Goal: Contribute content: Contribute content

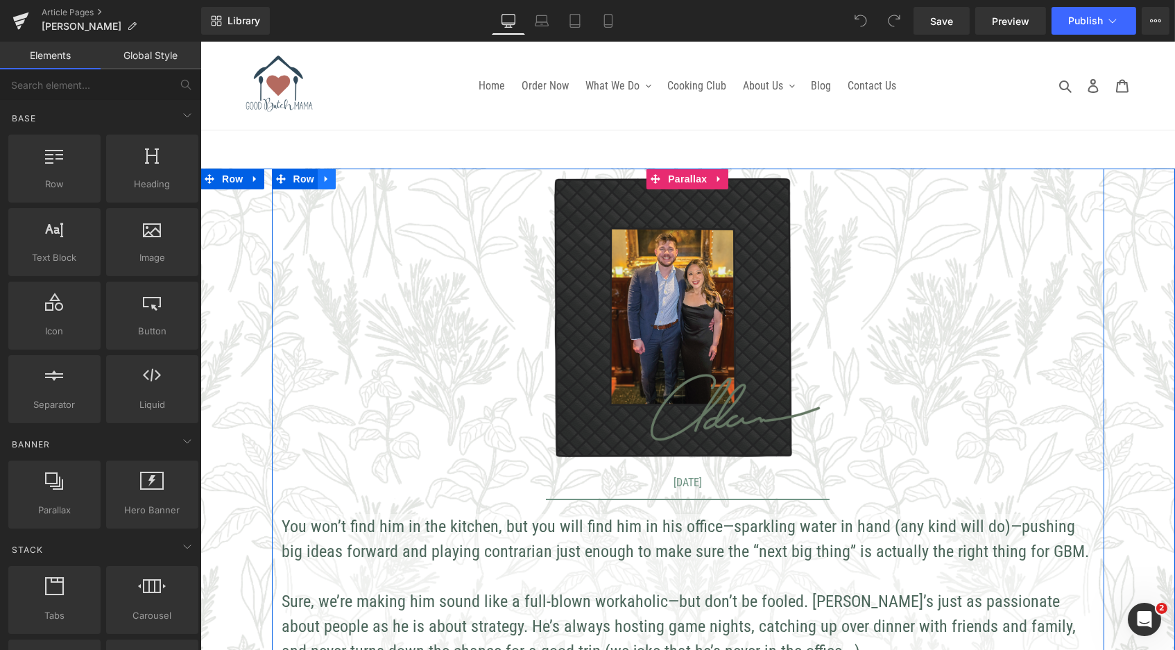
click at [321, 179] on icon at bounding box center [326, 179] width 10 height 10
click at [359, 177] on icon at bounding box center [362, 179] width 10 height 10
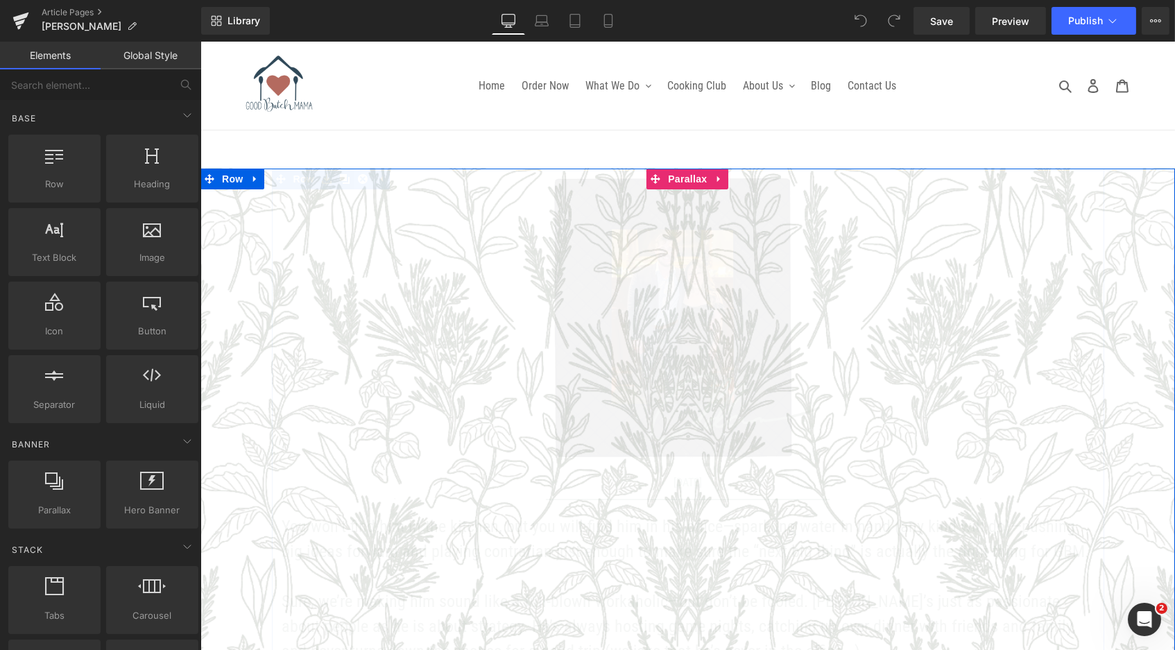
scroll to position [899, 969]
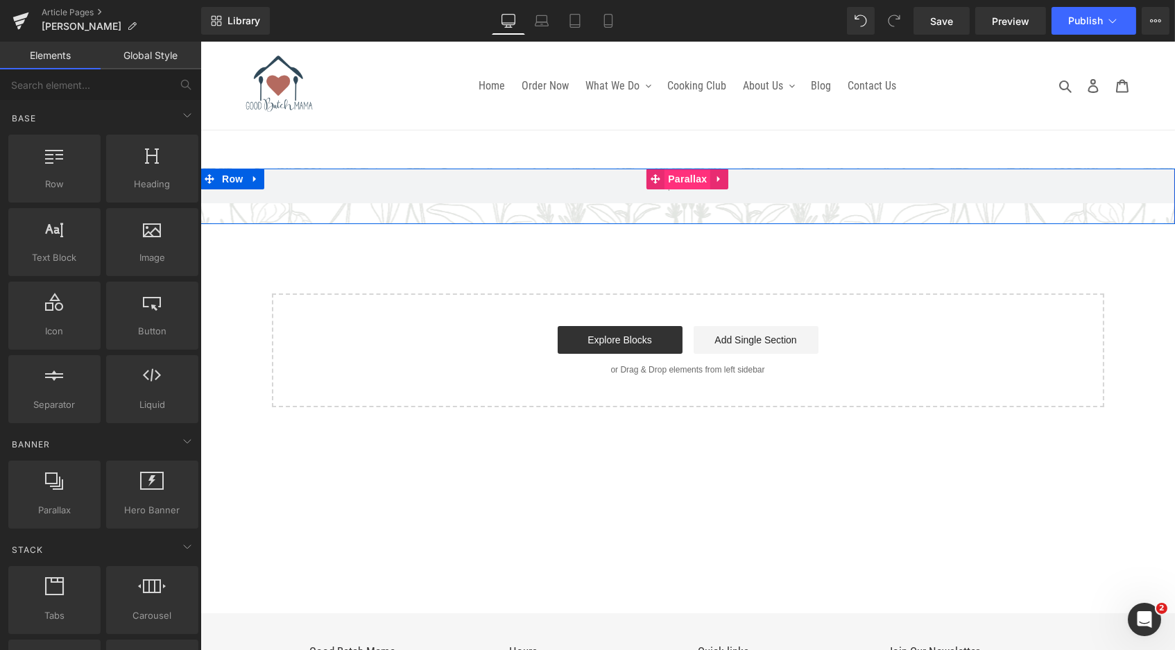
click at [685, 176] on span "Parallax" at bounding box center [687, 179] width 46 height 21
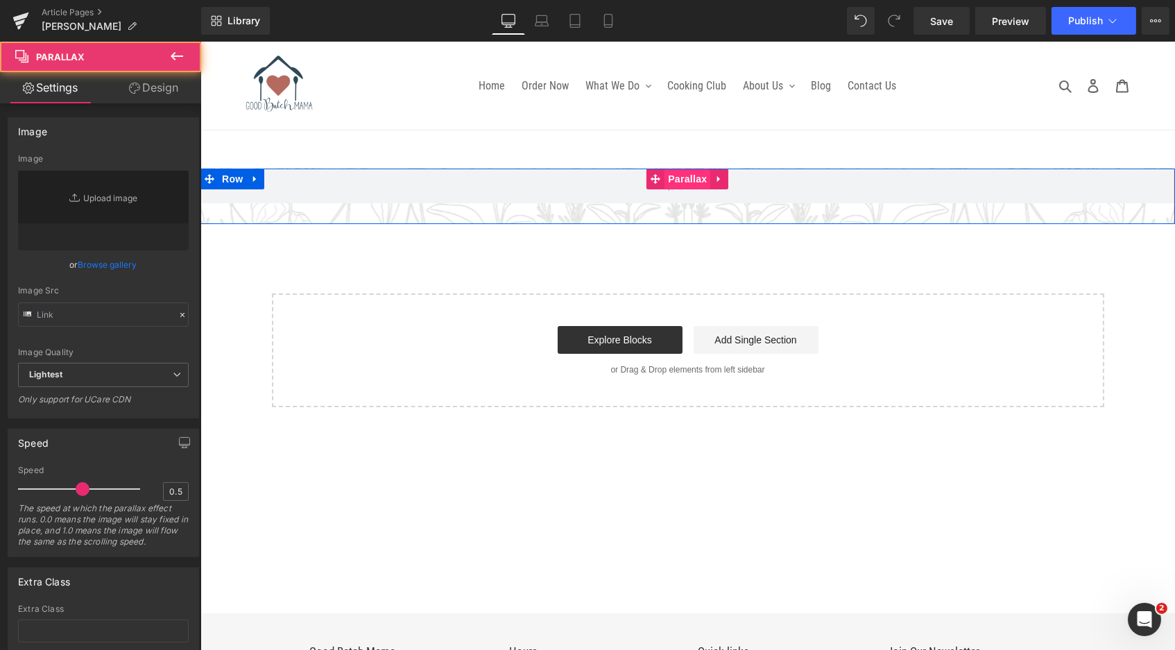
type input "[URL][DOMAIN_NAME]"
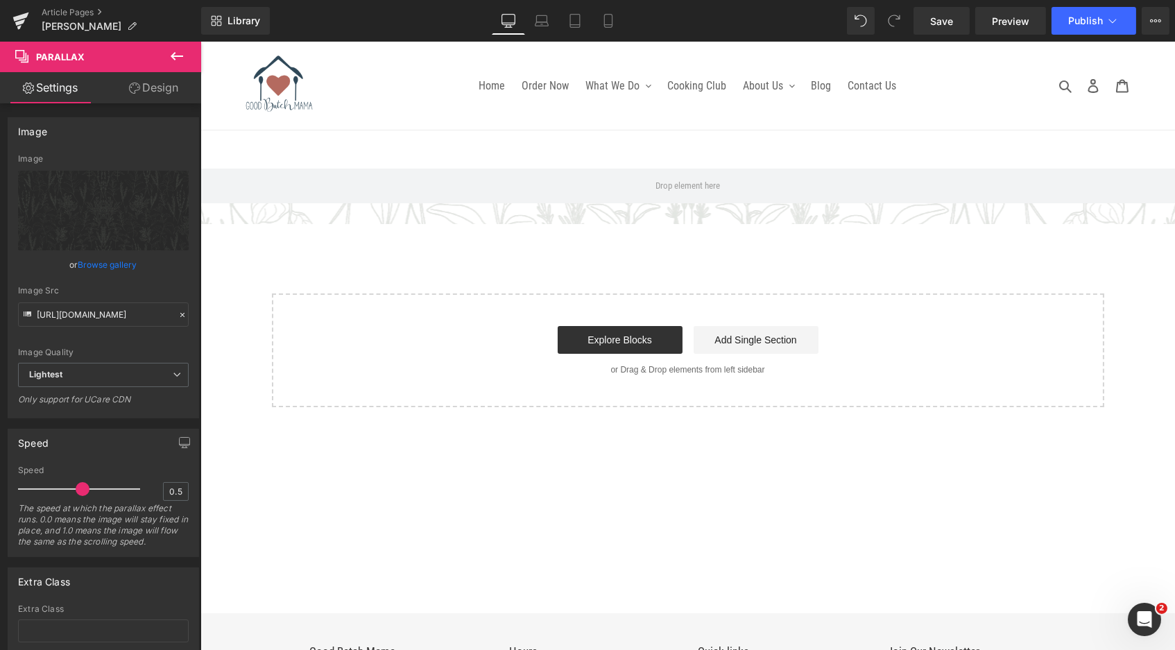
click at [172, 53] on icon at bounding box center [177, 56] width 17 height 17
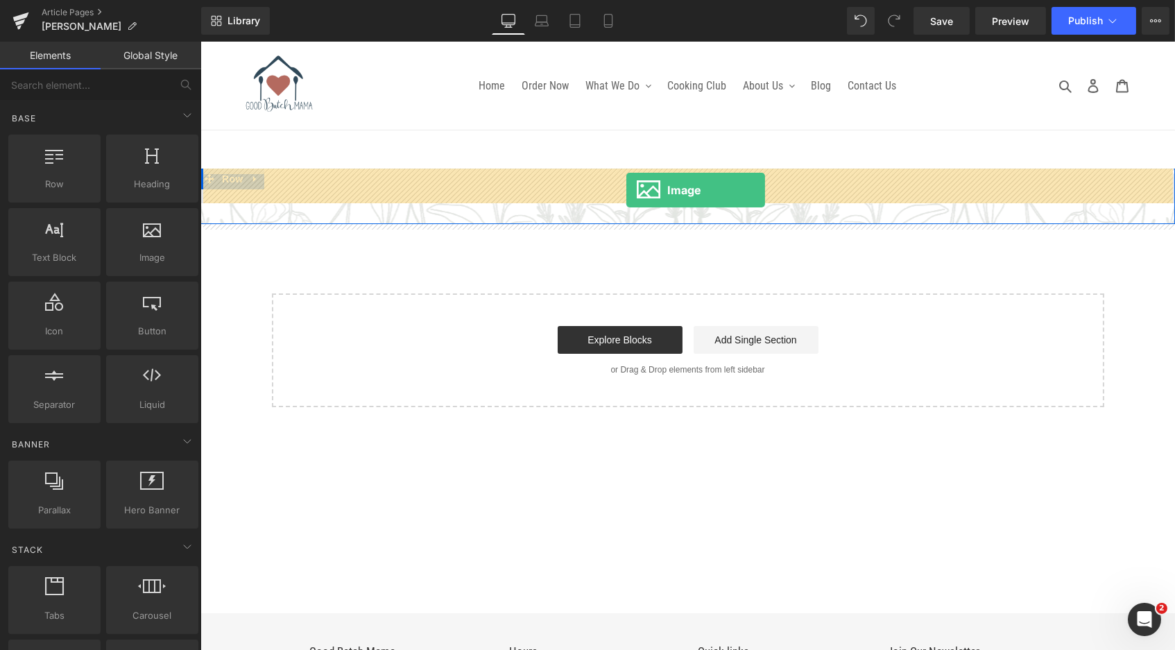
drag, startPoint x: 368, startPoint y: 280, endPoint x: 626, endPoint y: 190, distance: 272.5
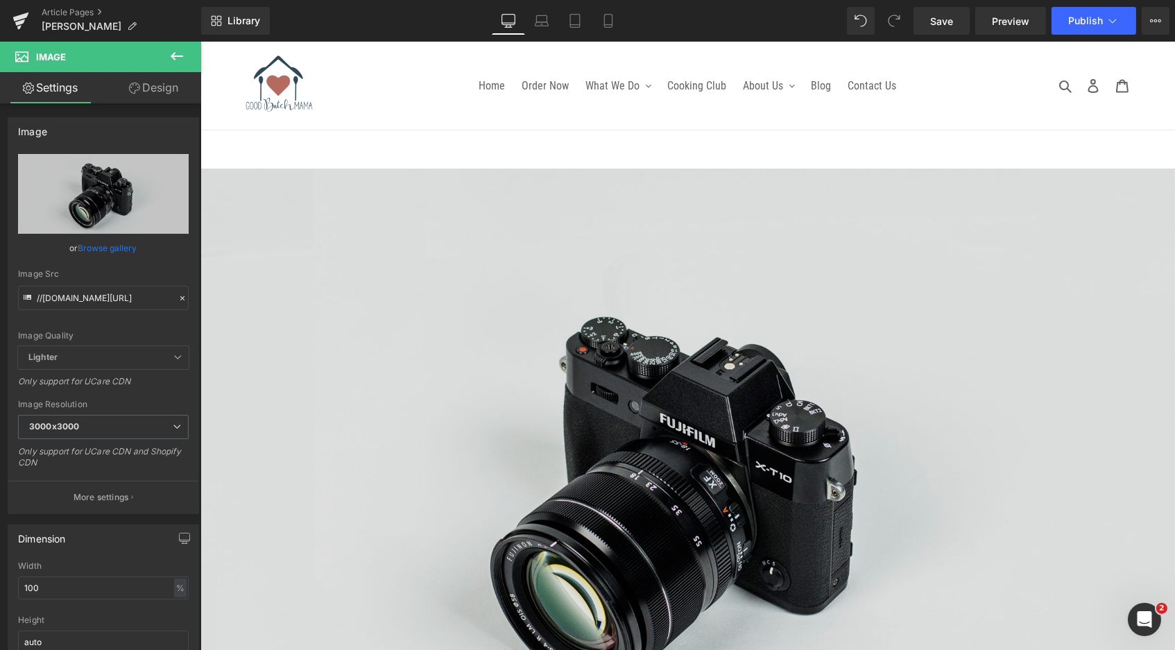
scroll to position [0, 0]
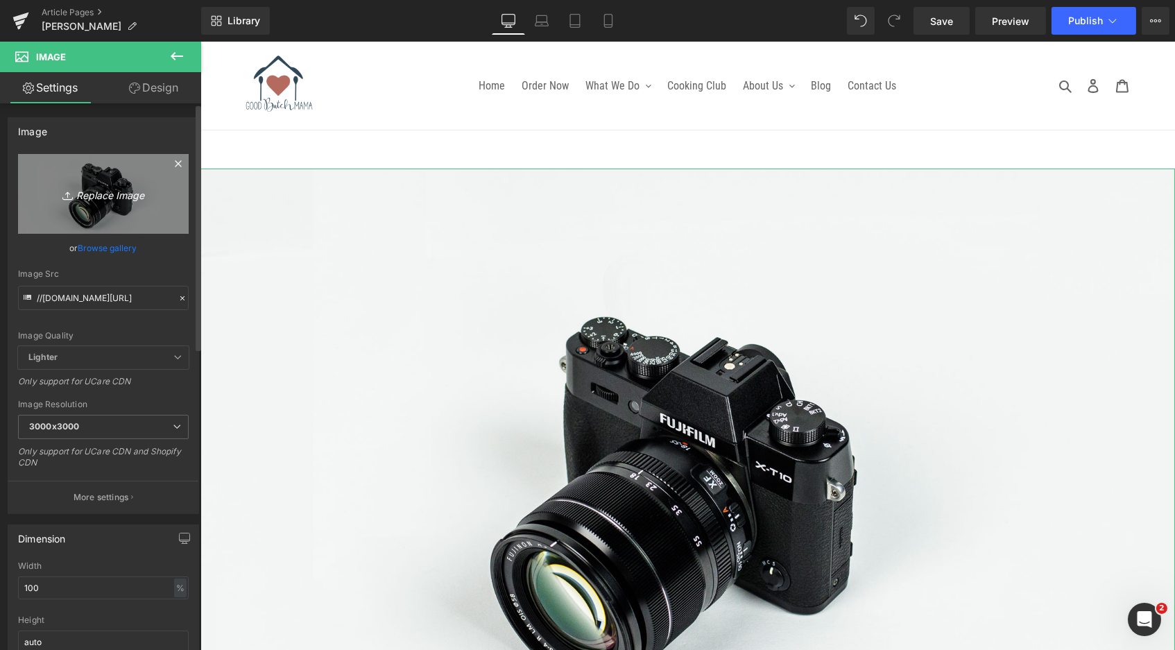
click at [110, 179] on link "Replace Image" at bounding box center [103, 194] width 171 height 80
type input "C:\fakepath\Blog_SilerJack-01.png"
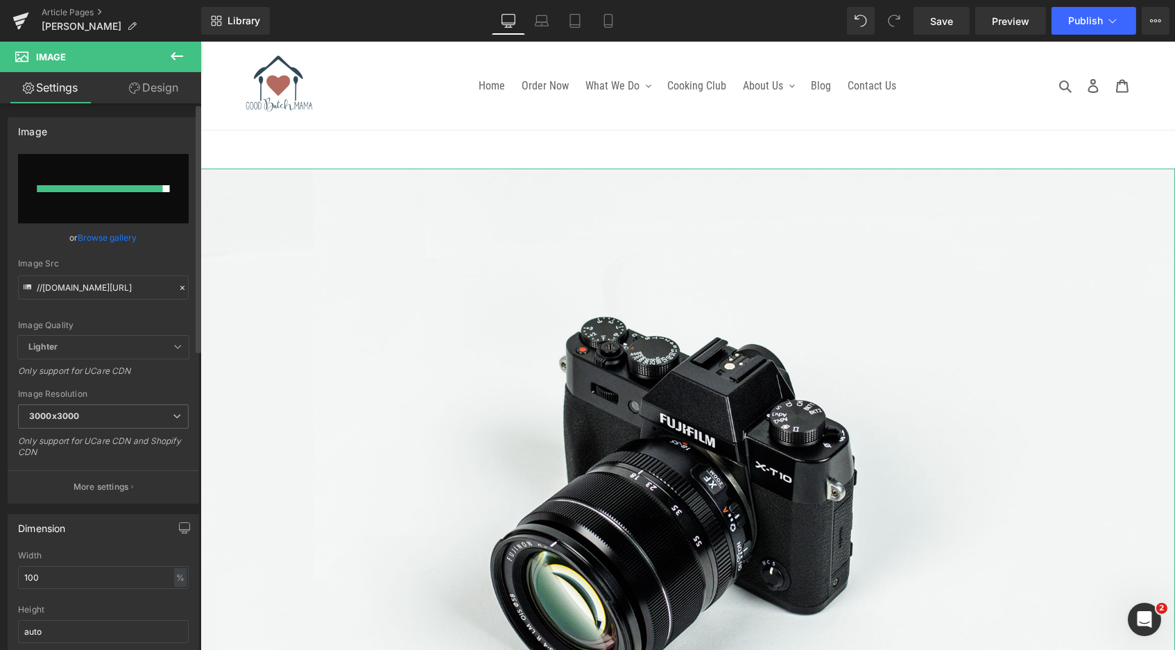
click at [112, 230] on link "Browse gallery" at bounding box center [107, 238] width 59 height 24
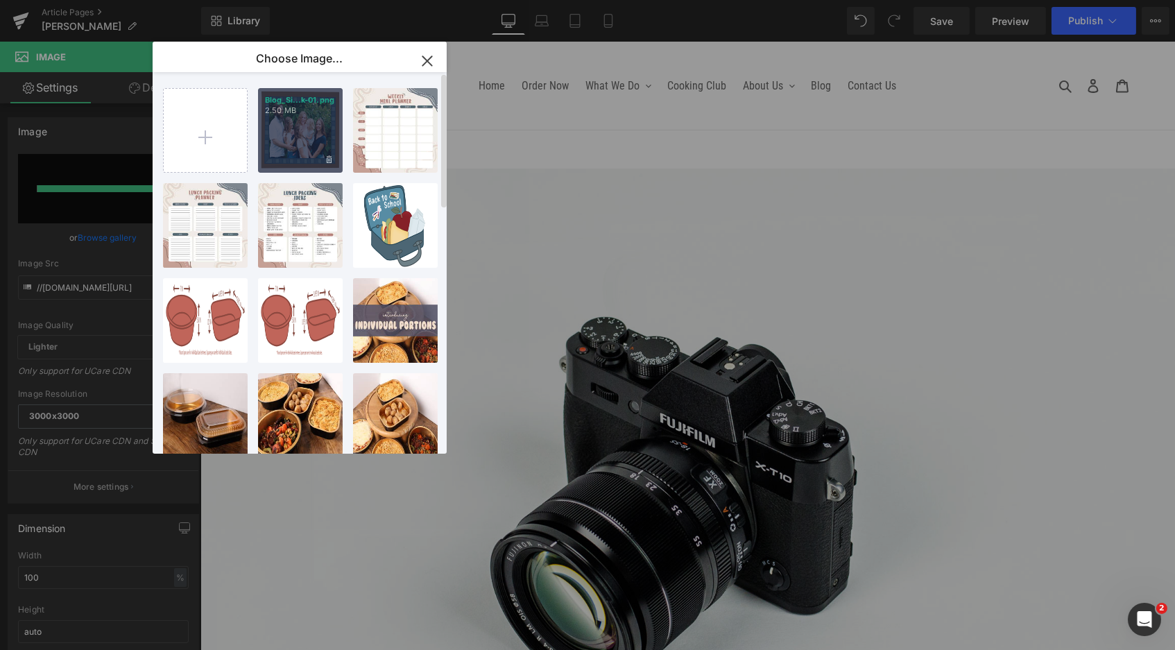
click at [316, 131] on div "Blog_Si...k-01.png 2.50 MB" at bounding box center [300, 130] width 85 height 85
type input "[URL][DOMAIN_NAME]"
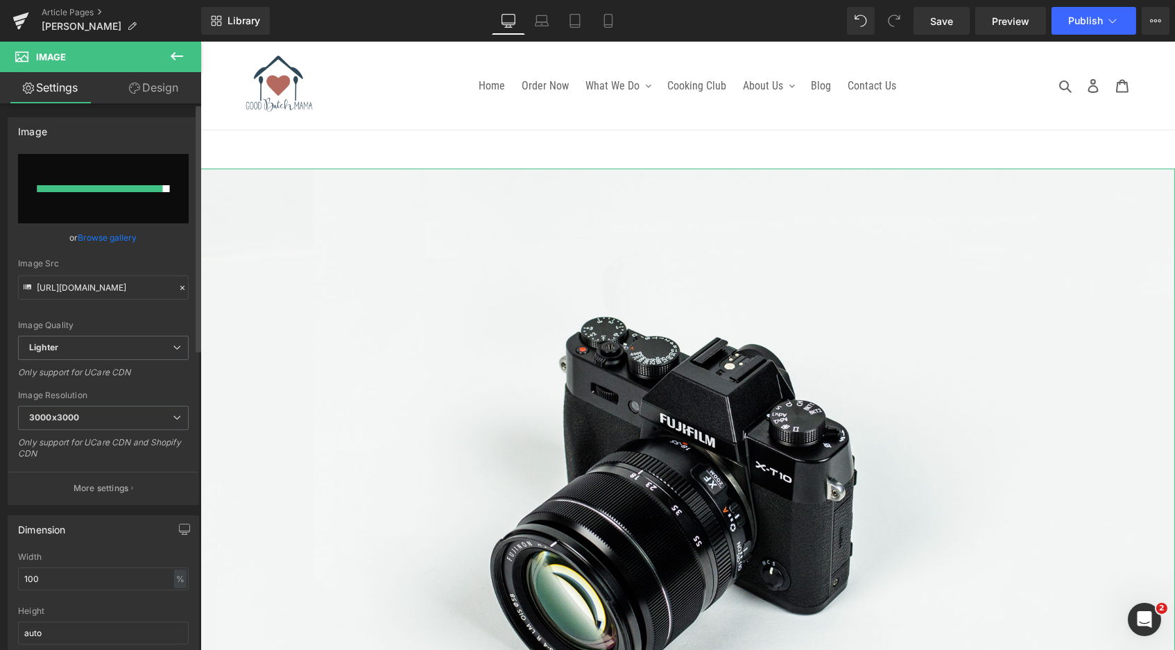
click at [112, 238] on link "Browse gallery" at bounding box center [107, 238] width 59 height 24
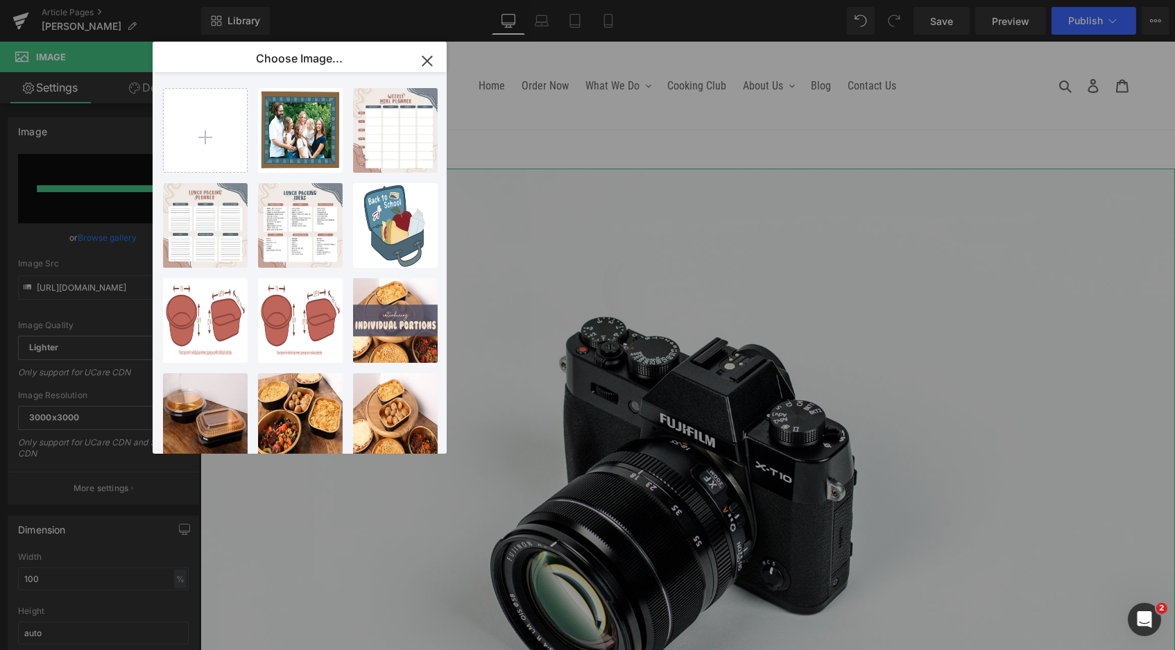
scroll to position [1412, 969]
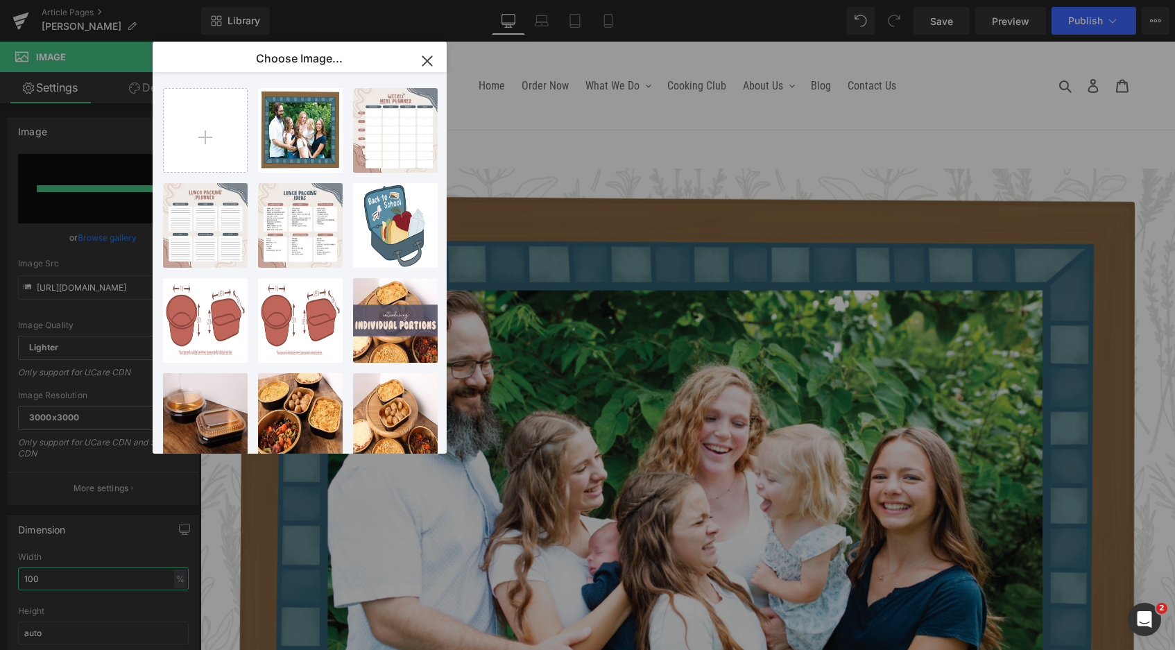
click at [87, 0] on div "Image You are previewing how the will restyle your page. You can not edit Eleme…" at bounding box center [587, 0] width 1175 height 0
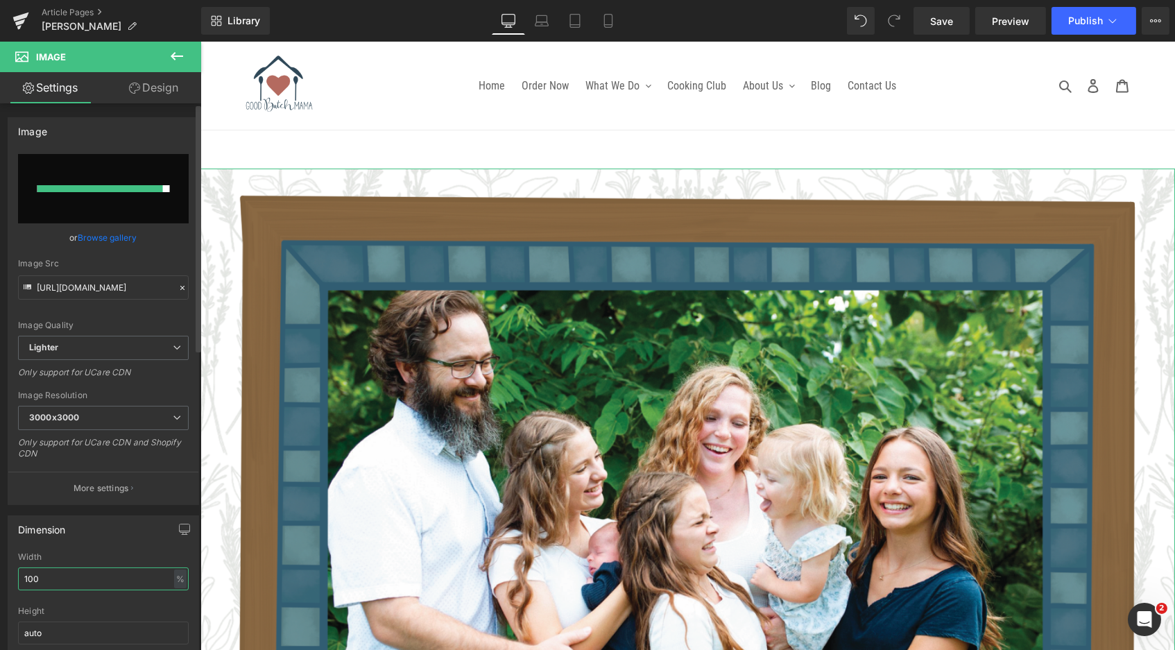
drag, startPoint x: 71, startPoint y: 574, endPoint x: 0, endPoint y: 570, distance: 71.6
click at [0, 570] on div "Dimension 100% Width 100 % % px auto Height auto 0 Circle Image" at bounding box center [103, 598] width 207 height 187
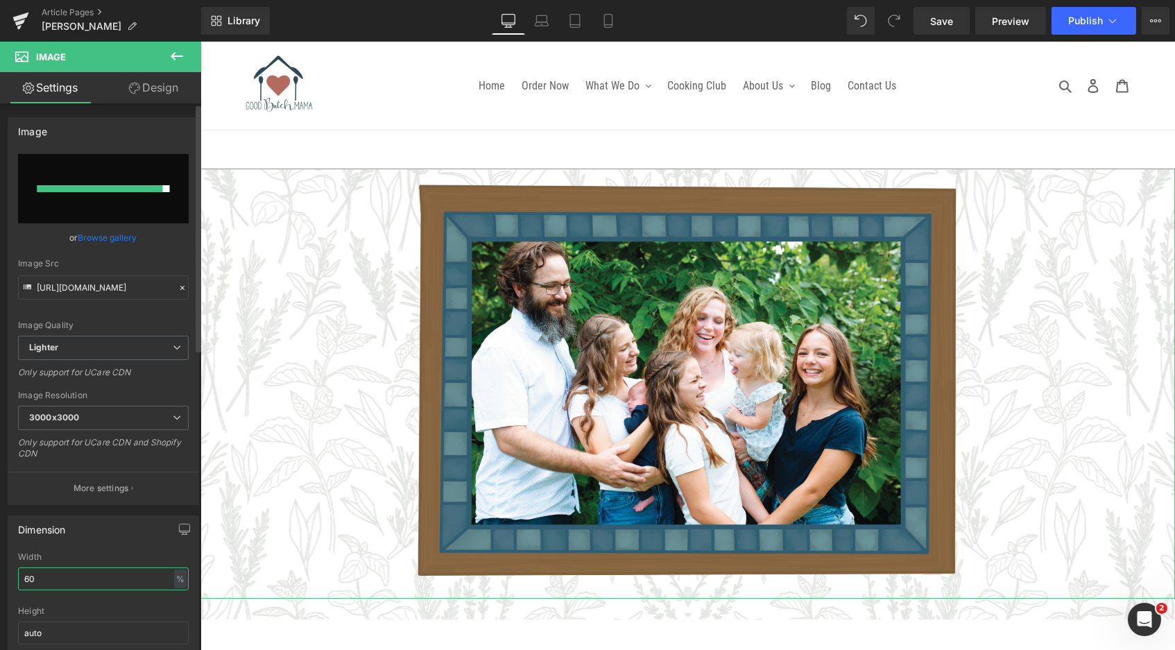
scroll to position [6, 7]
type input "6"
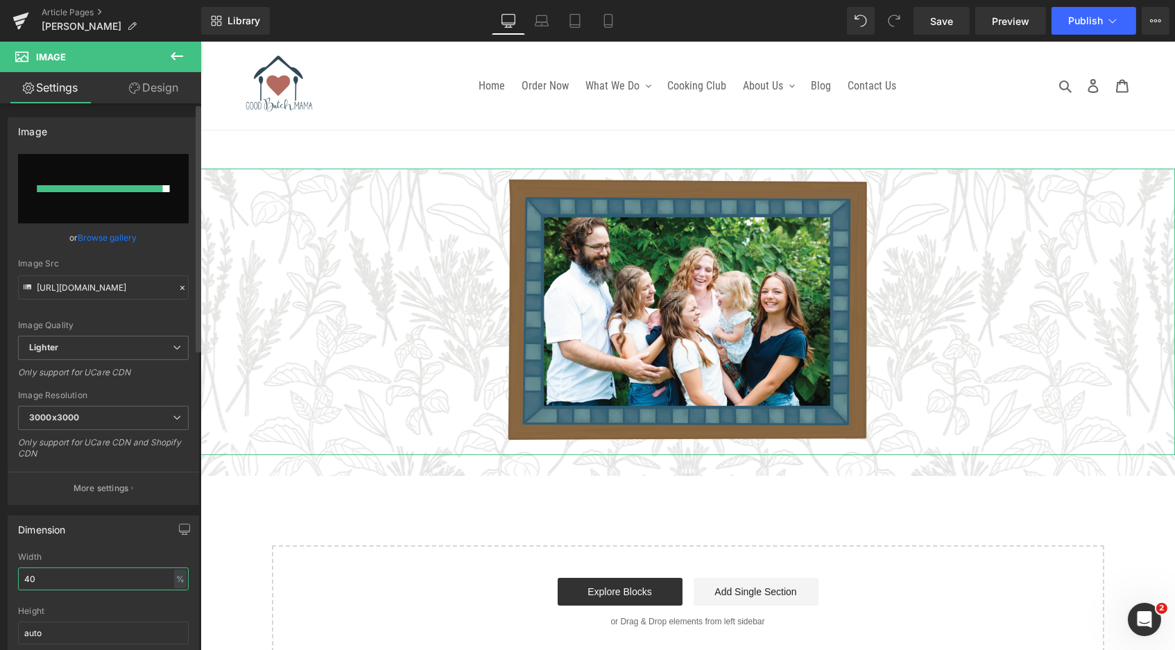
scroll to position [982, 969]
type input "40"
click at [154, 597] on div at bounding box center [103, 601] width 171 height 9
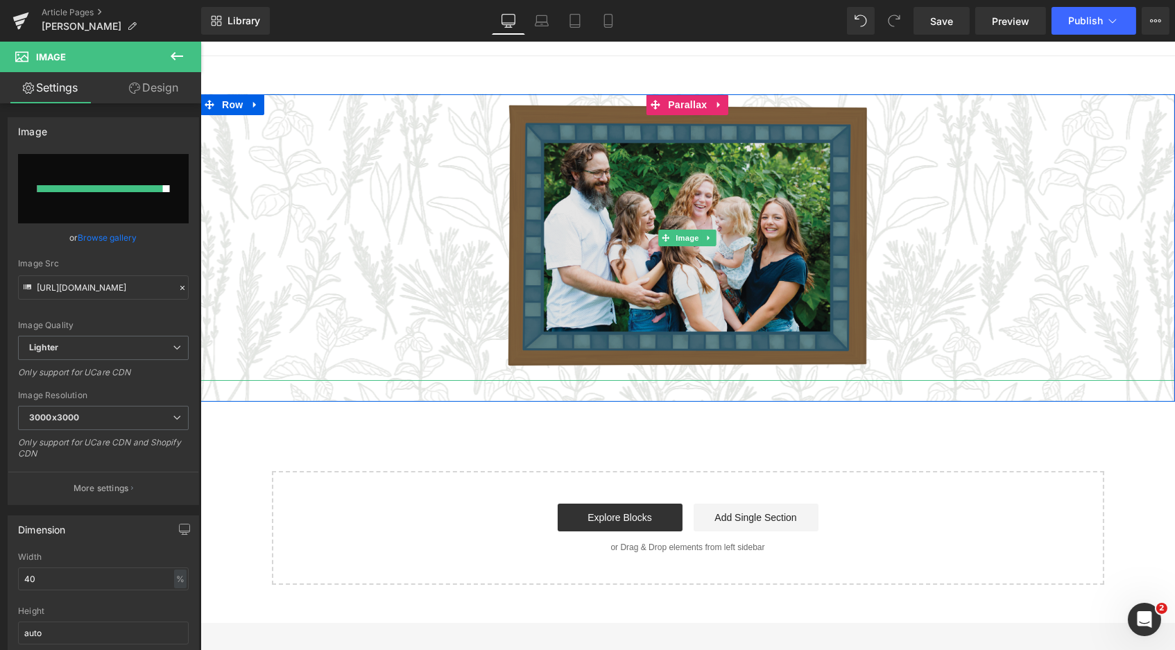
scroll to position [79, 0]
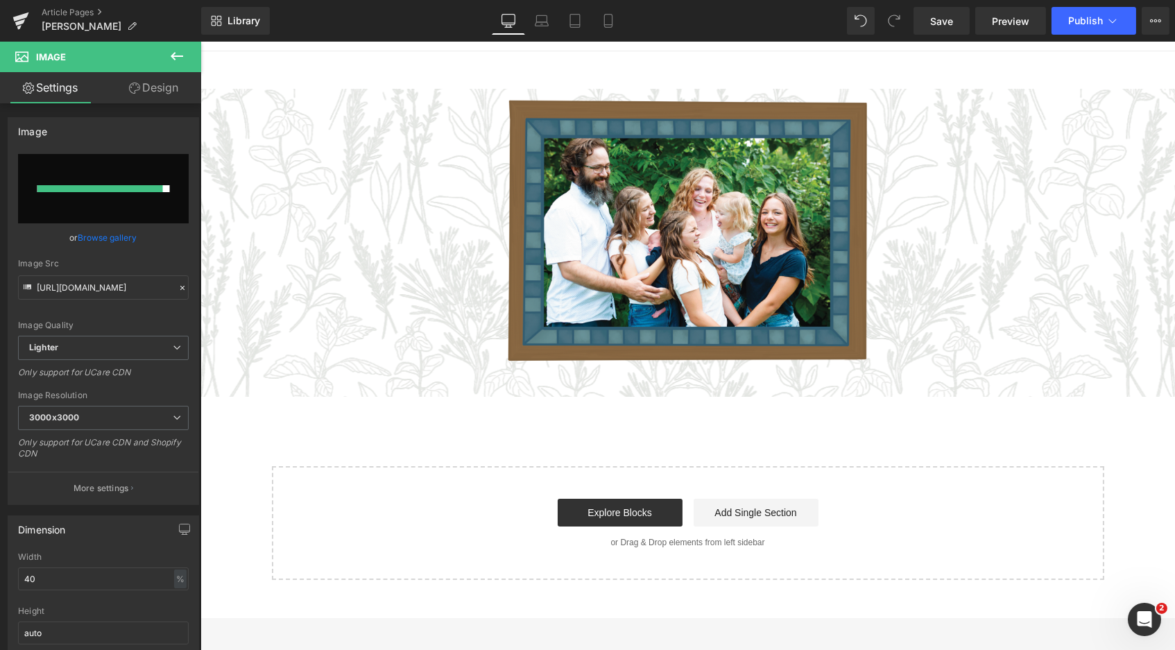
click at [177, 58] on icon at bounding box center [177, 56] width 17 height 17
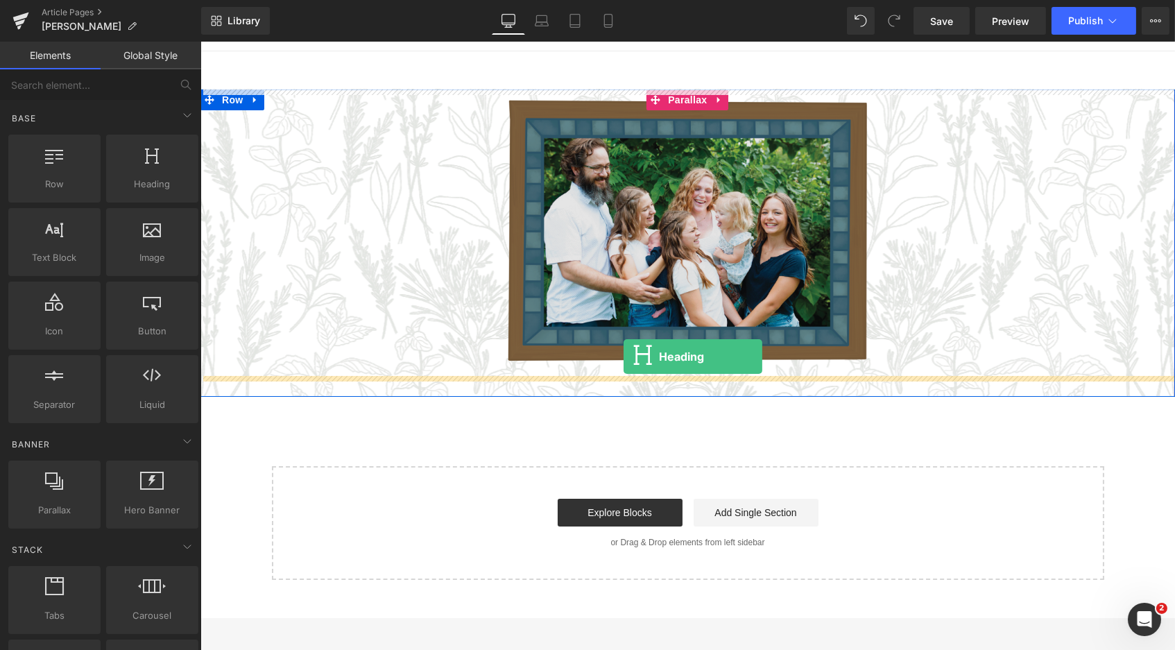
drag, startPoint x: 333, startPoint y: 202, endPoint x: 624, endPoint y: 357, distance: 329.3
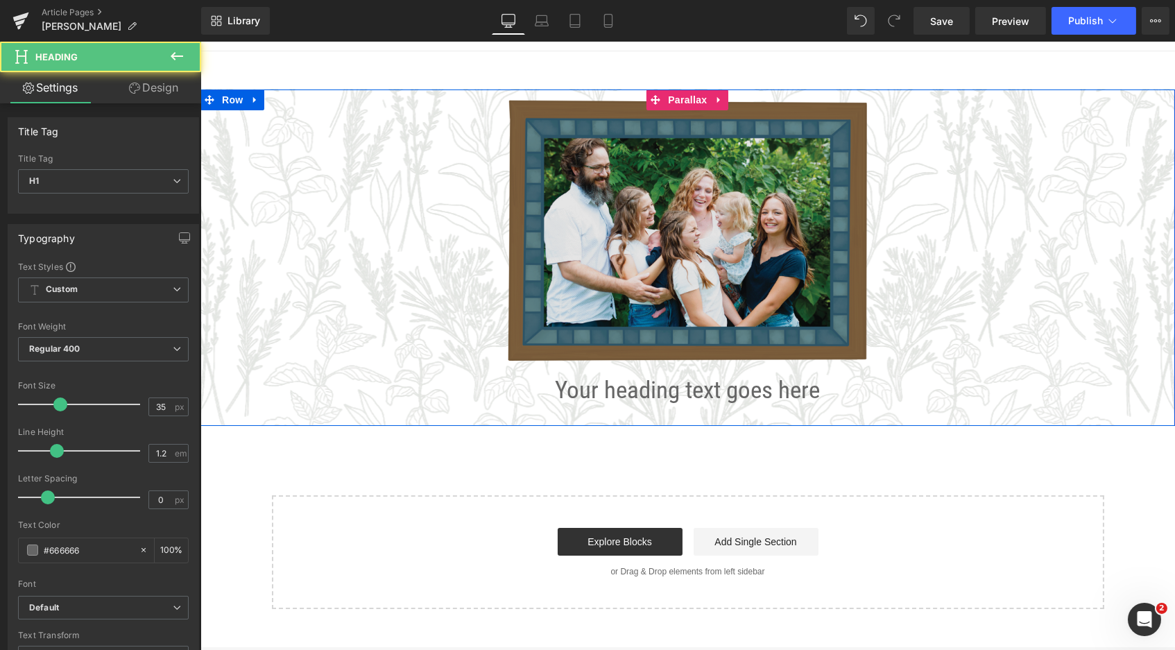
scroll to position [1010, 969]
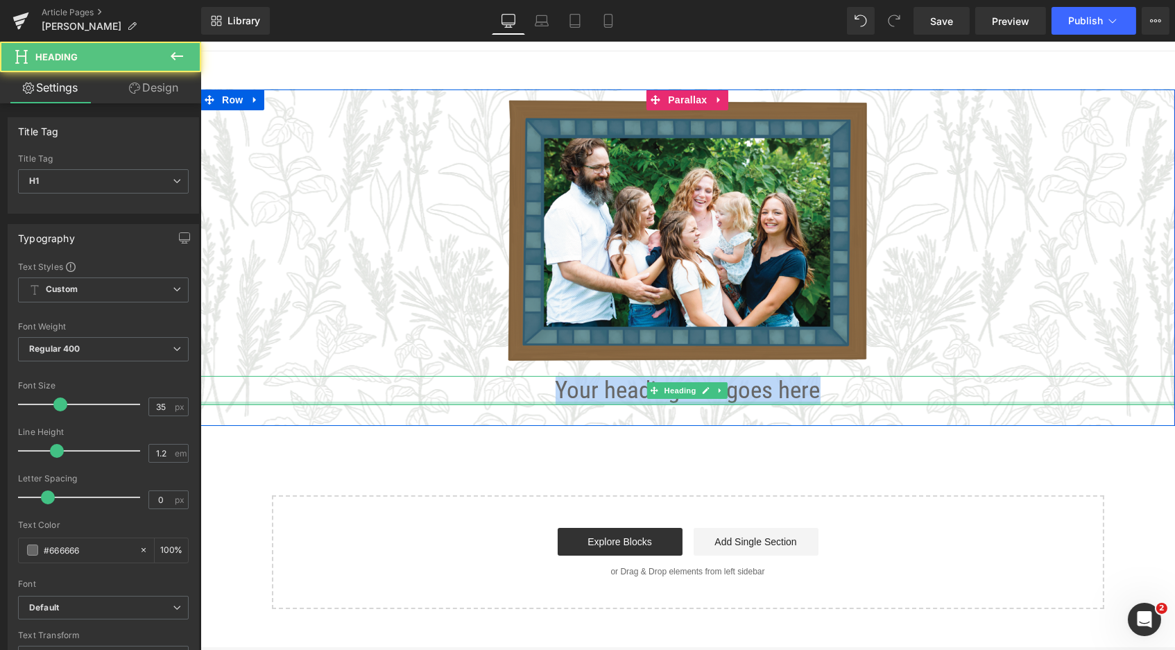
drag, startPoint x: 833, startPoint y: 393, endPoint x: 522, endPoint y: 401, distance: 310.9
click at [522, 401] on div "Your heading text goes here Heading" at bounding box center [687, 390] width 975 height 29
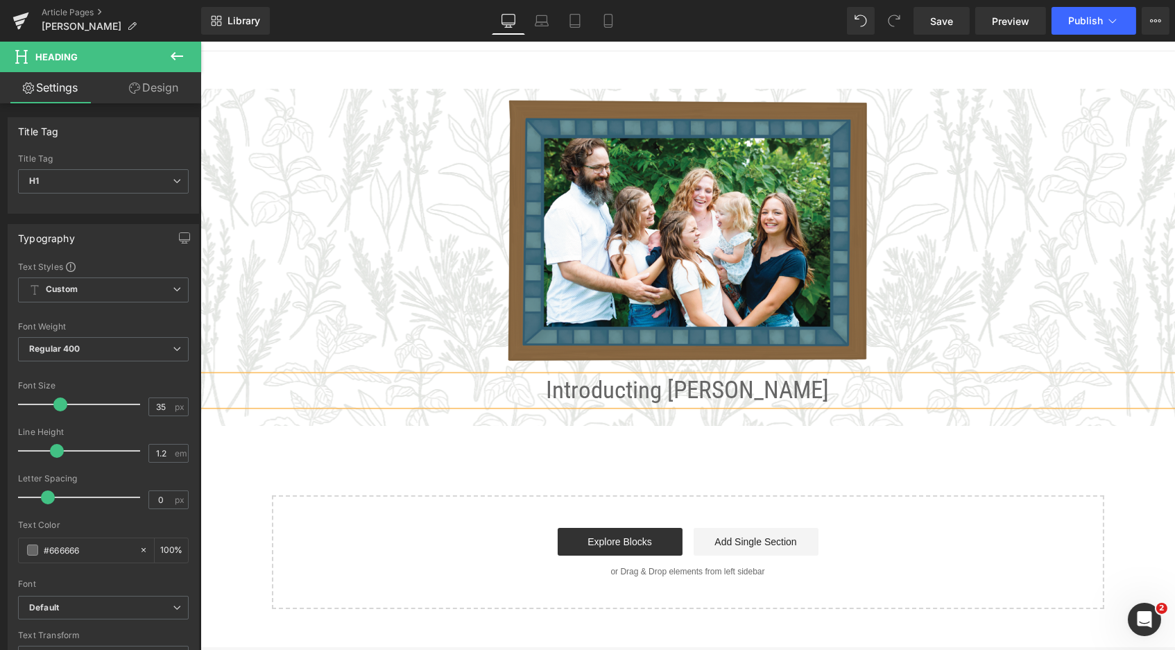
click at [663, 391] on h1 "Introducting [PERSON_NAME]" at bounding box center [687, 390] width 975 height 29
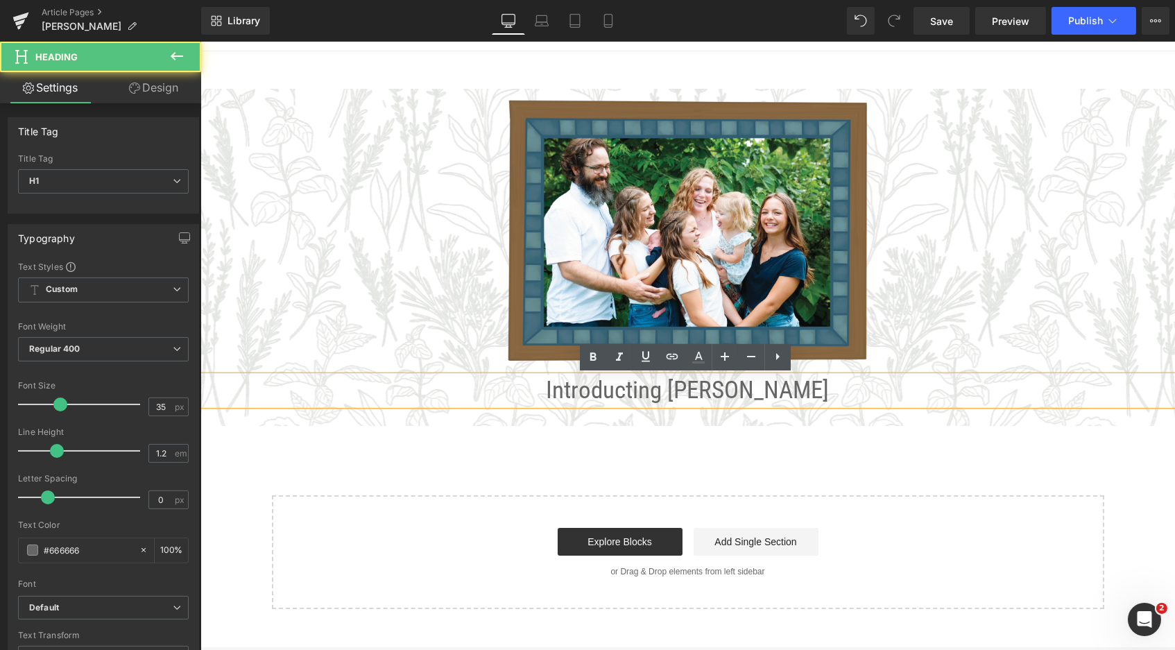
click at [663, 391] on h1 "Introducting [PERSON_NAME]" at bounding box center [687, 390] width 975 height 29
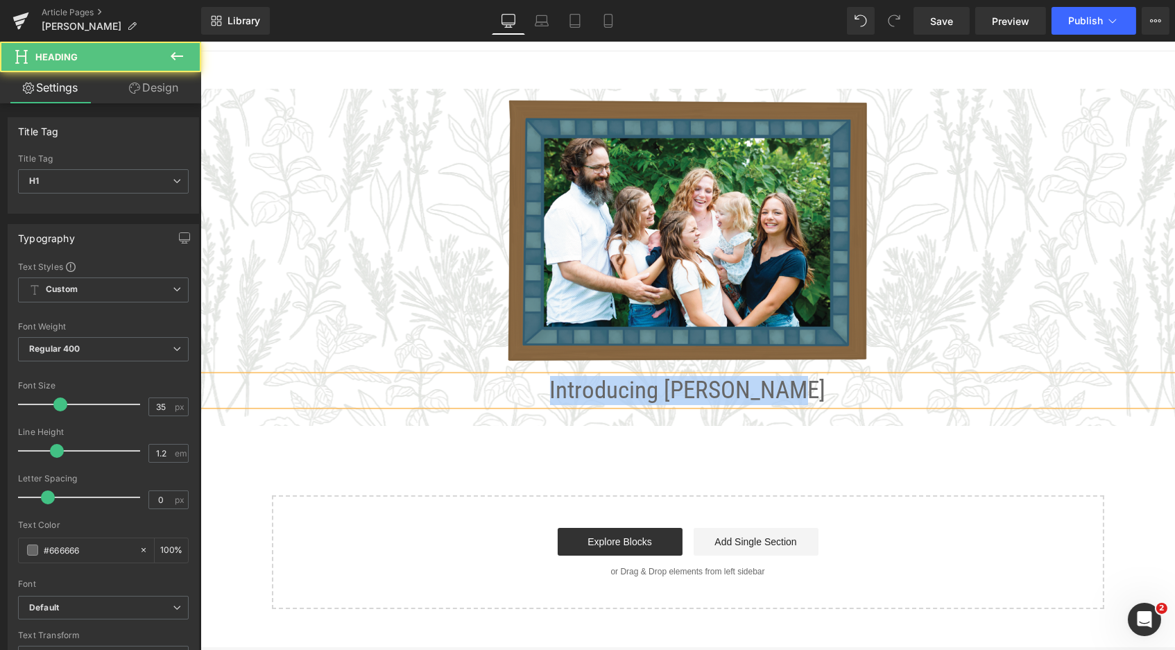
drag, startPoint x: 813, startPoint y: 391, endPoint x: 518, endPoint y: 377, distance: 294.5
click at [518, 377] on h1 "Introducing [PERSON_NAME]" at bounding box center [687, 390] width 975 height 29
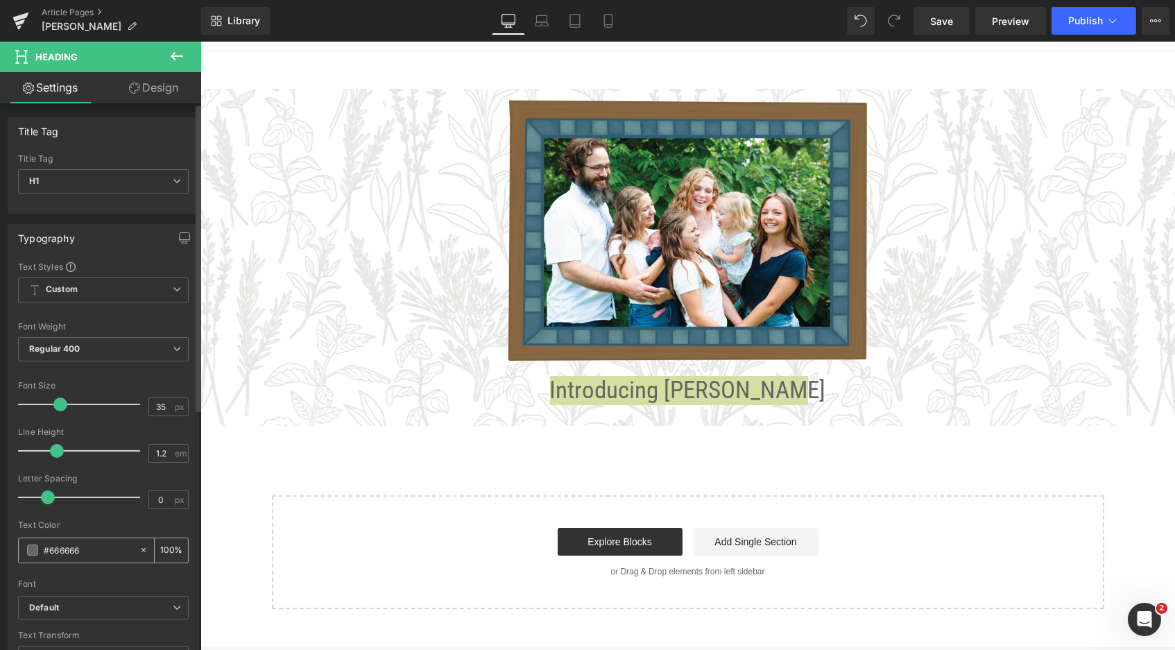
drag, startPoint x: 95, startPoint y: 547, endPoint x: 30, endPoint y: 544, distance: 65.3
click at [30, 544] on div "#666666" at bounding box center [79, 550] width 120 height 24
type input "#"
type input "0"
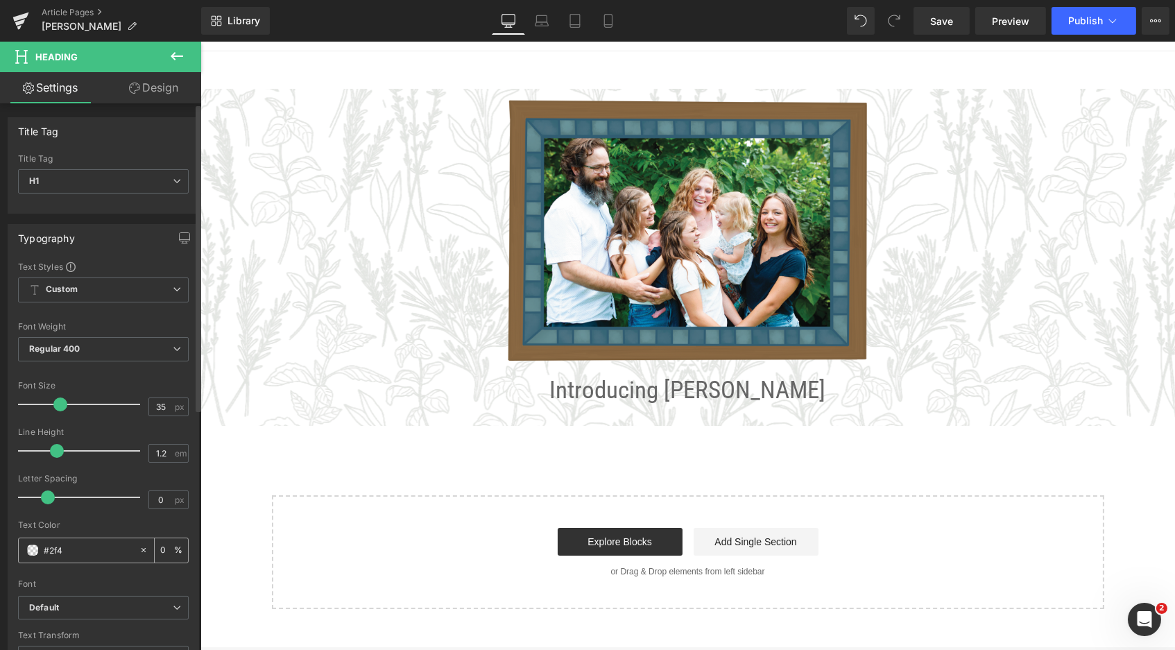
type input "#2f48"
type input "53"
type input "#2f485"
type input "0"
type input "#2f4858"
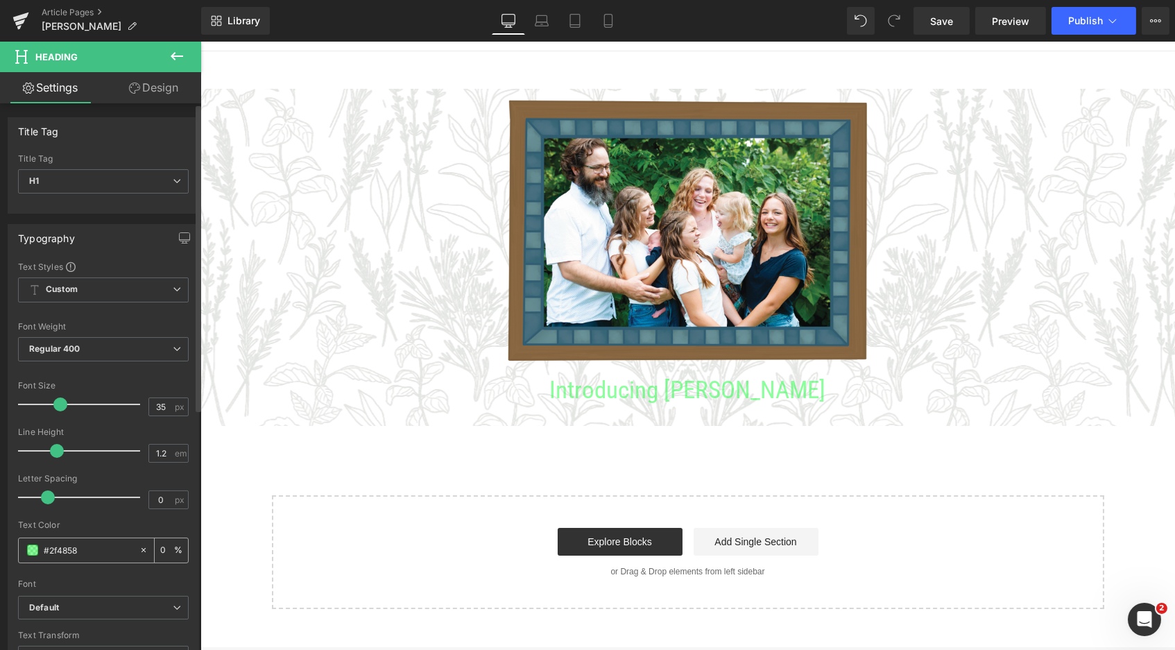
type input "100"
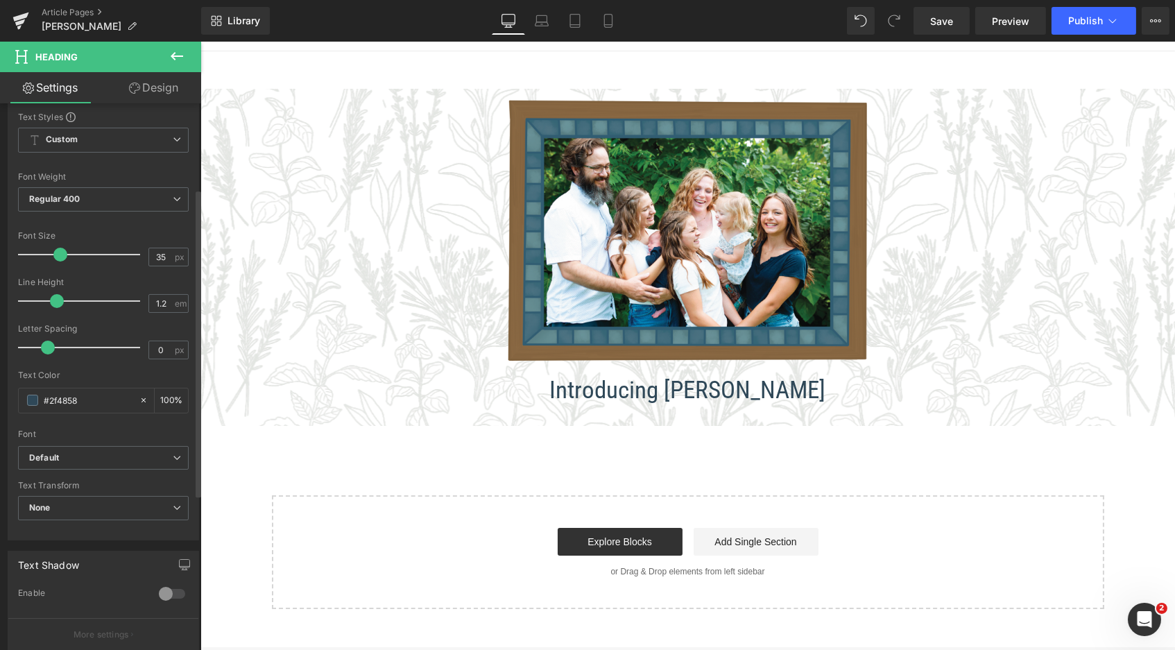
scroll to position [151, 0]
type input "#2f4858"
click at [123, 451] on b "Default" at bounding box center [101, 457] width 144 height 12
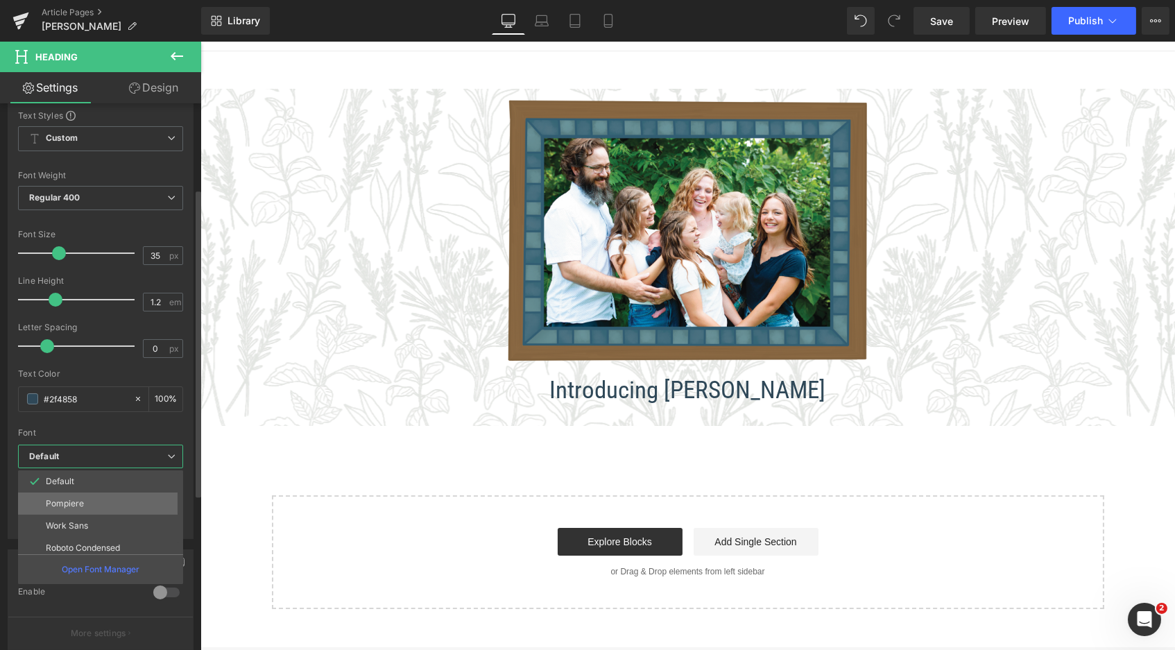
click at [71, 499] on p "Pompiere" at bounding box center [65, 504] width 38 height 10
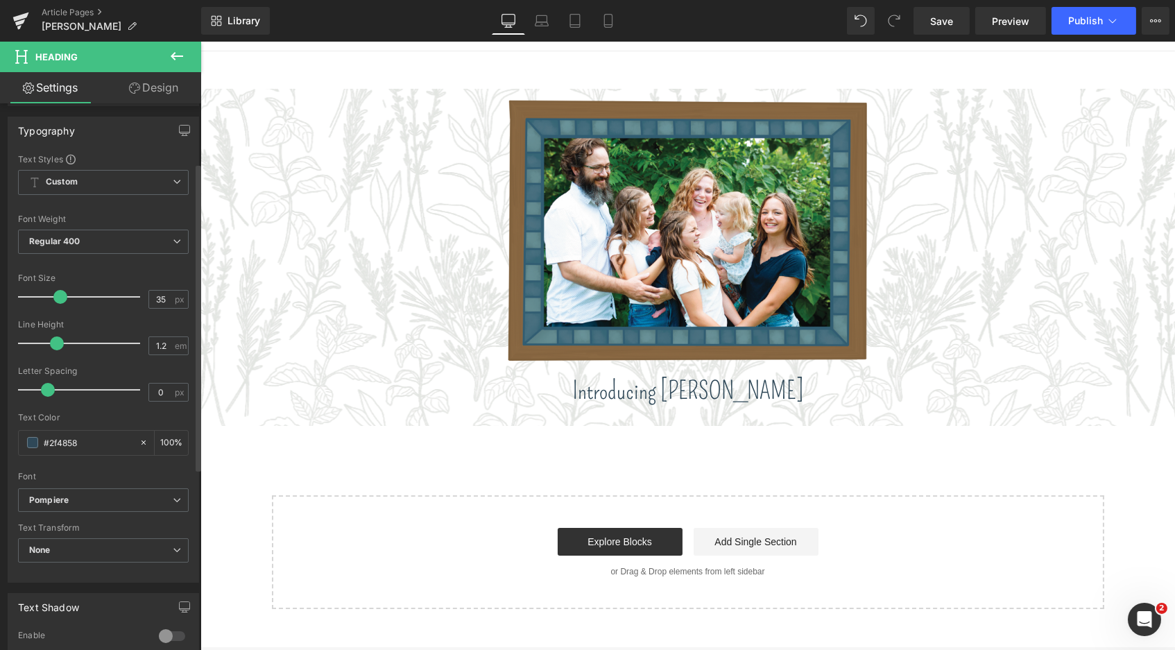
scroll to position [108, 0]
click at [91, 538] on span "None" at bounding box center [103, 550] width 171 height 24
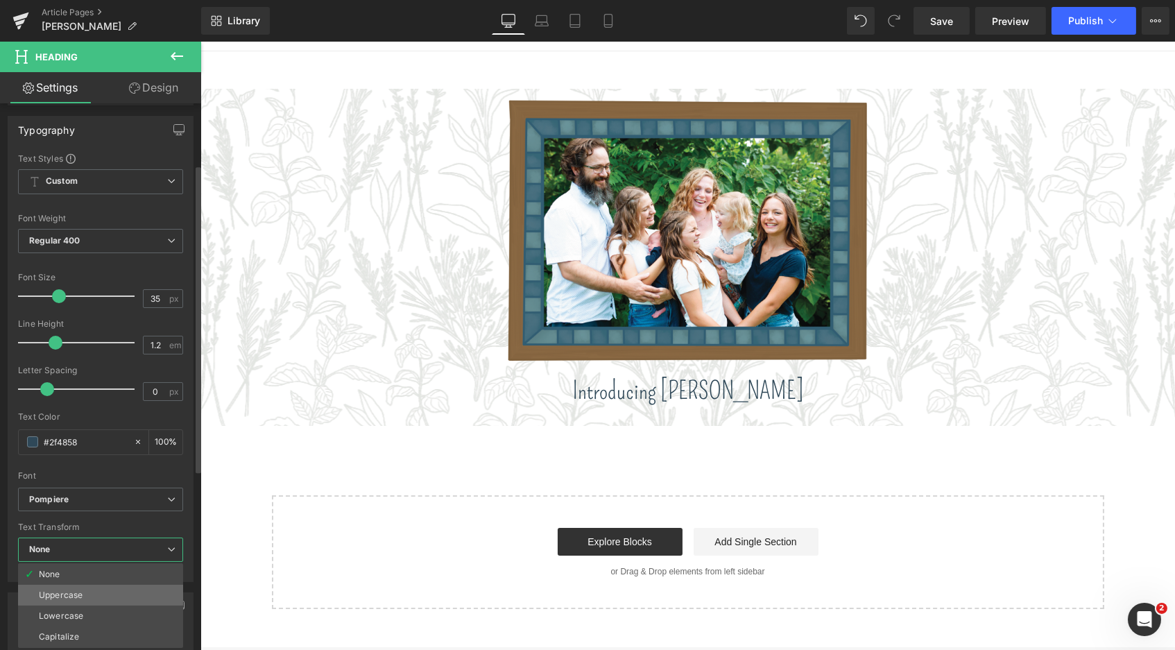
click at [73, 590] on li "Uppercase" at bounding box center [100, 595] width 165 height 21
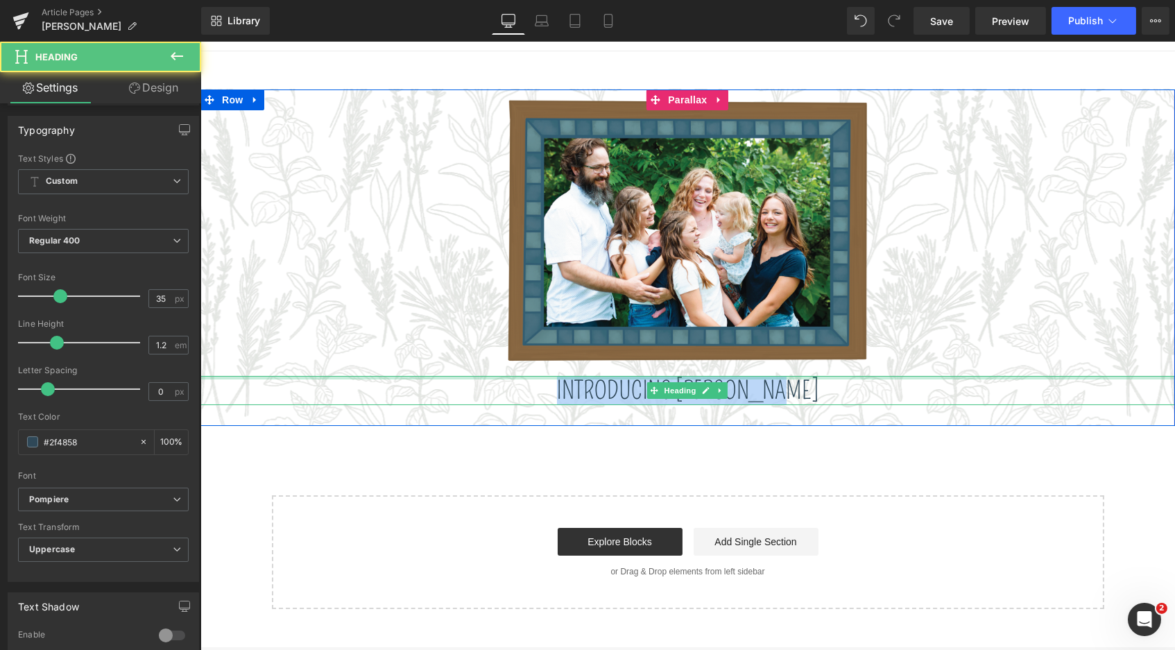
drag, startPoint x: 790, startPoint y: 383, endPoint x: 567, endPoint y: 376, distance: 222.8
click at [567, 376] on div "Introducing [PERSON_NAME] Heading" at bounding box center [687, 390] width 975 height 29
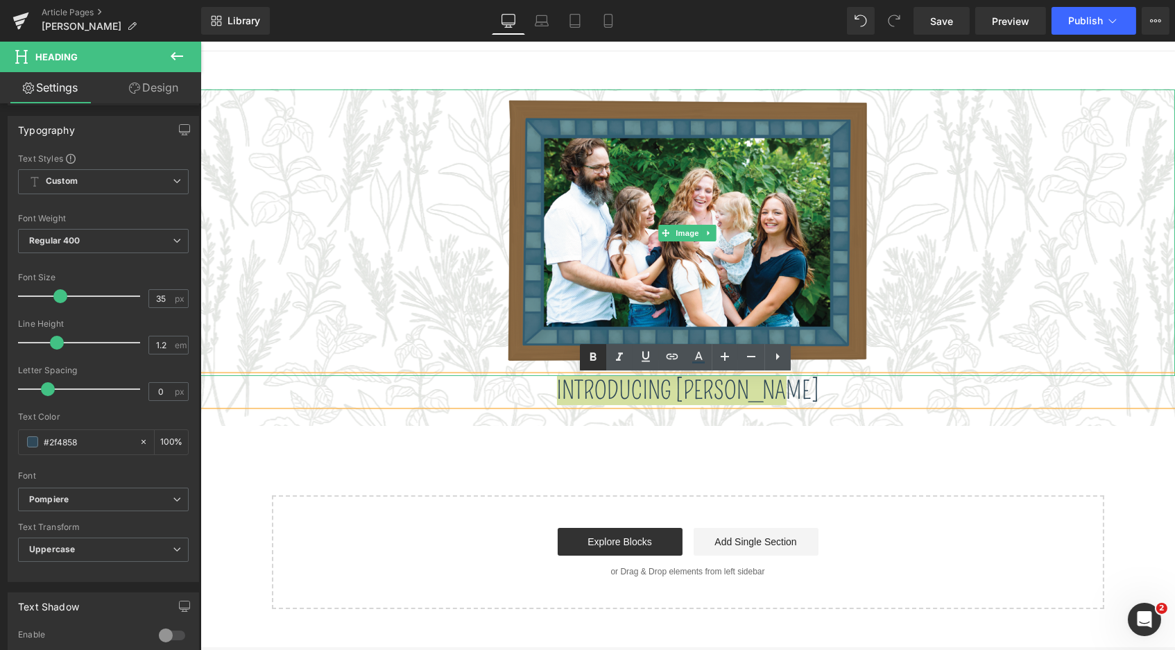
click at [0, 0] on icon at bounding box center [0, 0] width 0 height 0
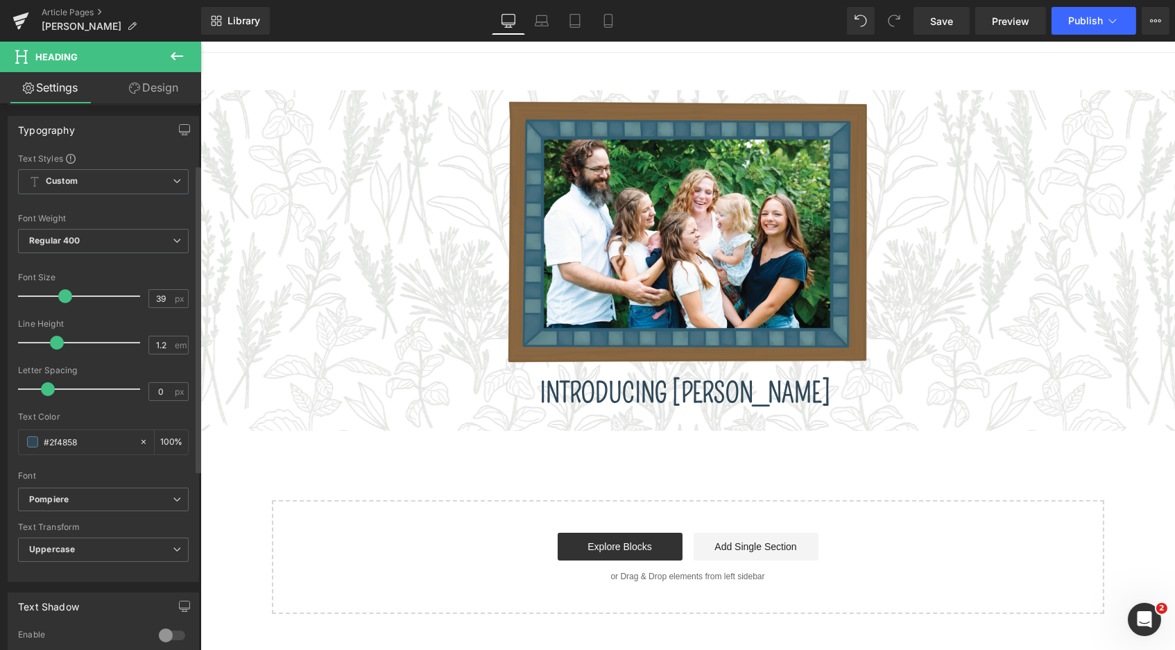
scroll to position [1014, 969]
type input "41"
click at [61, 293] on span at bounding box center [68, 296] width 14 height 14
click at [173, 55] on icon at bounding box center [177, 56] width 12 height 8
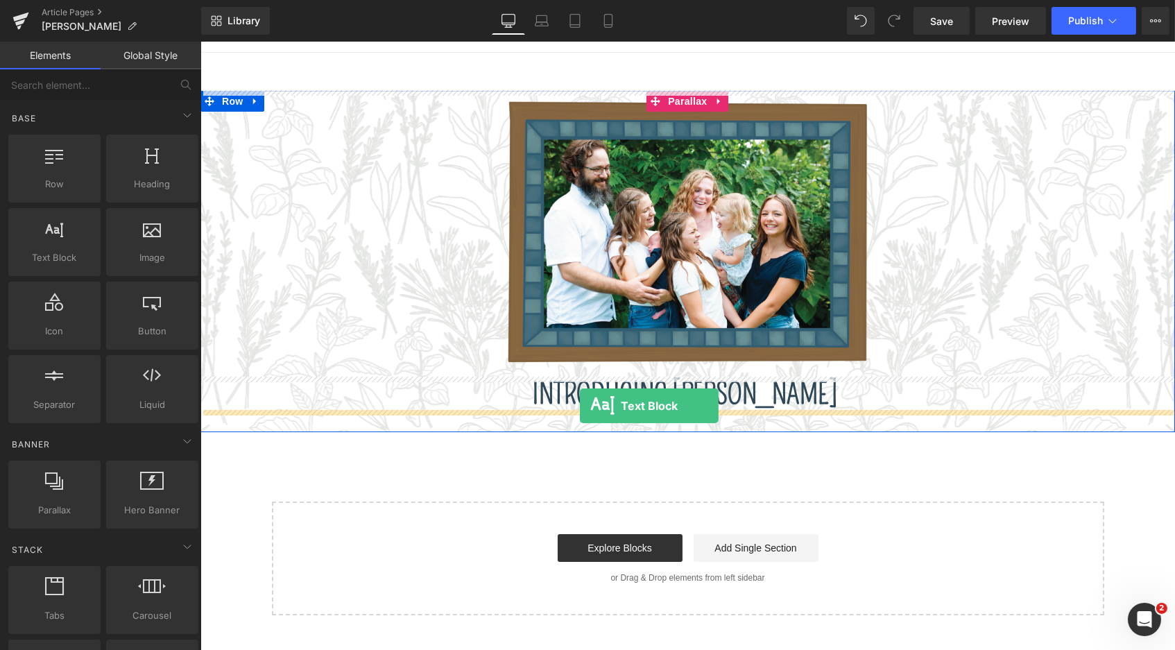
drag, startPoint x: 238, startPoint y: 290, endPoint x: 579, endPoint y: 405, distance: 360.3
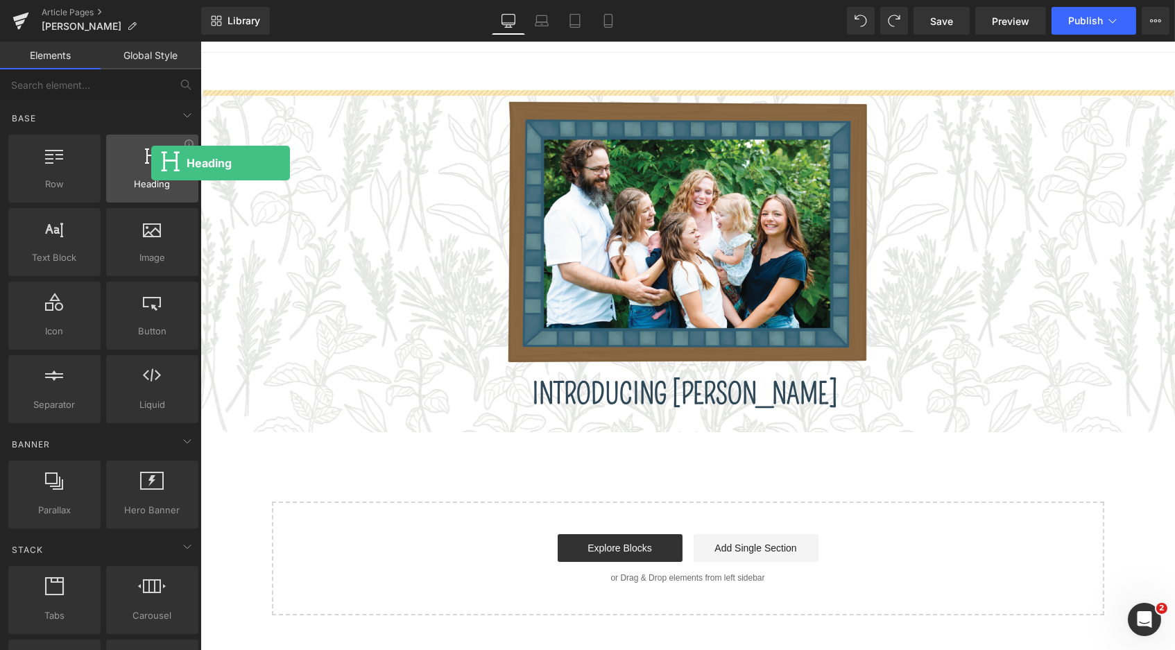
click at [149, 162] on div at bounding box center [152, 161] width 84 height 31
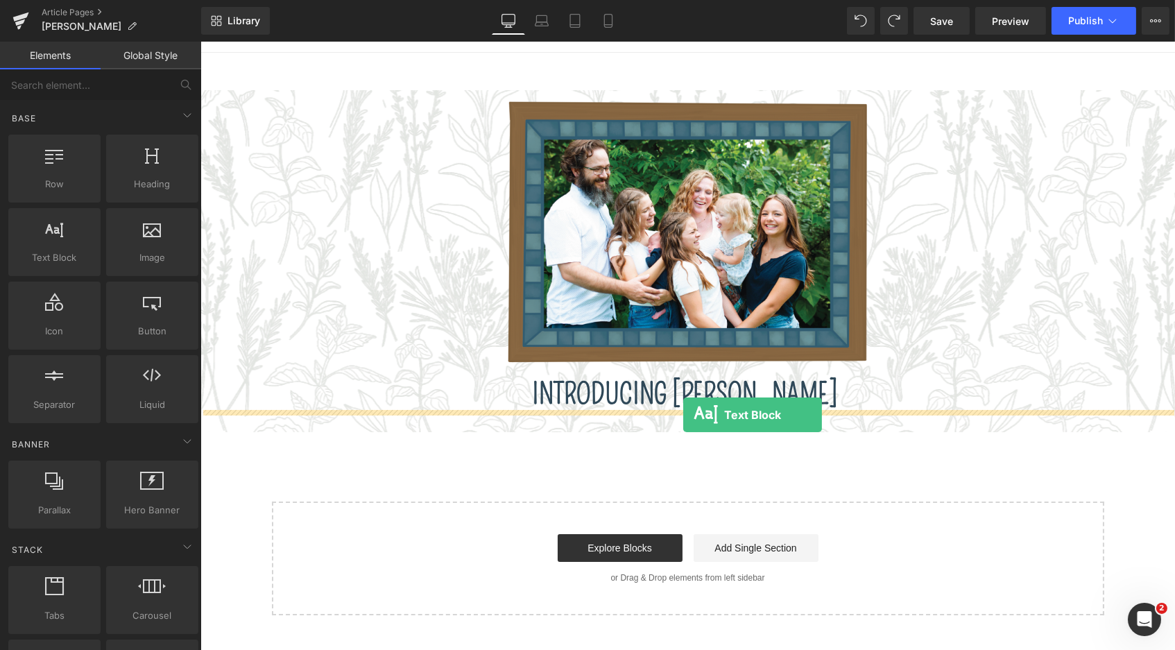
drag, startPoint x: 256, startPoint y: 275, endPoint x: 683, endPoint y: 414, distance: 448.7
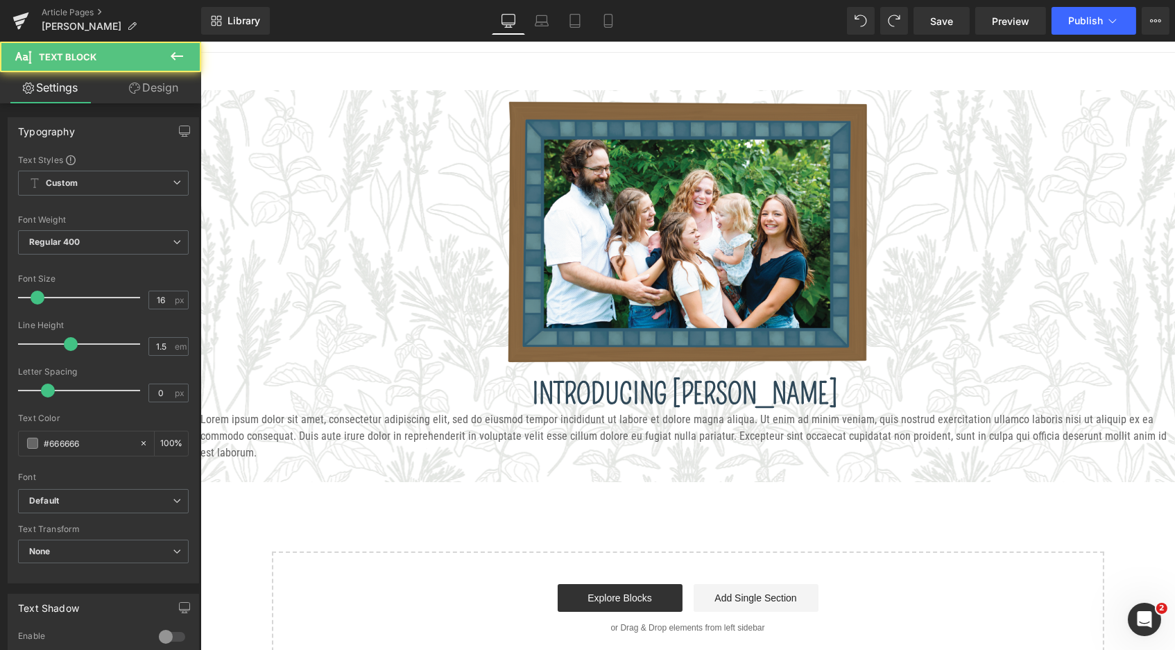
scroll to position [1048, 969]
click at [692, 428] on span "Text Block" at bounding box center [680, 436] width 46 height 17
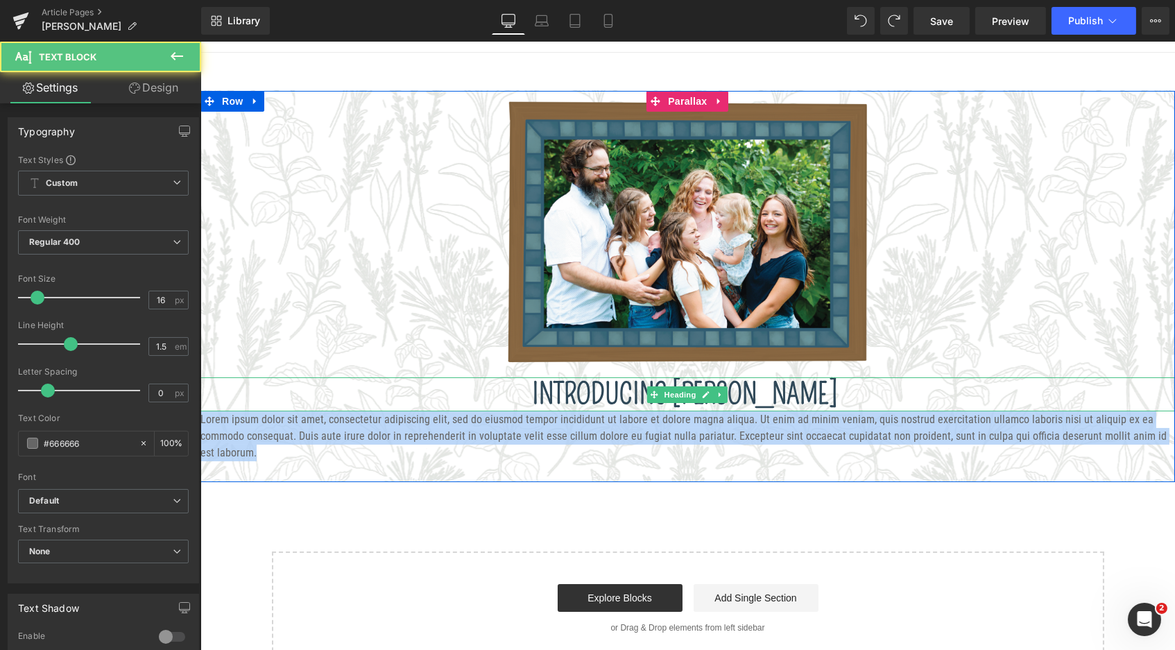
drag, startPoint x: 1153, startPoint y: 436, endPoint x: 226, endPoint y: 388, distance: 928.2
click at [226, 388] on span "Image Introducing [PERSON_NAME] Heading Lorem ipsum dolor sit amet, consectetur…" at bounding box center [687, 276] width 975 height 371
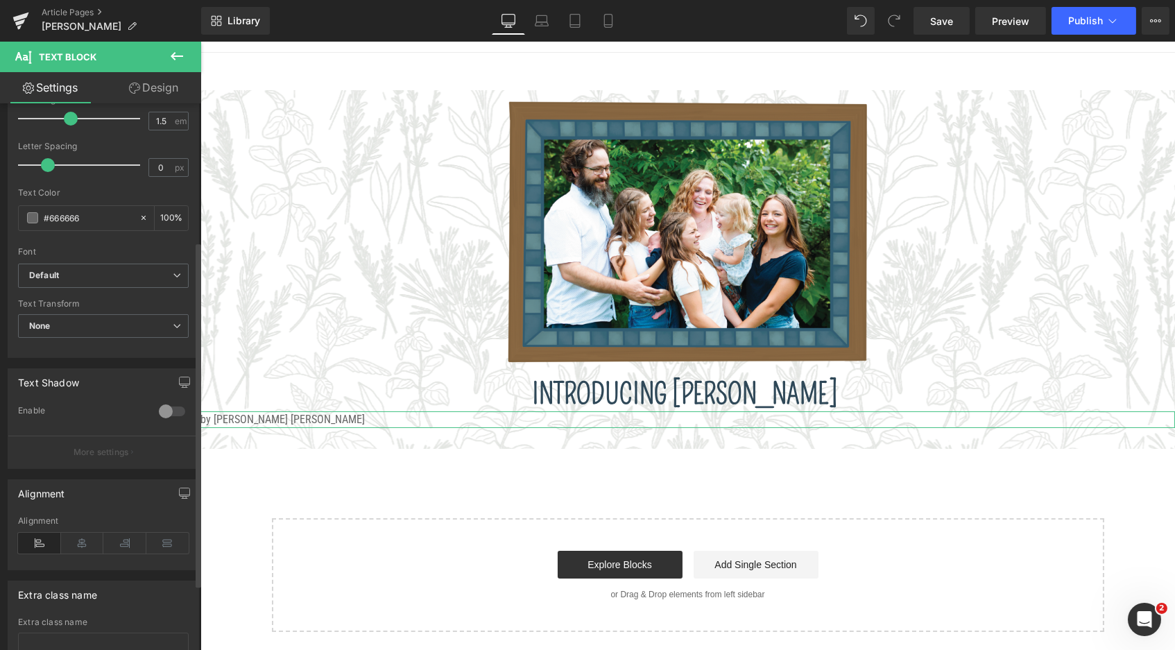
scroll to position [232, 0]
click at [79, 527] on icon at bounding box center [82, 537] width 43 height 21
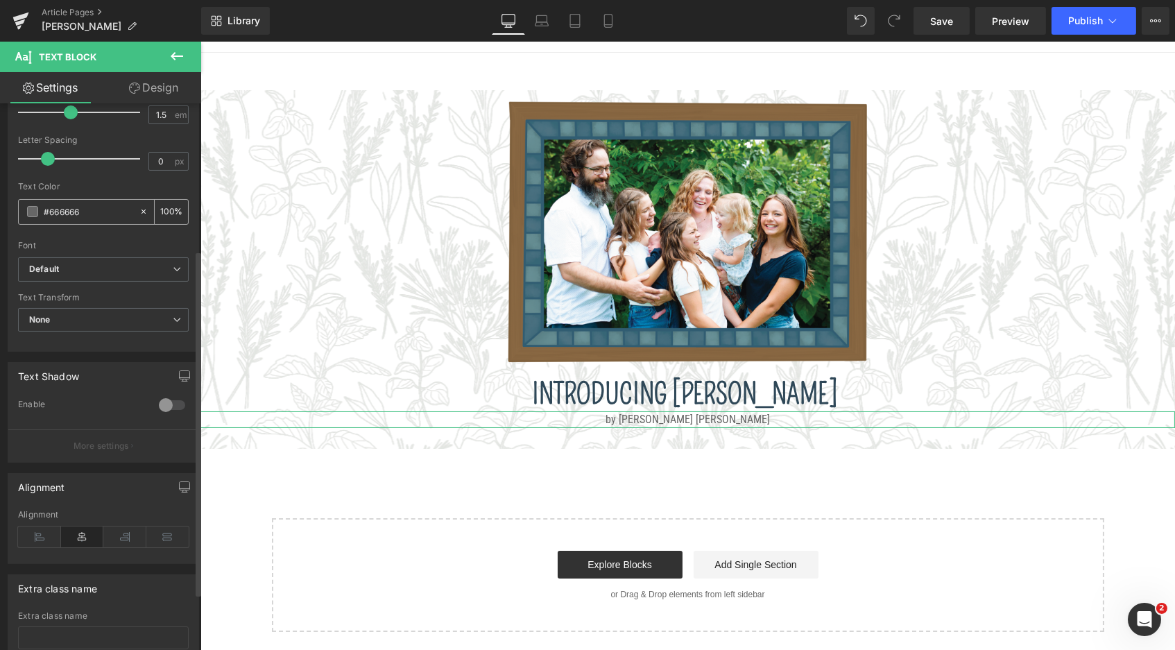
drag, startPoint x: 91, startPoint y: 206, endPoint x: 31, endPoint y: 203, distance: 60.5
click at [31, 203] on div "#666666" at bounding box center [79, 212] width 120 height 24
type input "#"
type input "0"
type input "#2f48"
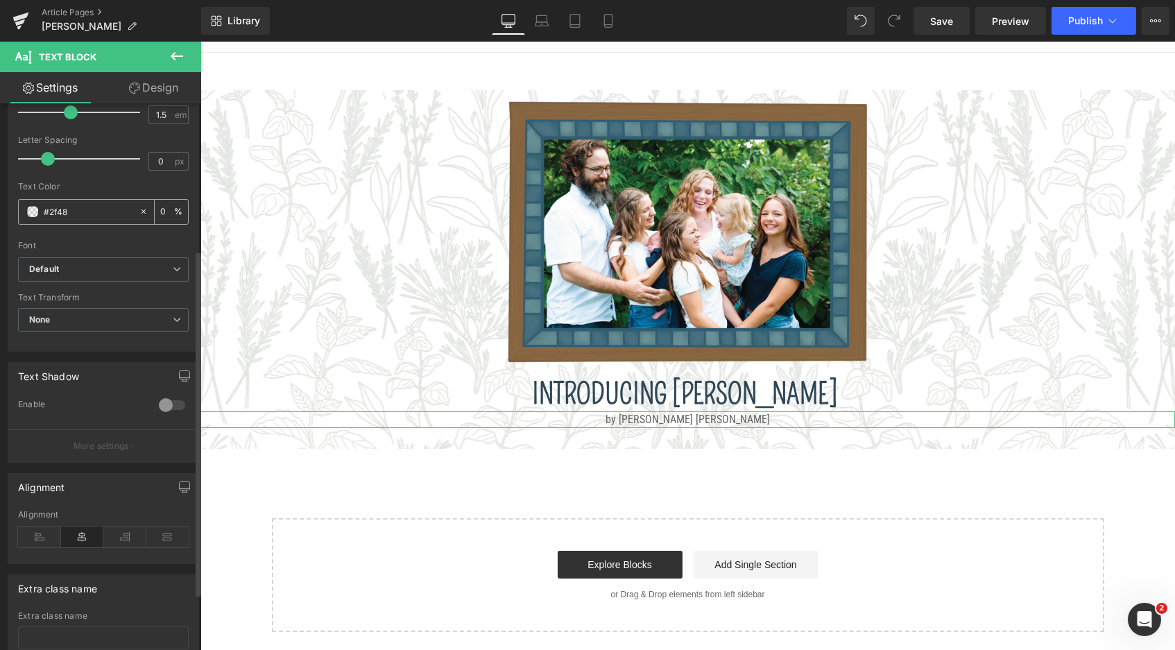
type input "53"
type input "#2f485"
type input "0"
type input "#2f4858"
type input "100"
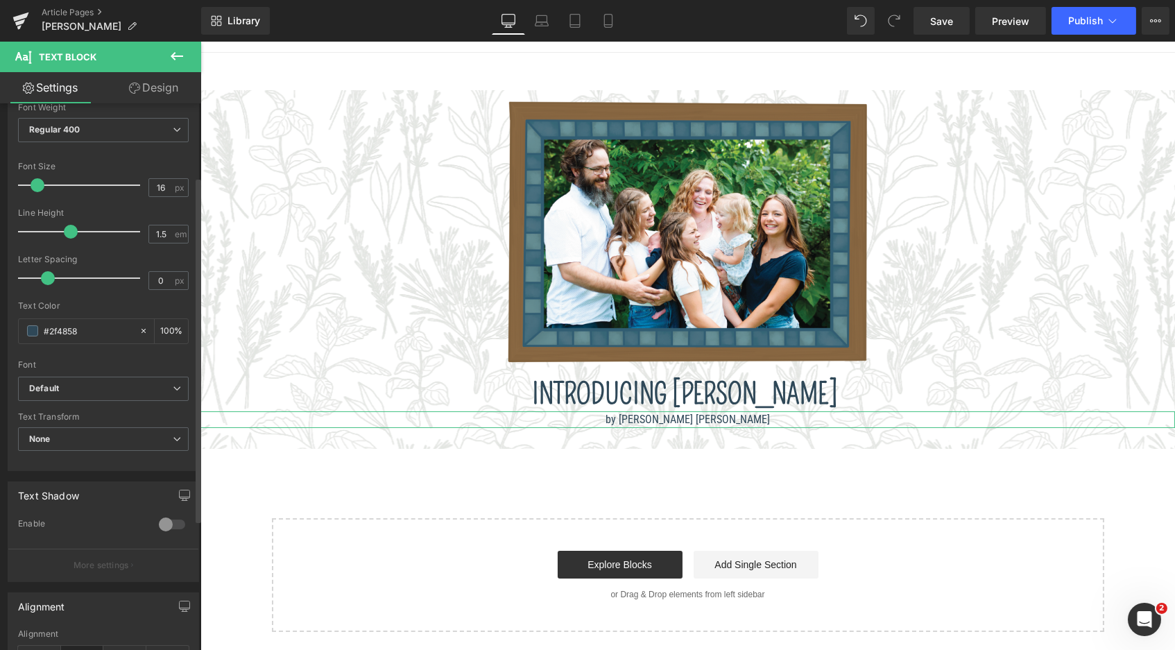
scroll to position [112, 0]
type input "#2f4858"
click at [41, 186] on span at bounding box center [40, 186] width 14 height 14
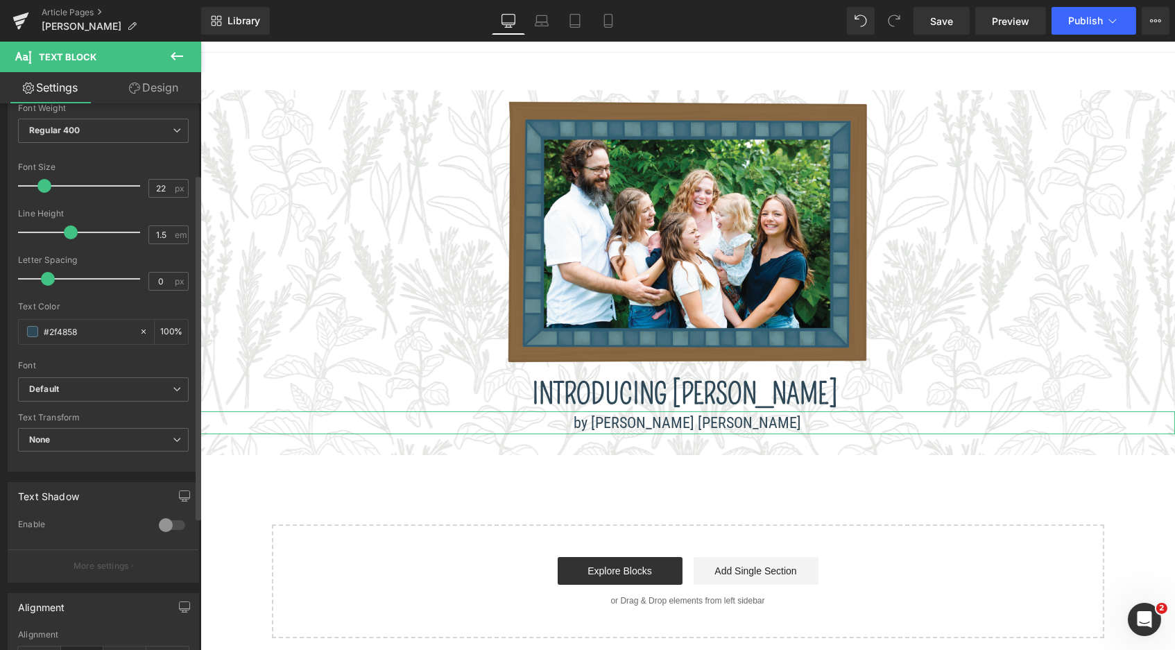
scroll to position [6, 7]
type input "20"
click at [44, 186] on span at bounding box center [42, 186] width 14 height 14
click at [133, 377] on span "Default" at bounding box center [103, 389] width 171 height 24
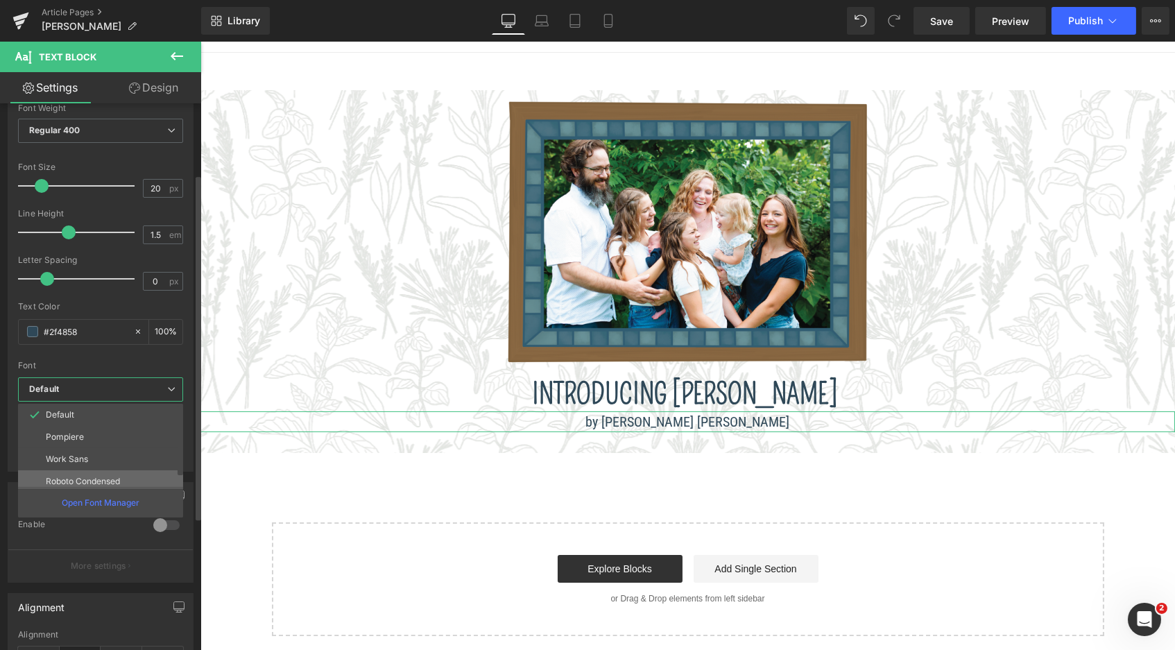
click at [87, 477] on p "Roboto Condensed" at bounding box center [83, 482] width 74 height 10
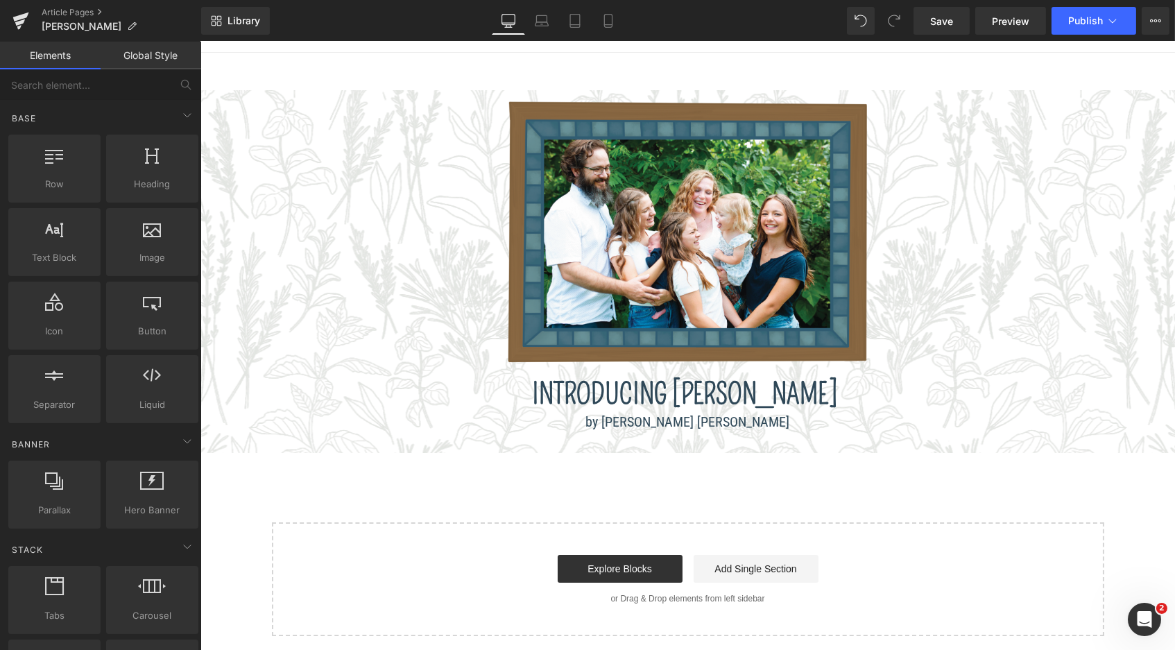
click at [352, 492] on div "Image Introducing [PERSON_NAME] Heading by [PERSON_NAME] [PERSON_NAME] Text Blo…" at bounding box center [687, 363] width 975 height 545
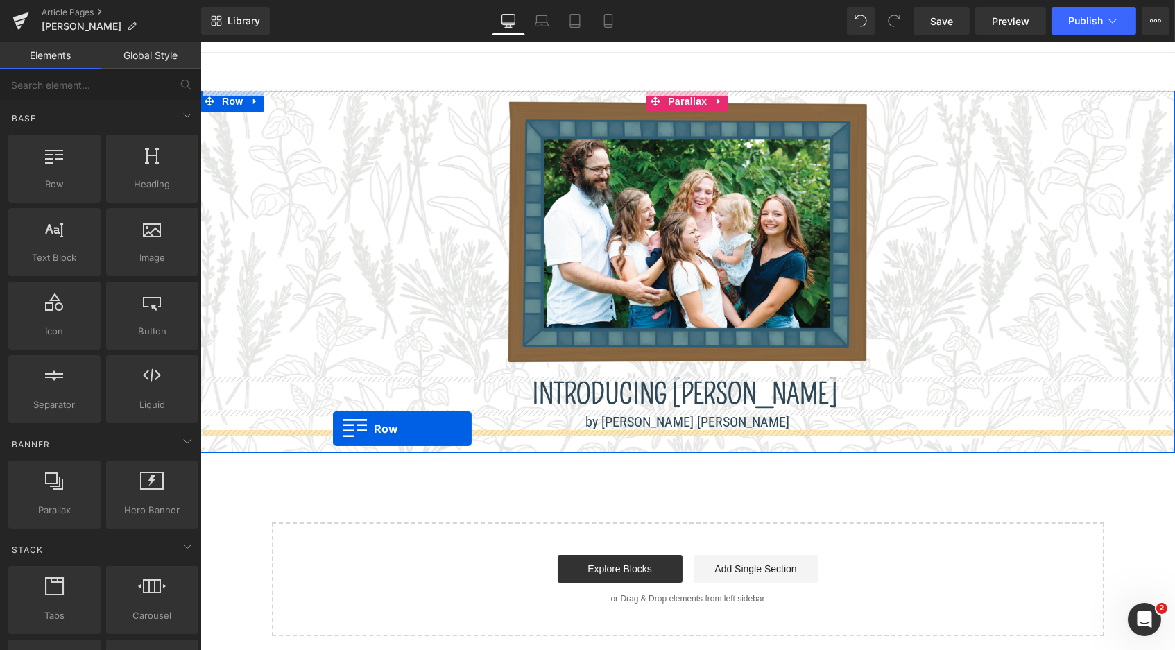
drag, startPoint x: 238, startPoint y: 219, endPoint x: 332, endPoint y: 428, distance: 228.9
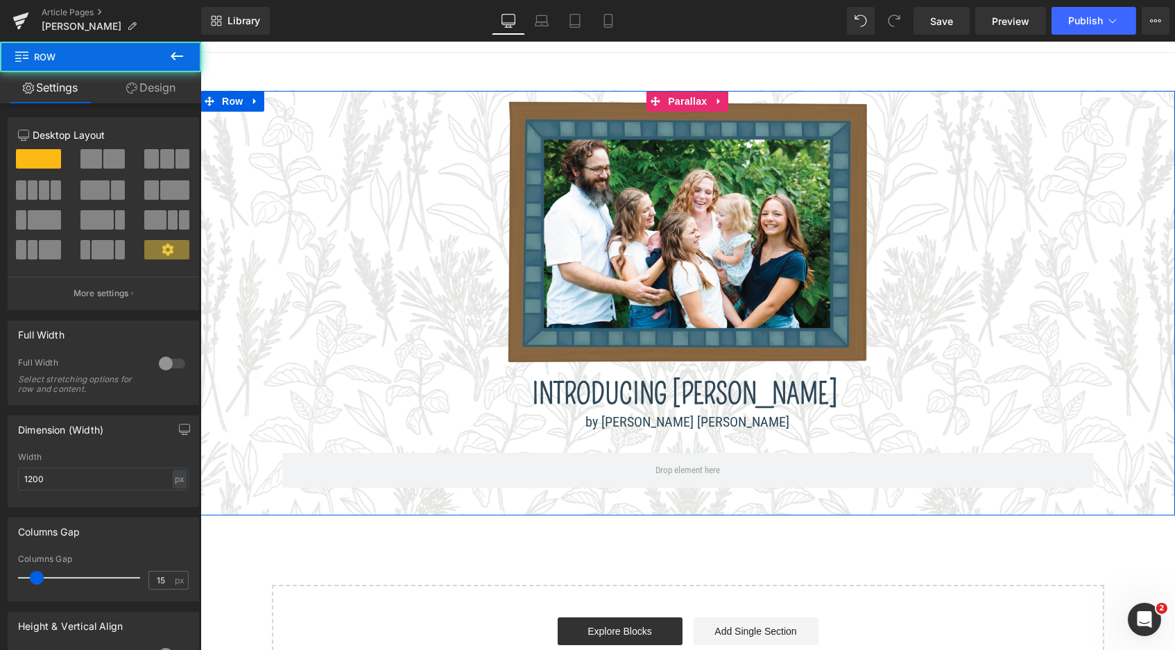
scroll to position [6, 7]
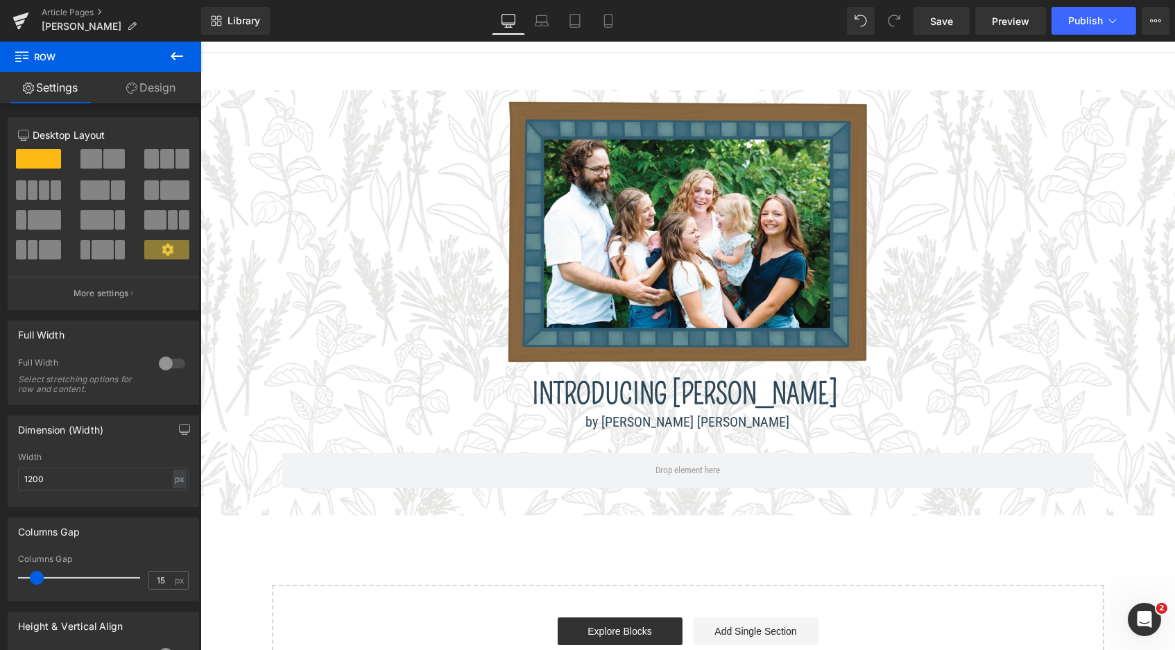
click at [179, 49] on icon at bounding box center [177, 56] width 17 height 17
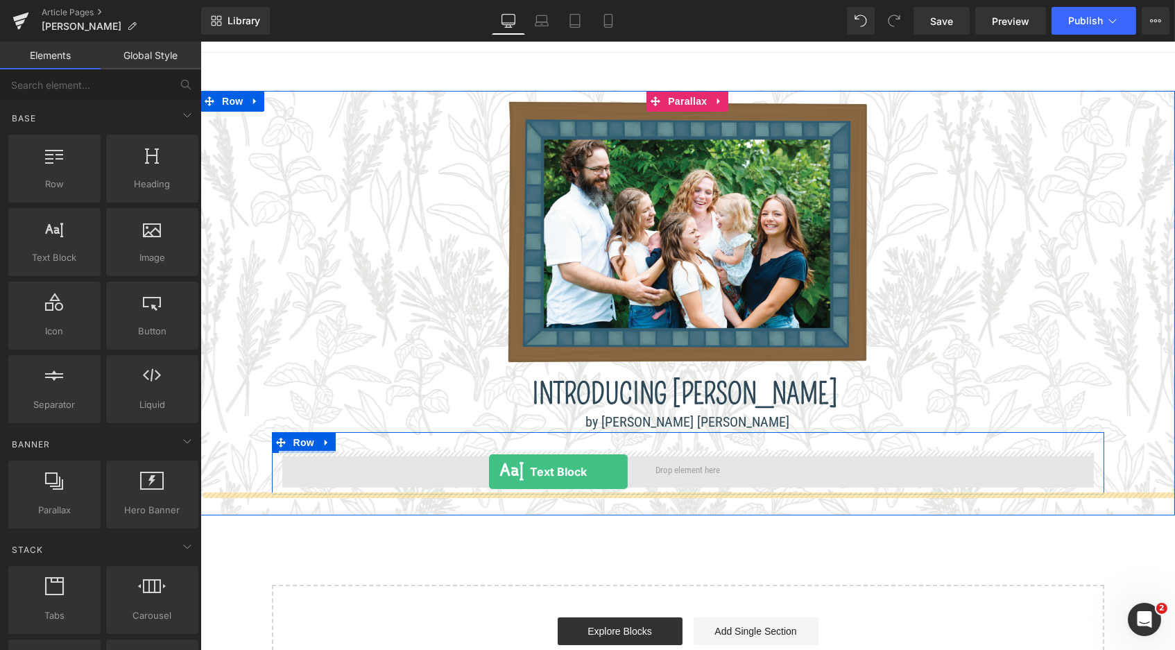
drag, startPoint x: 257, startPoint y: 276, endPoint x: 488, endPoint y: 471, distance: 302.3
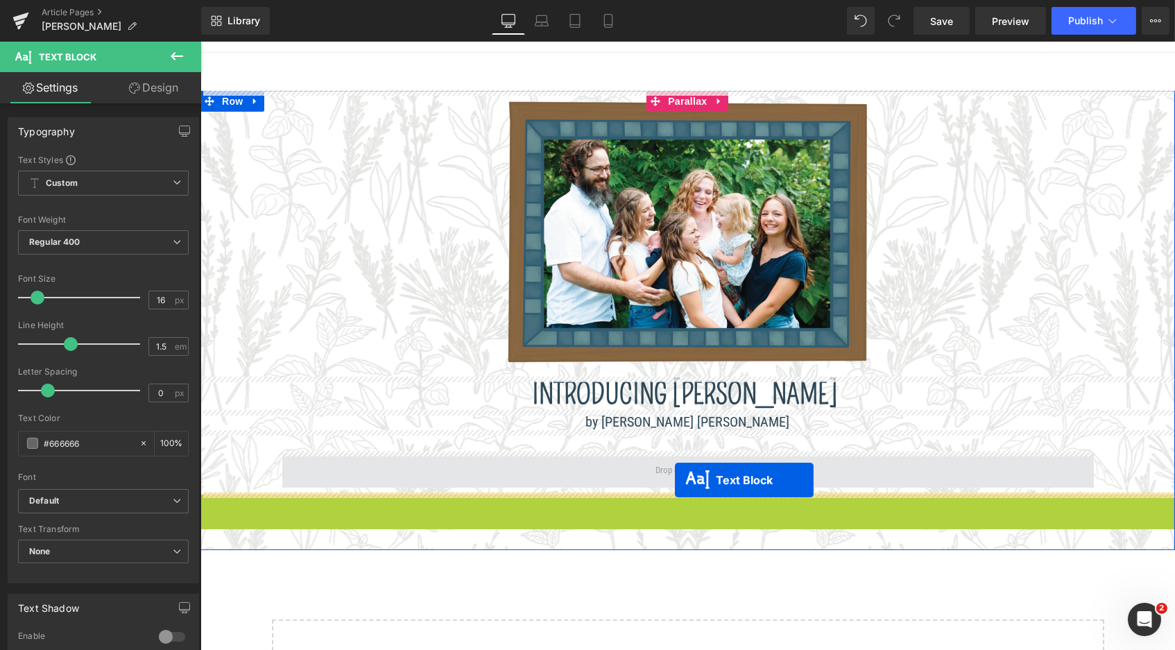
scroll to position [7, 7]
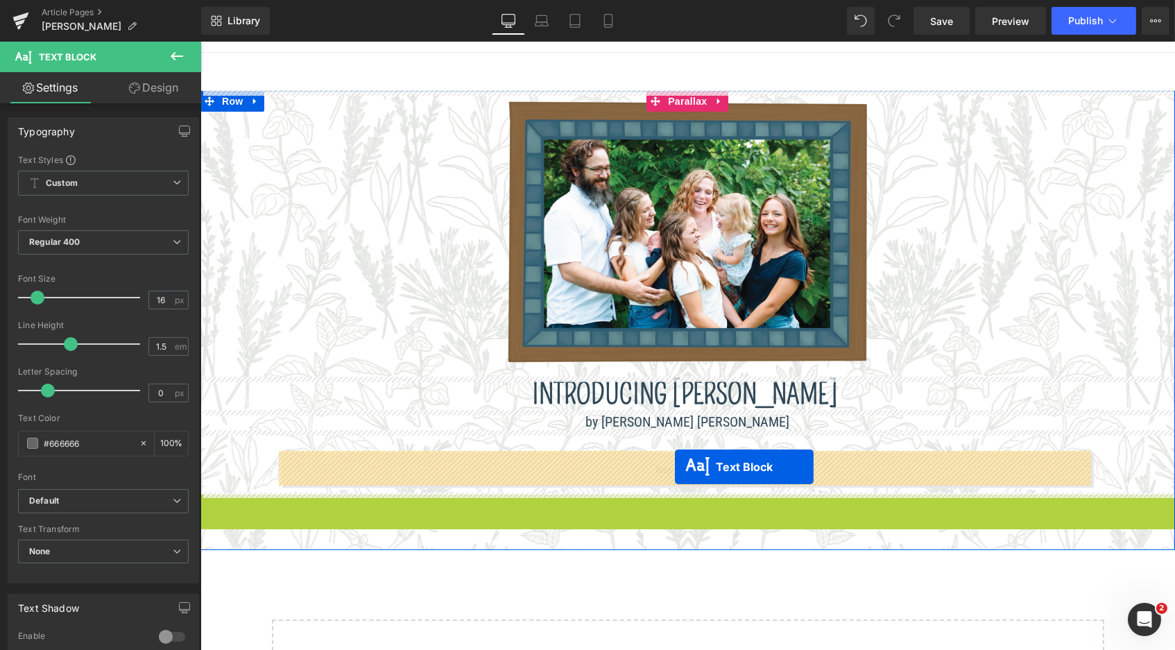
drag, startPoint x: 674, startPoint y: 509, endPoint x: 674, endPoint y: 466, distance: 43.0
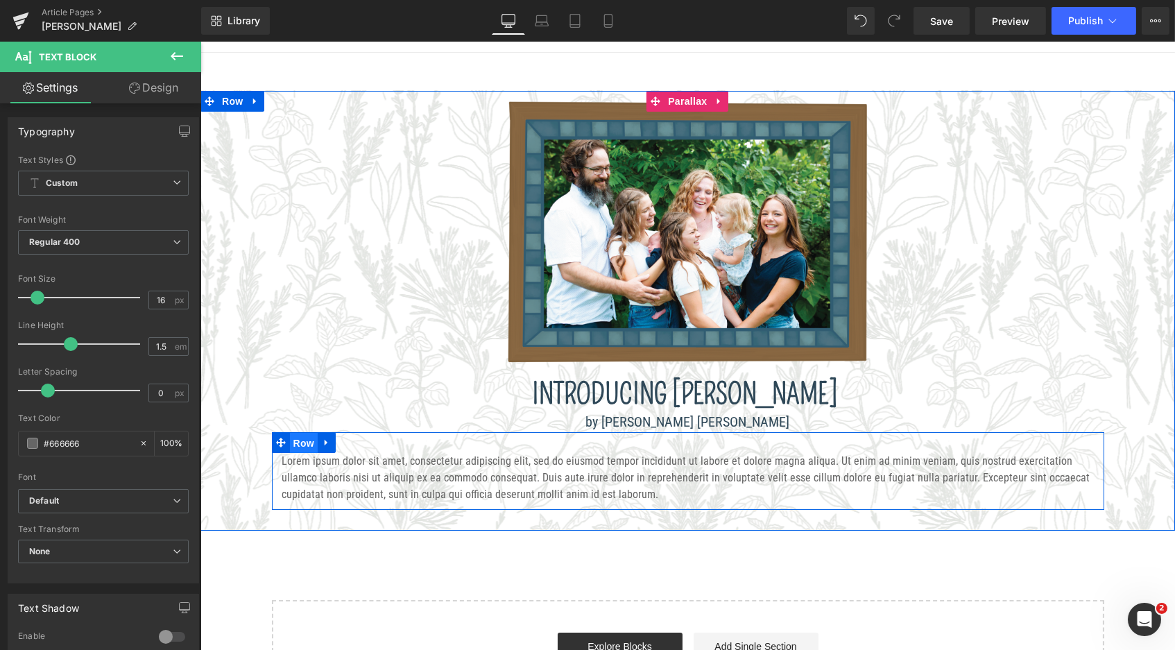
click at [294, 436] on span "Row" at bounding box center [303, 443] width 28 height 21
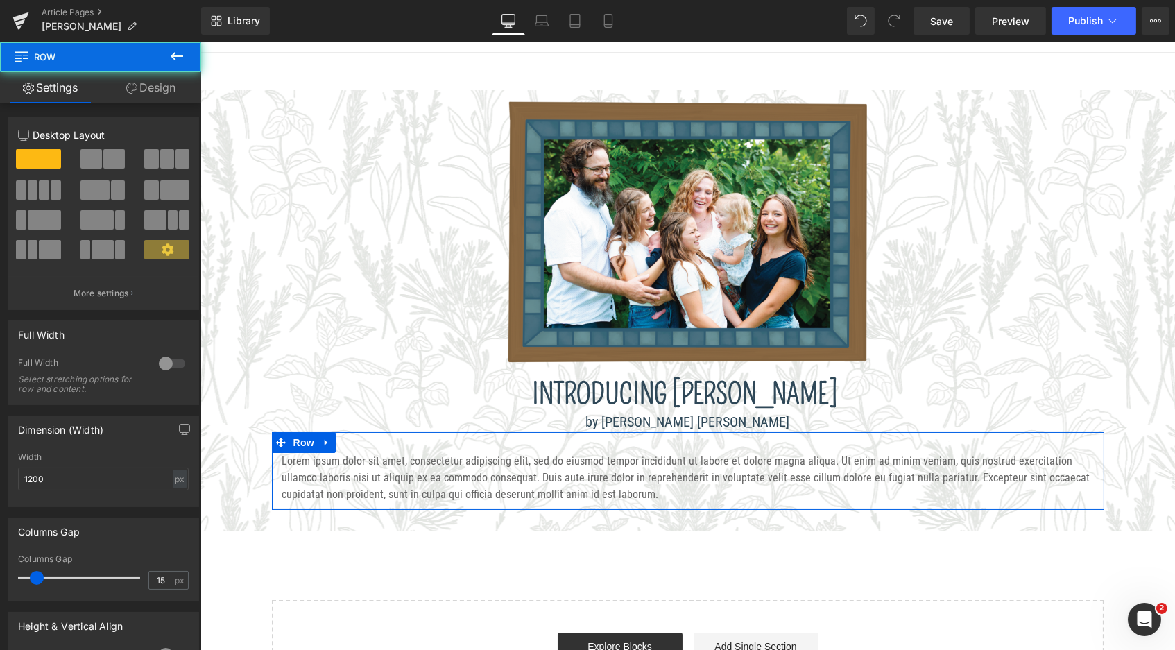
click at [144, 95] on link "Design" at bounding box center [151, 87] width 101 height 31
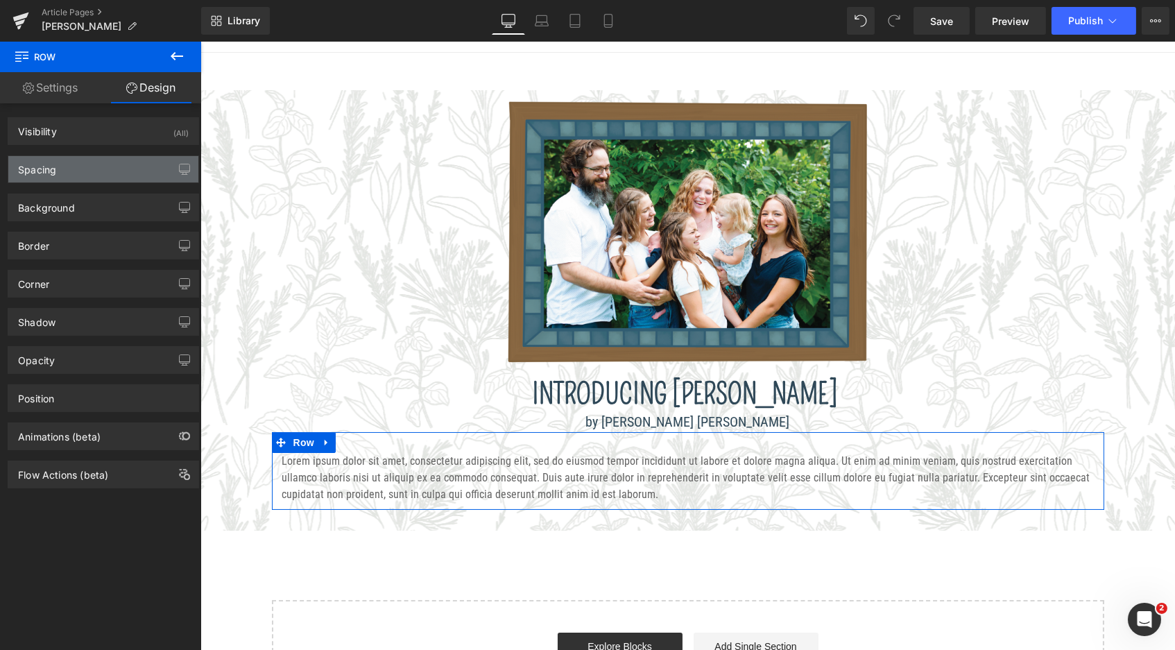
click at [95, 163] on div "Spacing" at bounding box center [103, 169] width 190 height 26
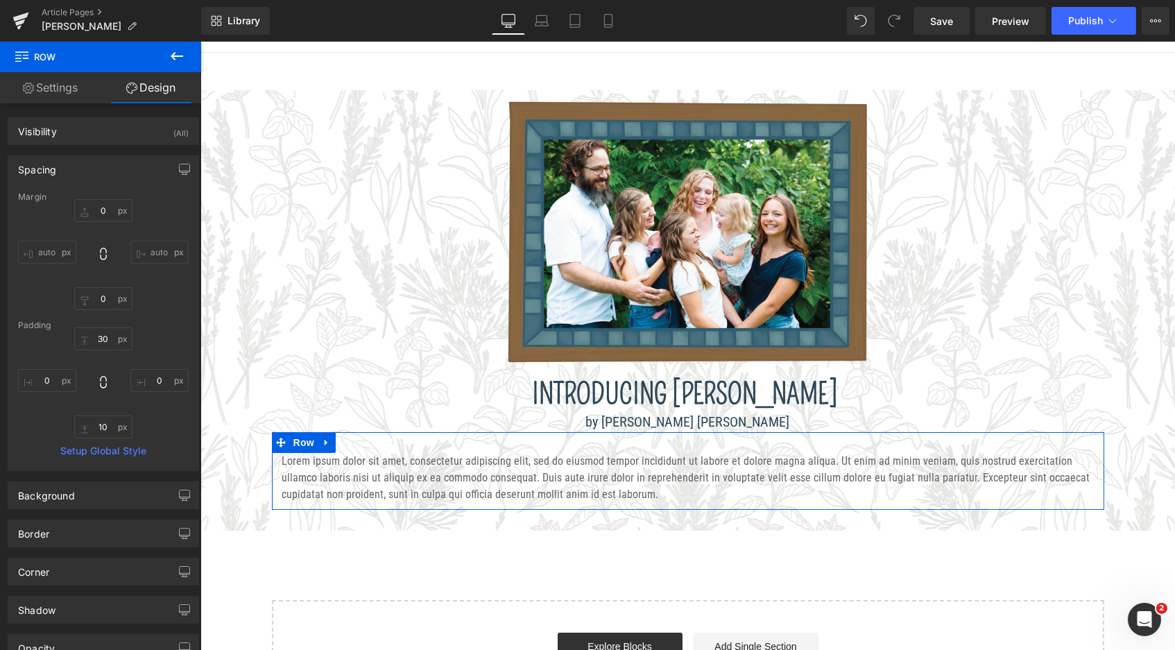
click at [40, 87] on link "Settings" at bounding box center [50, 87] width 101 height 31
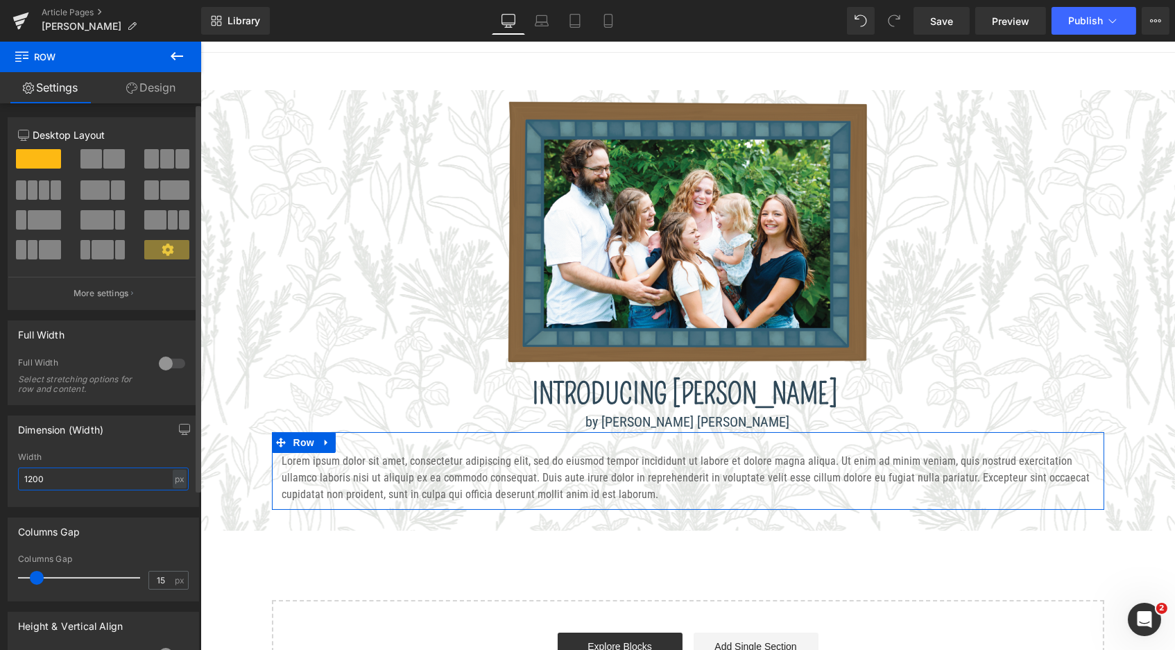
drag, startPoint x: 72, startPoint y: 479, endPoint x: 12, endPoint y: 473, distance: 60.6
click at [12, 473] on div "1200px Width 1200 px % px" at bounding box center [103, 479] width 190 height 54
click at [161, 359] on div at bounding box center [171, 363] width 33 height 22
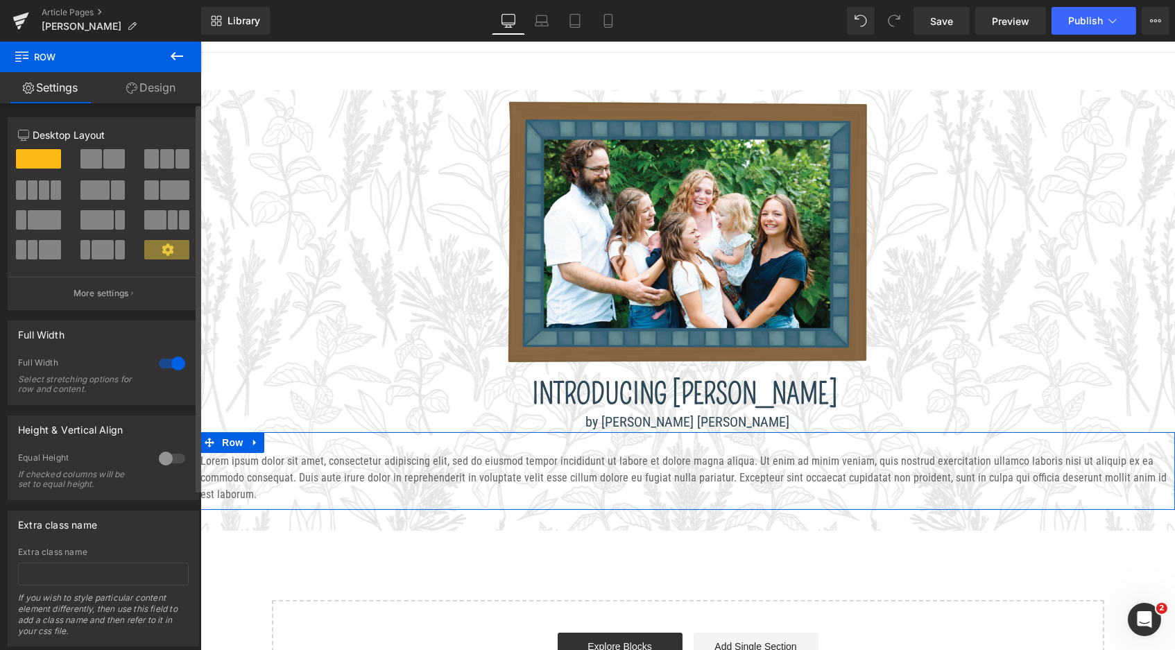
scroll to position [1096, 969]
click at [161, 359] on div at bounding box center [171, 363] width 33 height 22
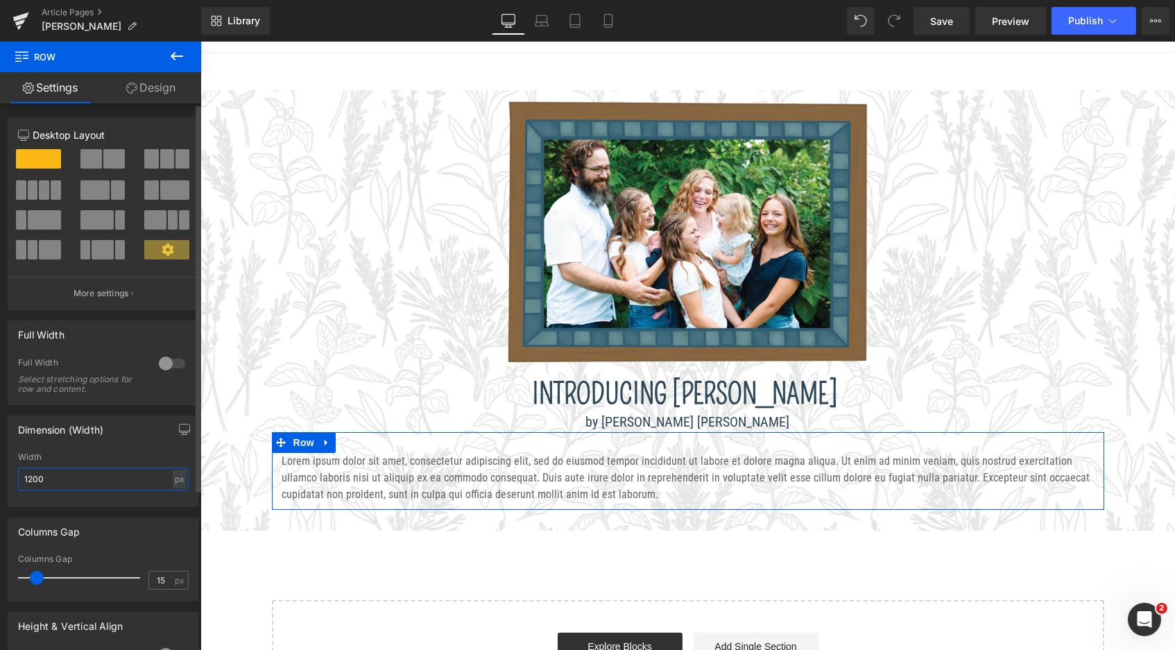
drag, startPoint x: 78, startPoint y: 470, endPoint x: 63, endPoint y: 479, distance: 16.8
click at [63, 479] on input "1200" at bounding box center [103, 479] width 171 height 23
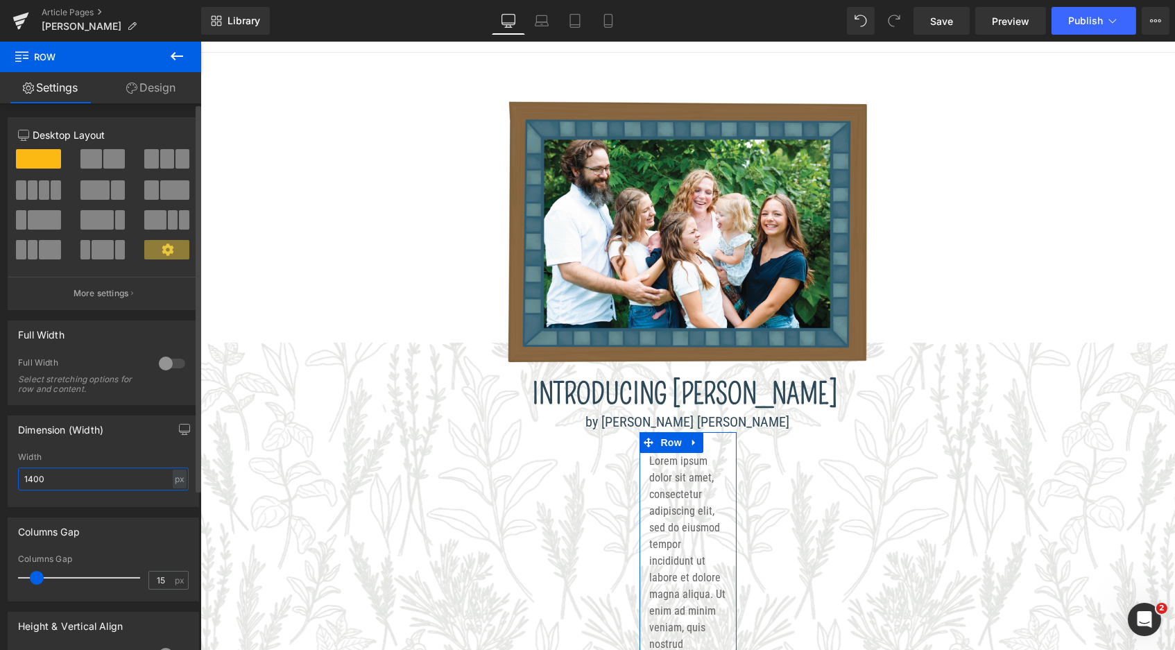
scroll to position [0, 0]
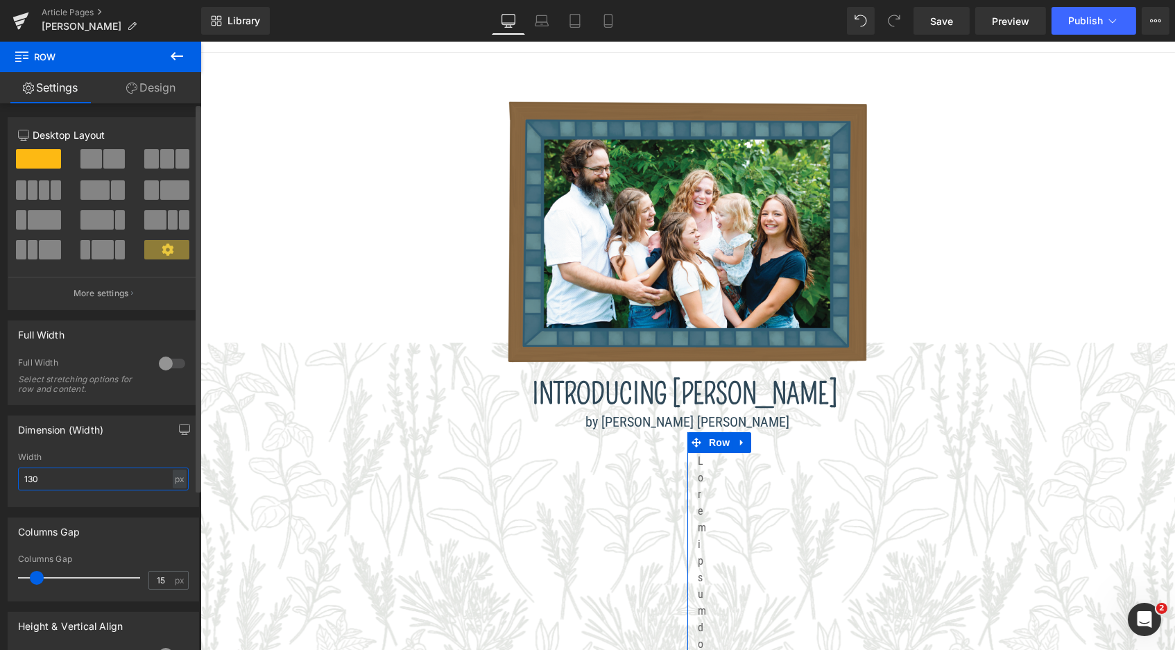
type input "1300"
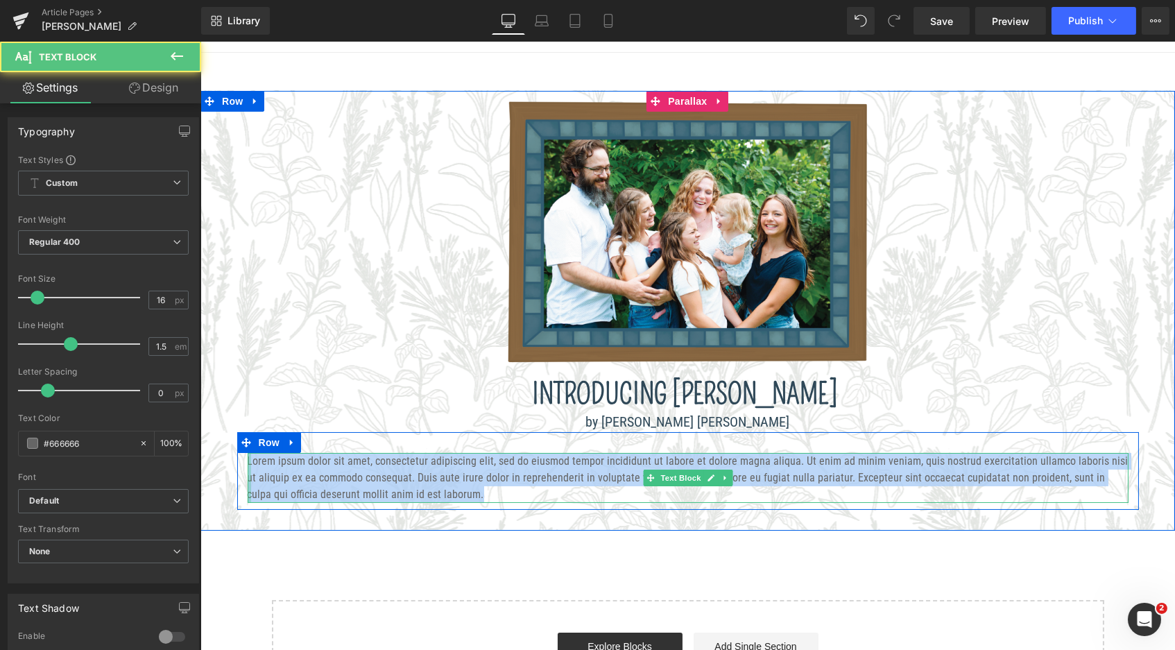
drag, startPoint x: 446, startPoint y: 494, endPoint x: 245, endPoint y: 461, distance: 203.8
click at [247, 463] on div "Lorem ipsum dolor sit amet, consectetur adipiscing elit, sed do eiusmod tempor …" at bounding box center [687, 478] width 881 height 50
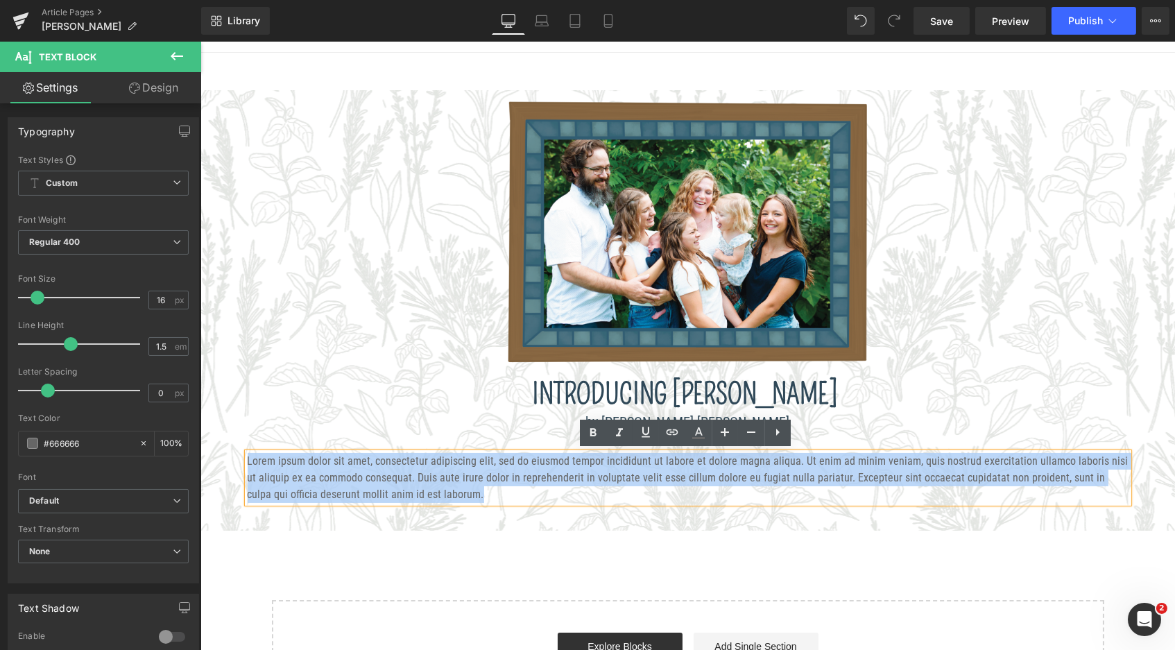
paste div
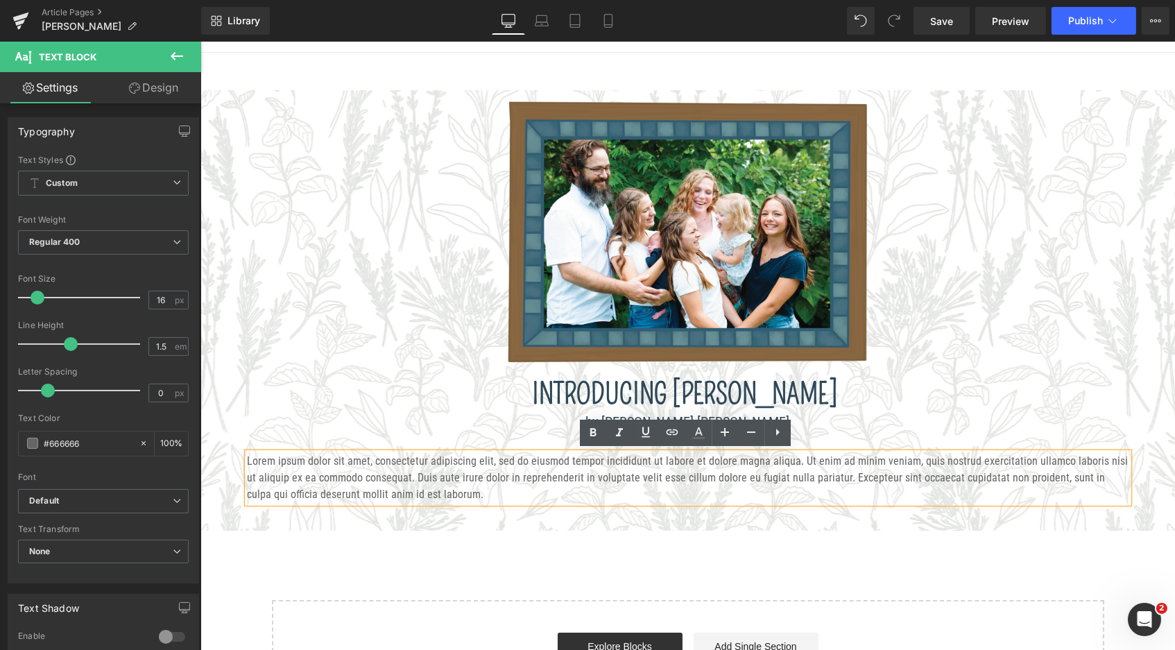
scroll to position [7, 7]
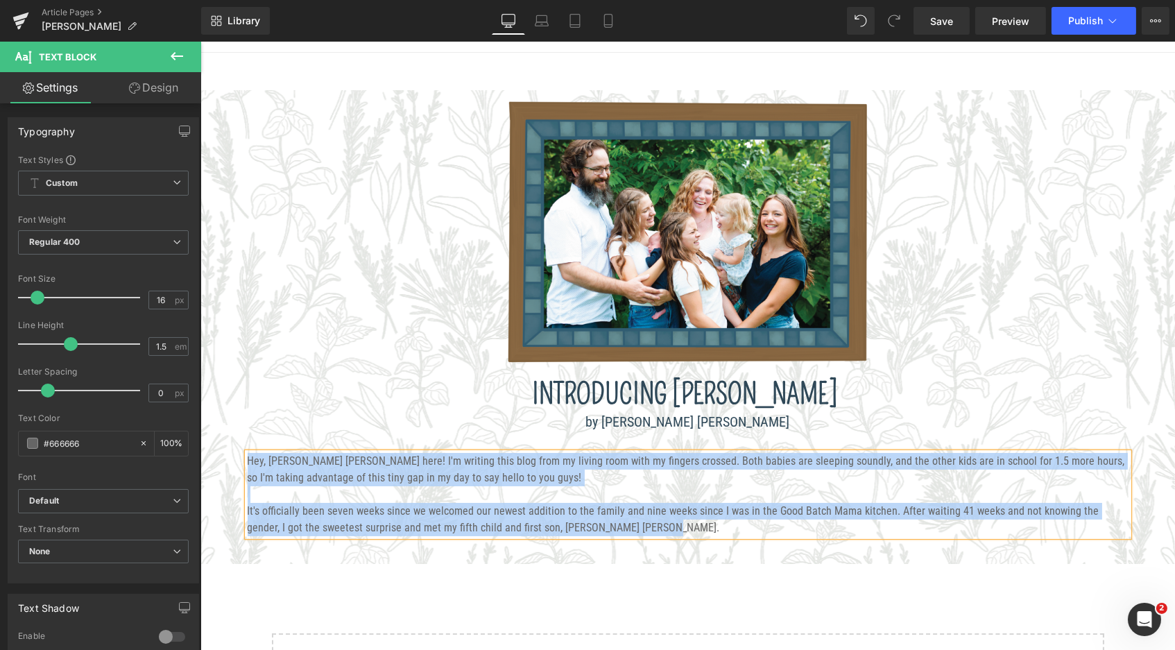
drag, startPoint x: 608, startPoint y: 519, endPoint x: 239, endPoint y: 454, distance: 374.9
click at [239, 454] on div "Hey, [PERSON_NAME] [PERSON_NAME] here! I'm writing this blog from my living roo…" at bounding box center [688, 494] width 902 height 83
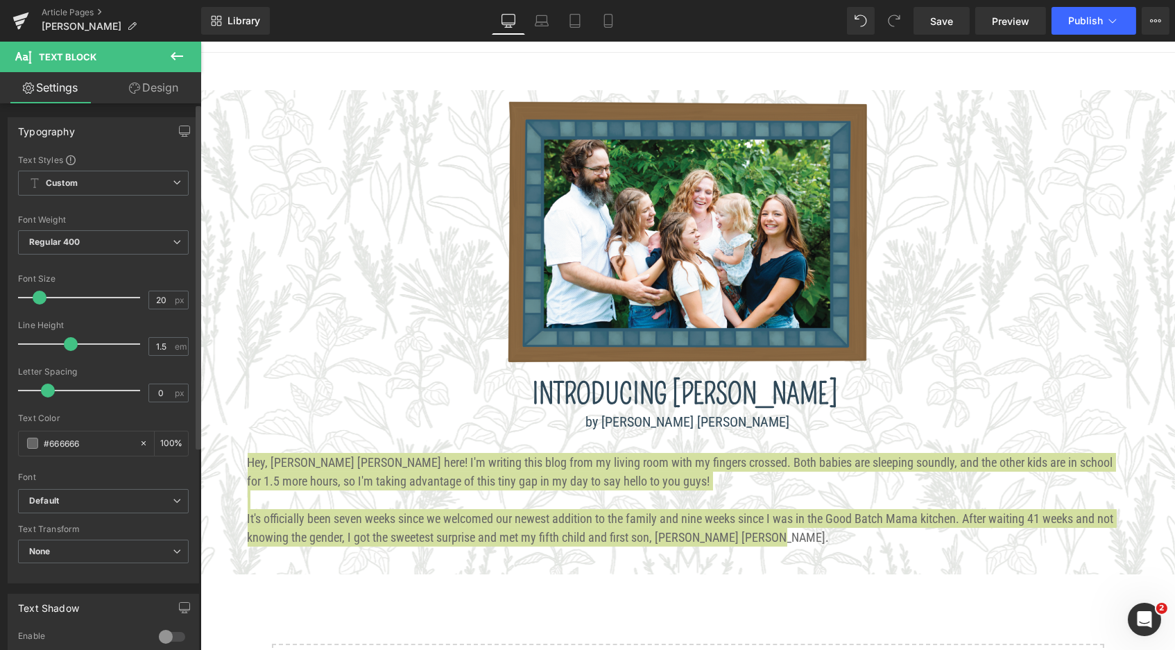
scroll to position [1166, 969]
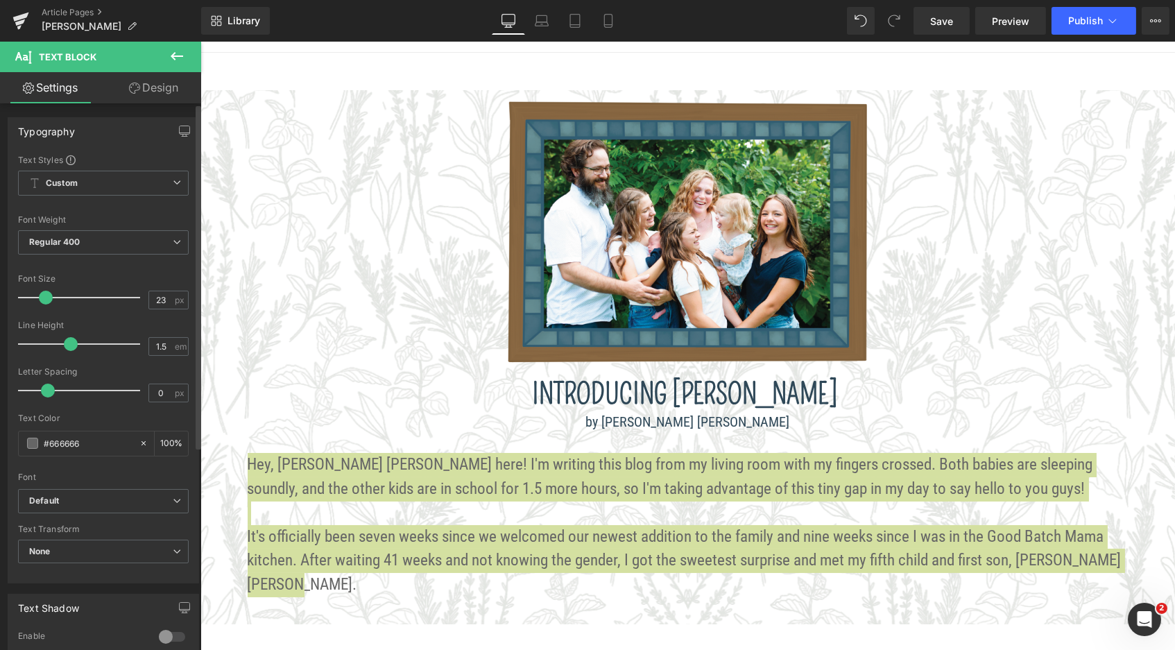
type input "24"
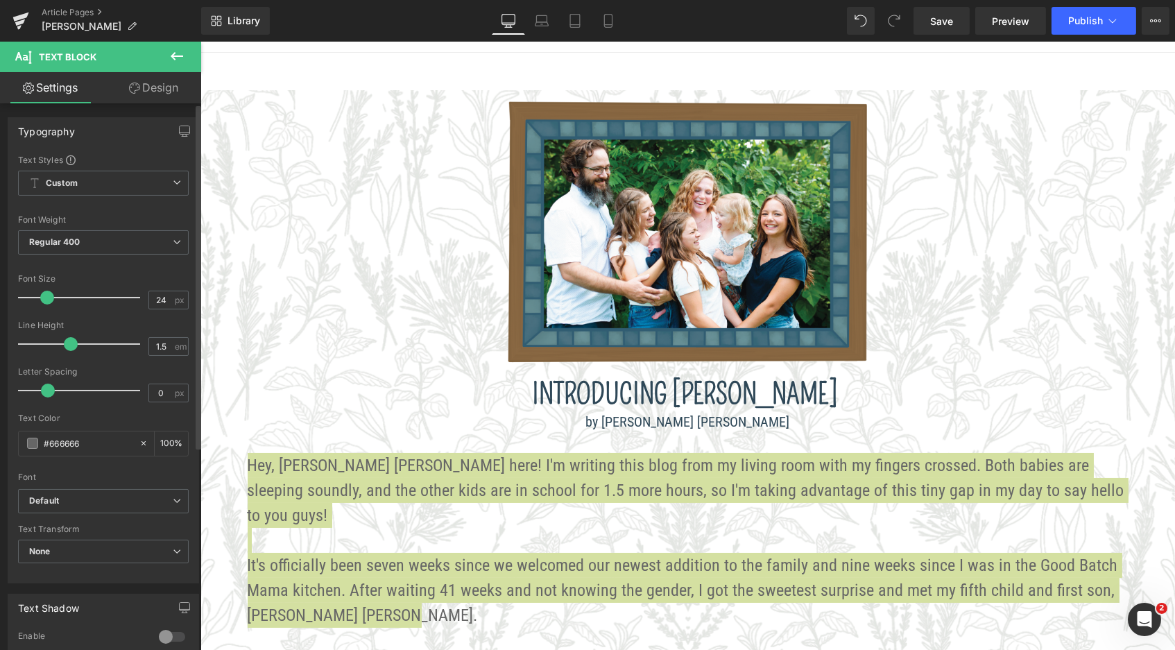
drag, startPoint x: 35, startPoint y: 290, endPoint x: 44, endPoint y: 289, distance: 9.0
click at [44, 291] on span at bounding box center [47, 298] width 14 height 14
click at [102, 489] on span "Default" at bounding box center [103, 501] width 171 height 24
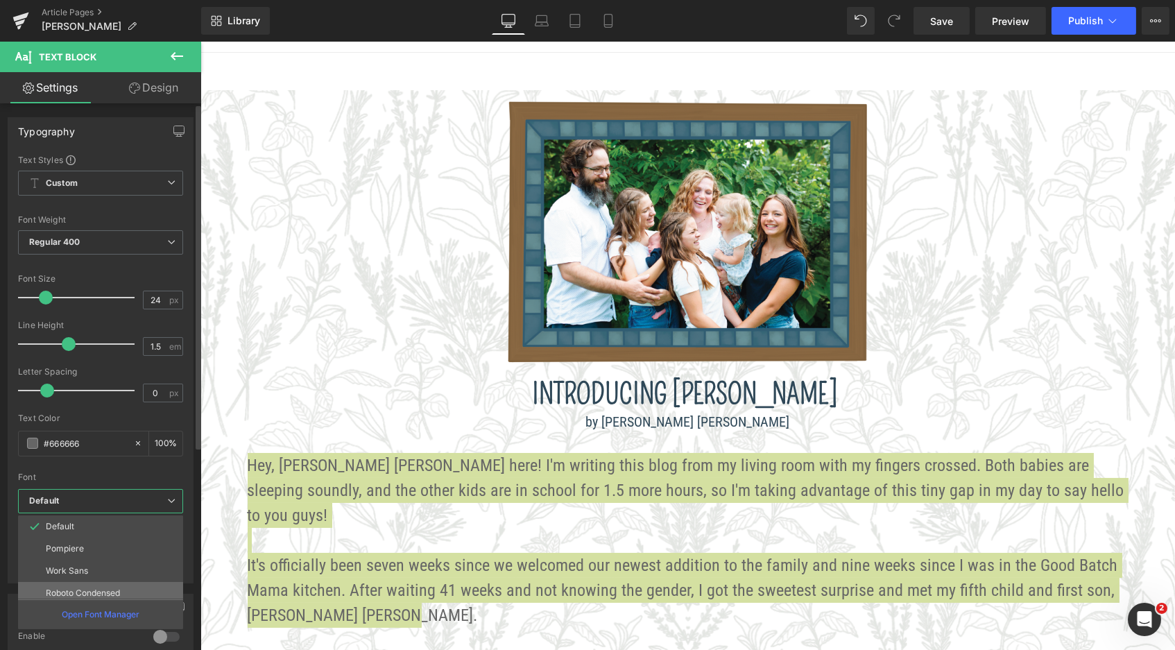
click at [67, 588] on p "Roboto Condensed" at bounding box center [83, 593] width 74 height 10
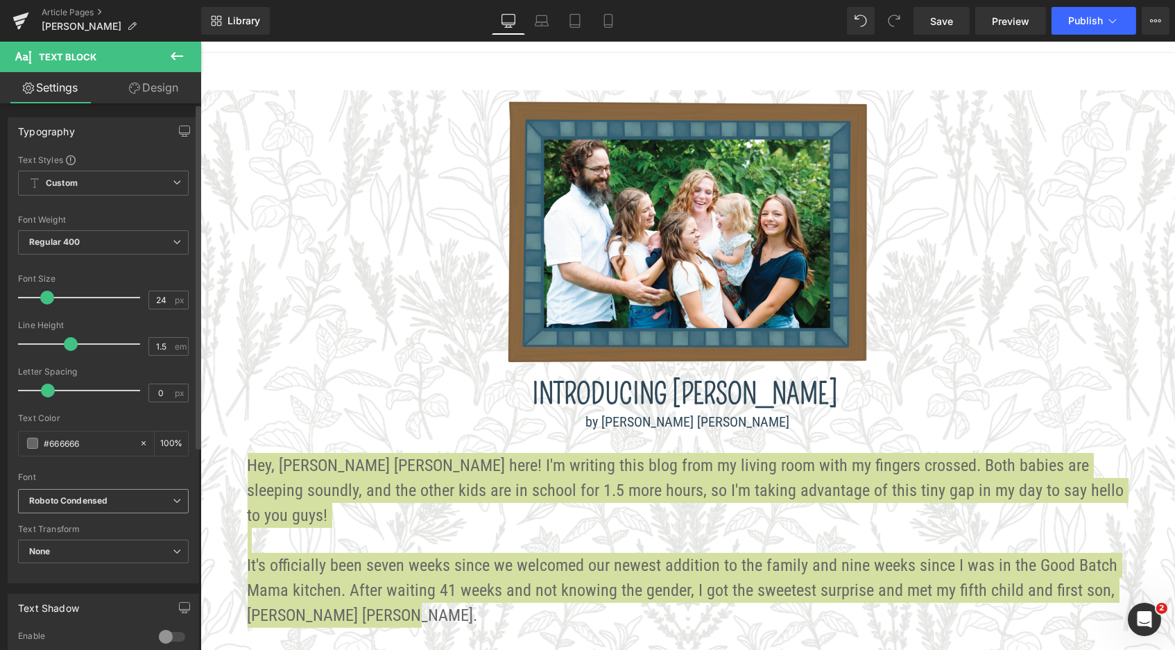
click at [96, 489] on span "Roboto Condensed" at bounding box center [103, 501] width 171 height 24
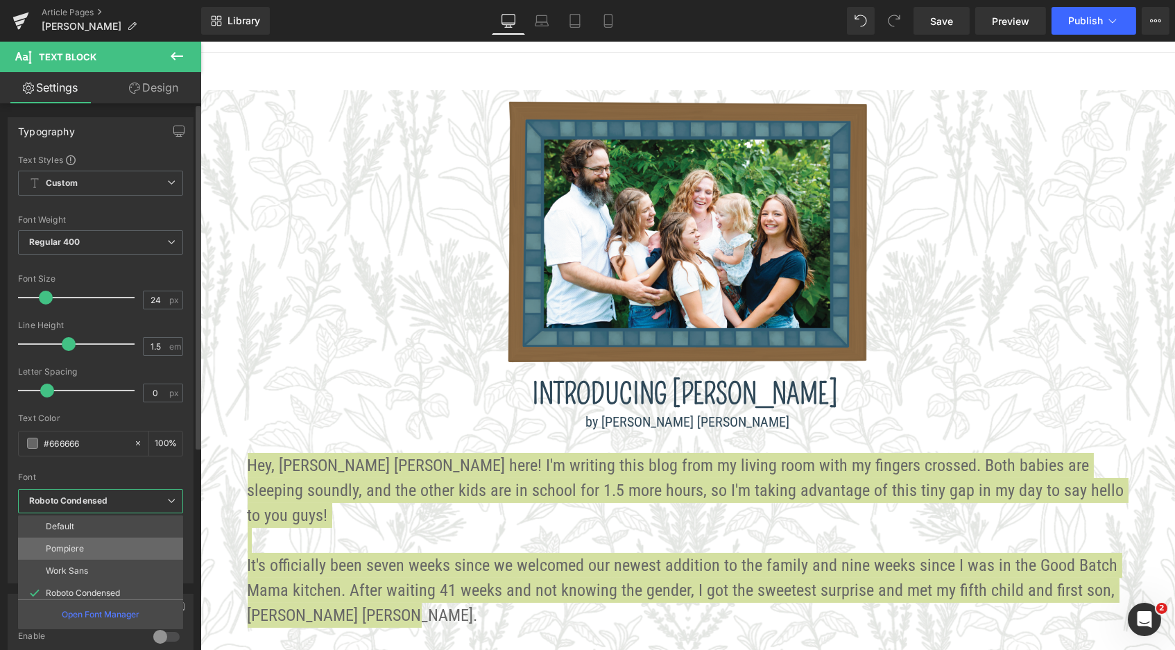
click at [74, 538] on li "Pompiere" at bounding box center [103, 549] width 171 height 22
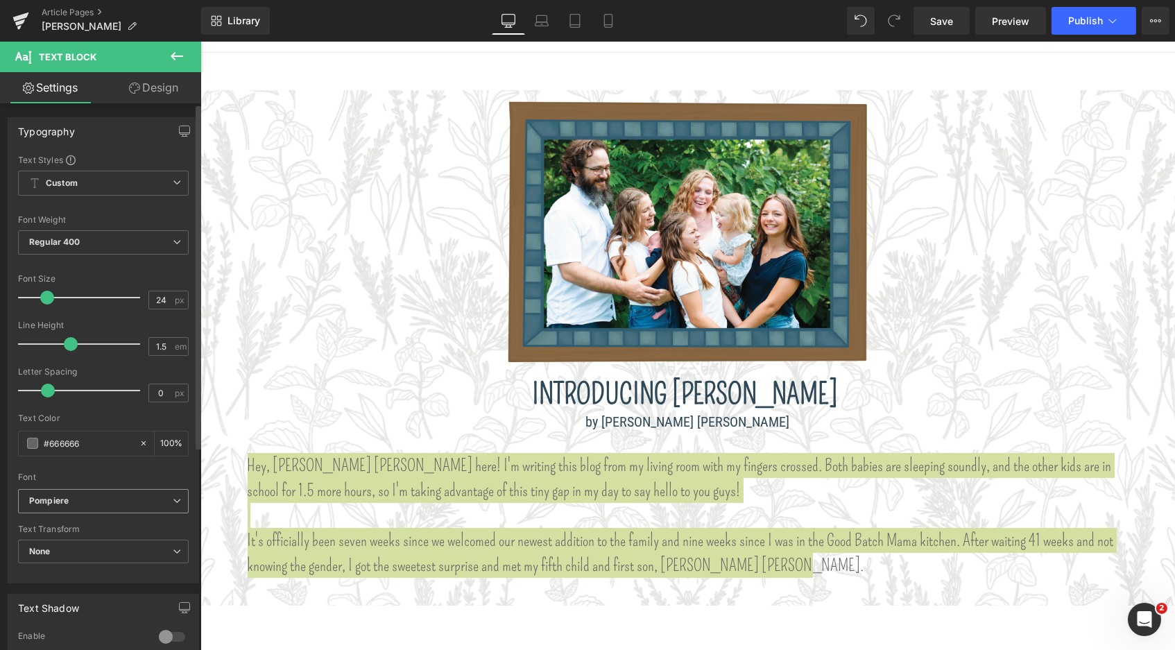
scroll to position [6, 7]
click at [77, 495] on b "Pompiere" at bounding box center [101, 501] width 144 height 12
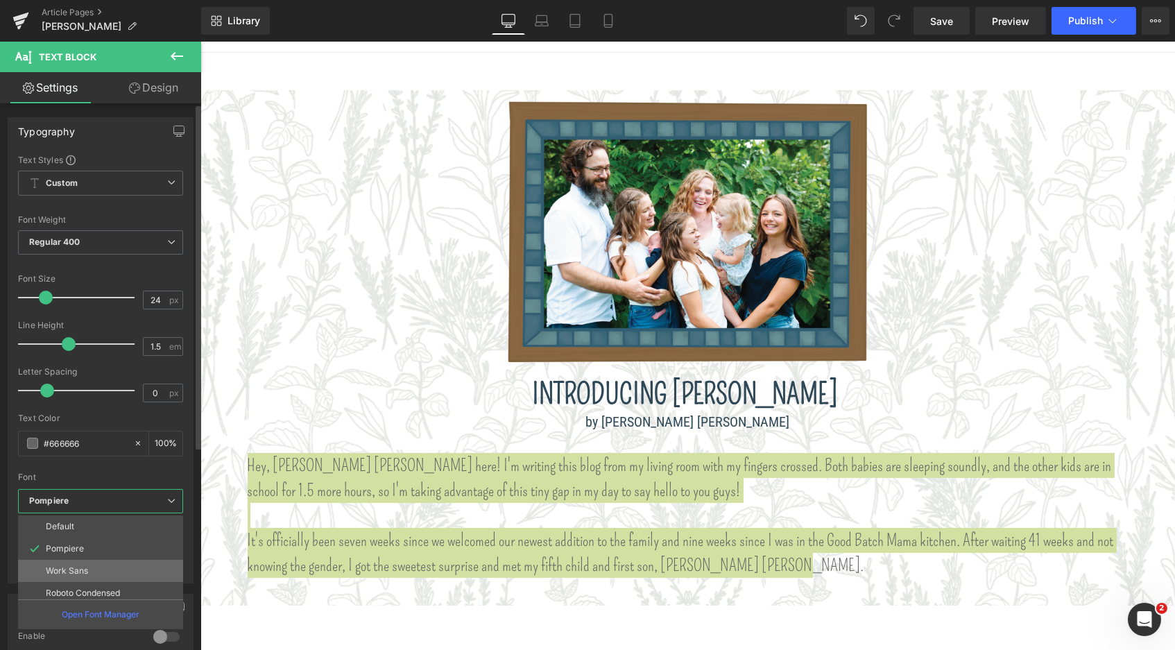
click at [62, 566] on p "Work Sans" at bounding box center [67, 571] width 42 height 10
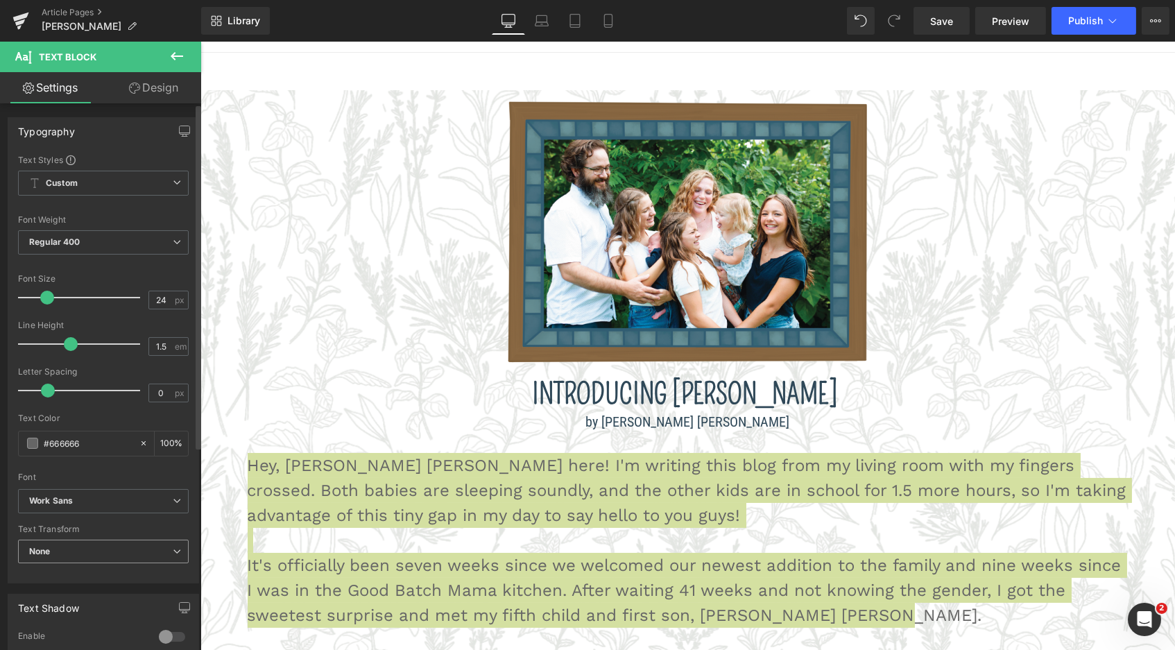
scroll to position [1235, 969]
click at [80, 495] on b "Work Sans" at bounding box center [101, 501] width 144 height 12
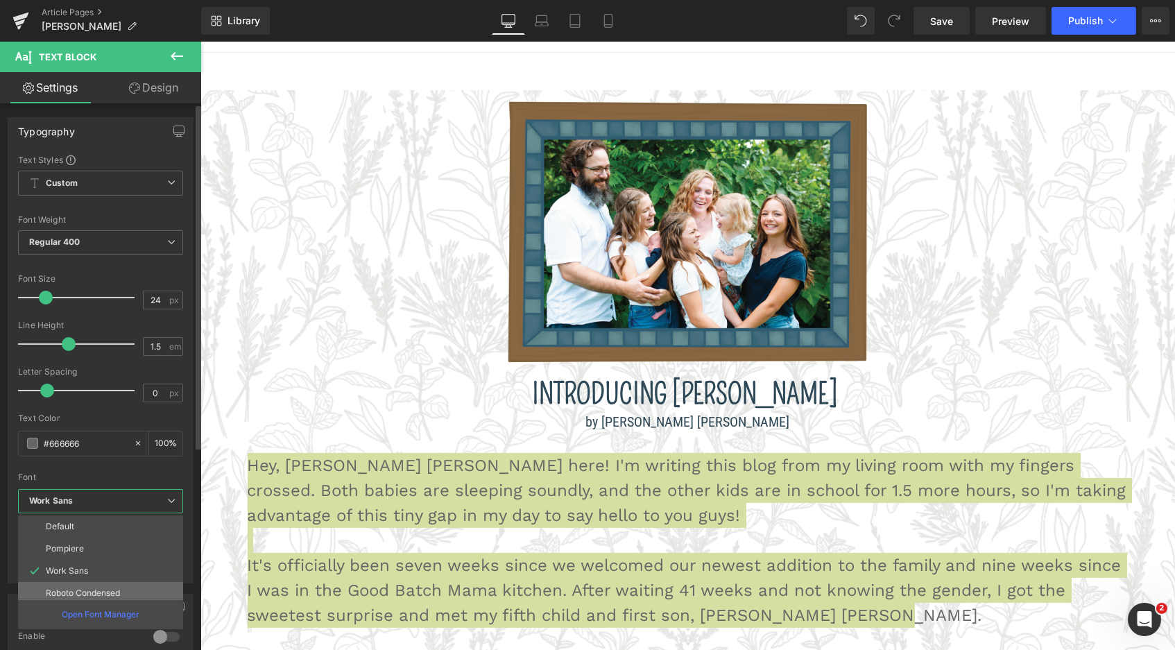
click at [62, 588] on p "Roboto Condensed" at bounding box center [83, 593] width 74 height 10
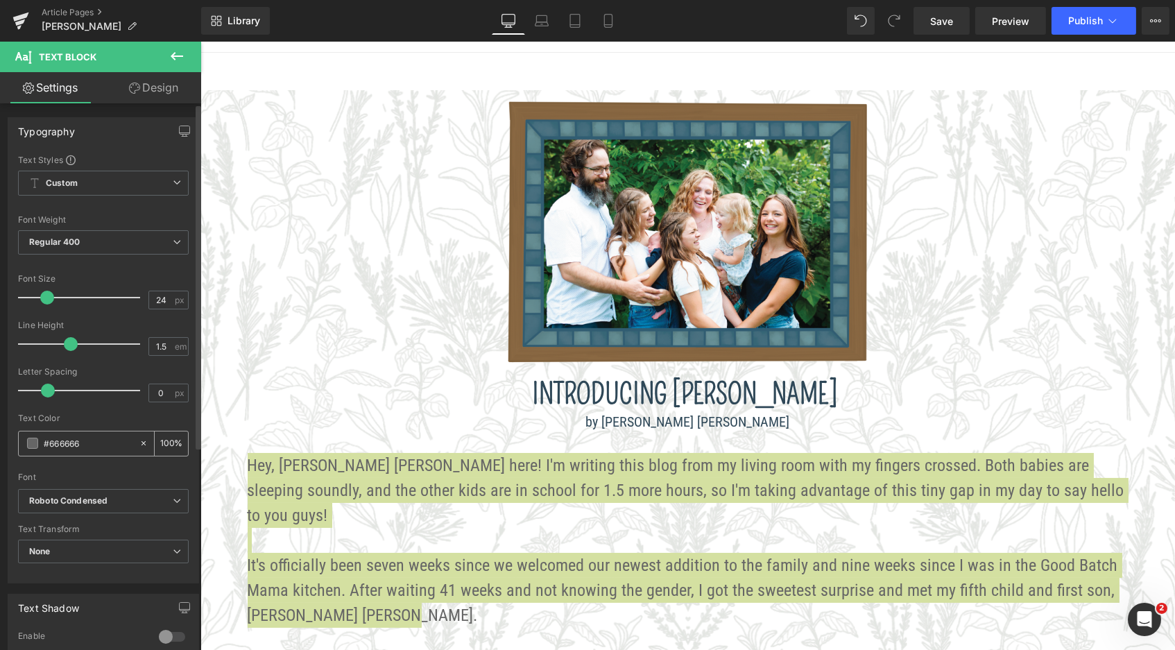
drag, startPoint x: 89, startPoint y: 435, endPoint x: 41, endPoint y: 434, distance: 47.9
click at [41, 434] on div "#666666" at bounding box center [79, 444] width 120 height 24
type input "#"
type input "0"
type input "#2f4"
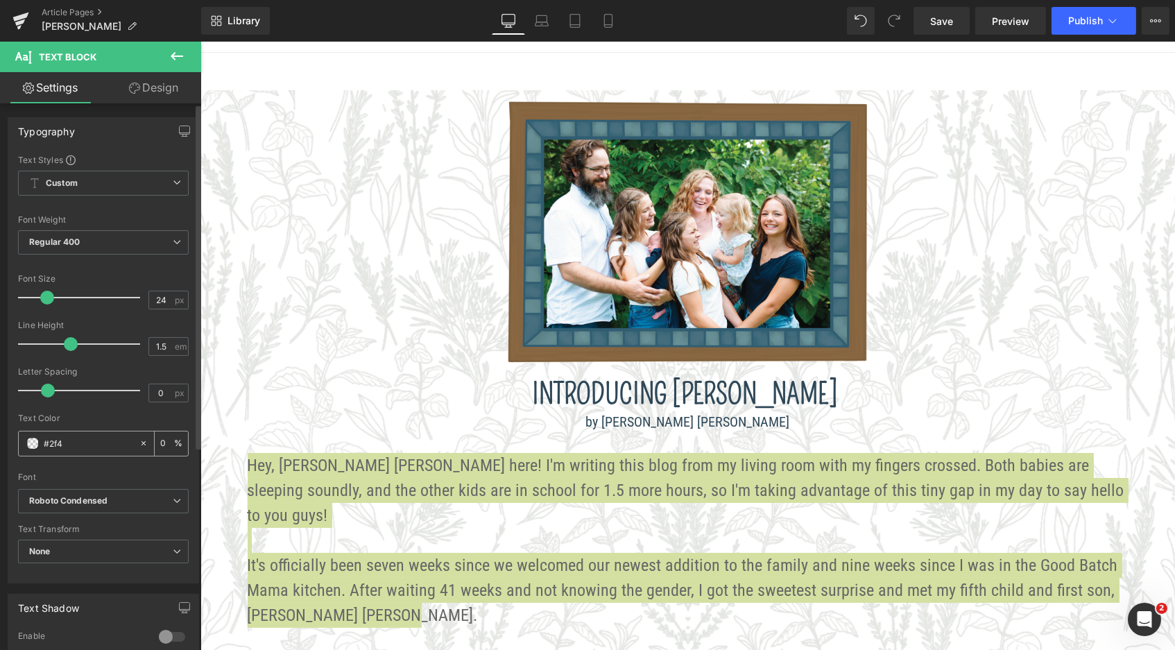
type input "100"
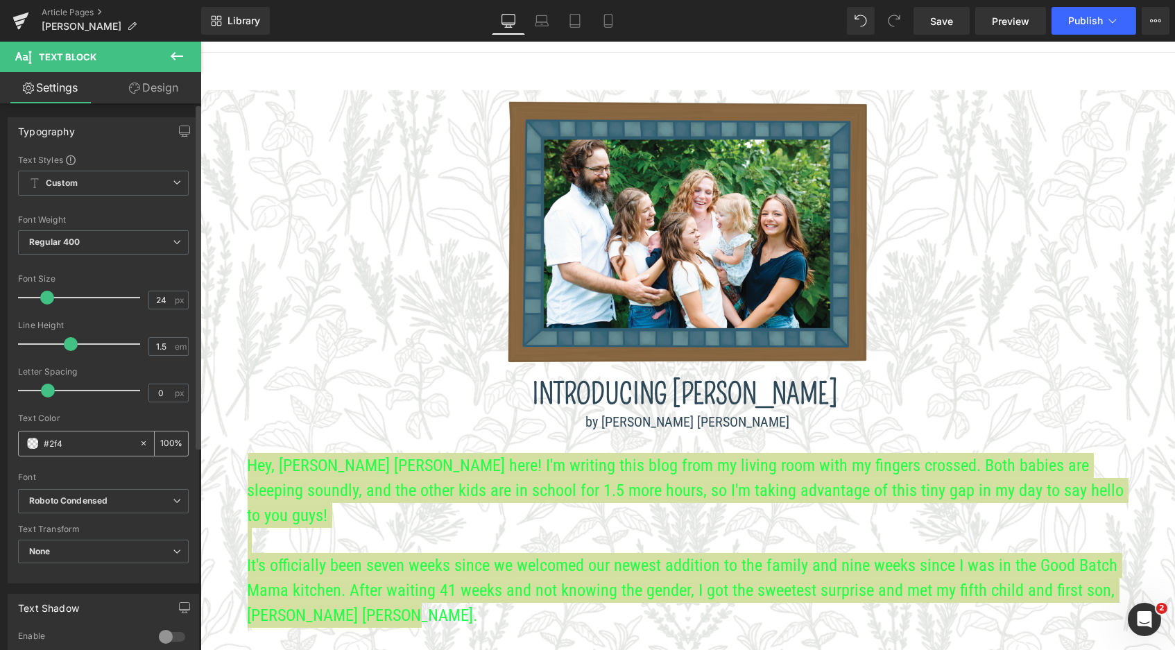
type input "#2f48"
type input "53"
type input "#2f4858"
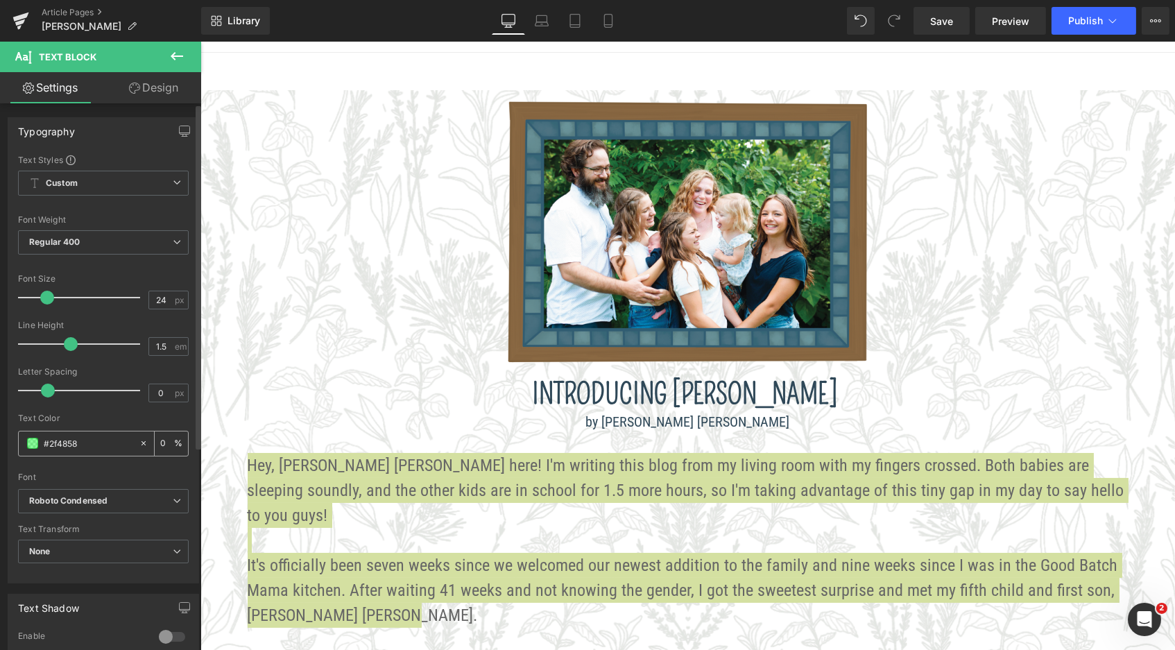
type input "100"
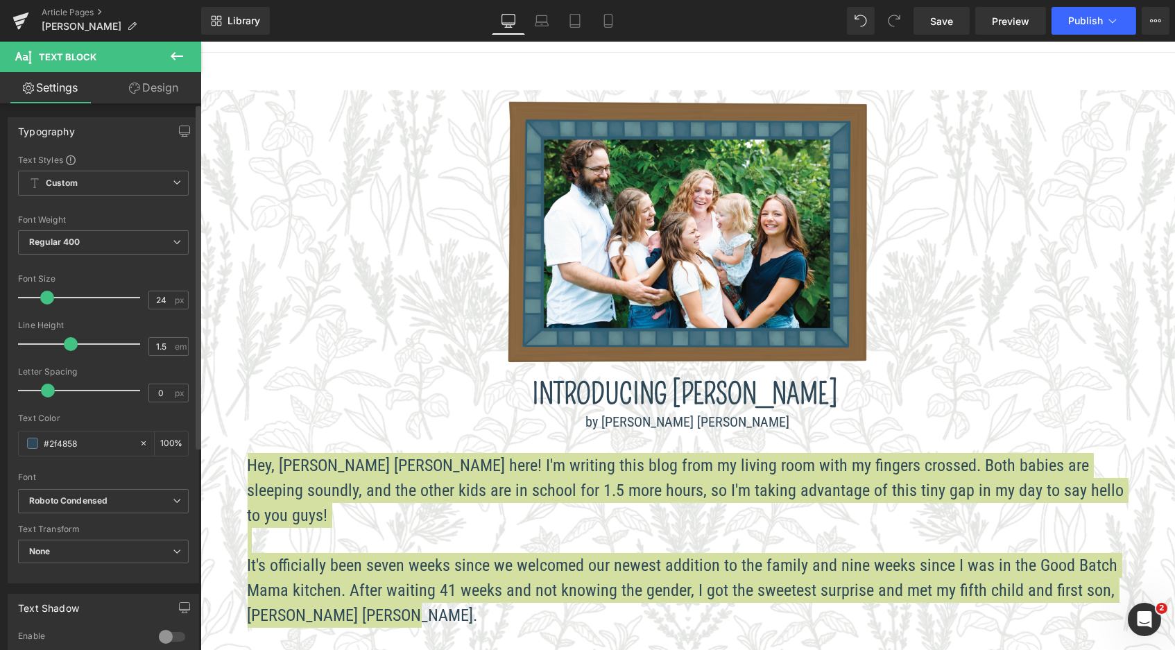
type input "#2f4858"
click at [112, 473] on div "Font" at bounding box center [103, 478] width 171 height 10
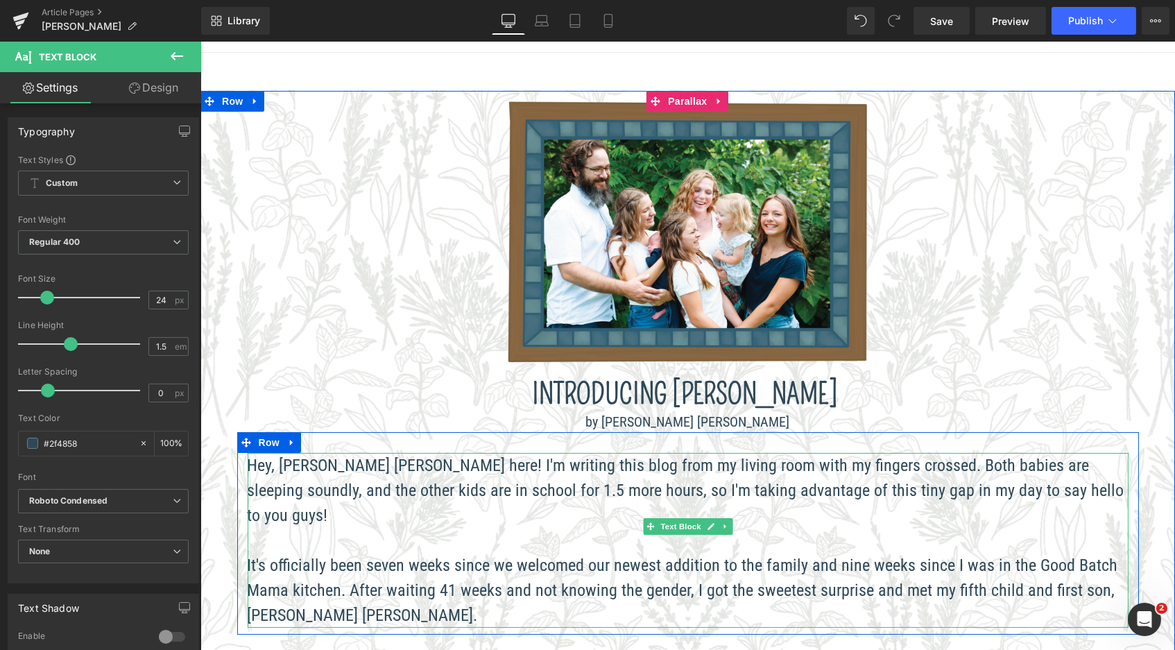
click at [472, 571] on p "It's officially been seven weeks since we welcomed our newest addition to the f…" at bounding box center [687, 590] width 881 height 75
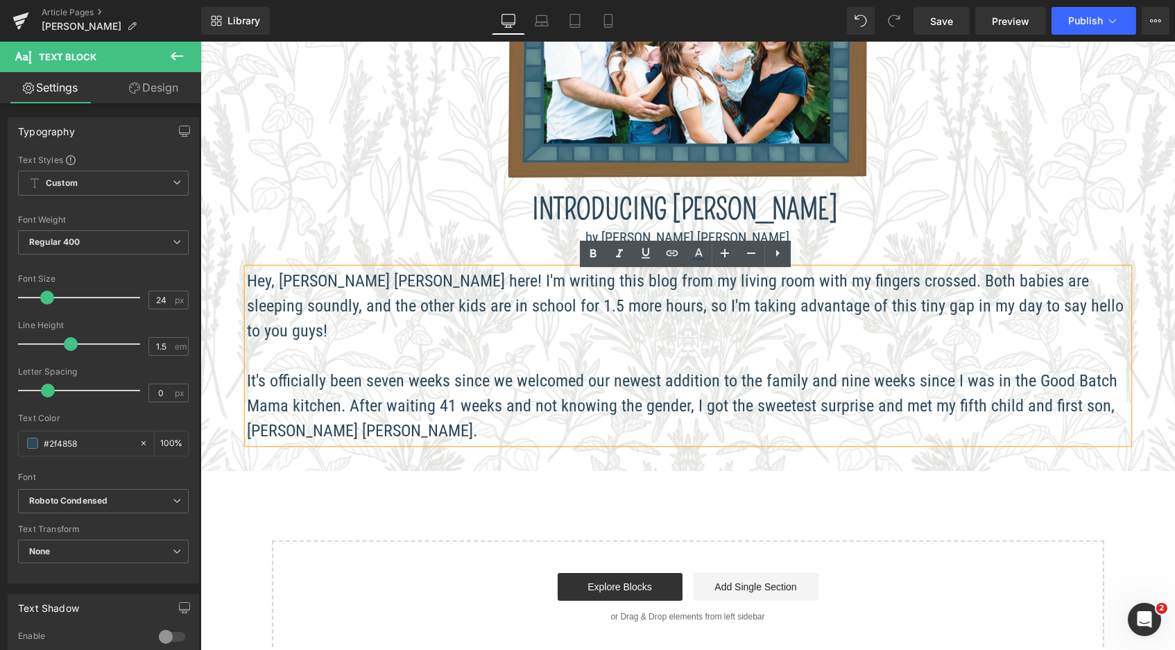
scroll to position [264, 0]
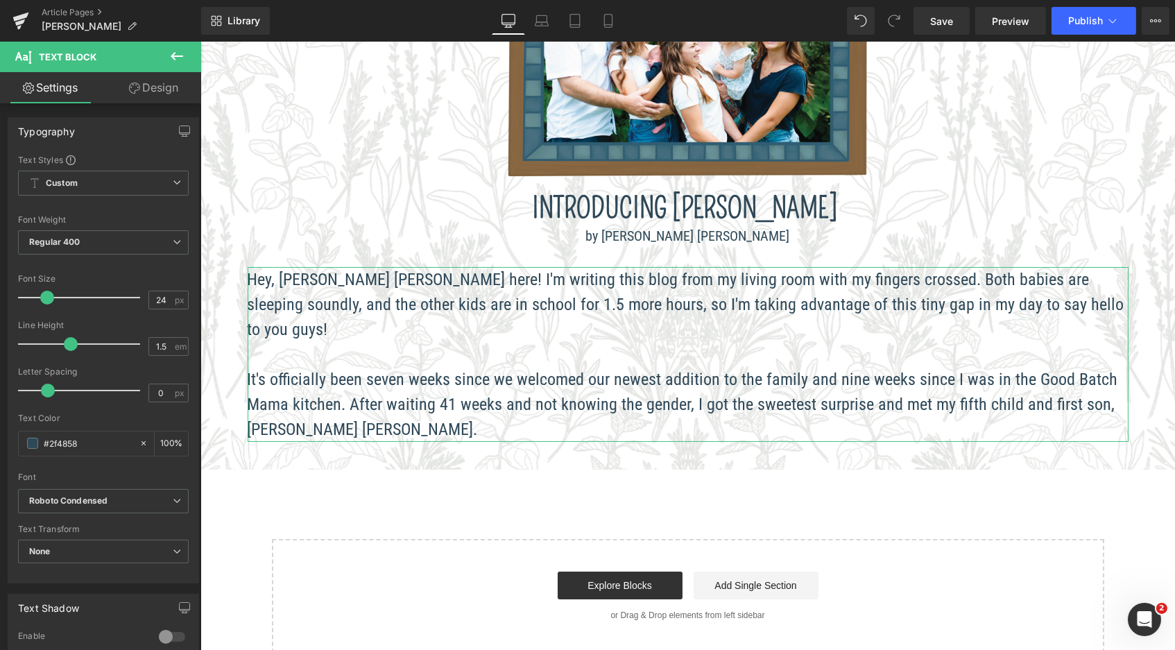
click at [144, 95] on link "Design" at bounding box center [153, 87] width 101 height 31
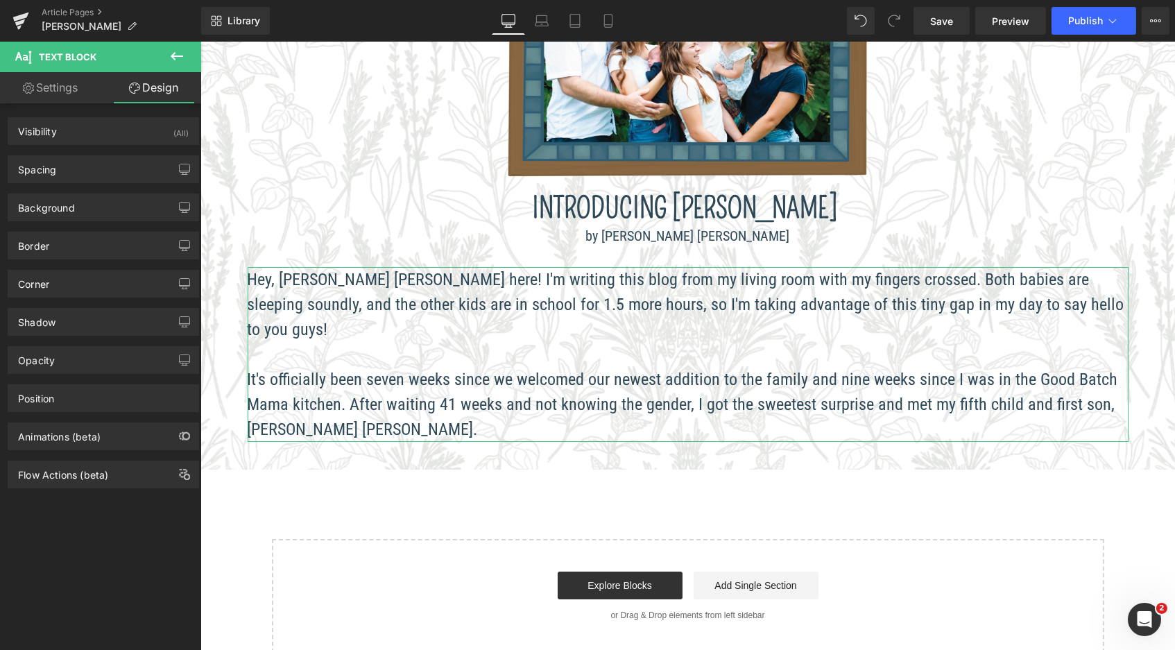
type input "transparent"
type input "0"
click at [50, 207] on div "Background" at bounding box center [46, 203] width 57 height 19
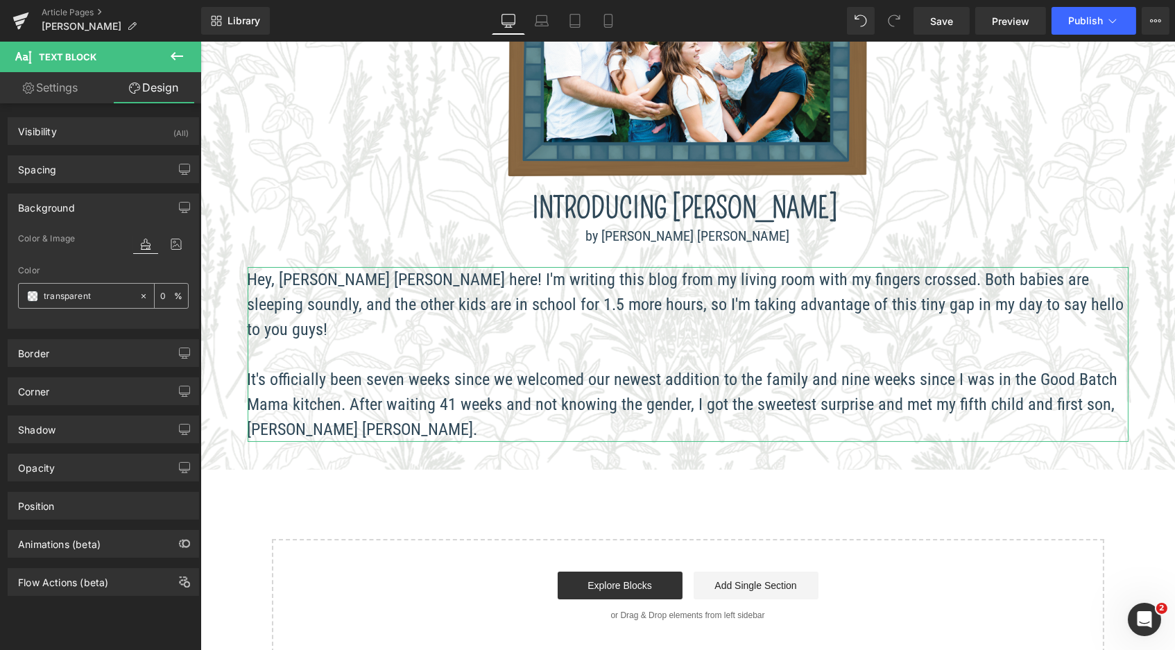
click at [139, 296] on icon at bounding box center [144, 296] width 10 height 10
click at [96, 294] on input "none" at bounding box center [88, 296] width 89 height 15
type input "n"
type input "#fff"
type input "100"
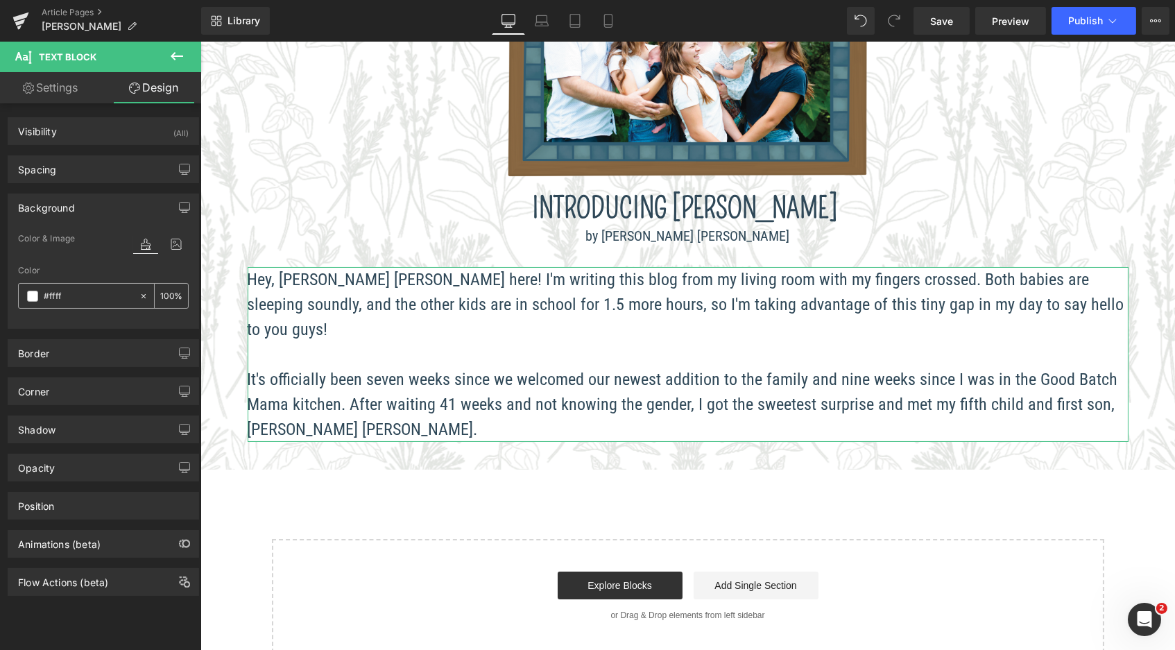
type input "#fffff"
type input "0"
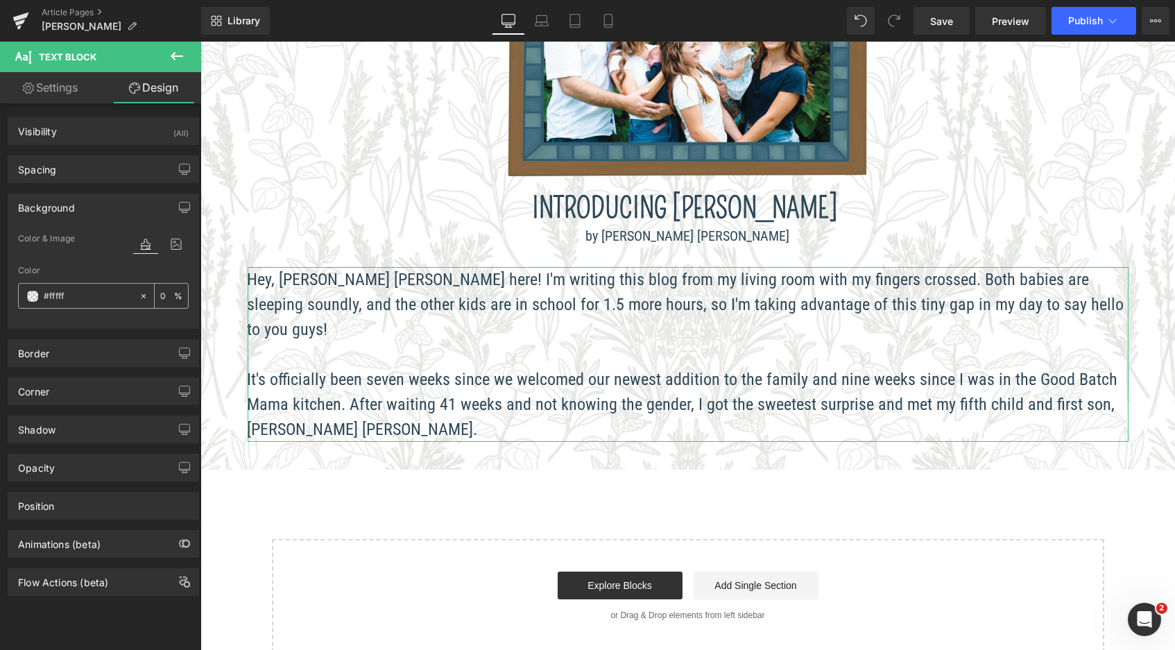
type input "#fffff"
click at [161, 291] on input "0" at bounding box center [167, 295] width 14 height 15
type input "0"
type input "2"
type input "50"
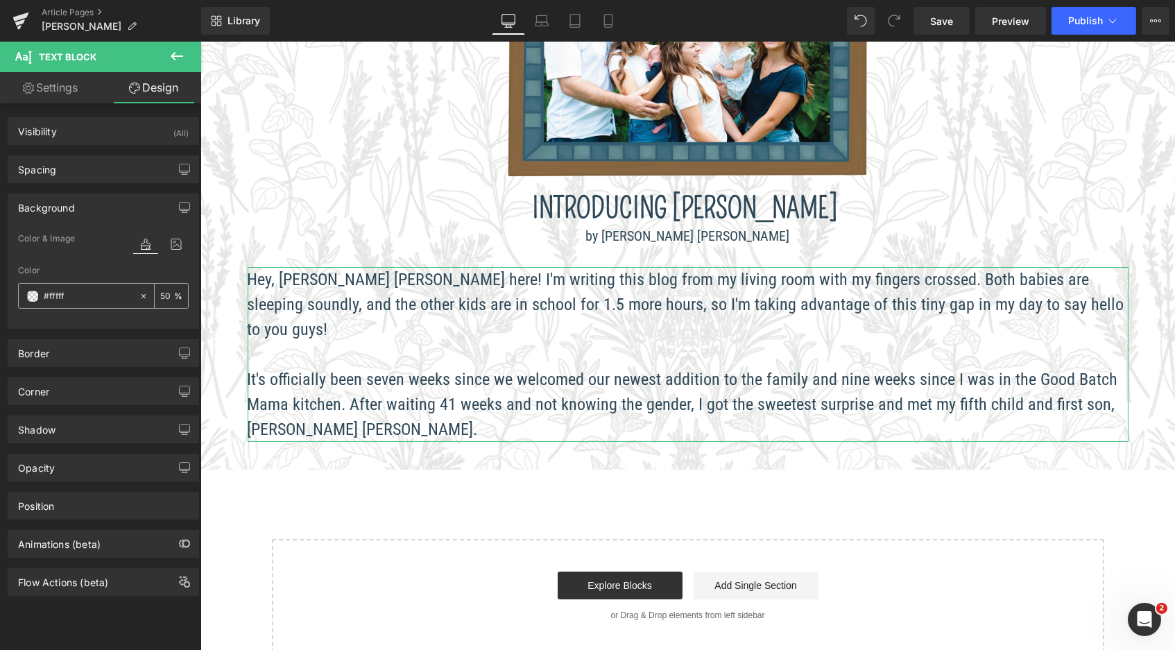
click at [96, 295] on input "#fffff" at bounding box center [88, 296] width 89 height 15
type input "#fffffd"
type input "100"
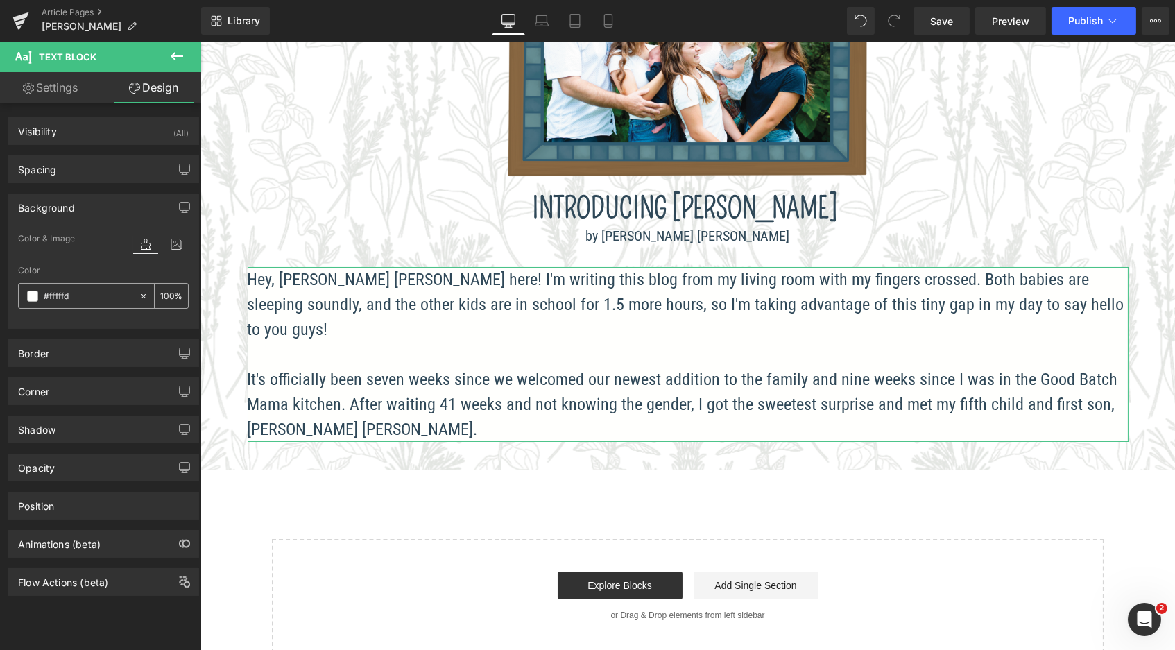
type input "#fffff"
type input "0"
type input "#ffffff"
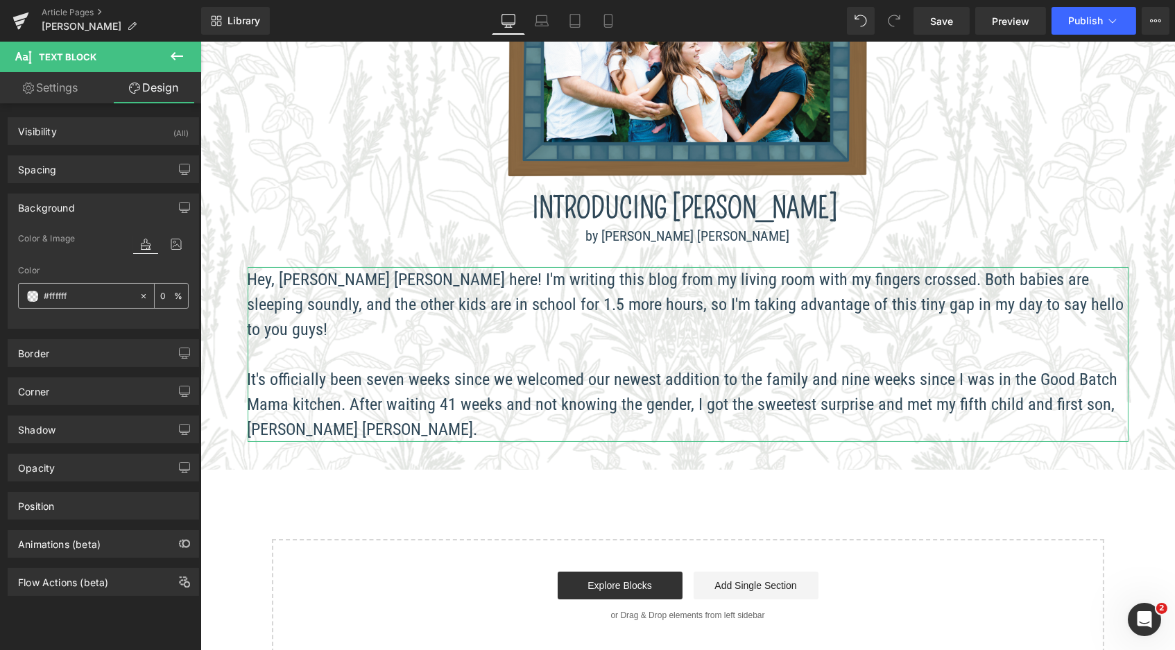
type input "100"
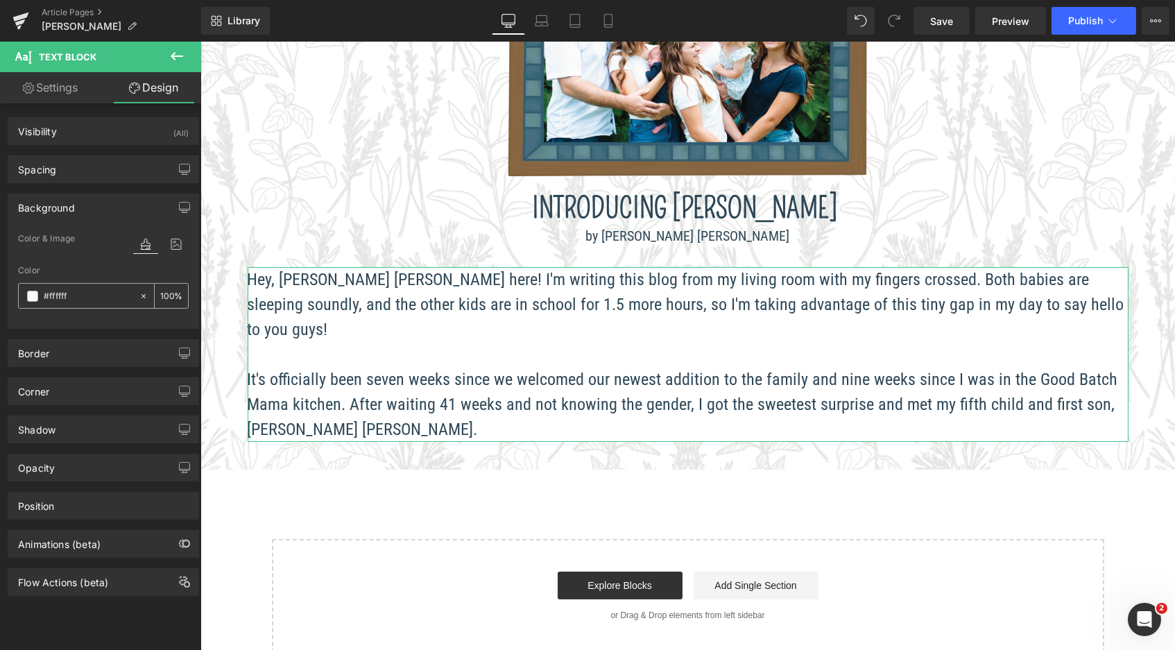
type input "#ffffff"
drag, startPoint x: 167, startPoint y: 290, endPoint x: 149, endPoint y: 289, distance: 18.1
click at [155, 289] on div "100 %" at bounding box center [171, 296] width 33 height 24
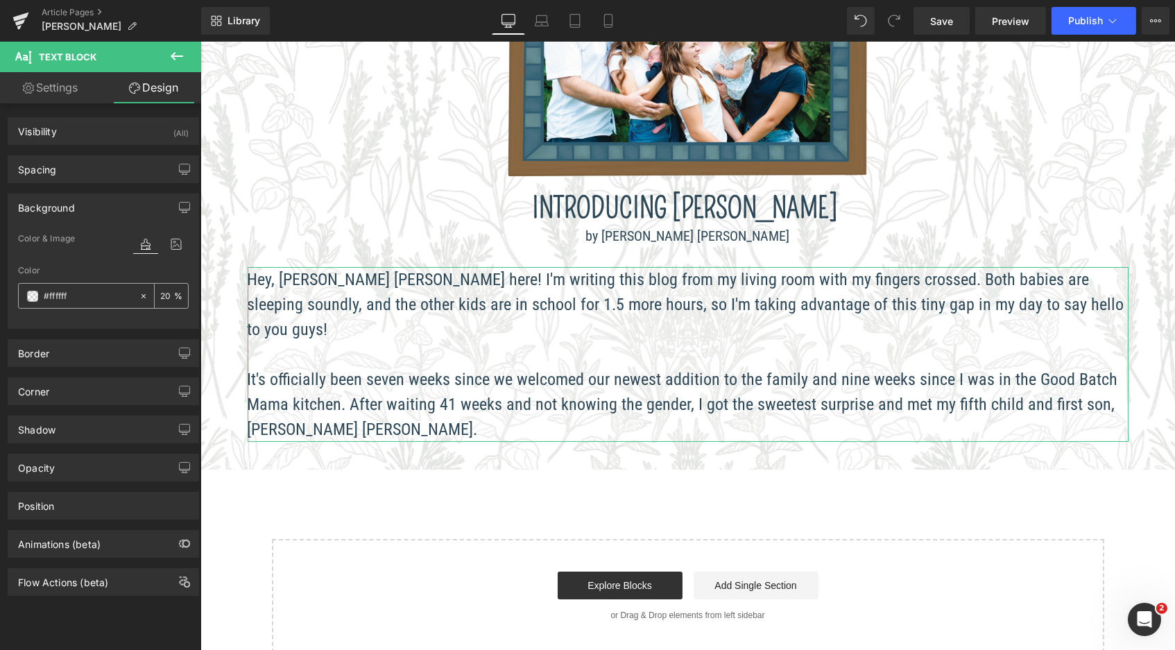
type input "2"
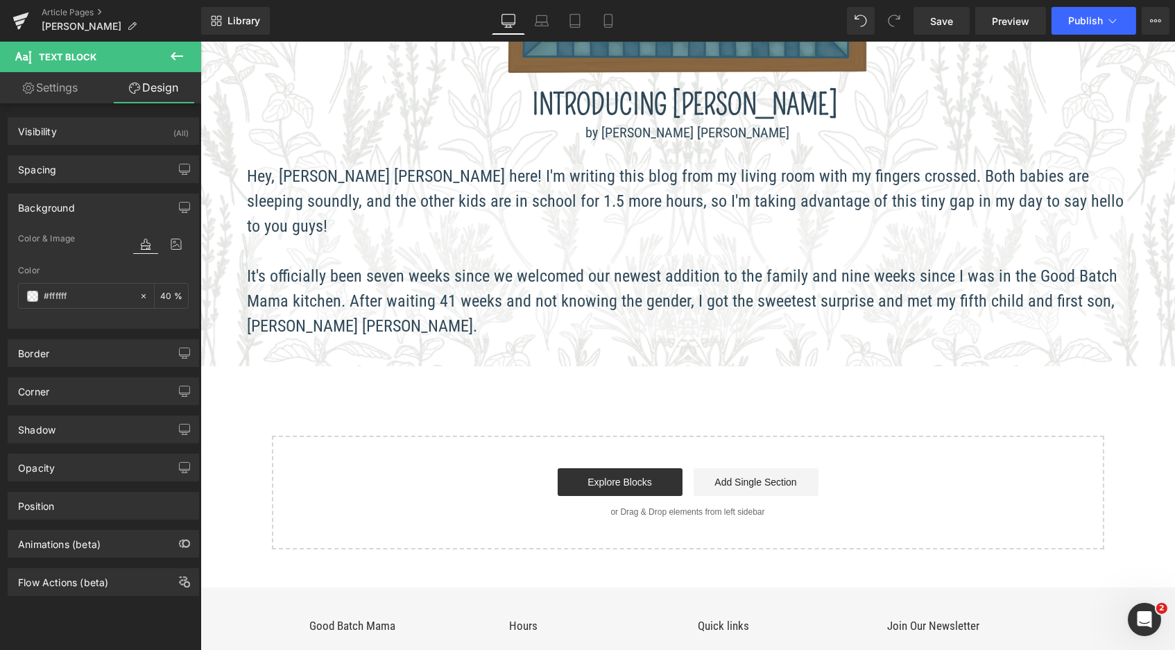
scroll to position [369, 0]
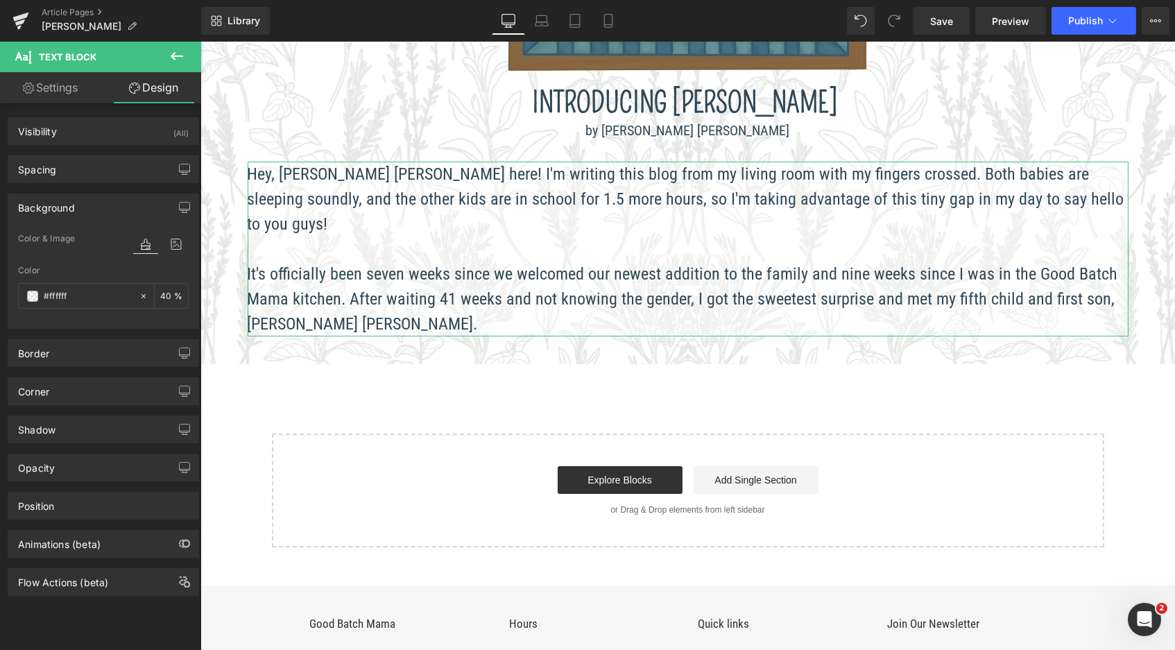
type input "40"
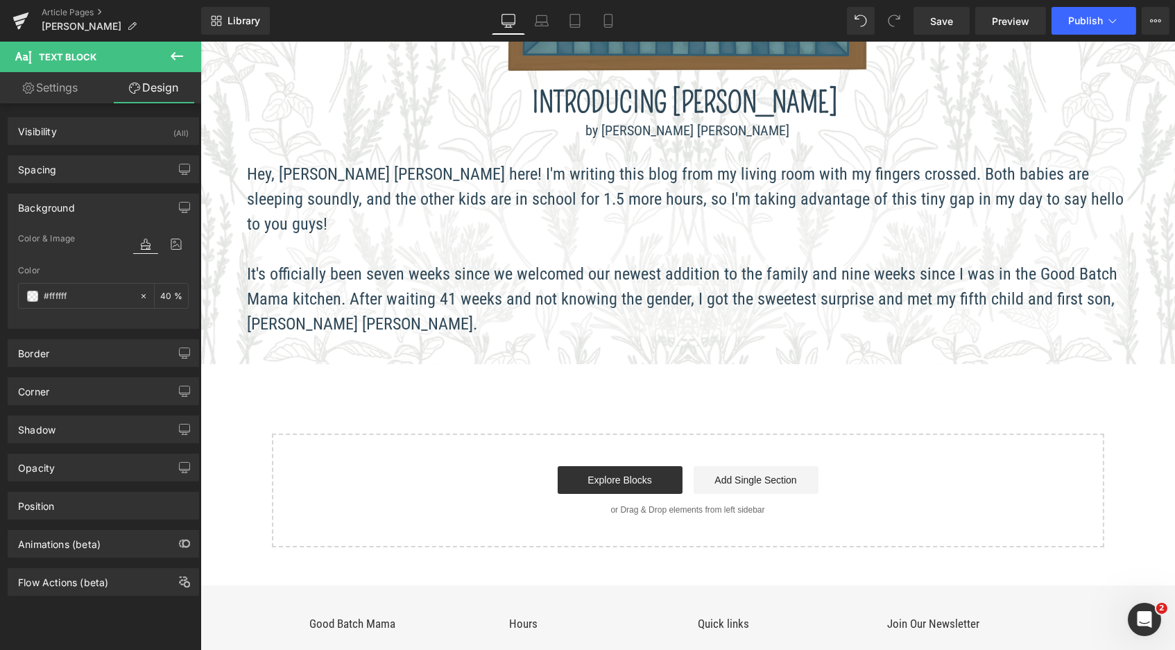
click at [179, 60] on icon at bounding box center [177, 56] width 17 height 17
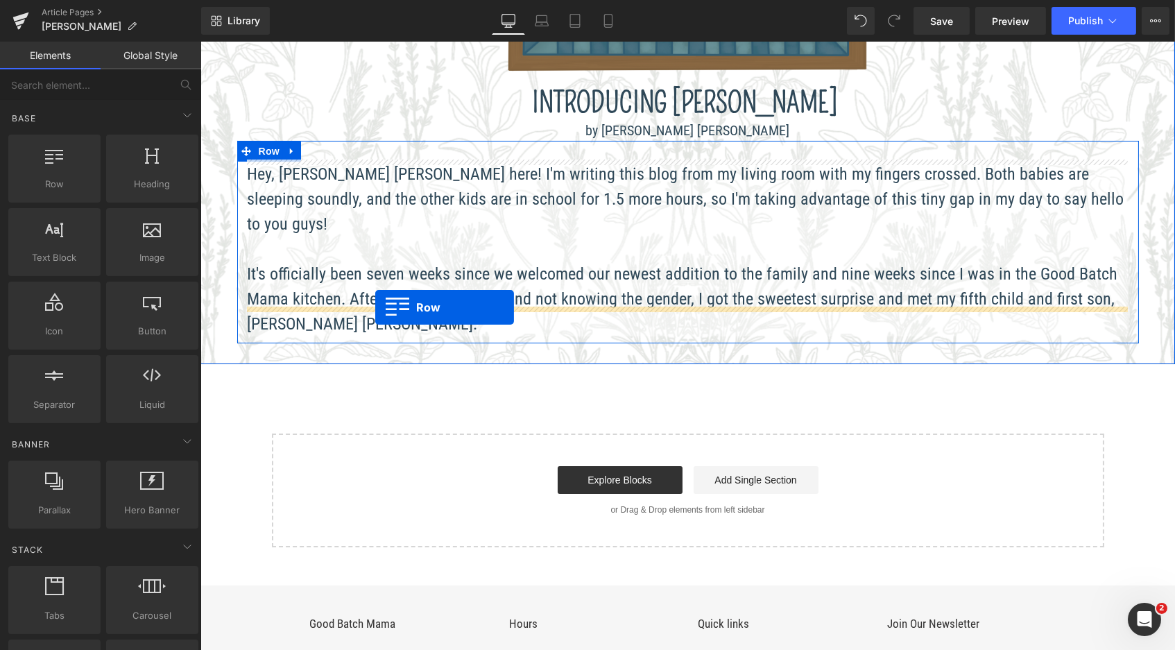
drag, startPoint x: 248, startPoint y: 215, endPoint x: 375, endPoint y: 307, distance: 156.0
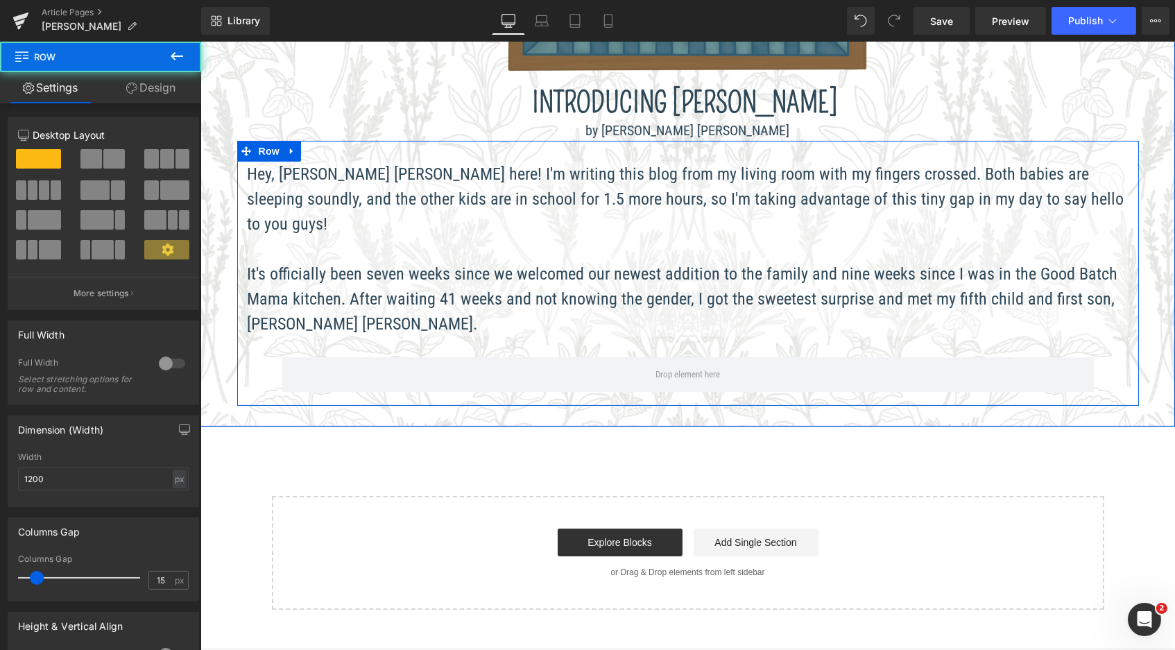
scroll to position [6, 7]
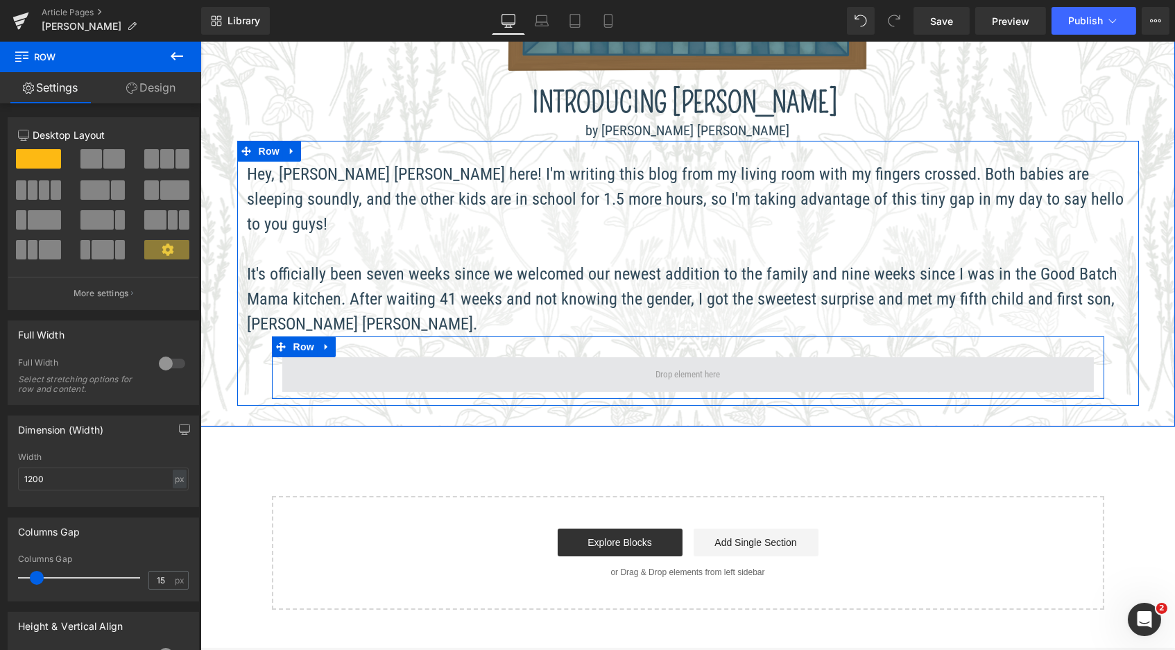
drag, startPoint x: 296, startPoint y: 191, endPoint x: 414, endPoint y: 343, distance: 192.5
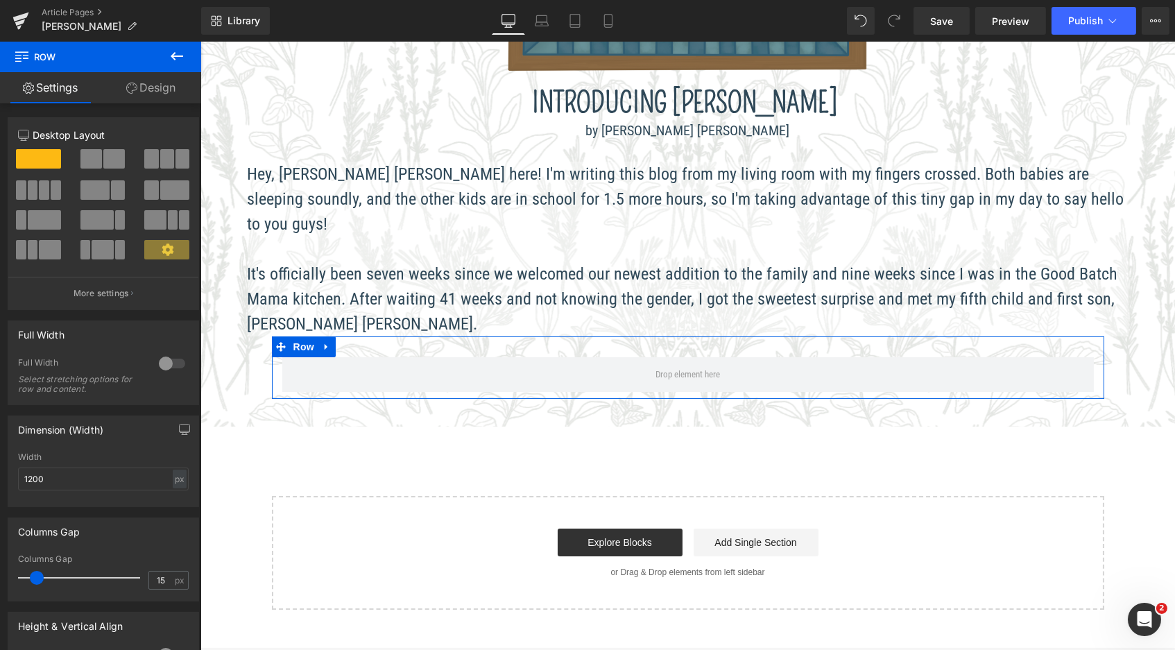
click at [99, 163] on button at bounding box center [103, 158] width 46 height 19
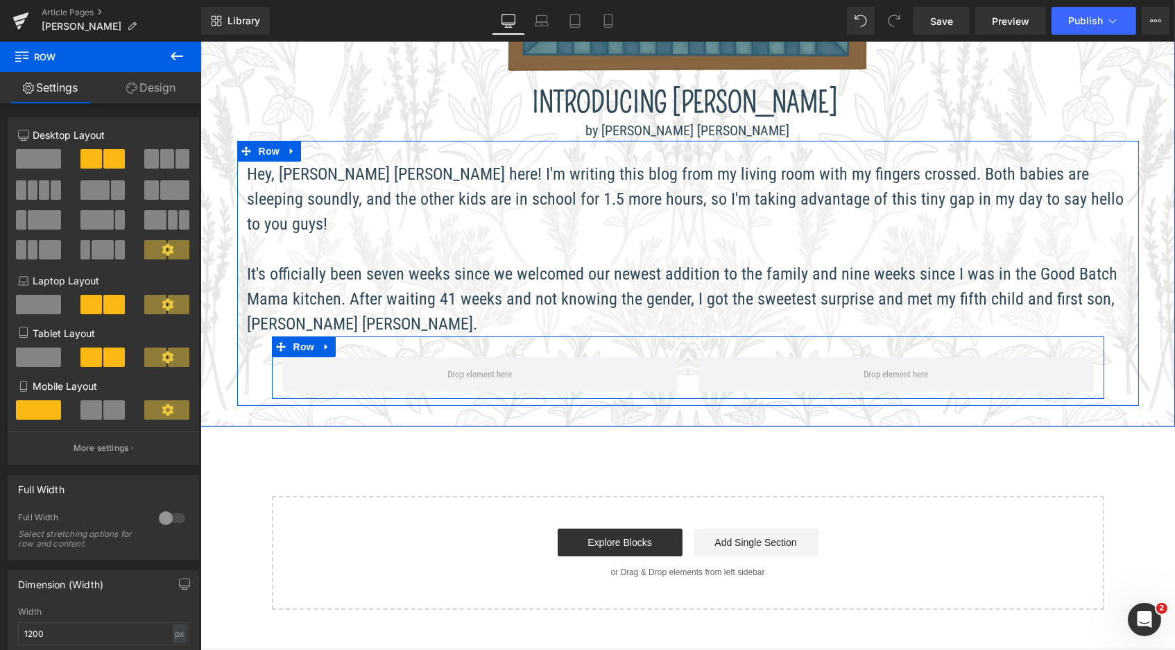
scroll to position [1245, 969]
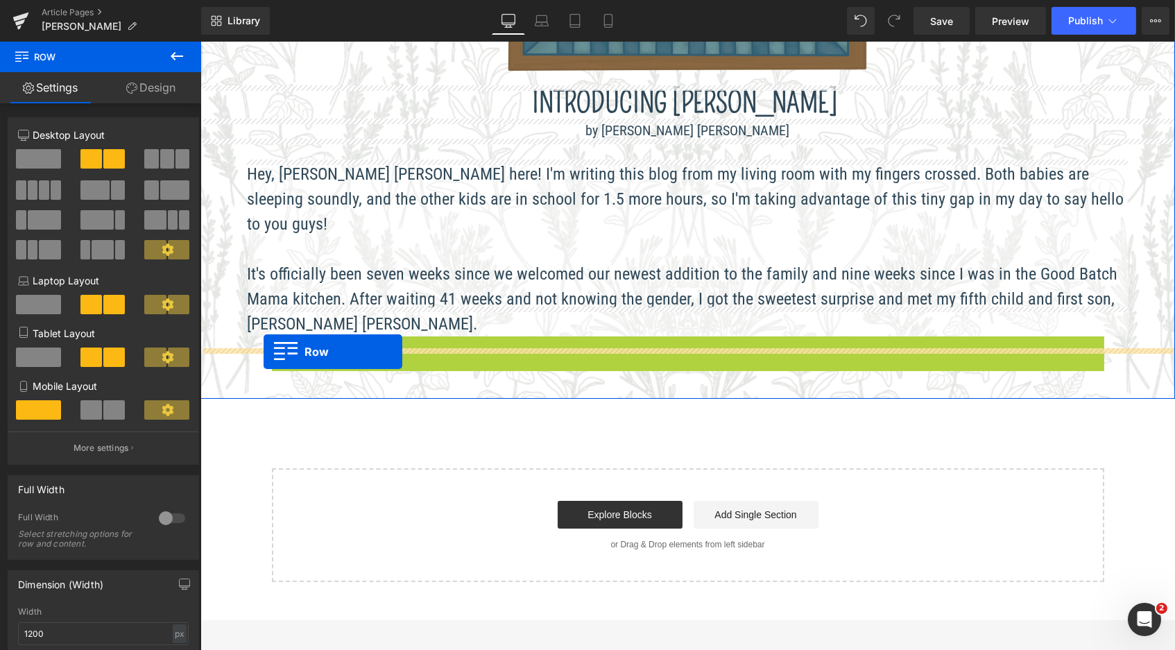
drag, startPoint x: 303, startPoint y: 316, endPoint x: 263, endPoint y: 352, distance: 54.0
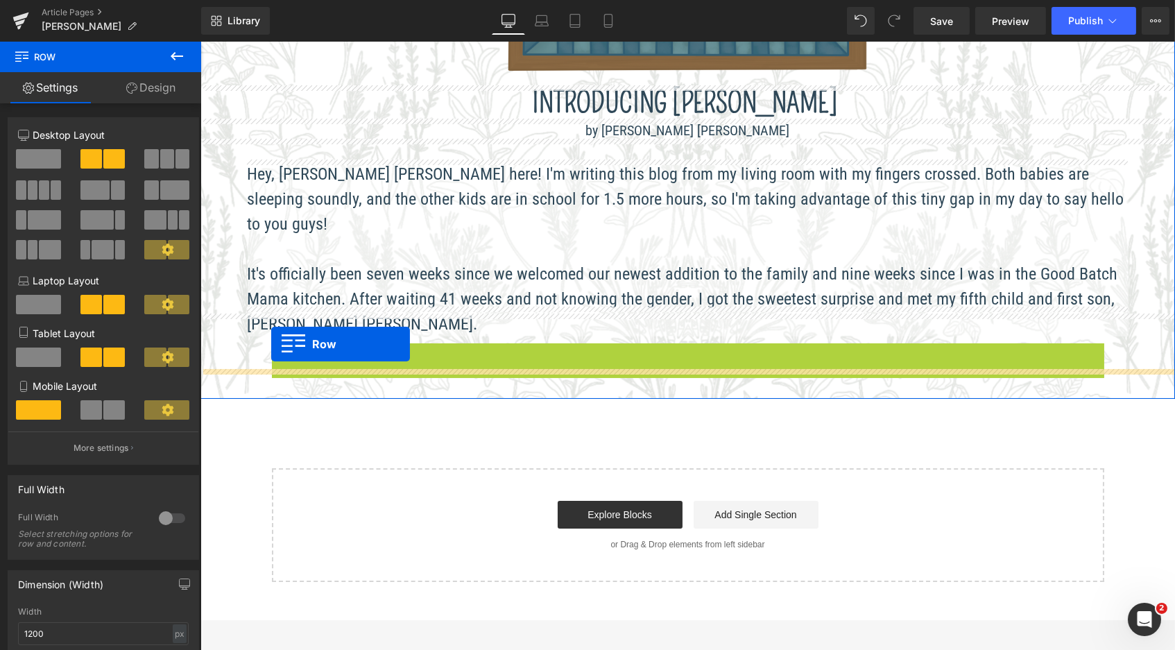
drag, startPoint x: 298, startPoint y: 324, endPoint x: 271, endPoint y: 343, distance: 33.3
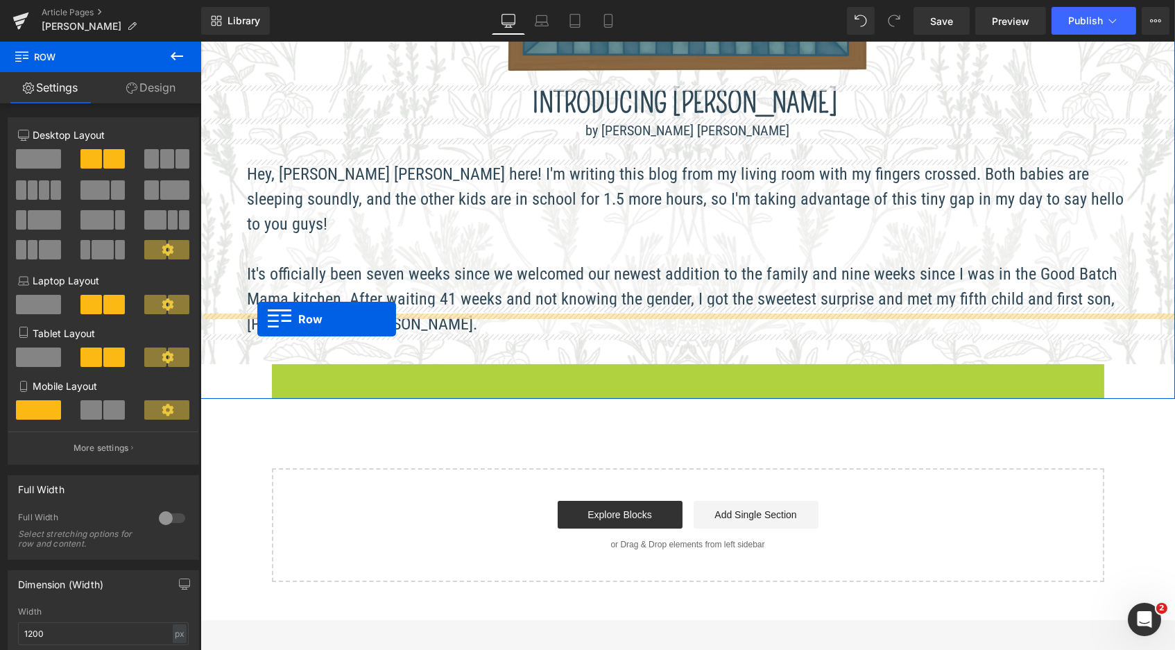
drag, startPoint x: 276, startPoint y: 348, endPoint x: 257, endPoint y: 318, distance: 35.0
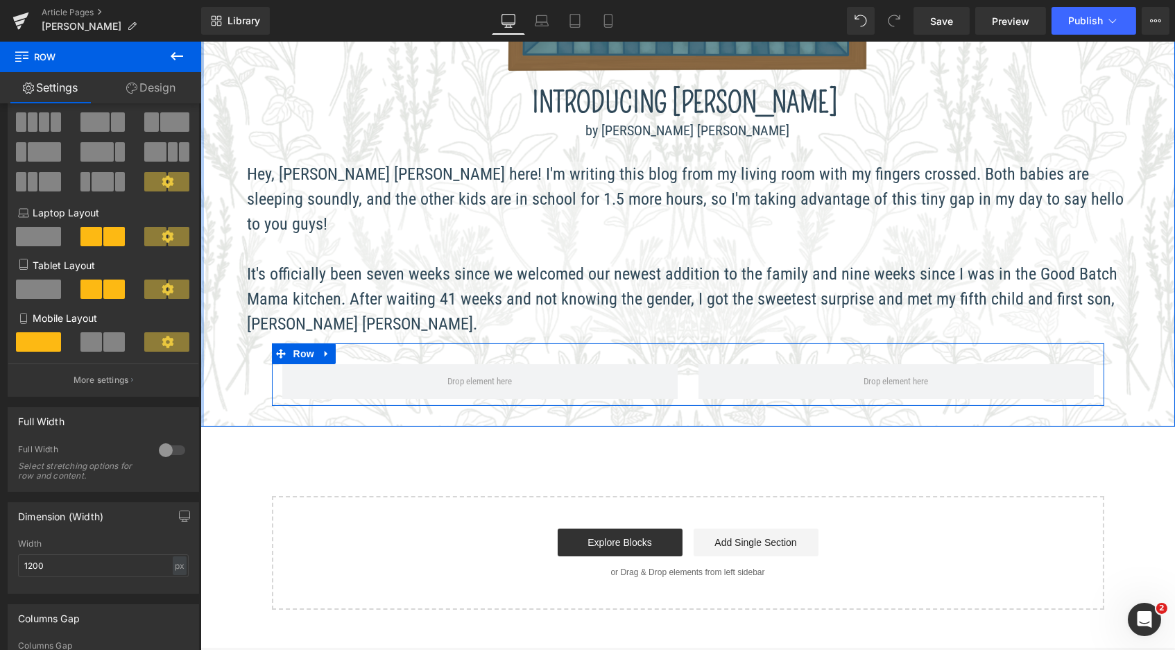
scroll to position [70, 0]
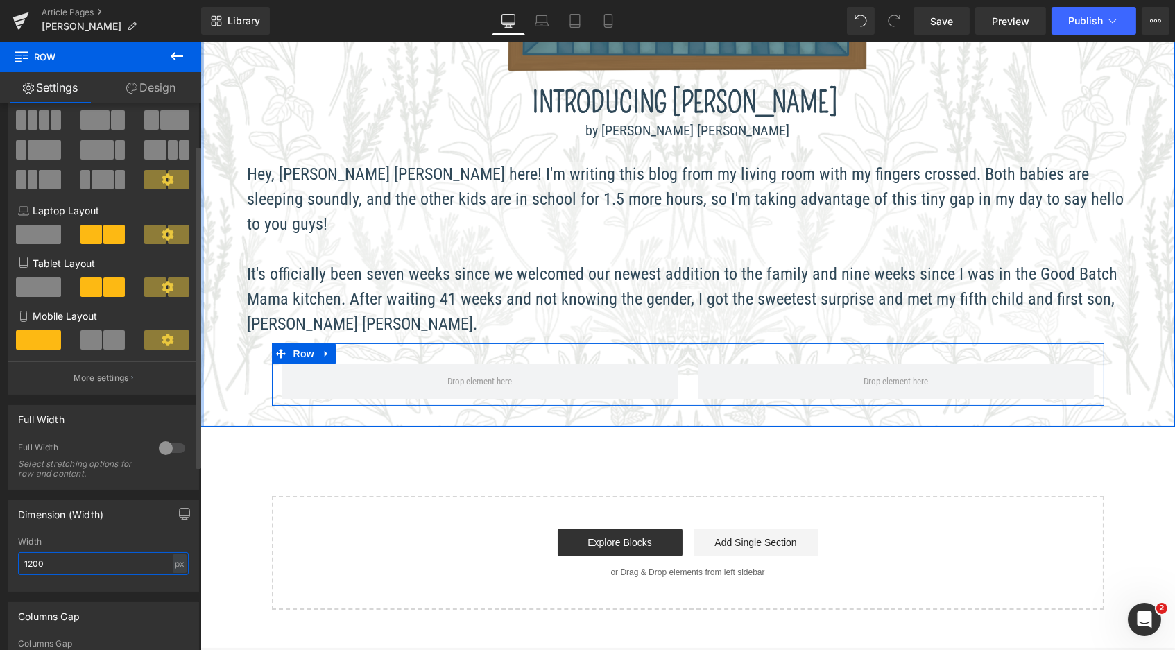
drag, startPoint x: 58, startPoint y: 565, endPoint x: 2, endPoint y: 556, distance: 56.1
click at [2, 558] on div "Dimension (Width) 1200px Width 1200 px % px" at bounding box center [103, 541] width 207 height 102
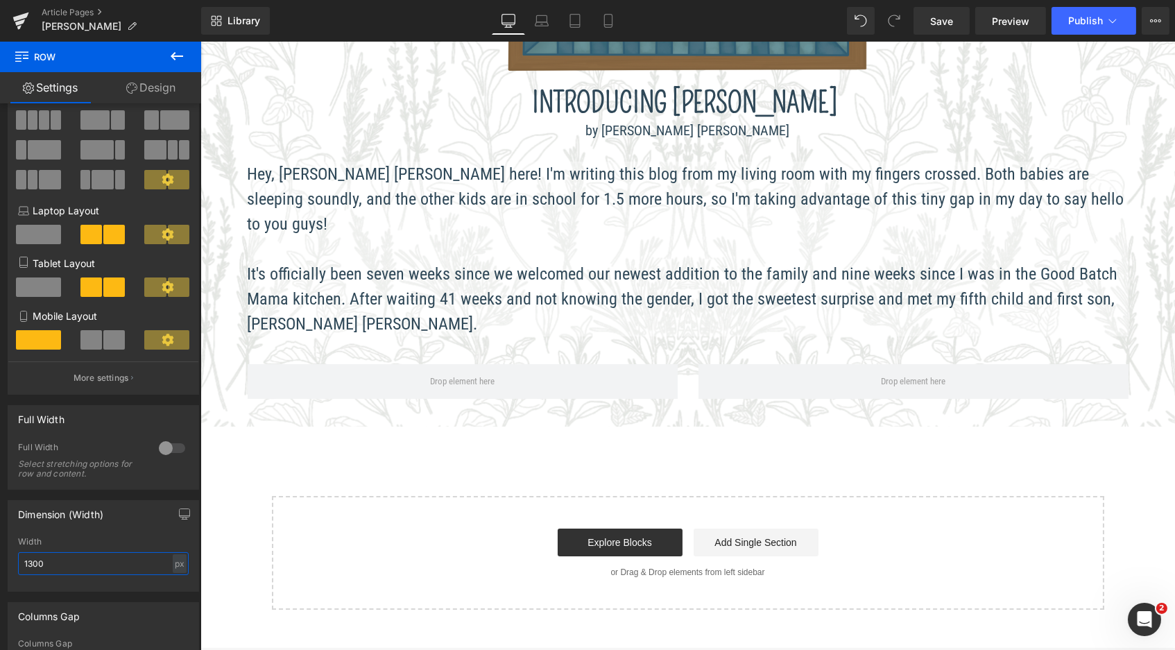
type input "1300"
click at [176, 55] on icon at bounding box center [177, 56] width 17 height 17
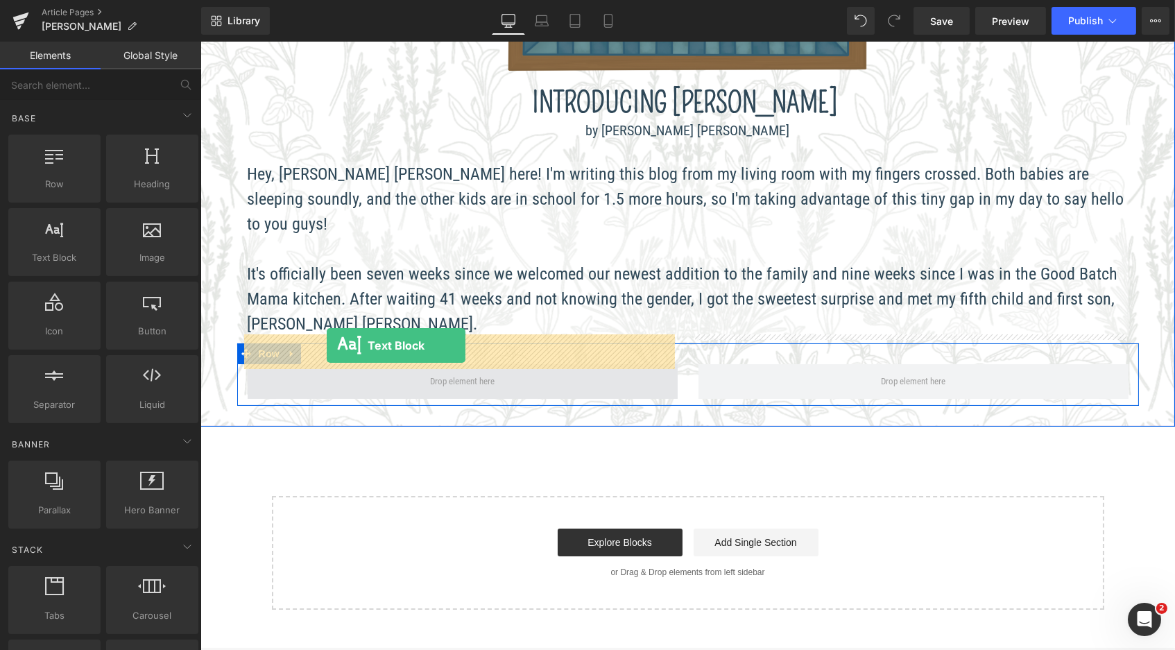
drag, startPoint x: 244, startPoint y: 265, endPoint x: 326, endPoint y: 346, distance: 114.8
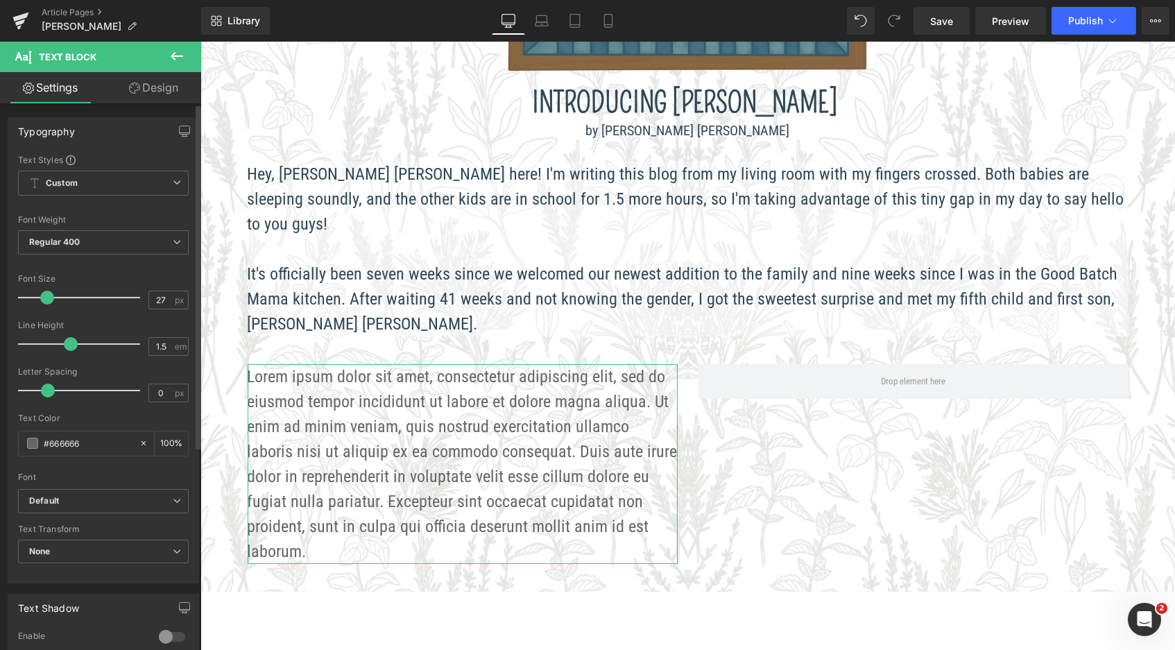
scroll to position [7, 7]
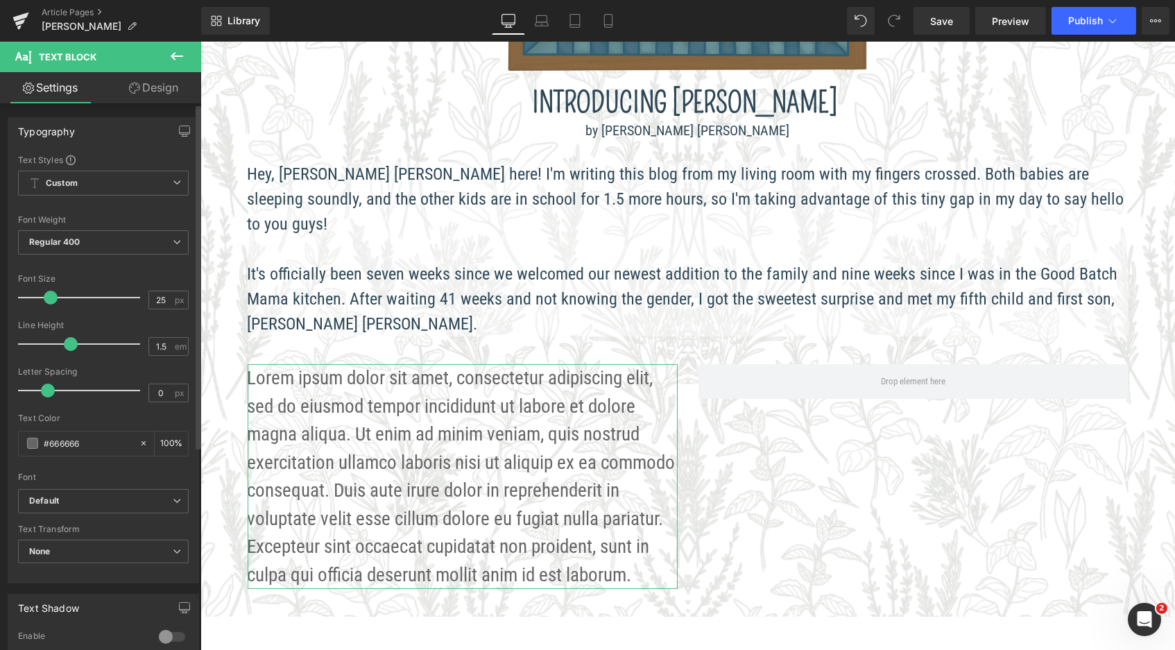
type input "24"
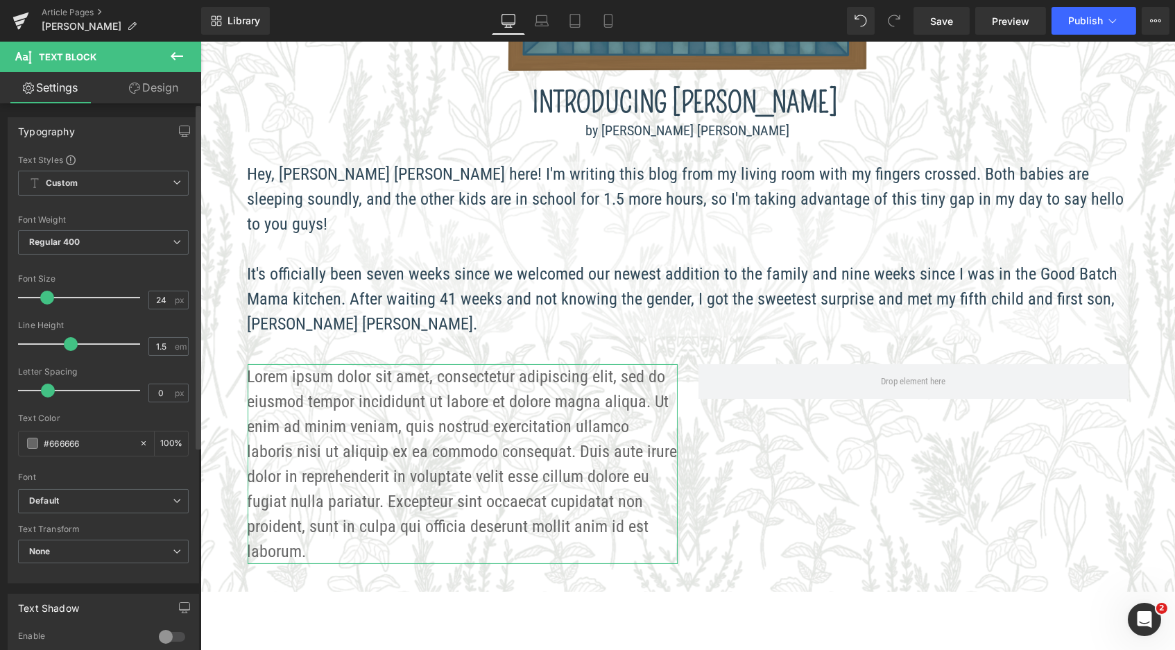
drag, startPoint x: 36, startPoint y: 293, endPoint x: 45, endPoint y: 292, distance: 9.0
click at [45, 292] on span at bounding box center [47, 298] width 14 height 14
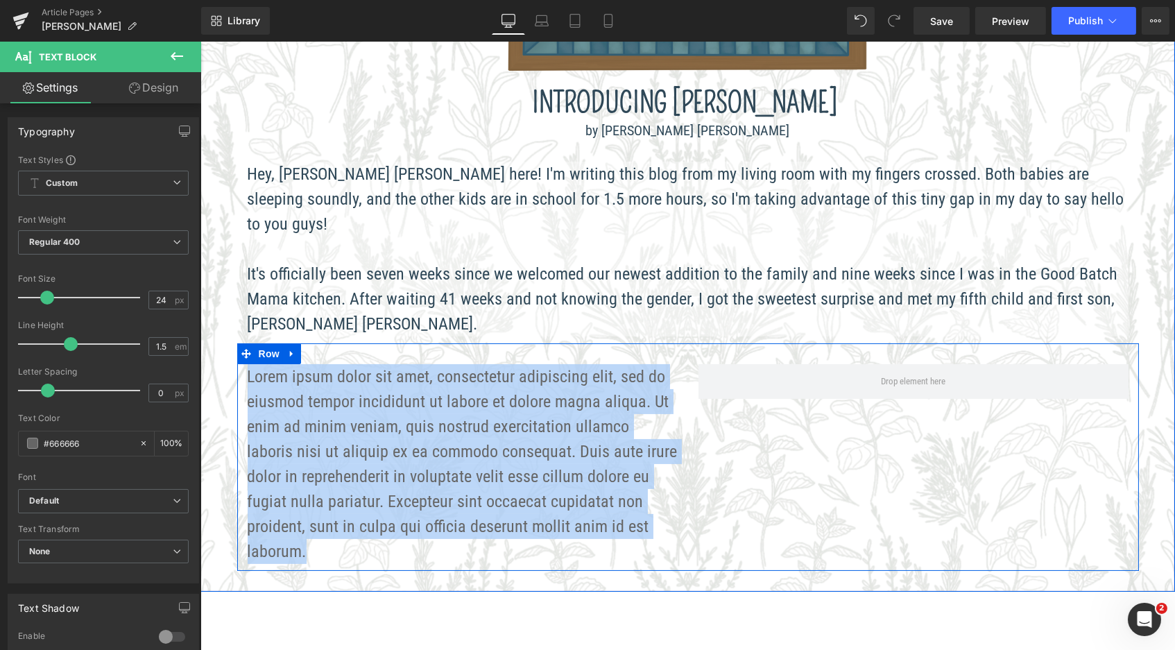
drag, startPoint x: 593, startPoint y: 493, endPoint x: 238, endPoint y: 346, distance: 384.8
click at [238, 364] on div "Lorem ipsum dolor sit amet, consectetur adipiscing elit, sed do eiusmod tempor …" at bounding box center [462, 464] width 451 height 200
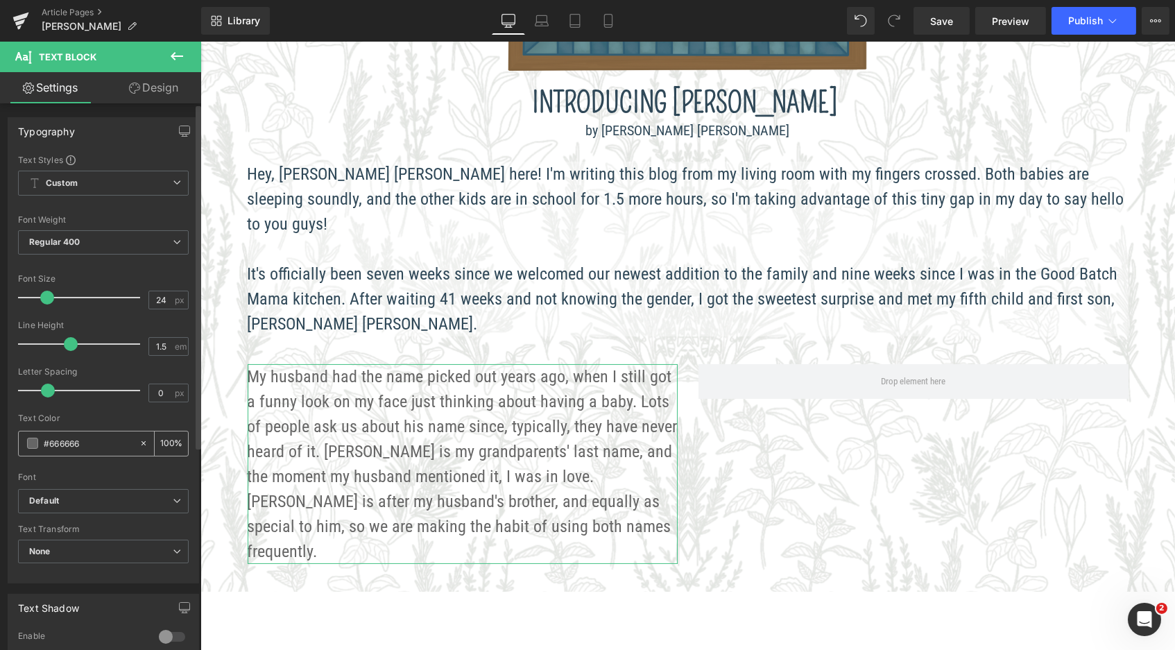
drag, startPoint x: 90, startPoint y: 445, endPoint x: 40, endPoint y: 436, distance: 50.9
click at [40, 436] on div "#666666" at bounding box center [79, 444] width 120 height 24
type input "#"
type input "0"
type input "#2f4"
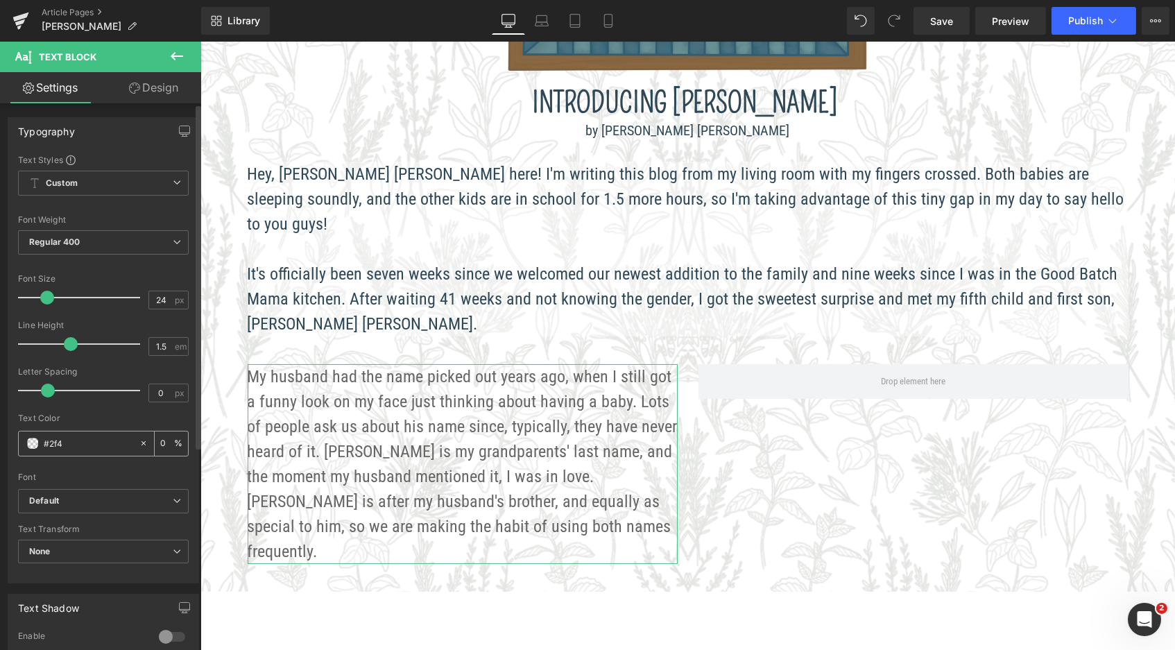
type input "100"
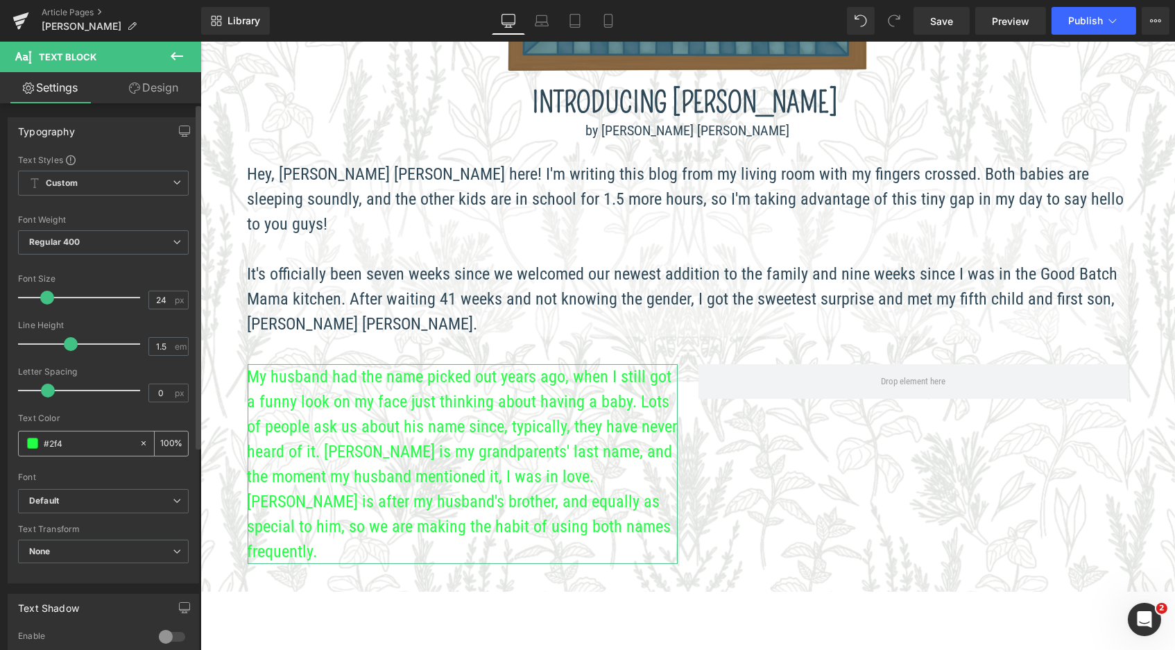
type input "#2f48"
type input "53"
type input "#2f485"
type input "0"
type input "#2f4858"
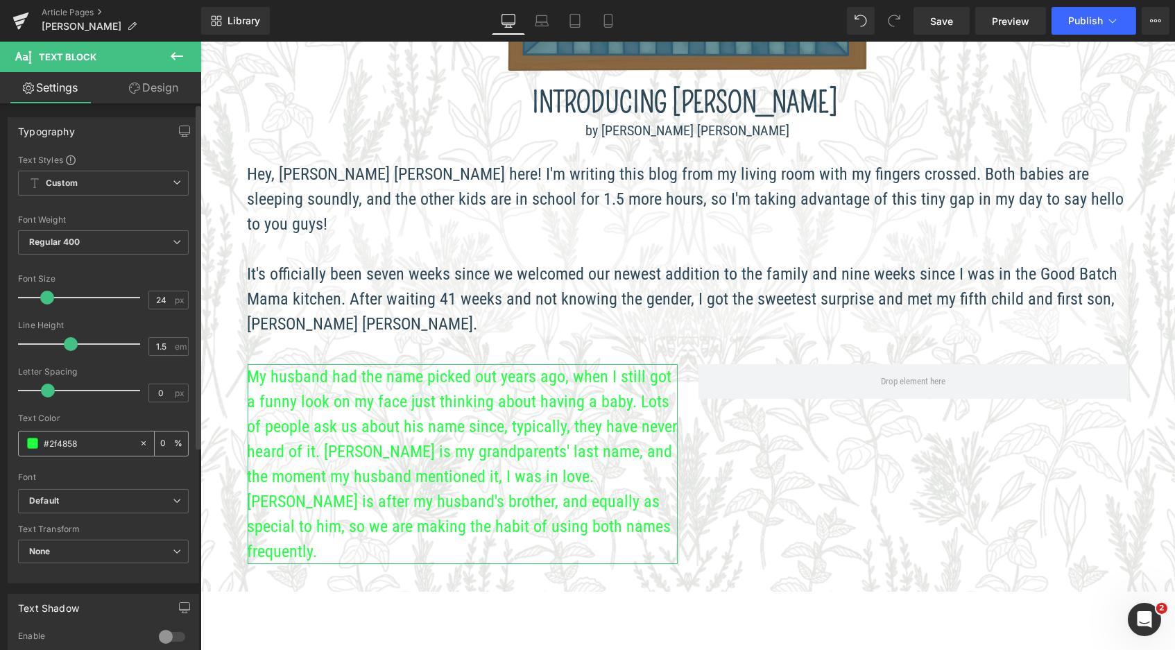
type input "100"
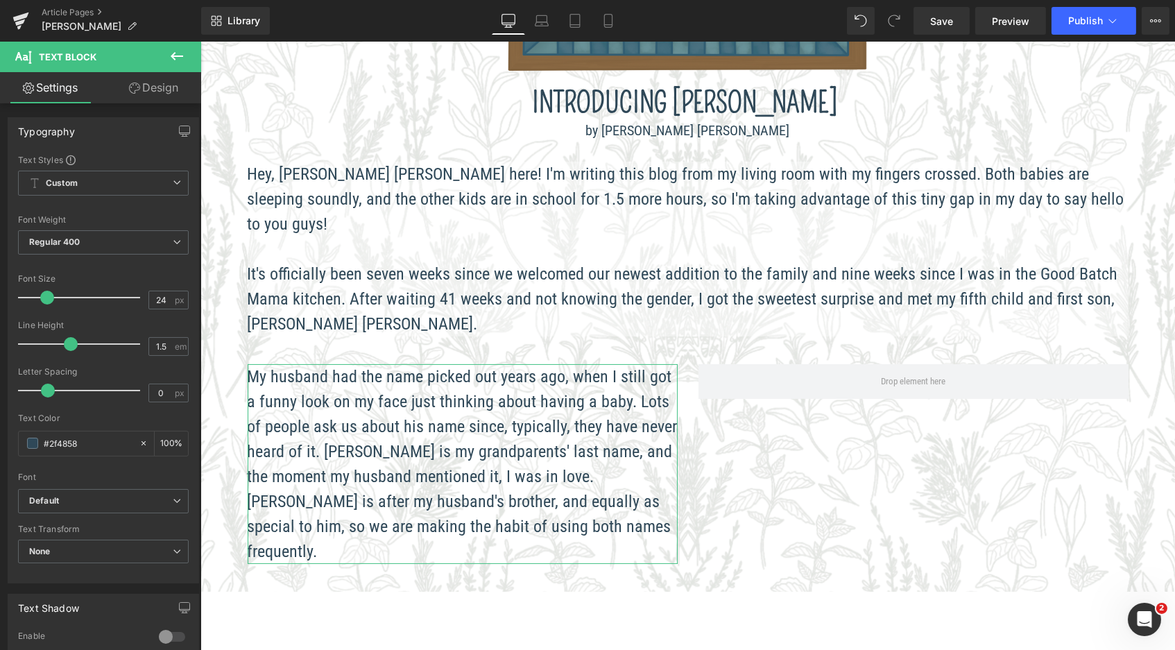
type input "#2f4858"
click at [160, 85] on link "Design" at bounding box center [153, 87] width 101 height 31
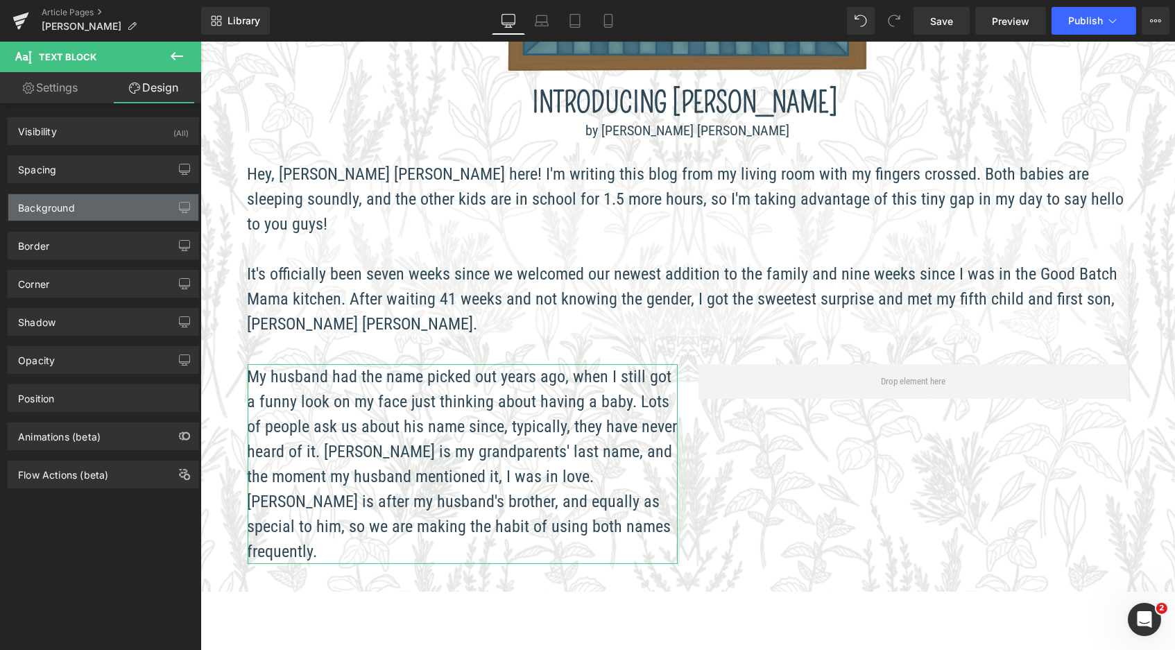
click at [93, 207] on div "Background" at bounding box center [103, 207] width 190 height 26
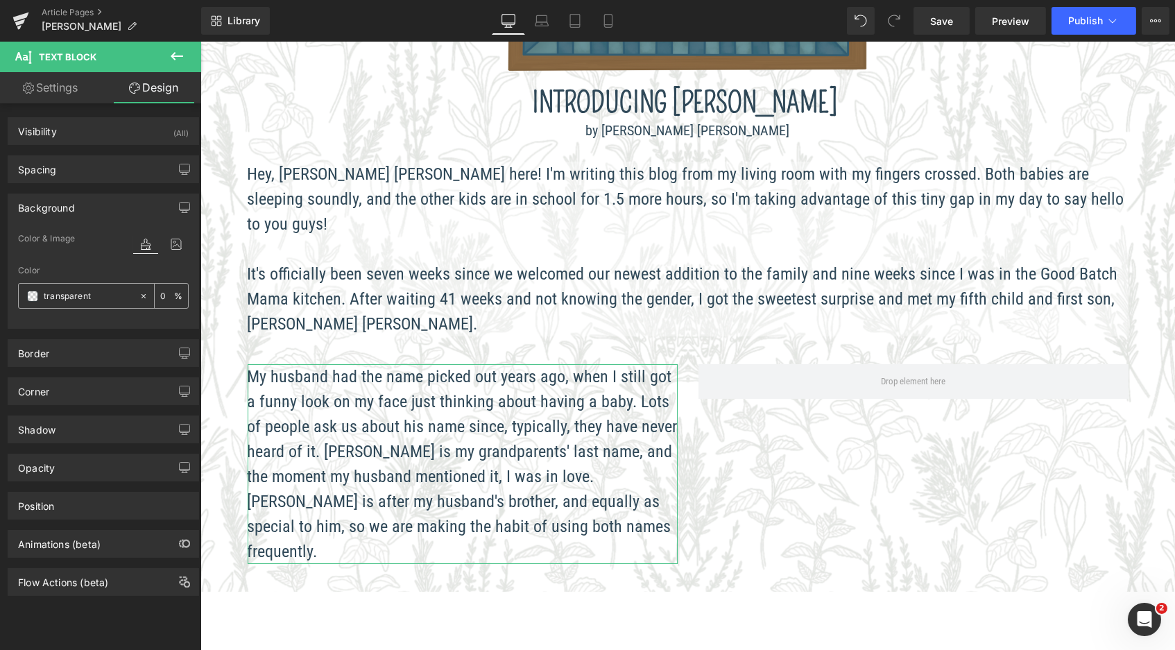
click at [94, 294] on input "transparent" at bounding box center [88, 296] width 89 height 15
click at [139, 294] on icon at bounding box center [144, 296] width 10 height 10
click at [89, 298] on input "none" at bounding box center [88, 296] width 89 height 15
type input "n"
type input "#fff"
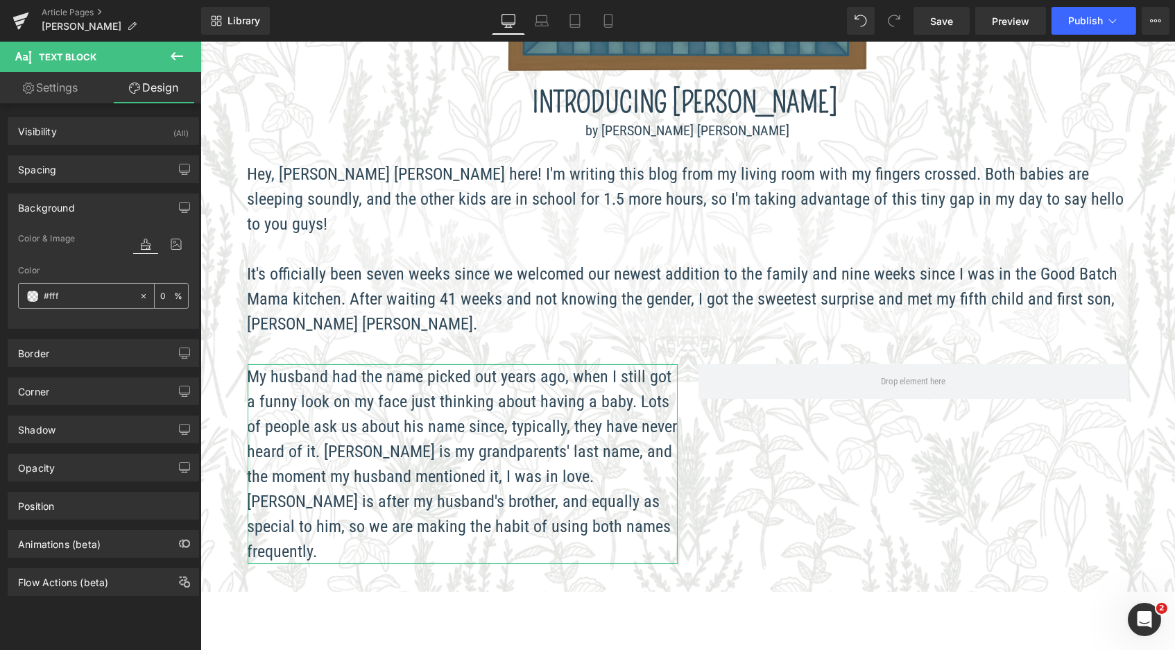
type input "100"
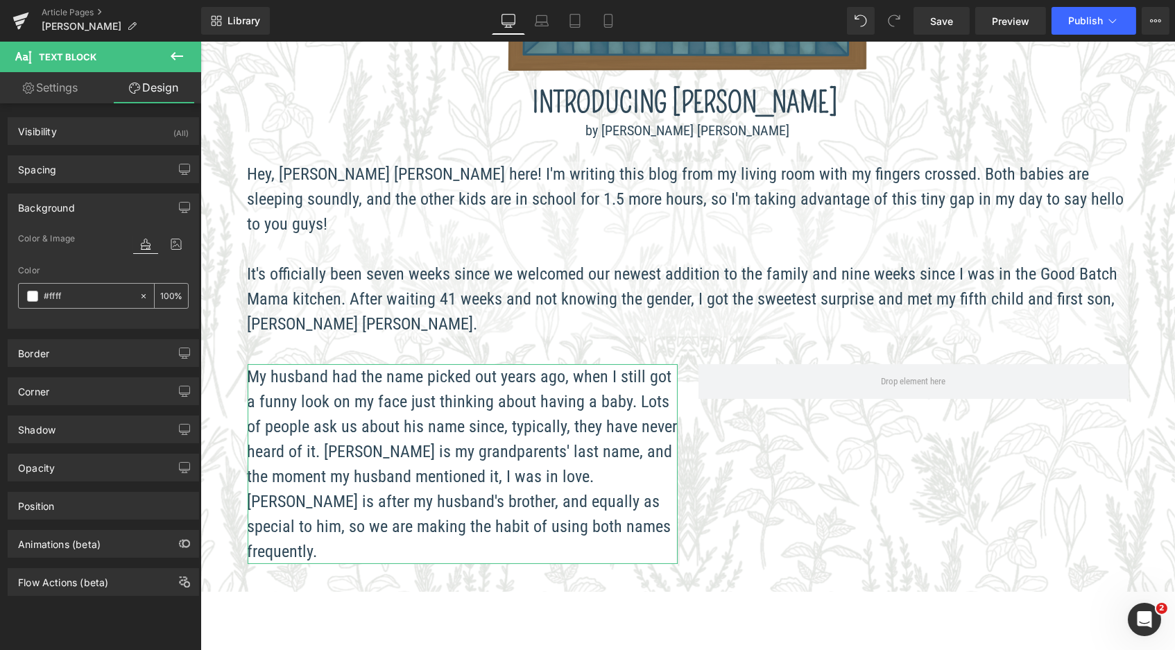
type input "#fffff"
type input "0"
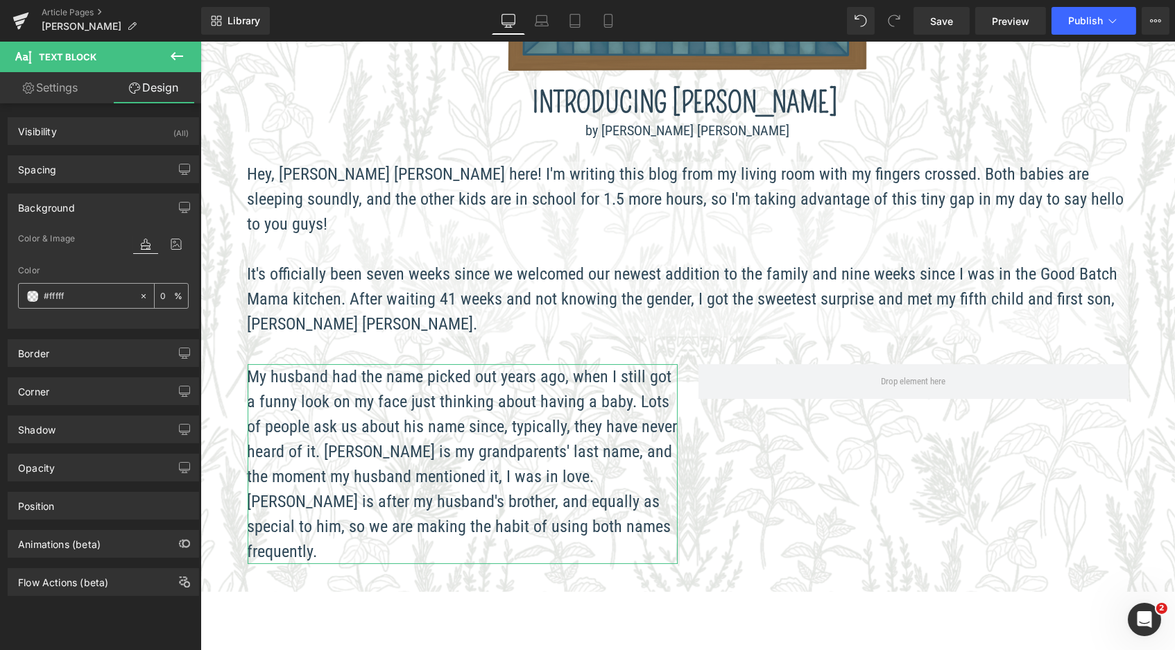
type input "#ffff"
type input "100"
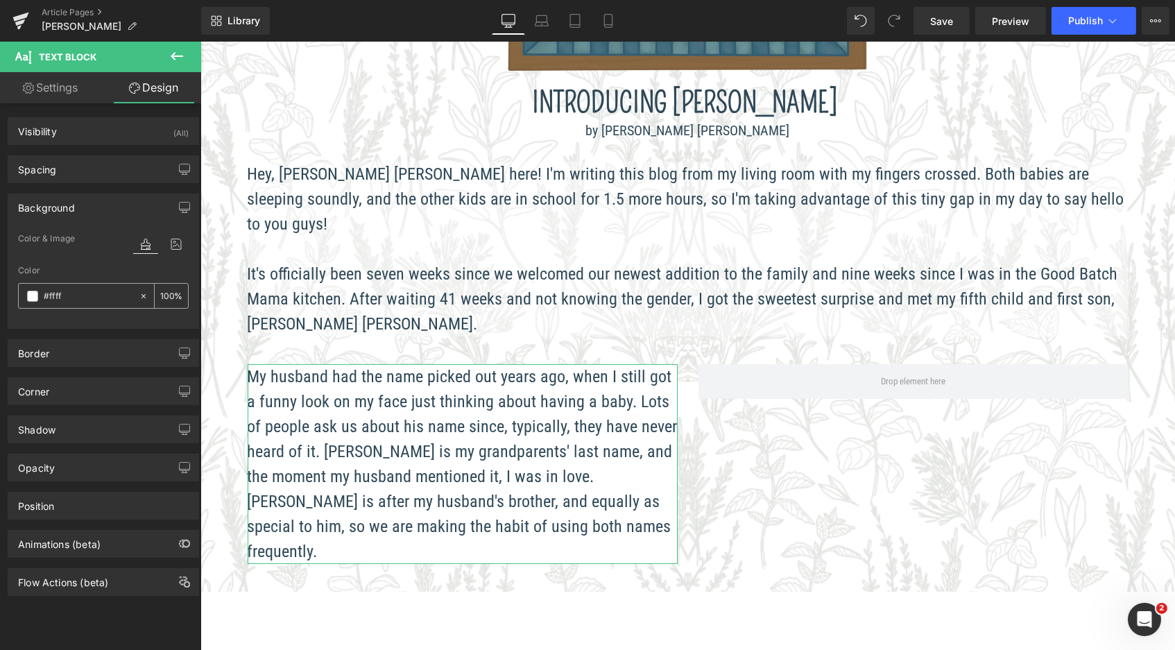
type input "#fffff"
type input "0"
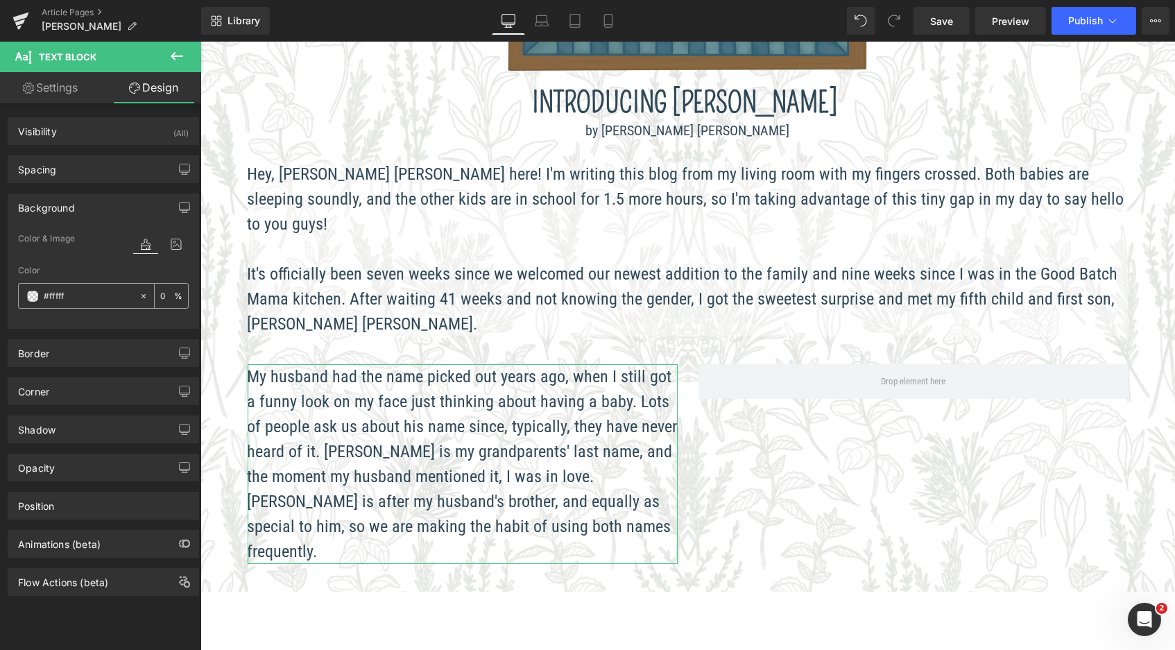
type input "#ffffff"
type input "100"
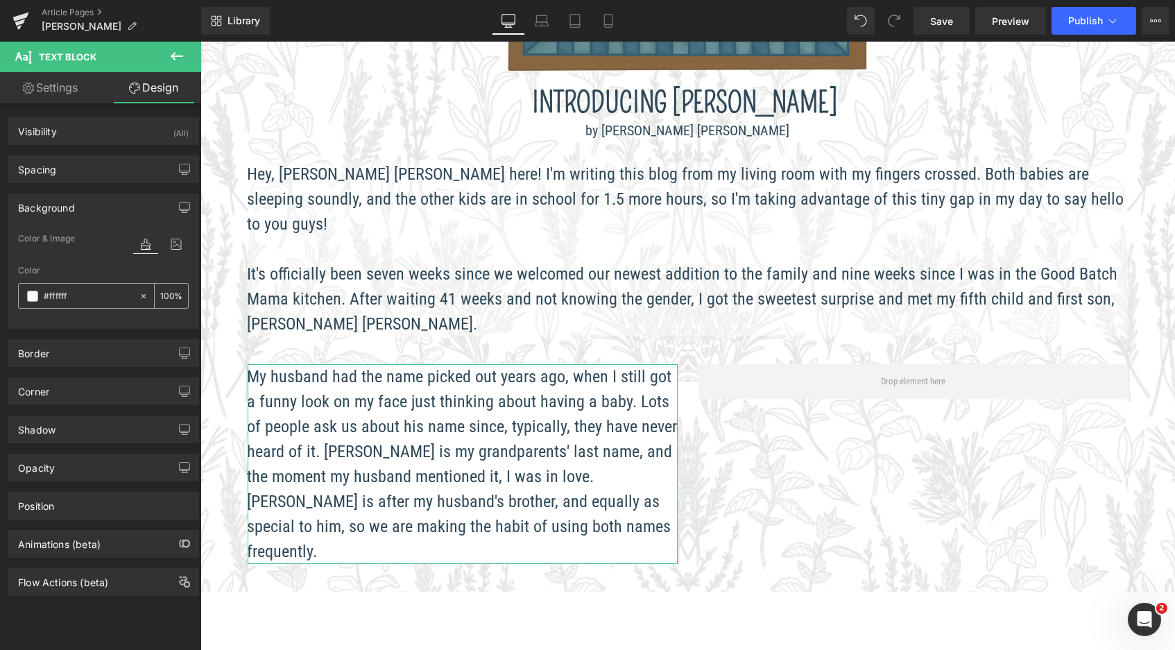
type input "#ffffff"
type input "30"
click at [173, 54] on icon at bounding box center [177, 56] width 12 height 8
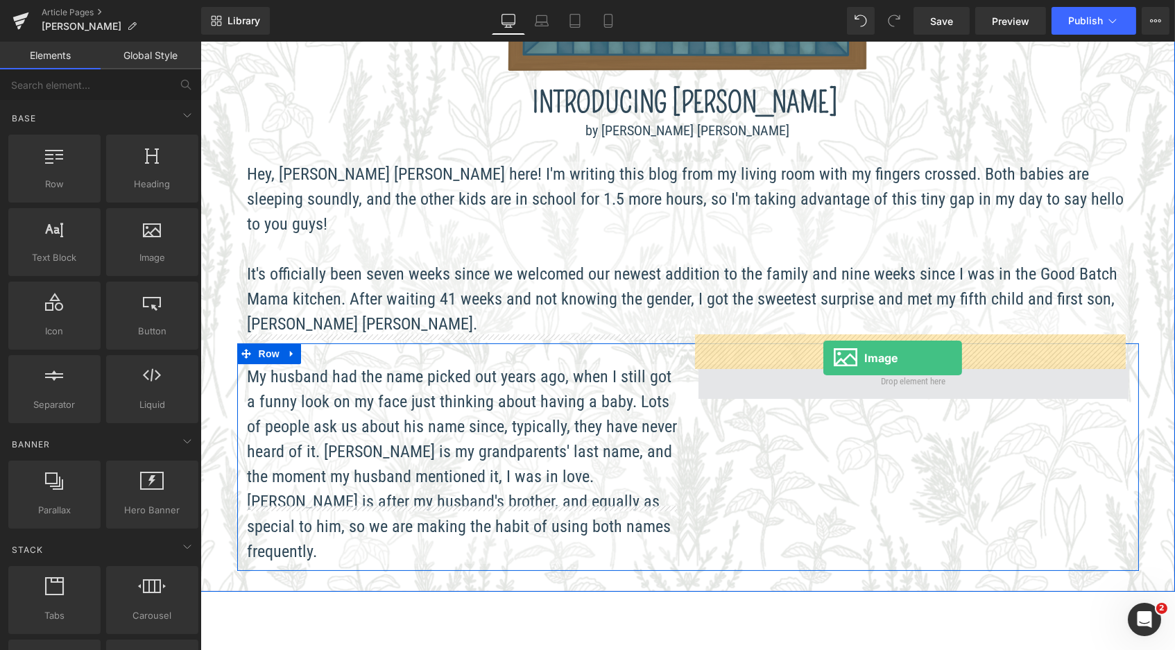
drag, startPoint x: 368, startPoint y: 291, endPoint x: 823, endPoint y: 357, distance: 460.0
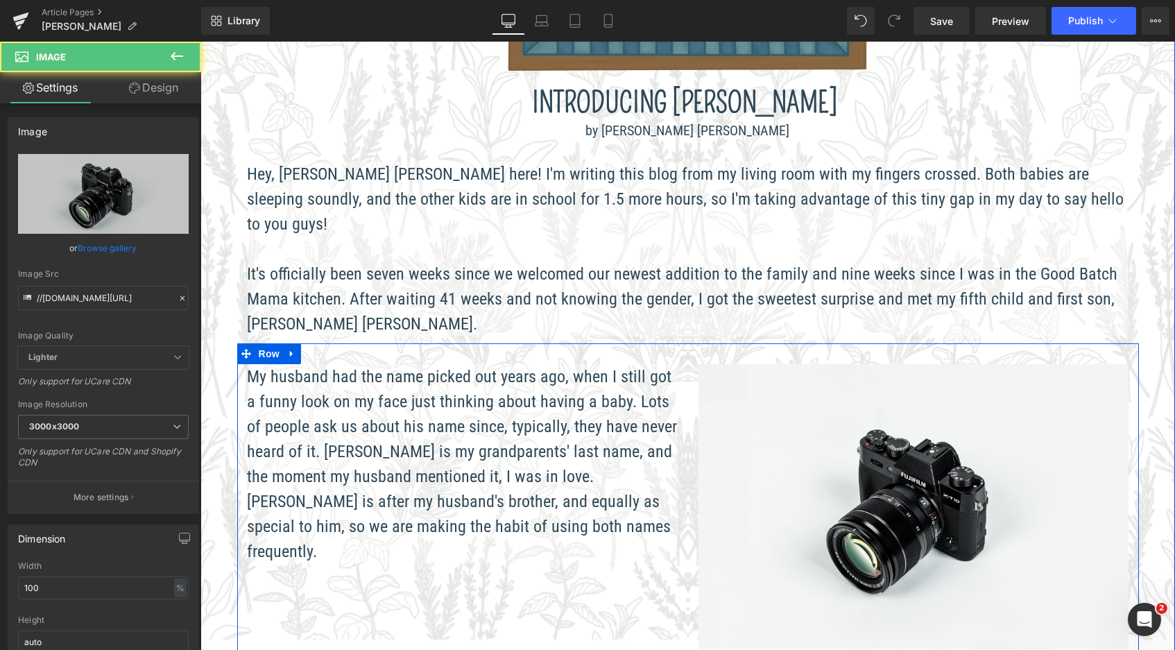
scroll to position [1523, 969]
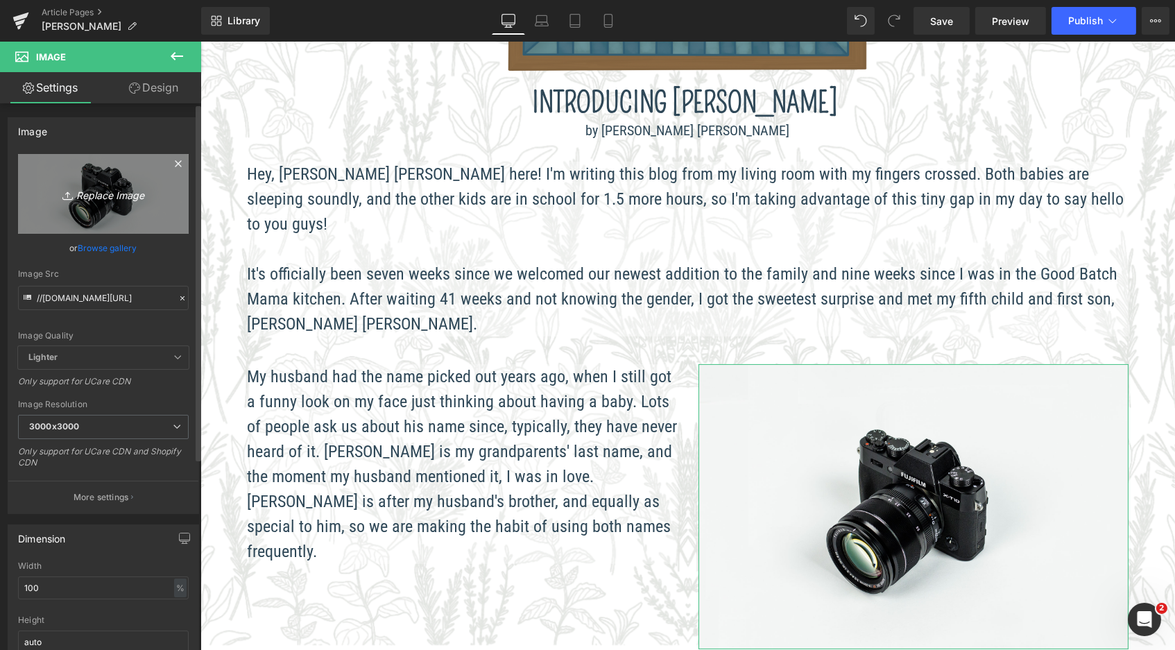
click at [131, 185] on icon "Replace Image" at bounding box center [103, 193] width 111 height 17
type input "C:\fakepath\Blog_SilerJack-02.png"
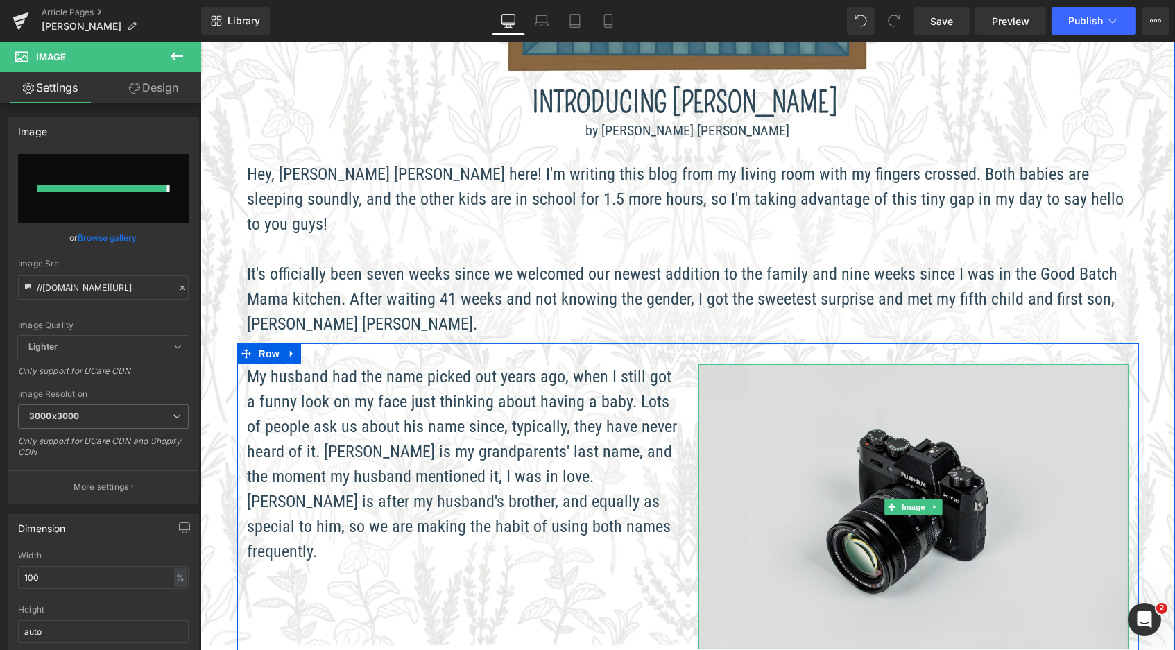
type input "[URL][DOMAIN_NAME]"
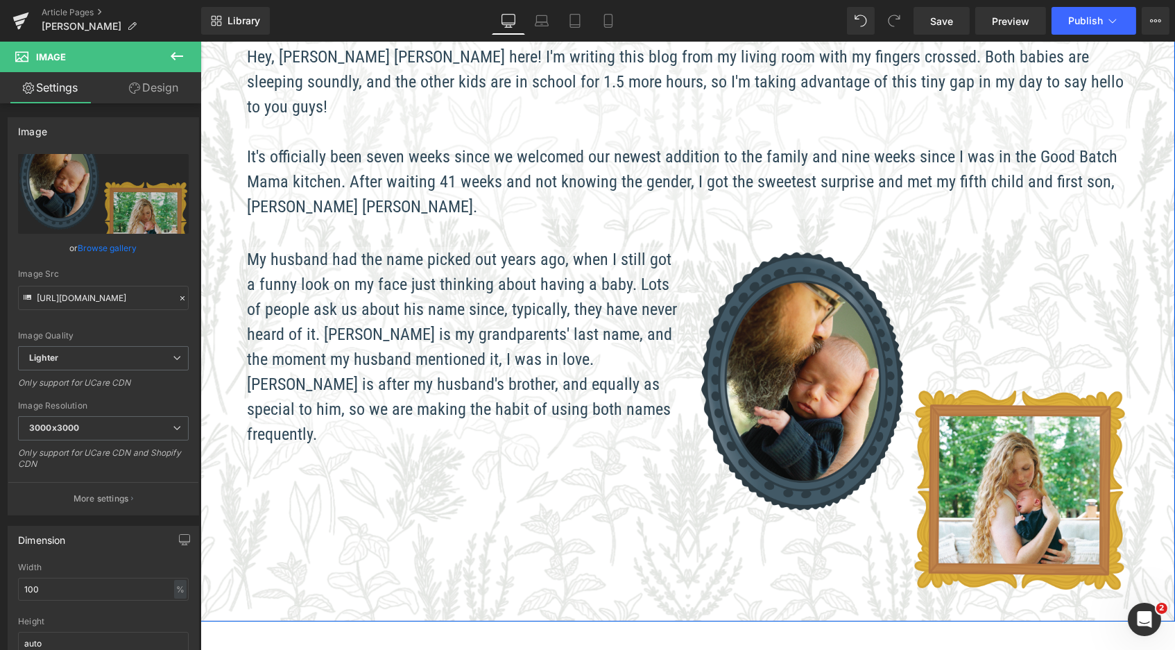
scroll to position [527, 0]
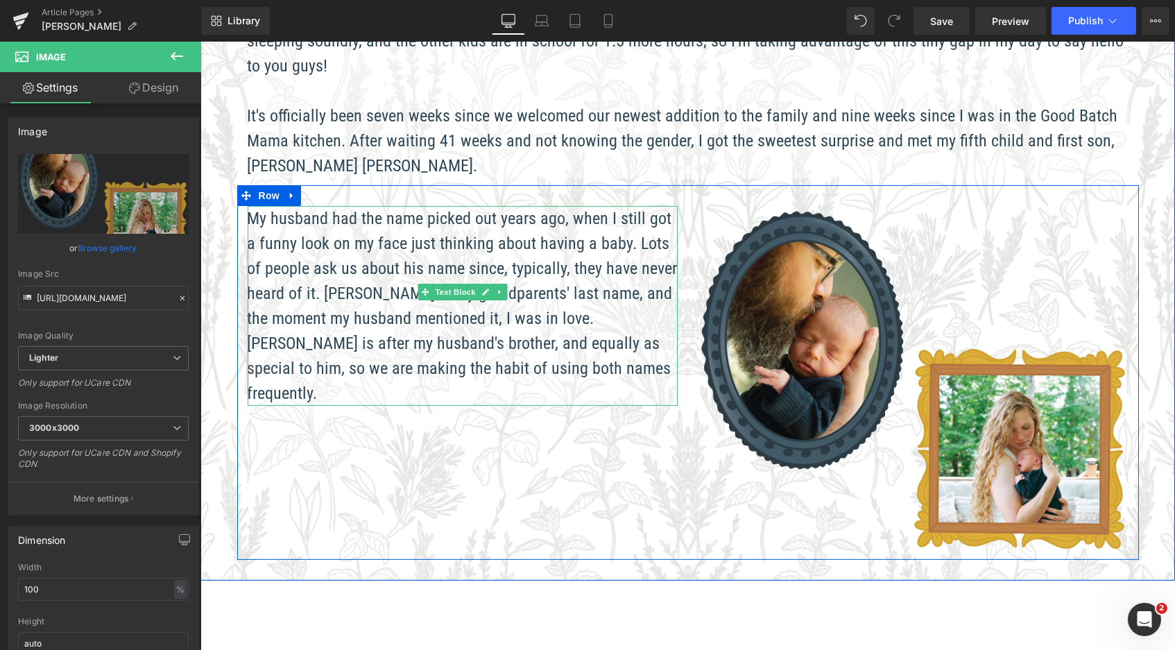
click at [574, 331] on p "My husband had the name picked out years ago, when I still got a funny look on …" at bounding box center [462, 306] width 430 height 200
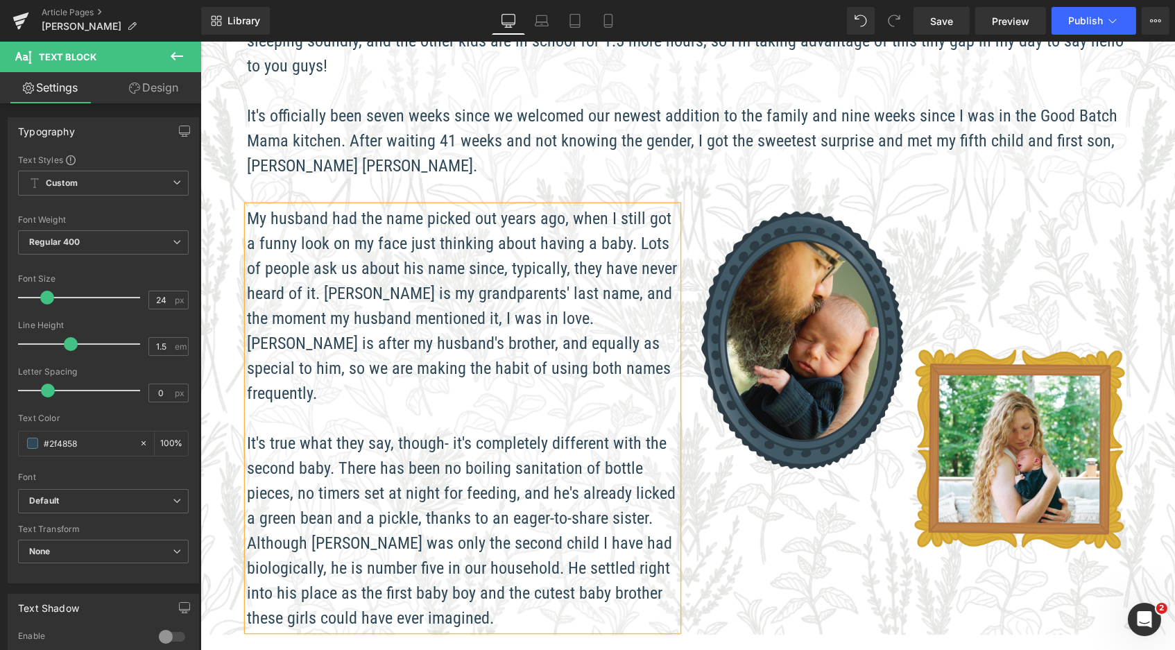
scroll to position [1630, 969]
click at [603, 185] on div "My husband had the name picked out years ago, when I still got a funny look on …" at bounding box center [688, 411] width 902 height 452
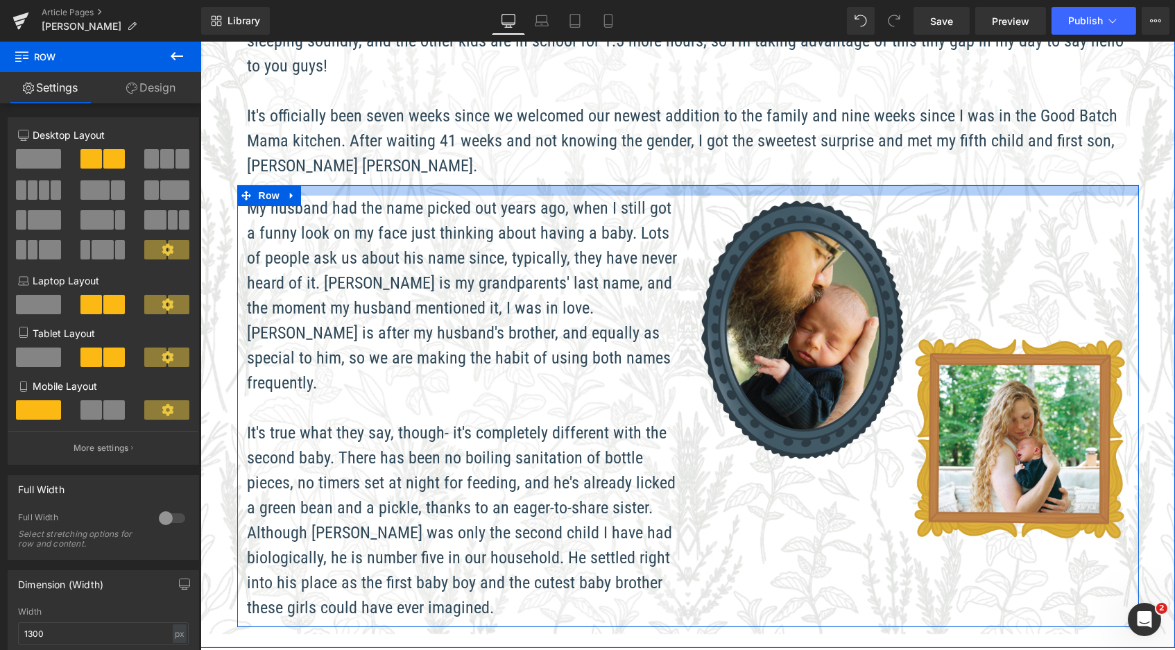
scroll to position [7, 7]
drag, startPoint x: 593, startPoint y: 162, endPoint x: 590, endPoint y: 151, distance: 11.4
click at [590, 151] on span "Image Introducing [PERSON_NAME] Heading by [PERSON_NAME] [PERSON_NAME] Text Blo…" at bounding box center [687, 133] width 975 height 985
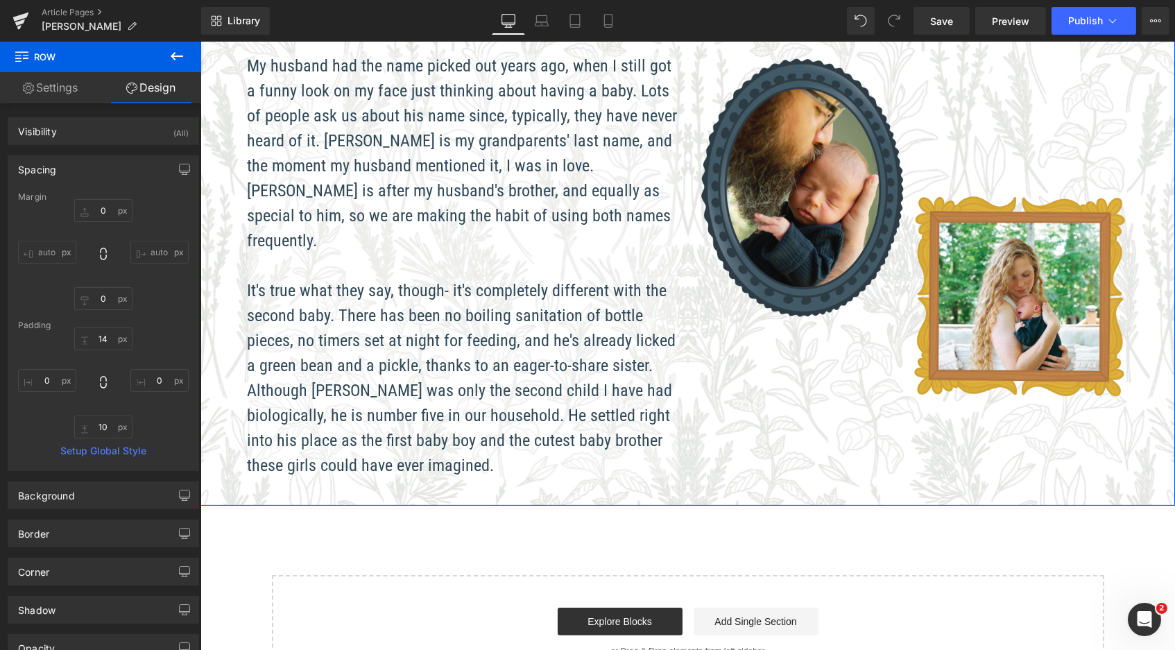
scroll to position [128, 0]
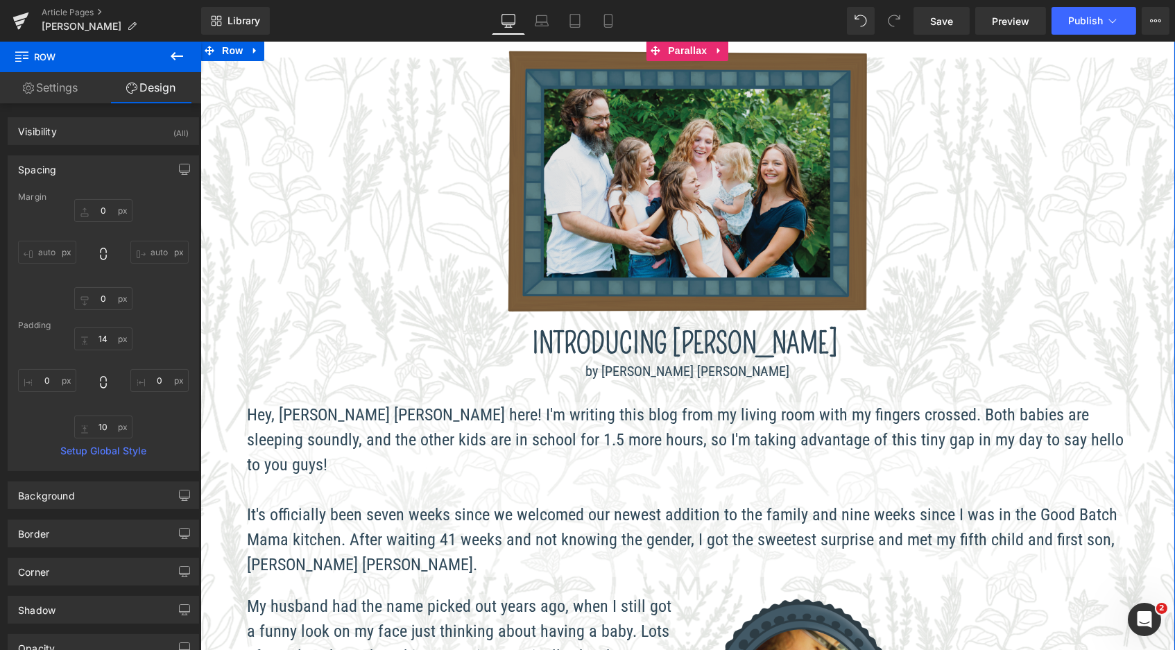
click at [781, 191] on img at bounding box center [688, 183] width 390 height 287
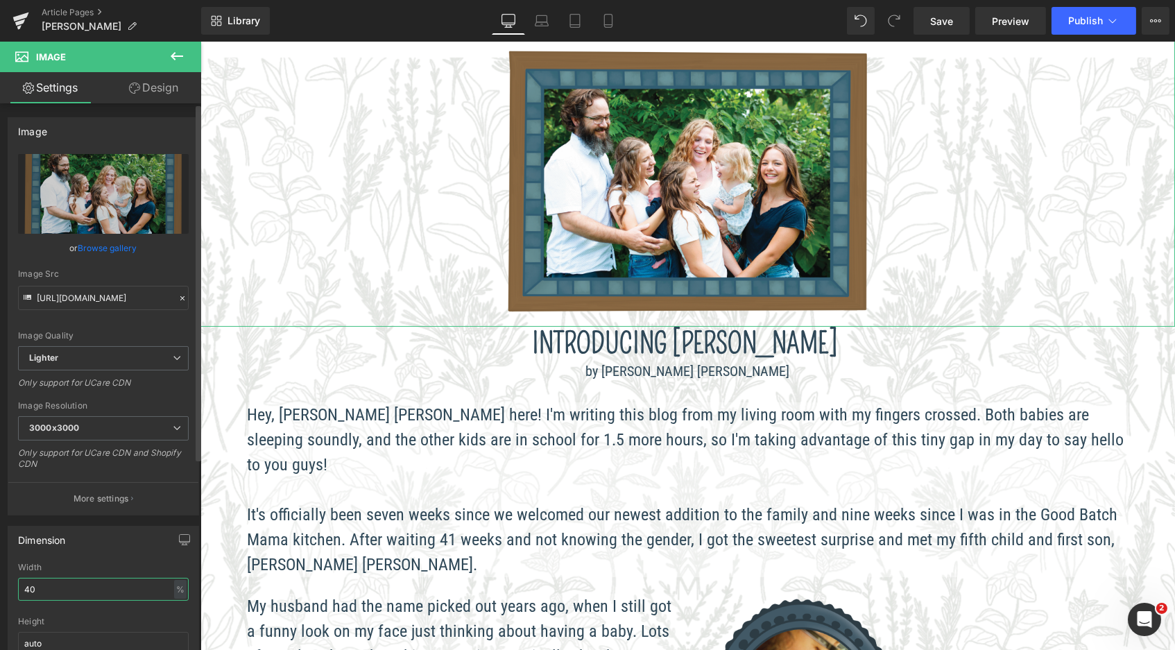
drag, startPoint x: 67, startPoint y: 581, endPoint x: 12, endPoint y: 575, distance: 54.5
click at [12, 575] on div "40% Width 40 % % px auto Height auto 0 Circle Image" at bounding box center [103, 632] width 190 height 139
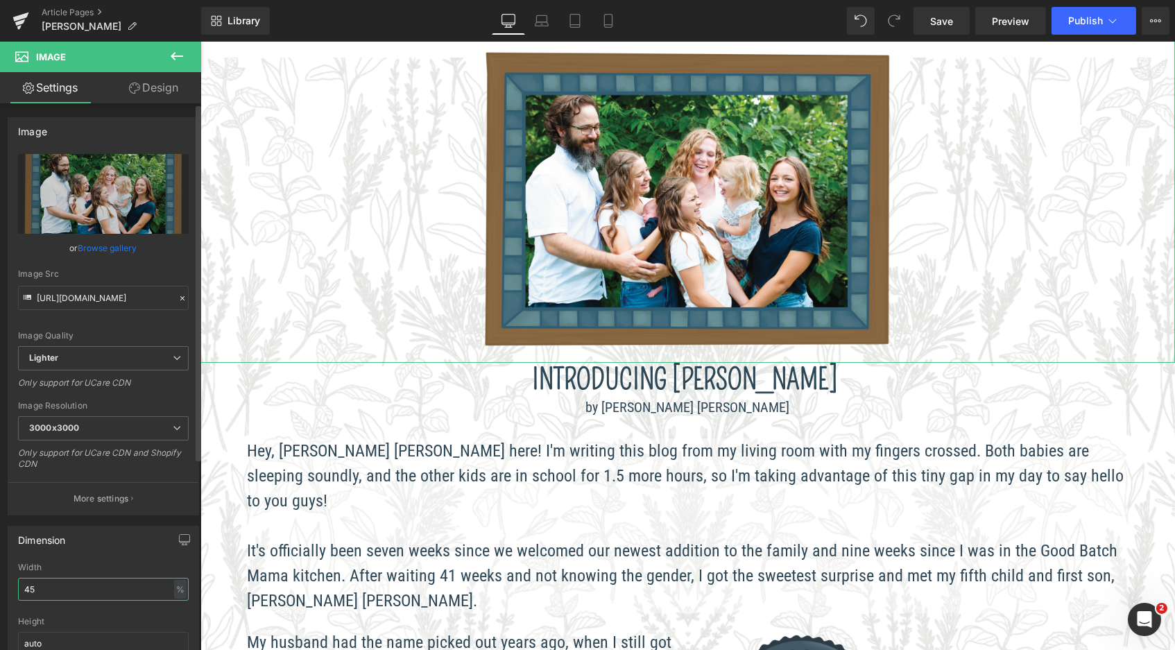
scroll to position [1654, 969]
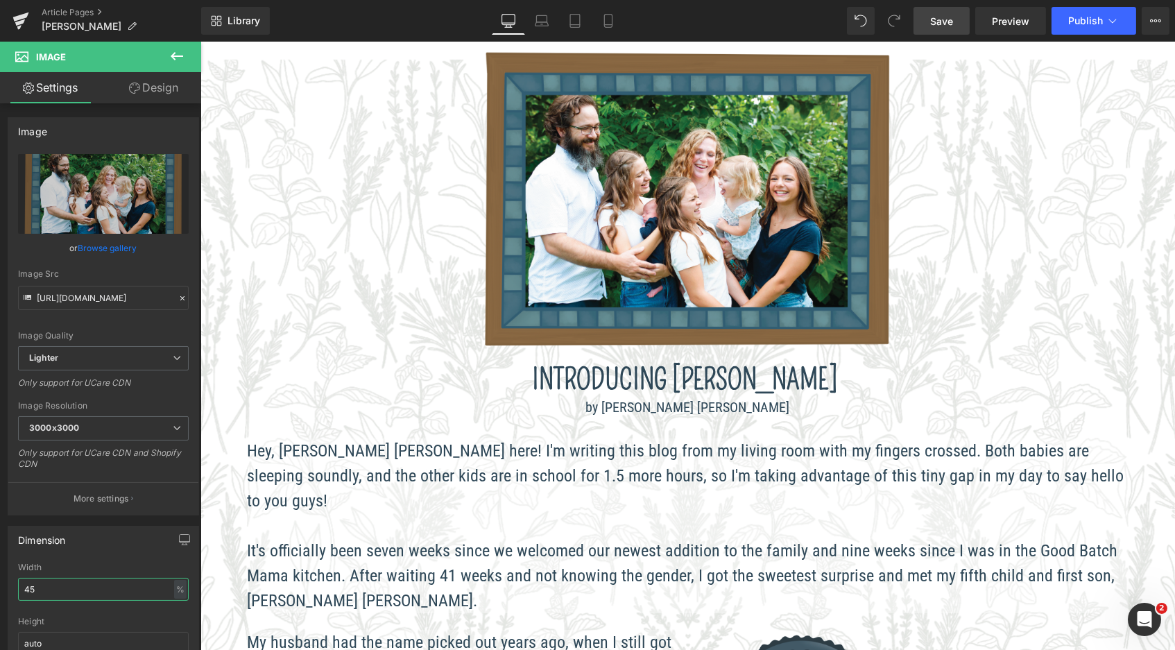
type input "45"
click at [952, 16] on span "Save" at bounding box center [941, 21] width 23 height 15
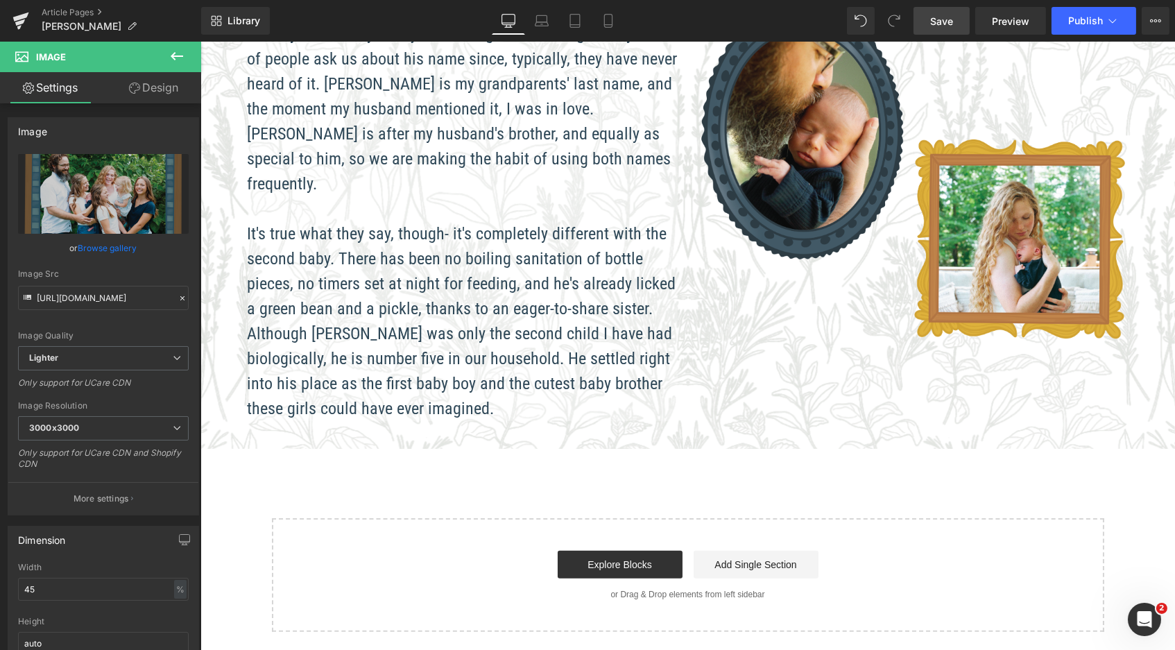
scroll to position [452, 0]
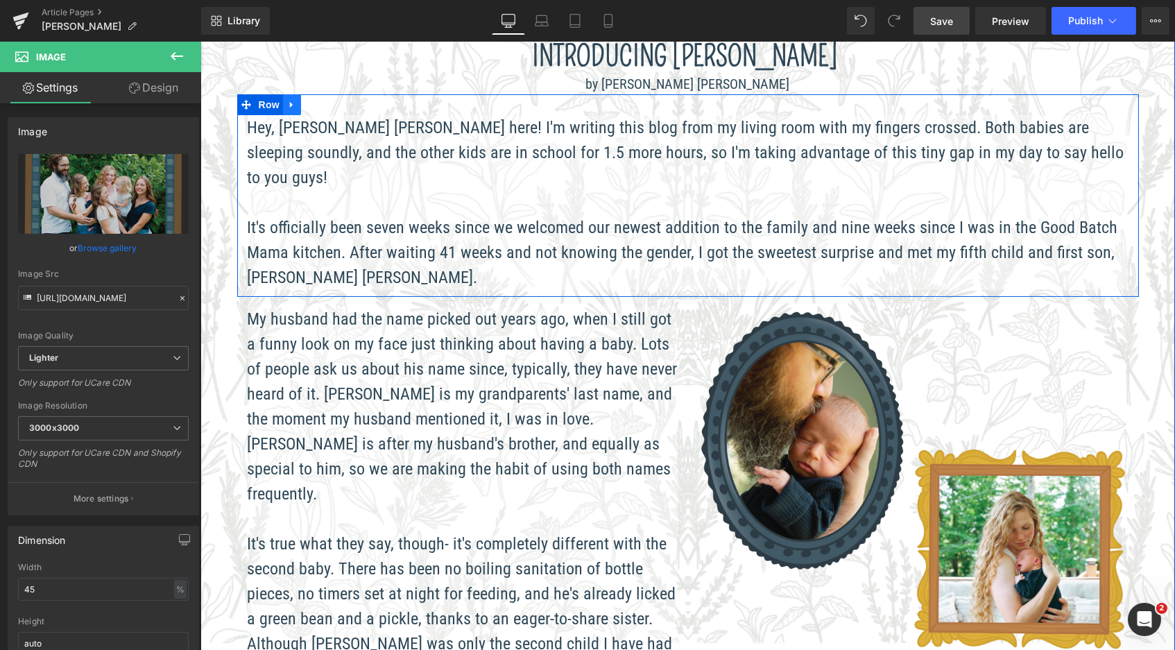
click at [294, 102] on icon at bounding box center [292, 104] width 10 height 10
click at [309, 102] on icon at bounding box center [310, 105] width 10 height 10
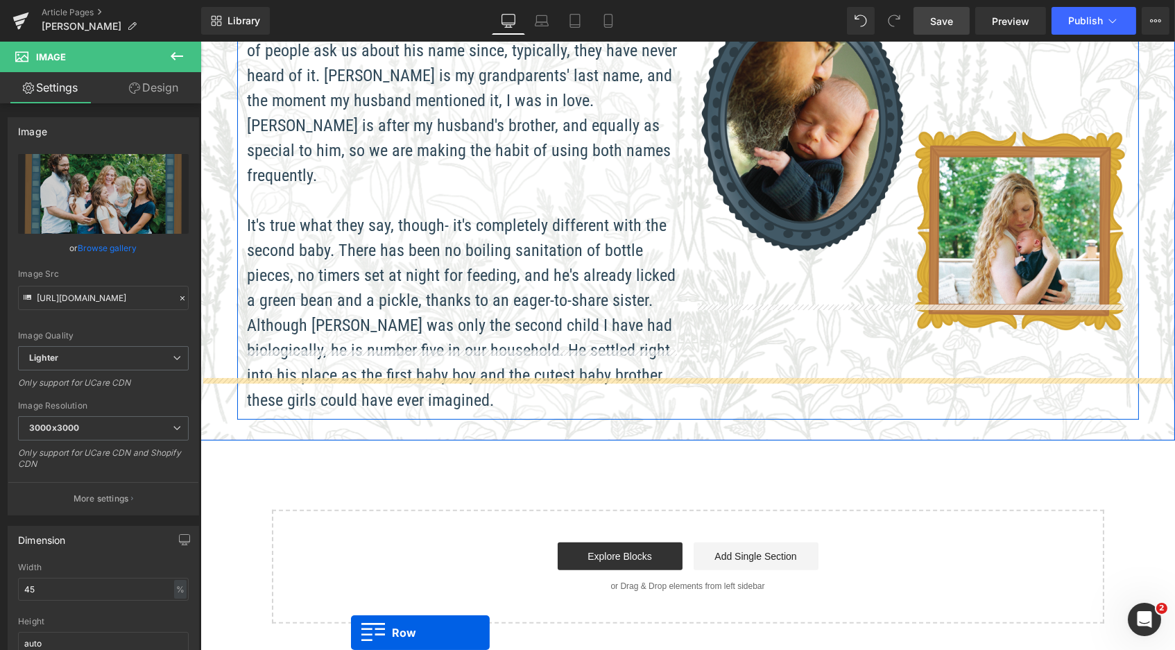
scroll to position [902, 0]
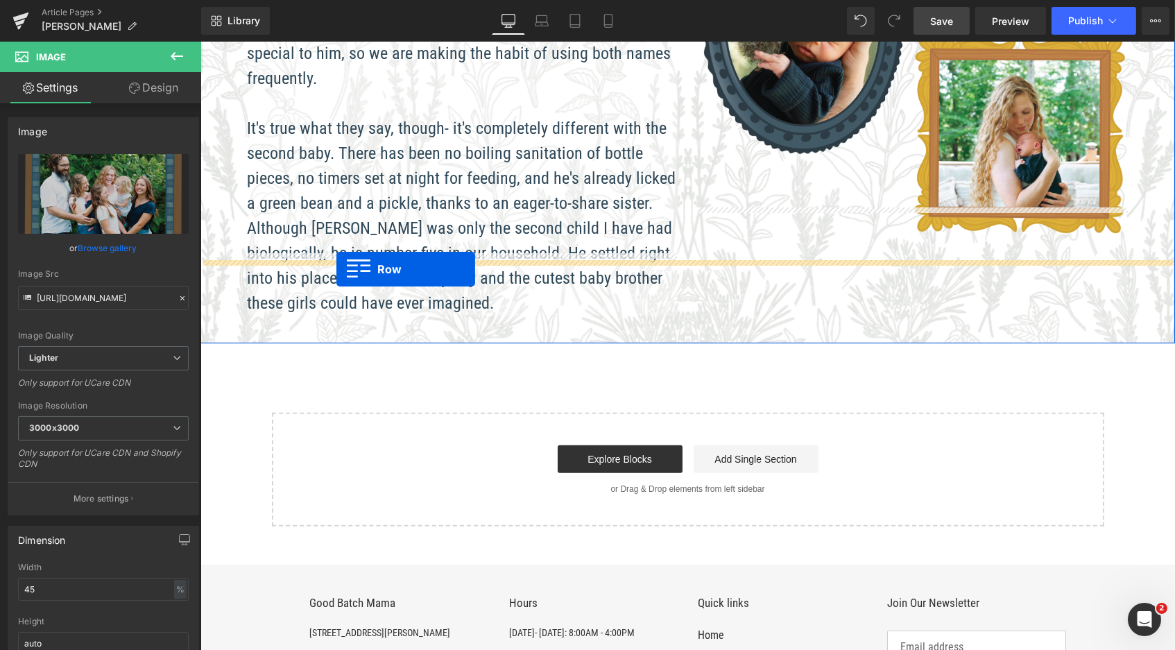
drag, startPoint x: 244, startPoint y: 280, endPoint x: 336, endPoint y: 269, distance: 92.9
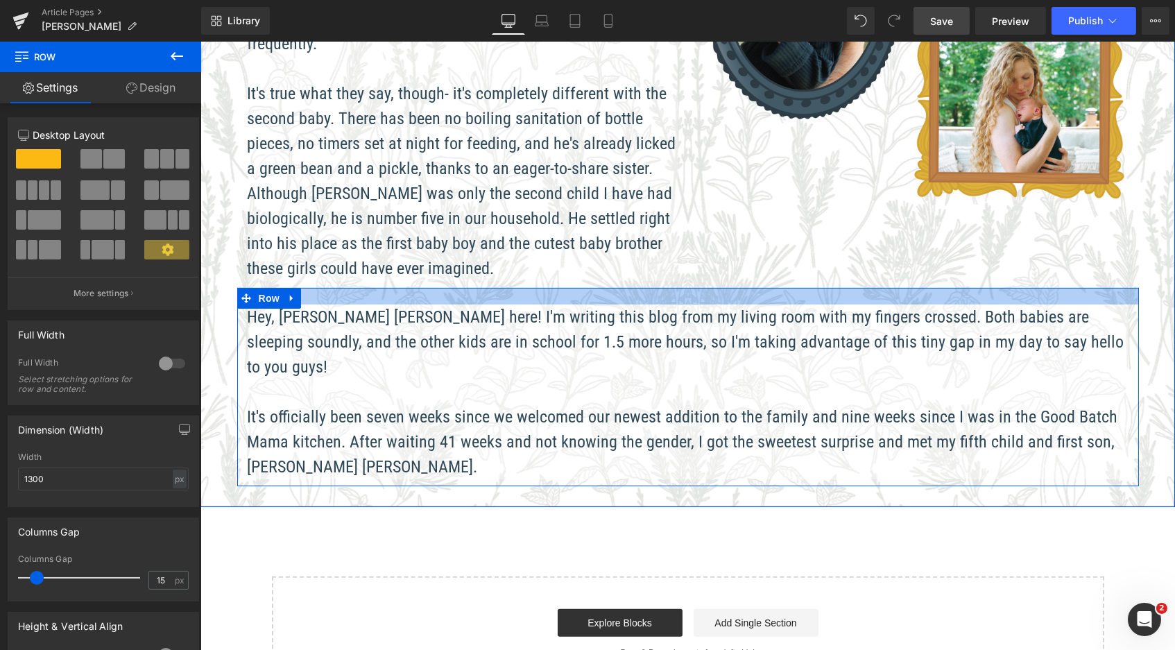
scroll to position [1821, 969]
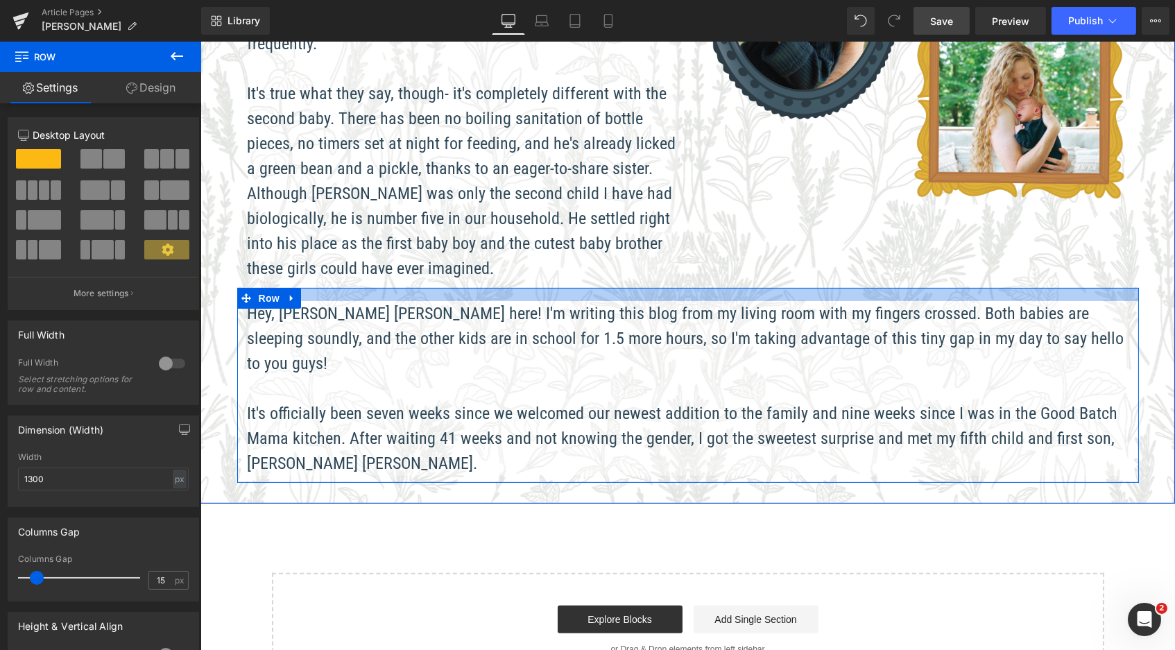
drag, startPoint x: 425, startPoint y: 227, endPoint x: 425, endPoint y: 219, distance: 7.6
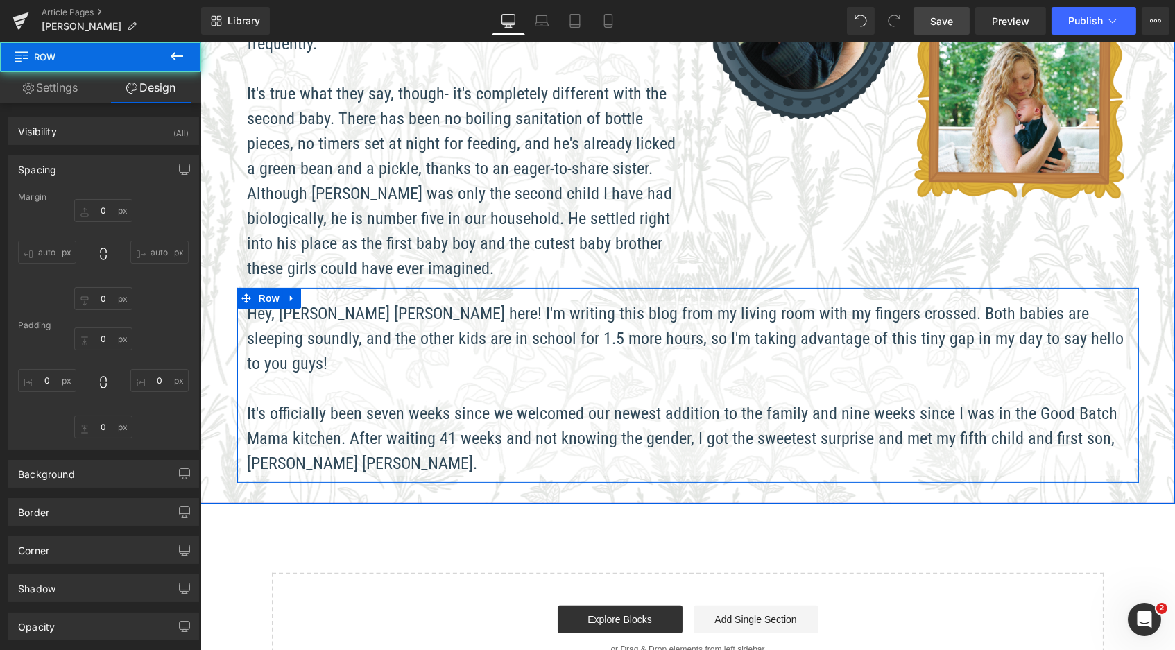
type input "0"
type input "18.999998"
type input "0"
type input "10"
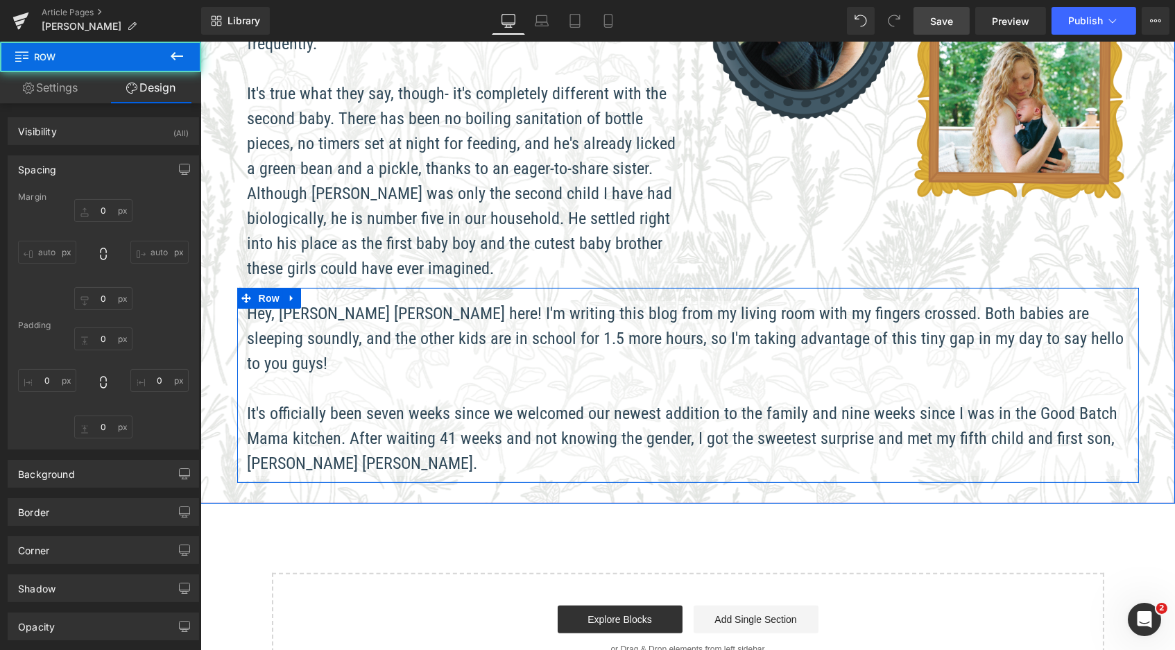
type input "0"
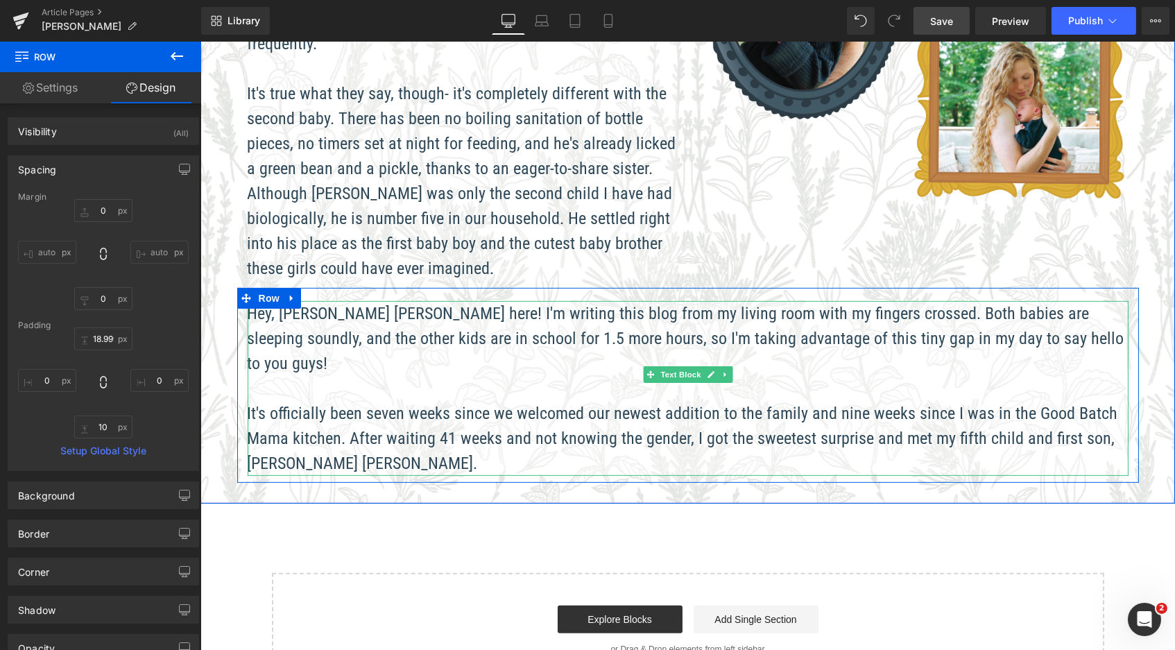
click at [375, 401] on p "It's officially been seven weeks since we welcomed our newest addition to the f…" at bounding box center [687, 438] width 881 height 75
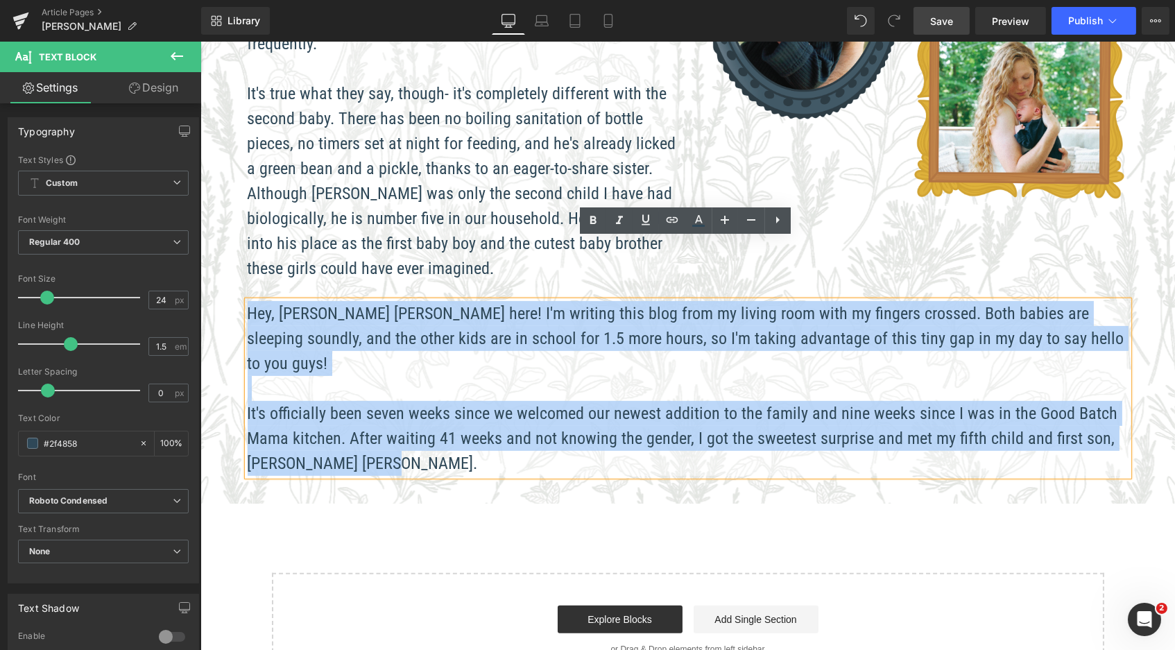
drag, startPoint x: 364, startPoint y: 371, endPoint x: 247, endPoint y: 243, distance: 173.9
click at [247, 301] on div "Hey, [PERSON_NAME] [PERSON_NAME] here! I'm writing this blog from my living roo…" at bounding box center [687, 388] width 881 height 175
paste div
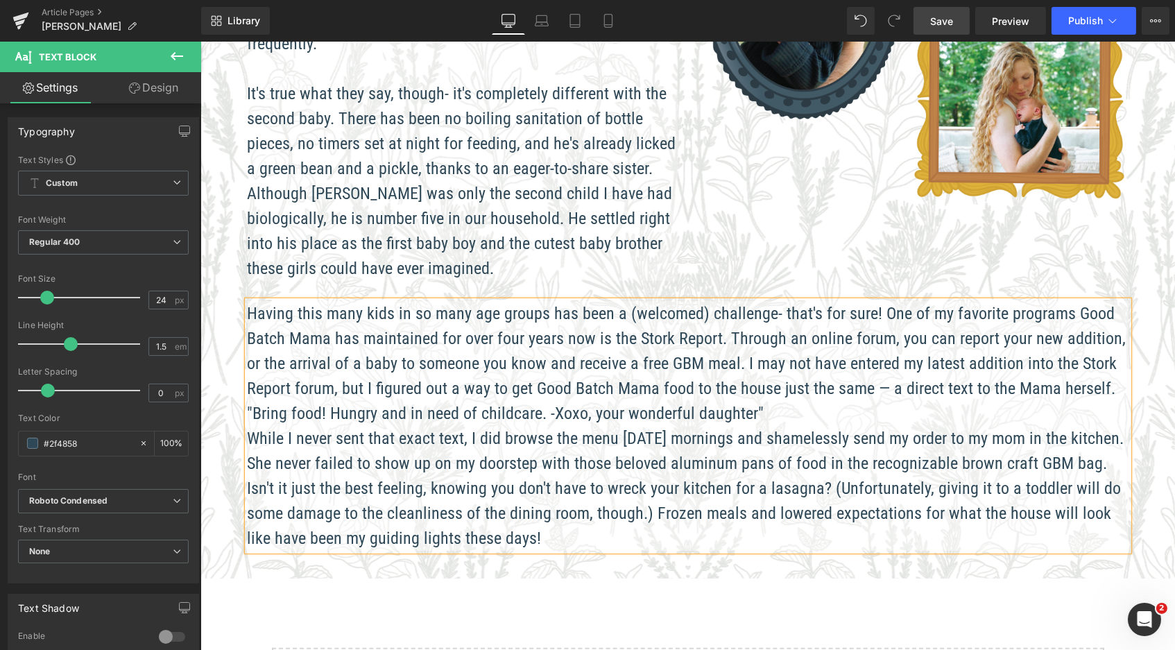
scroll to position [6, 7]
click at [247, 404] on span ""Bring food! Hungry and in need of childcare. -Xoxo, your wonderful daughter"" at bounding box center [505, 413] width 517 height 19
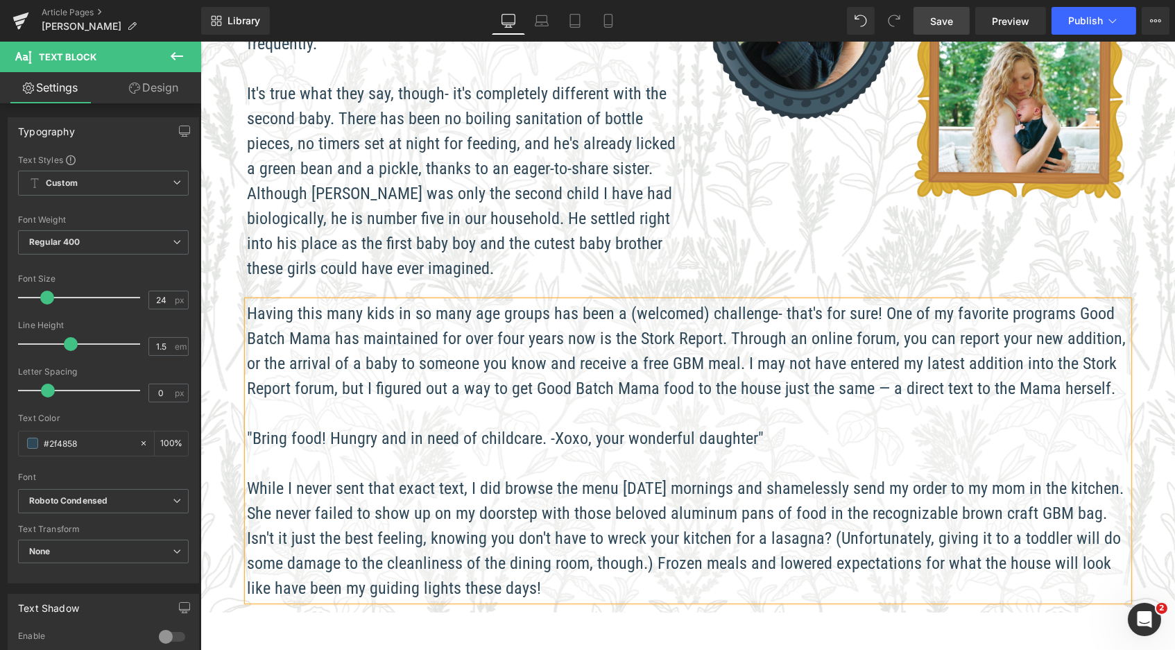
scroll to position [1968, 969]
drag, startPoint x: 772, startPoint y: 368, endPoint x: 243, endPoint y: 368, distance: 529.4
click at [247, 368] on div "Having this many kids in so many age groups has been a (welcomed) challenge- th…" at bounding box center [687, 451] width 881 height 300
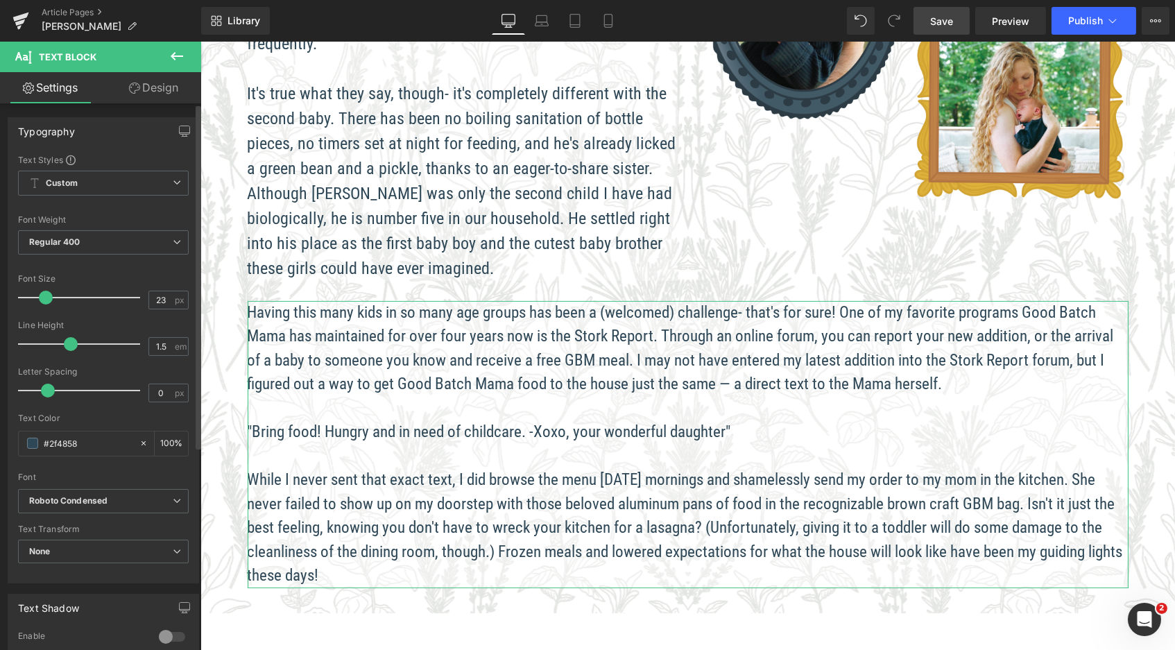
scroll to position [1959, 969]
type input "24"
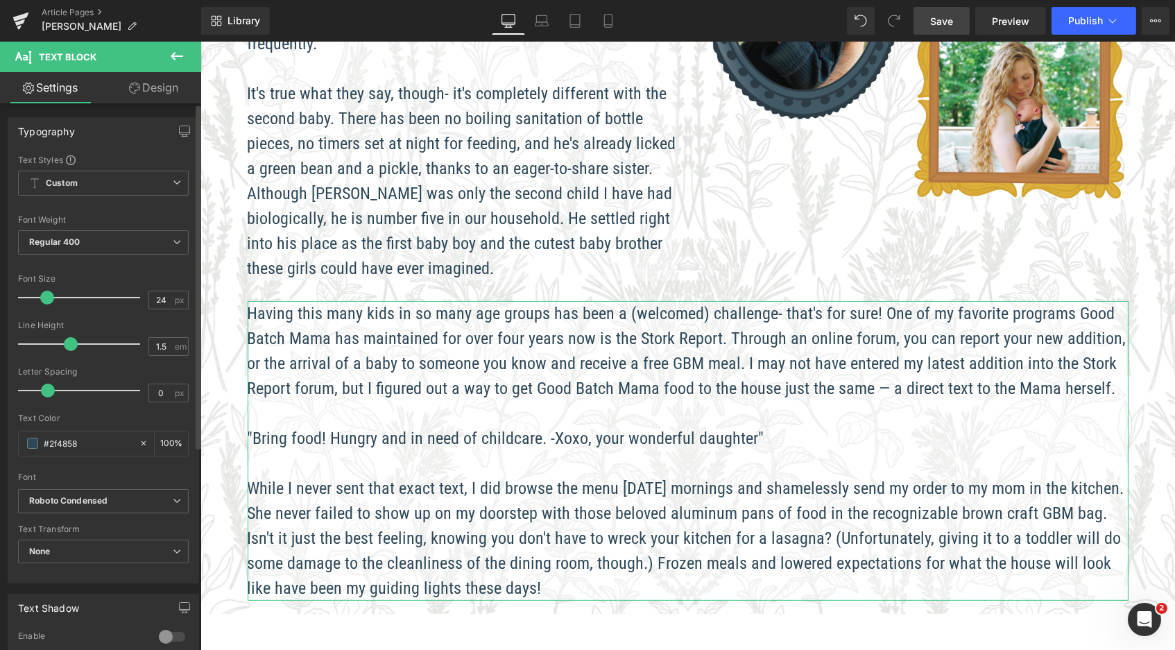
click at [46, 298] on span at bounding box center [47, 298] width 14 height 14
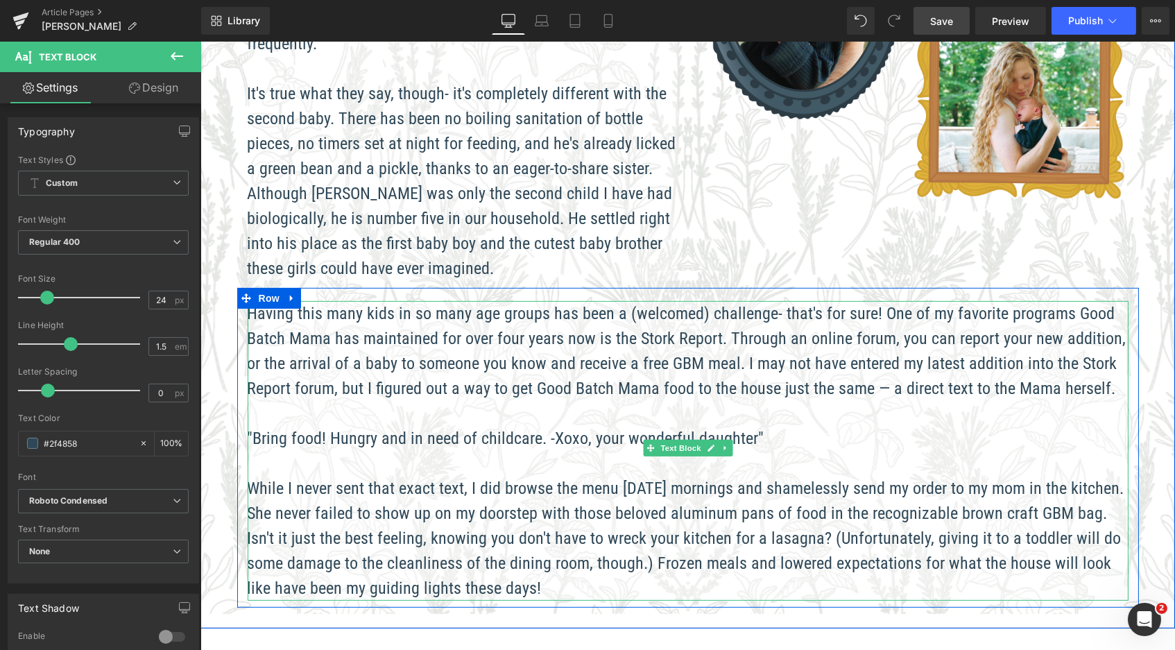
copy span ""Bring food! Hungry and in need of childcare. -Xoxo, your wonderful daughter""
click at [777, 426] on p ""Bring food! Hungry and in need of childcare. -Xoxo, your wonderful daughter"" at bounding box center [687, 438] width 881 height 25
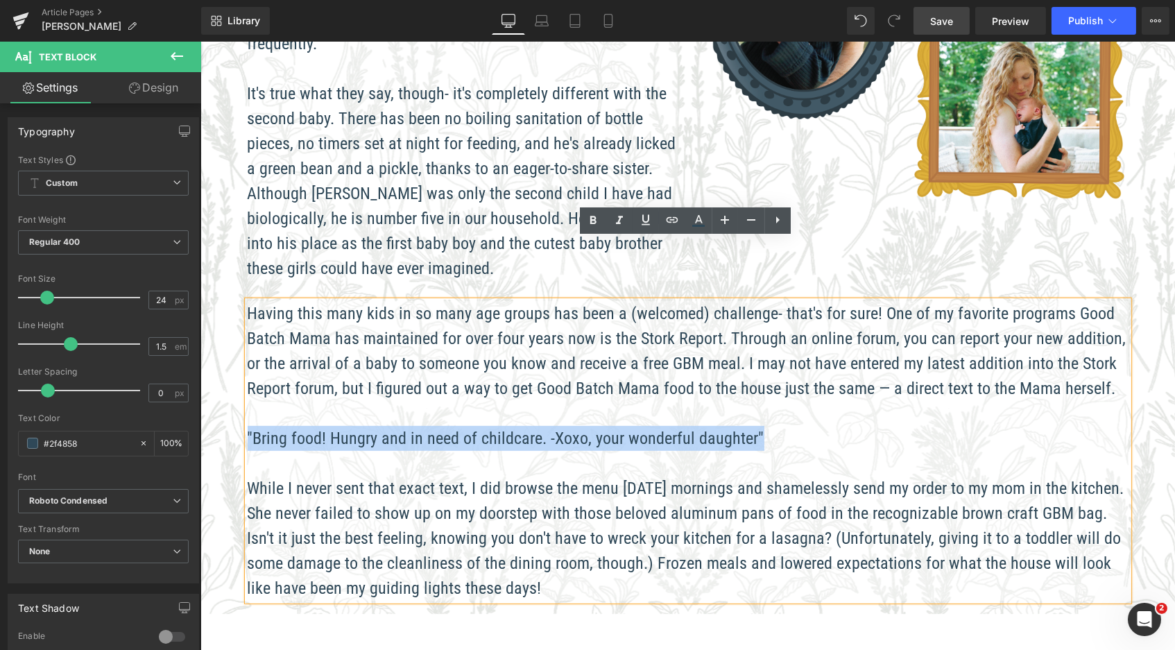
drag, startPoint x: 738, startPoint y: 376, endPoint x: 246, endPoint y: 372, distance: 491.3
click at [247, 426] on p ""Bring food! Hungry and in need of childcare. -Xoxo, your wonderful daughter"" at bounding box center [687, 438] width 881 height 25
copy span ""Bring food! Hungry and in need of childcare. -Xoxo, your wonderful daughter""
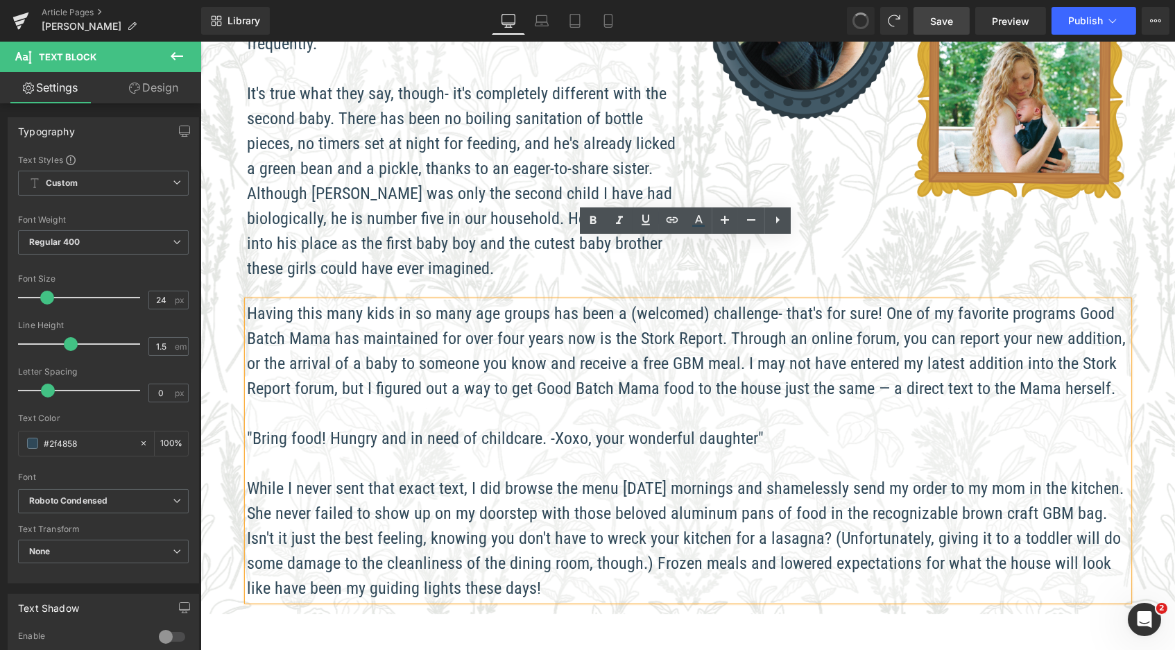
scroll to position [1968, 969]
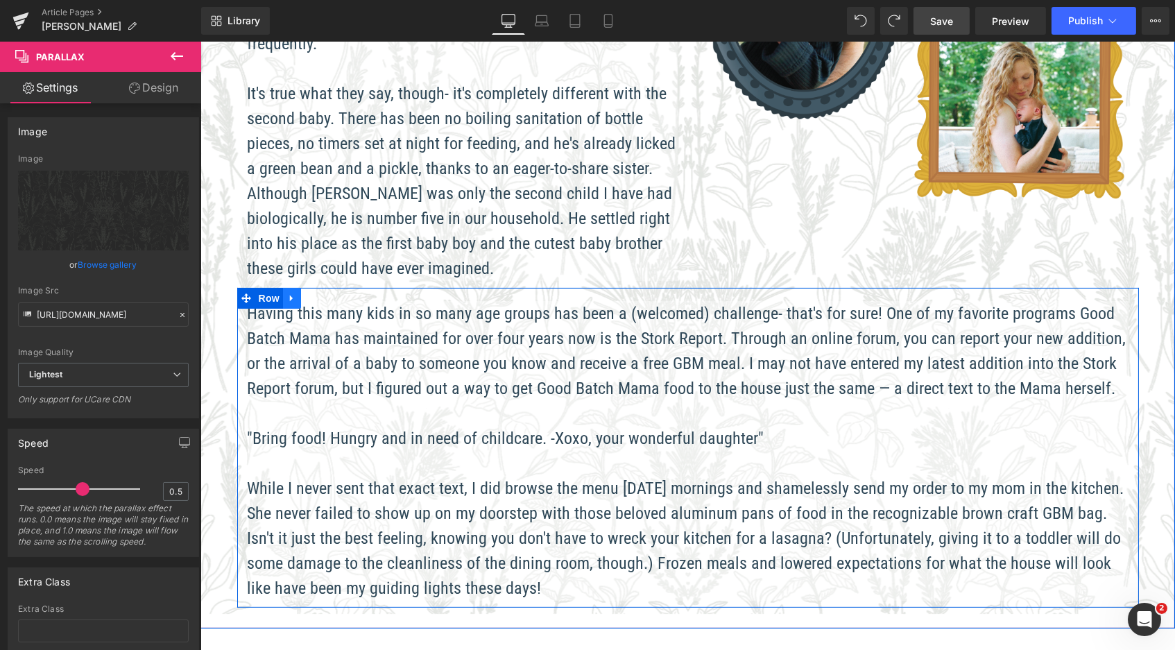
click at [287, 293] on icon at bounding box center [292, 298] width 10 height 10
click at [307, 294] on icon at bounding box center [310, 299] width 10 height 10
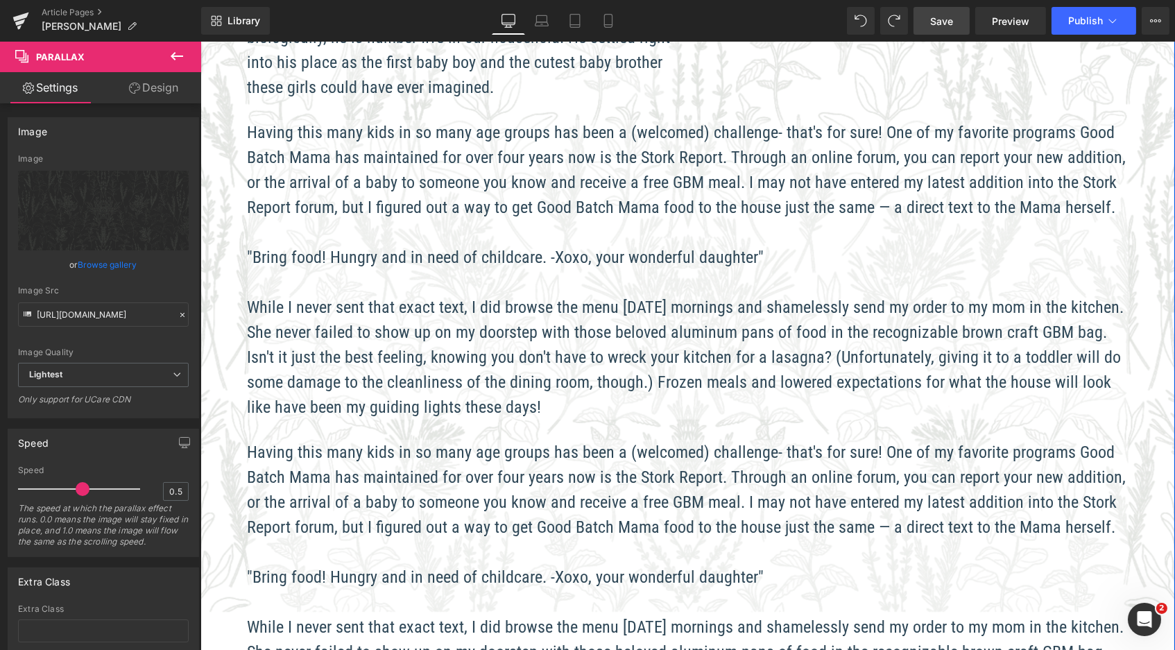
scroll to position [973, 0]
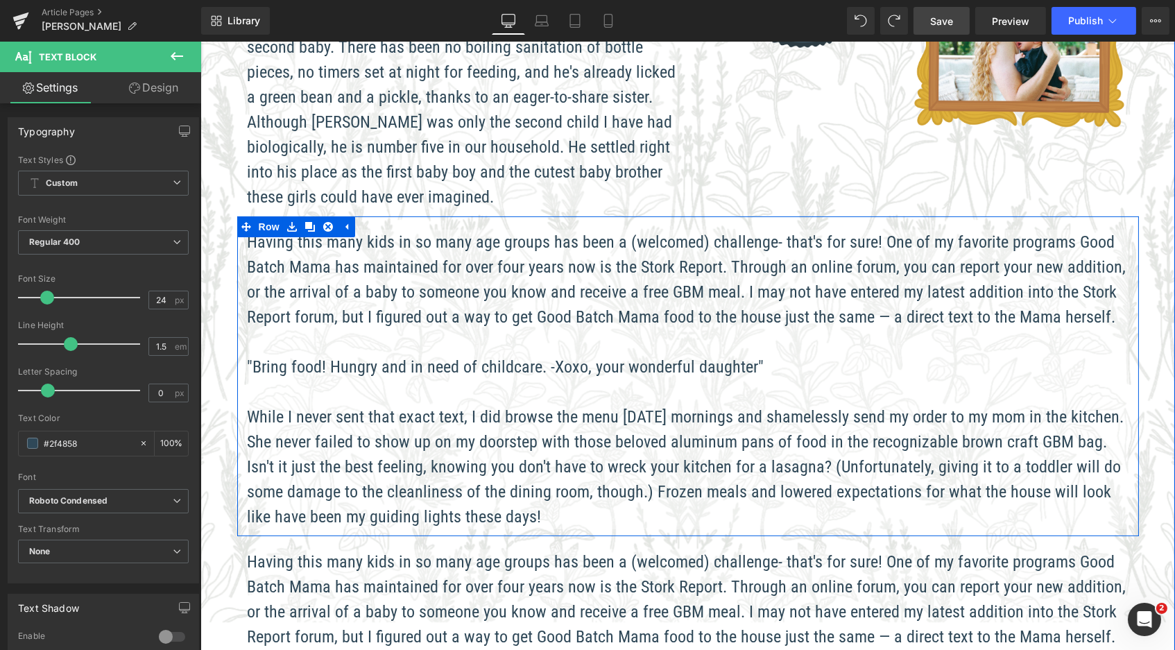
drag, startPoint x: 544, startPoint y: 448, endPoint x: 238, endPoint y: 266, distance: 355.6
click at [238, 266] on div "Having this many kids in so many age groups has been a (welcomed) challenge- th…" at bounding box center [688, 380] width 902 height 300
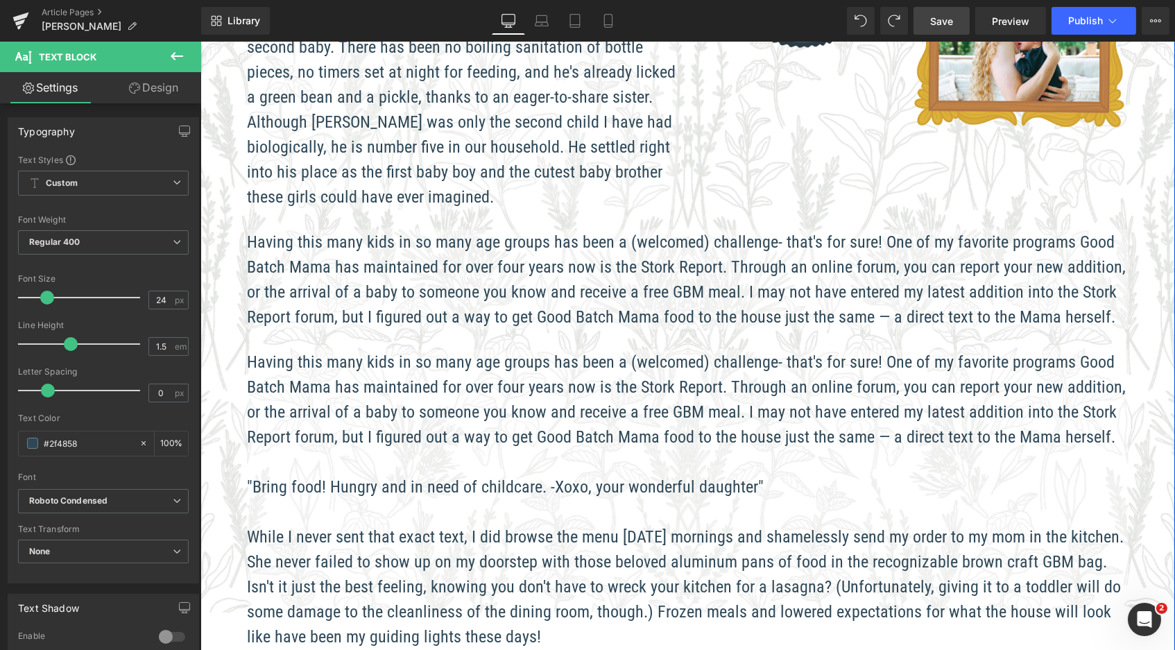
drag, startPoint x: 1103, startPoint y: 372, endPoint x: 227, endPoint y: 285, distance: 879.9
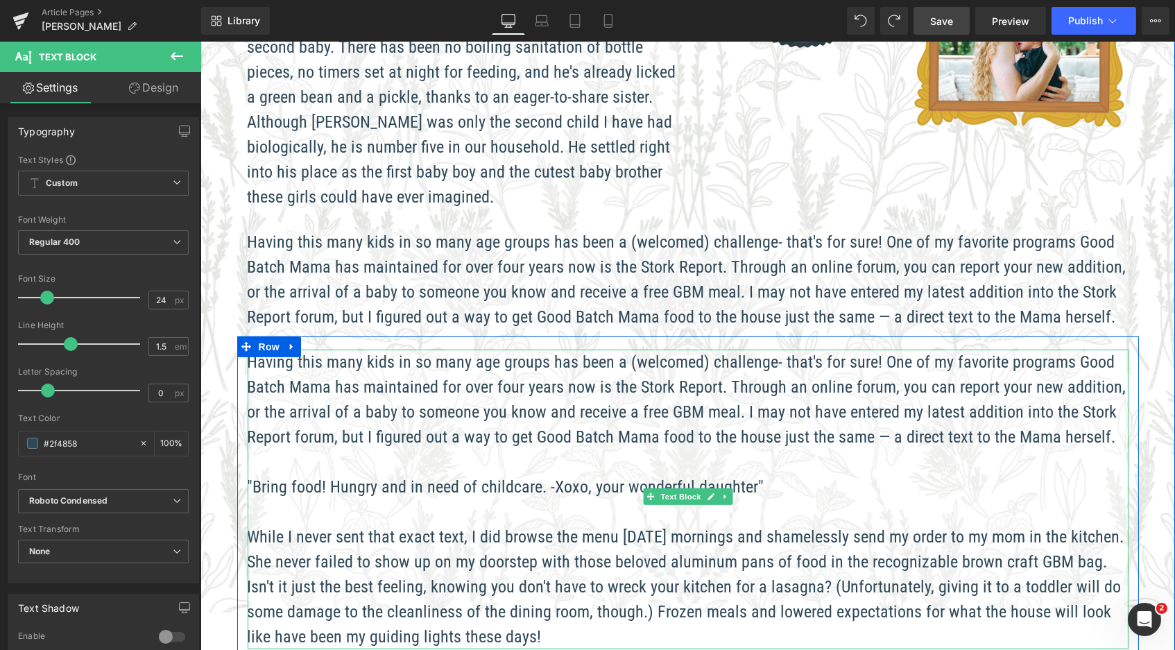
click at [266, 350] on p "Having this many kids in so many age groups has been a (welcomed) challenge- th…" at bounding box center [687, 400] width 881 height 100
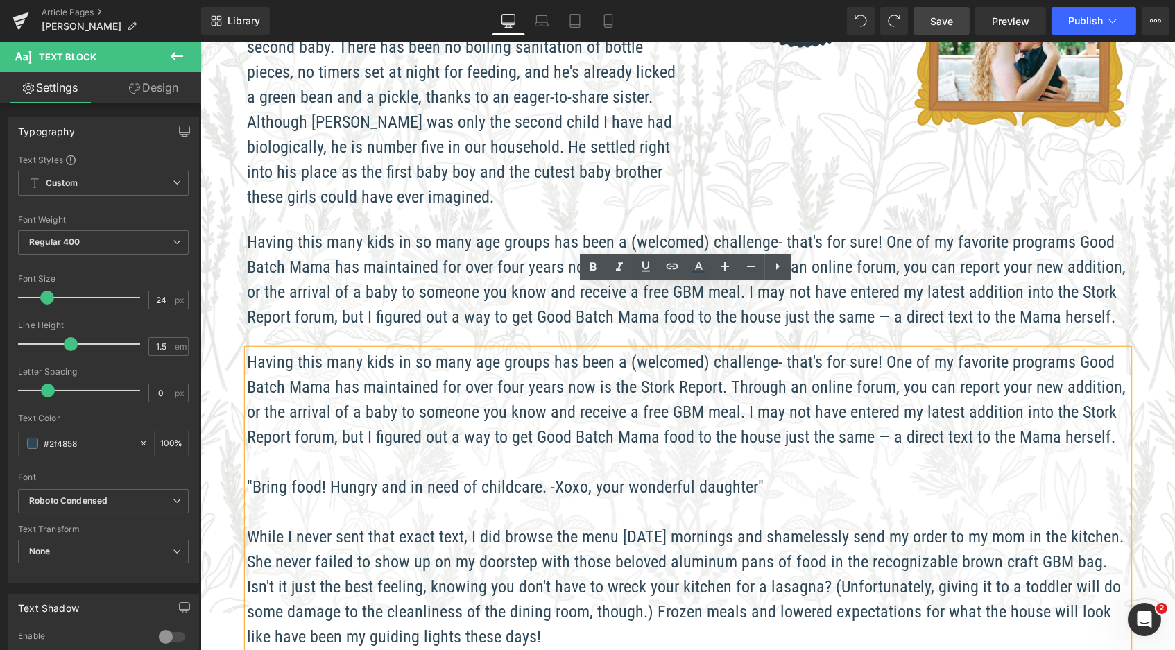
drag, startPoint x: 250, startPoint y: 296, endPoint x: 1101, endPoint y: 366, distance: 854.2
click at [1101, 366] on span "Having this many kids in so many age groups has been a (welcomed) challenge- th…" at bounding box center [686, 399] width 879 height 94
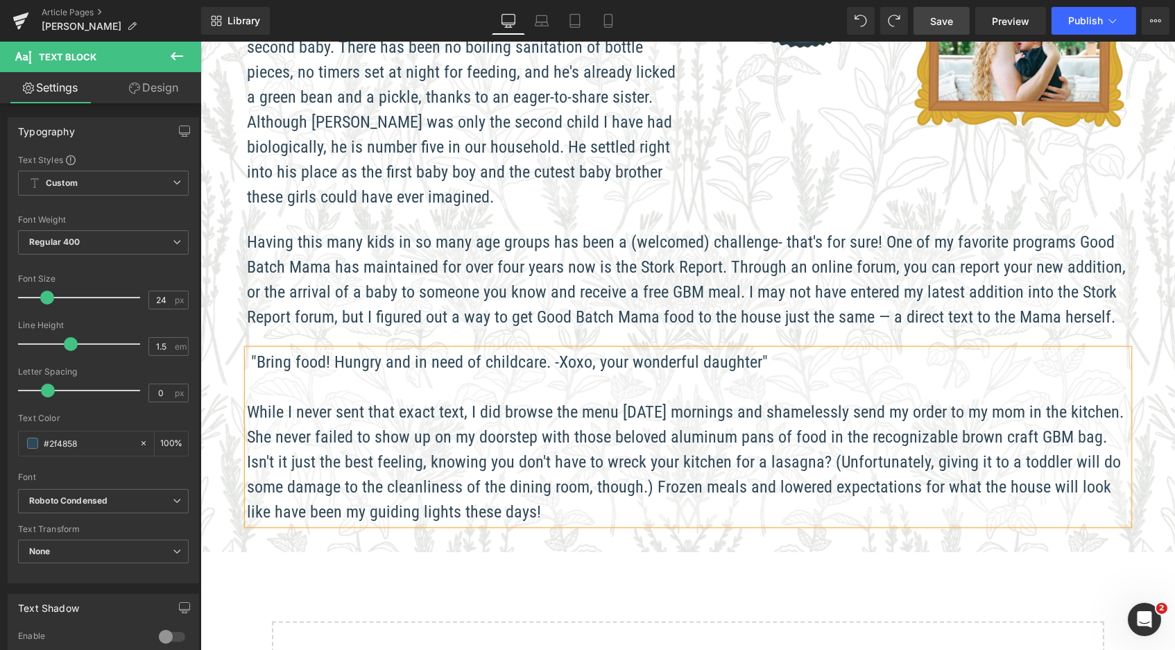
drag, startPoint x: 550, startPoint y: 443, endPoint x: 216, endPoint y: 334, distance: 350.9
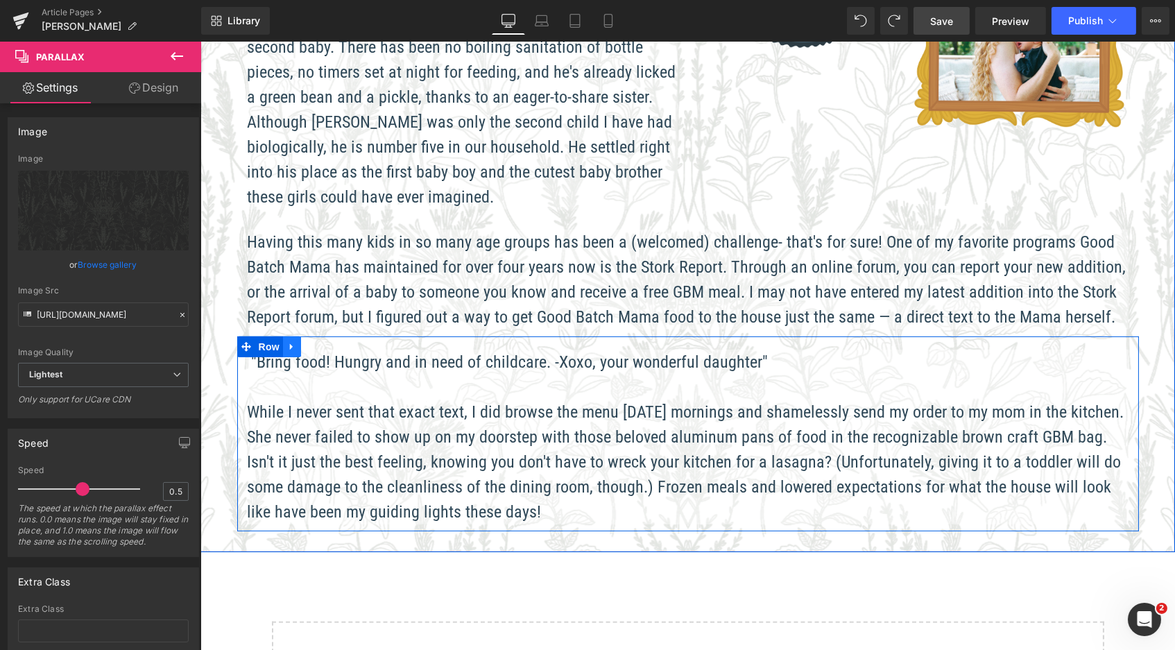
click at [294, 341] on icon at bounding box center [292, 346] width 10 height 10
click at [309, 342] on icon at bounding box center [310, 347] width 10 height 10
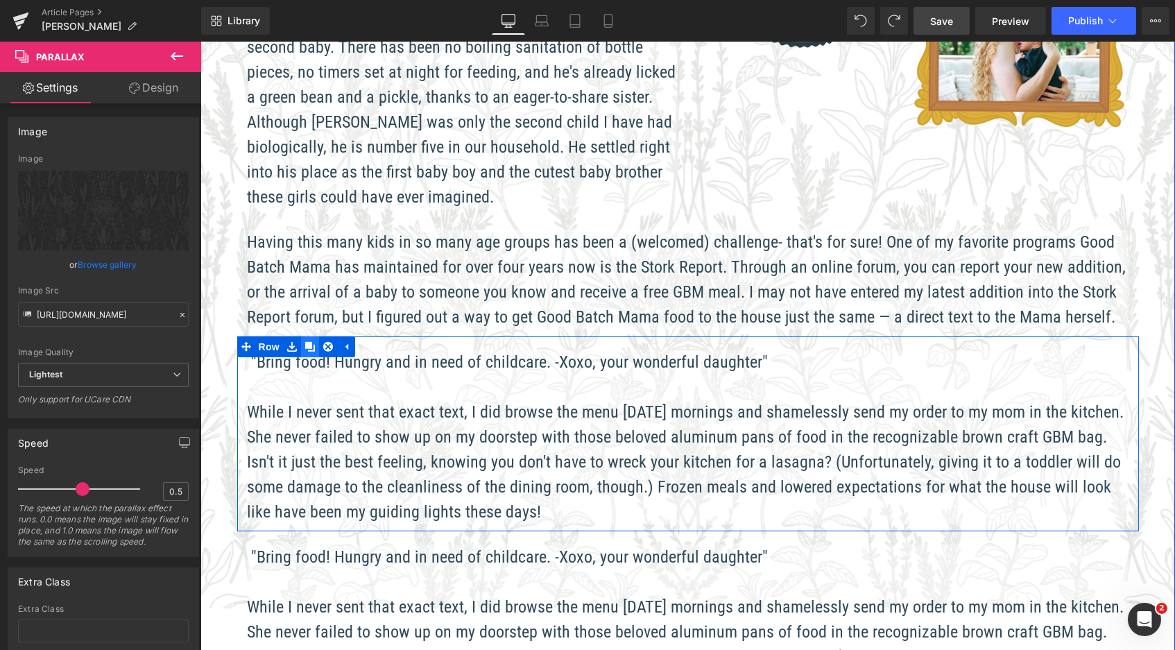
scroll to position [6, 7]
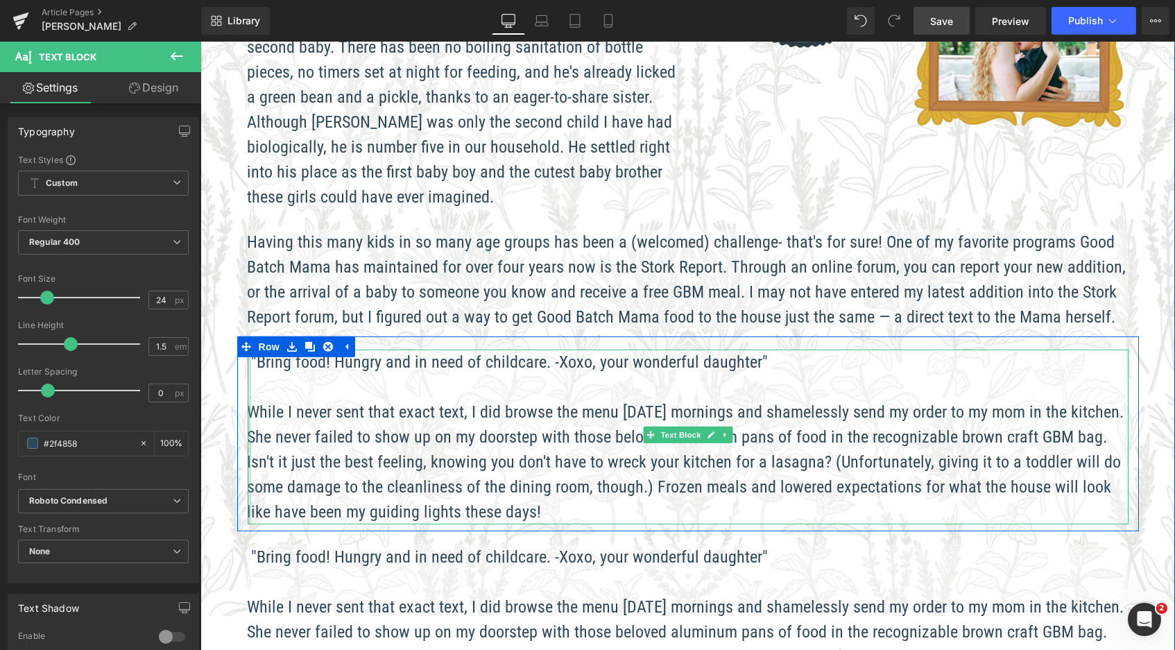
drag, startPoint x: 546, startPoint y: 442, endPoint x: 247, endPoint y: 322, distance: 322.2
click at [247, 350] on div ""Bring food! Hungry and in need of childcare. -Xoxo, your wonderful daughter" W…" at bounding box center [687, 437] width 881 height 175
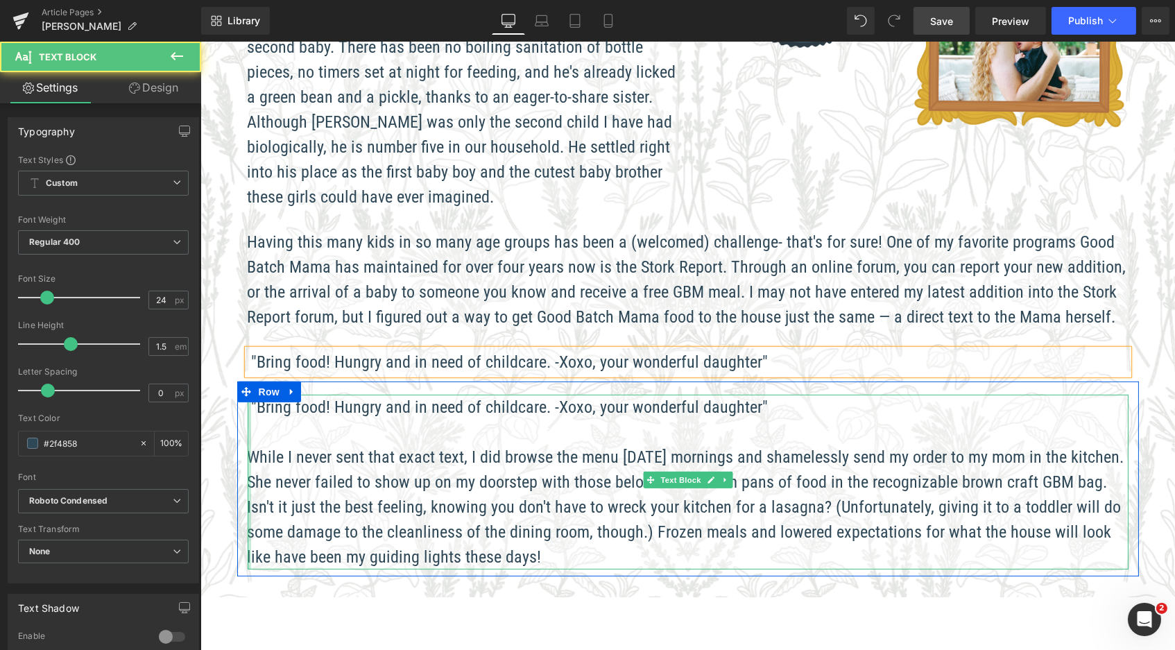
click at [247, 395] on div at bounding box center [248, 482] width 3 height 175
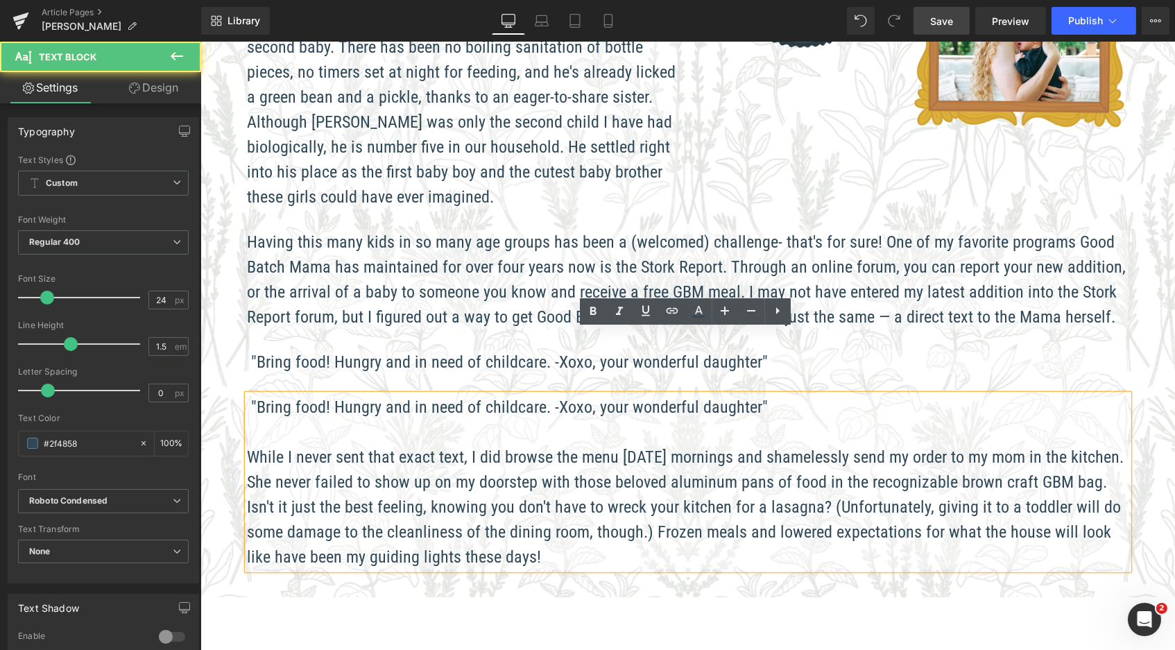
click at [248, 448] on span "While I never sent that exact text, I did browse the menu [DATE] mornings and s…" at bounding box center [685, 507] width 877 height 119
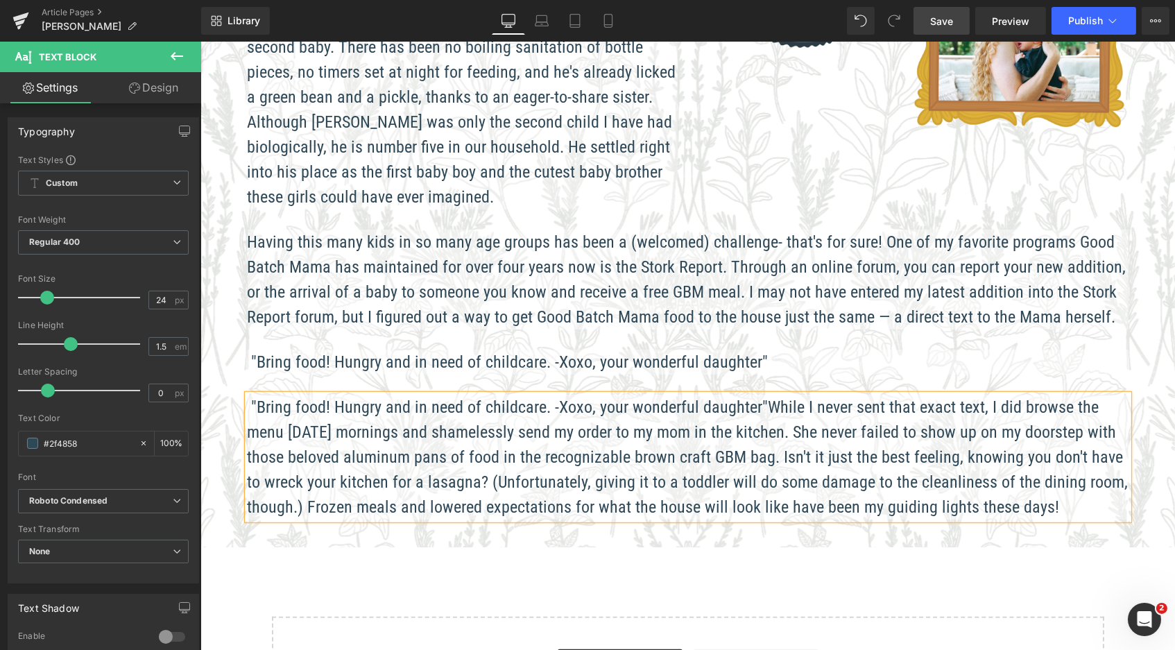
scroll to position [1959, 969]
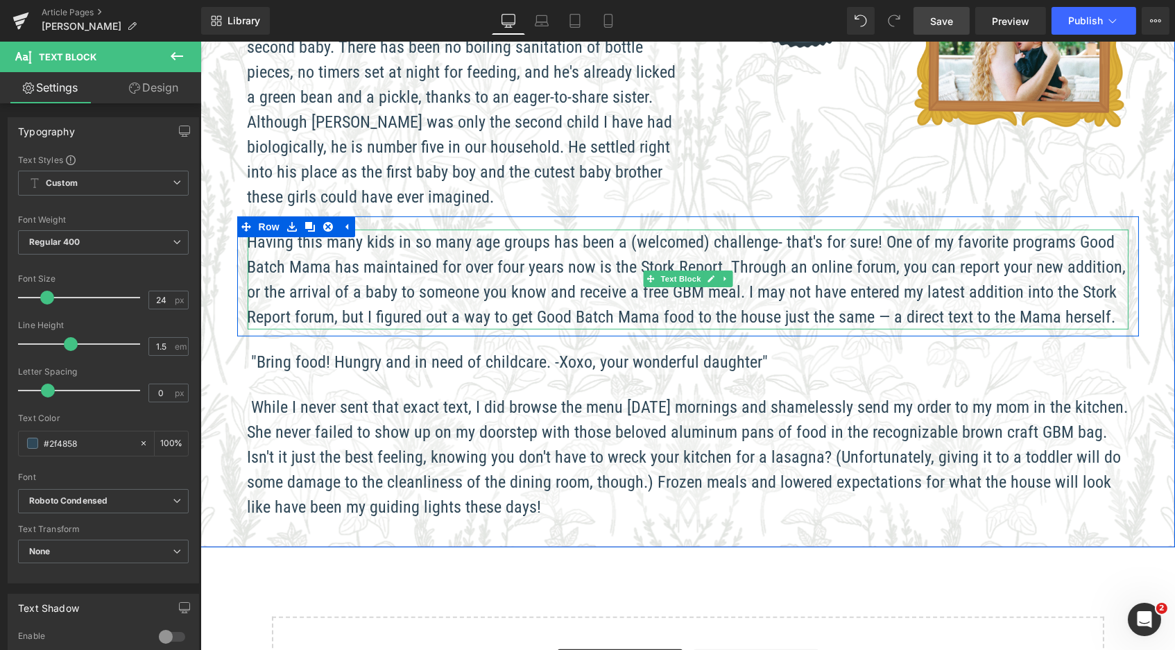
click at [1096, 247] on span "Having this many kids in so many age groups has been a (welcomed) challenge- th…" at bounding box center [686, 279] width 879 height 94
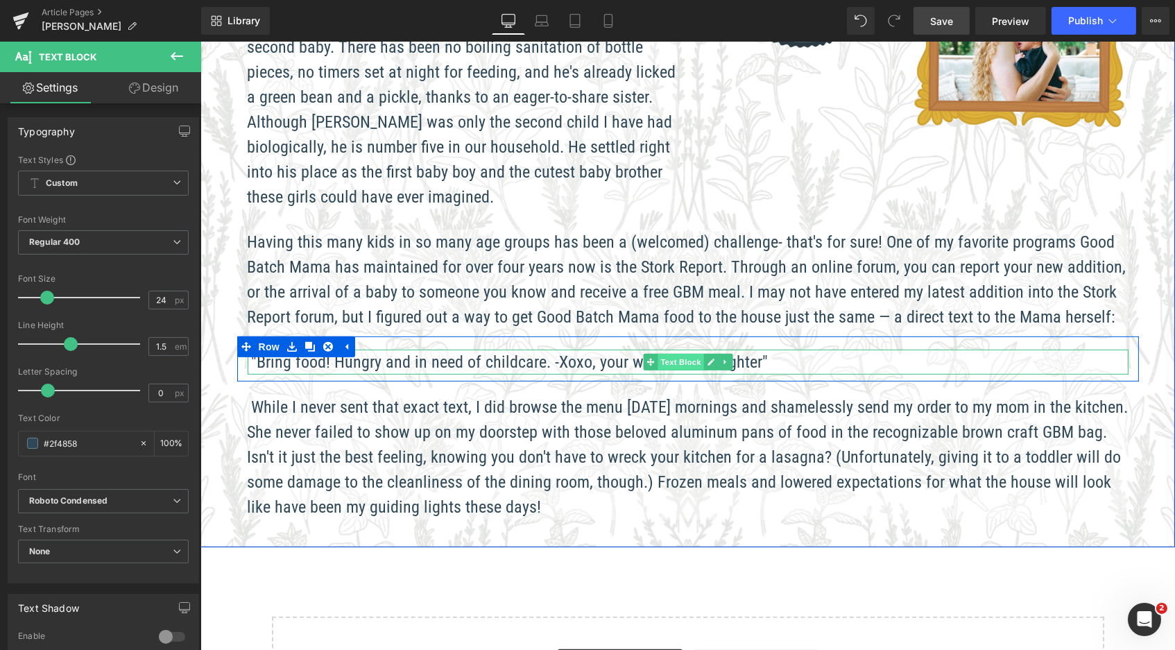
click at [665, 354] on span "Text Block" at bounding box center [680, 362] width 46 height 17
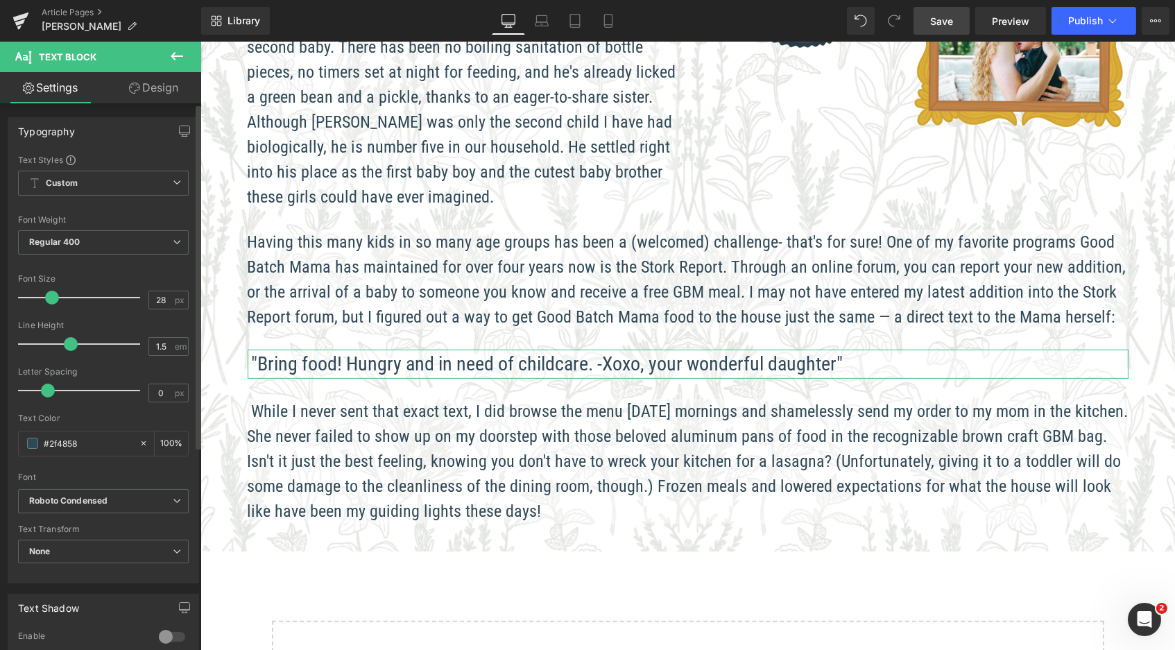
scroll to position [1964, 969]
type input "29"
click at [53, 300] on span at bounding box center [53, 298] width 14 height 14
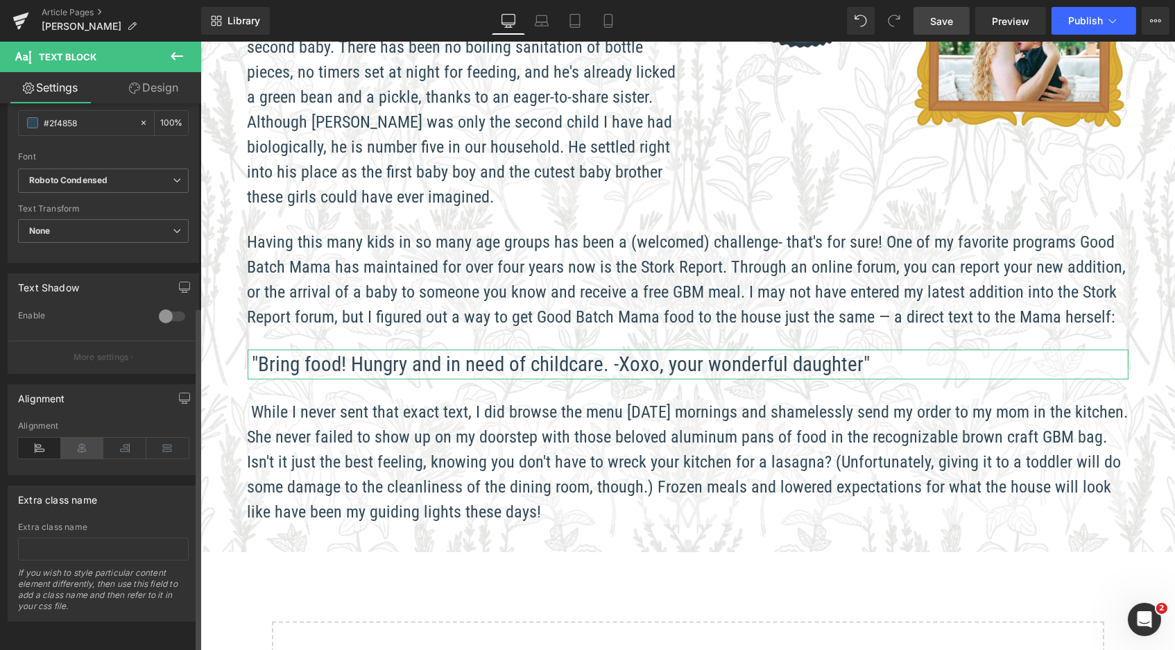
click at [83, 441] on icon at bounding box center [82, 448] width 43 height 21
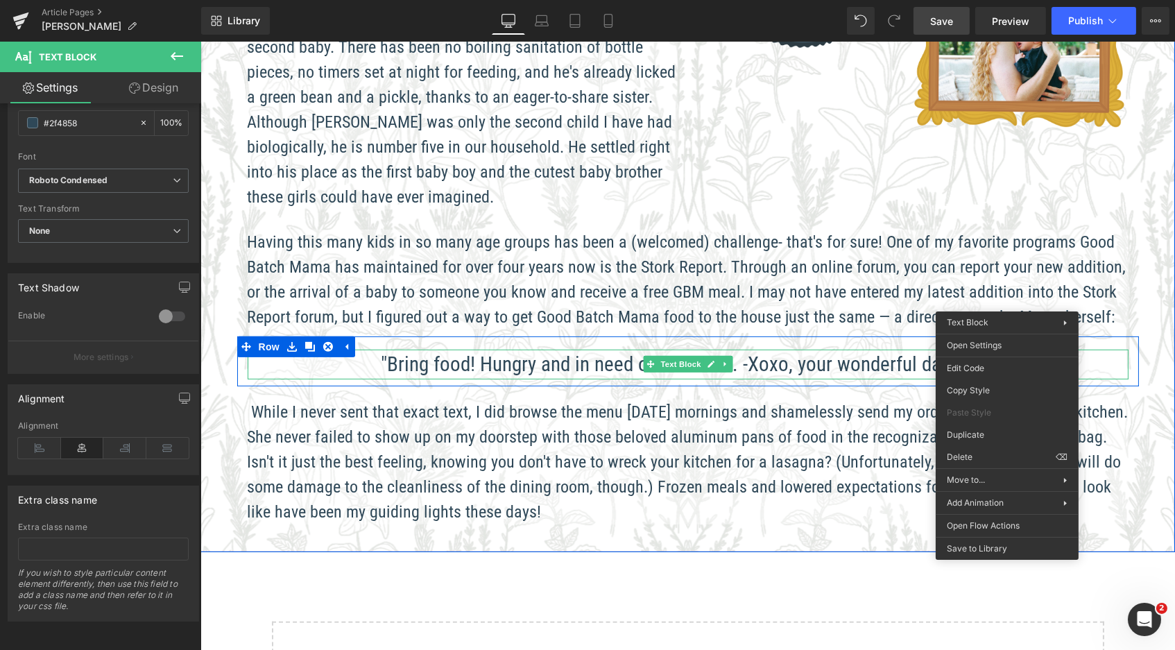
drag, startPoint x: 1007, startPoint y: 301, endPoint x: 970, endPoint y: 302, distance: 36.8
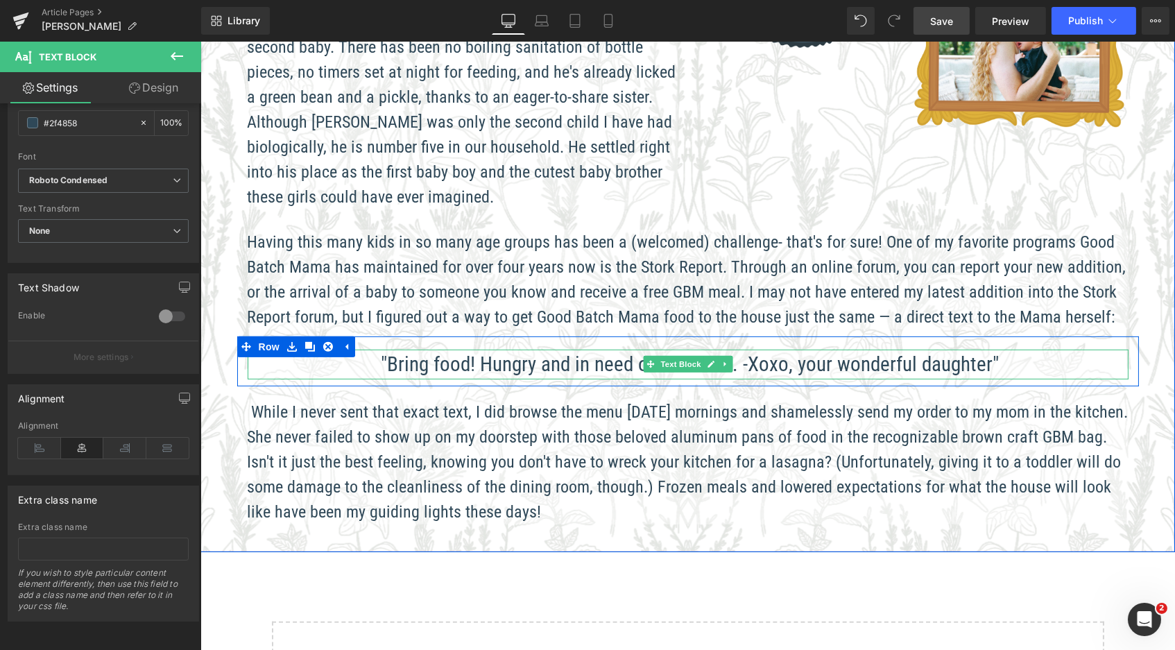
drag, startPoint x: 1001, startPoint y: 300, endPoint x: 362, endPoint y: 297, distance: 638.4
click at [362, 350] on p ""Bring food! Hungry and in need of childcare. -Xoxo, your wonderful daughter"" at bounding box center [687, 365] width 881 height 31
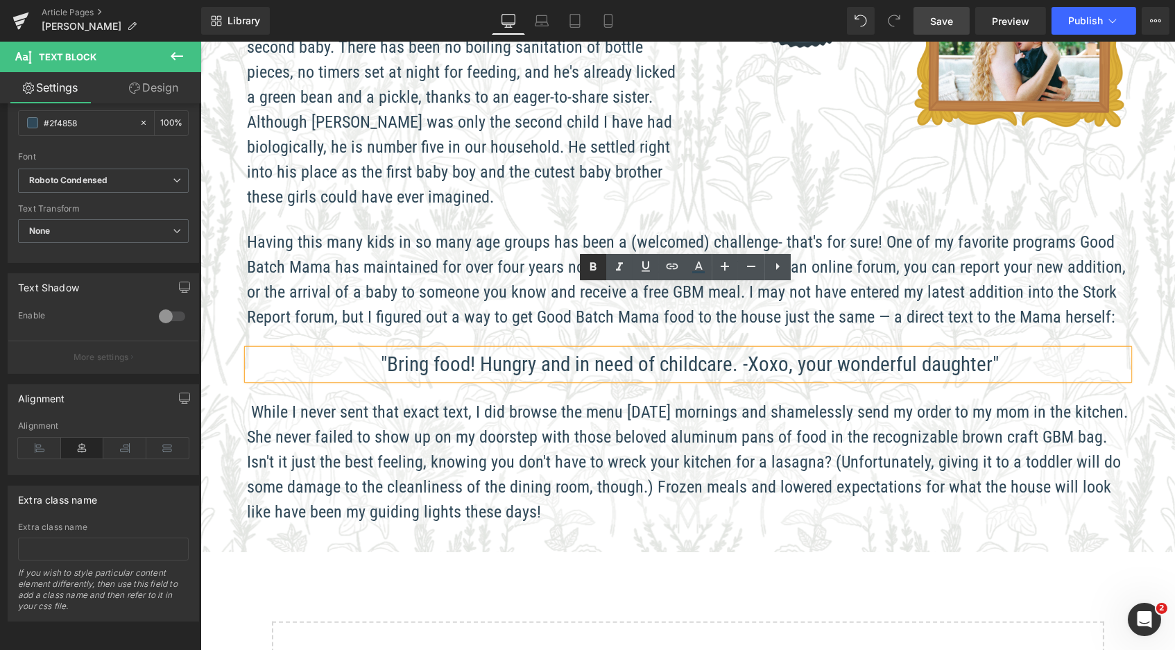
click at [0, 0] on icon at bounding box center [0, 0] width 0 height 0
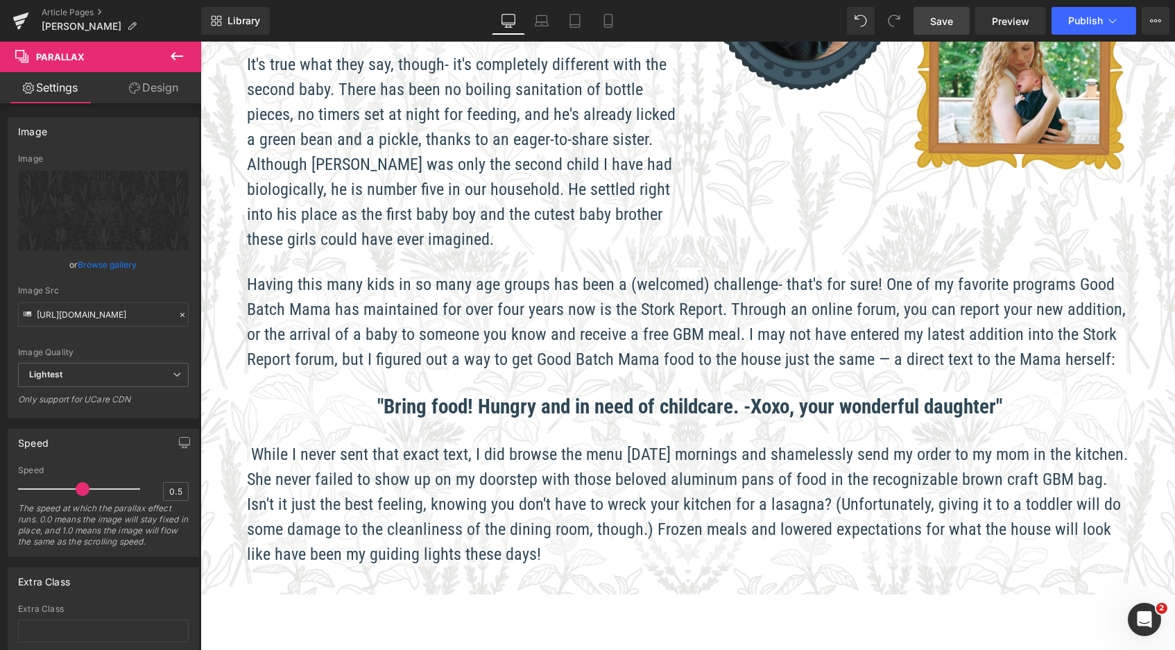
scroll to position [958, 0]
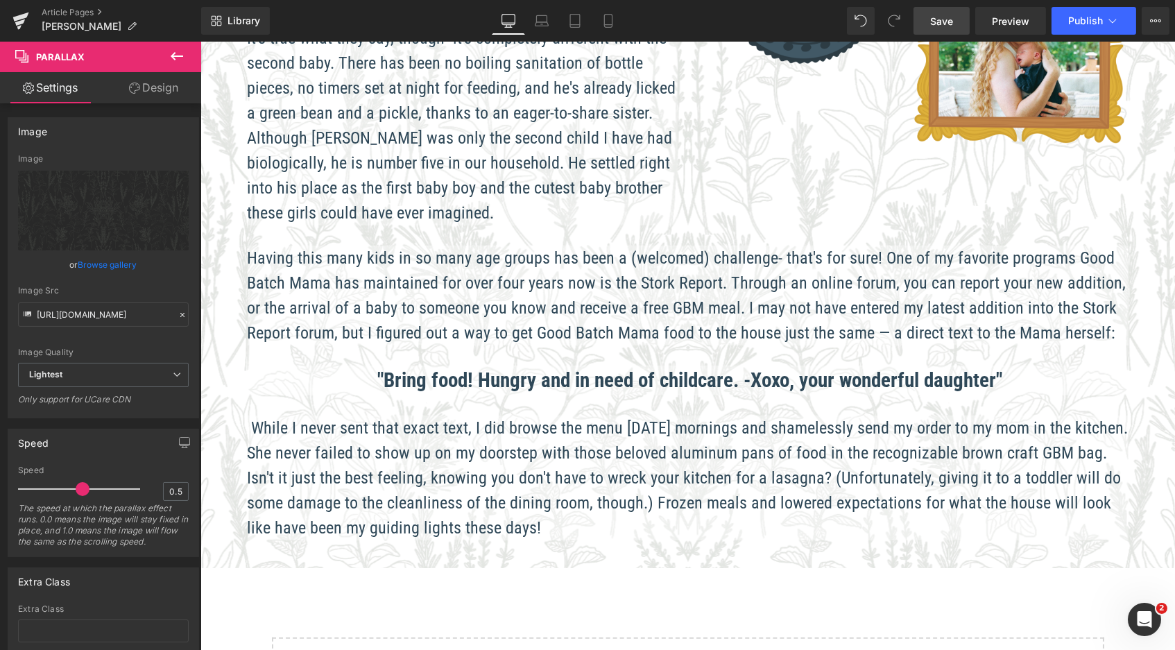
click at [185, 56] on button at bounding box center [177, 57] width 49 height 31
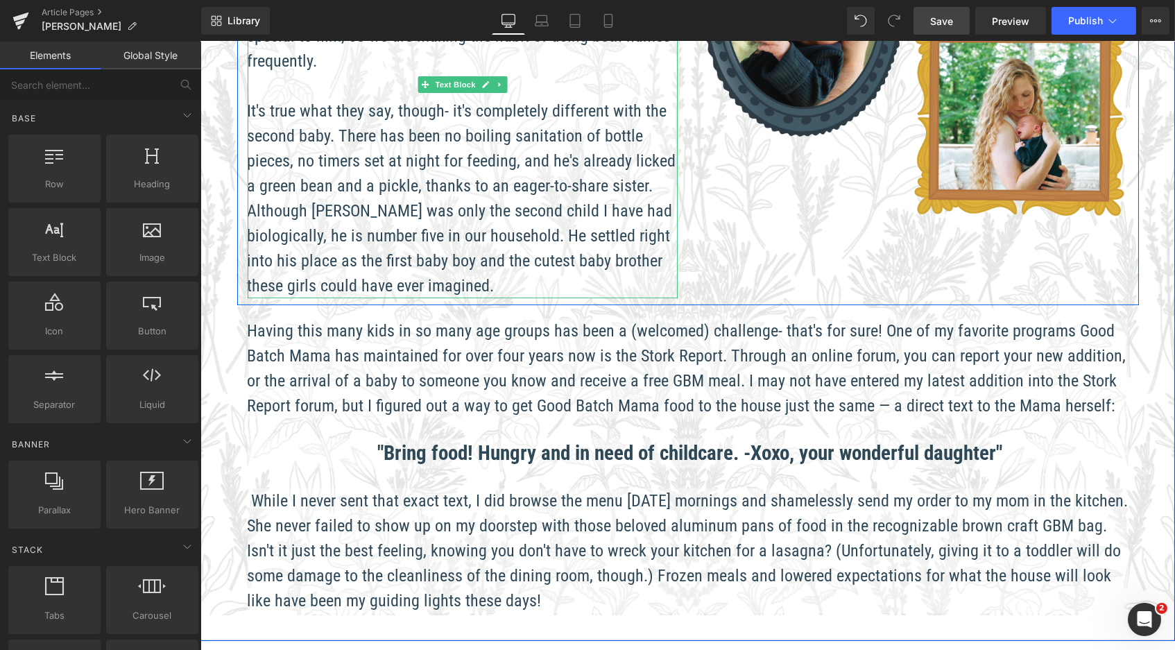
scroll to position [586, 0]
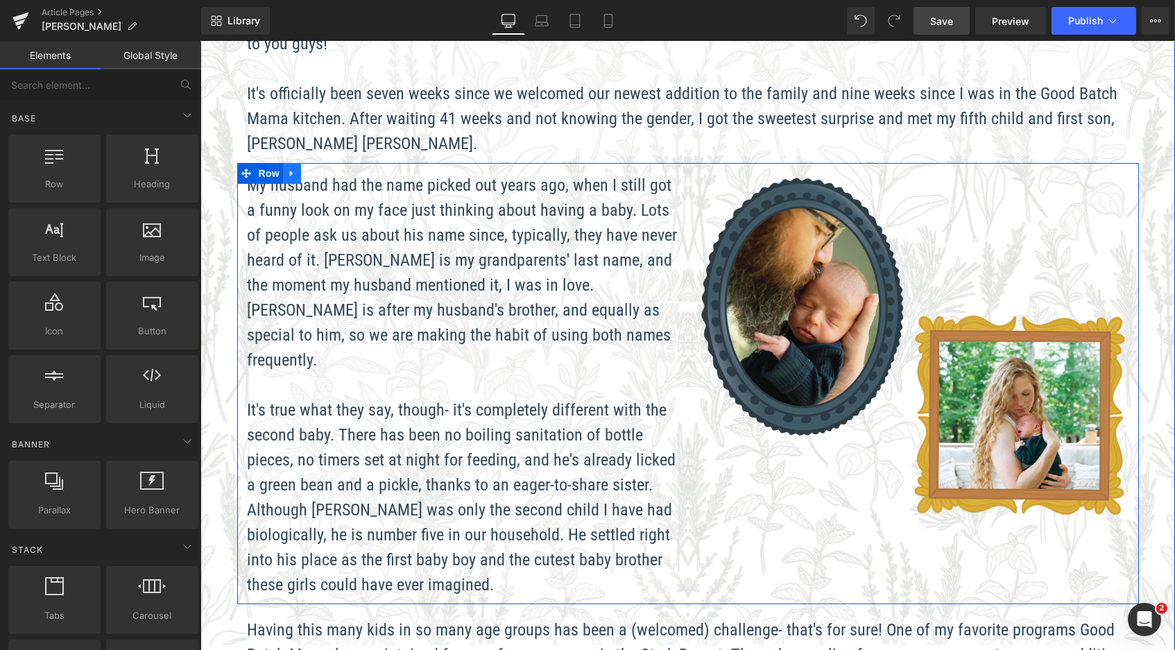
click at [294, 163] on link at bounding box center [291, 173] width 18 height 21
click at [302, 163] on link at bounding box center [309, 173] width 18 height 21
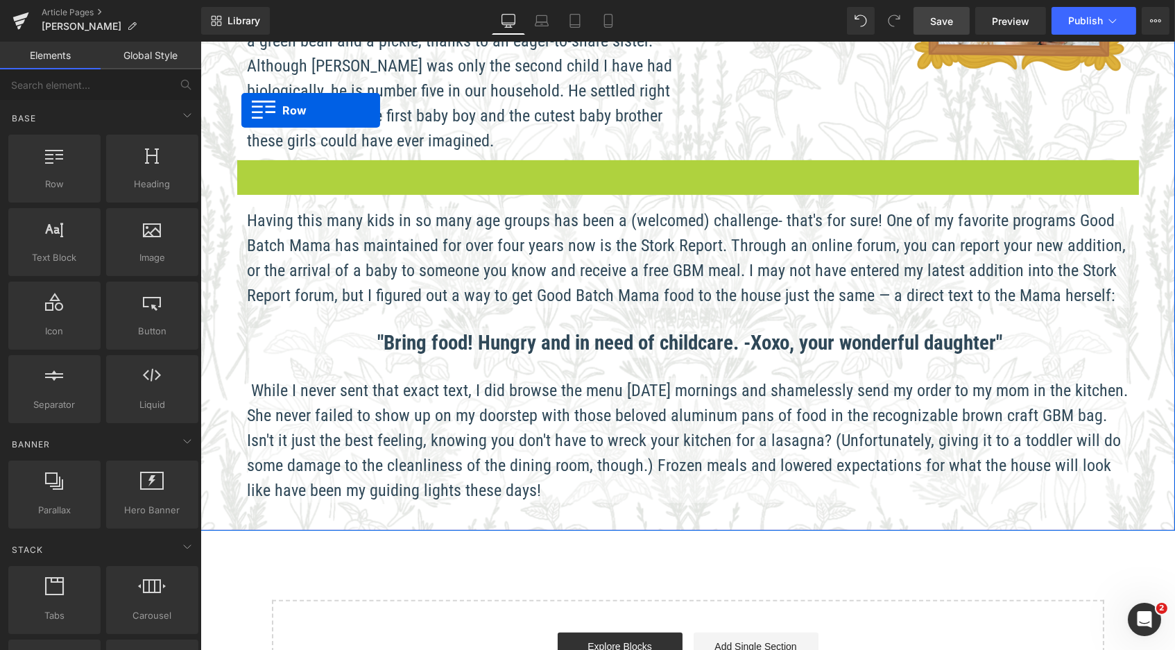
scroll to position [6, 7]
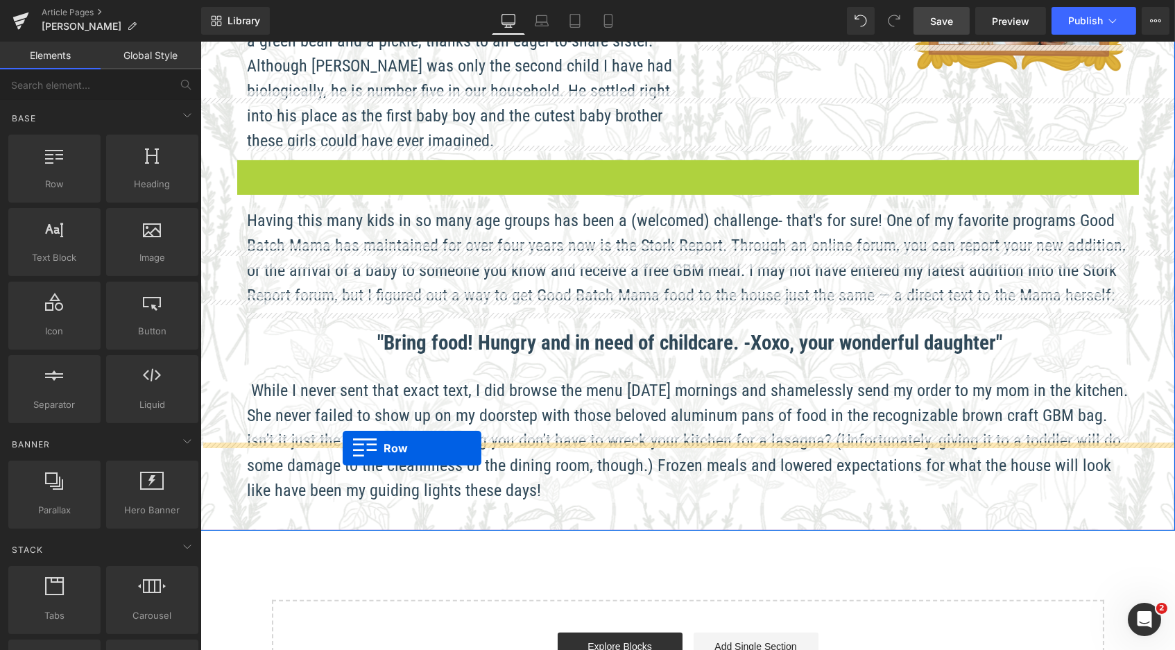
drag, startPoint x: 240, startPoint y: 108, endPoint x: 342, endPoint y: 448, distance: 355.0
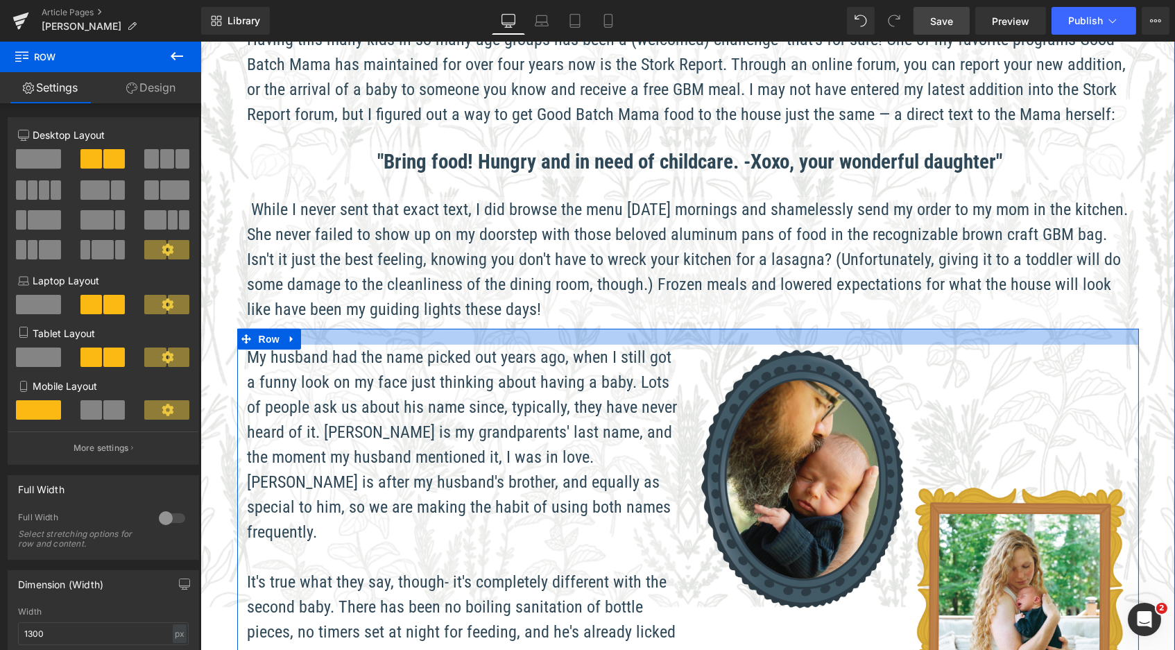
scroll to position [2381, 969]
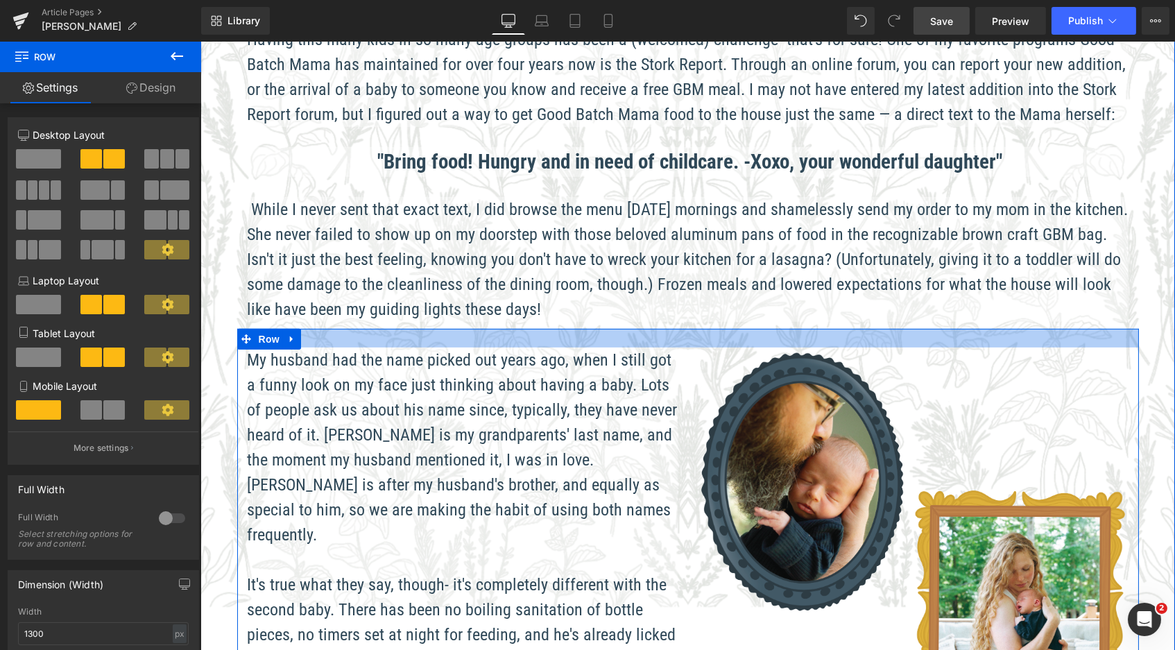
drag, startPoint x: 399, startPoint y: 269, endPoint x: 401, endPoint y: 278, distance: 9.3
click at [401, 329] on div at bounding box center [688, 338] width 902 height 19
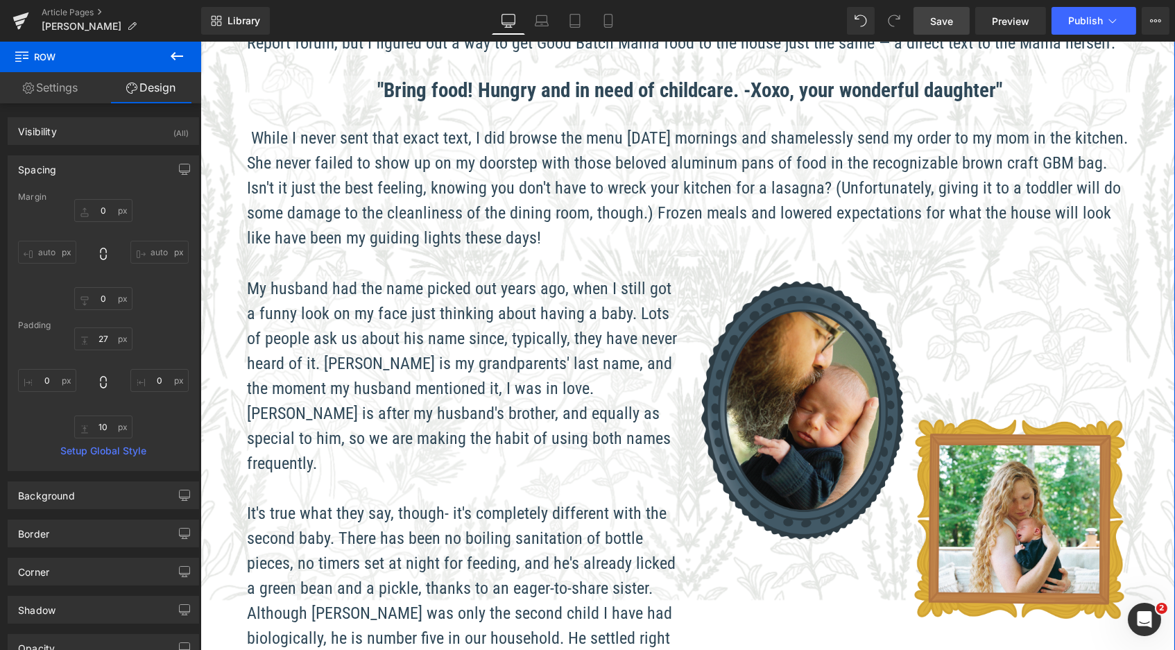
scroll to position [1429, 0]
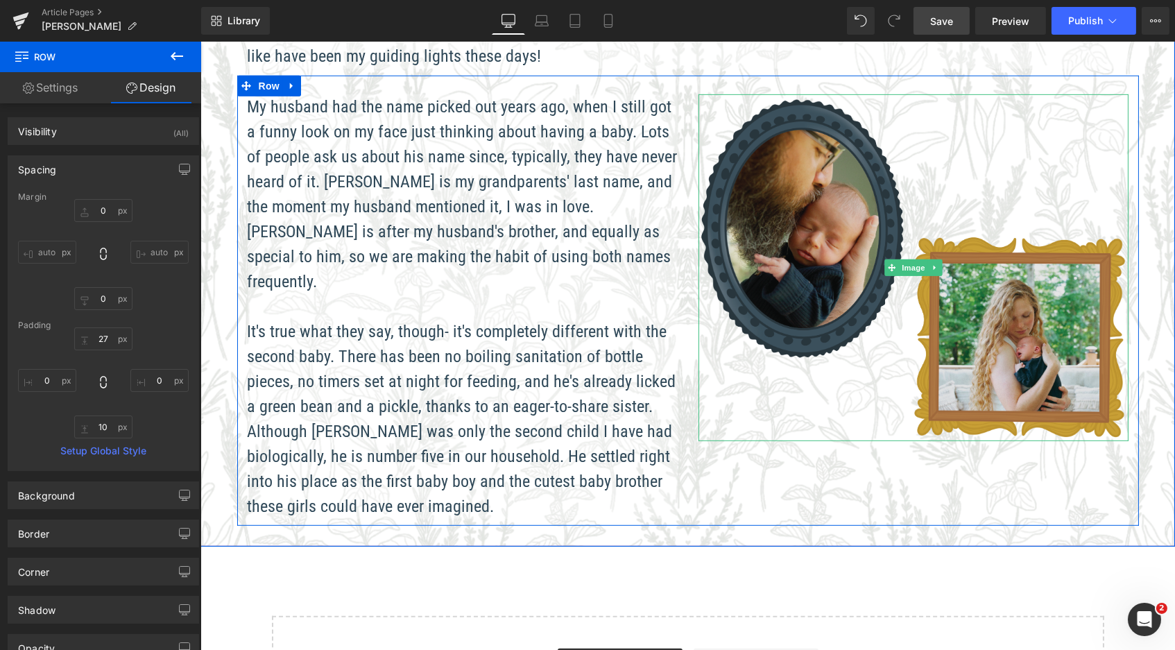
click at [776, 204] on img at bounding box center [913, 267] width 430 height 346
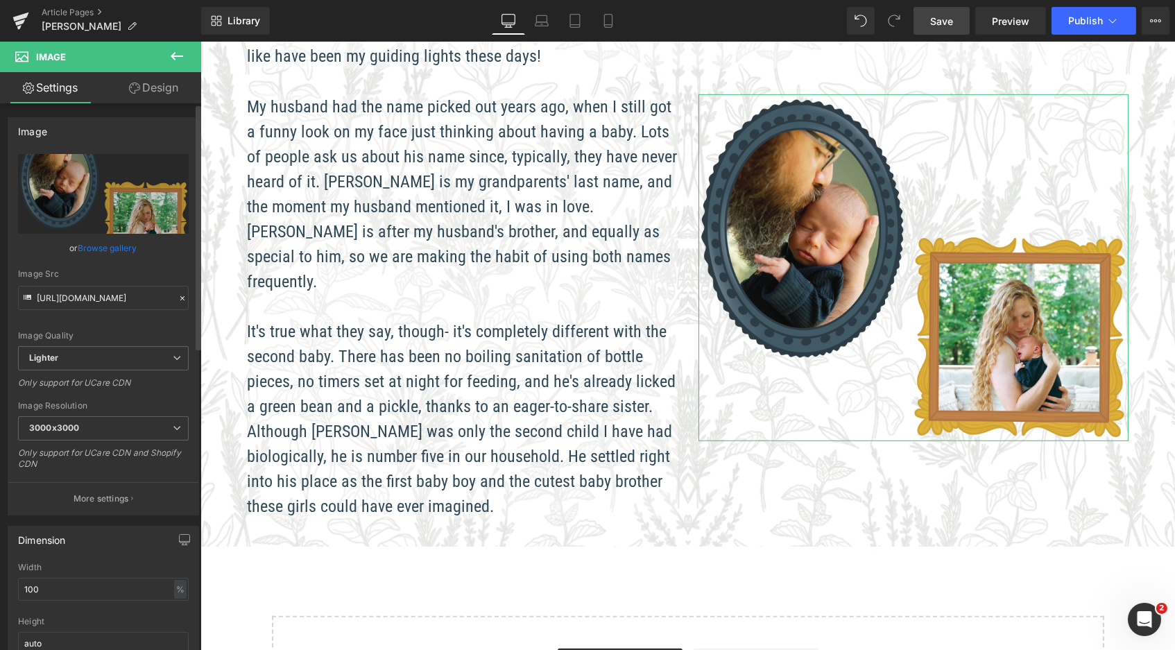
click at [116, 246] on link "Browse gallery" at bounding box center [107, 248] width 59 height 24
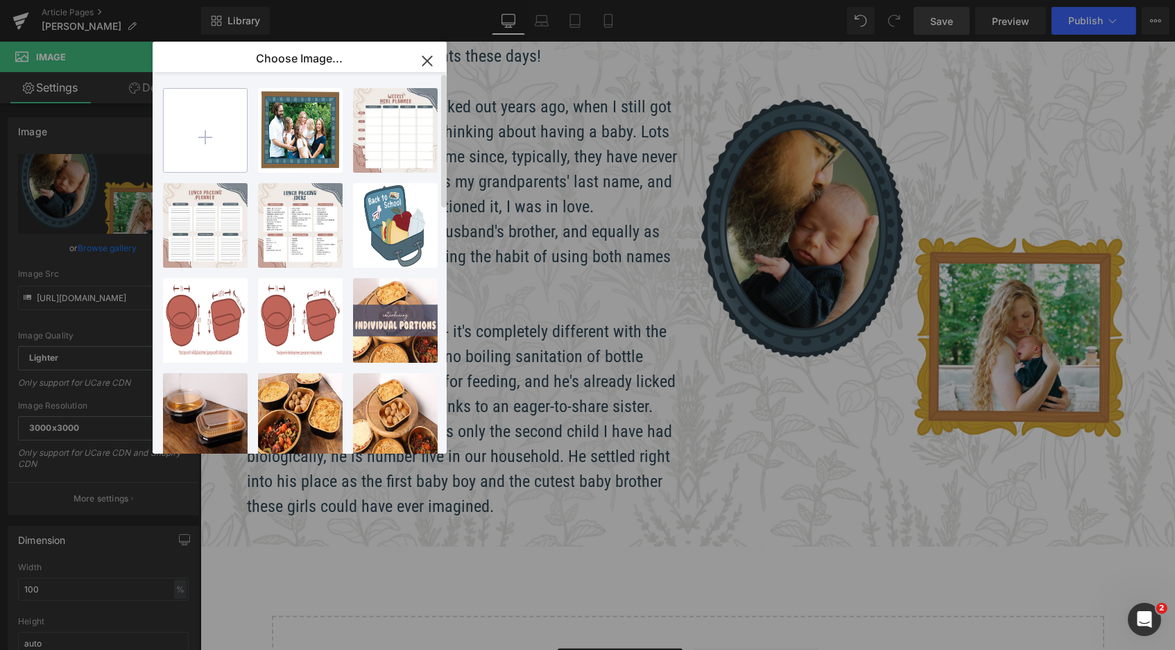
click at [191, 126] on input "file" at bounding box center [205, 130] width 83 height 83
type input "C:\fakepath\Blog_SilerJack-03.png"
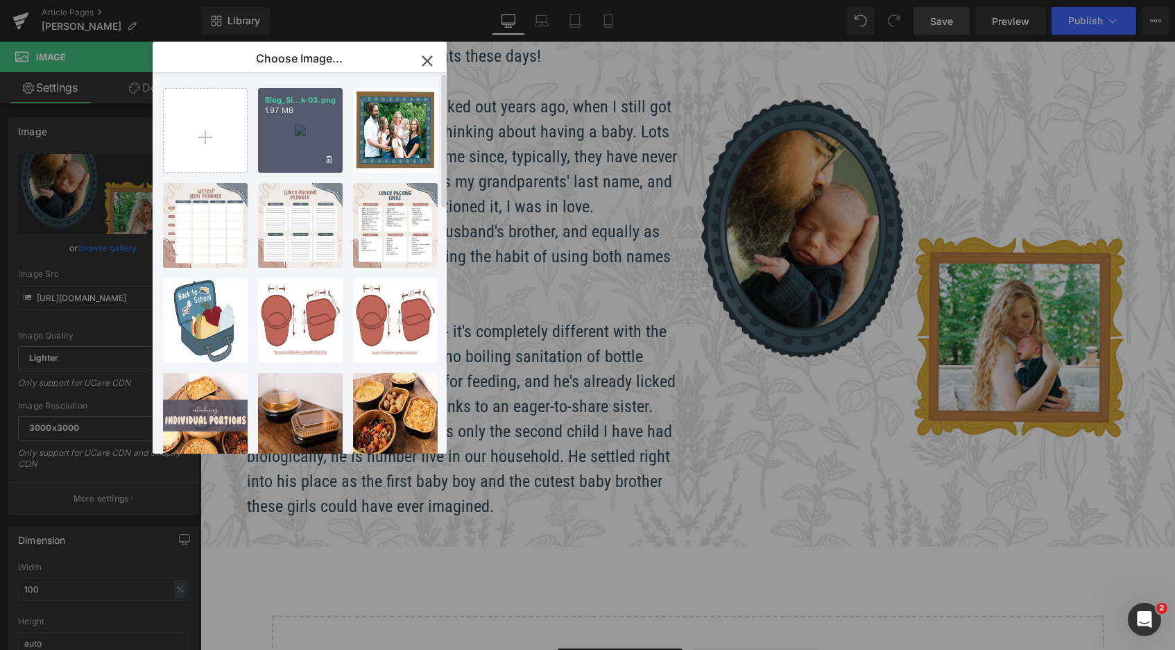
click at [323, 122] on div "Blog_Si...k-03.png 1.97 MB" at bounding box center [300, 130] width 85 height 85
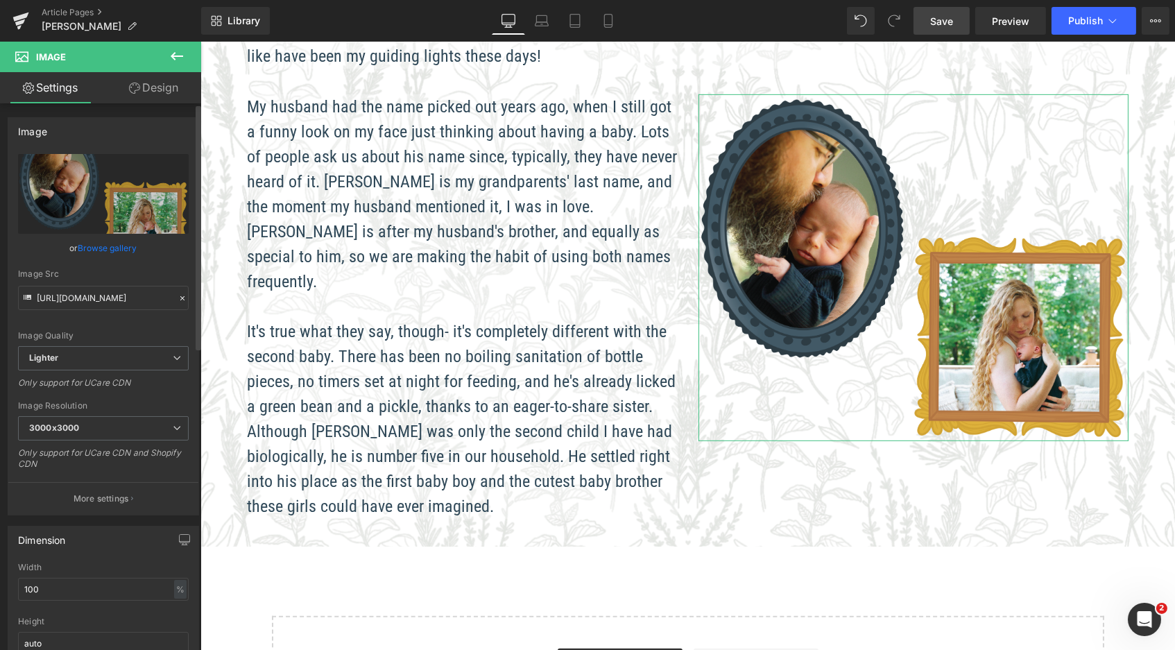
click at [112, 244] on link "Browse gallery" at bounding box center [107, 248] width 59 height 24
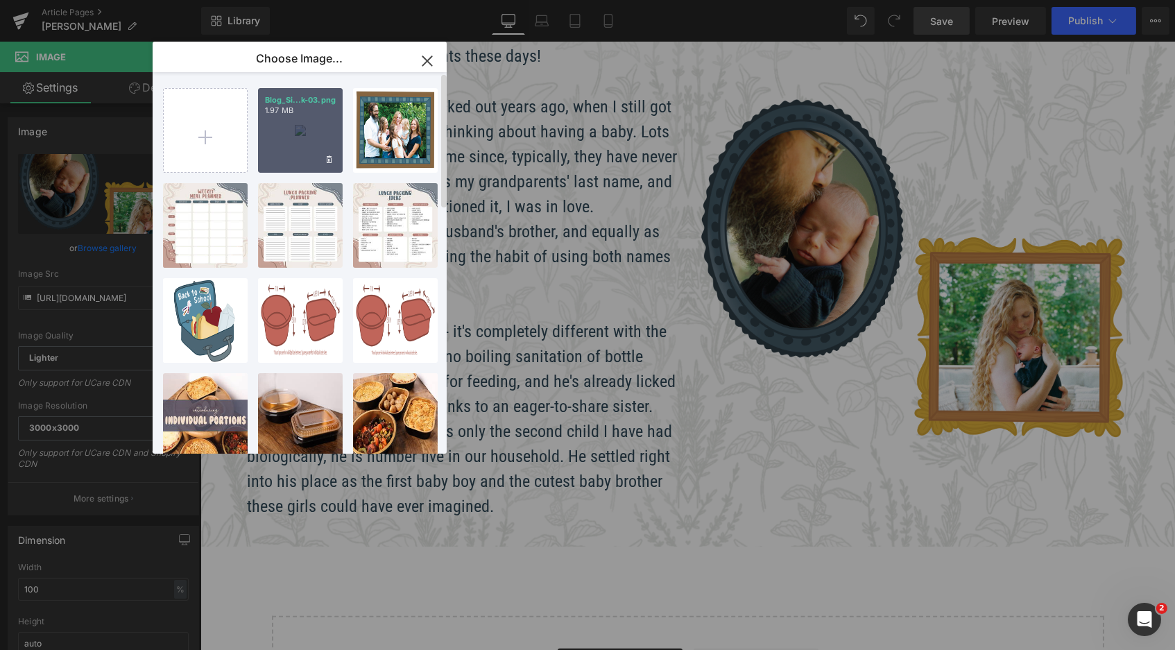
click at [300, 121] on div "Blog_Si...k-03.png 1.97 MB" at bounding box center [300, 130] width 85 height 85
type input "[URL][DOMAIN_NAME]"
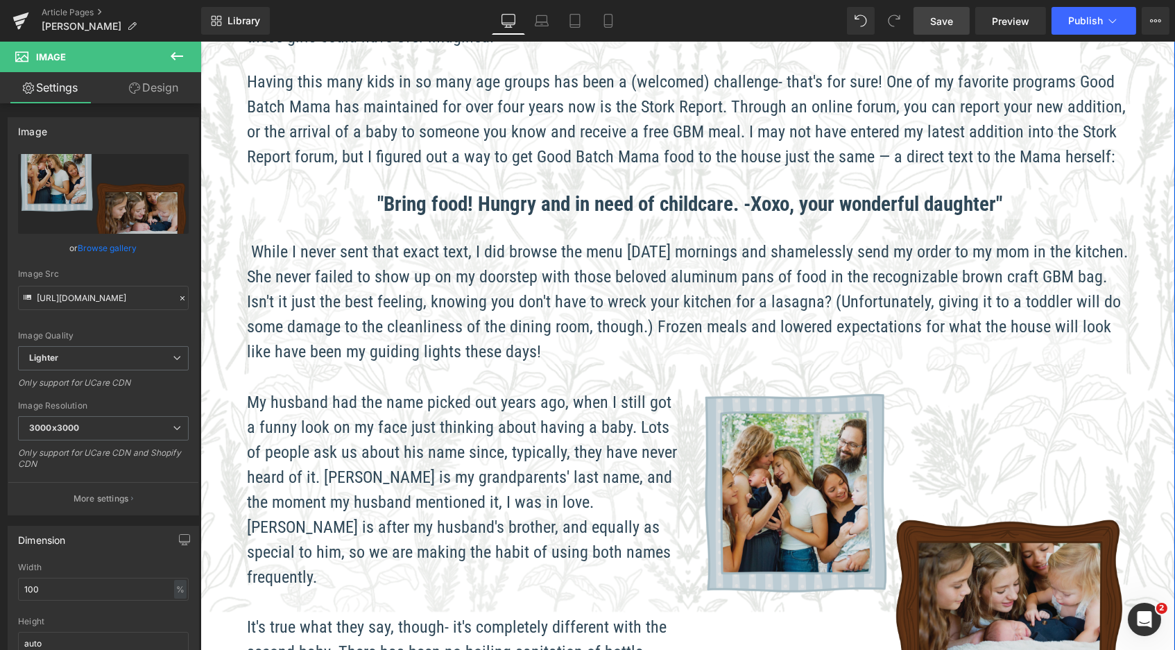
scroll to position [1462, 0]
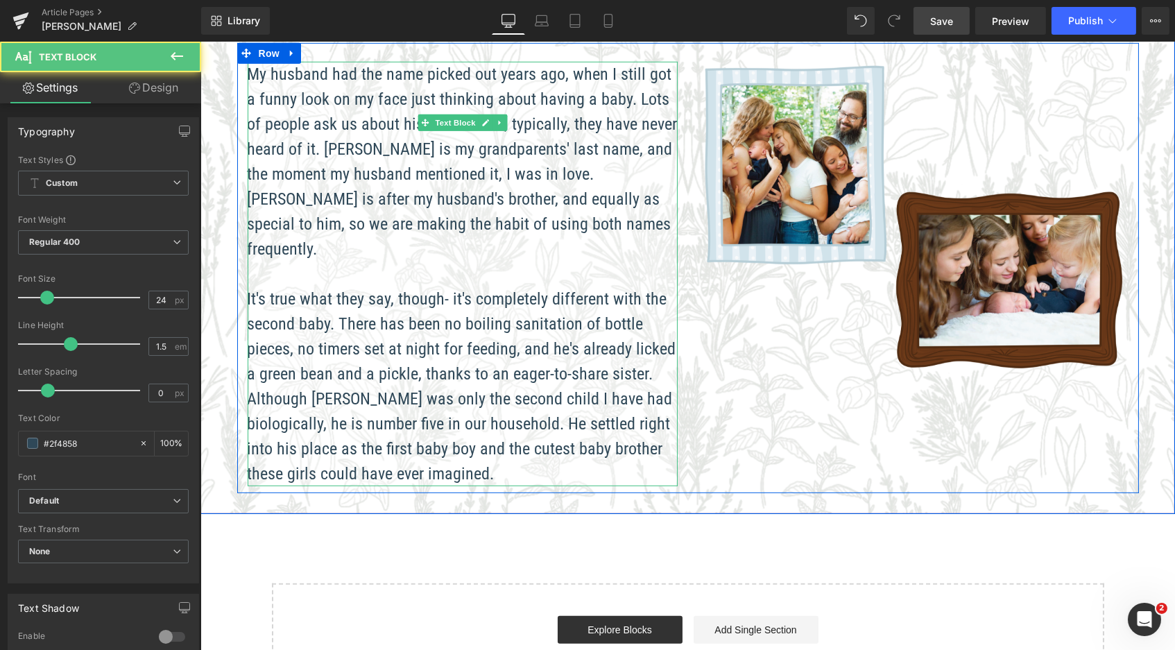
click at [410, 368] on p "It's true what they say, though- it's completely different with the second baby…" at bounding box center [462, 387] width 430 height 200
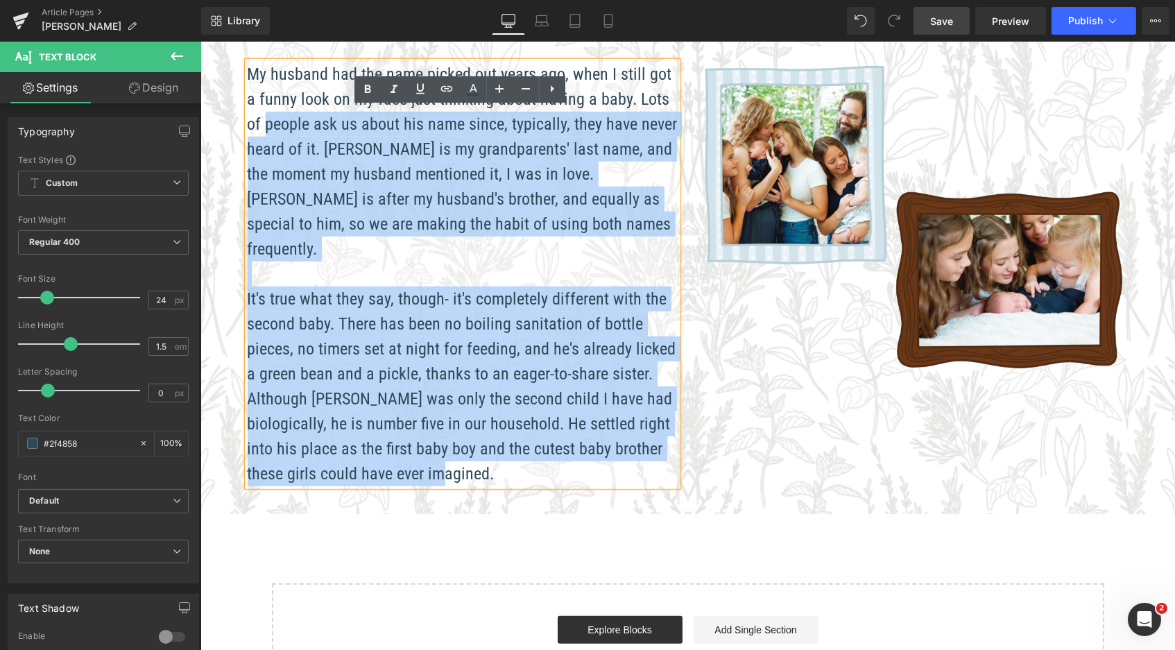
drag, startPoint x: 383, startPoint y: 372, endPoint x: 242, endPoint y: 48, distance: 353.3
click at [247, 62] on div "My husband had the name picked out years ago, when I still got a funny look on …" at bounding box center [462, 274] width 430 height 425
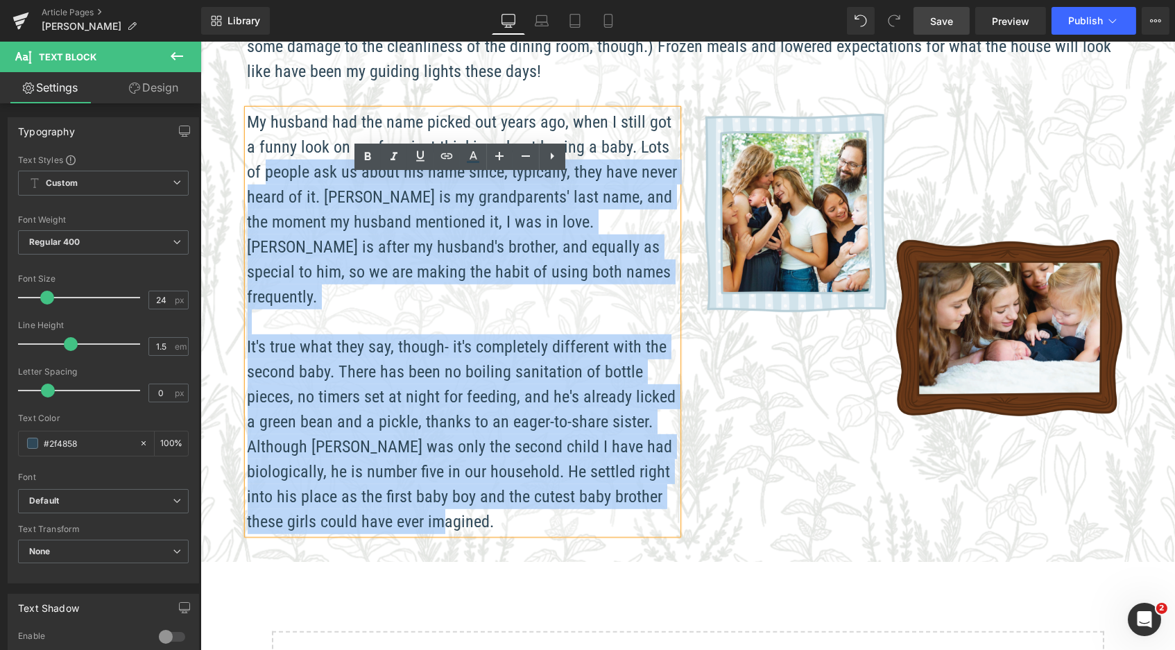
scroll to position [1282, 0]
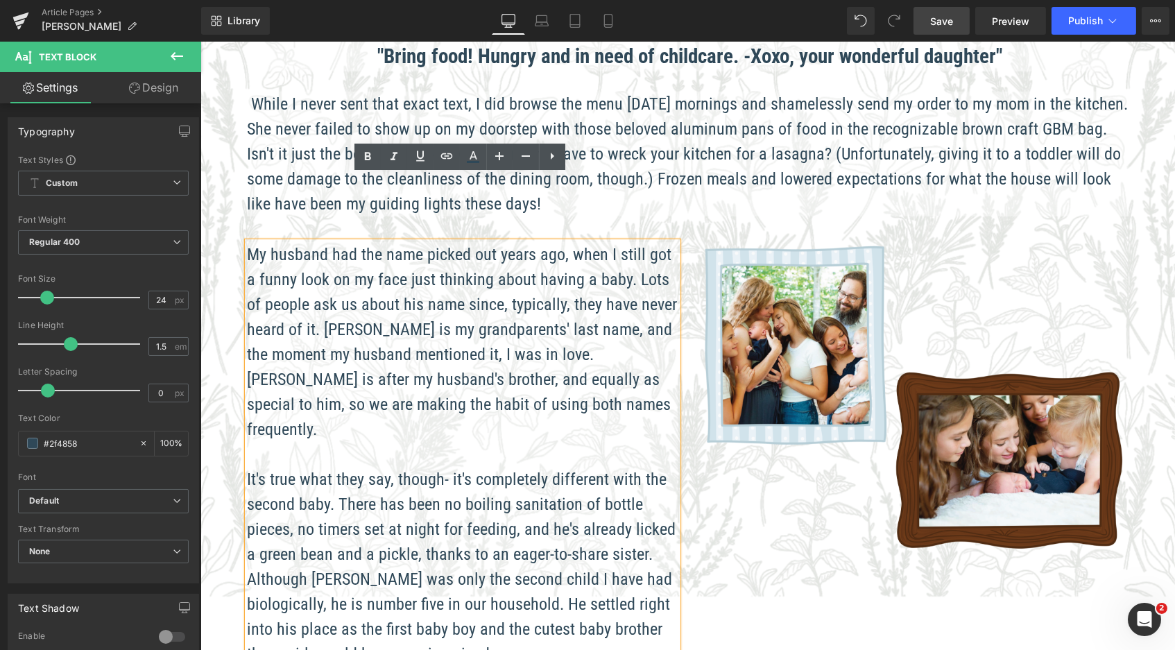
click at [399, 553] on p "It's true what they say, though- it's completely different with the second baby…" at bounding box center [462, 567] width 430 height 200
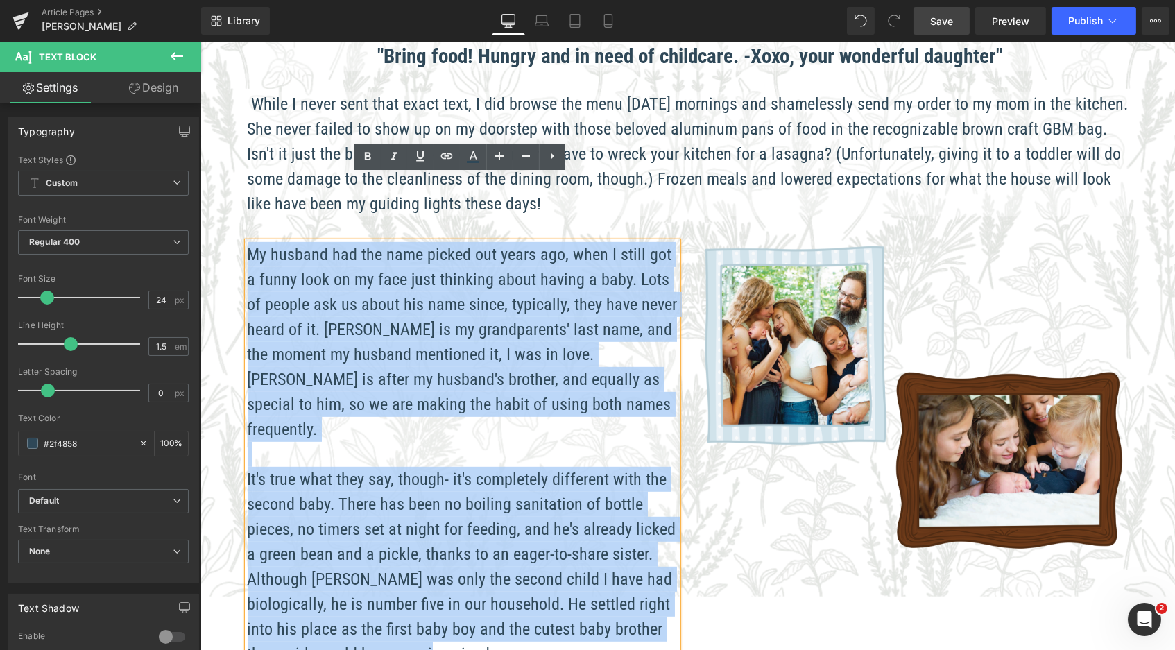
drag, startPoint x: 373, startPoint y: 557, endPoint x: 245, endPoint y: 184, distance: 394.8
click at [247, 242] on div "My husband had the name picked out years ago, when I still got a funny look on …" at bounding box center [462, 454] width 430 height 425
paste div
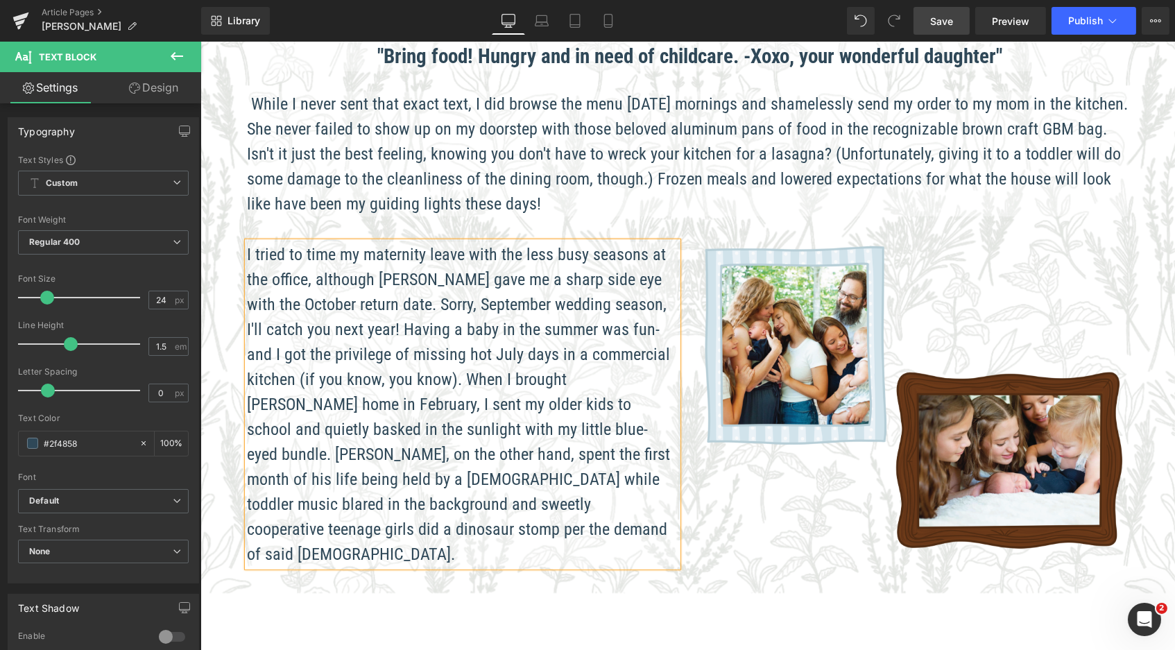
scroll to position [7, 7]
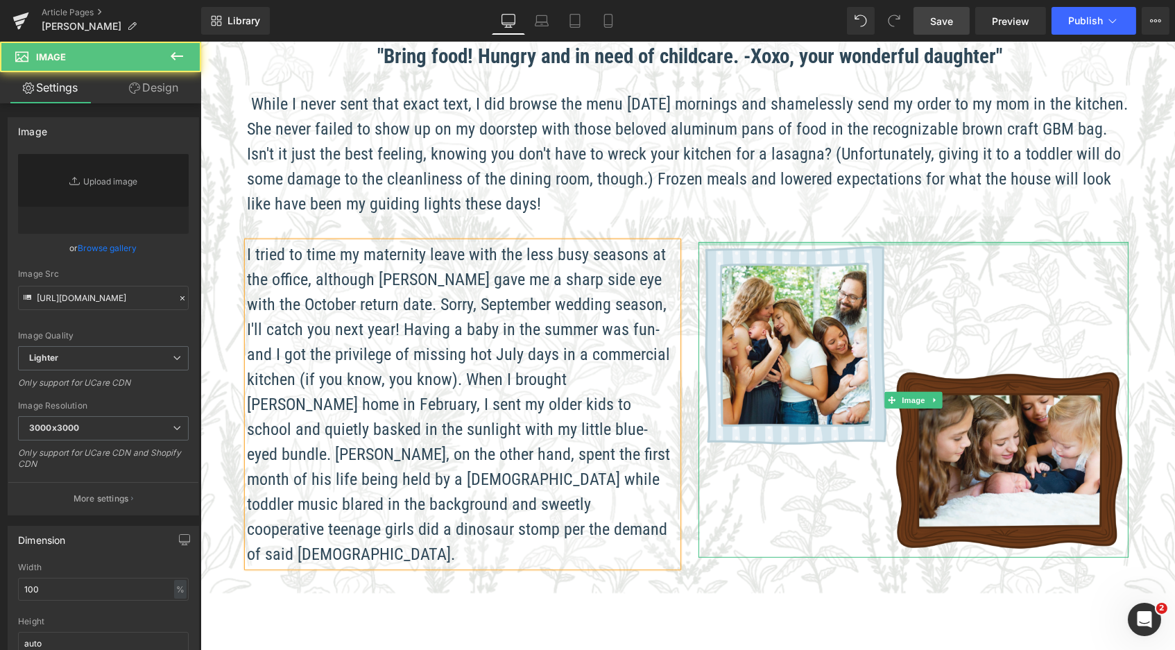
click at [749, 242] on div at bounding box center [913, 243] width 430 height 3
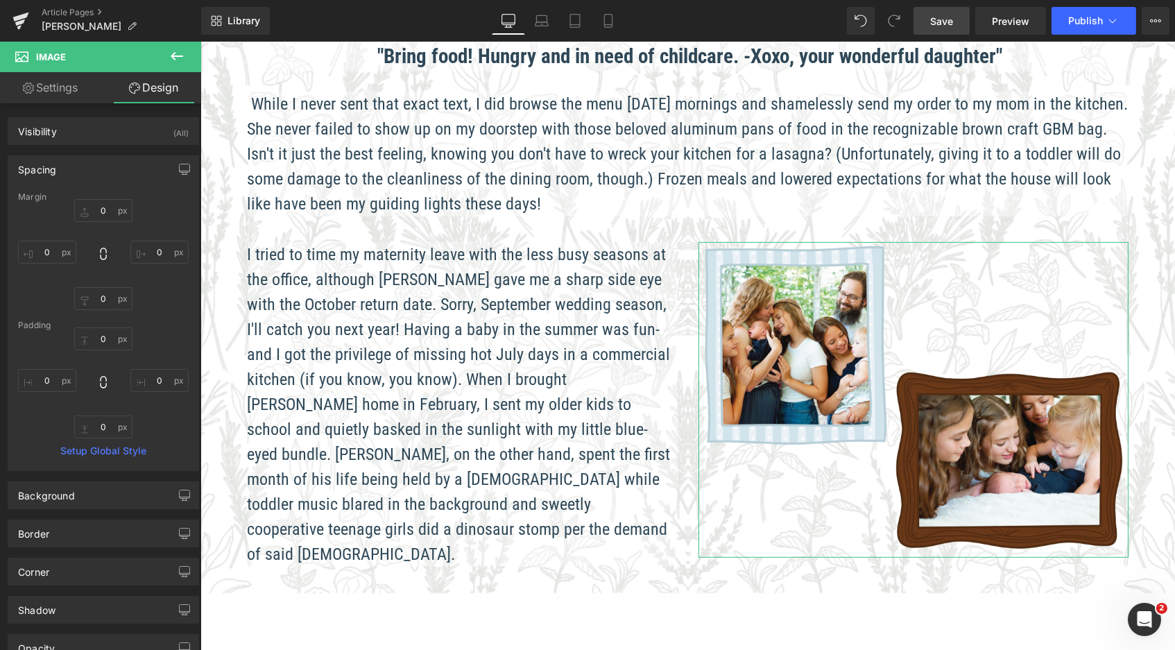
click at [47, 85] on link "Settings" at bounding box center [50, 87] width 101 height 31
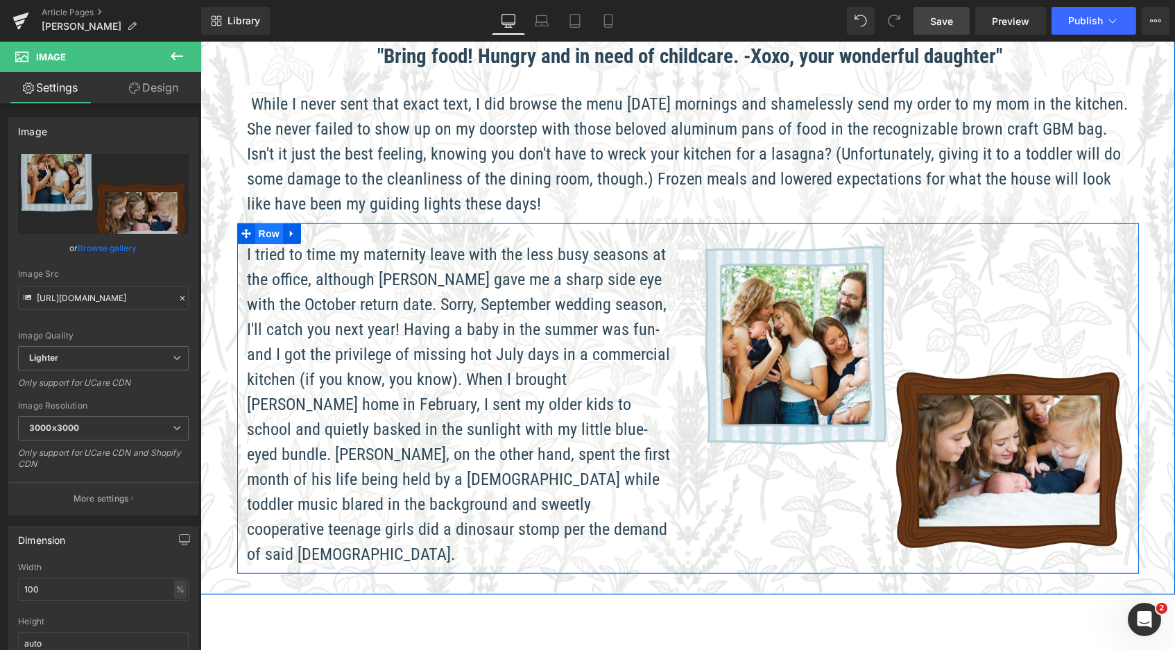
click at [270, 223] on span "Row" at bounding box center [269, 233] width 28 height 21
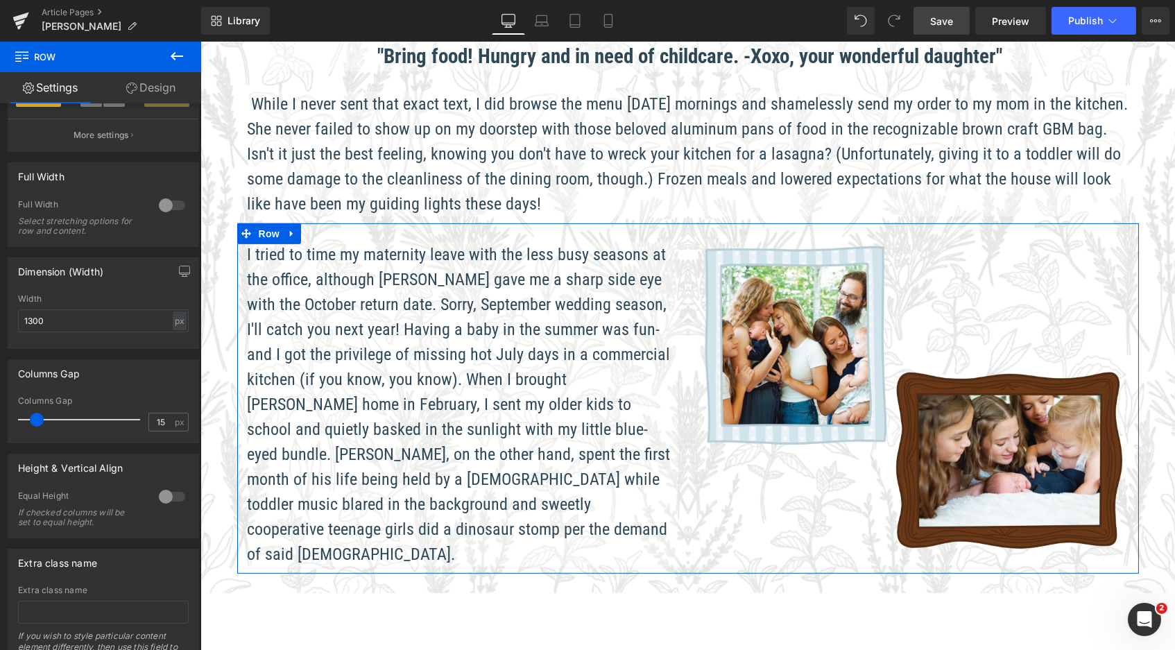
scroll to position [381, 0]
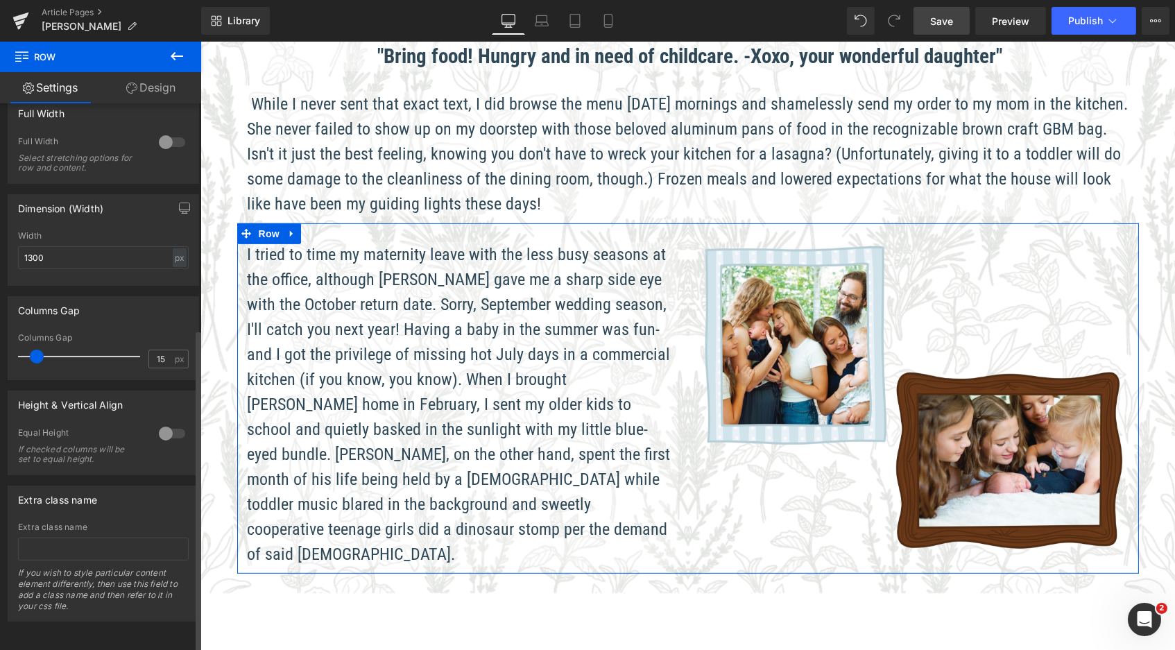
click at [165, 423] on div at bounding box center [171, 434] width 33 height 22
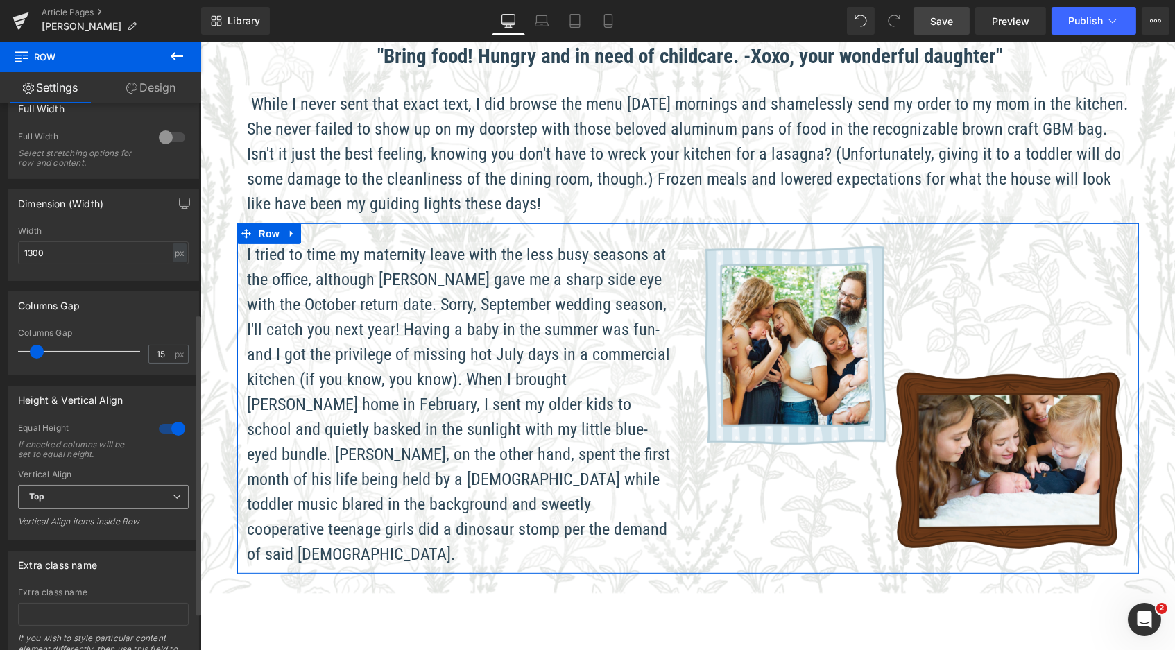
click at [145, 489] on span "Top" at bounding box center [103, 497] width 171 height 24
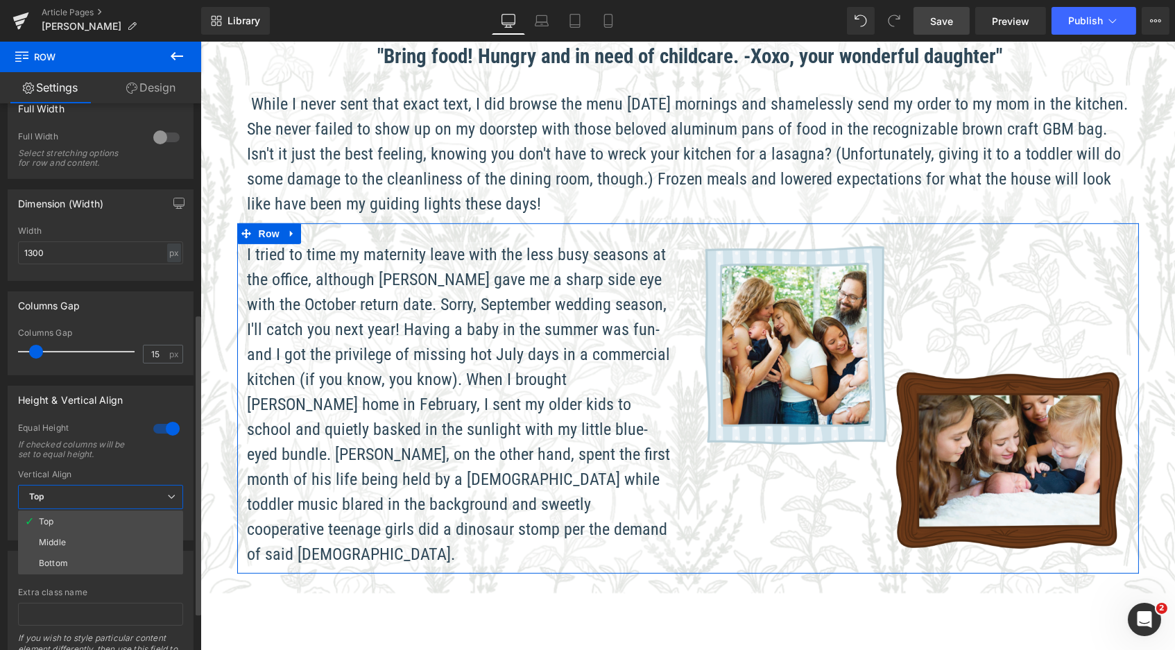
click at [102, 532] on li "Middle" at bounding box center [100, 542] width 165 height 21
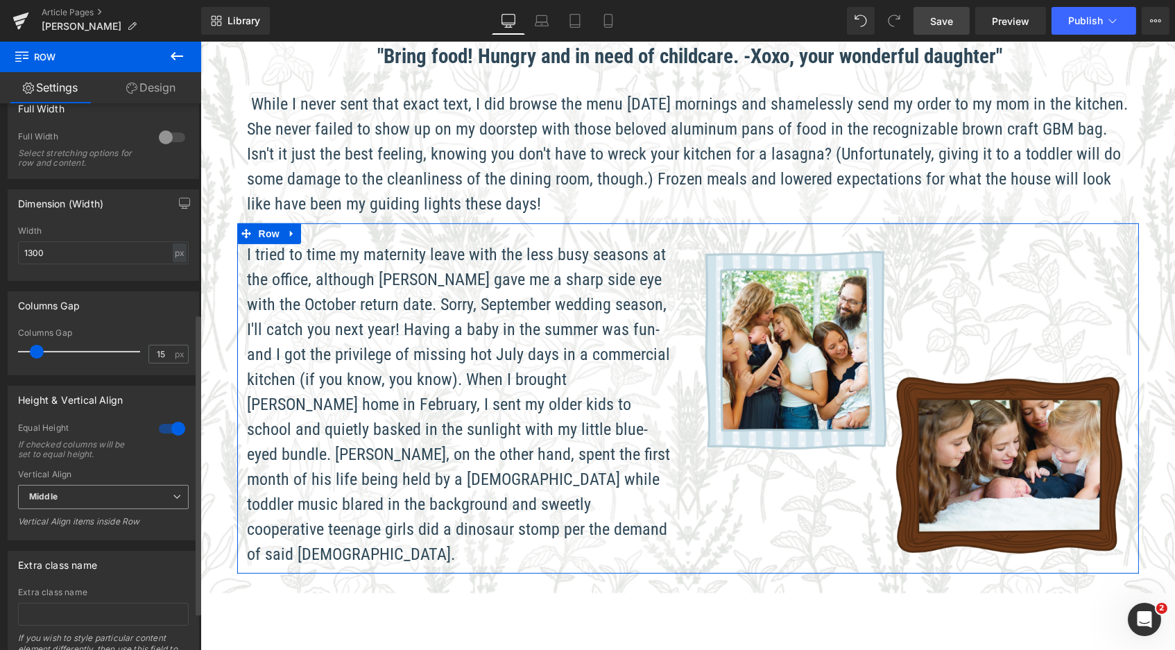
click at [98, 486] on span "Middle" at bounding box center [103, 497] width 171 height 24
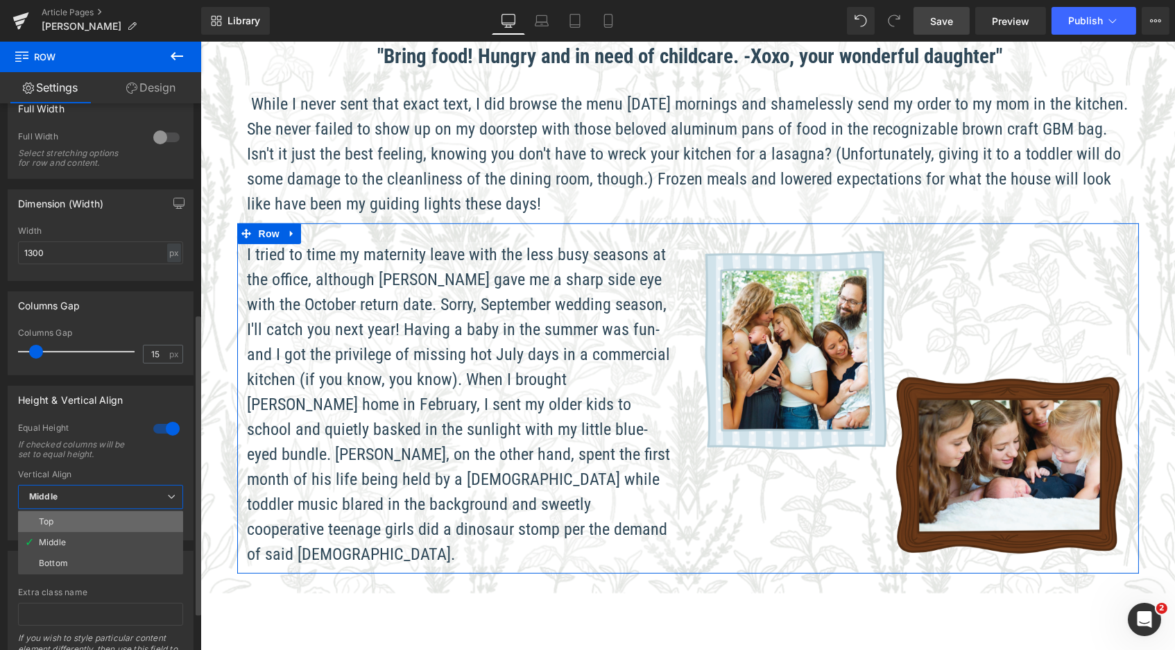
click at [71, 512] on li "Top" at bounding box center [100, 521] width 165 height 21
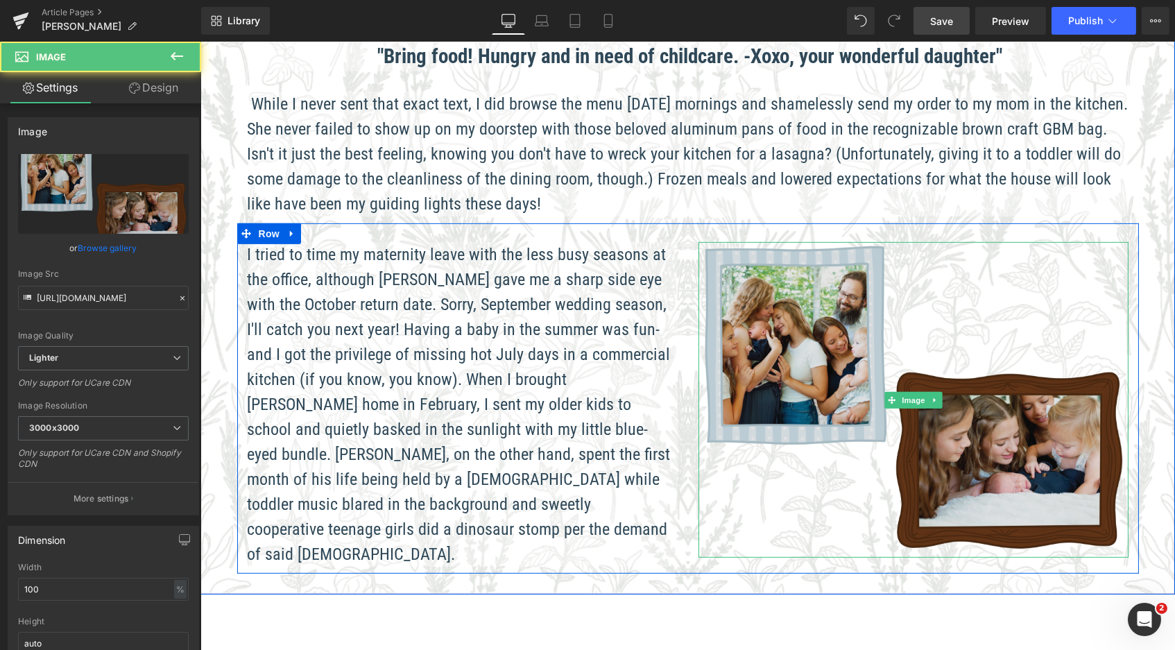
click at [748, 242] on img at bounding box center [913, 400] width 430 height 316
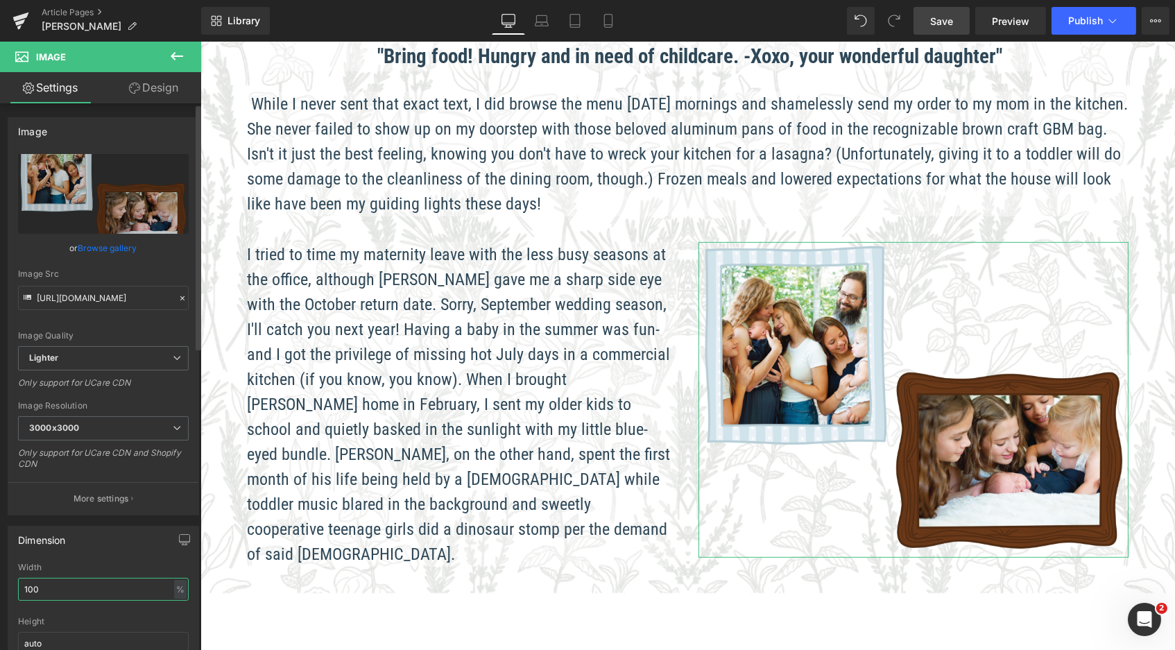
drag, startPoint x: 48, startPoint y: 579, endPoint x: 0, endPoint y: 572, distance: 48.4
click at [0, 575] on div "Dimension 100% Width 100 % % px auto Height auto 0 Circle Image" at bounding box center [103, 609] width 207 height 187
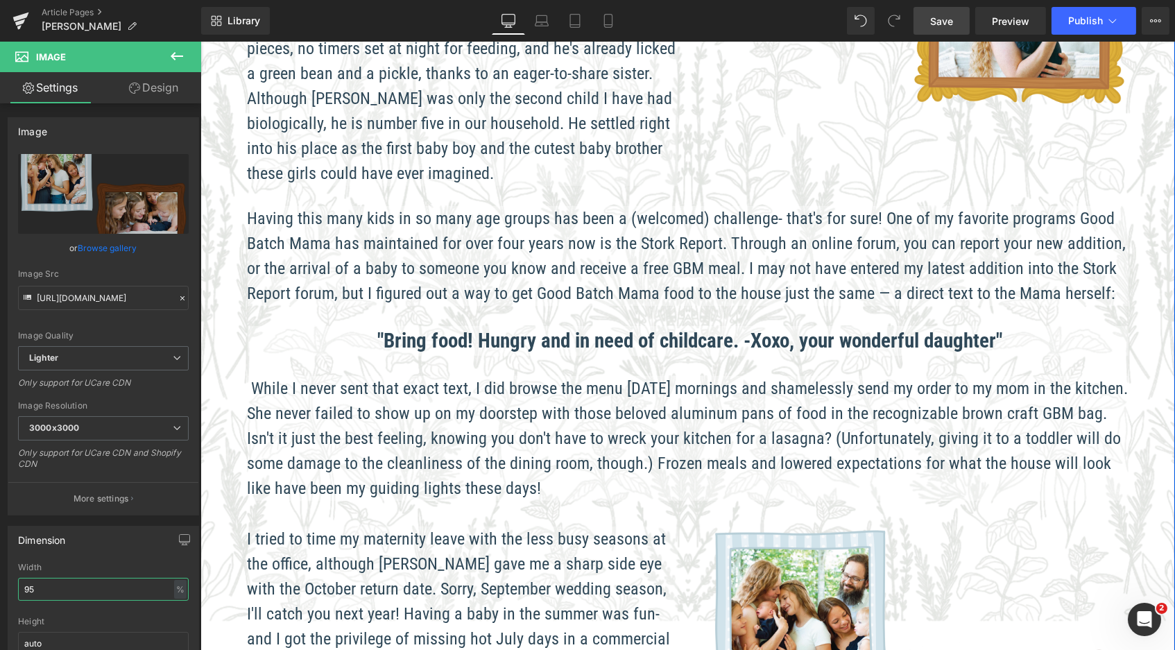
scroll to position [1026, 0]
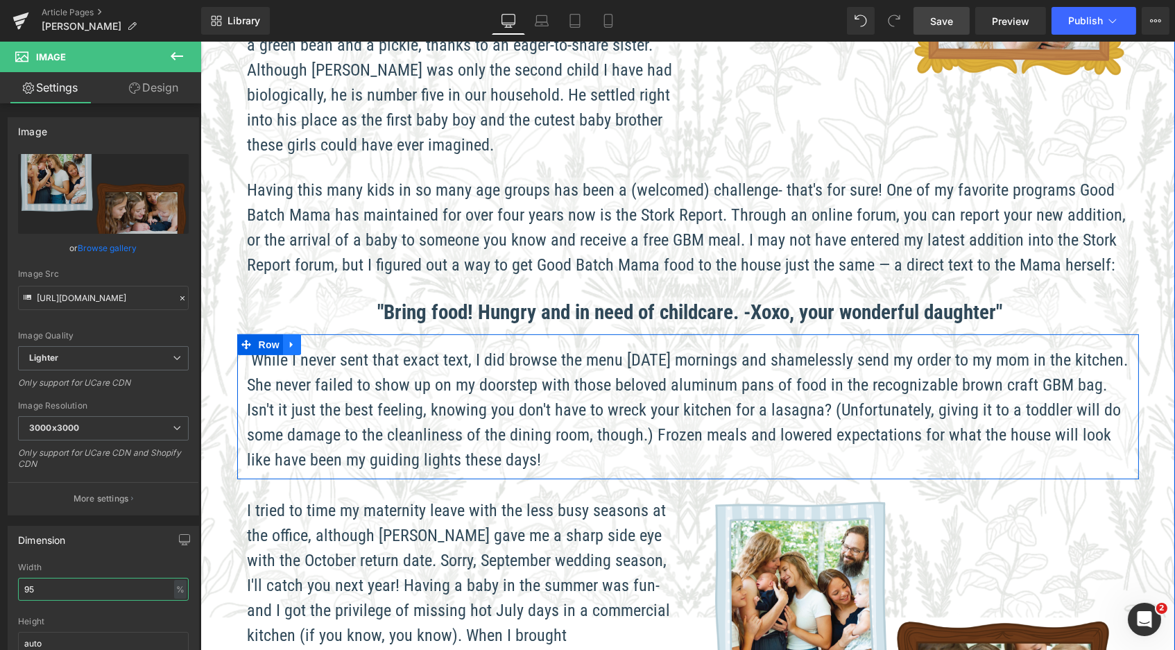
type input "95"
click at [291, 340] on icon at bounding box center [292, 345] width 10 height 10
click at [300, 334] on link at bounding box center [309, 344] width 18 height 21
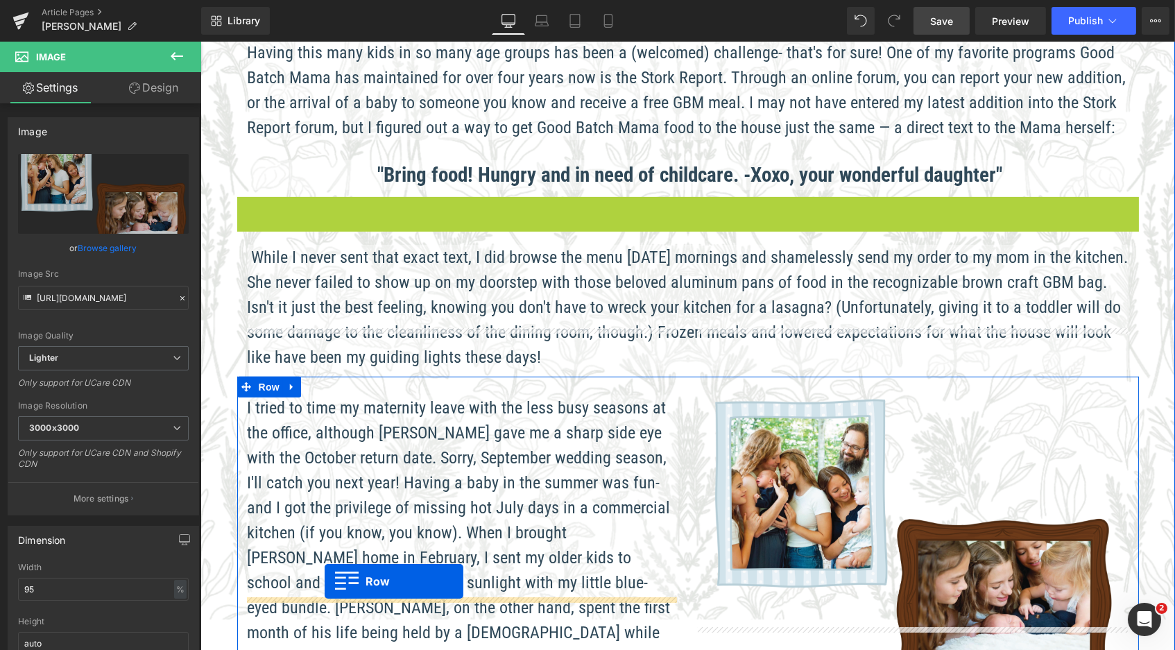
scroll to position [1441, 0]
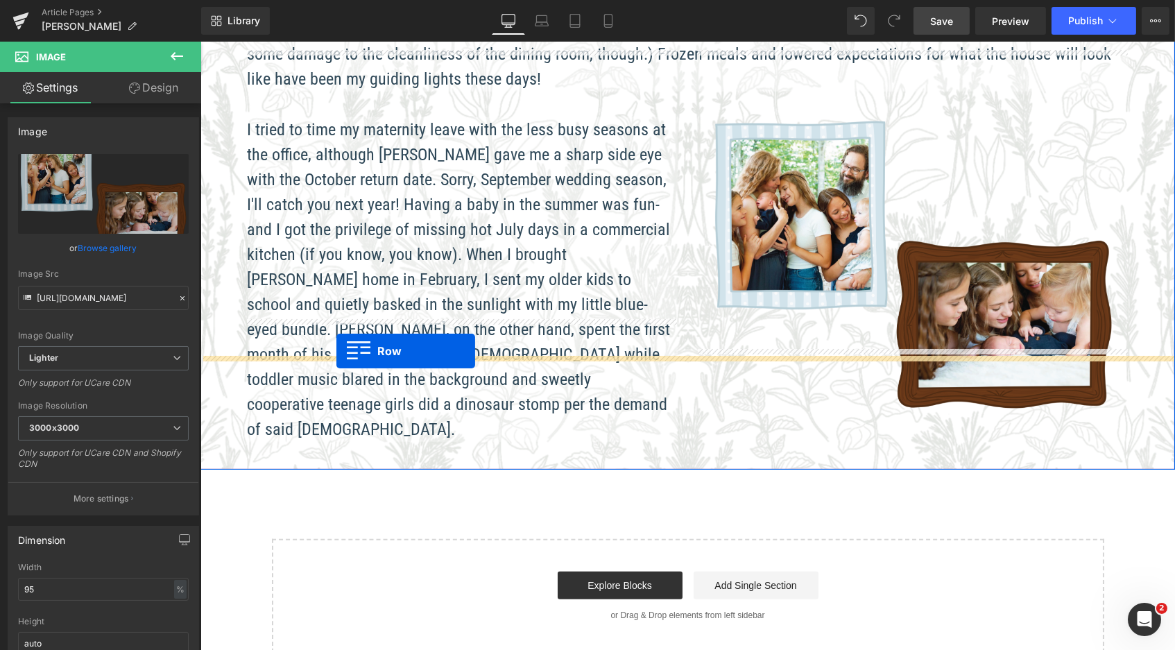
drag, startPoint x: 245, startPoint y: 278, endPoint x: 336, endPoint y: 350, distance: 115.6
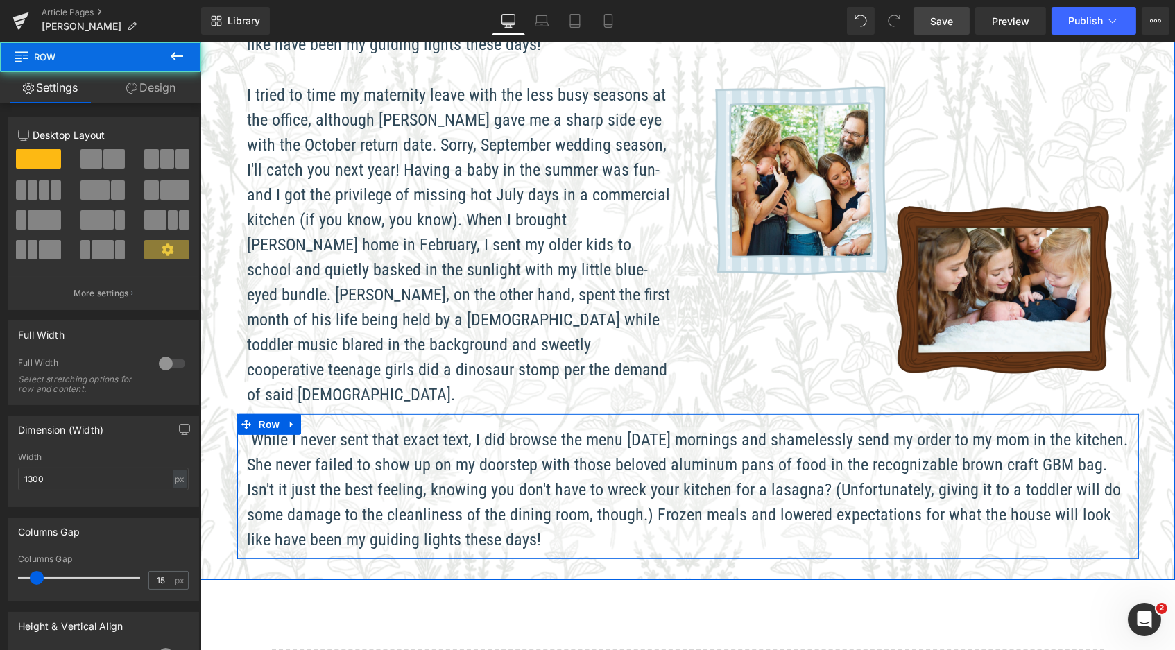
scroll to position [2433, 969]
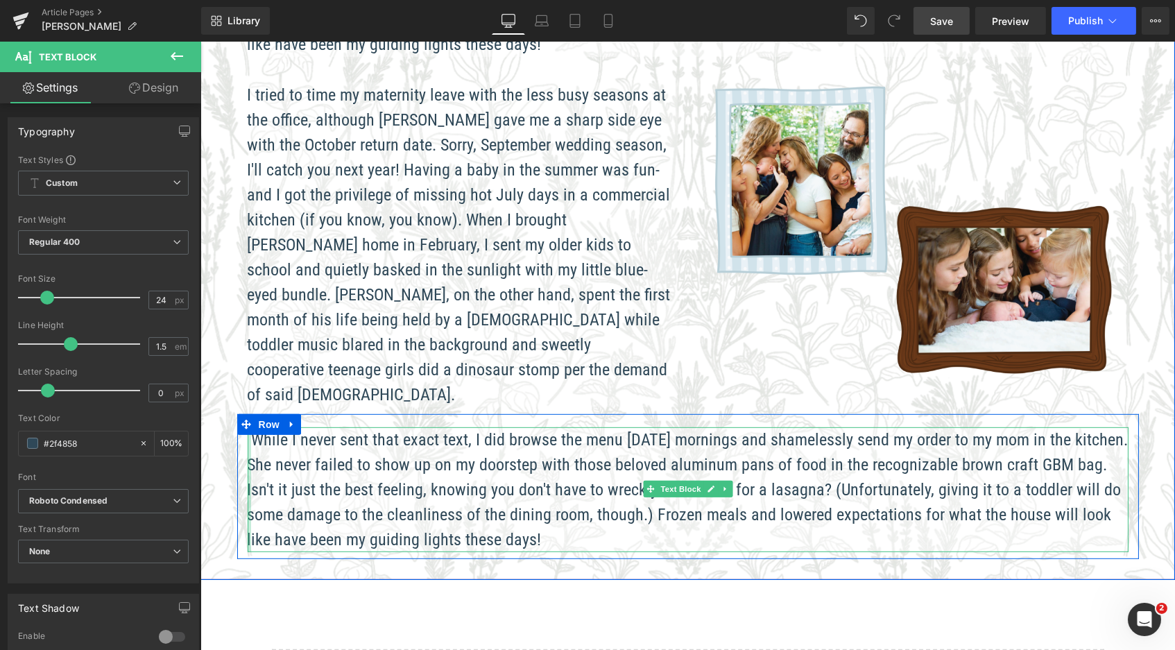
drag, startPoint x: 543, startPoint y: 445, endPoint x: 246, endPoint y: 348, distance: 312.2
click at [247, 427] on div "While I never sent that exact text, I did browse the menu [DATE] mornings and s…" at bounding box center [687, 489] width 881 height 125
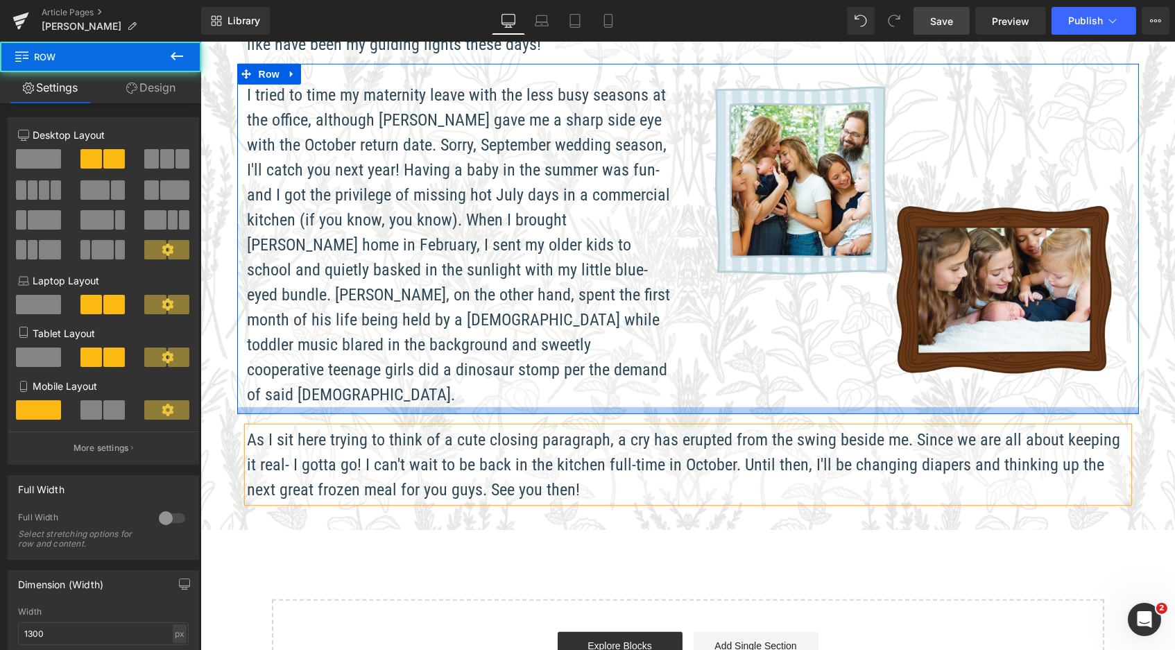
scroll to position [7, 7]
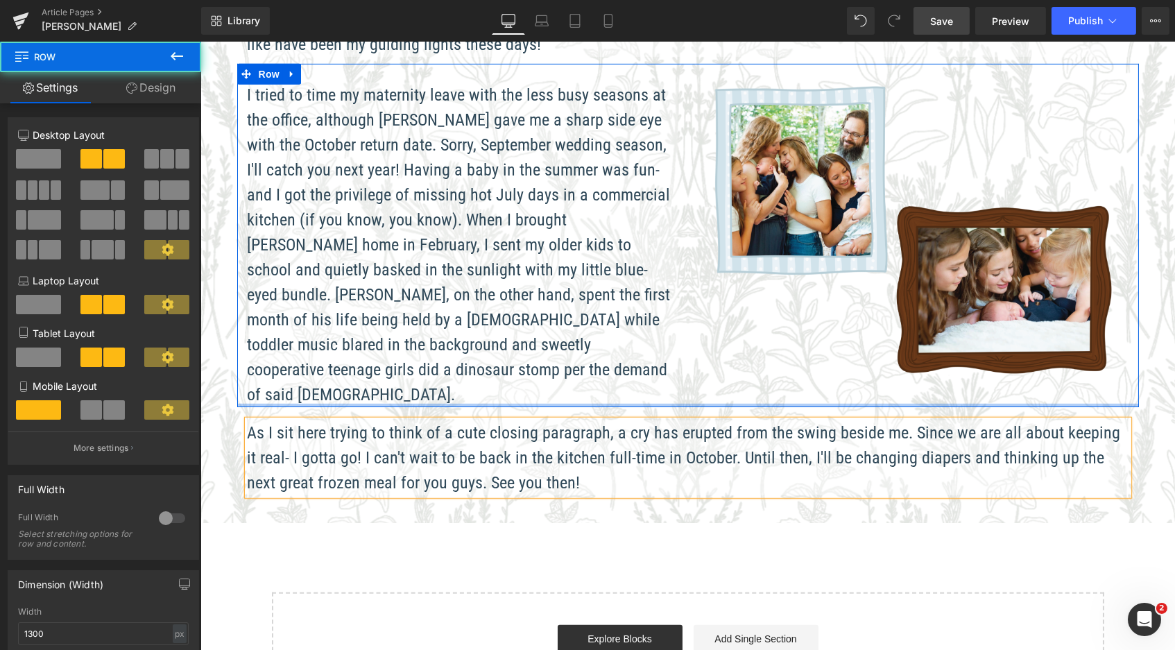
drag, startPoint x: 475, startPoint y: 316, endPoint x: 475, endPoint y: 296, distance: 19.4
click at [475, 296] on div "I tried to time my maternity leave with the less busy seasons at the office, al…" at bounding box center [688, 235] width 902 height 343
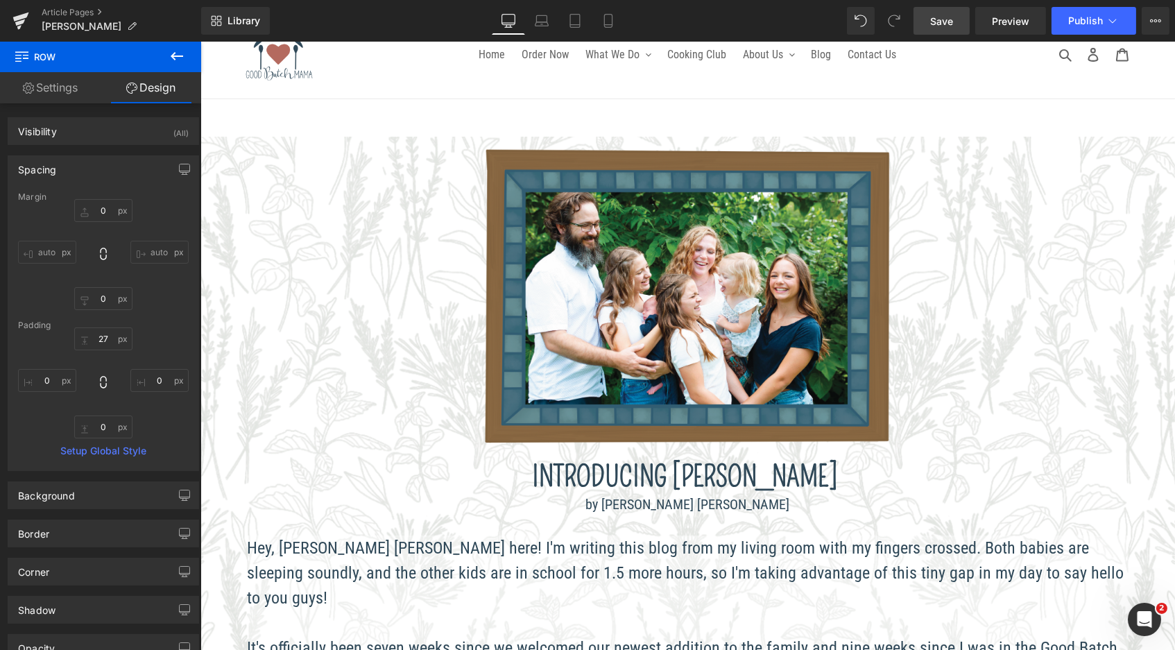
scroll to position [22, 0]
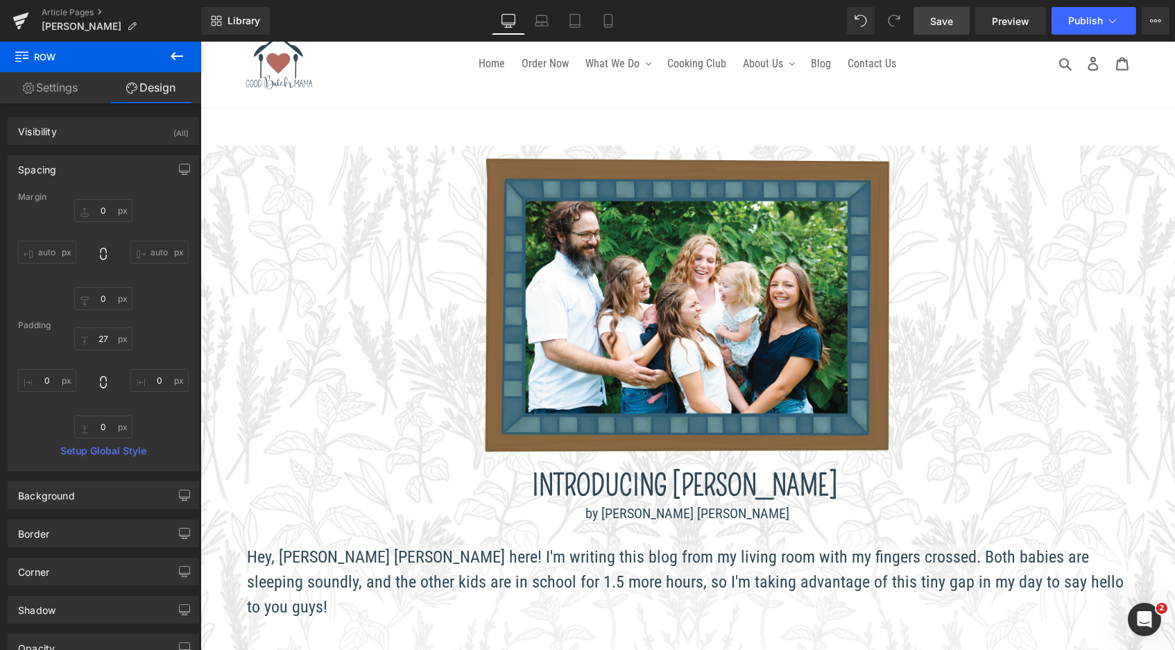
click at [181, 52] on icon at bounding box center [177, 56] width 17 height 17
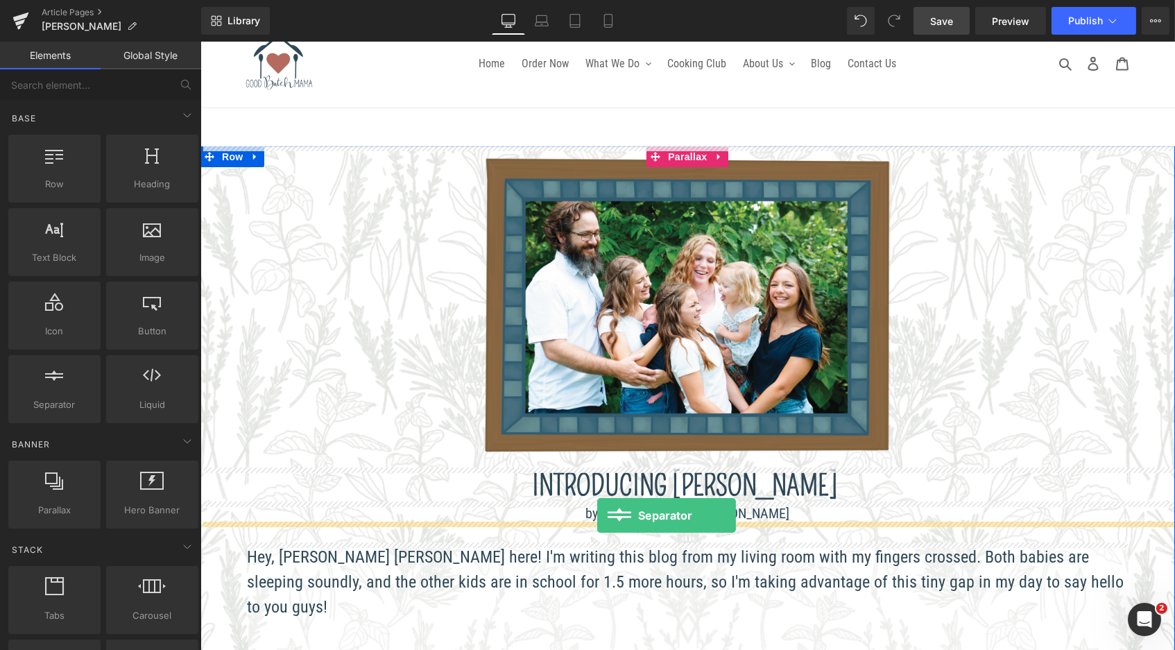
drag, startPoint x: 262, startPoint y: 446, endPoint x: 597, endPoint y: 515, distance: 341.4
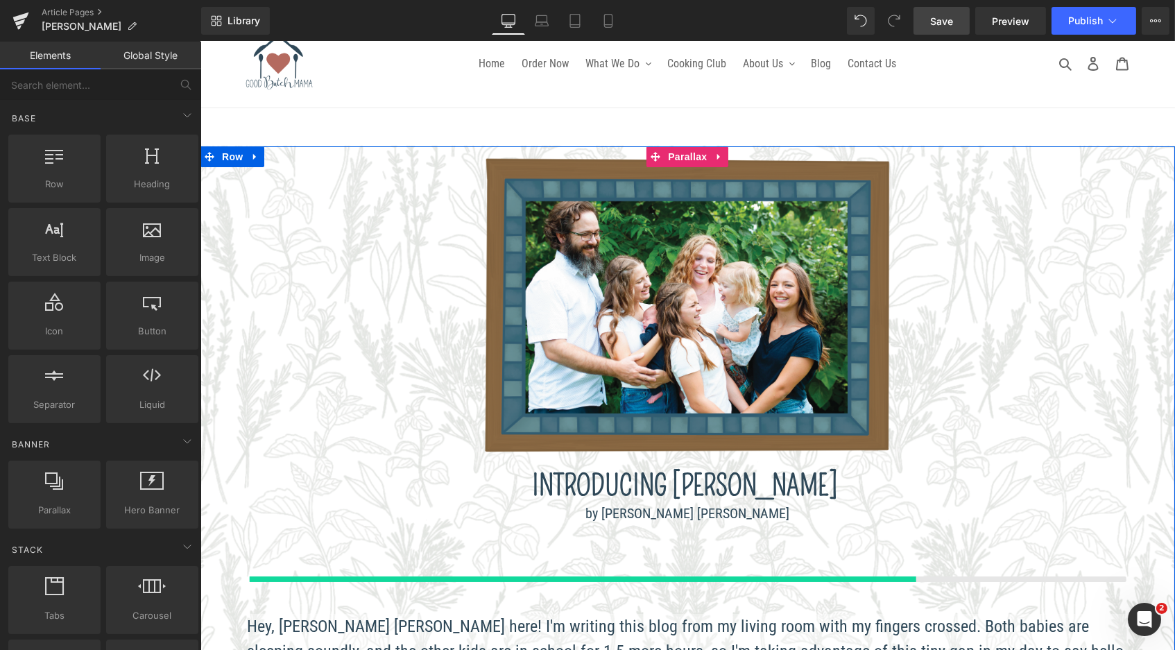
scroll to position [6, 7]
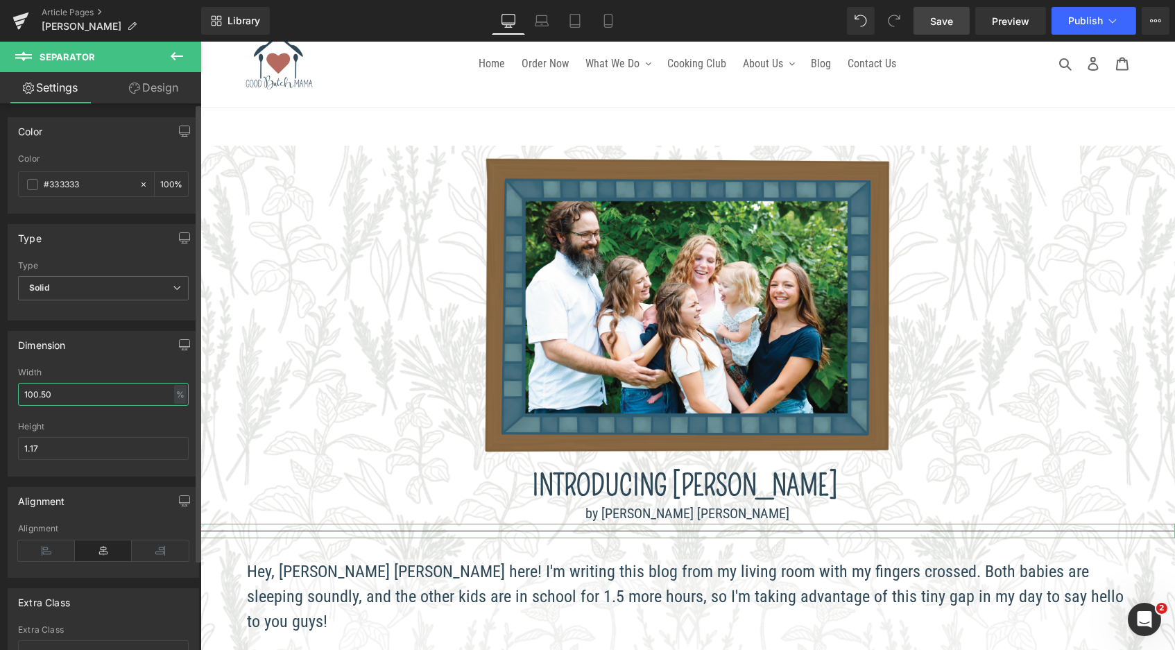
drag, startPoint x: 15, startPoint y: 386, endPoint x: 70, endPoint y: 391, distance: 55.0
click at [70, 391] on input "100.50" at bounding box center [103, 394] width 171 height 23
type input "5"
type input "35"
drag, startPoint x: 50, startPoint y: 442, endPoint x: 20, endPoint y: 440, distance: 29.9
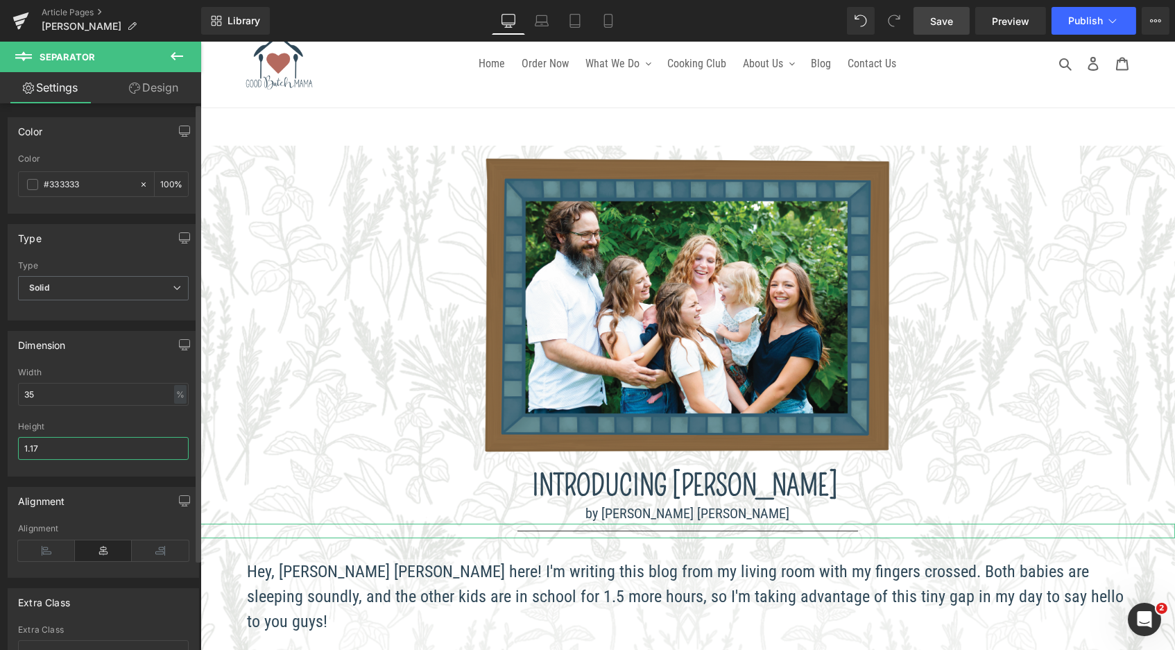
click at [20, 440] on input "1.17" at bounding box center [103, 448] width 171 height 23
type input "2"
type input "3"
type input "2"
drag, startPoint x: 83, startPoint y: 183, endPoint x: 41, endPoint y: 182, distance: 41.7
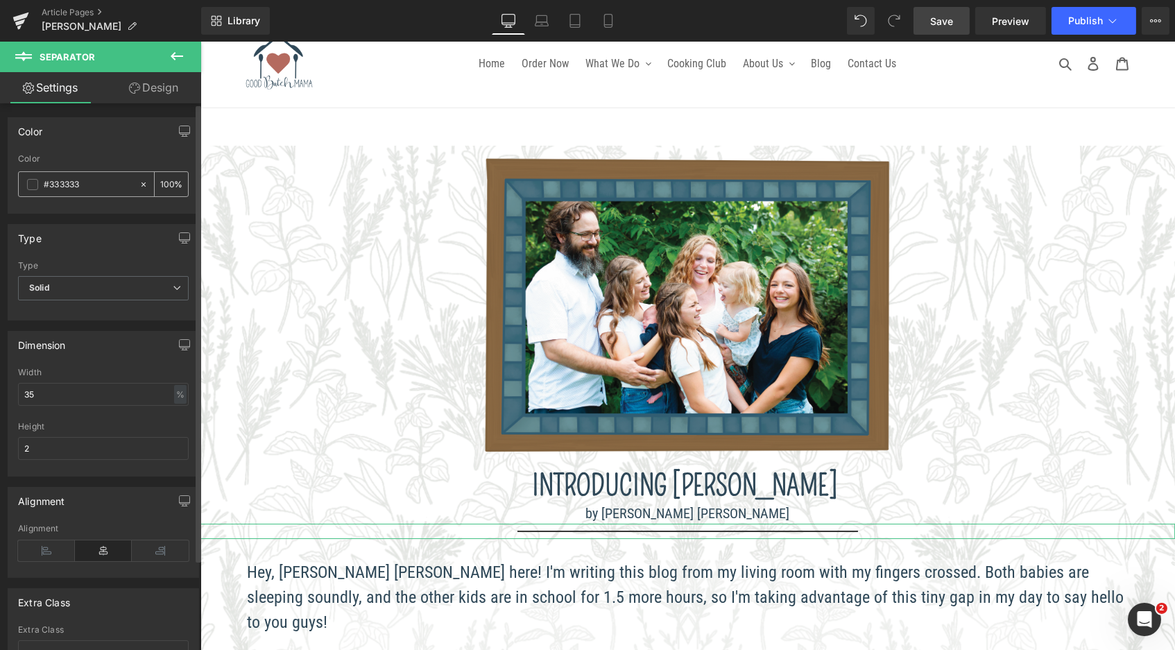
click at [41, 182] on div "#333333" at bounding box center [79, 184] width 120 height 24
type input "#"
type input "0"
type input "#2f48"
type input "53"
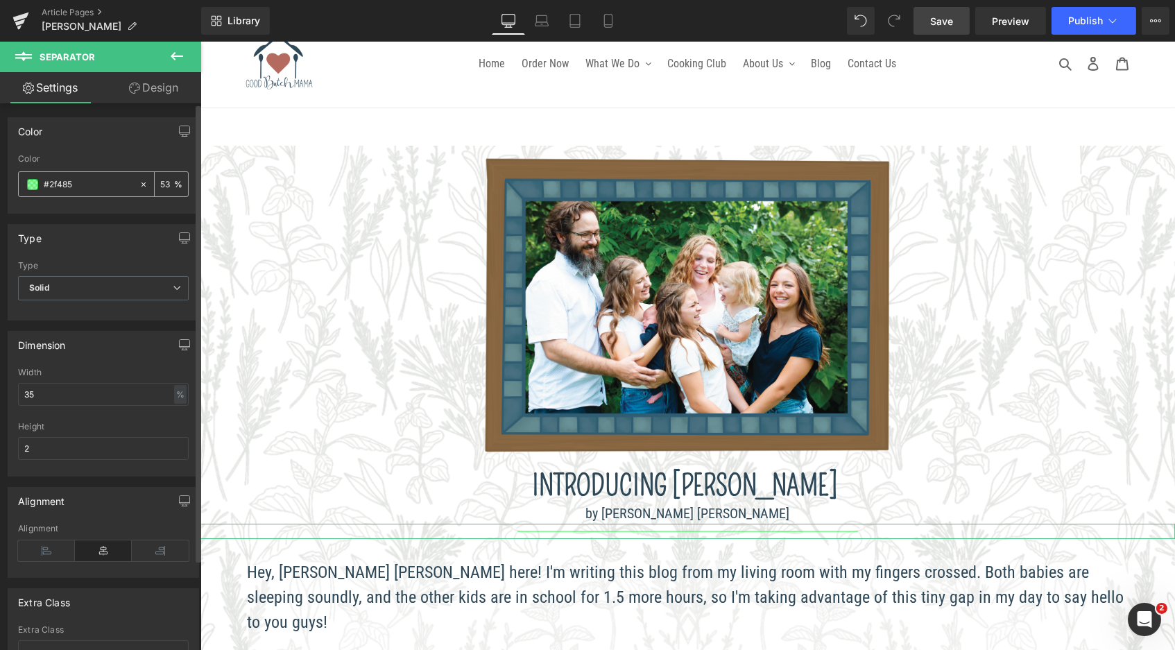
type input "#2f4858"
type input "100"
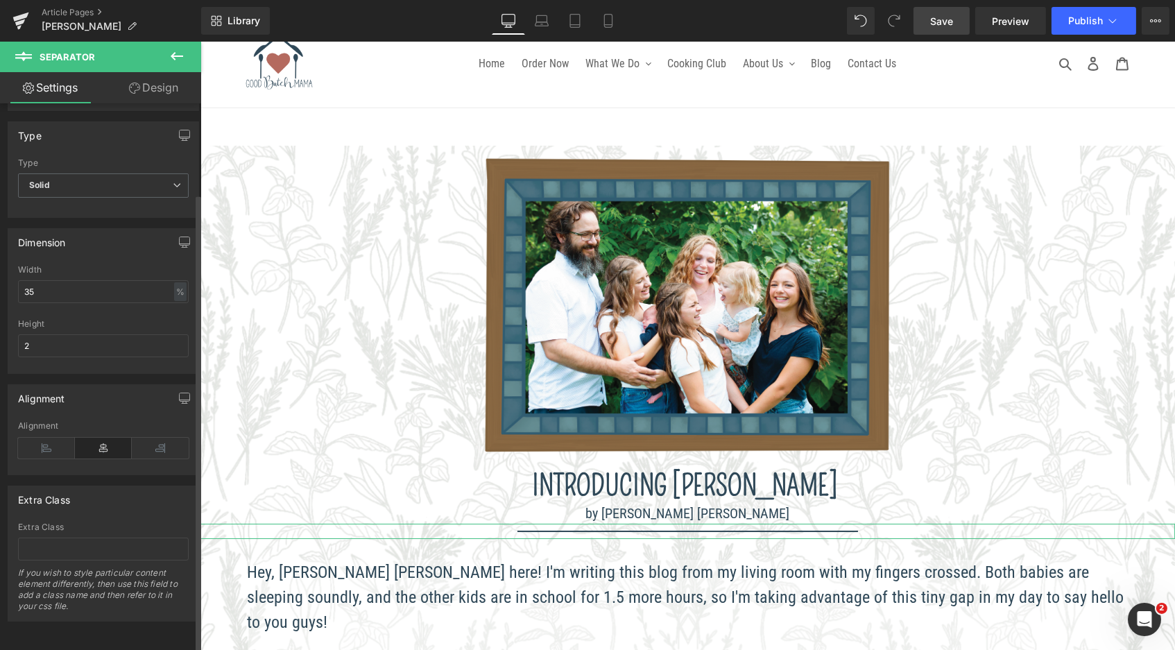
scroll to position [0, 0]
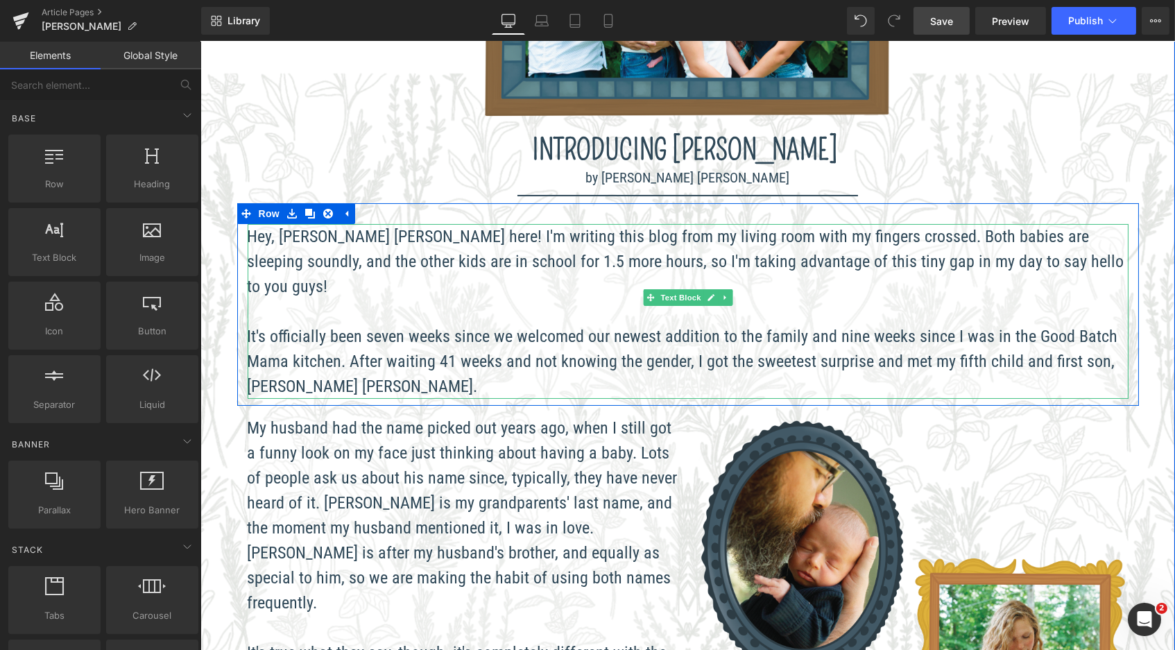
scroll to position [362, 0]
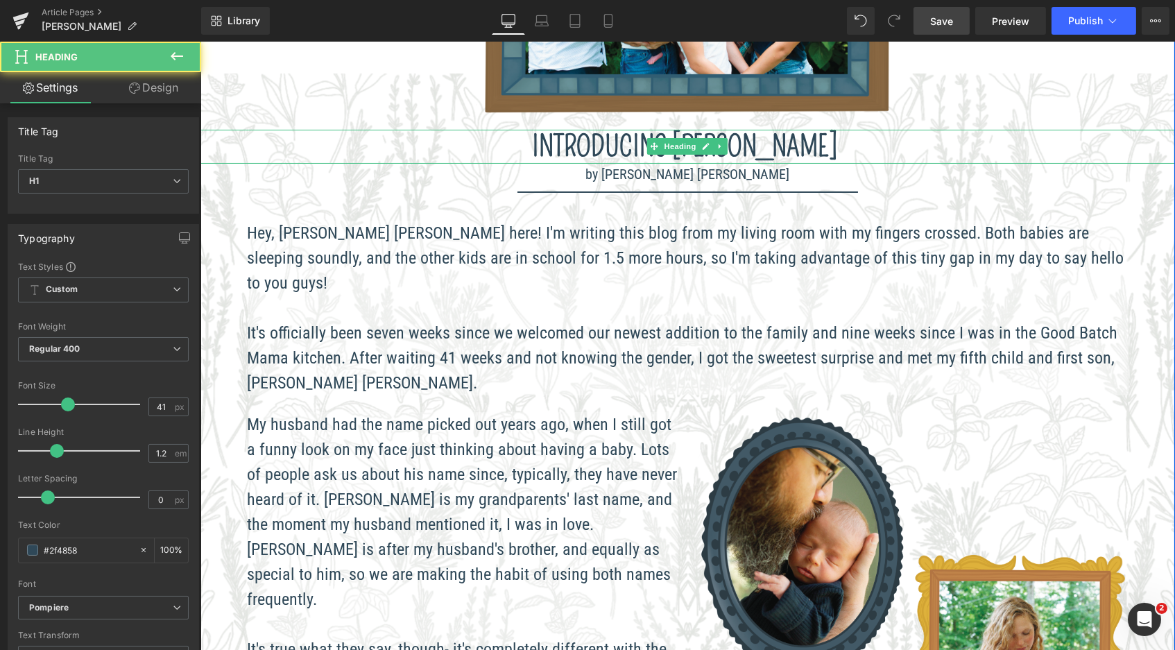
drag, startPoint x: 629, startPoint y: 147, endPoint x: 649, endPoint y: 144, distance: 20.3
click at [629, 147] on strong "Introducing [PERSON_NAME]" at bounding box center [684, 147] width 305 height 34
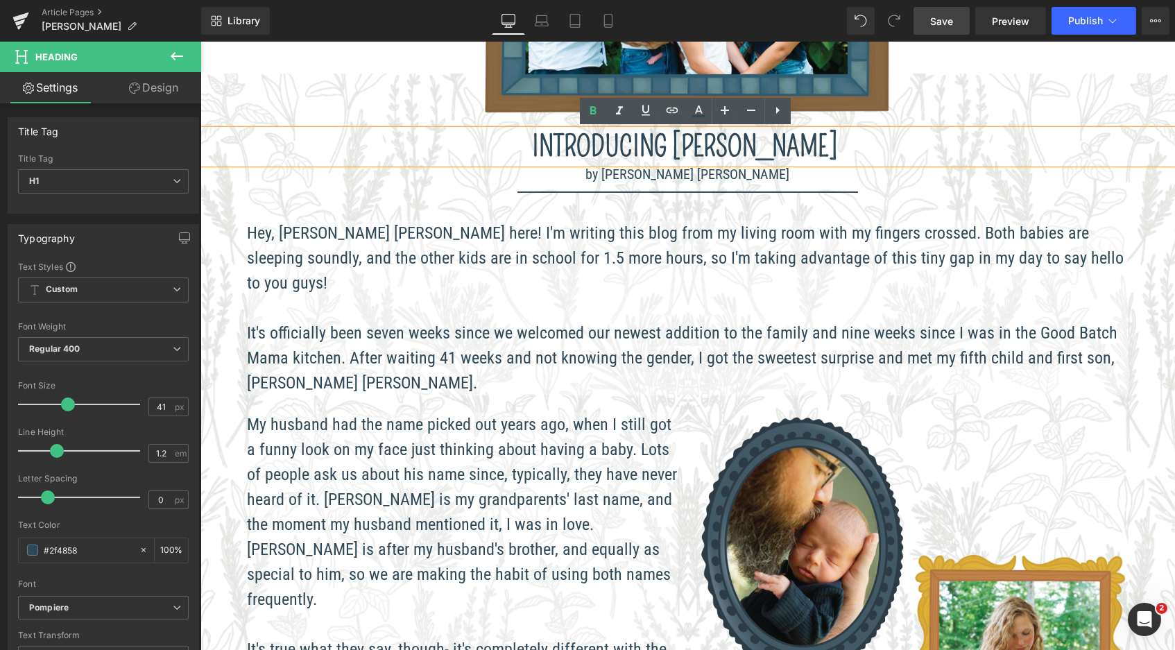
click at [688, 146] on strong "Introducing [PERSON_NAME]" at bounding box center [684, 147] width 305 height 34
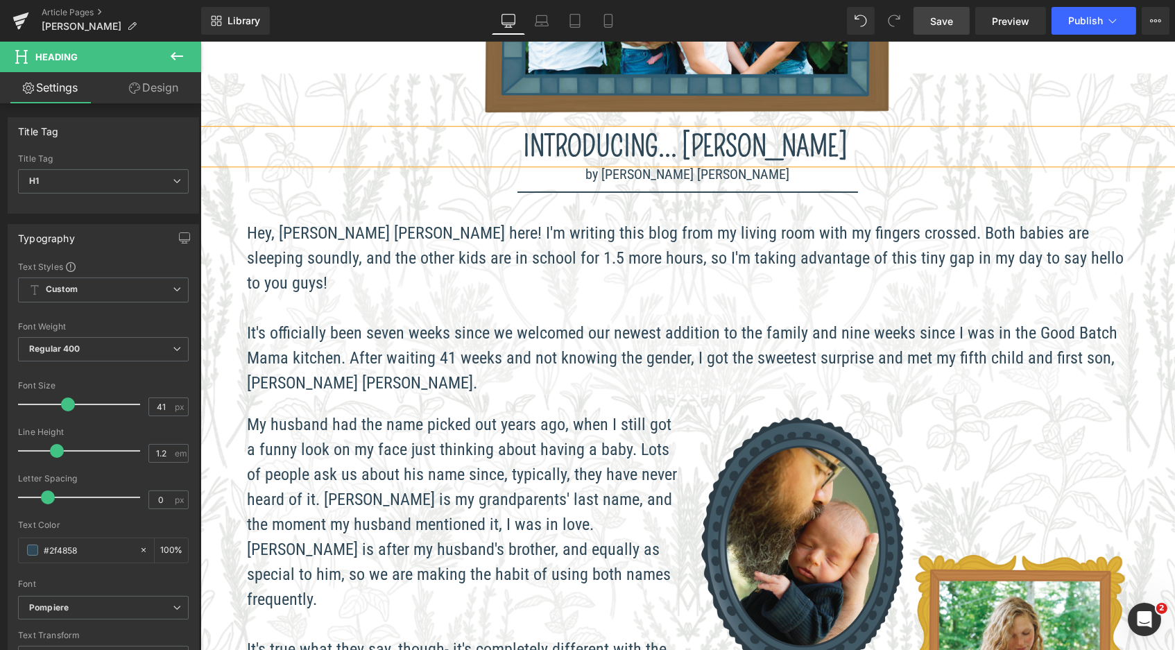
click at [829, 137] on h1 "Introducing... [PERSON_NAME]" at bounding box center [687, 147] width 975 height 34
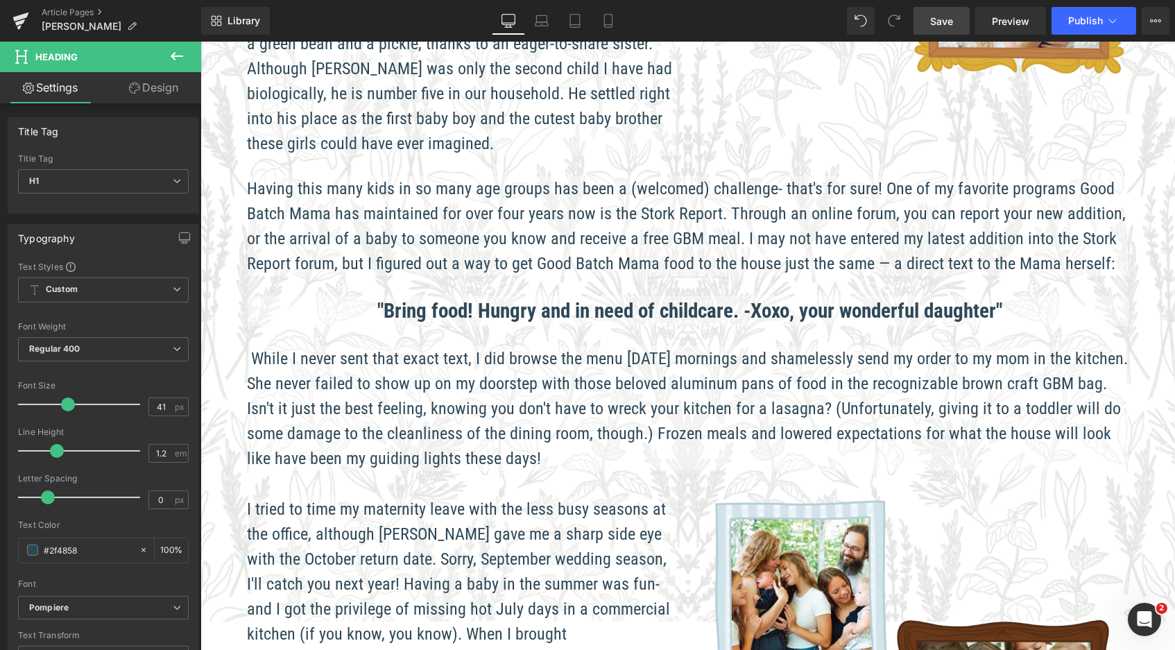
scroll to position [1032, 0]
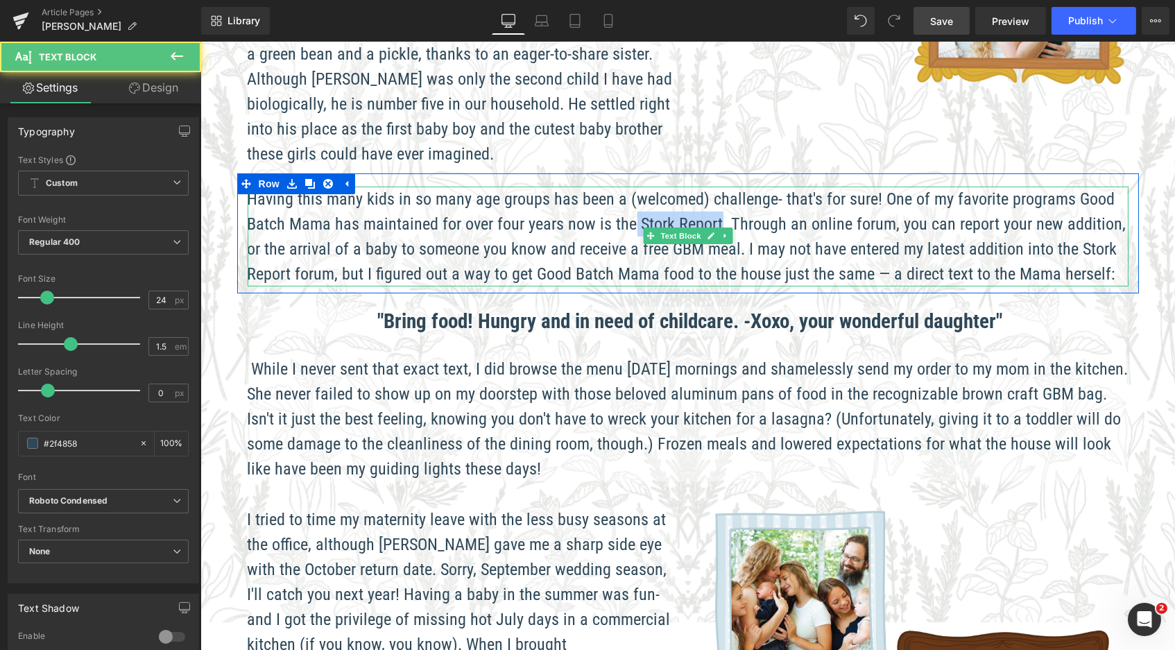
drag, startPoint x: 714, startPoint y: 160, endPoint x: 627, endPoint y: 152, distance: 87.1
click at [627, 189] on span "Having this many kids in so many age groups has been a (welcomed) challenge- th…" at bounding box center [686, 236] width 879 height 94
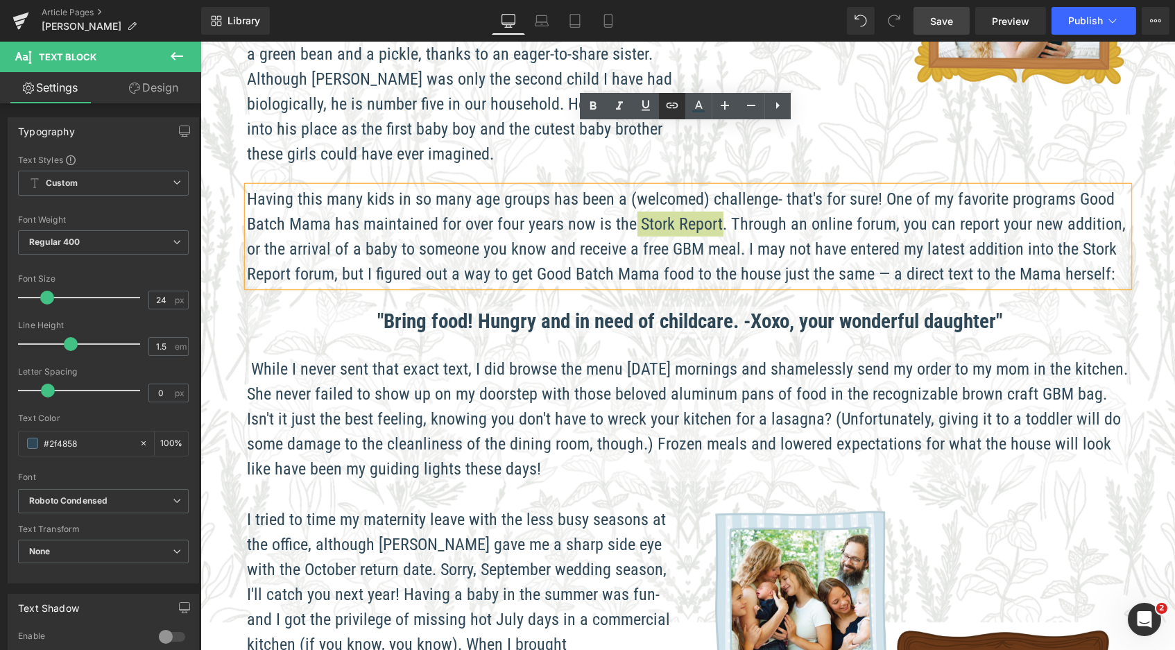
click at [0, 0] on icon at bounding box center [0, 0] width 0 height 0
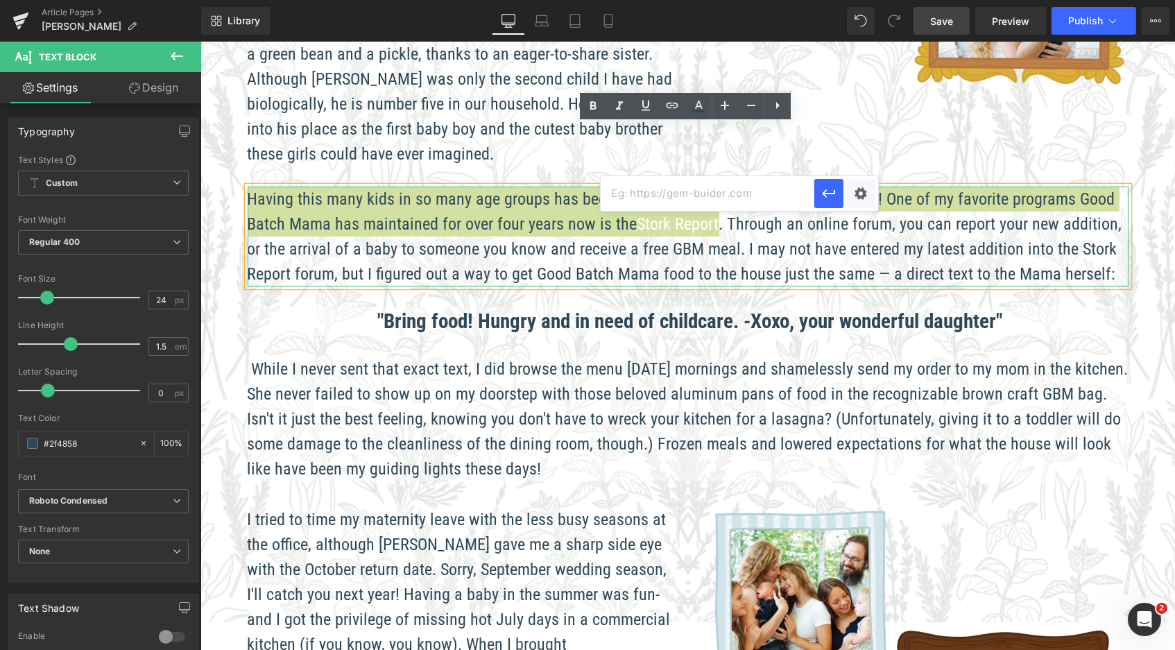
click at [670, 197] on input "text" at bounding box center [708, 193] width 214 height 35
paste input "[URL][DOMAIN_NAME]"
type input "[URL][DOMAIN_NAME]"
click at [822, 194] on icon "button" at bounding box center [829, 193] width 17 height 17
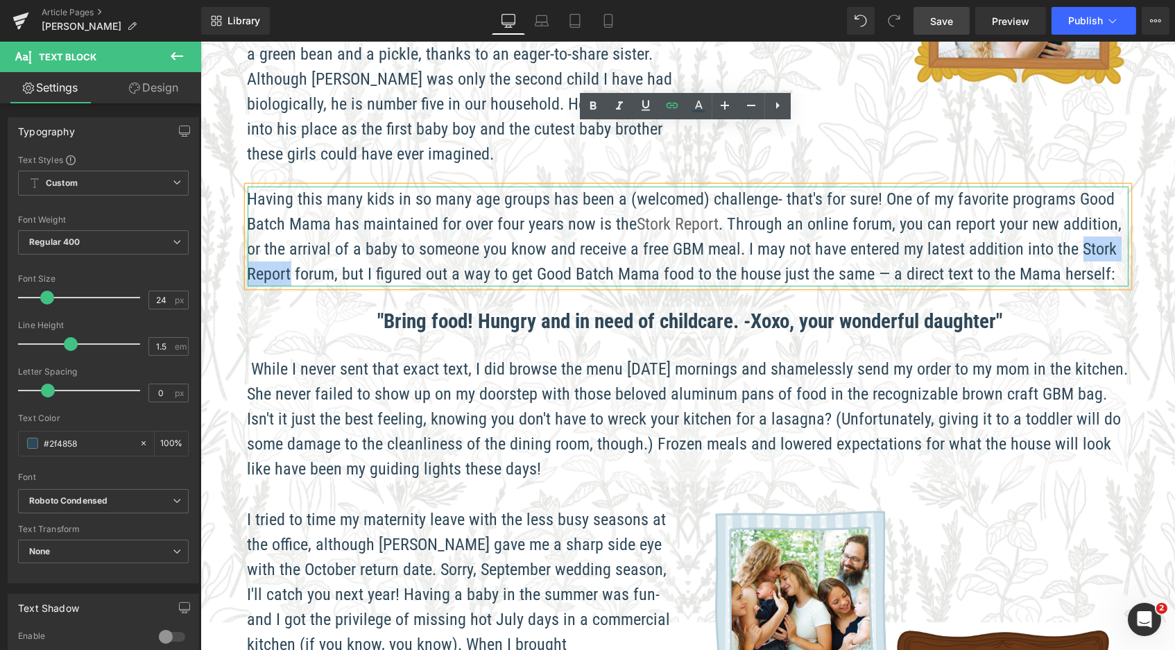
drag, startPoint x: 1050, startPoint y: 183, endPoint x: 285, endPoint y: 210, distance: 765.1
click at [285, 210] on span "Having this many kids in so many age groups has been a (welcomed) challenge- th…" at bounding box center [684, 236] width 875 height 94
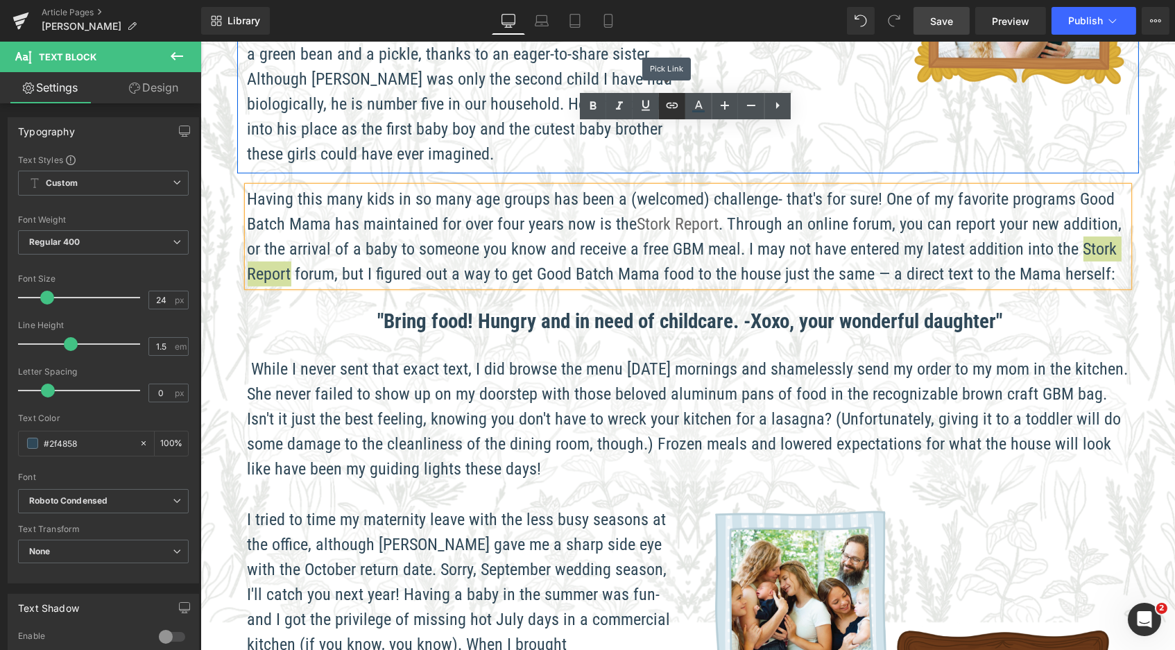
click at [0, 0] on icon at bounding box center [0, 0] width 0 height 0
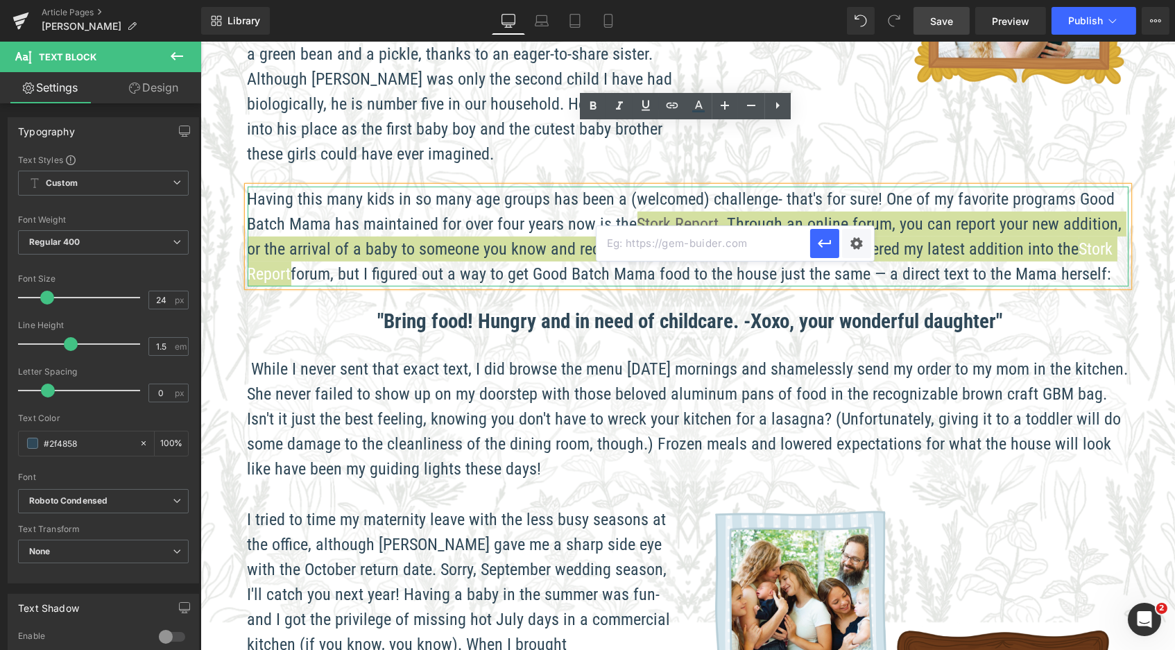
click at [681, 241] on input "text" at bounding box center [704, 243] width 214 height 35
paste input "[URL][DOMAIN_NAME]"
type input "[URL][DOMAIN_NAME]"
click at [826, 238] on icon "button" at bounding box center [825, 243] width 17 height 17
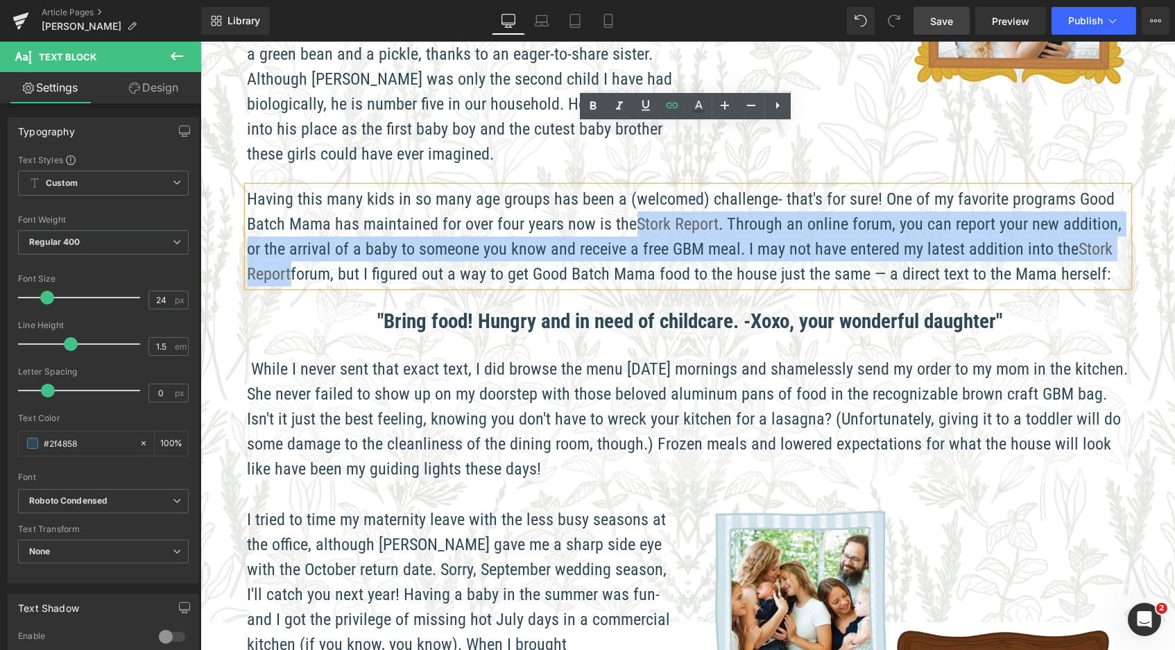
click at [1140, 419] on span "Image Introducing... [PERSON_NAME]! Heading by [PERSON_NAME] [PERSON_NAME] Text…" at bounding box center [687, 32] width 975 height 1790
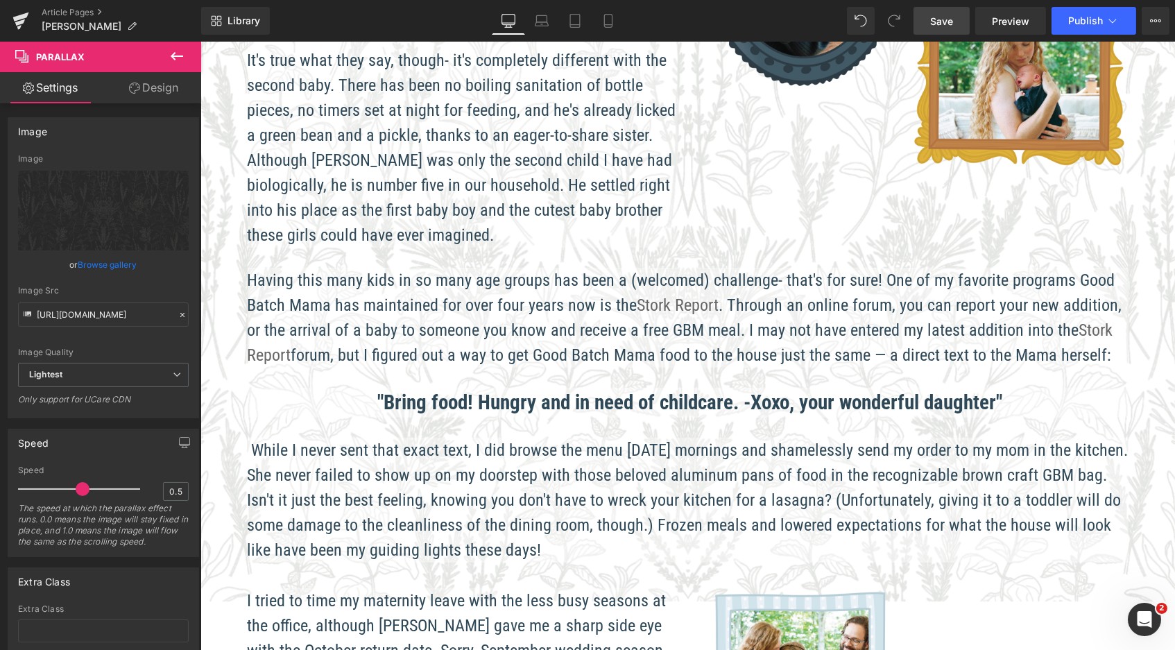
scroll to position [531, 0]
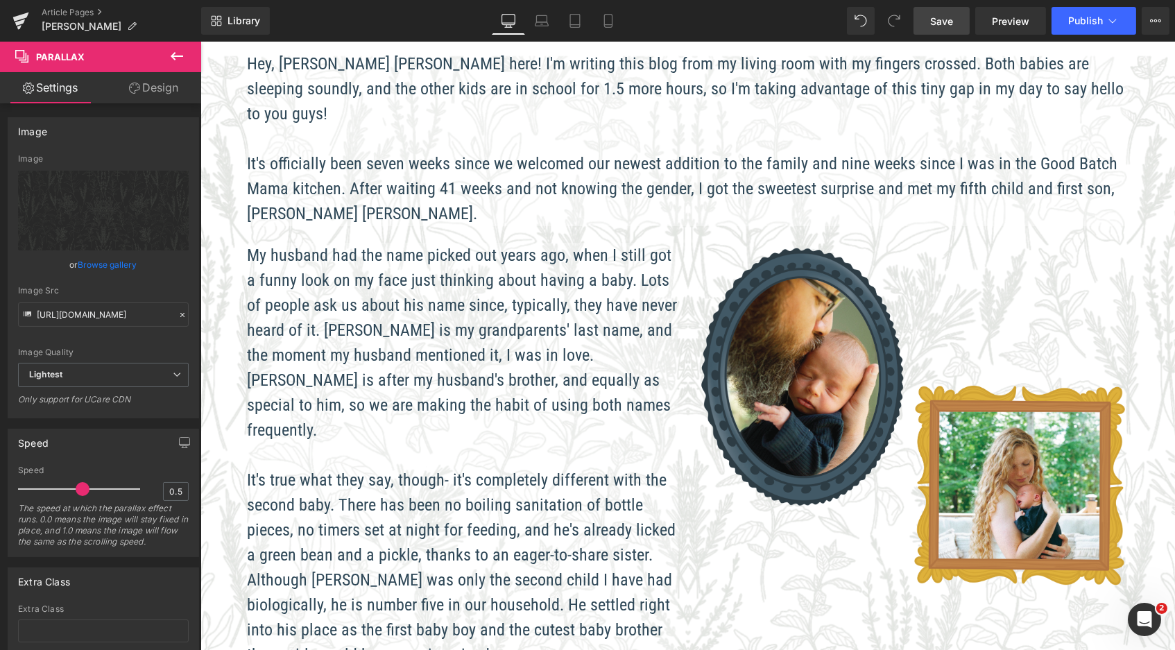
click at [961, 19] on link "Save" at bounding box center [942, 21] width 56 height 28
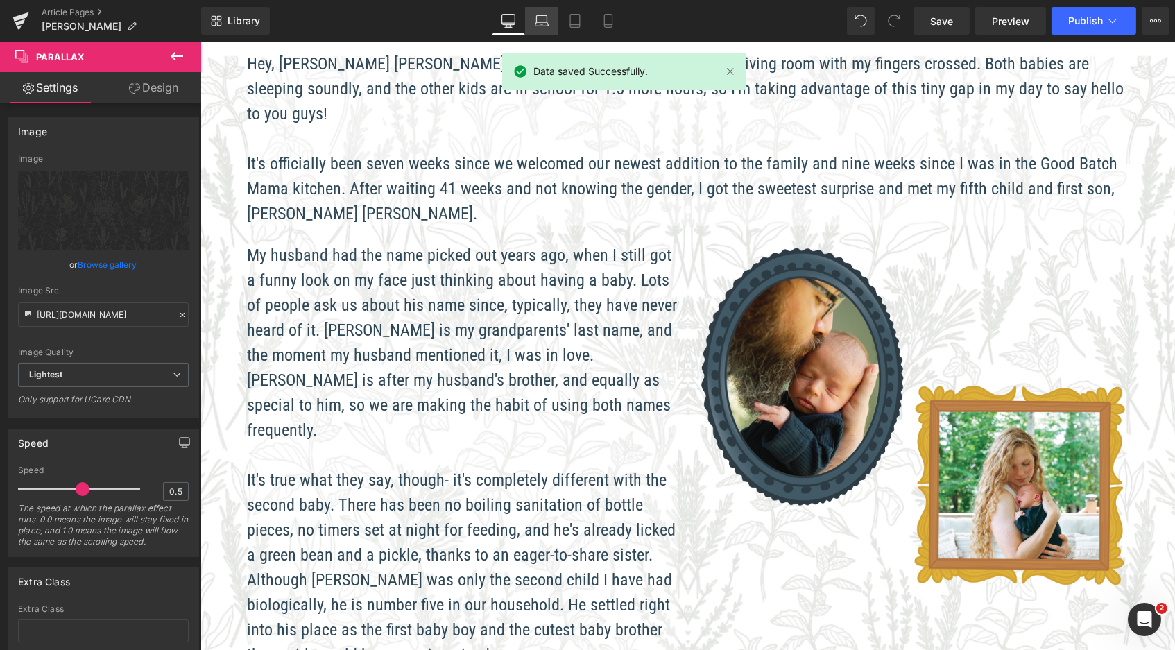
click at [550, 22] on link "Laptop" at bounding box center [541, 21] width 33 height 28
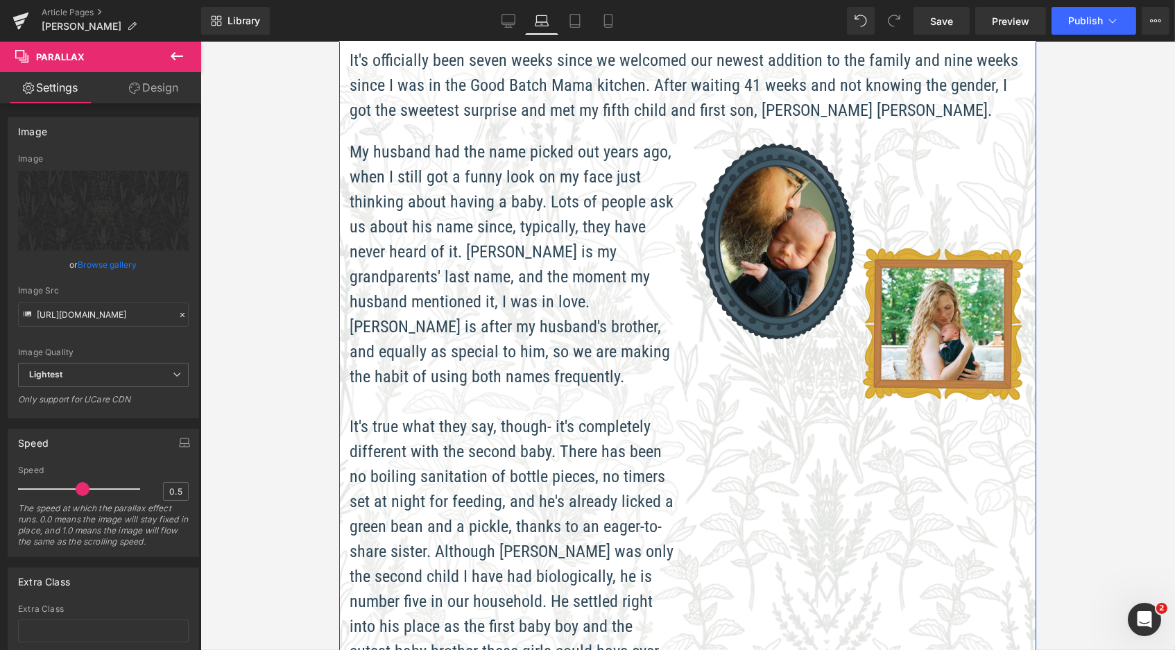
scroll to position [480, 0]
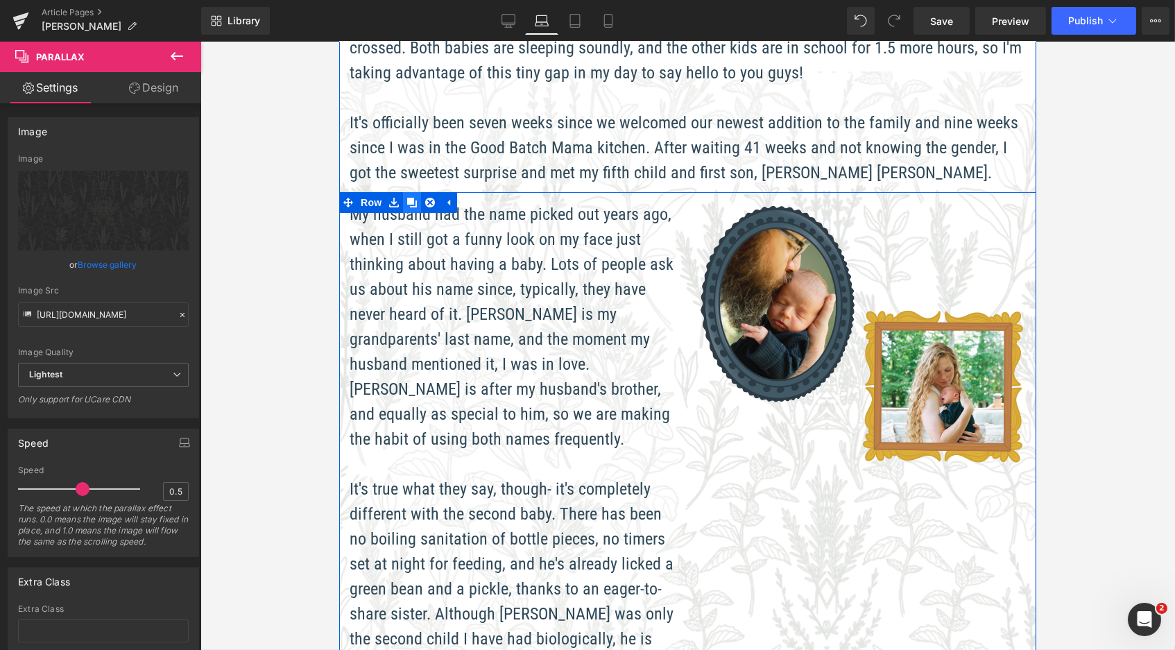
click at [411, 197] on icon at bounding box center [412, 202] width 10 height 10
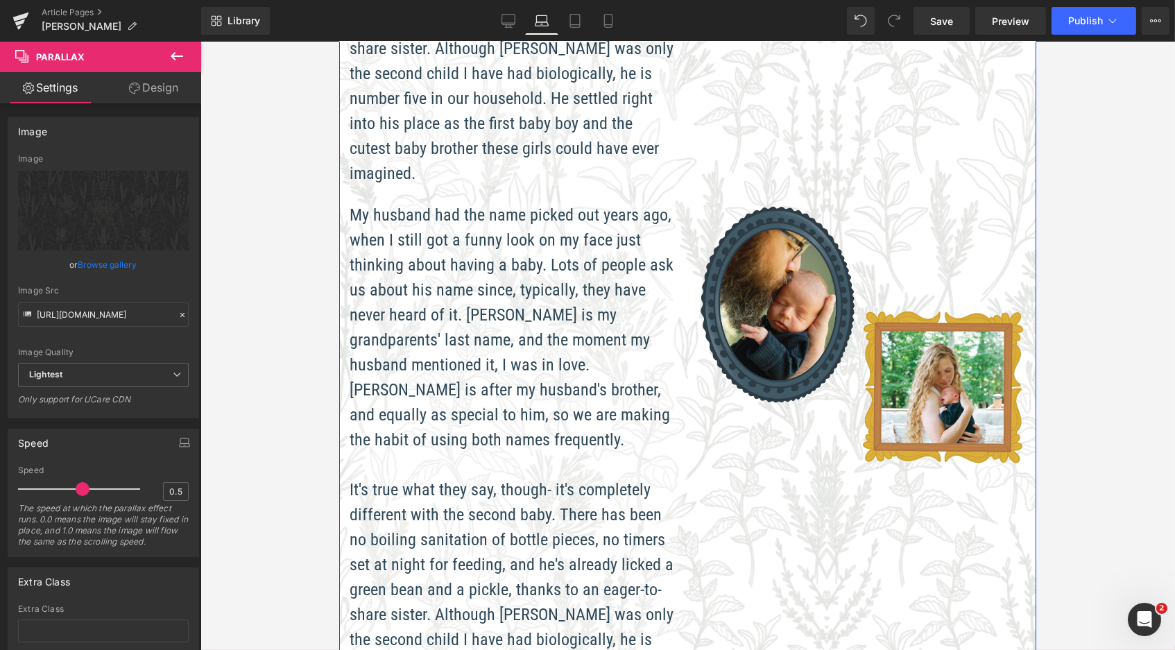
scroll to position [1075, 0]
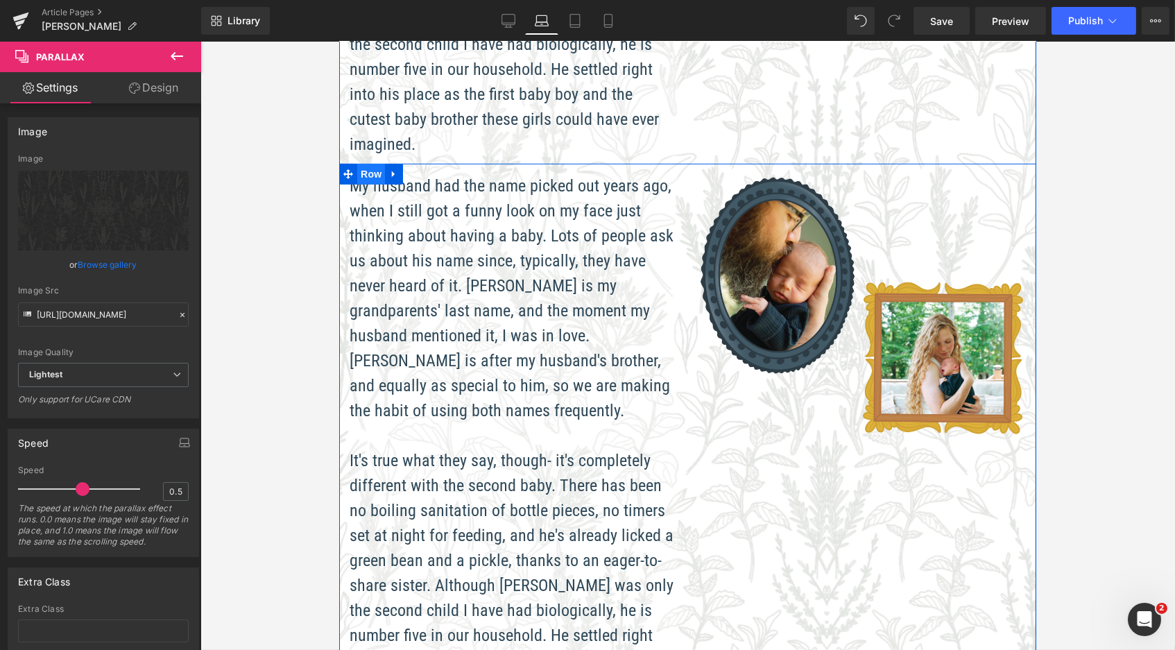
click at [361, 164] on span "Row" at bounding box center [371, 174] width 28 height 21
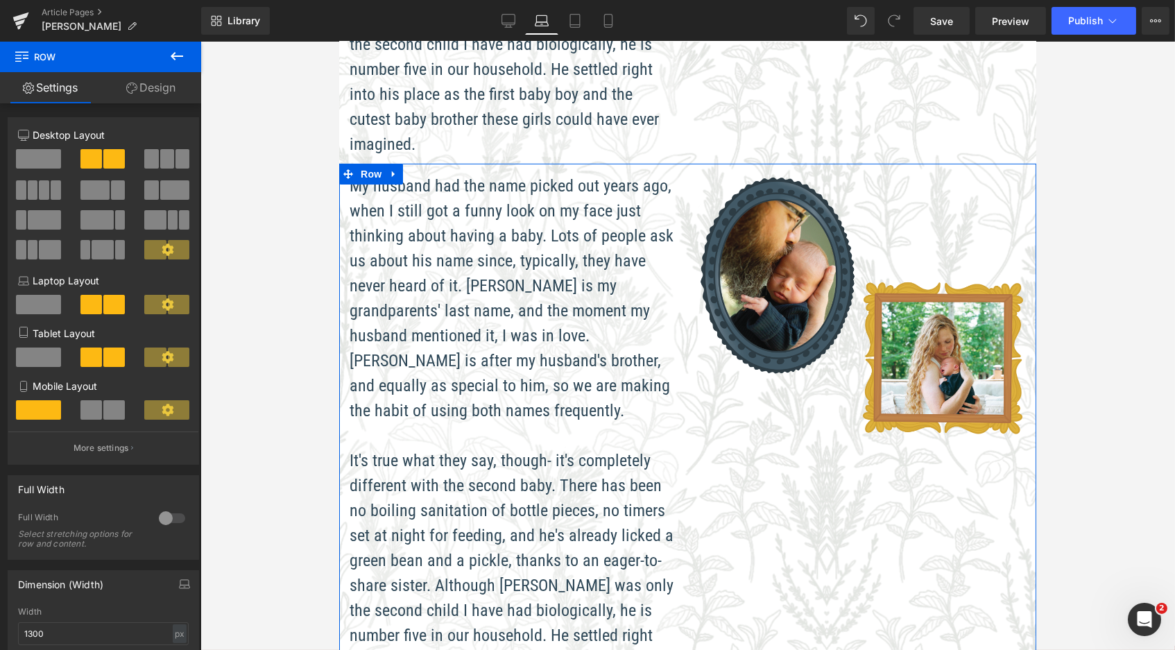
click at [173, 82] on link "Design" at bounding box center [151, 87] width 101 height 31
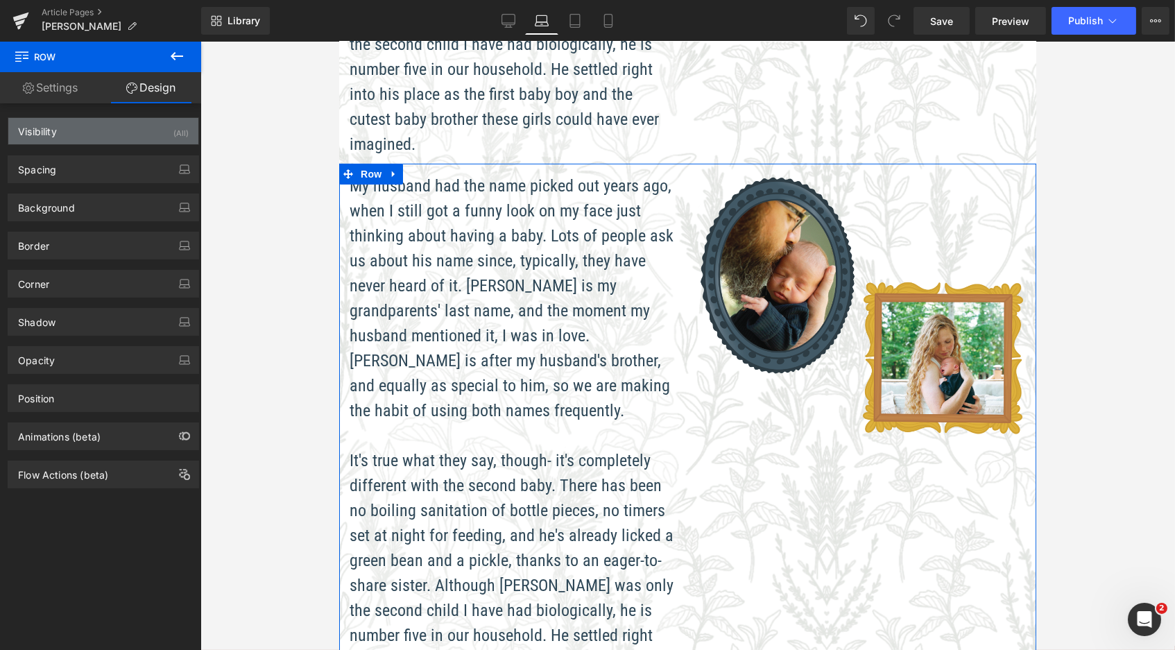
click at [149, 128] on div "Visibility (All)" at bounding box center [103, 131] width 190 height 26
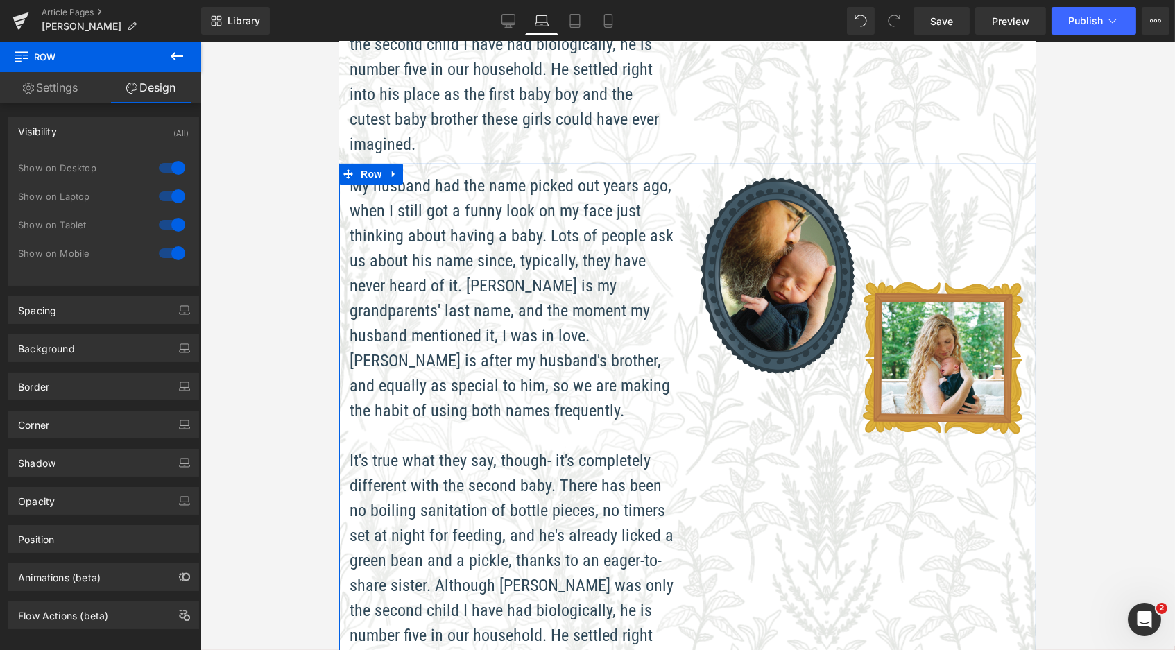
click at [169, 190] on div at bounding box center [171, 196] width 33 height 22
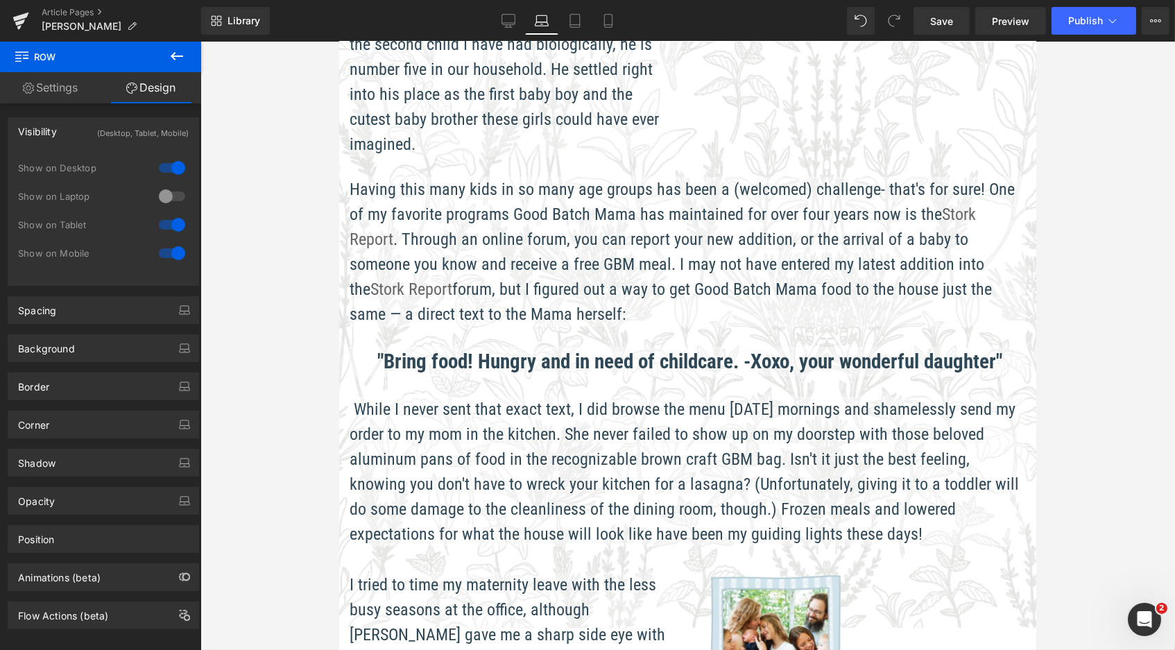
click at [170, 218] on div at bounding box center [171, 225] width 33 height 22
click at [172, 255] on div at bounding box center [171, 253] width 33 height 22
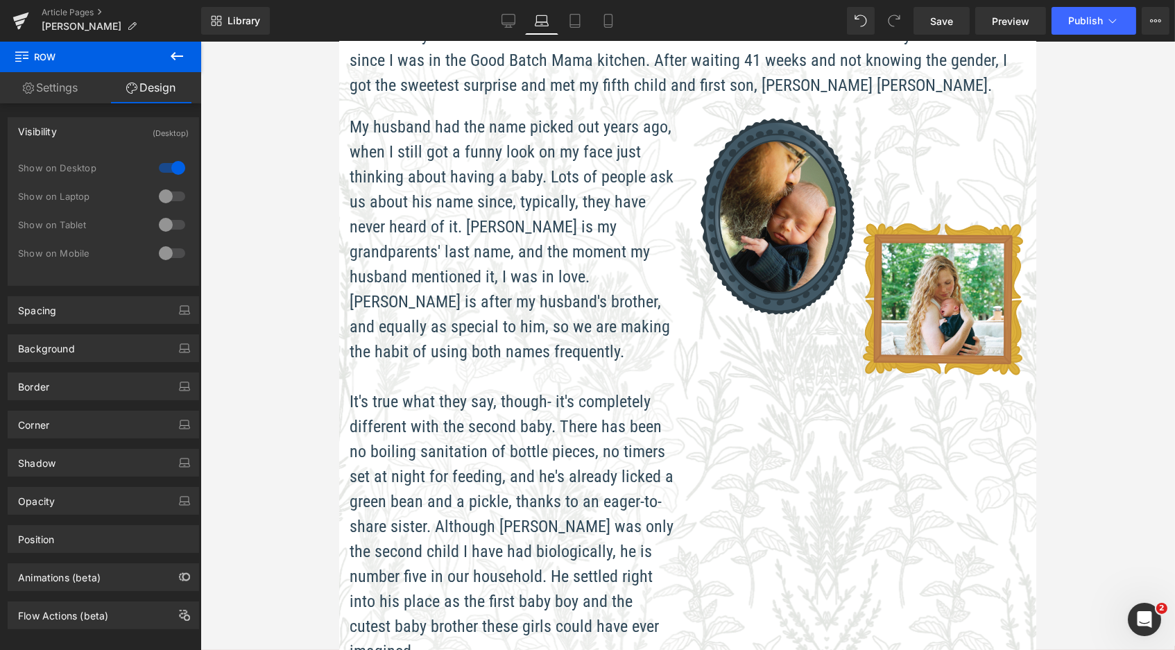
scroll to position [539, 0]
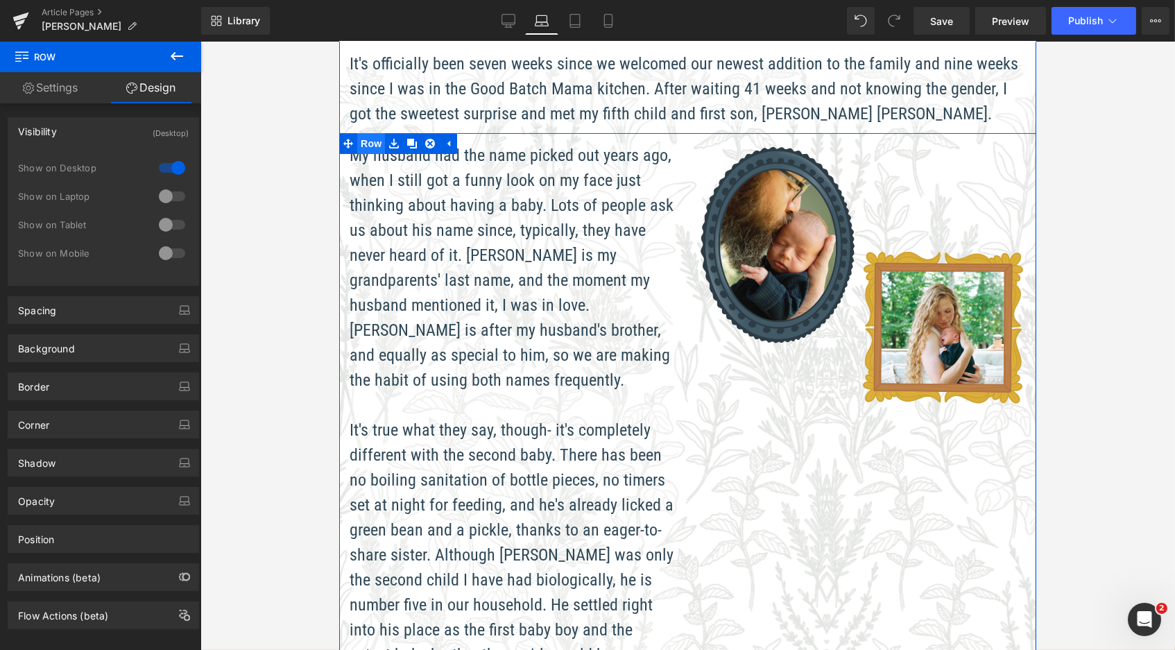
click at [364, 135] on span "Row" at bounding box center [371, 143] width 28 height 21
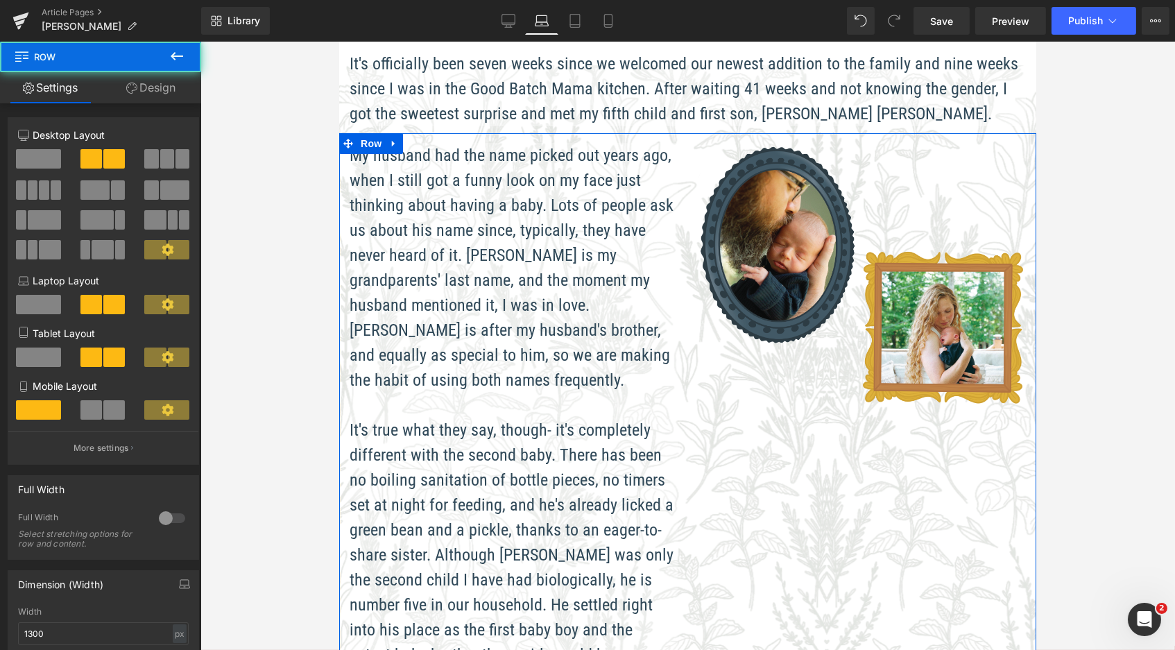
click at [193, 93] on link "Design" at bounding box center [151, 87] width 101 height 31
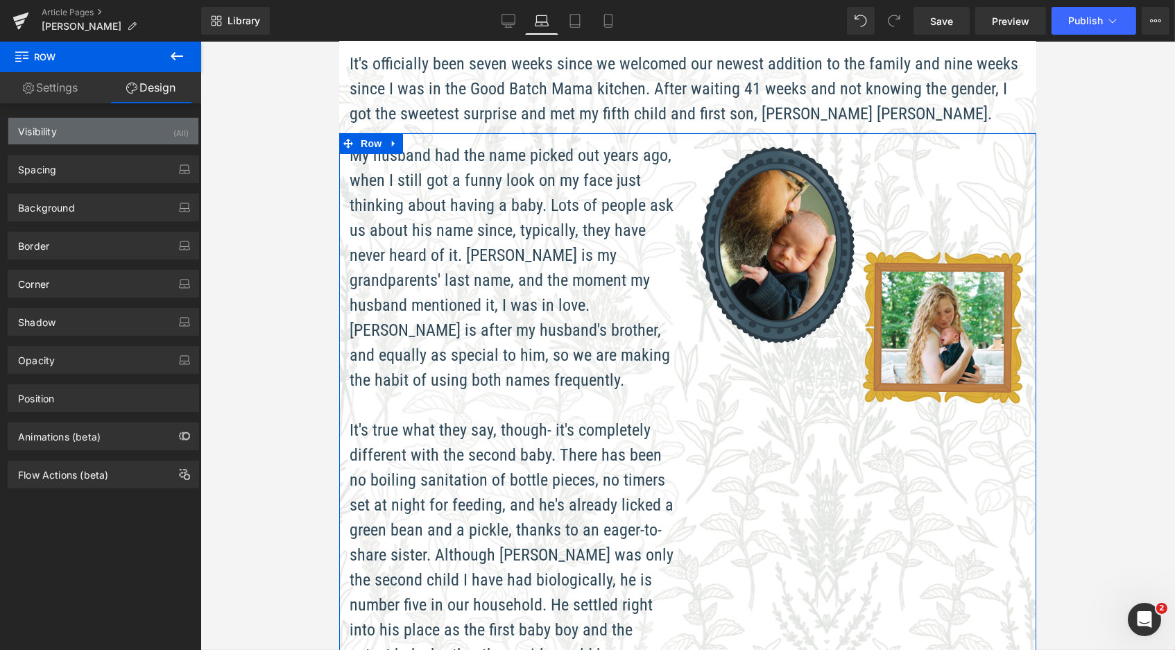
click at [141, 128] on div "Visibility (All)" at bounding box center [103, 131] width 190 height 26
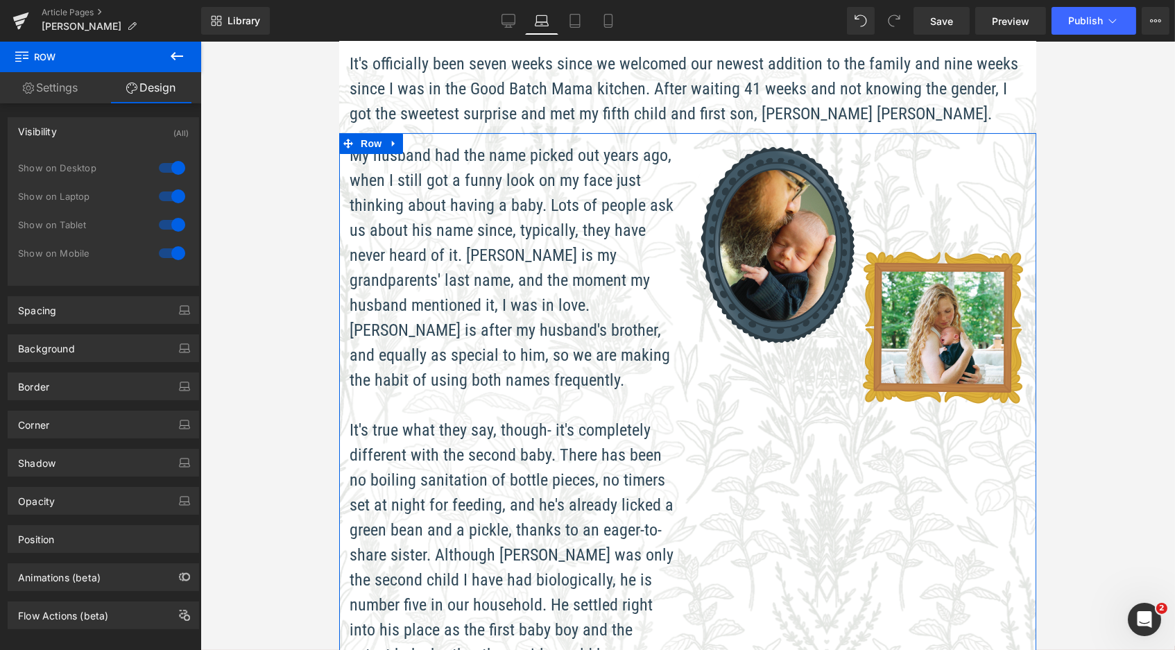
click at [173, 167] on div at bounding box center [171, 168] width 33 height 22
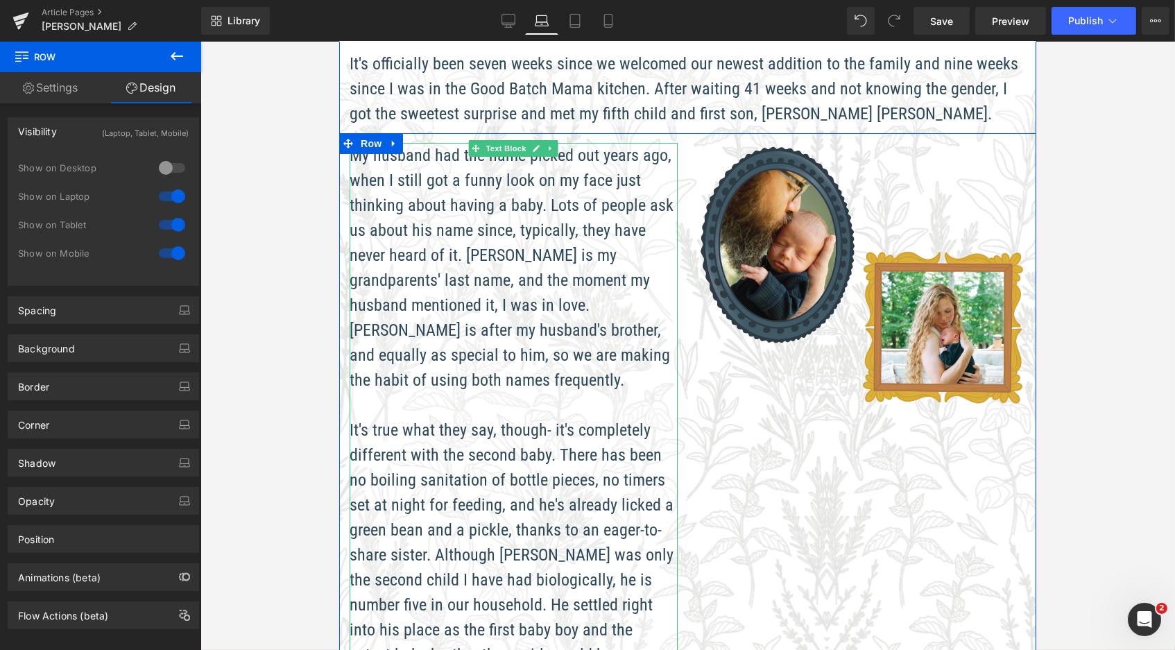
scroll to position [668, 0]
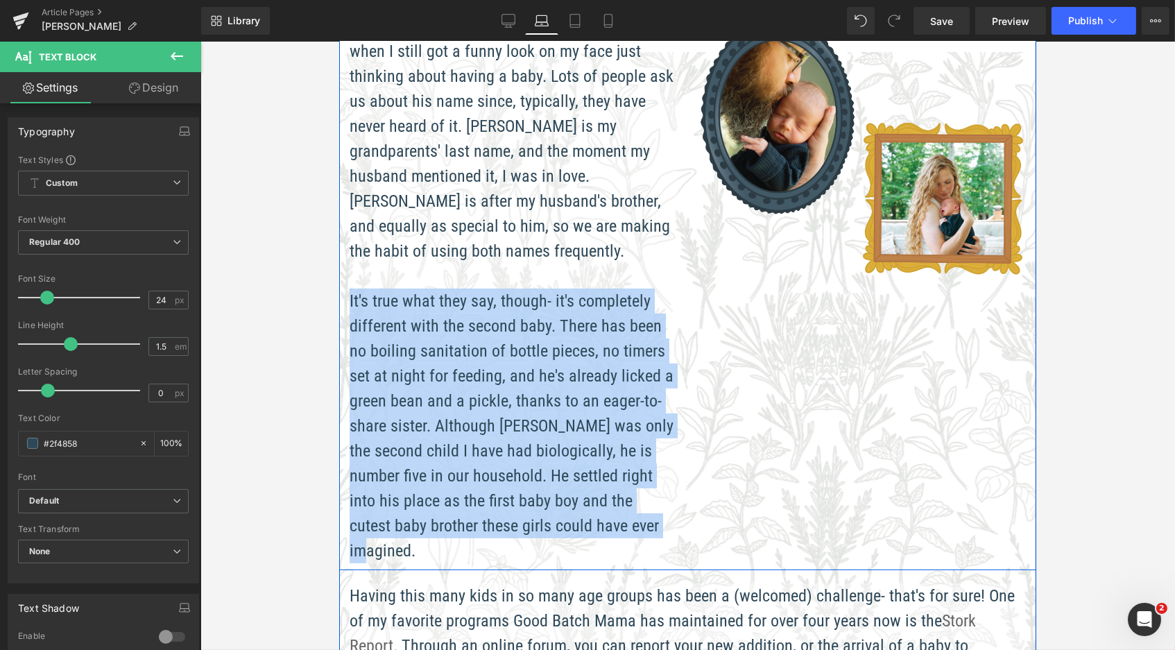
drag, startPoint x: 595, startPoint y: 485, endPoint x: 346, endPoint y: 258, distance: 336.9
click at [349, 289] on p "It's true what they say, though- it's completely different with the second baby…" at bounding box center [513, 426] width 328 height 275
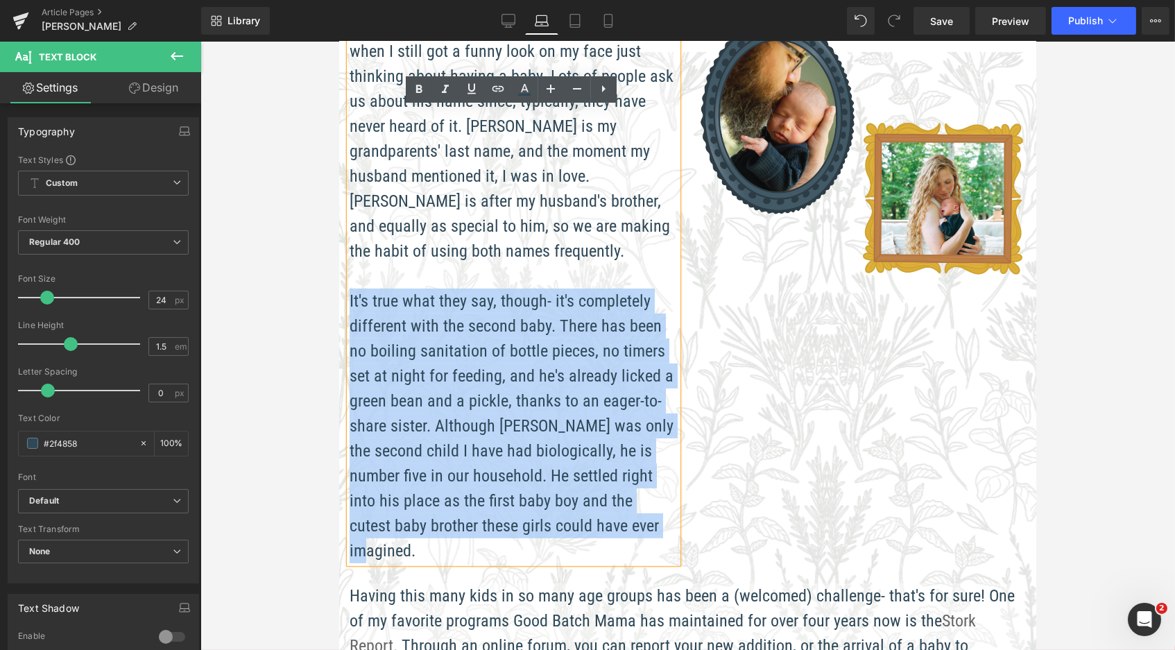
copy p "It's true what they say, though- it's completely different with the second baby…"
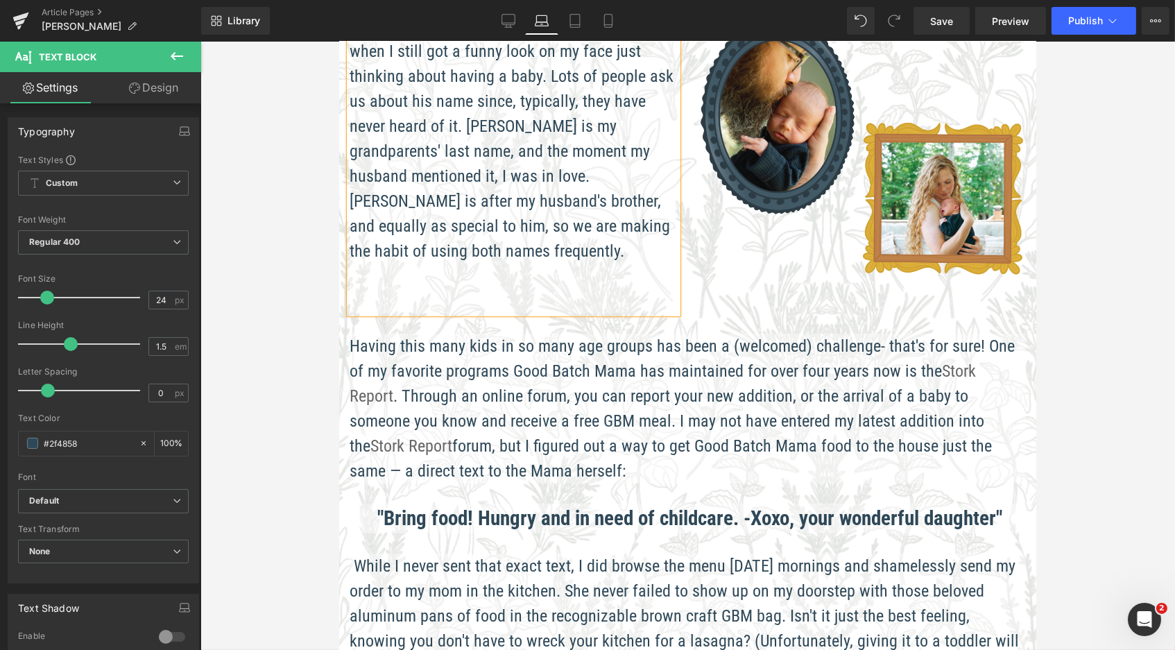
scroll to position [2385, 692]
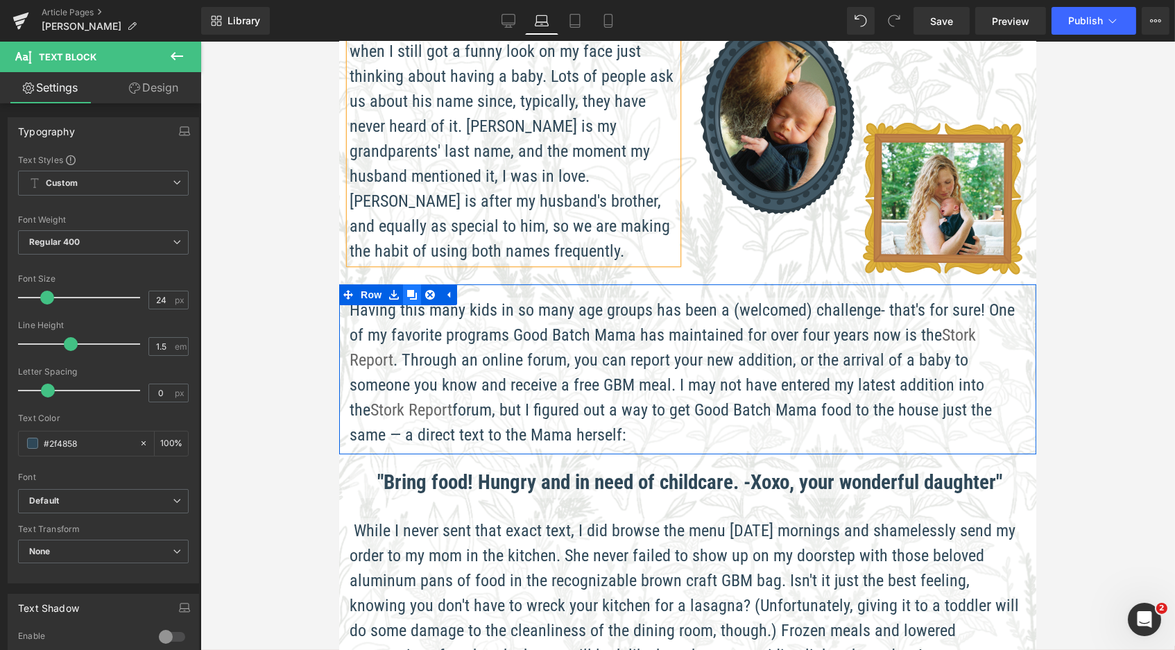
click at [415, 288] on link at bounding box center [411, 294] width 18 height 21
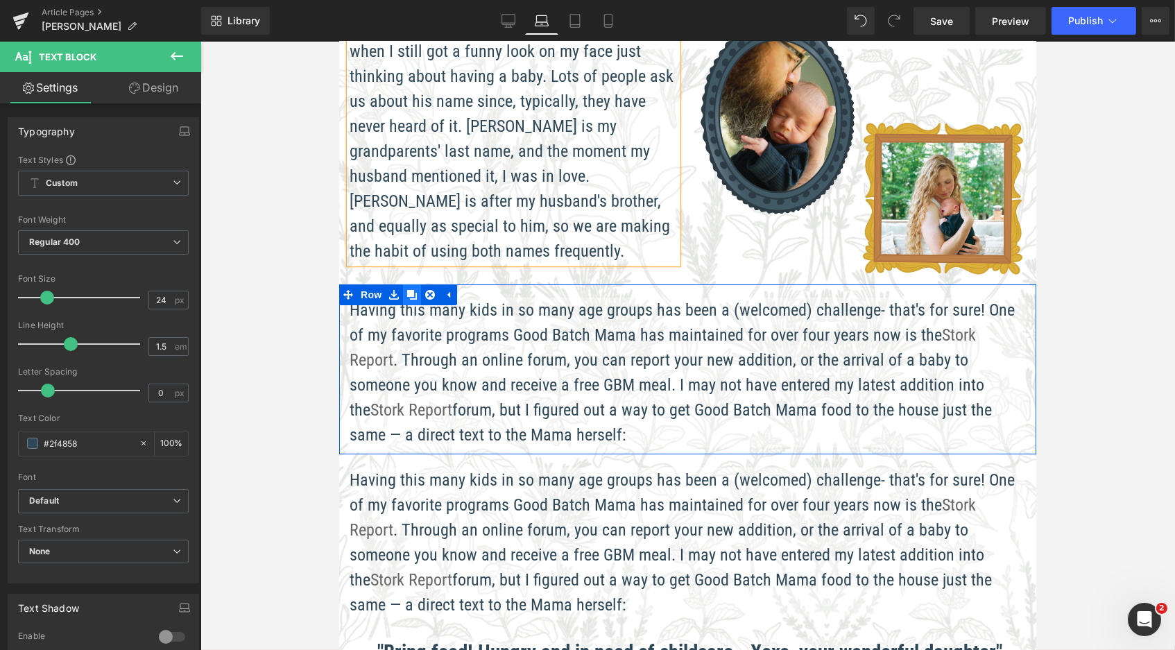
scroll to position [2551, 692]
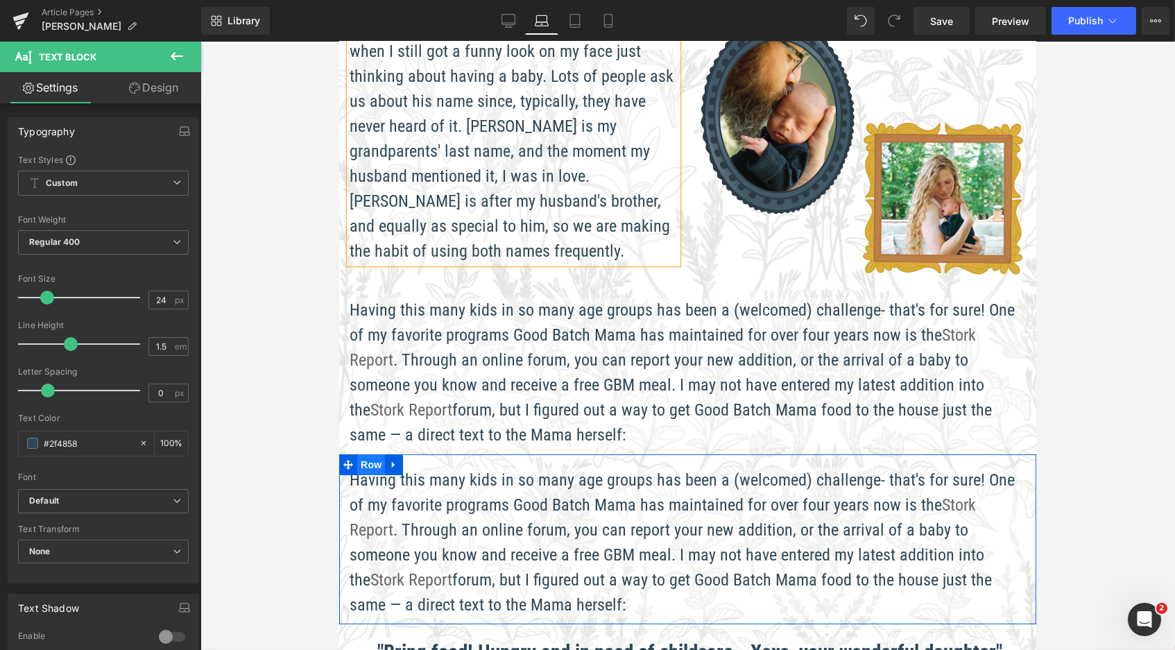
click at [361, 457] on span "Row" at bounding box center [371, 464] width 28 height 21
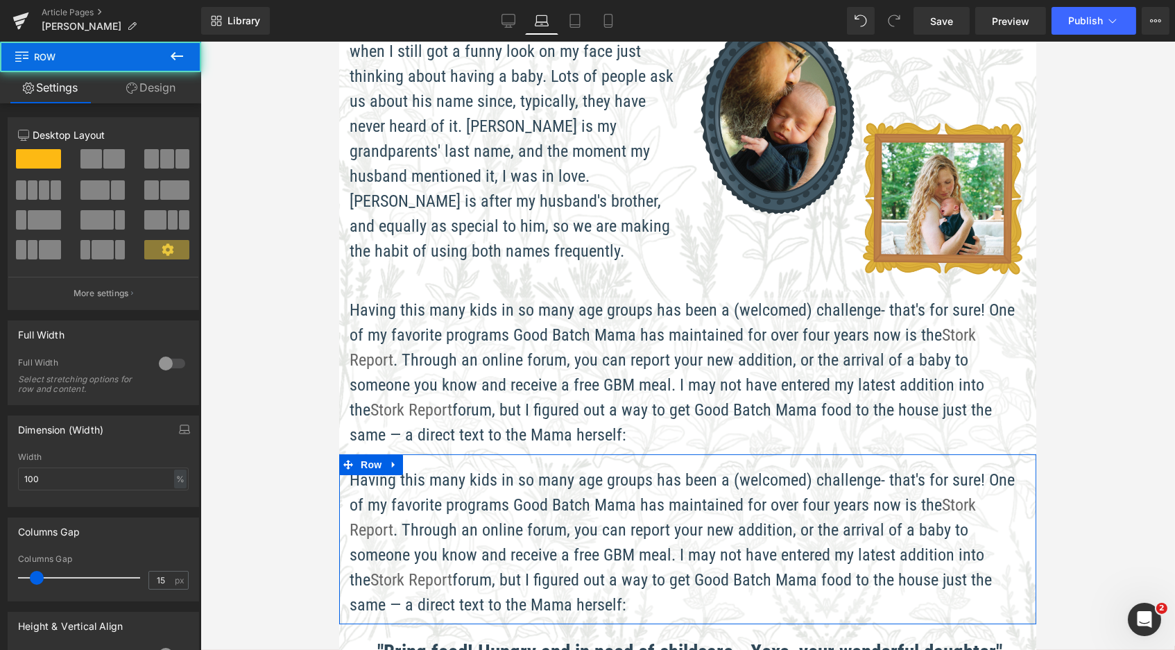
click at [160, 94] on link "Design" at bounding box center [151, 87] width 101 height 31
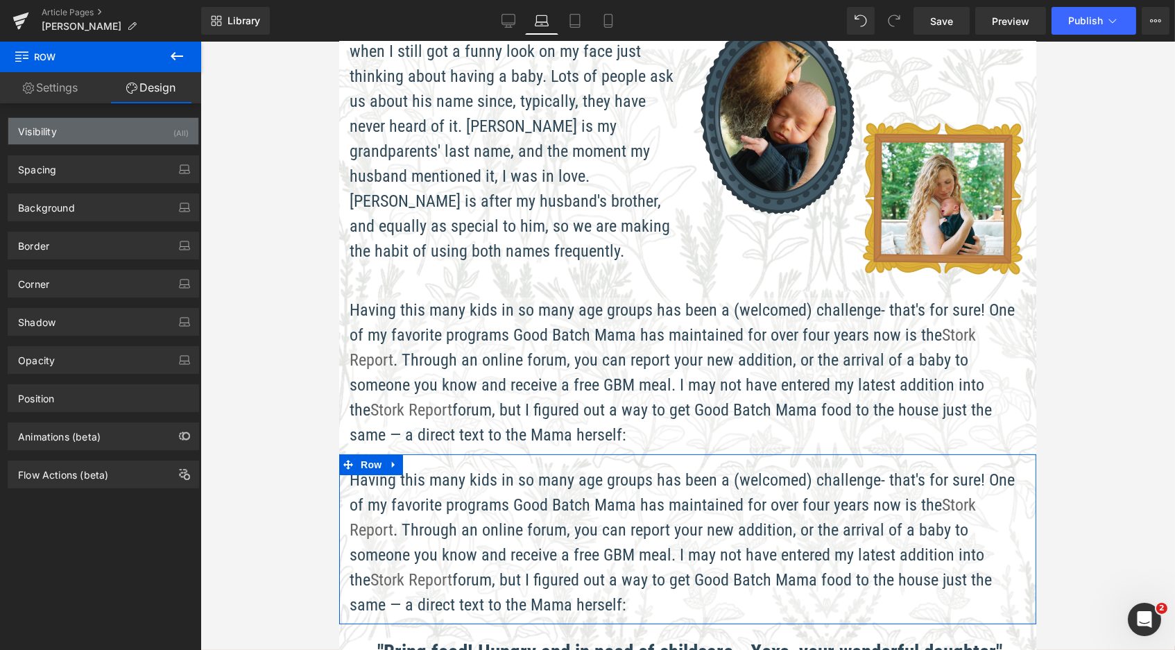
click at [151, 142] on div "Visibility (All)" at bounding box center [103, 131] width 190 height 26
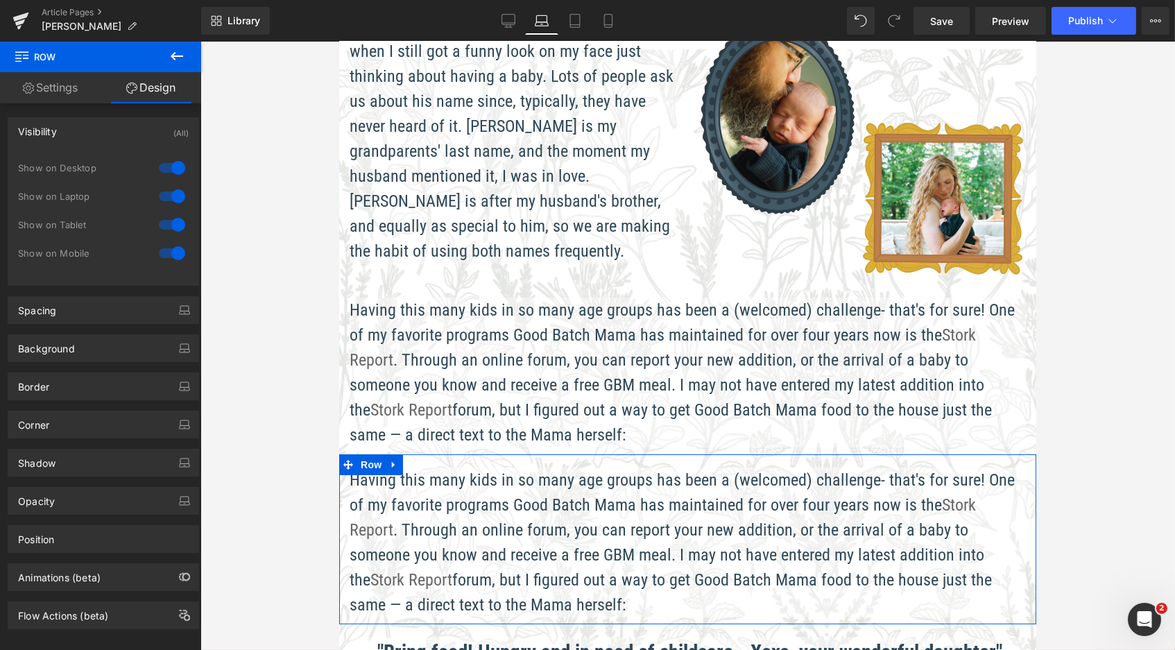
click at [169, 189] on div at bounding box center [171, 196] width 33 height 22
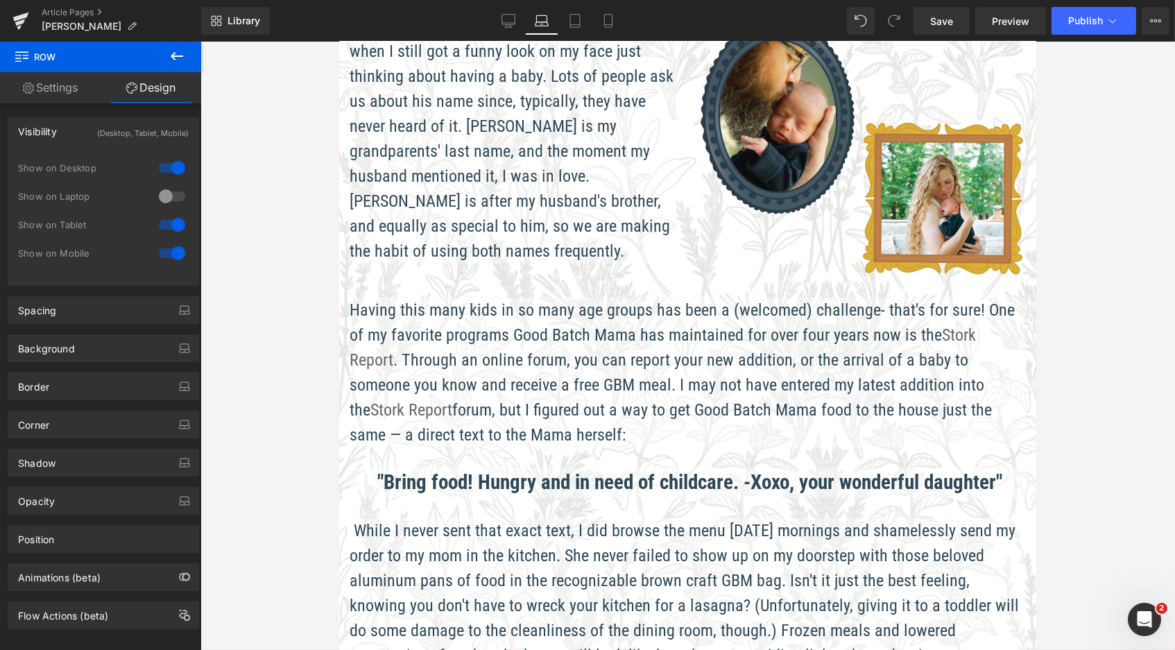
scroll to position [2385, 692]
click at [177, 223] on div at bounding box center [171, 225] width 33 height 22
click at [176, 249] on div at bounding box center [171, 253] width 33 height 22
click at [339, 42] on div at bounding box center [339, 42] width 0 height 0
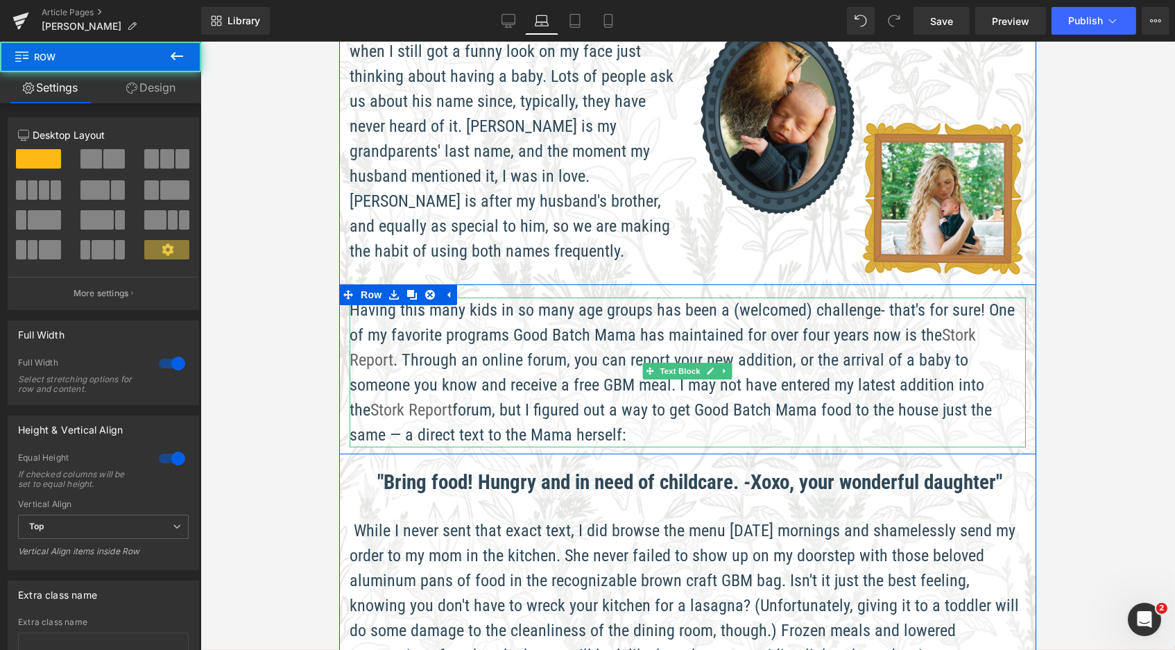
click at [383, 334] on span "Having this many kids in so many age groups has been a (welcomed) challenge- th…" at bounding box center [681, 372] width 665 height 144
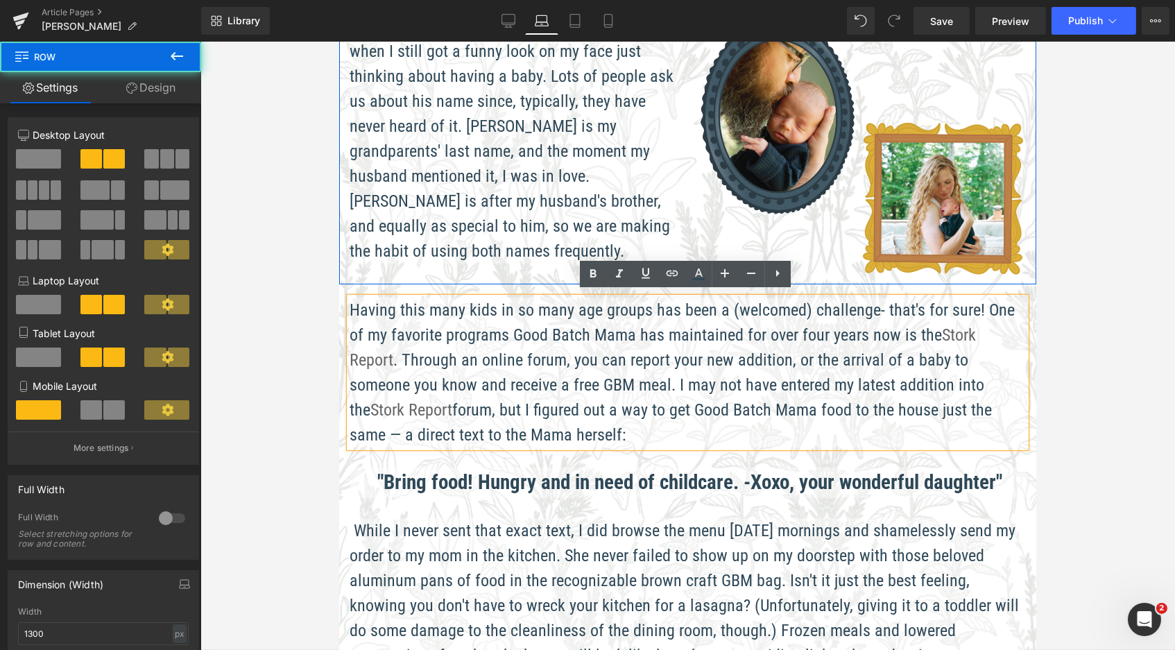
click at [367, 275] on div "My husband had the name picked out years ago, when I still got a funny look on …" at bounding box center [687, 144] width 697 height 281
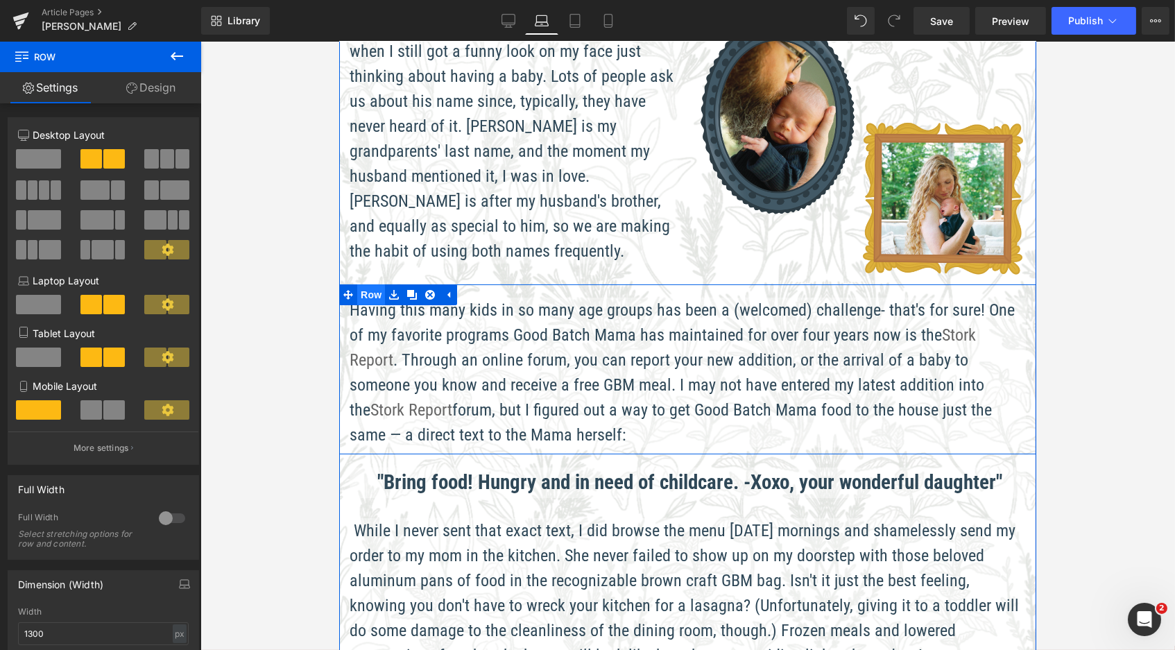
click at [365, 287] on span "Row" at bounding box center [371, 294] width 28 height 21
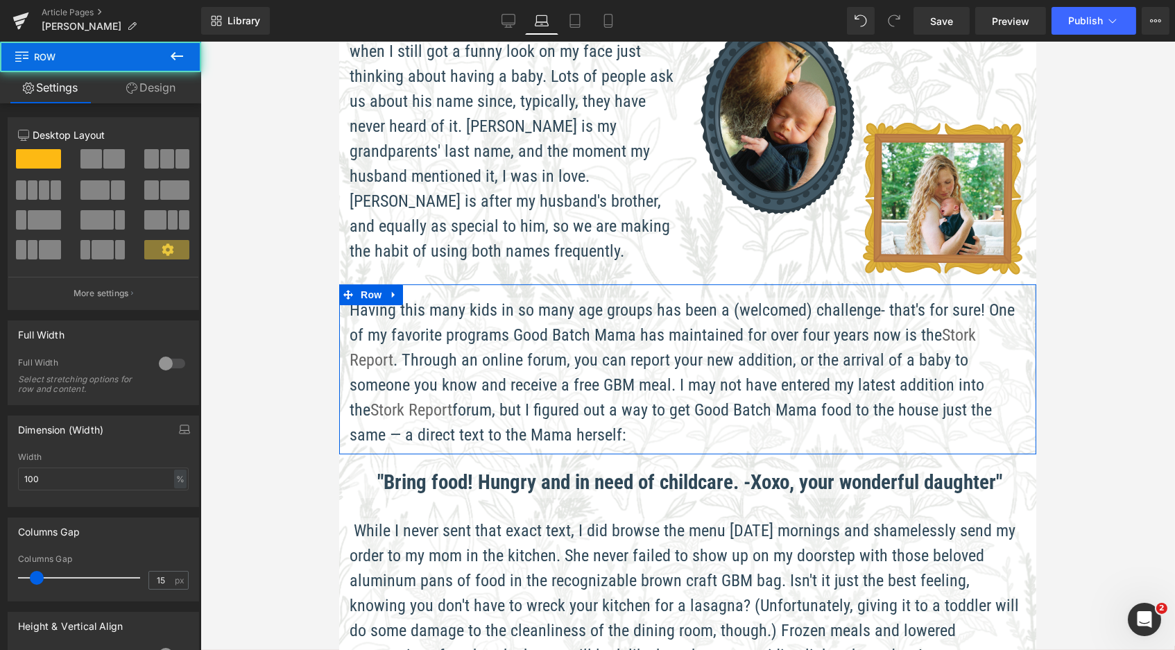
click at [150, 84] on link "Design" at bounding box center [151, 87] width 101 height 31
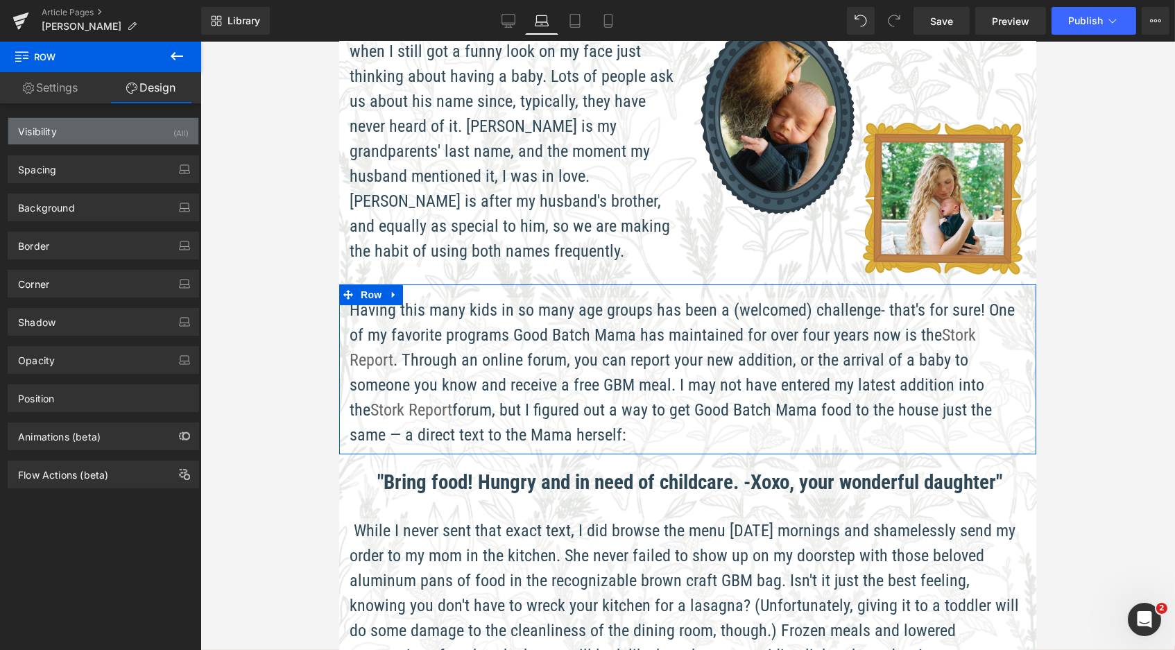
click at [149, 144] on div "Visibility (All)" at bounding box center [103, 131] width 190 height 26
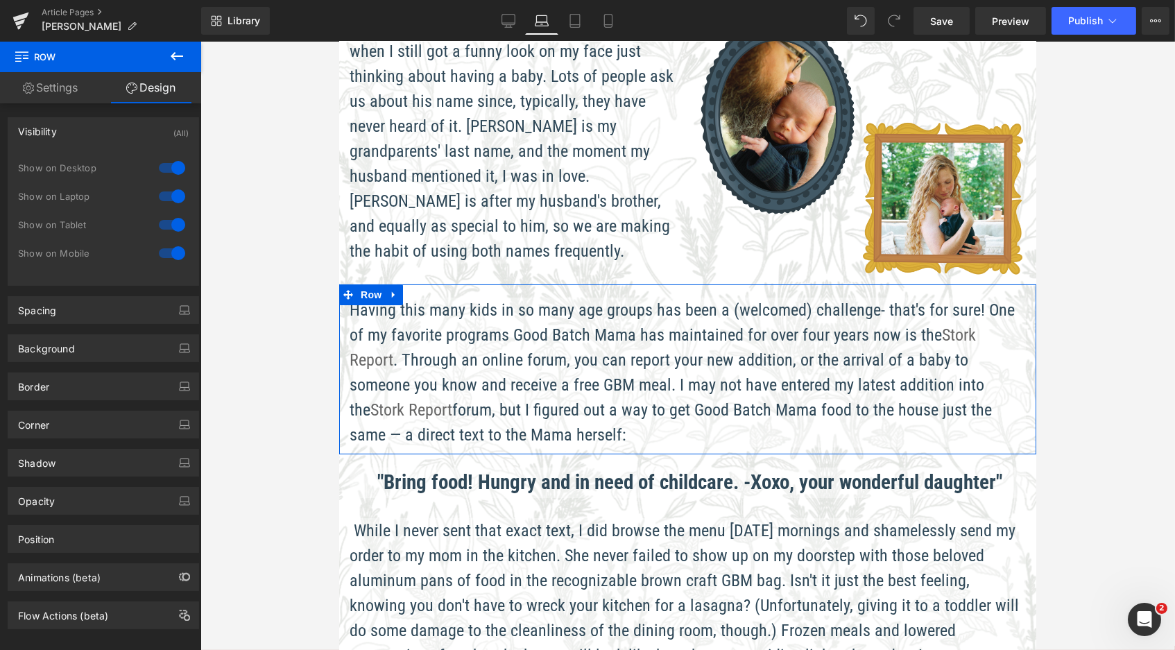
click at [169, 161] on div at bounding box center [171, 168] width 33 height 22
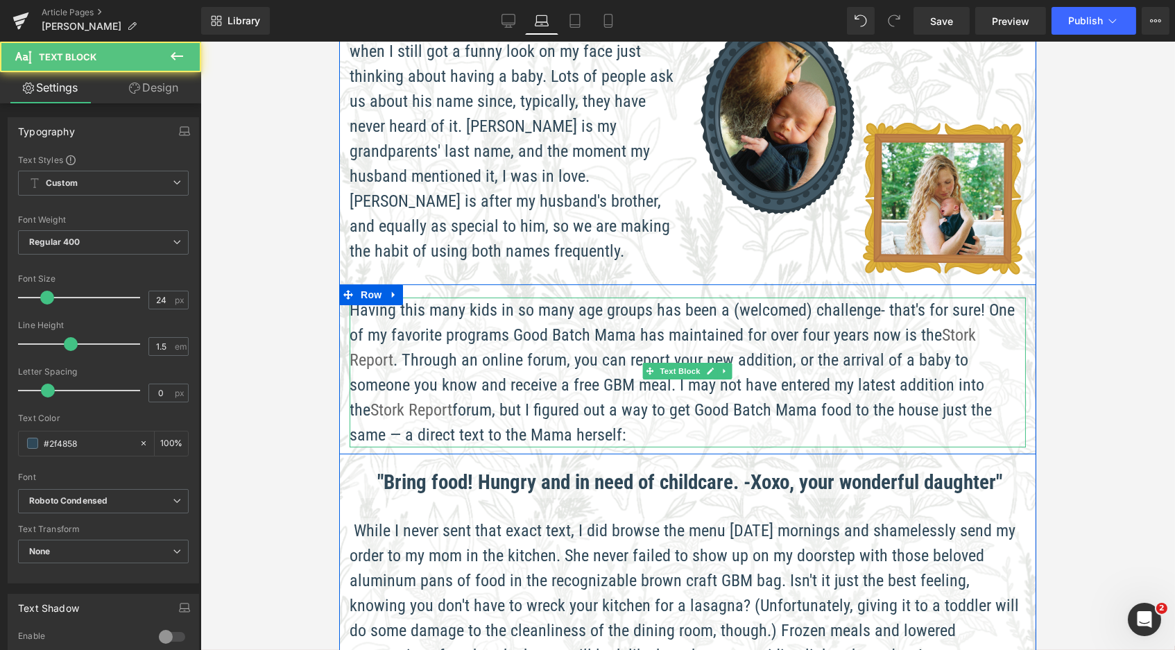
click at [369, 314] on span "Having this many kids in so many age groups has been a (welcomed) challenge- th…" at bounding box center [681, 372] width 665 height 144
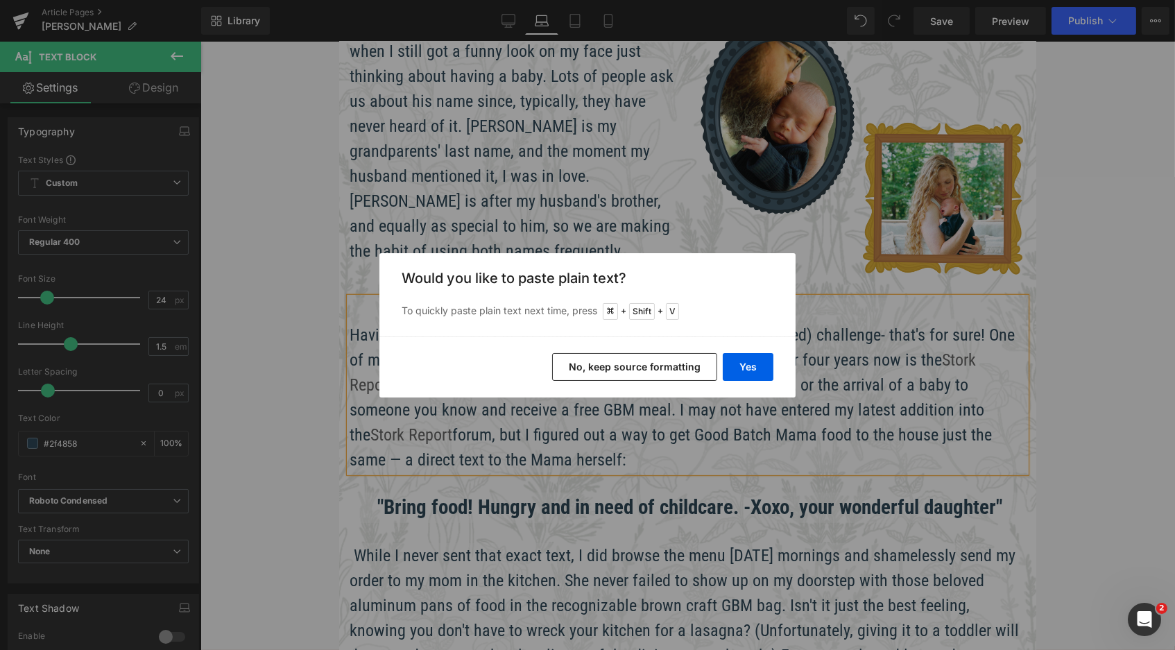
scroll to position [2409, 692]
click at [757, 369] on button "Yes" at bounding box center [748, 367] width 51 height 28
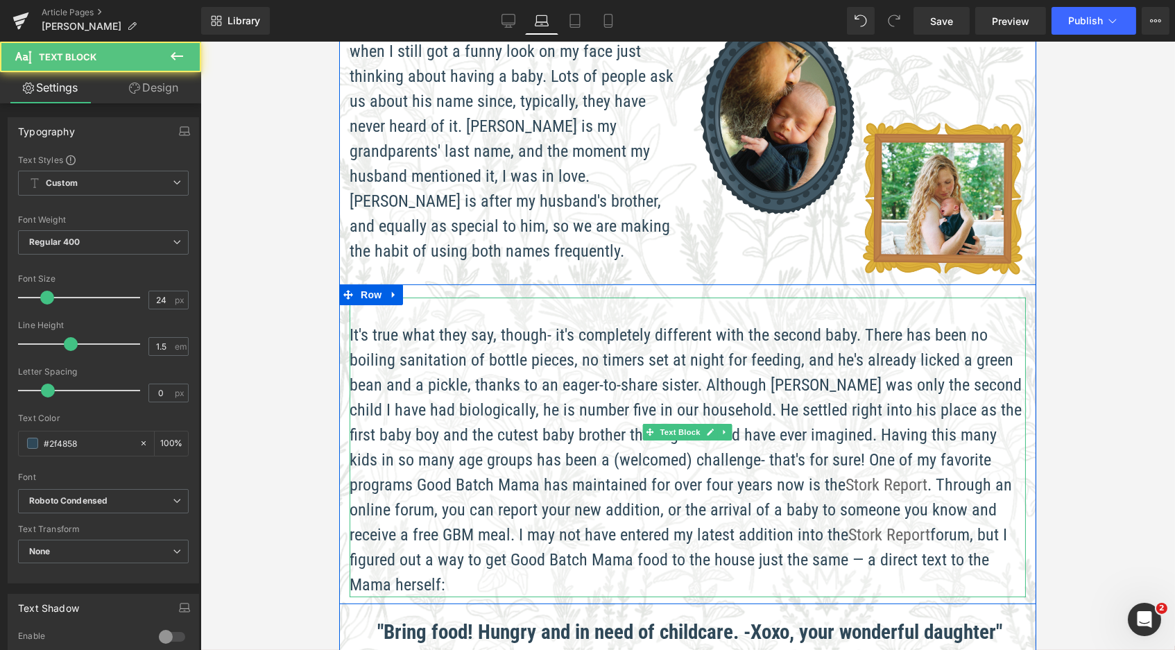
click at [747, 426] on span "It's true what they say, though- it's completely different with the second baby…" at bounding box center [685, 459] width 672 height 269
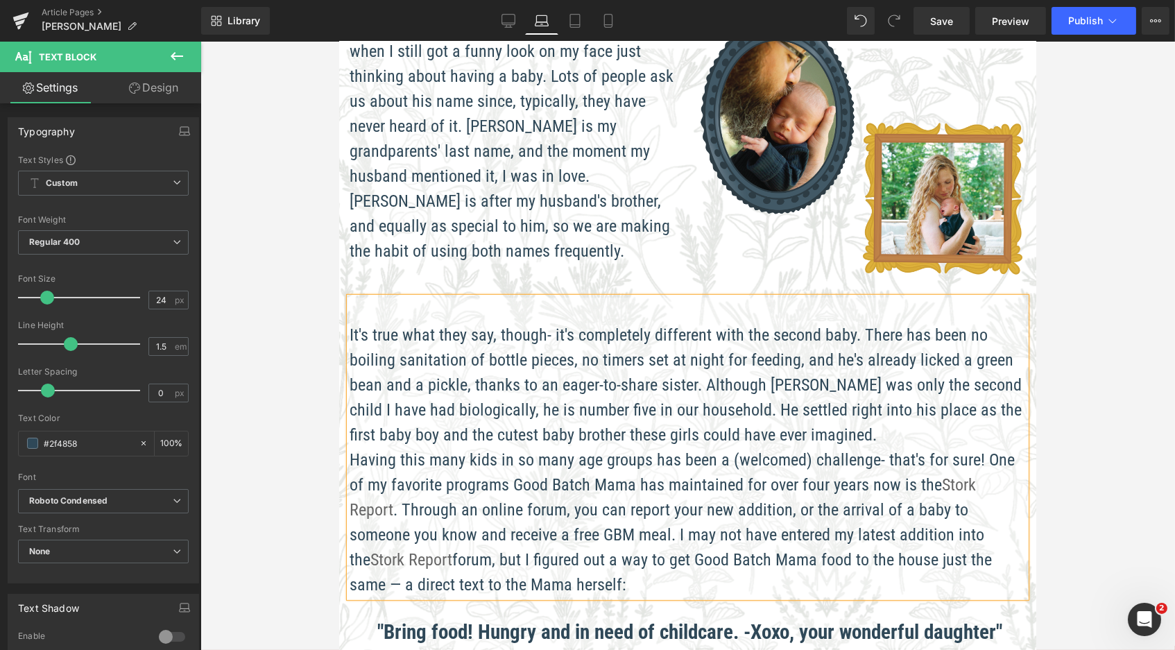
scroll to position [2556, 692]
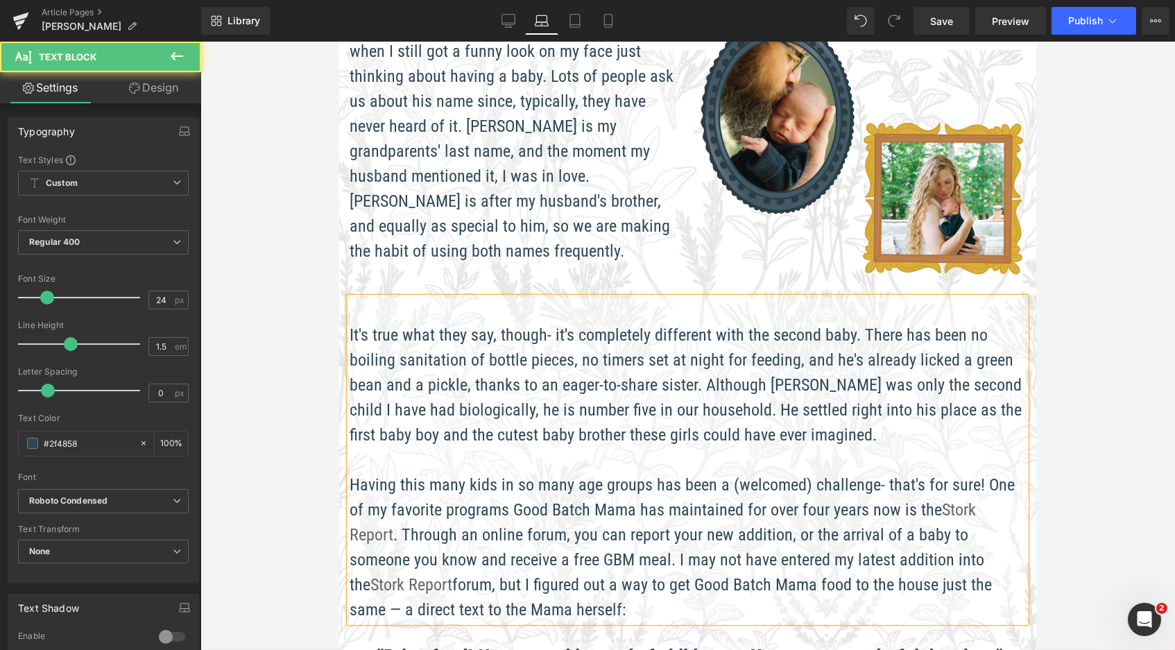
click at [349, 326] on span "It's true what they say, though- it's completely different with the second baby…" at bounding box center [685, 384] width 672 height 119
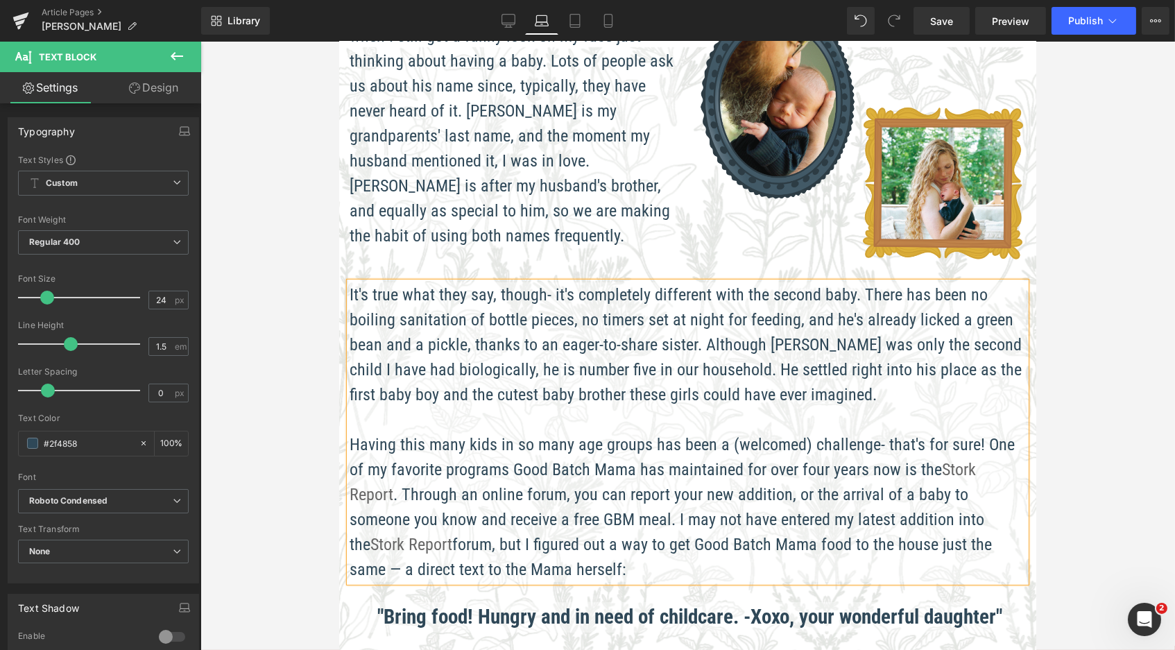
scroll to position [352, 0]
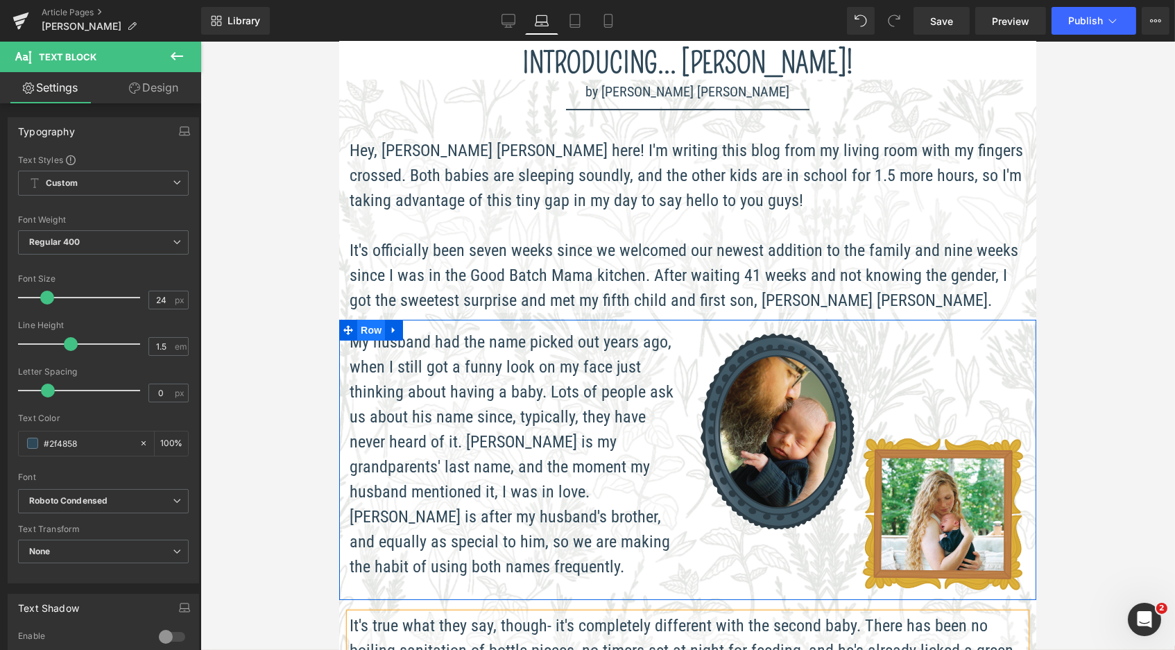
click at [360, 323] on span "Row" at bounding box center [371, 330] width 28 height 21
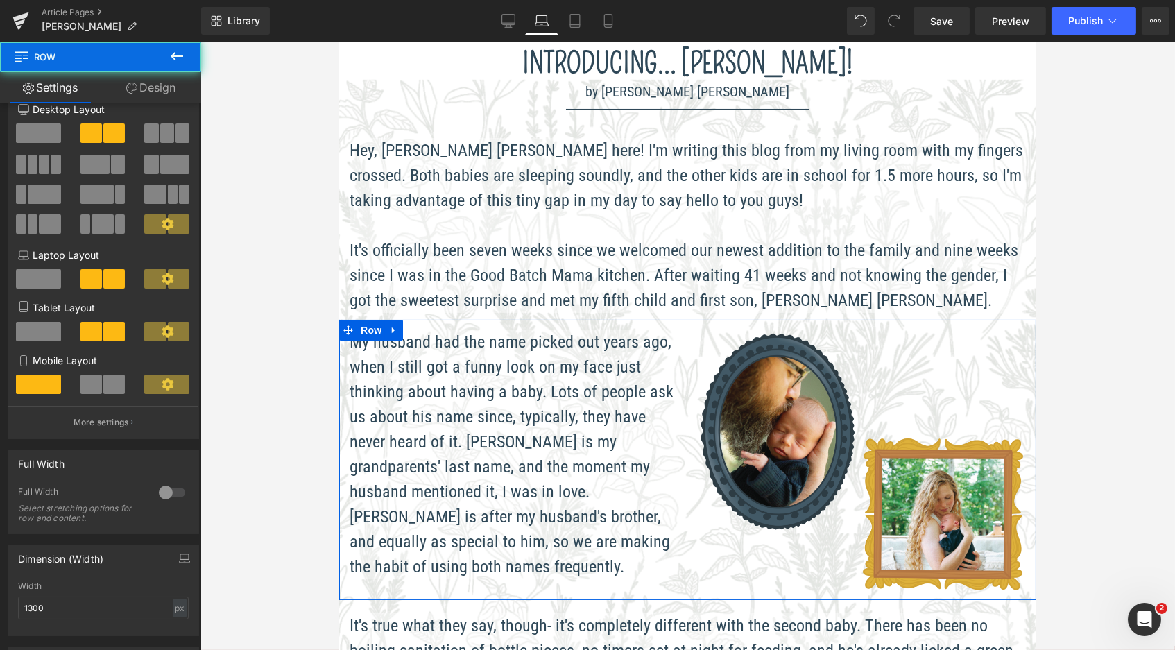
scroll to position [261, 0]
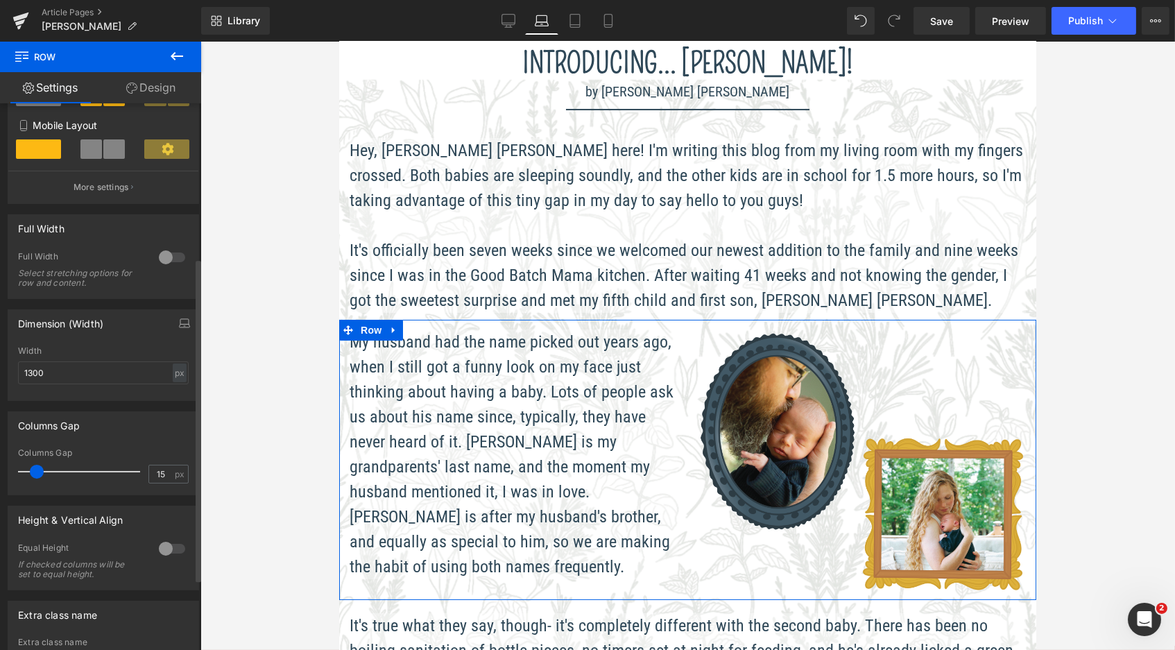
click at [163, 542] on div at bounding box center [171, 549] width 33 height 22
click at [131, 605] on span "Top" at bounding box center [103, 617] width 171 height 24
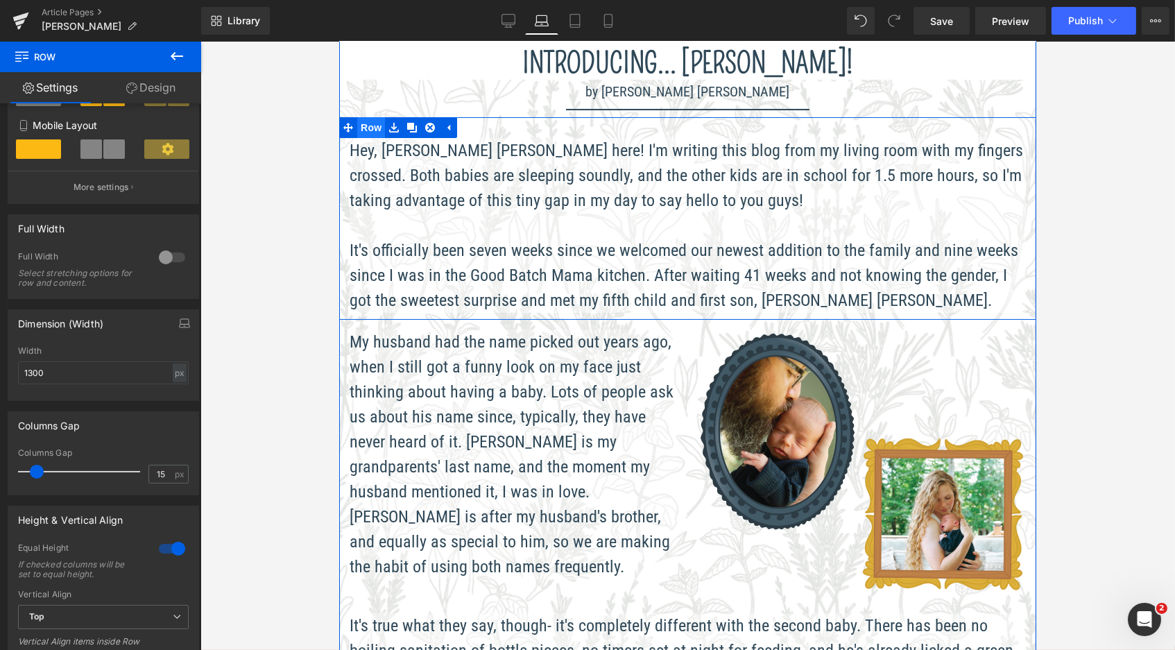
click at [373, 131] on span "Row" at bounding box center [371, 127] width 28 height 21
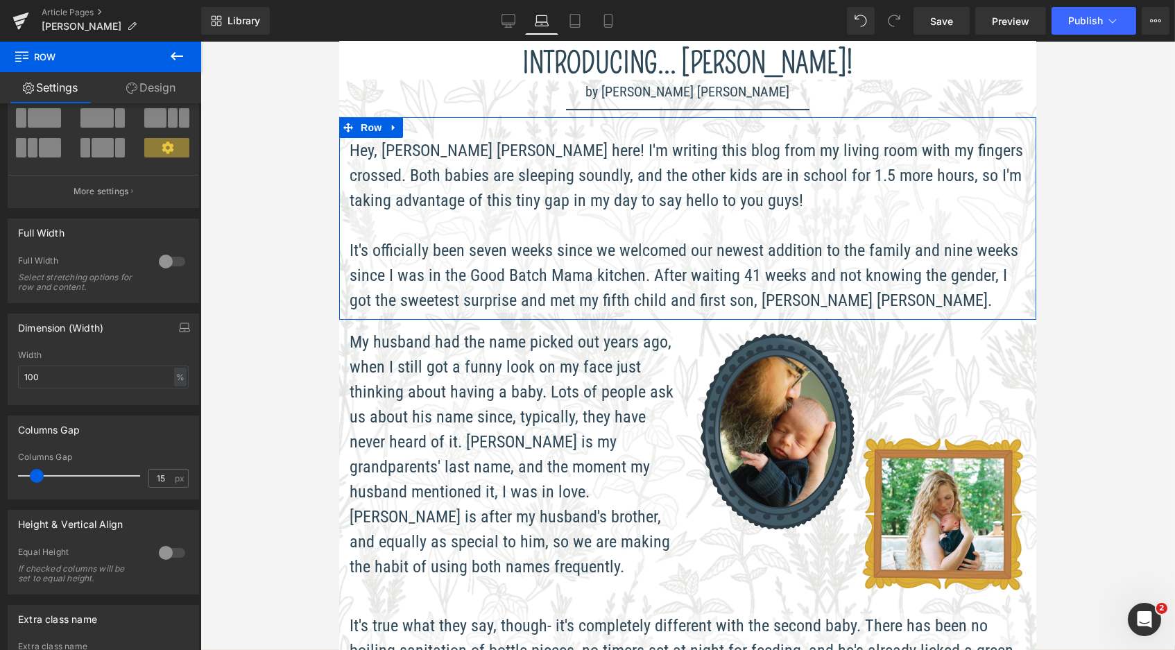
scroll to position [105, 0]
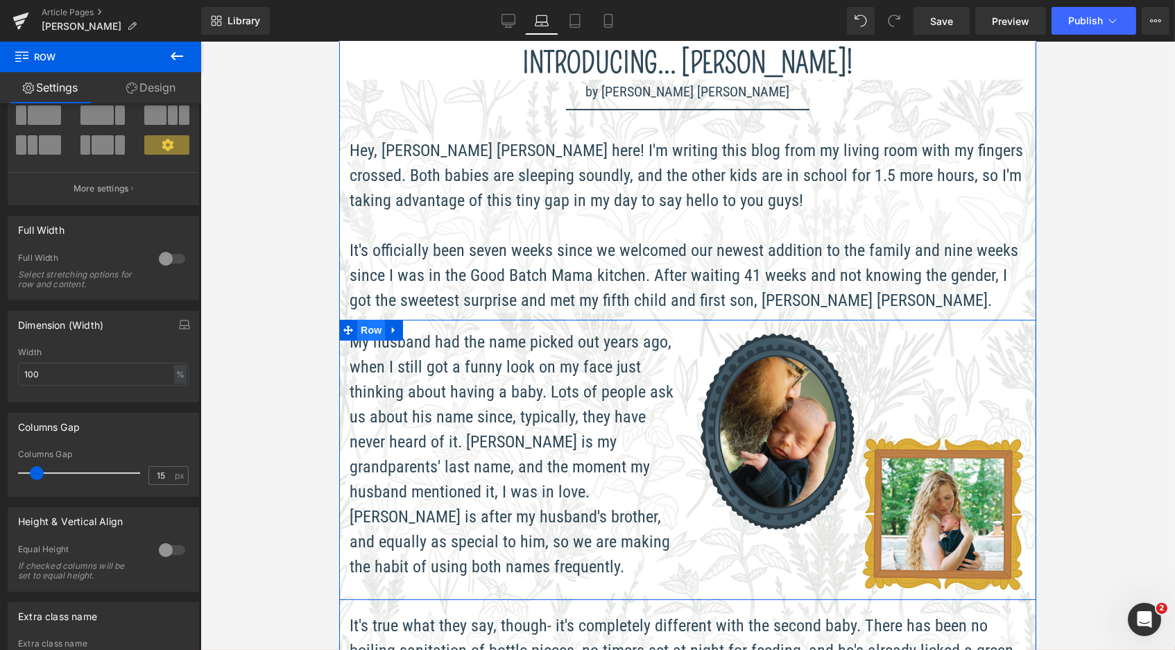
click at [365, 325] on span "Row" at bounding box center [371, 330] width 28 height 21
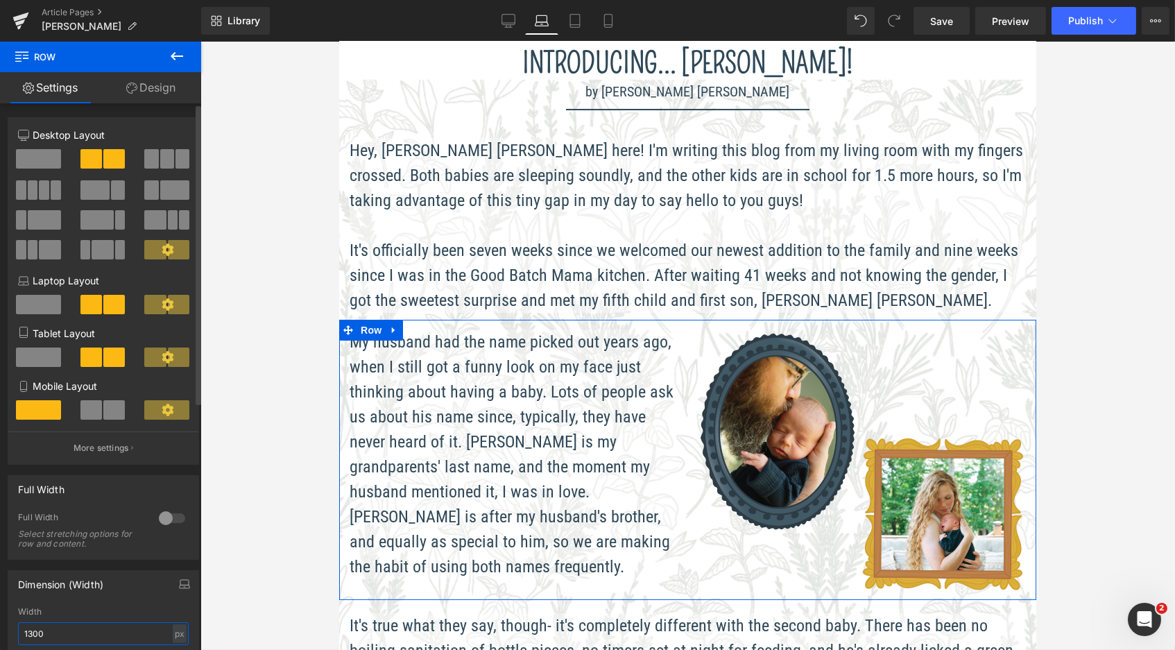
drag, startPoint x: 71, startPoint y: 627, endPoint x: 29, endPoint y: 627, distance: 42.3
click at [29, 627] on input "1300" at bounding box center [103, 633] width 171 height 23
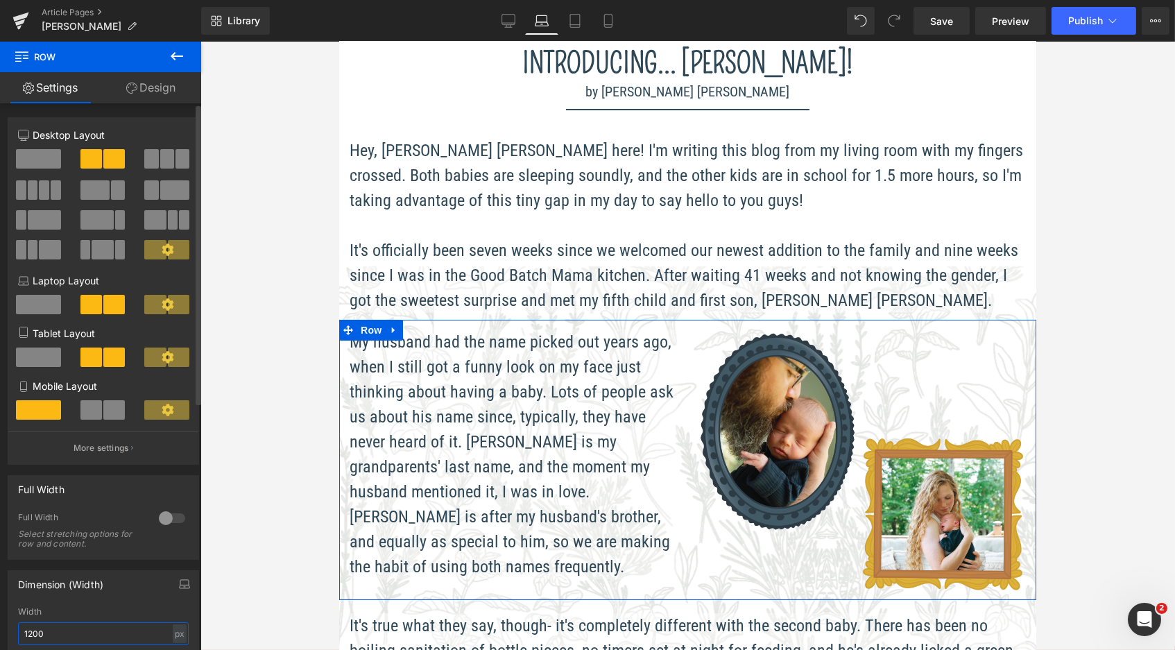
scroll to position [2532, 692]
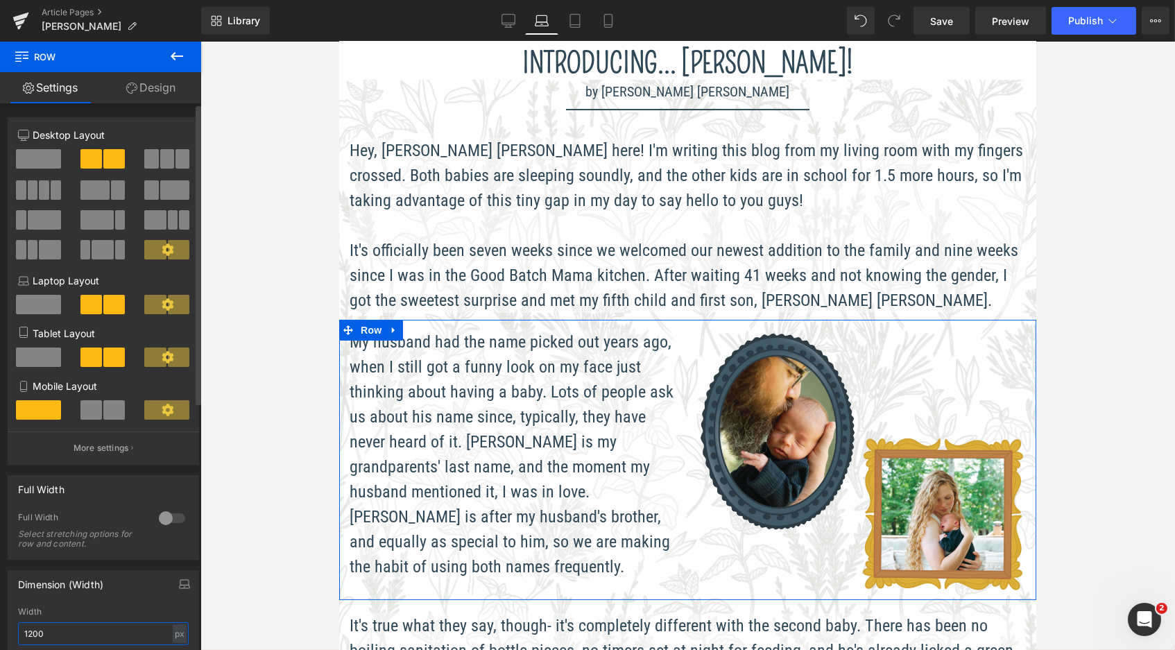
type input "1300"
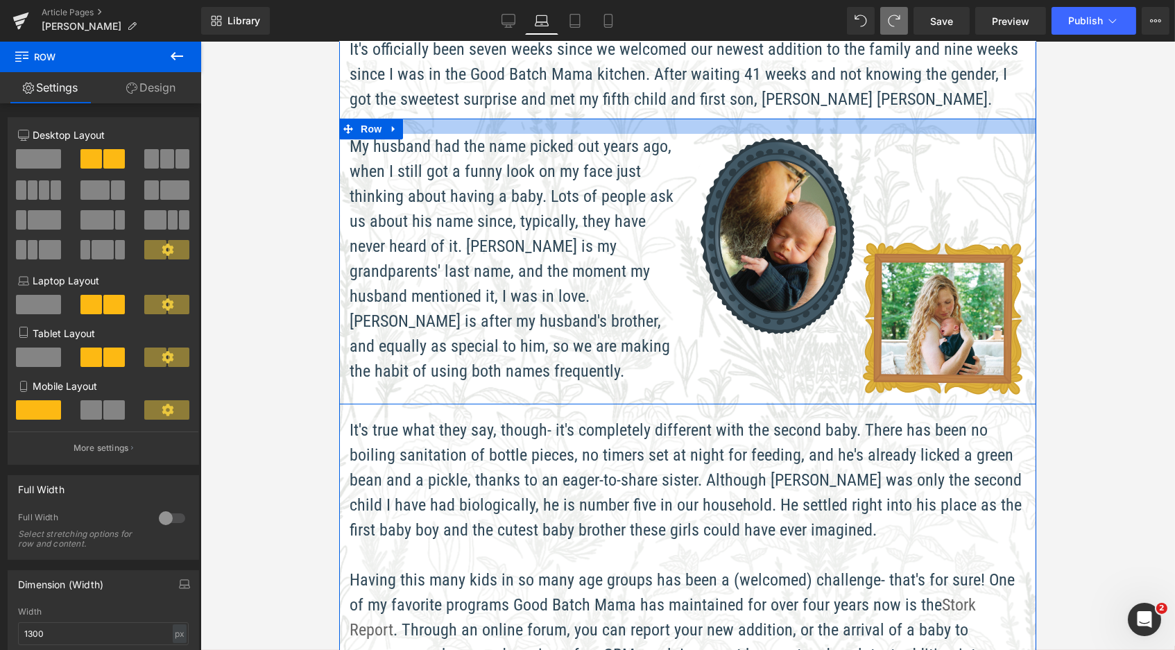
scroll to position [2538, 692]
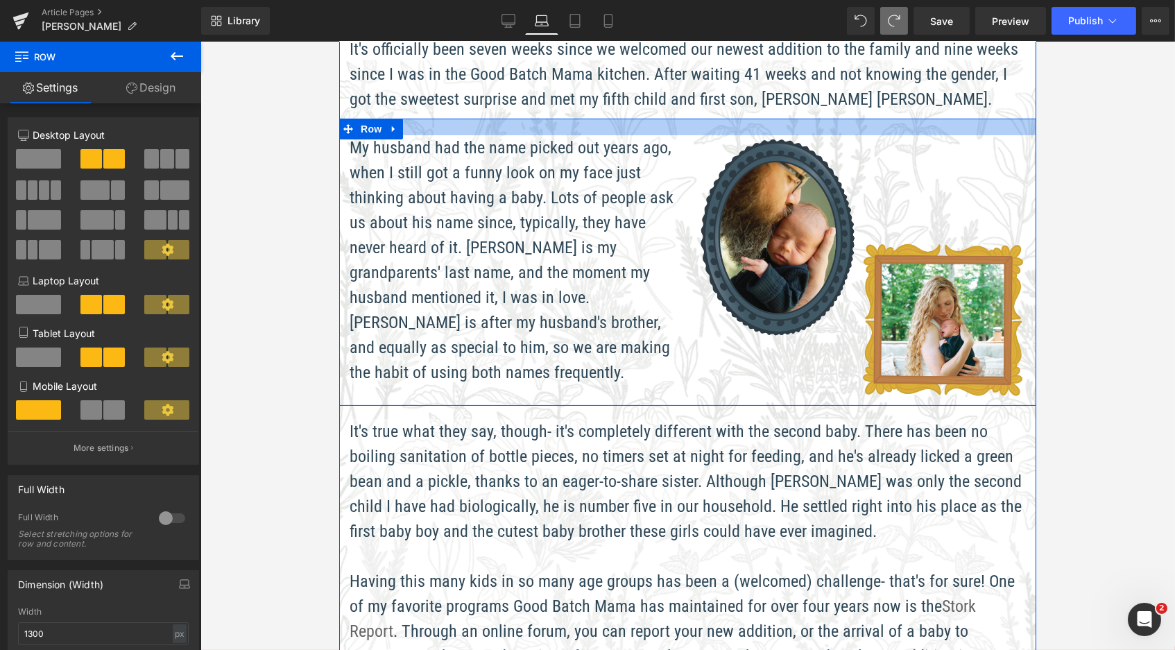
click at [561, 124] on div at bounding box center [687, 127] width 697 height 17
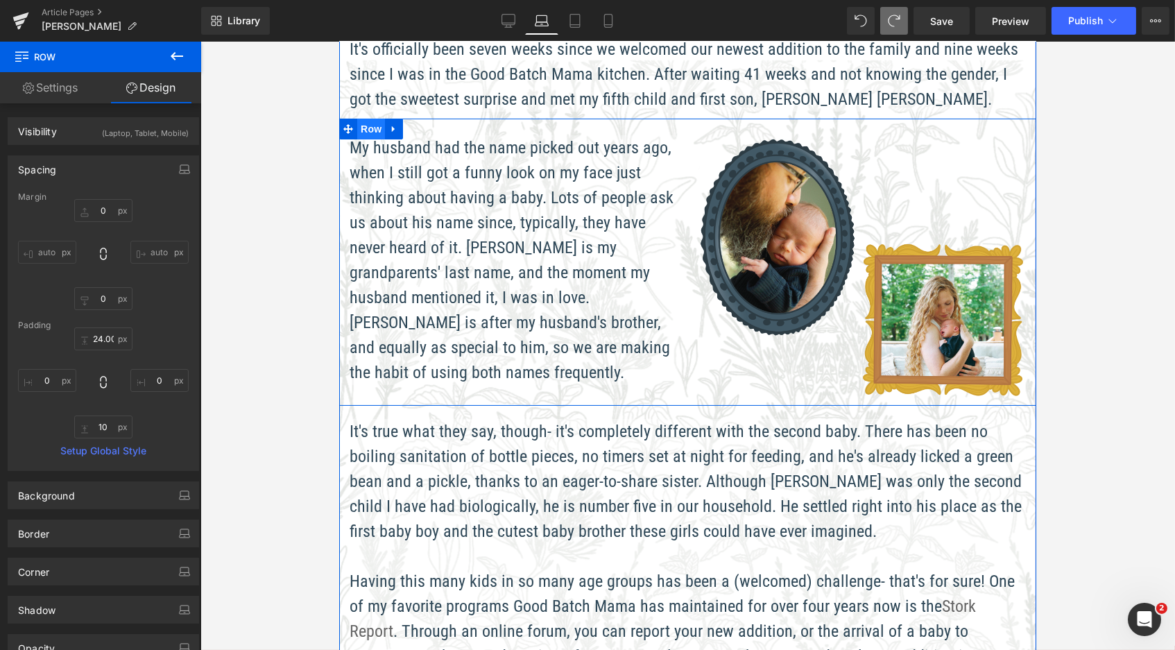
click at [368, 121] on span "Row" at bounding box center [371, 129] width 28 height 21
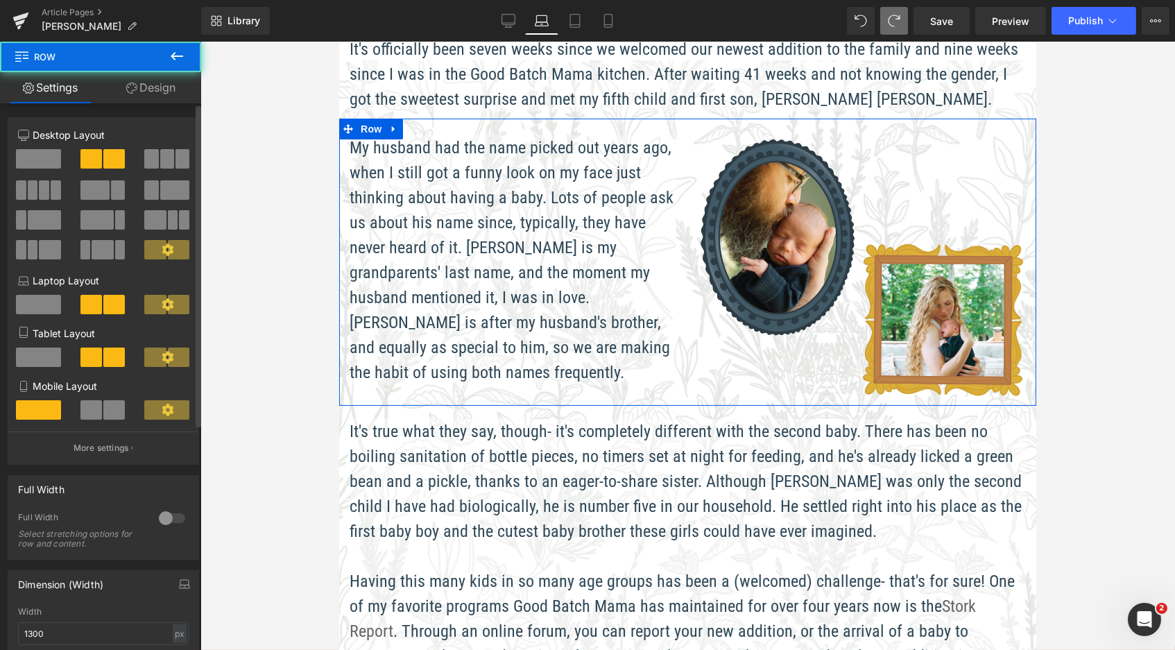
scroll to position [301, 0]
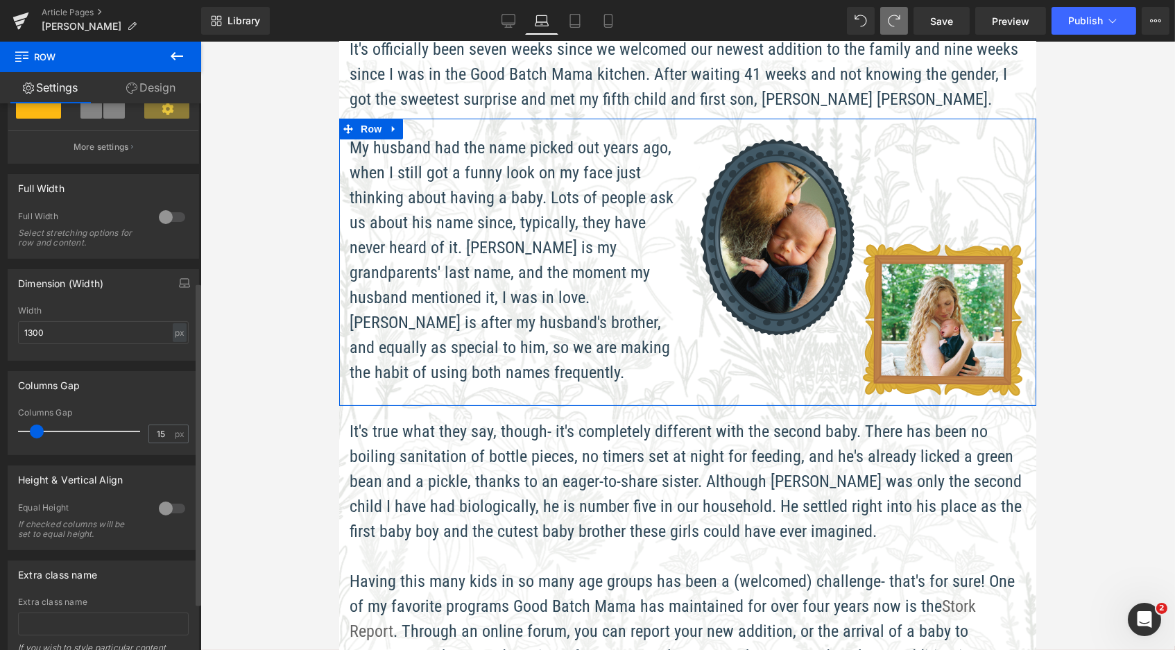
click at [166, 504] on div at bounding box center [171, 508] width 33 height 22
click at [128, 577] on span "Top" at bounding box center [103, 577] width 171 height 24
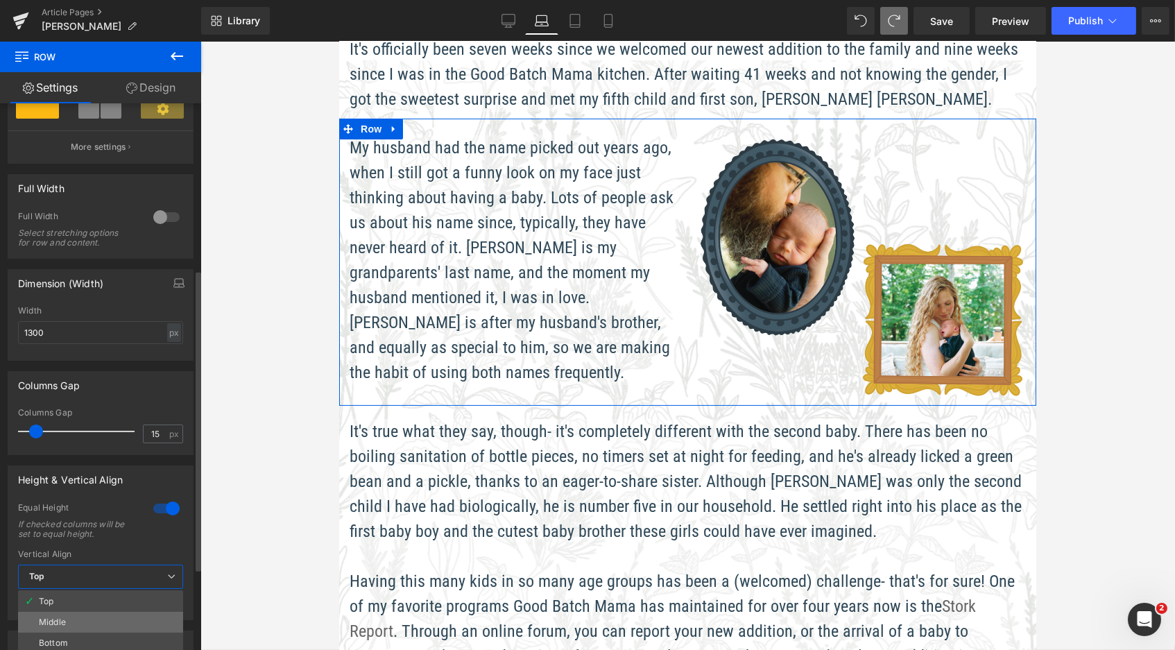
click at [89, 615] on li "Middle" at bounding box center [100, 622] width 165 height 21
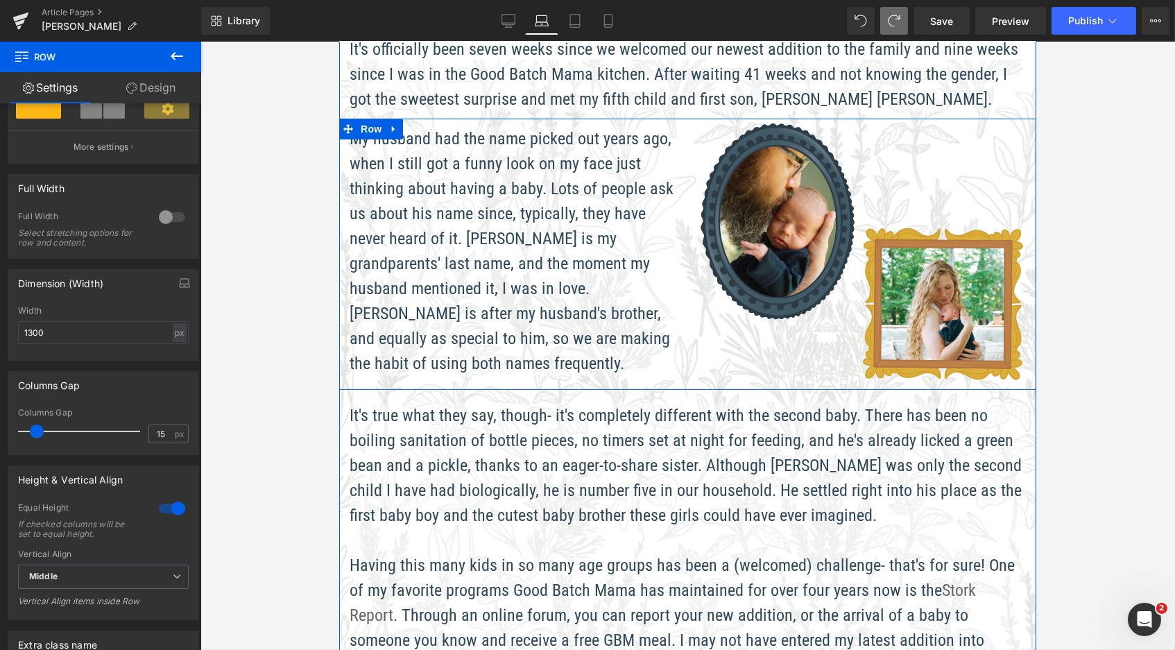
scroll to position [6, 7]
drag, startPoint x: 716, startPoint y: 122, endPoint x: 1498, endPoint y: 261, distance: 794.2
click at [716, 104] on span "Image Introducing... [PERSON_NAME]! Heading by [PERSON_NAME] [PERSON_NAME] Text…" at bounding box center [687, 554] width 697 height 1878
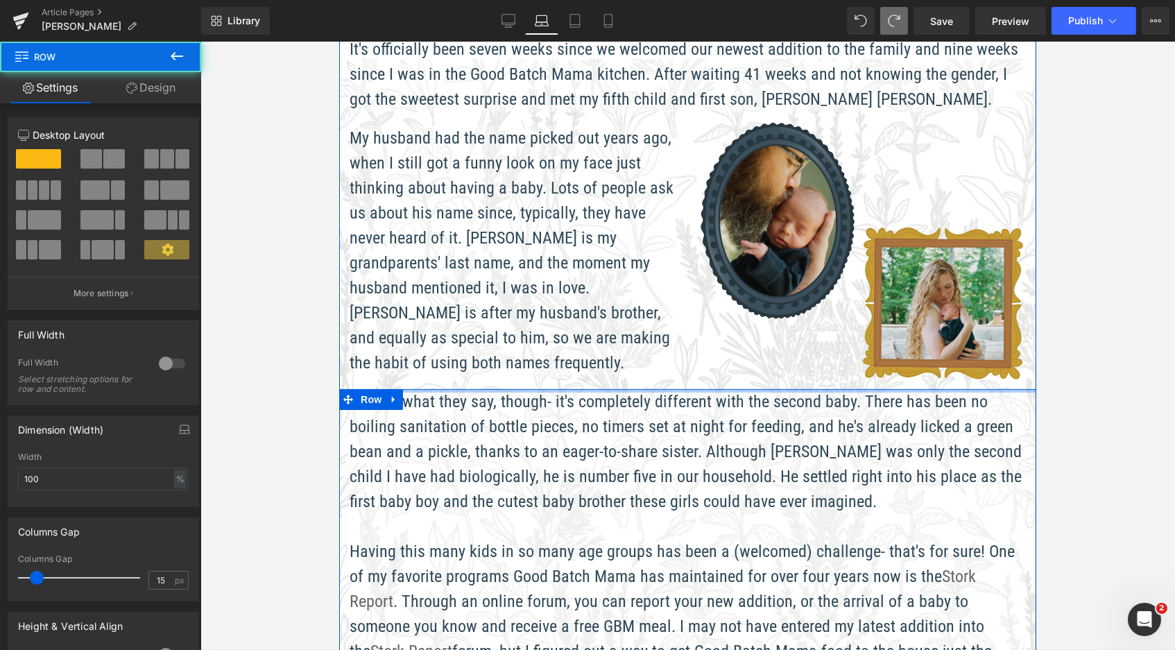
scroll to position [2509, 692]
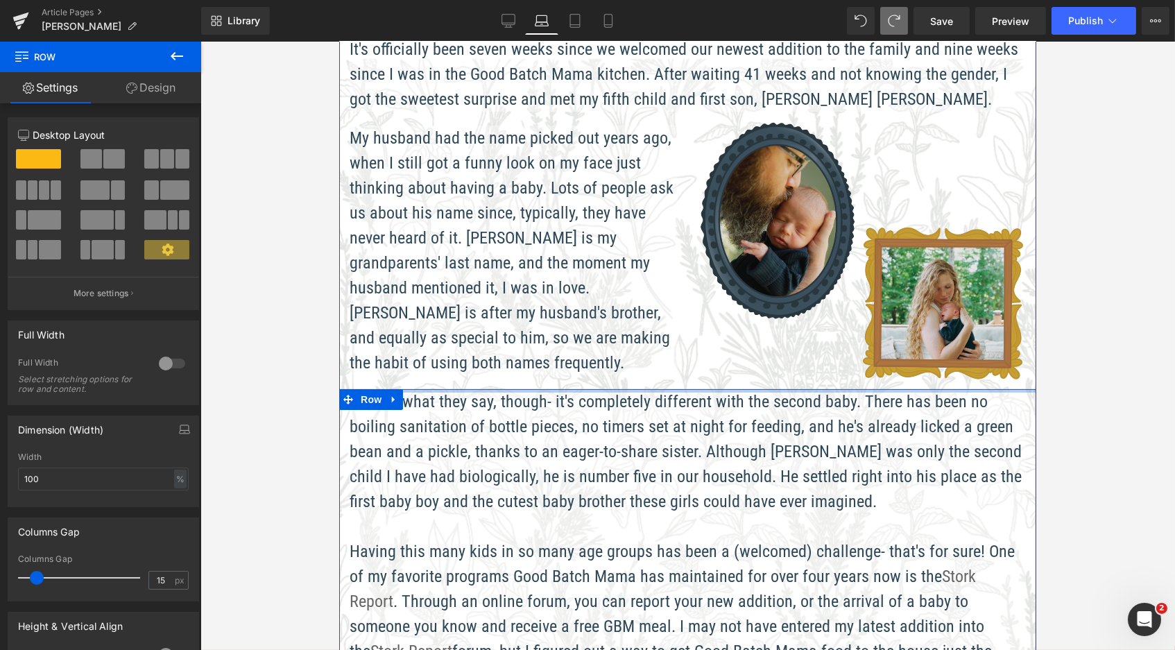
drag, startPoint x: 771, startPoint y: 388, endPoint x: 771, endPoint y: 374, distance: 13.9
click at [771, 374] on span "Image Introducing... [PERSON_NAME]! Heading by [PERSON_NAME] [PERSON_NAME] Text…" at bounding box center [687, 547] width 697 height 1865
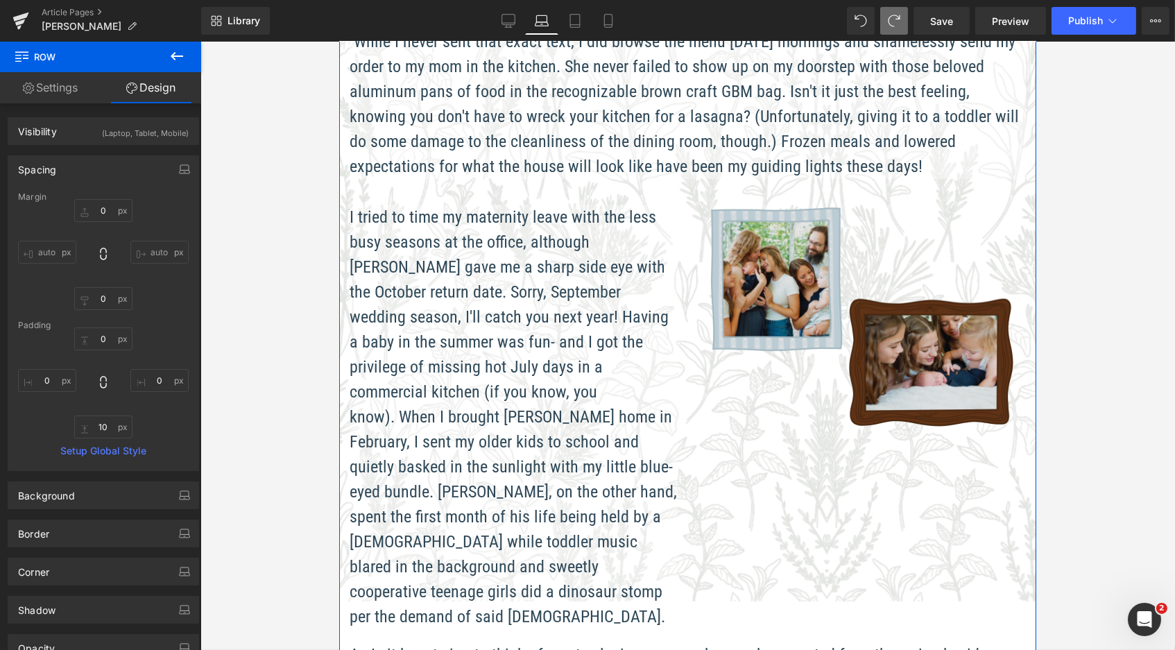
click at [770, 223] on img at bounding box center [862, 319] width 312 height 228
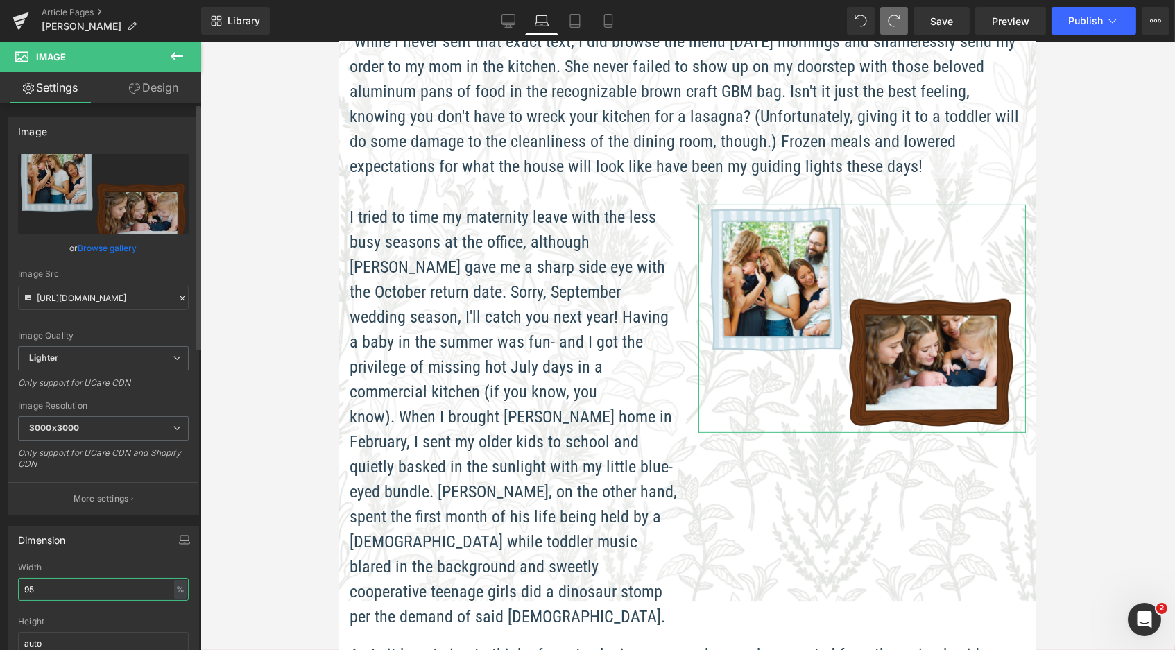
drag, startPoint x: 58, startPoint y: 579, endPoint x: 19, endPoint y: 572, distance: 38.8
click at [20, 578] on input "95" at bounding box center [103, 589] width 171 height 23
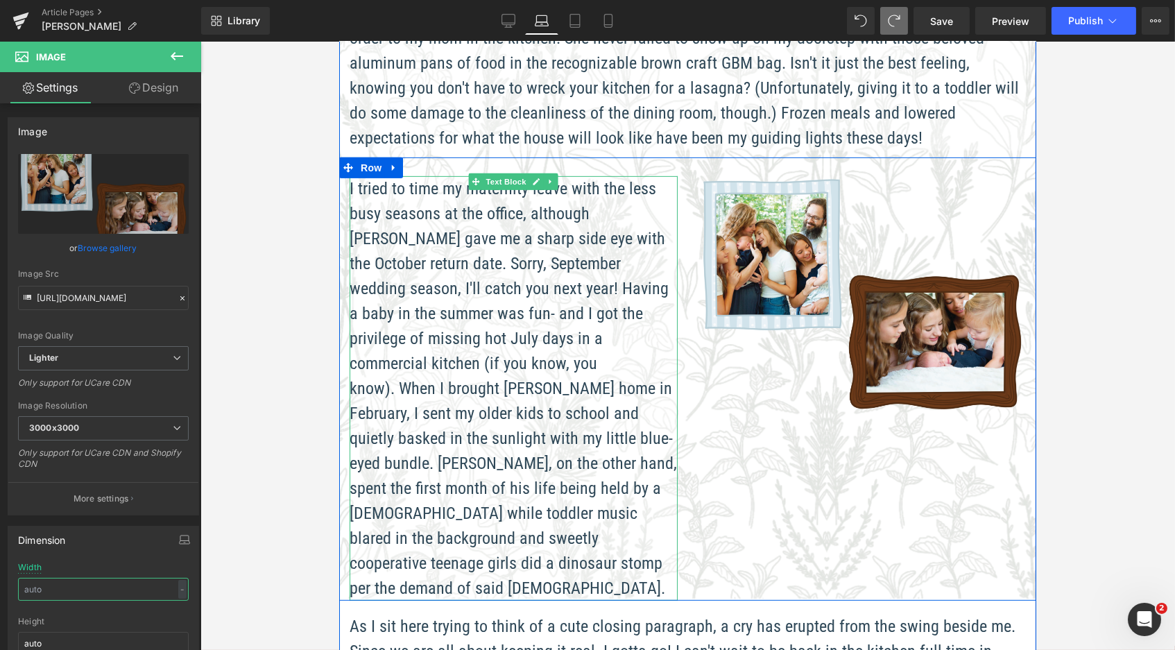
scroll to position [1334, 0]
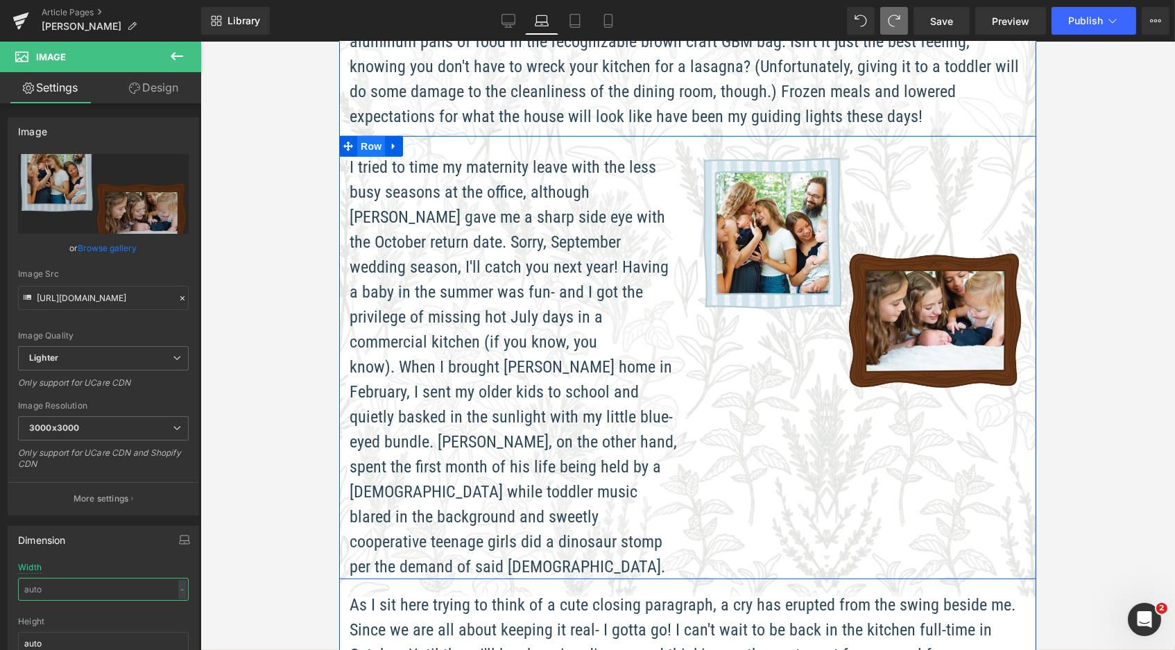
click at [373, 136] on span "Row" at bounding box center [371, 146] width 28 height 21
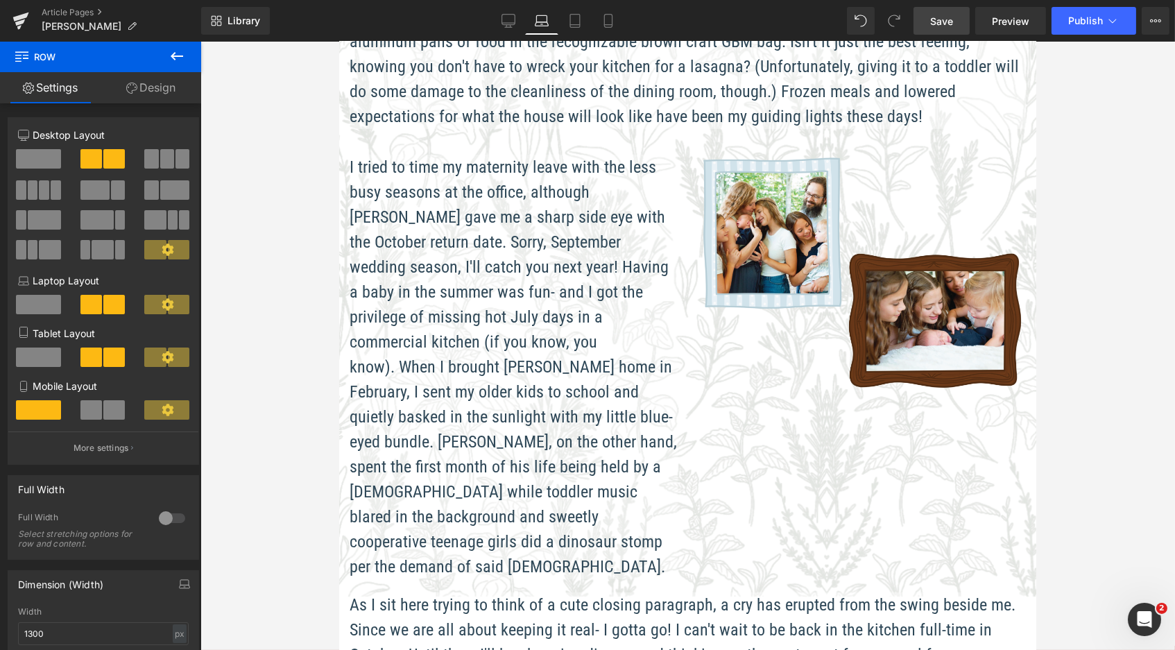
click at [960, 21] on link "Save" at bounding box center [942, 21] width 56 height 28
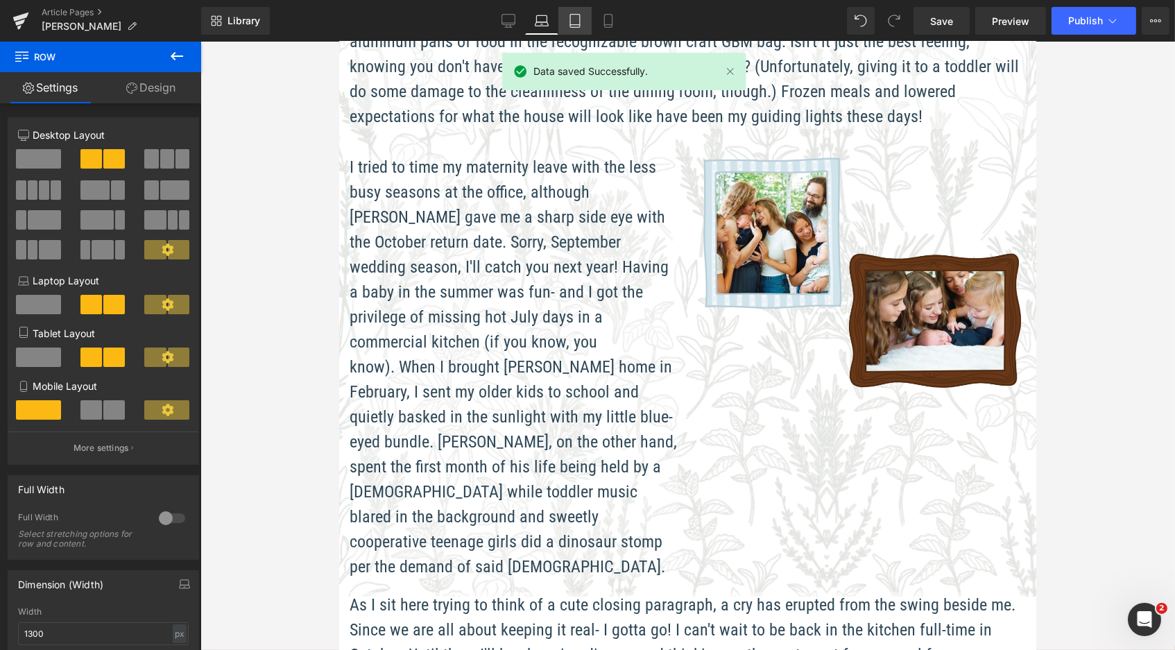
click at [575, 19] on icon at bounding box center [575, 21] width 14 height 14
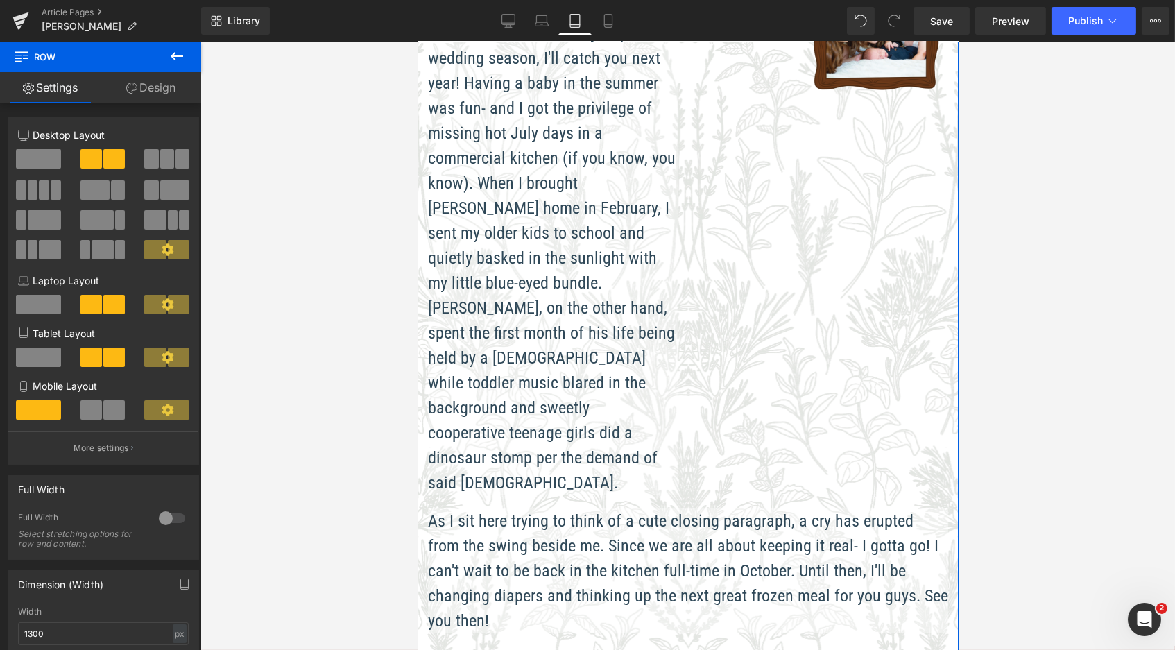
scroll to position [2006, 0]
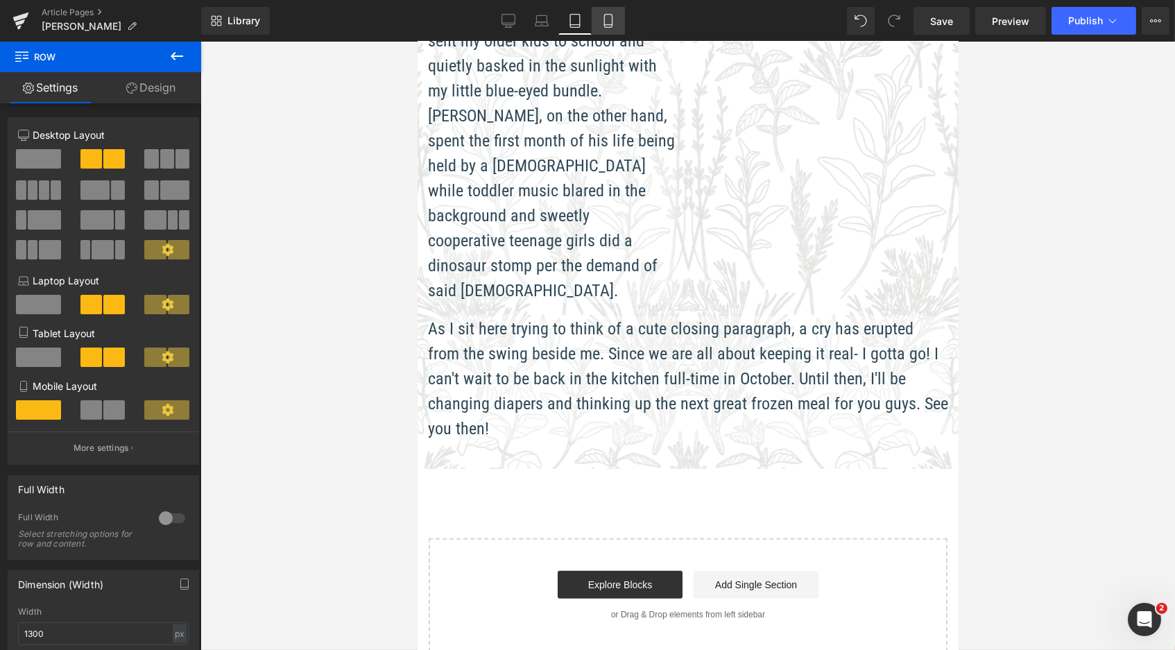
click at [617, 17] on link "Mobile" at bounding box center [608, 21] width 33 height 28
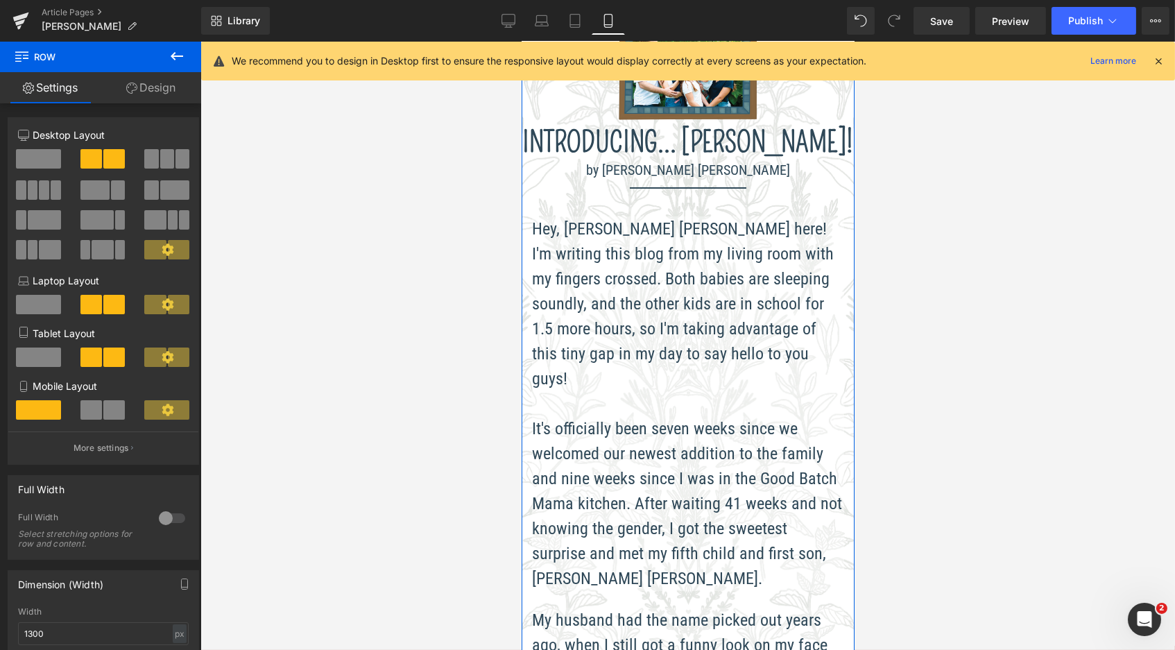
scroll to position [121, 0]
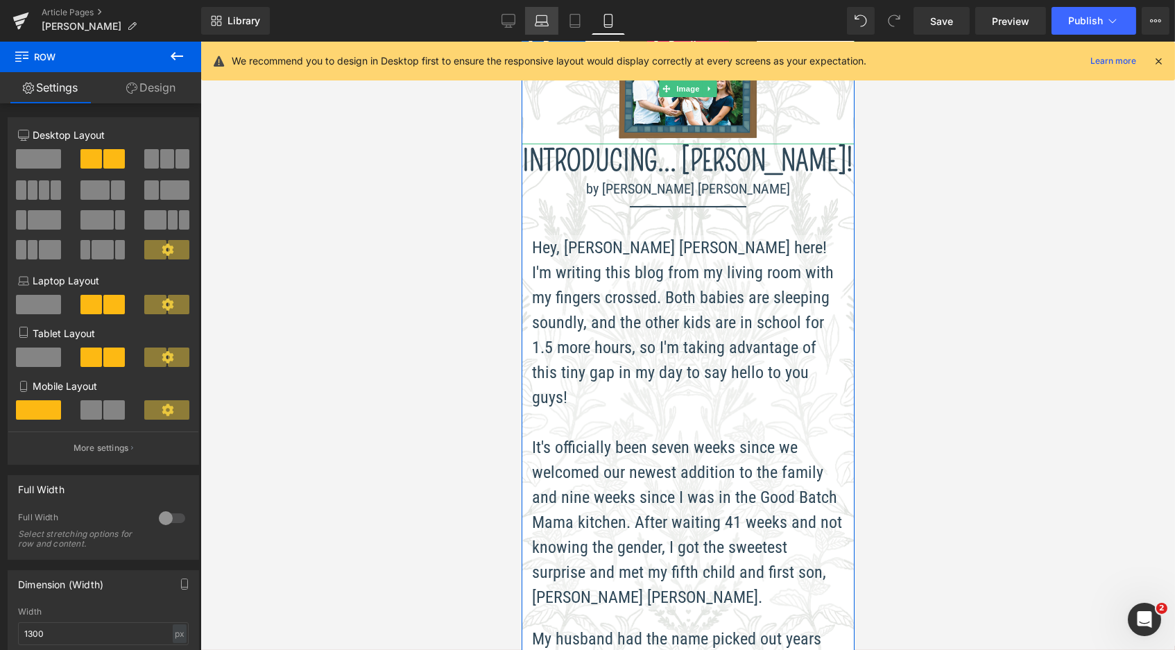
click at [547, 17] on icon at bounding box center [542, 19] width 10 height 6
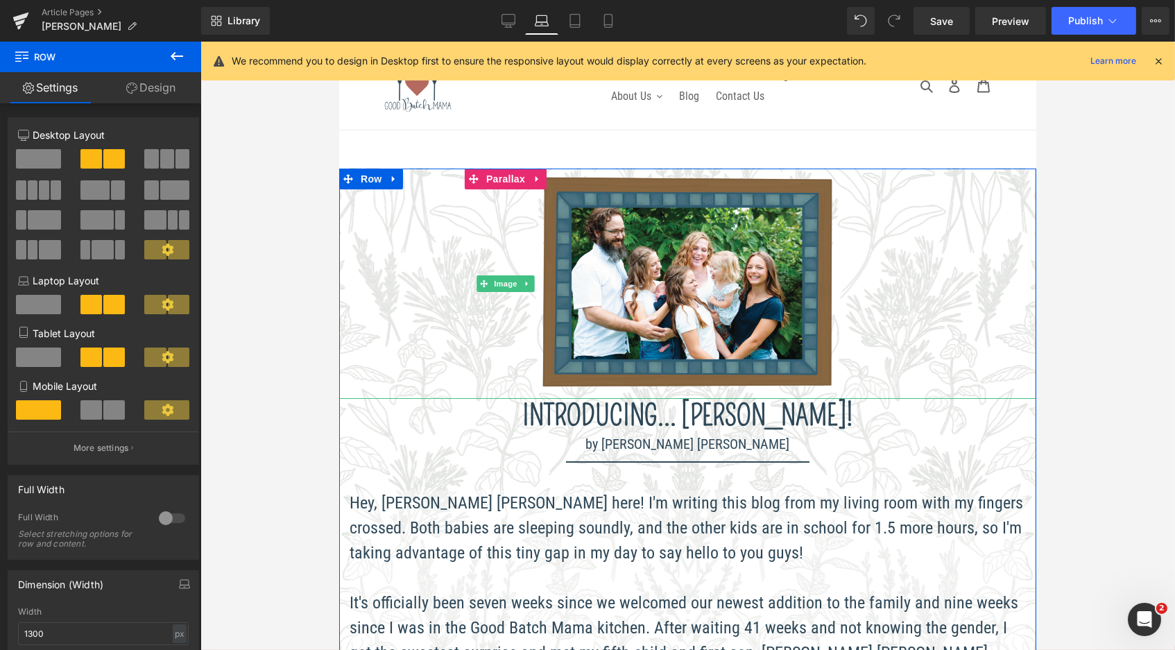
scroll to position [6, 7]
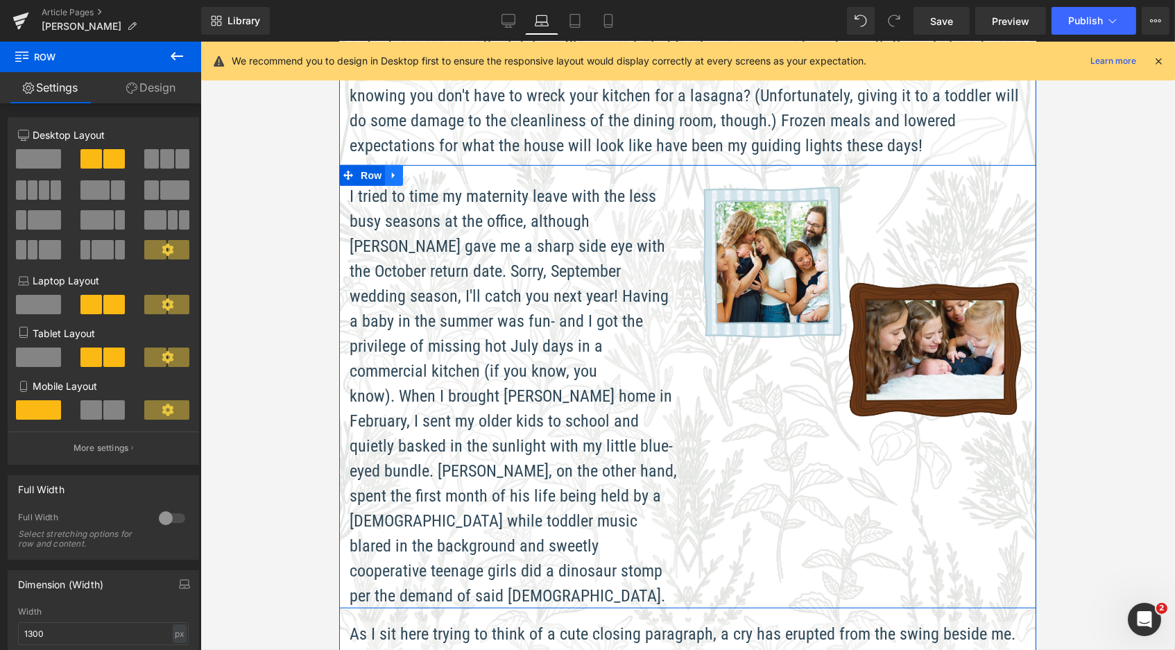
click at [389, 170] on icon at bounding box center [394, 175] width 10 height 10
click at [364, 166] on span "Row" at bounding box center [371, 176] width 28 height 21
click at [142, 85] on link "Design" at bounding box center [151, 87] width 101 height 31
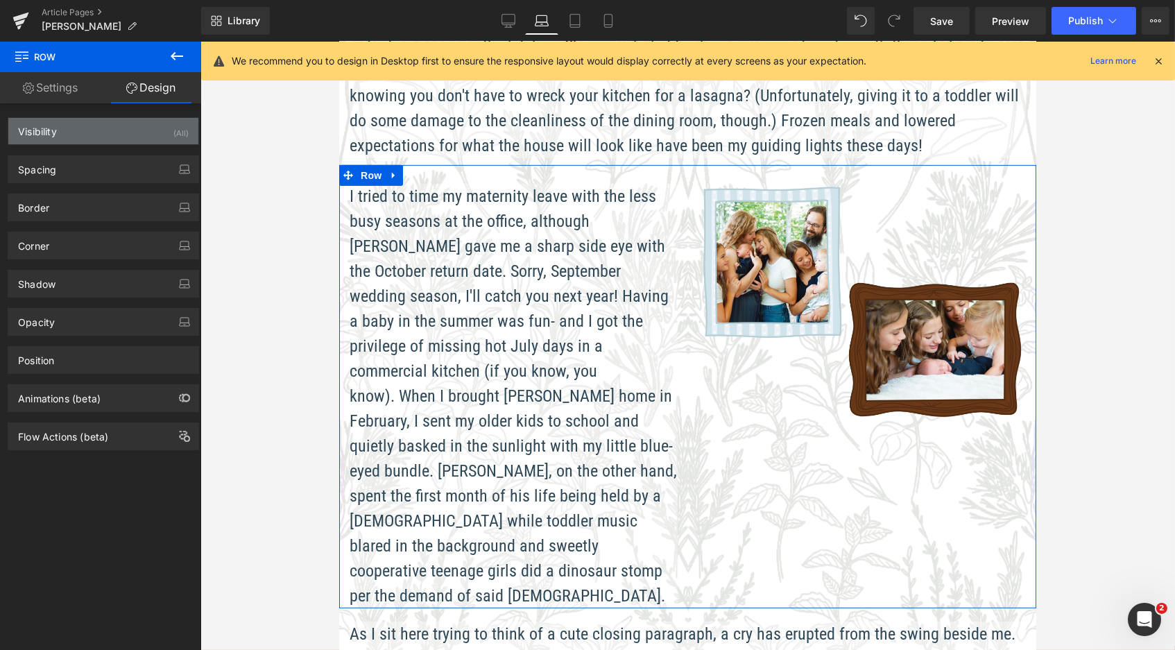
click at [138, 126] on div "Visibility (All)" at bounding box center [103, 131] width 190 height 26
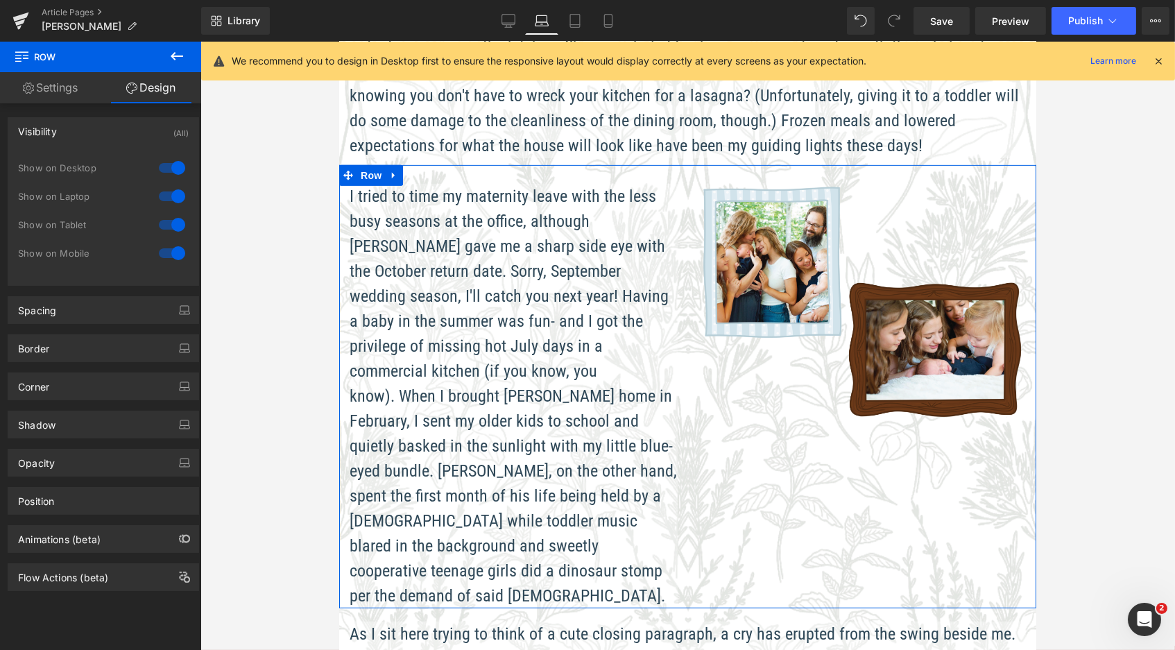
click at [175, 169] on div at bounding box center [171, 168] width 33 height 22
click at [159, 161] on div at bounding box center [171, 168] width 33 height 22
click at [391, 170] on icon at bounding box center [394, 175] width 10 height 10
click at [407, 171] on icon at bounding box center [412, 176] width 10 height 10
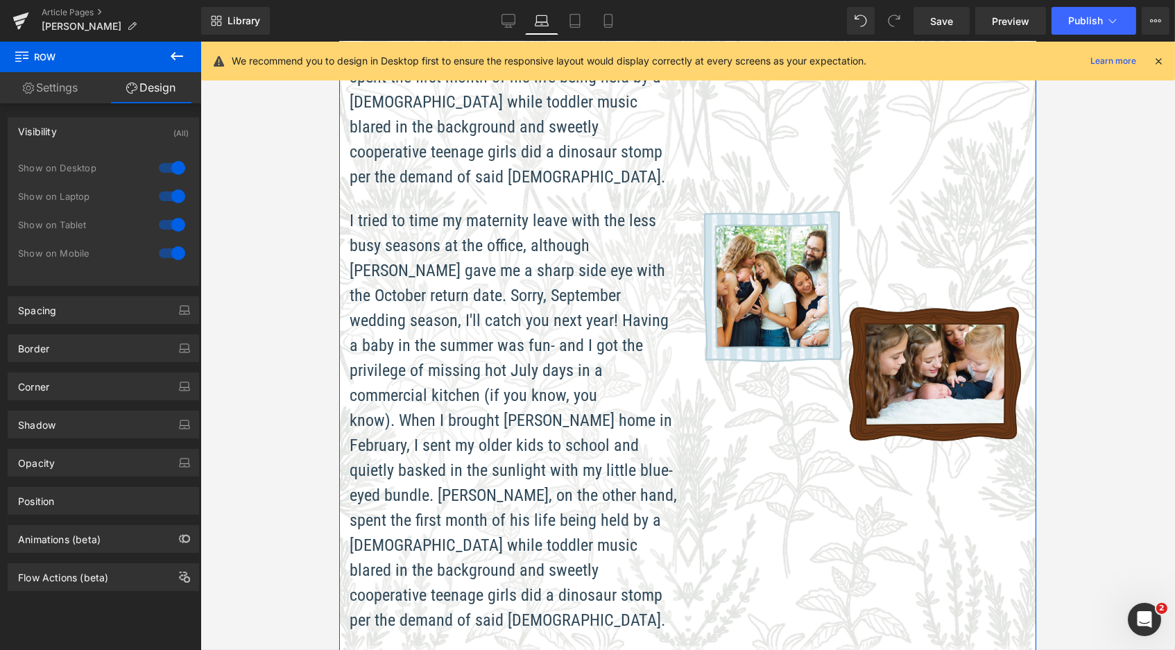
scroll to position [1743, 0]
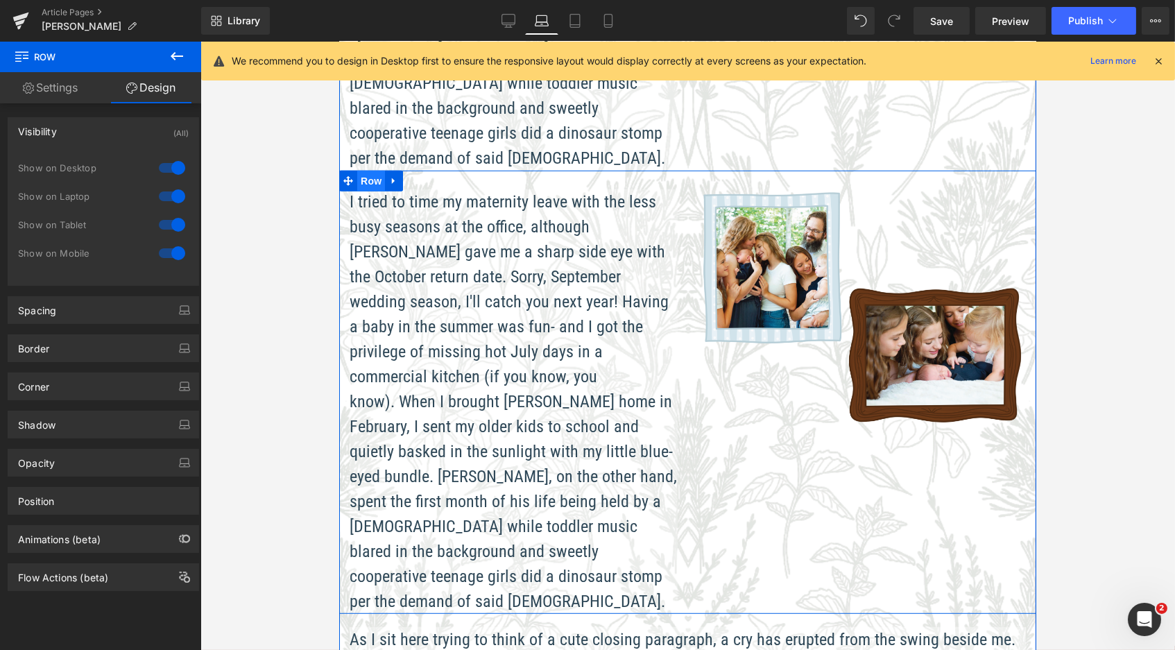
click at [371, 171] on span "Row" at bounding box center [371, 181] width 28 height 21
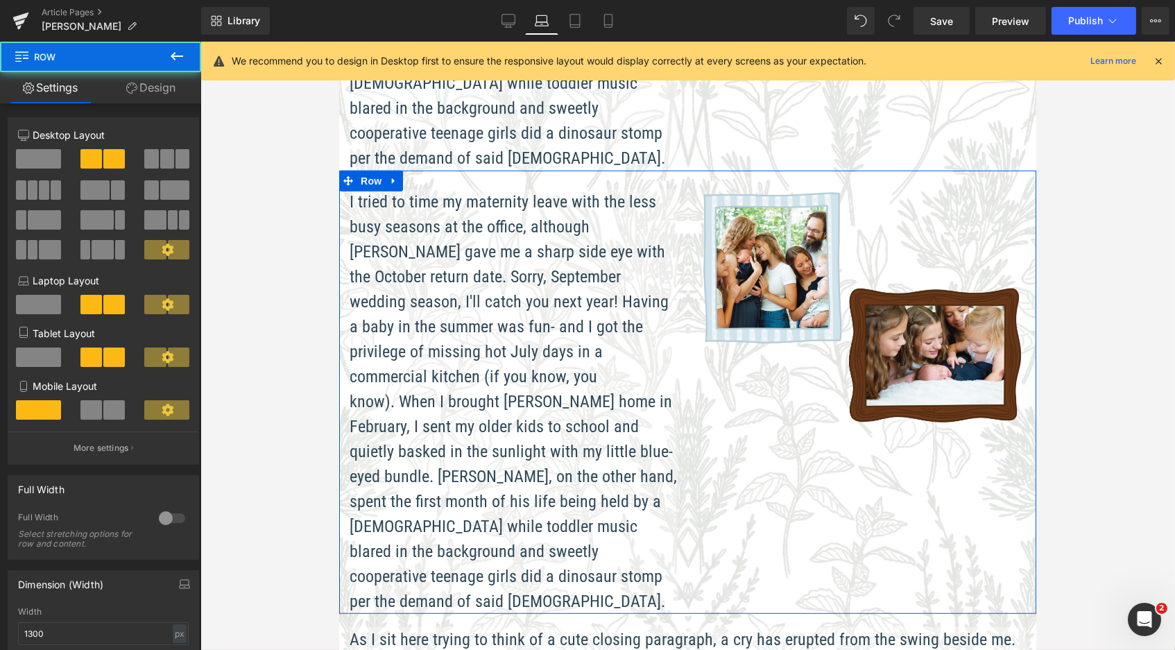
click at [165, 94] on link "Design" at bounding box center [151, 87] width 101 height 31
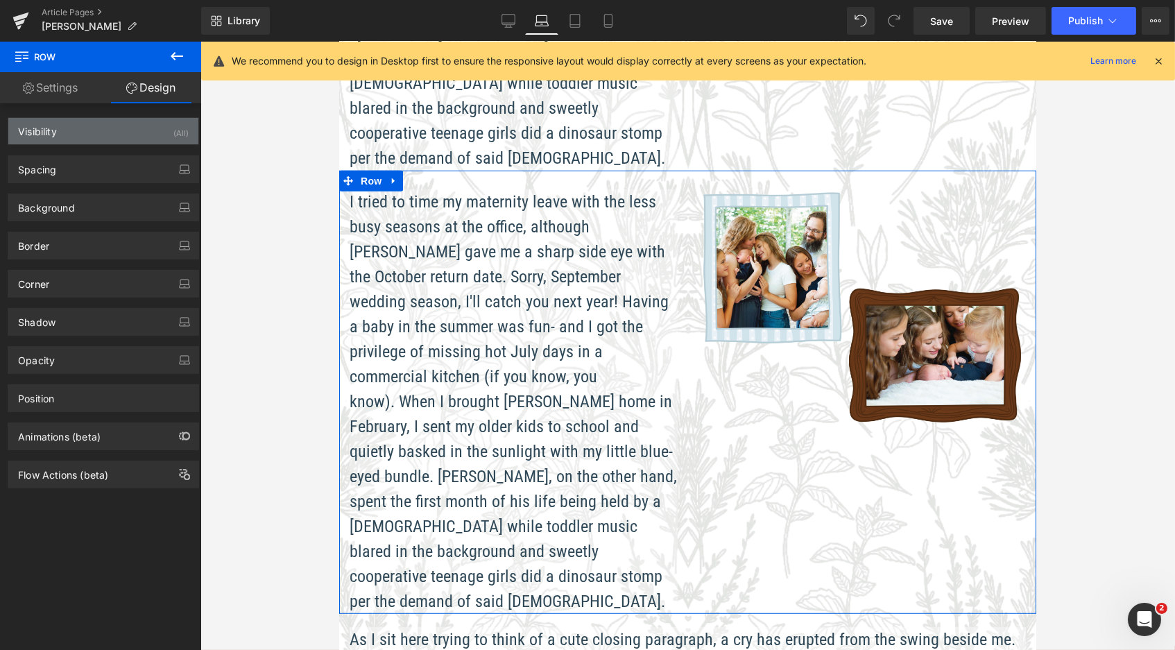
click at [173, 124] on div "(All)" at bounding box center [180, 129] width 15 height 23
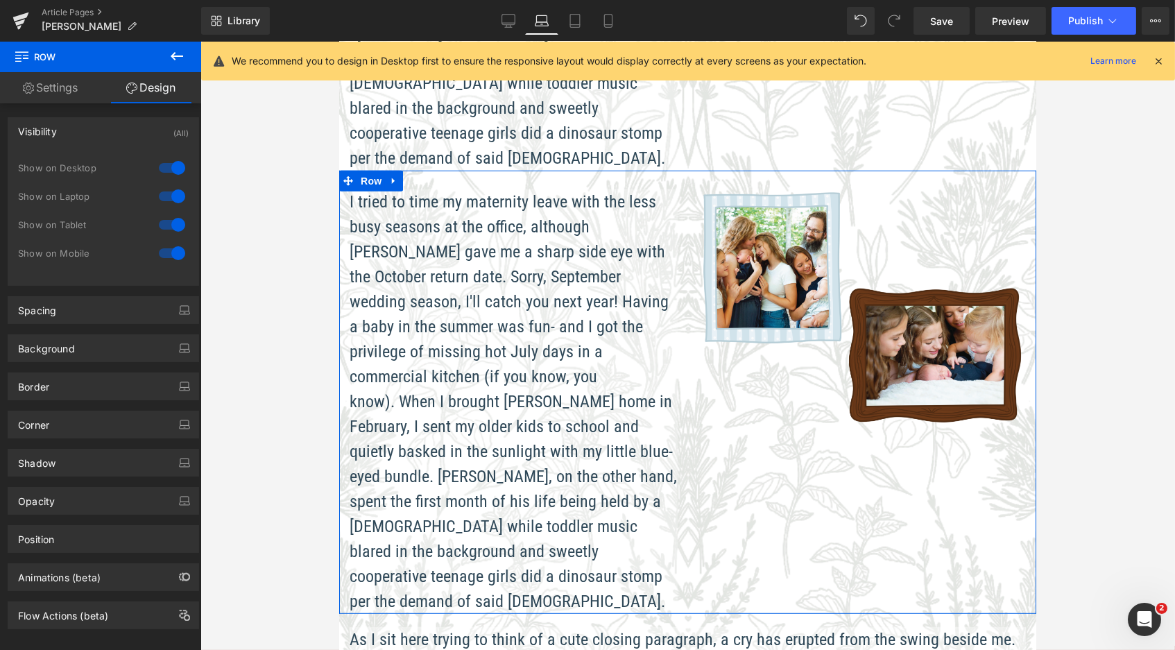
click at [173, 164] on div at bounding box center [171, 168] width 33 height 22
click at [169, 169] on div at bounding box center [171, 168] width 33 height 22
click at [173, 196] on div at bounding box center [171, 196] width 33 height 22
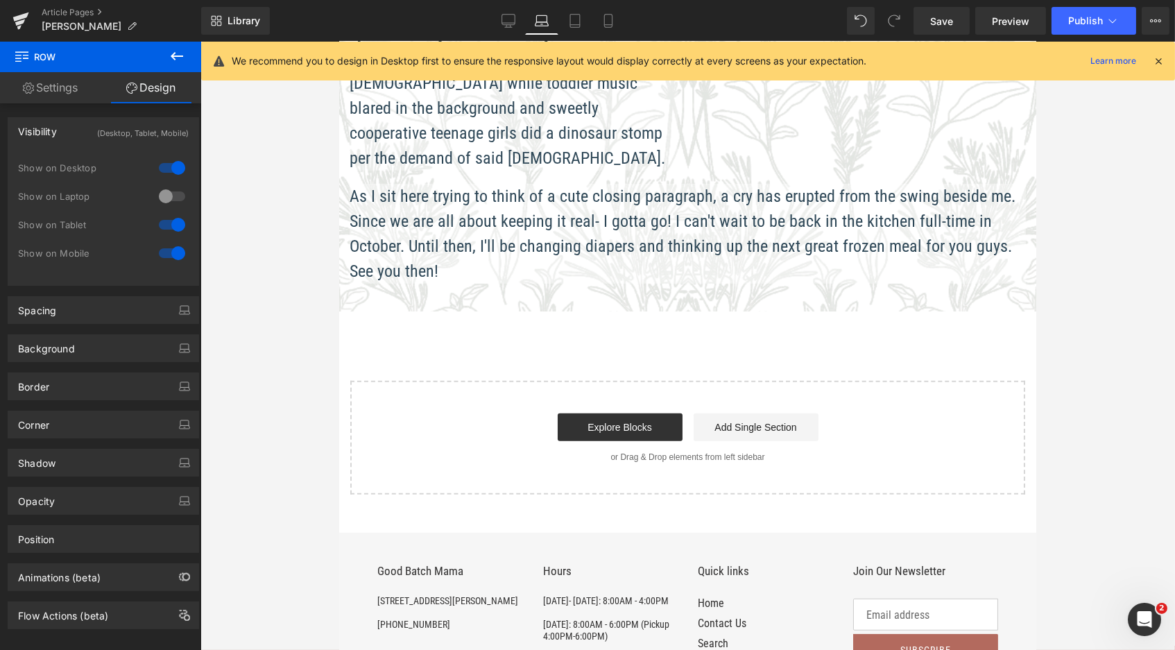
scroll to position [6, 7]
click at [175, 230] on div at bounding box center [171, 225] width 33 height 22
click at [174, 247] on div at bounding box center [171, 253] width 33 height 22
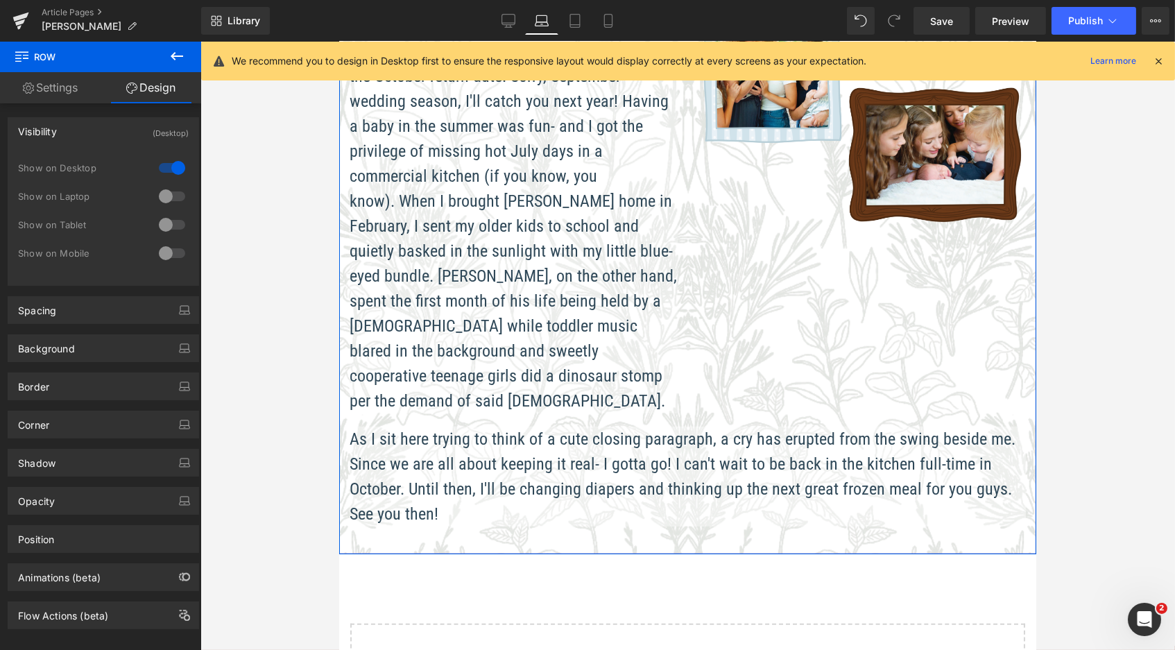
scroll to position [1183, 0]
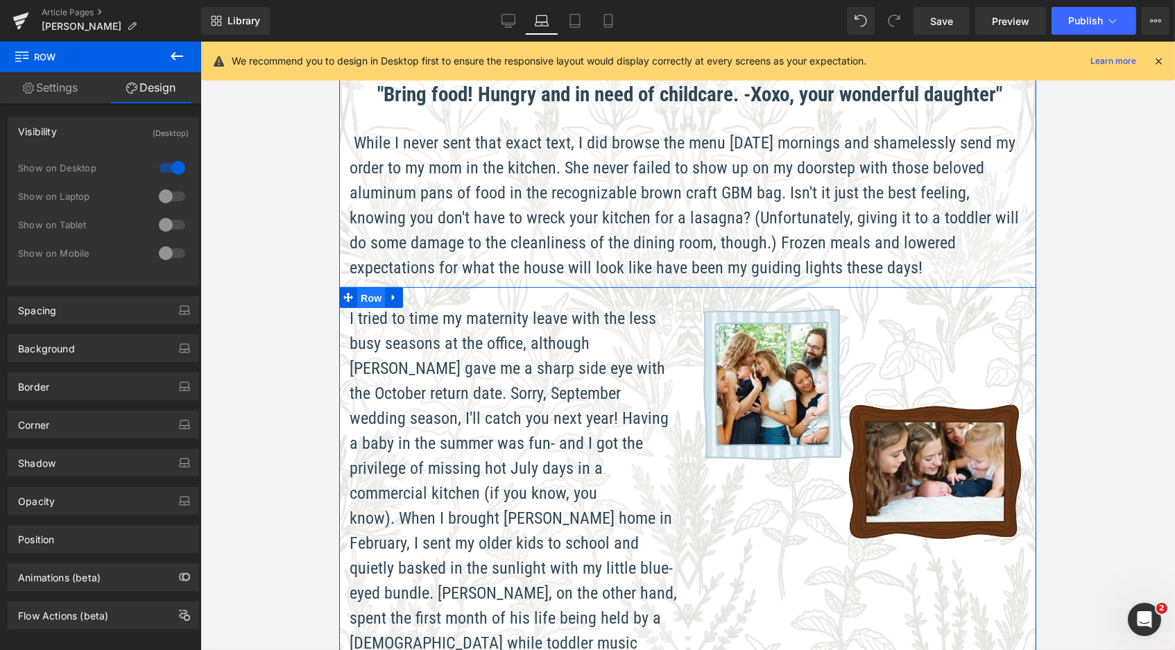
click at [368, 288] on span "Row" at bounding box center [371, 298] width 28 height 21
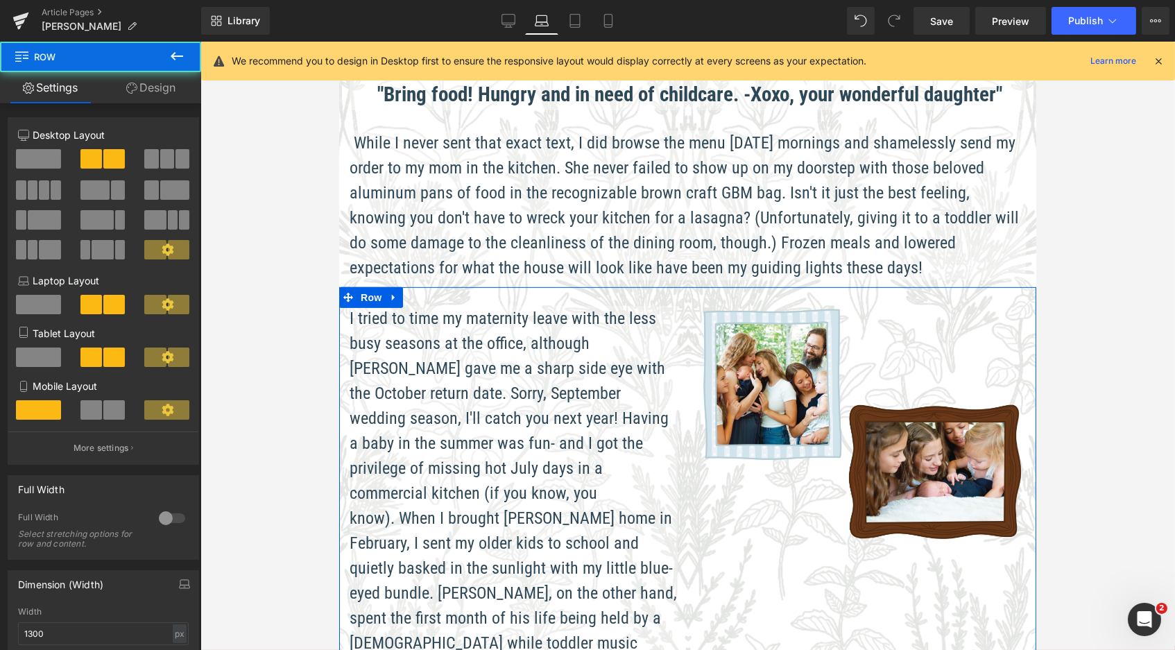
click at [173, 89] on link "Design" at bounding box center [151, 87] width 101 height 31
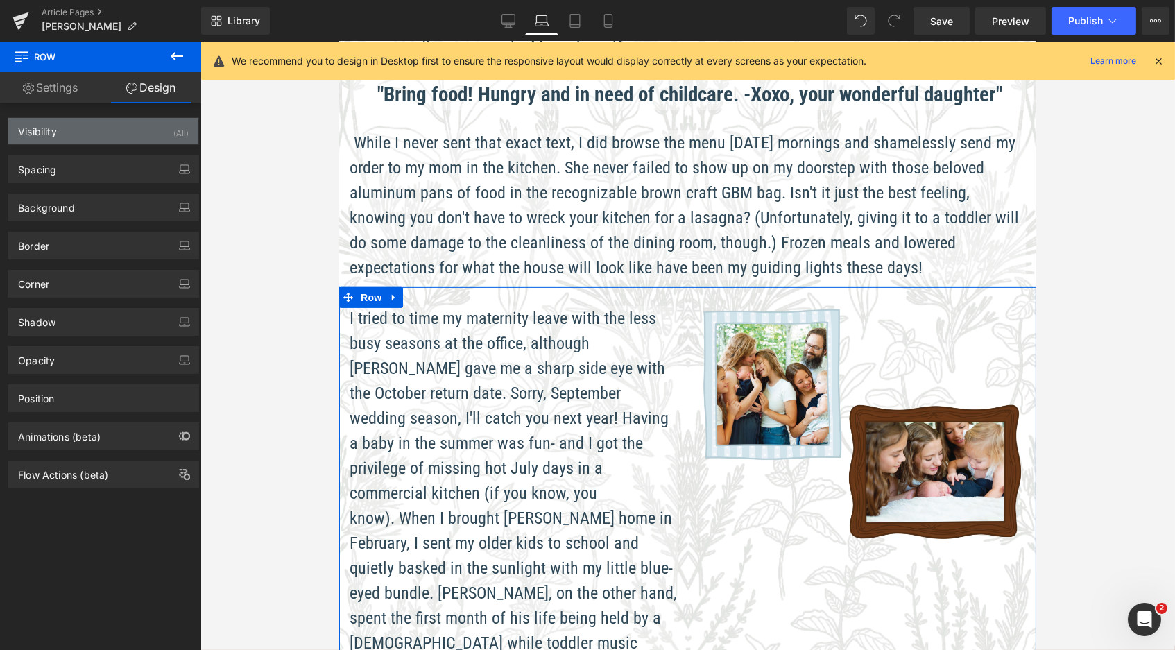
click at [137, 130] on div "Visibility (All)" at bounding box center [103, 131] width 190 height 26
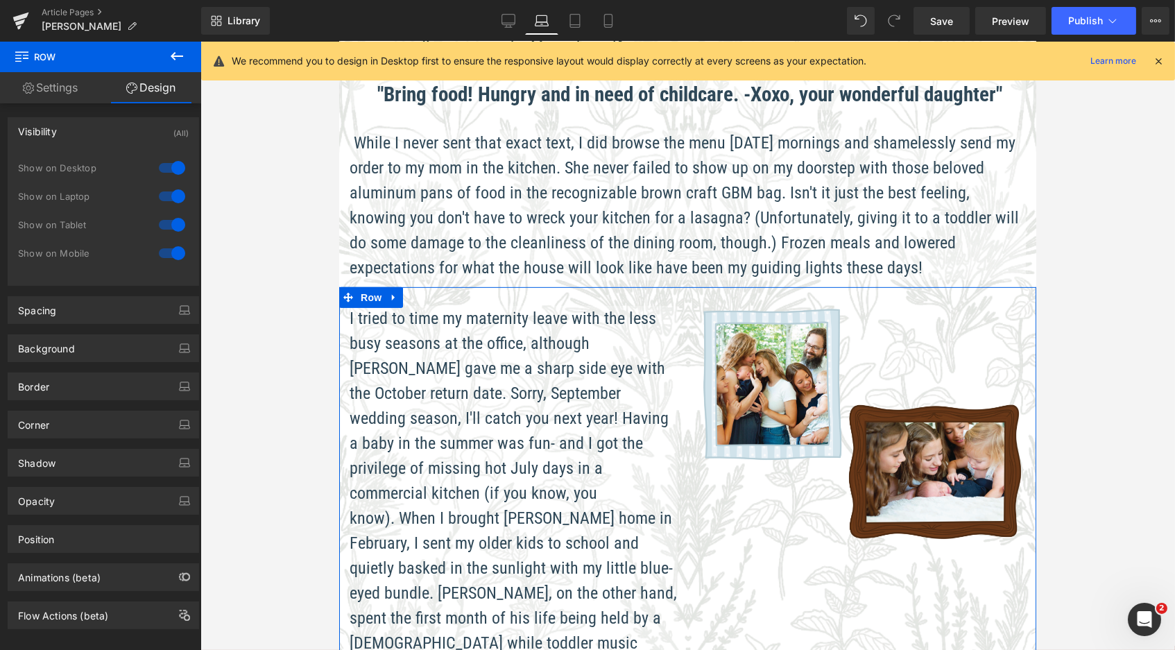
click at [170, 169] on div at bounding box center [171, 168] width 33 height 22
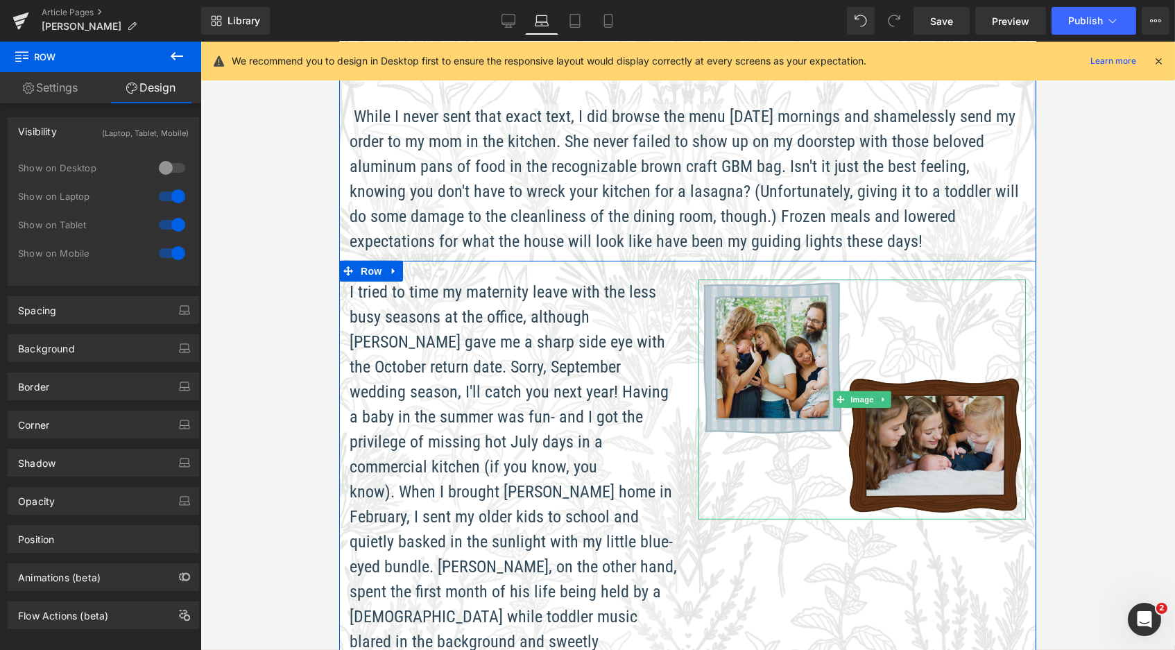
scroll to position [1345, 0]
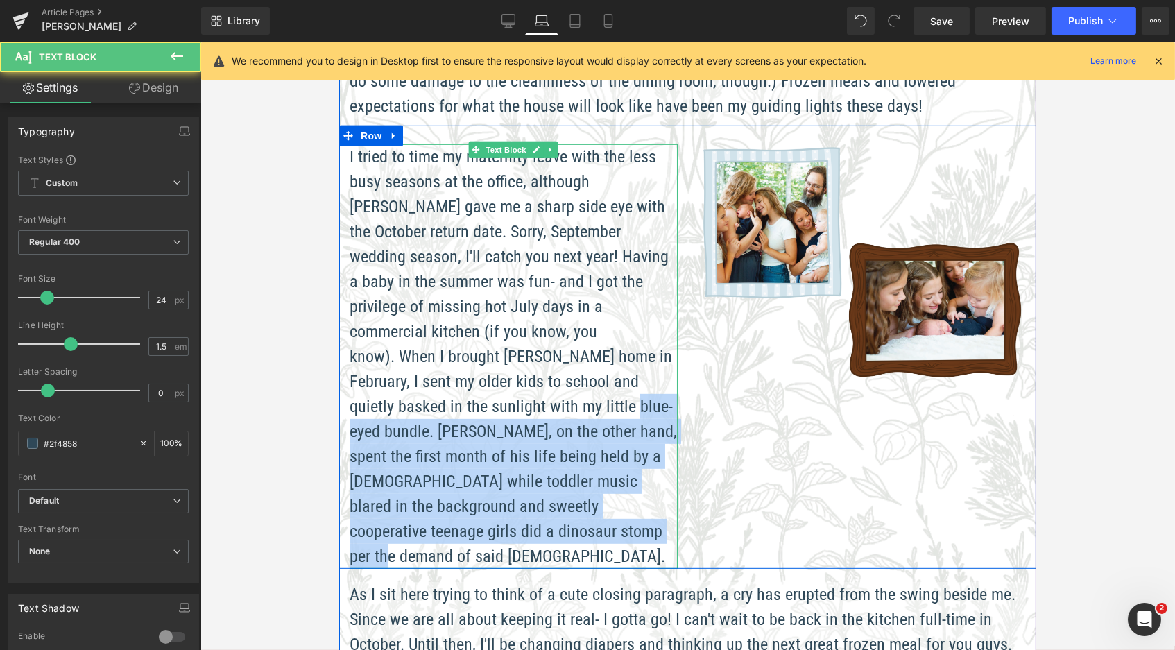
drag, startPoint x: 607, startPoint y: 357, endPoint x: 637, endPoint y: 475, distance: 121.0
click at [637, 475] on p "I tried to time my maternity leave with the less busy seasons at the office, al…" at bounding box center [513, 356] width 328 height 425
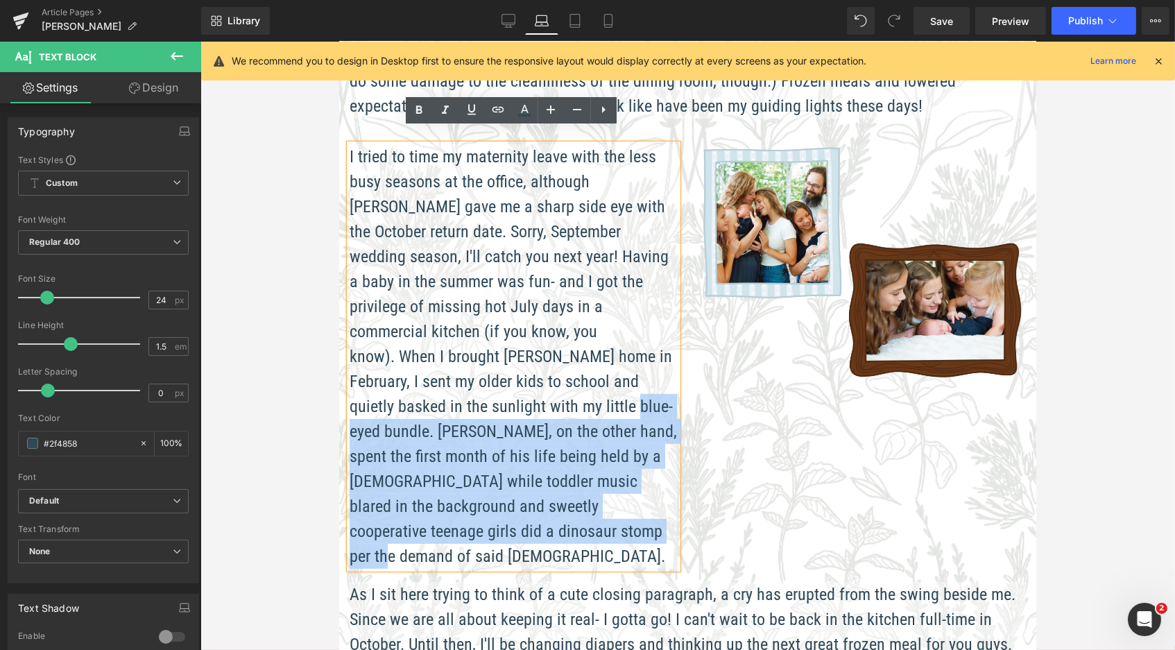
copy span "[PERSON_NAME], on the other hand, spent the first month of his life being held …"
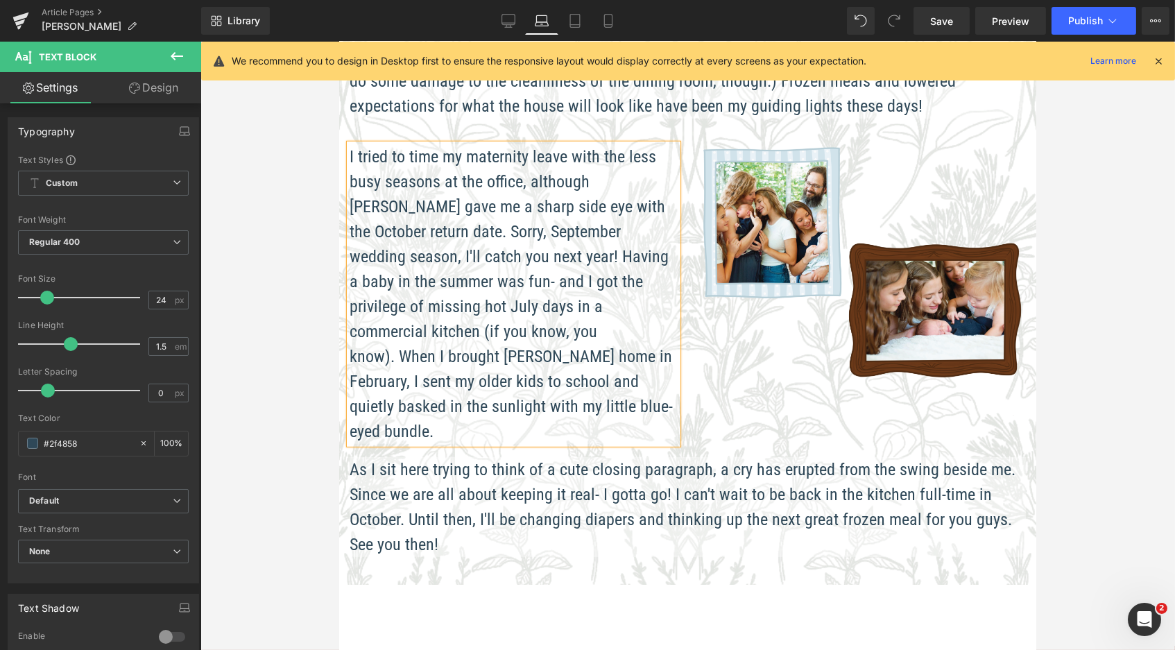
scroll to position [7, 7]
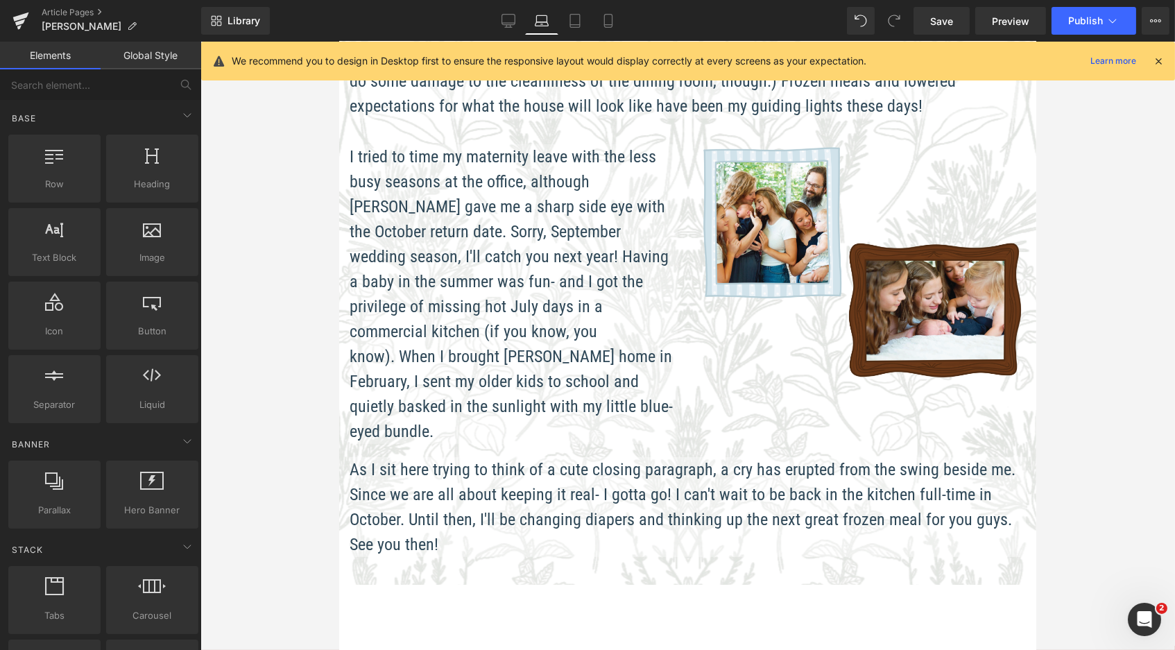
click at [294, 163] on div at bounding box center [688, 346] width 975 height 609
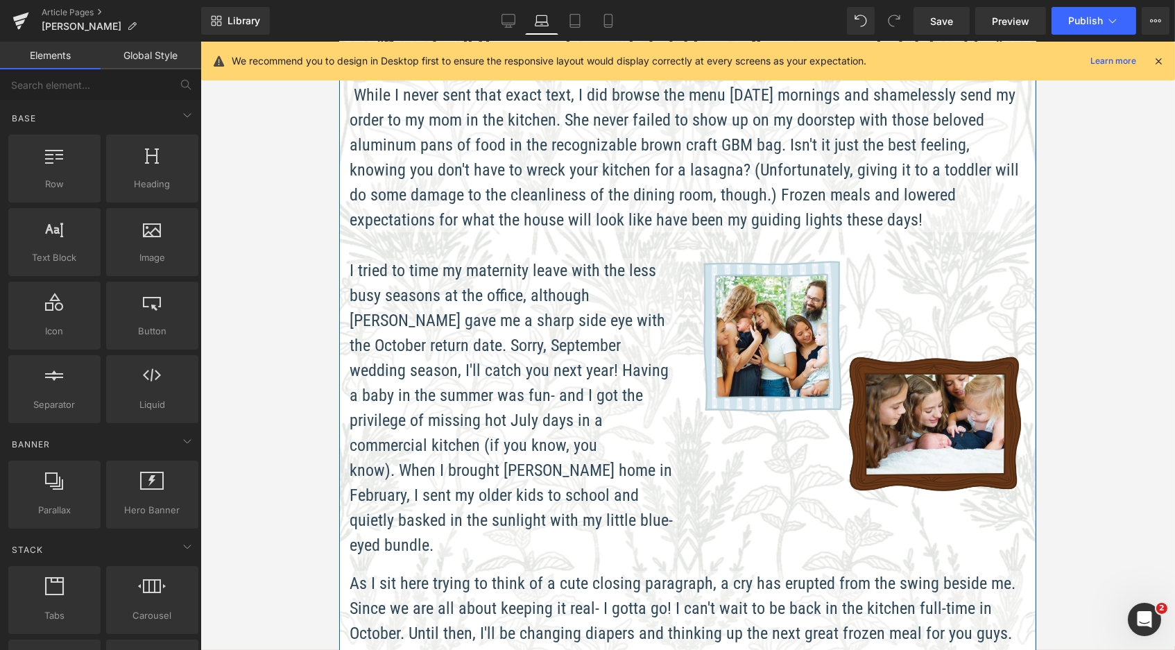
scroll to position [1343, 0]
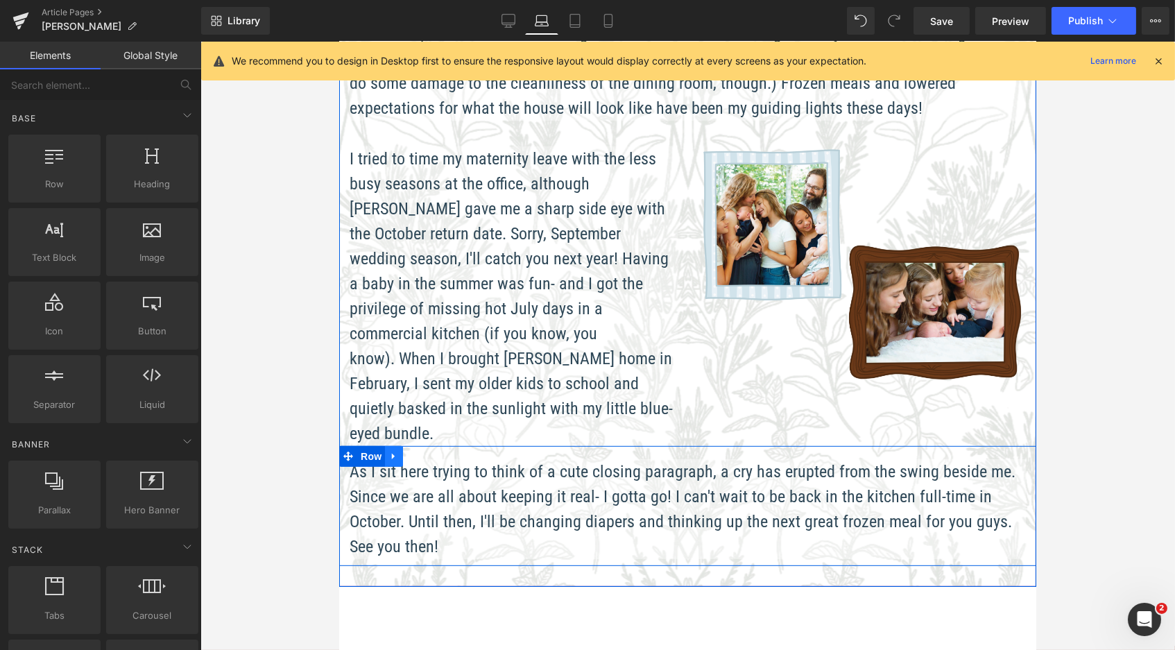
click at [389, 451] on icon at bounding box center [394, 456] width 10 height 10
click at [407, 452] on icon at bounding box center [412, 457] width 10 height 10
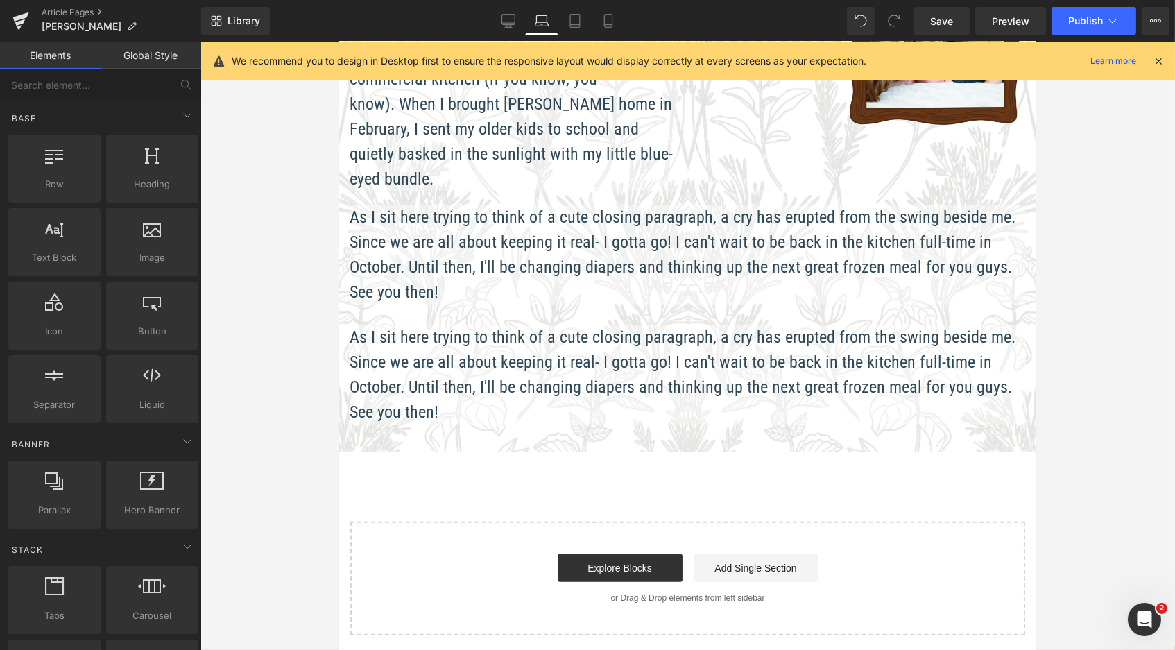
scroll to position [1594, 0]
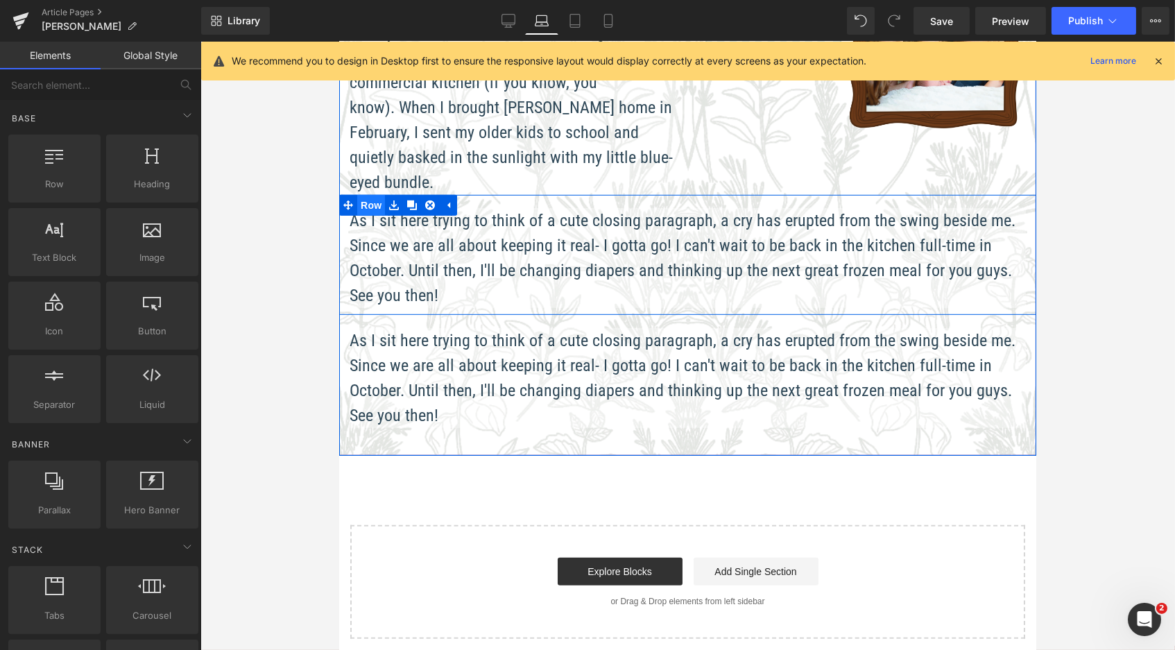
click at [357, 195] on span "Row" at bounding box center [371, 205] width 28 height 21
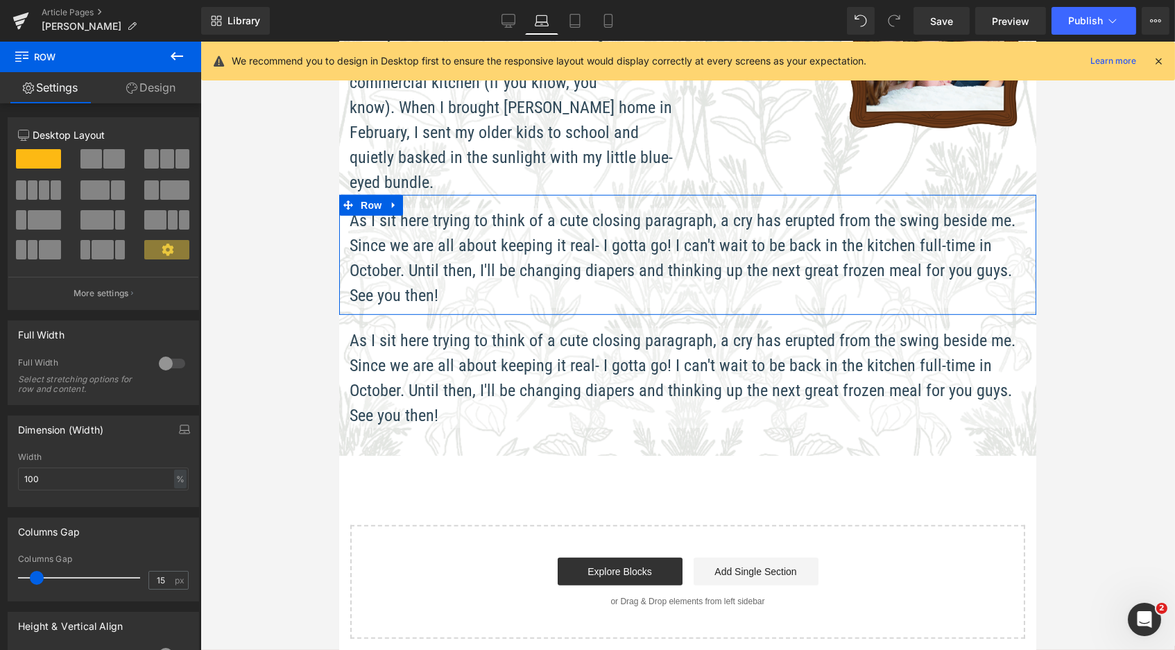
click at [163, 80] on link "Design" at bounding box center [151, 87] width 101 height 31
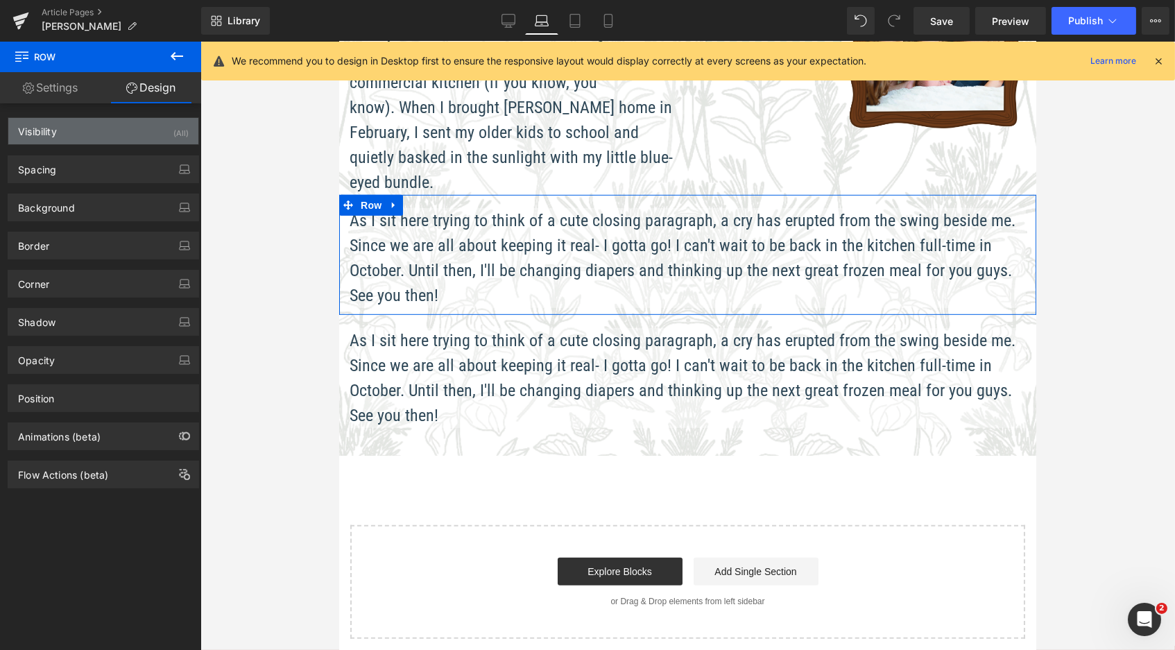
click at [155, 140] on div "Visibility (All)" at bounding box center [103, 131] width 190 height 26
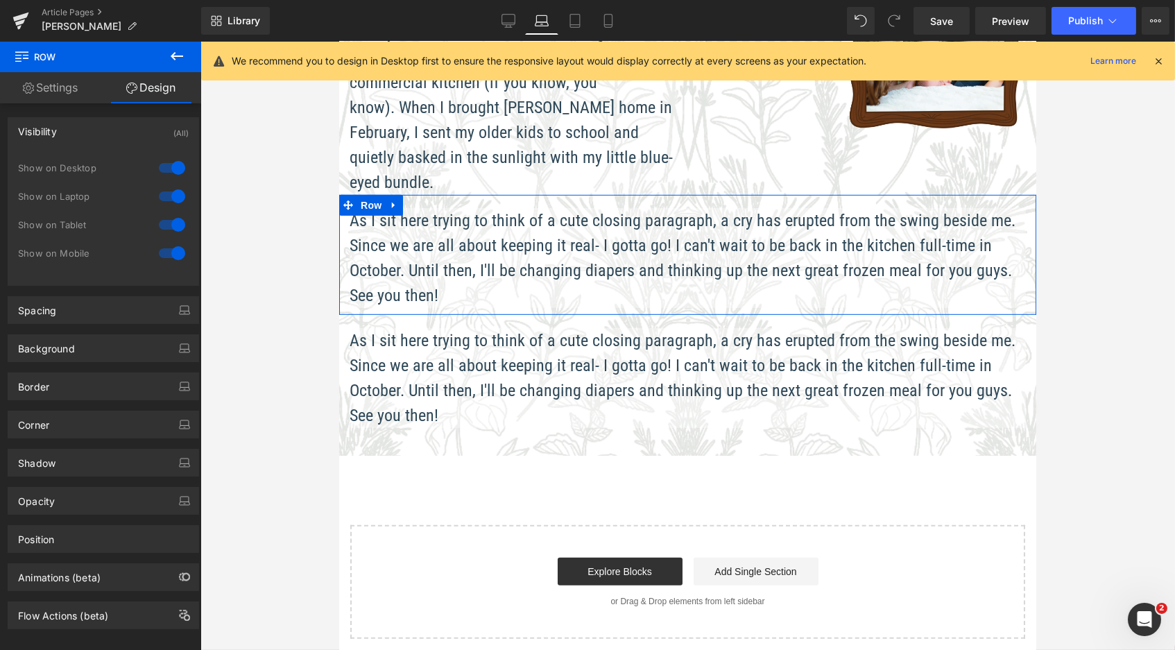
click at [172, 192] on div at bounding box center [171, 196] width 33 height 22
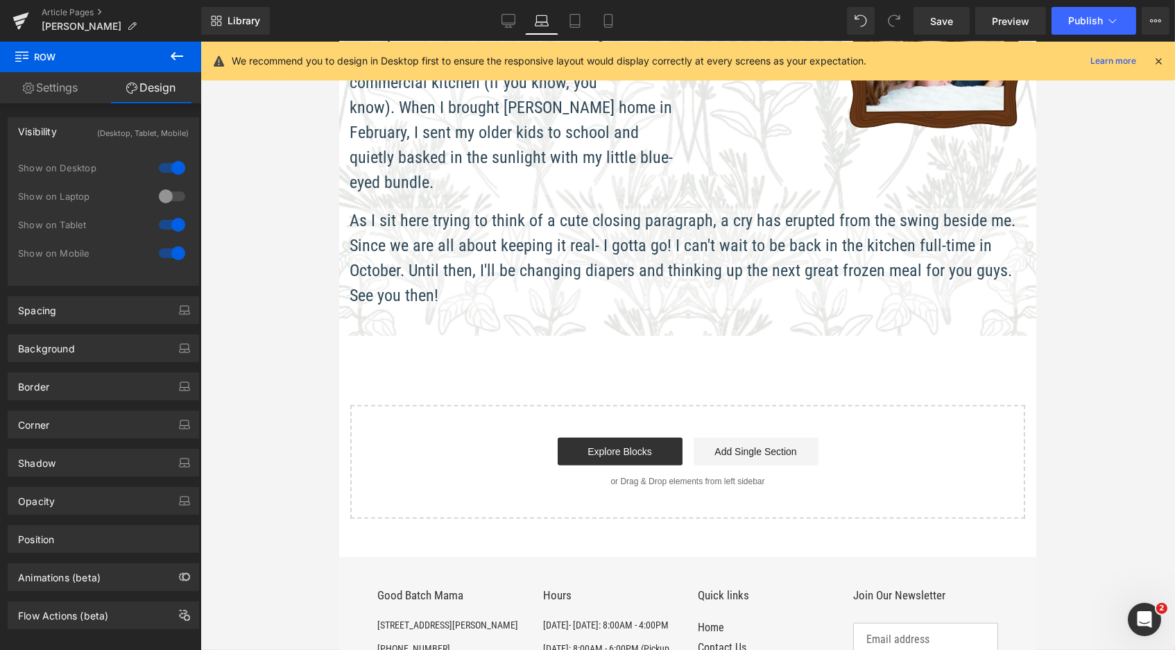
click at [171, 194] on div at bounding box center [171, 196] width 33 height 22
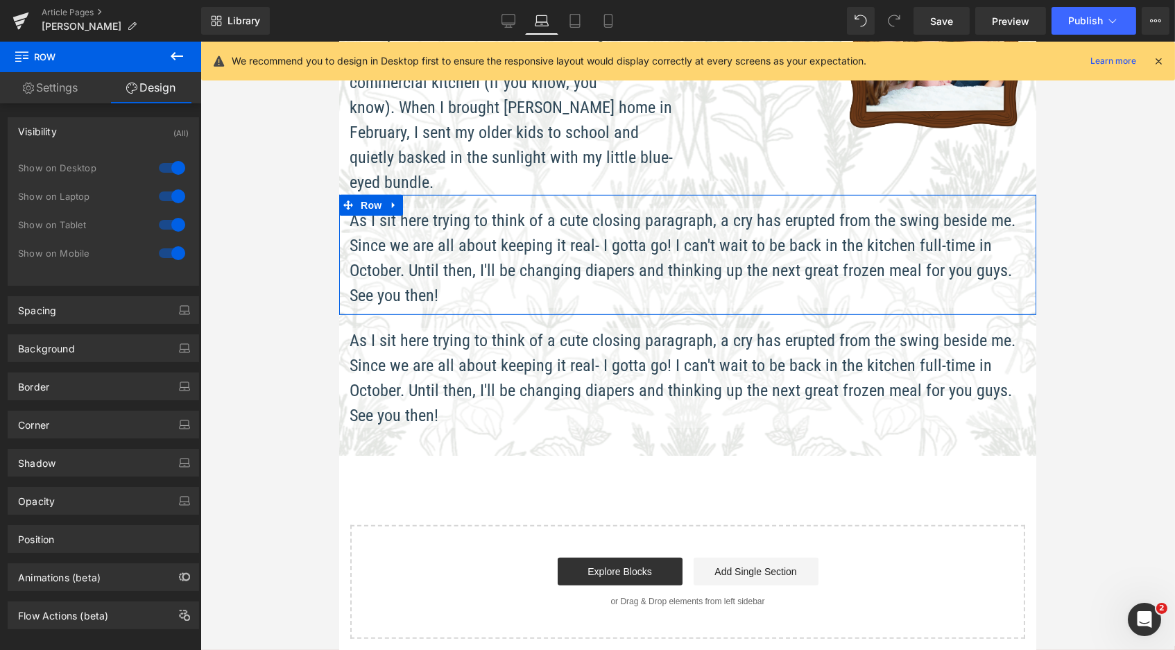
scroll to position [2504, 692]
click at [168, 163] on div at bounding box center [171, 168] width 33 height 22
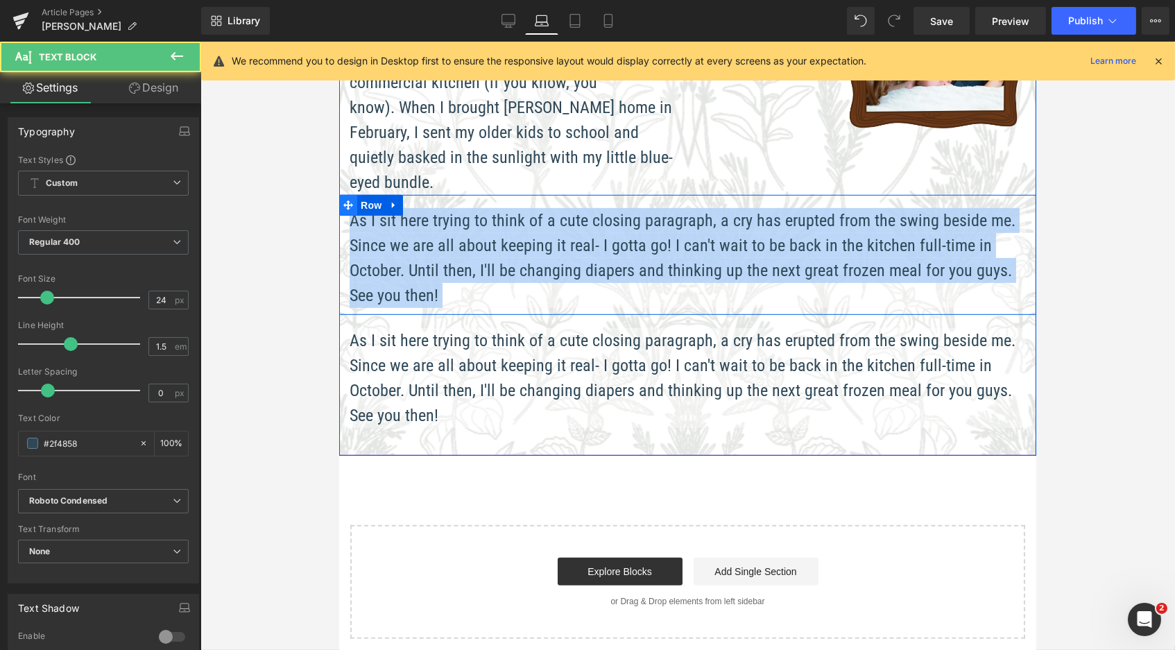
drag, startPoint x: 446, startPoint y: 228, endPoint x: 345, endPoint y: 146, distance: 130.3
click at [345, 195] on div "As I sit here trying to think of a cute closing paragraph, a cry has erupted fr…" at bounding box center [687, 255] width 697 height 120
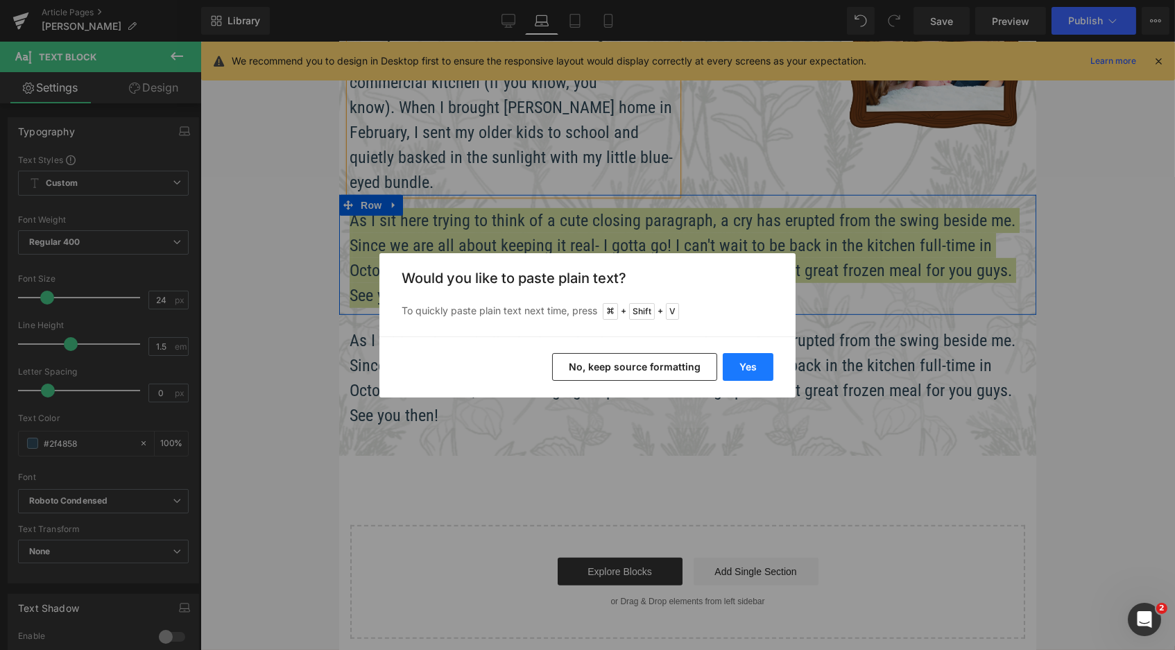
click at [748, 362] on button "Yes" at bounding box center [748, 367] width 51 height 28
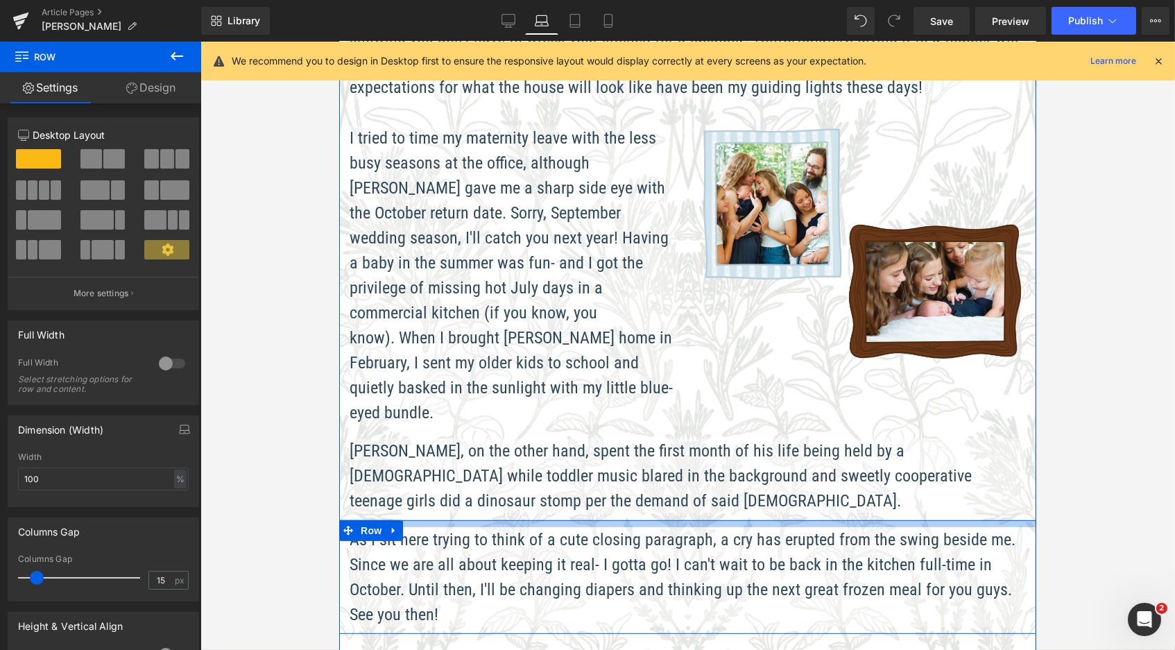
scroll to position [2474, 692]
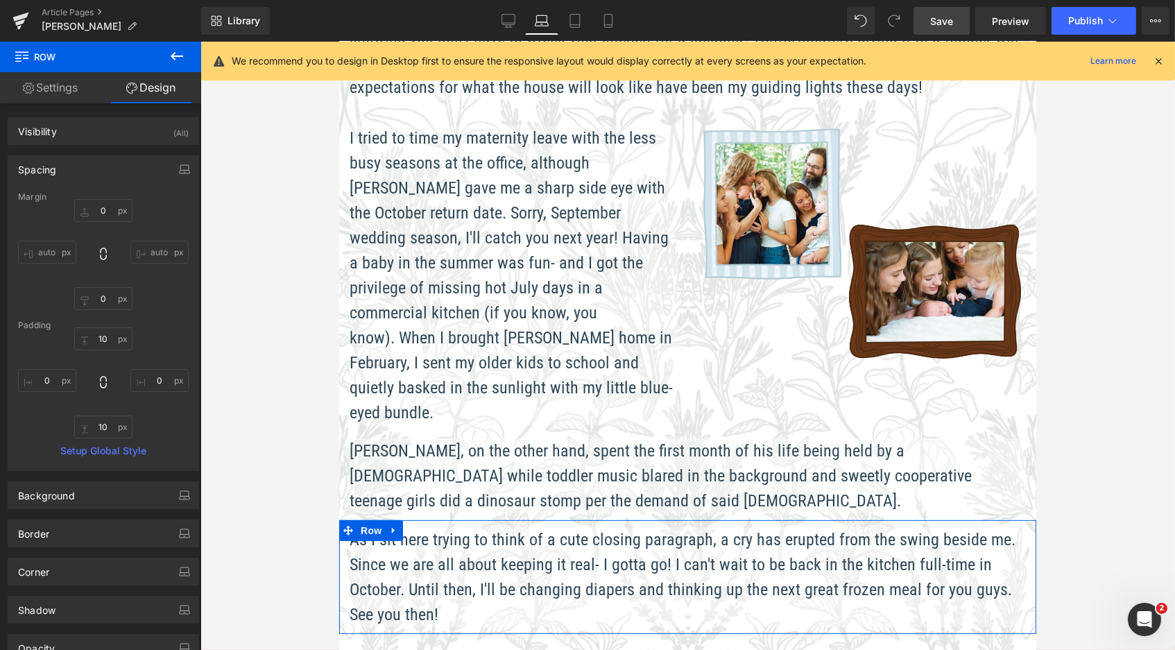
click at [930, 22] on link "Save" at bounding box center [942, 21] width 56 height 28
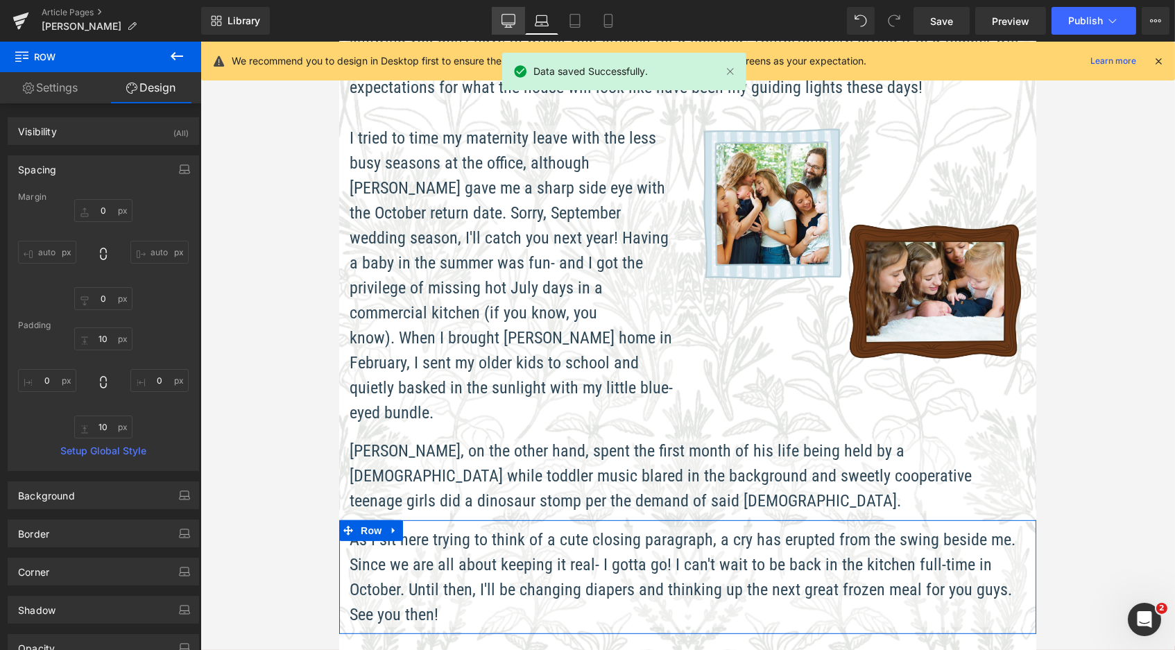
click at [515, 21] on icon at bounding box center [509, 21] width 14 height 14
type input "0"
type input "18.999998"
type input "0"
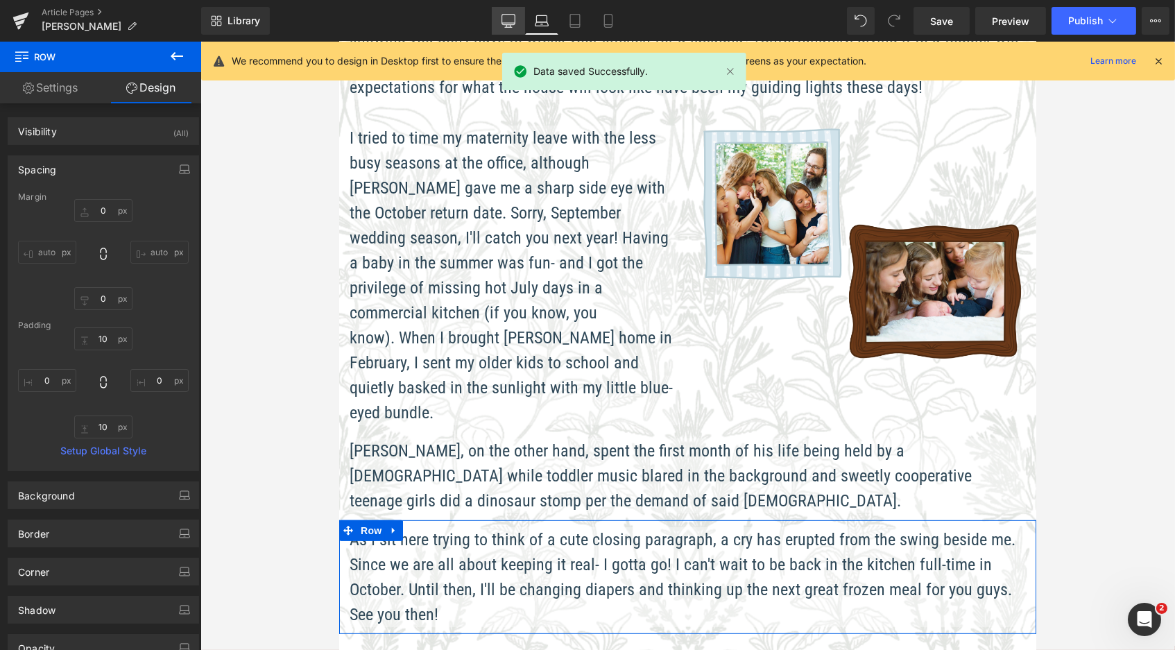
type input "10"
type input "0"
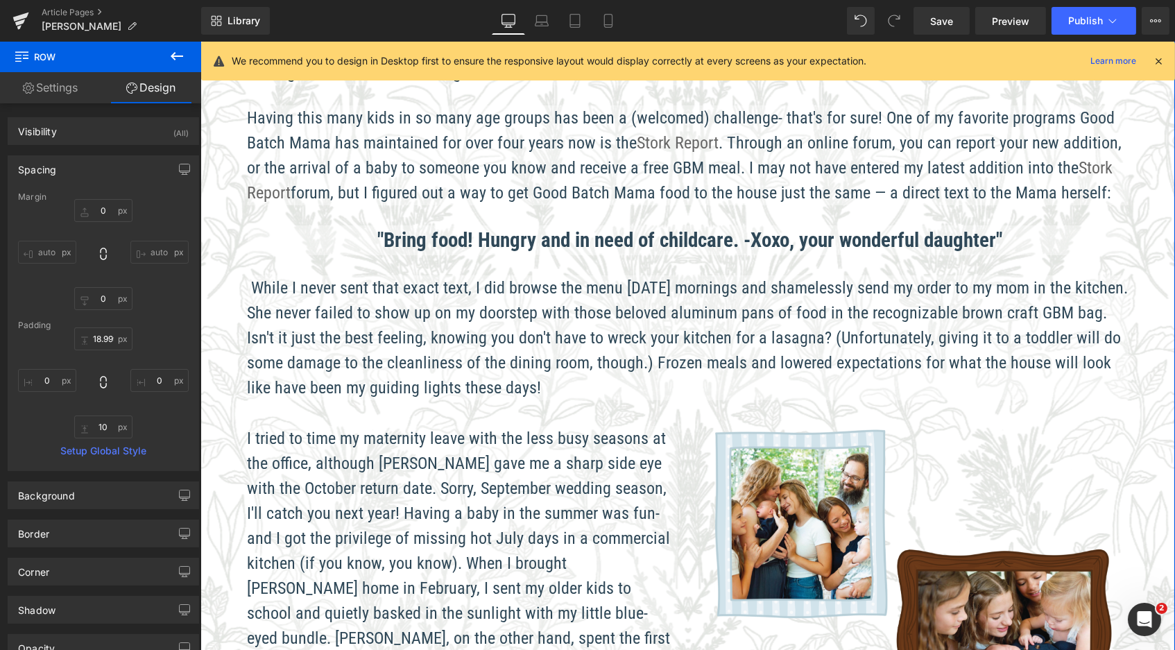
scroll to position [1409, 0]
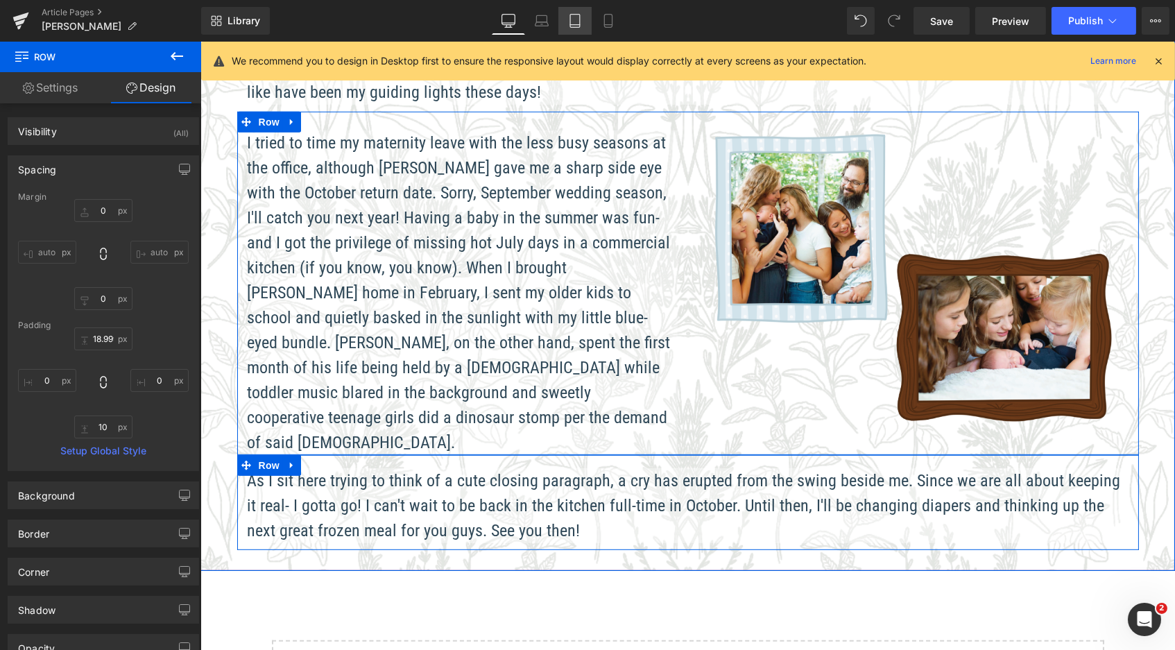
click at [588, 24] on link "Tablet" at bounding box center [575, 21] width 33 height 28
type input "0"
type input "18.999998"
type input "0"
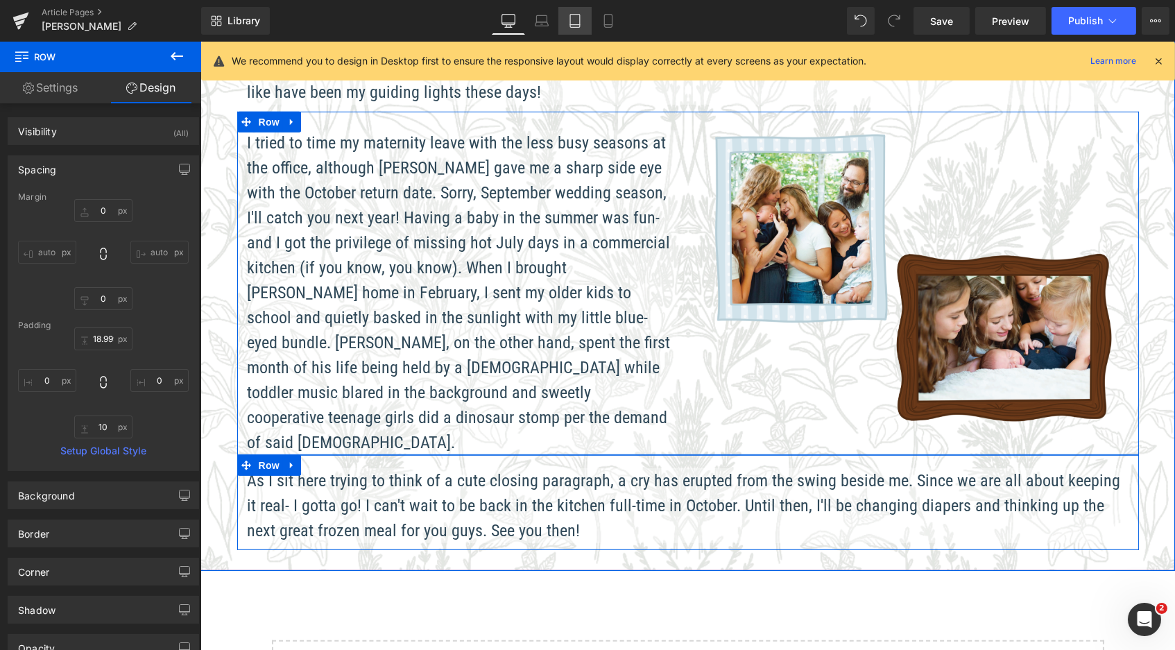
type input "10"
type input "0"
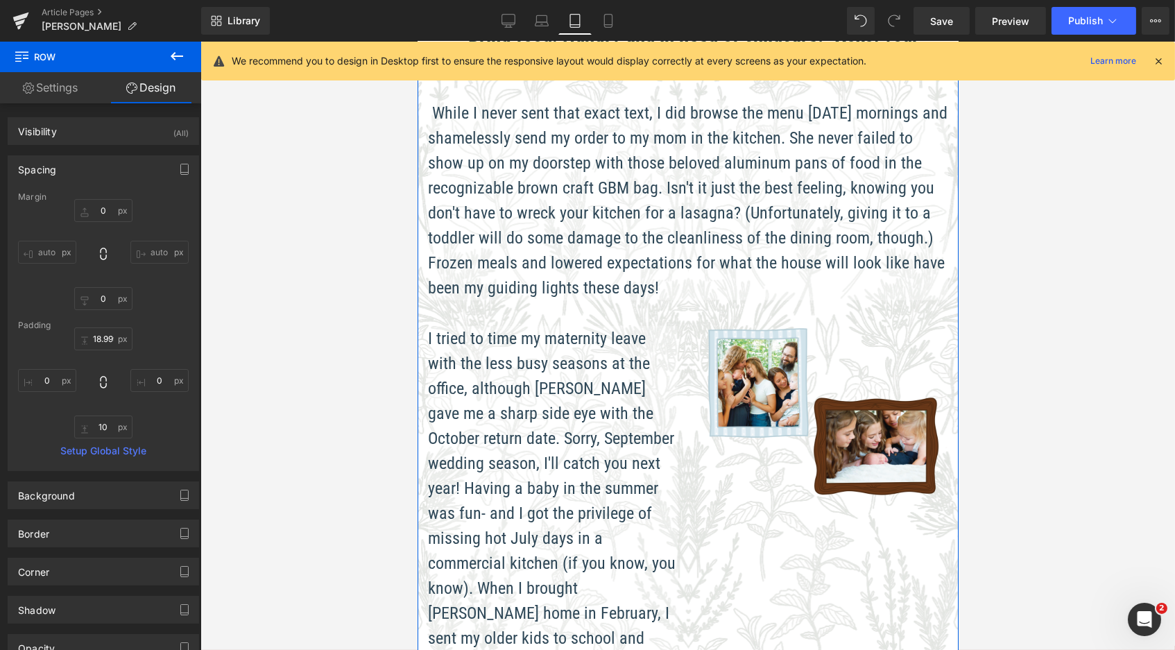
scroll to position [2811, 536]
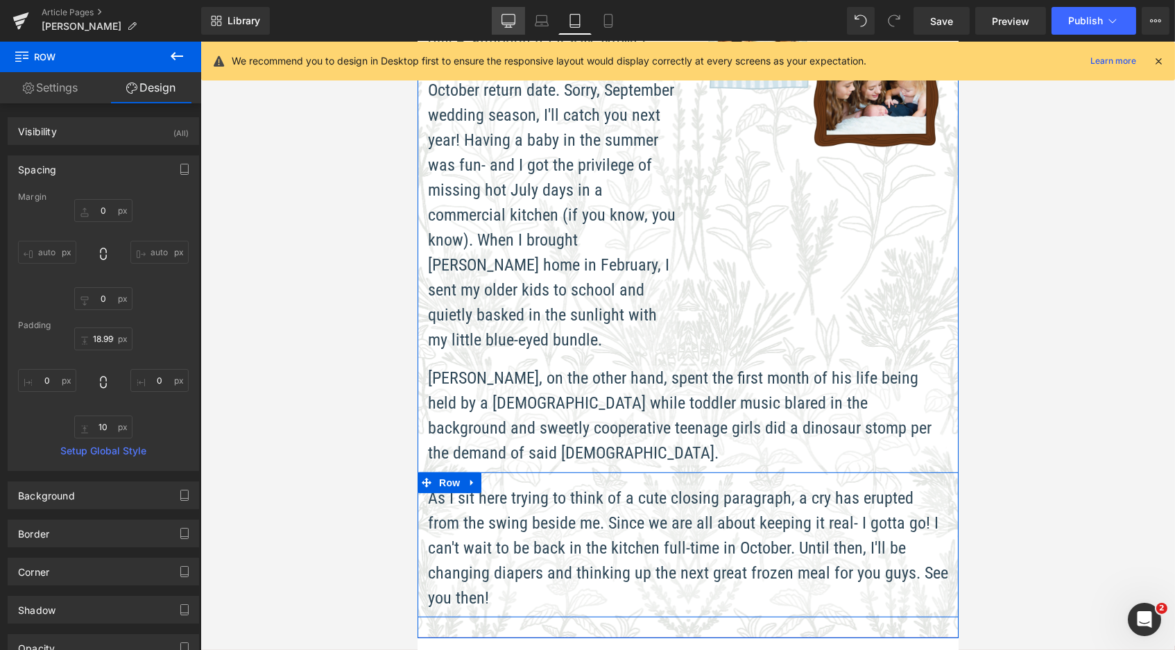
click at [511, 19] on icon at bounding box center [509, 21] width 14 height 14
type input "0"
type input "18.999998"
type input "0"
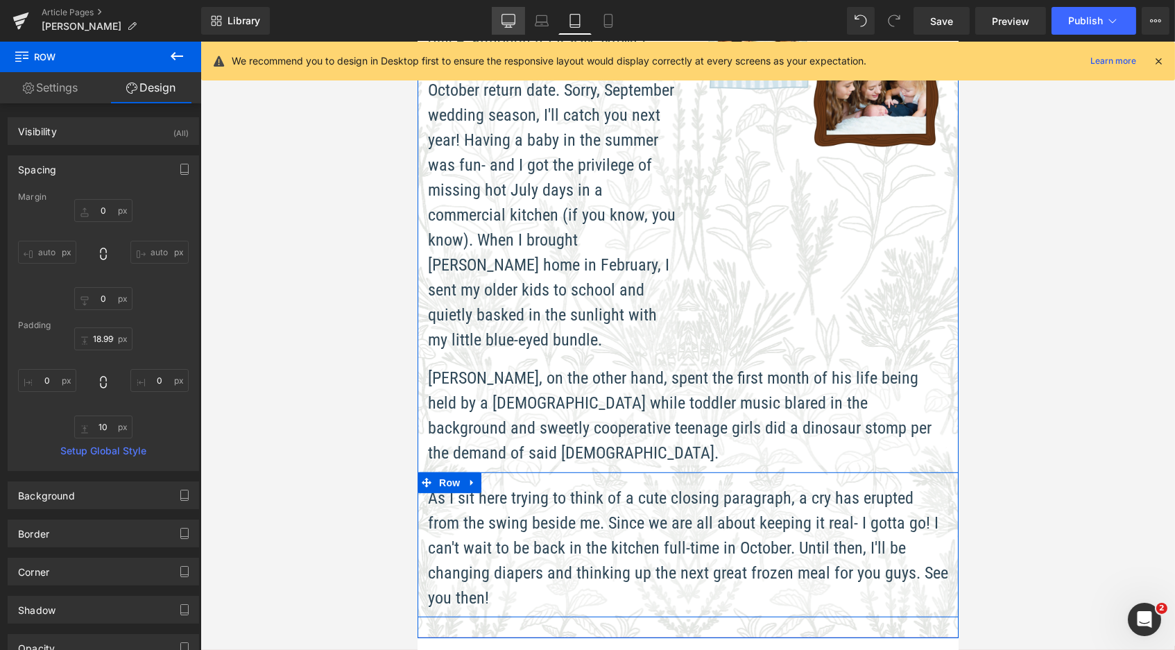
type input "10"
type input "0"
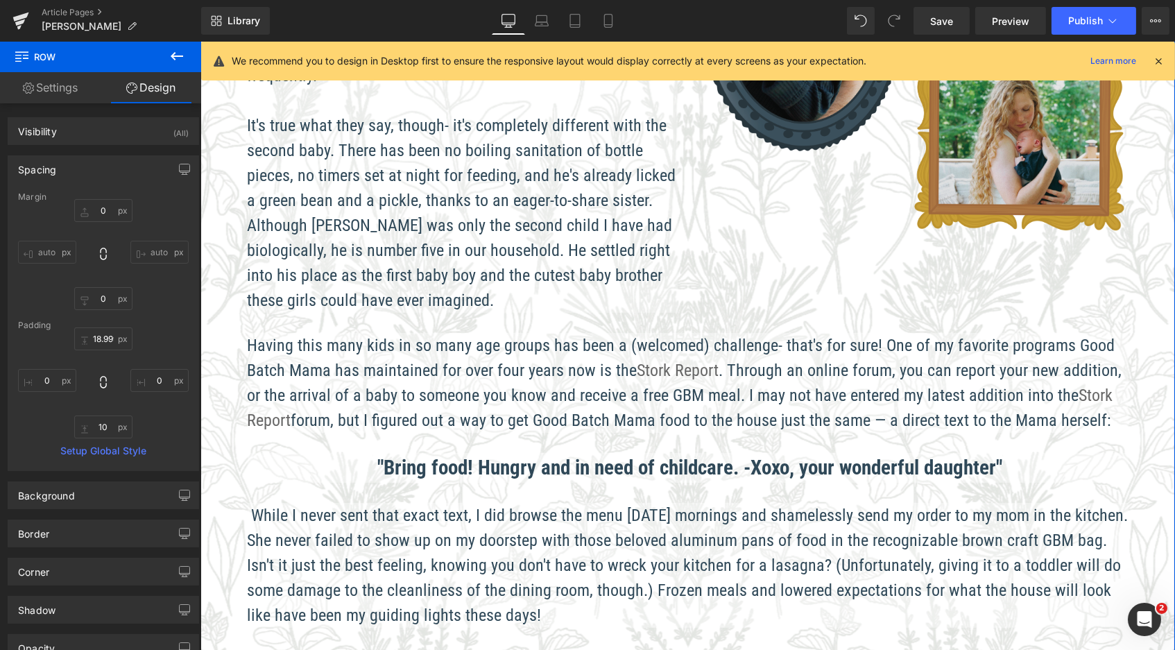
scroll to position [789, 0]
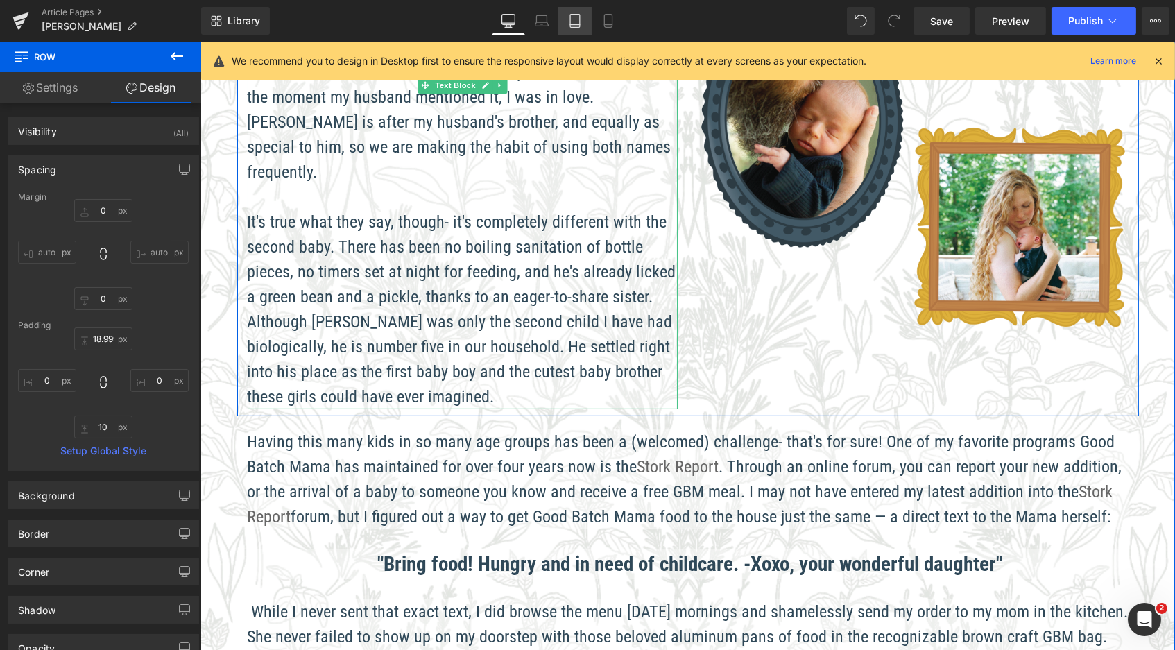
click at [577, 19] on icon at bounding box center [575, 21] width 14 height 14
type input "0"
type input "18.999998"
type input "0"
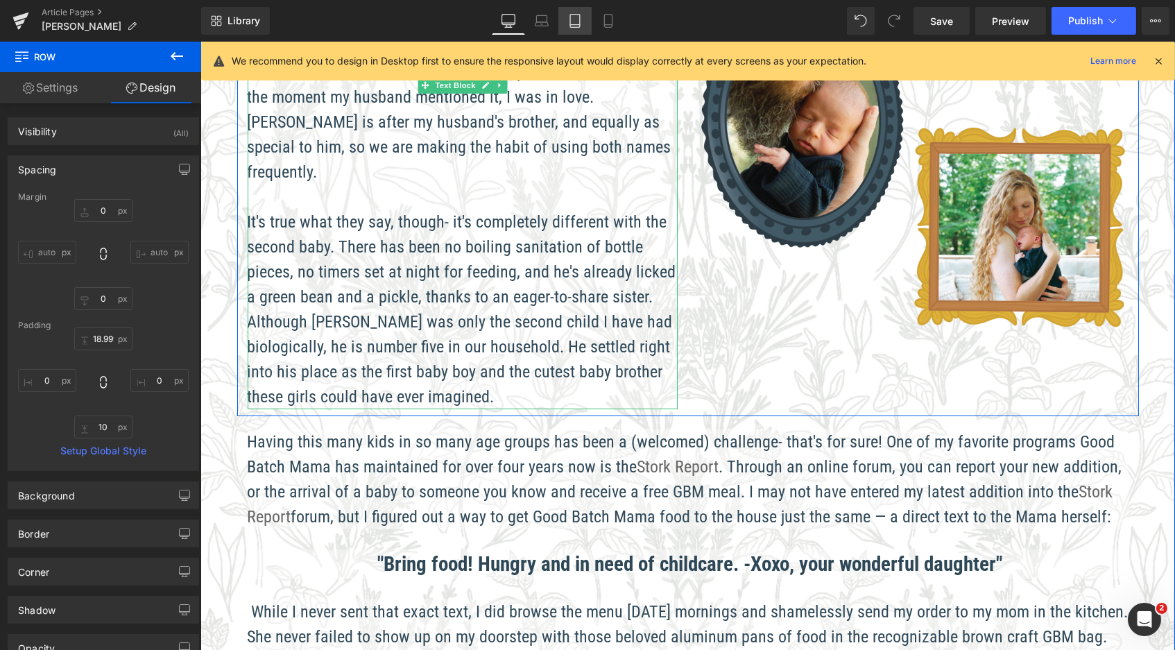
type input "10"
type input "0"
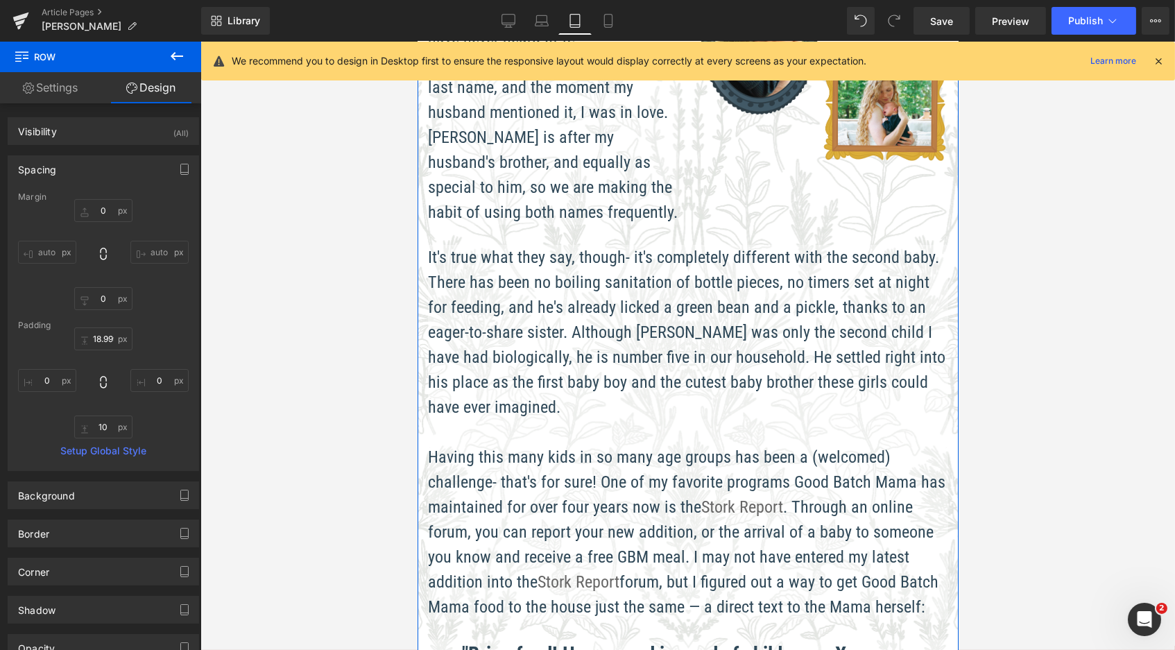
scroll to position [7, 7]
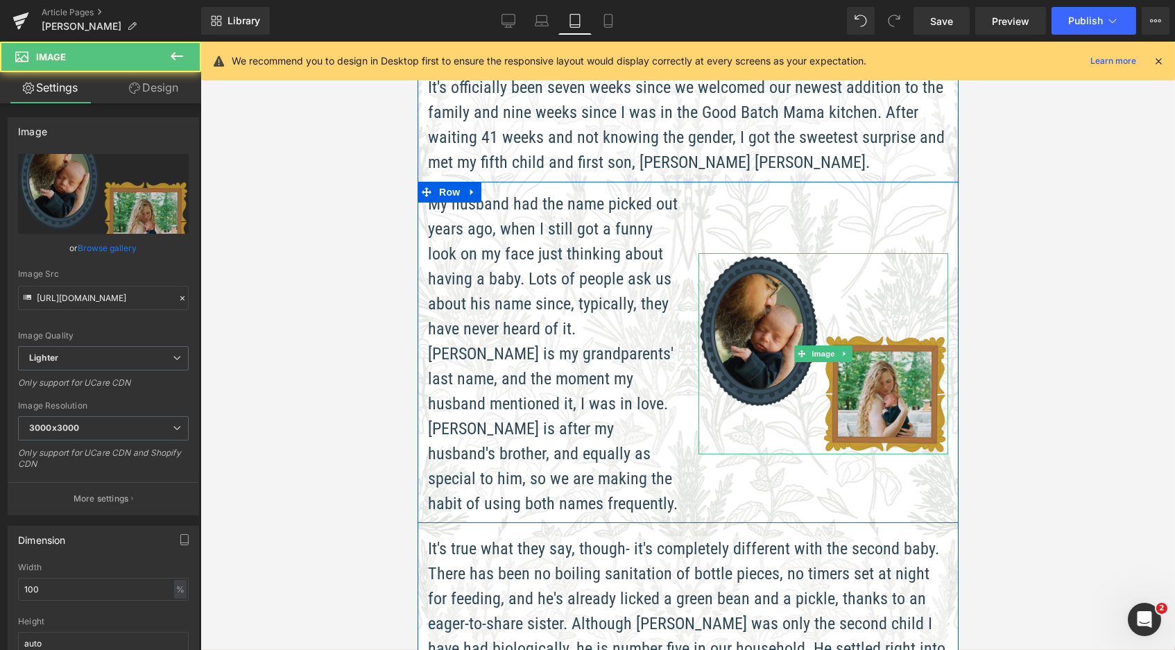
click at [757, 284] on img at bounding box center [823, 353] width 250 height 201
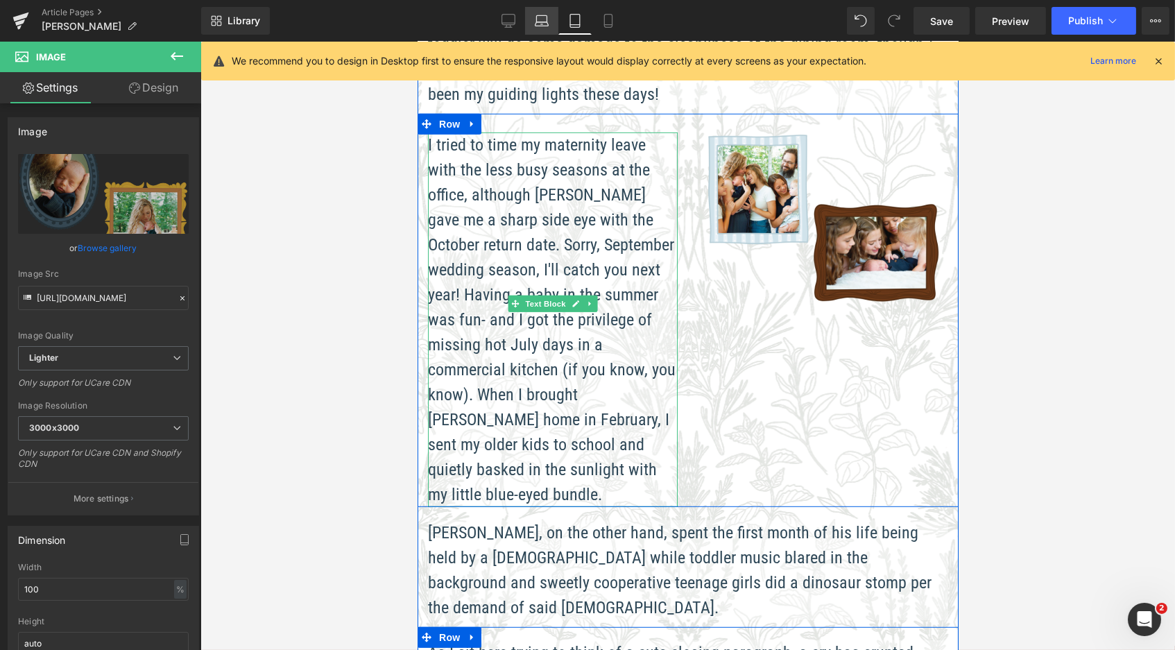
click at [543, 17] on icon at bounding box center [542, 21] width 14 height 14
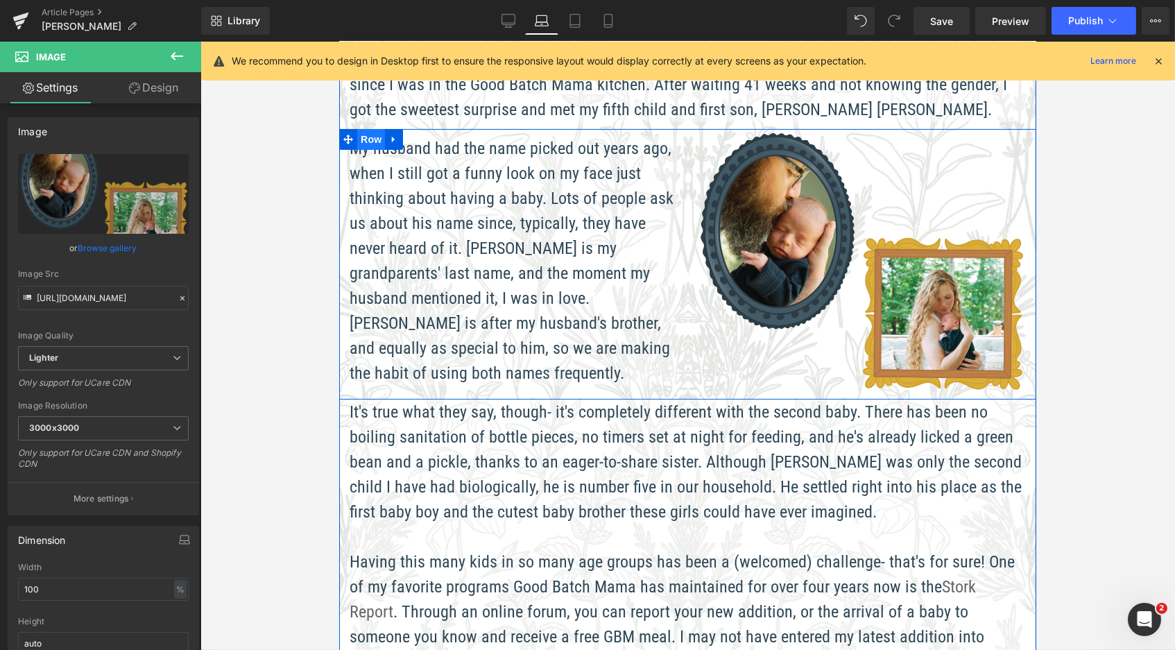
click at [369, 130] on span "Row" at bounding box center [371, 139] width 28 height 21
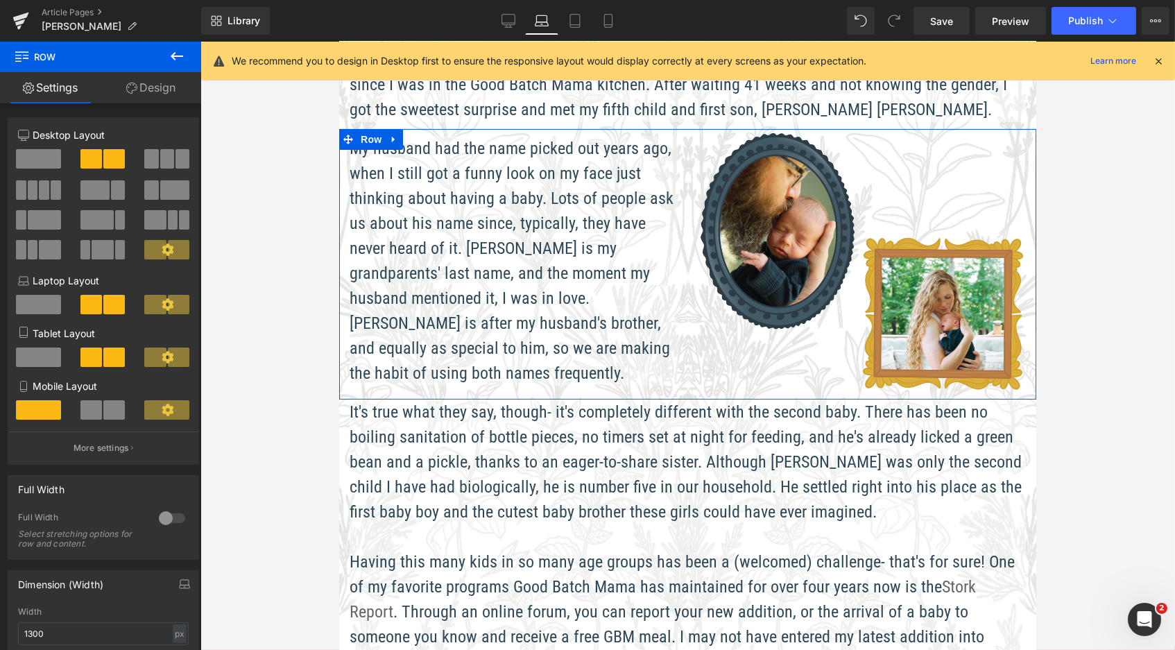
click at [166, 91] on link "Design" at bounding box center [151, 87] width 101 height 31
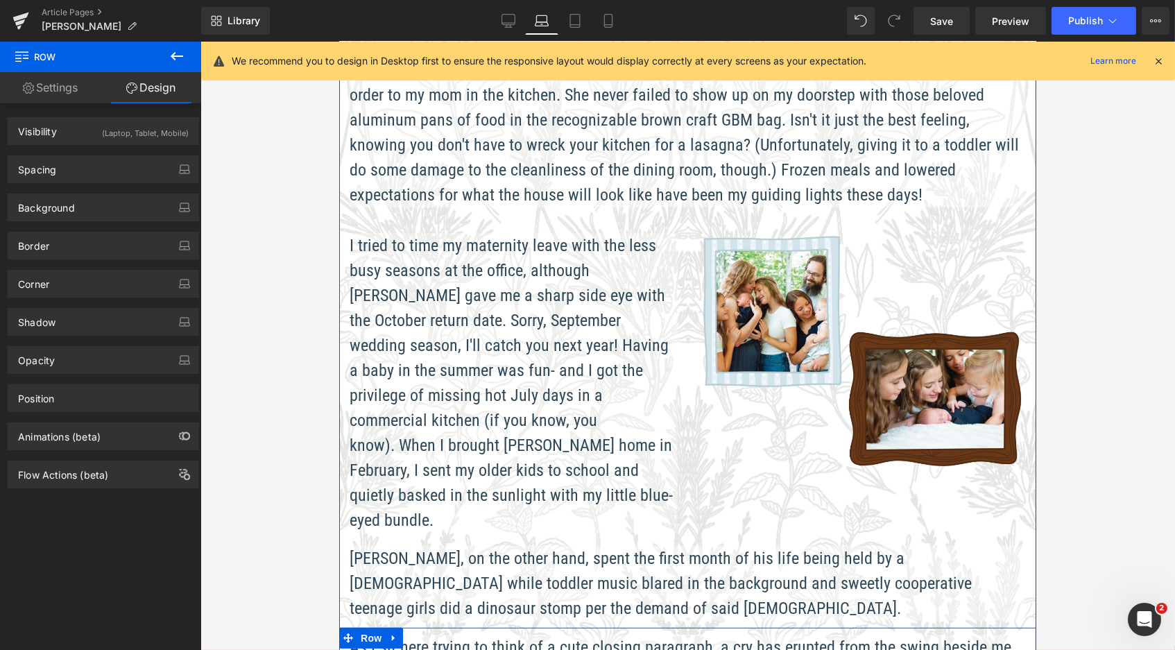
scroll to position [1381, 0]
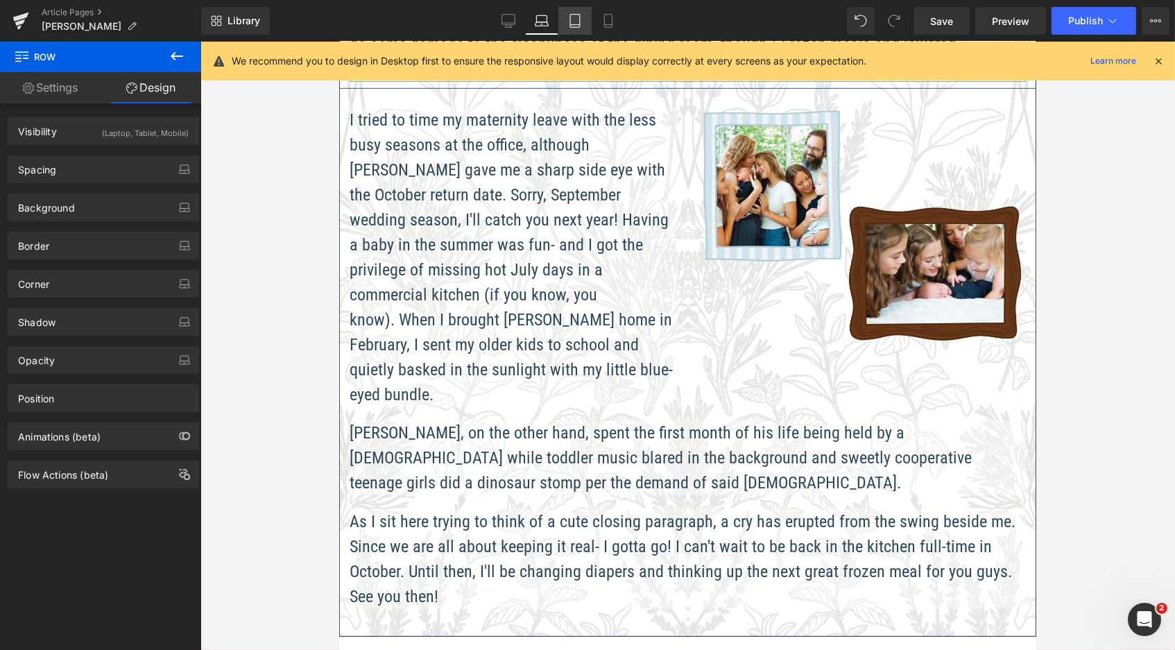
click at [575, 22] on icon at bounding box center [575, 21] width 14 height 14
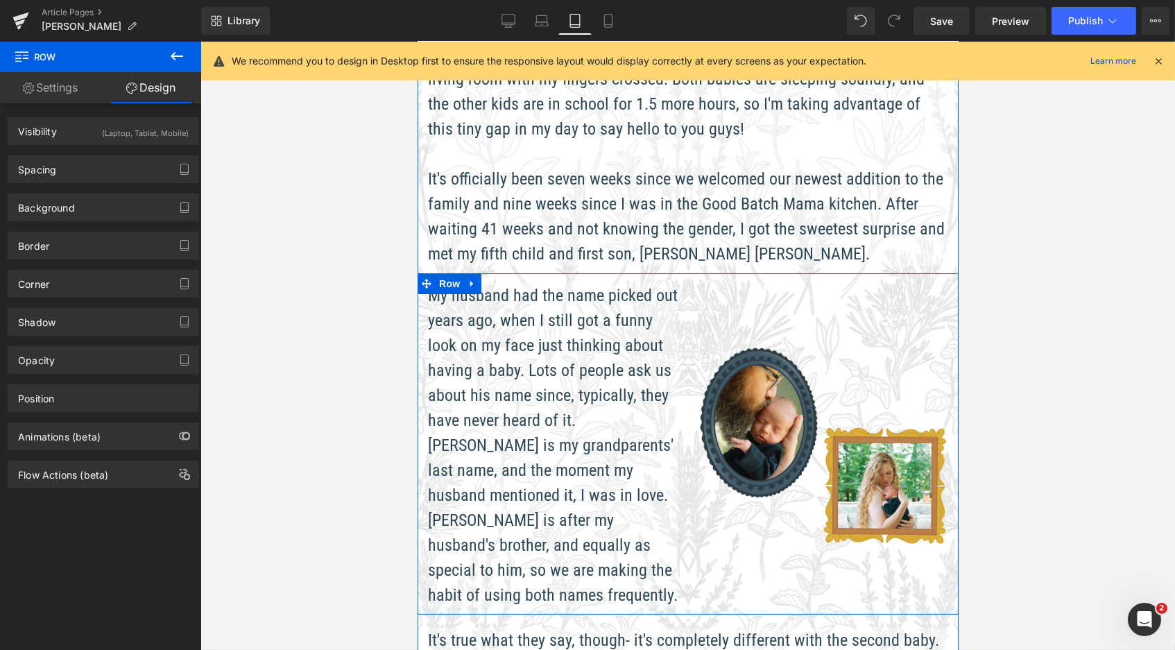
scroll to position [435, 0]
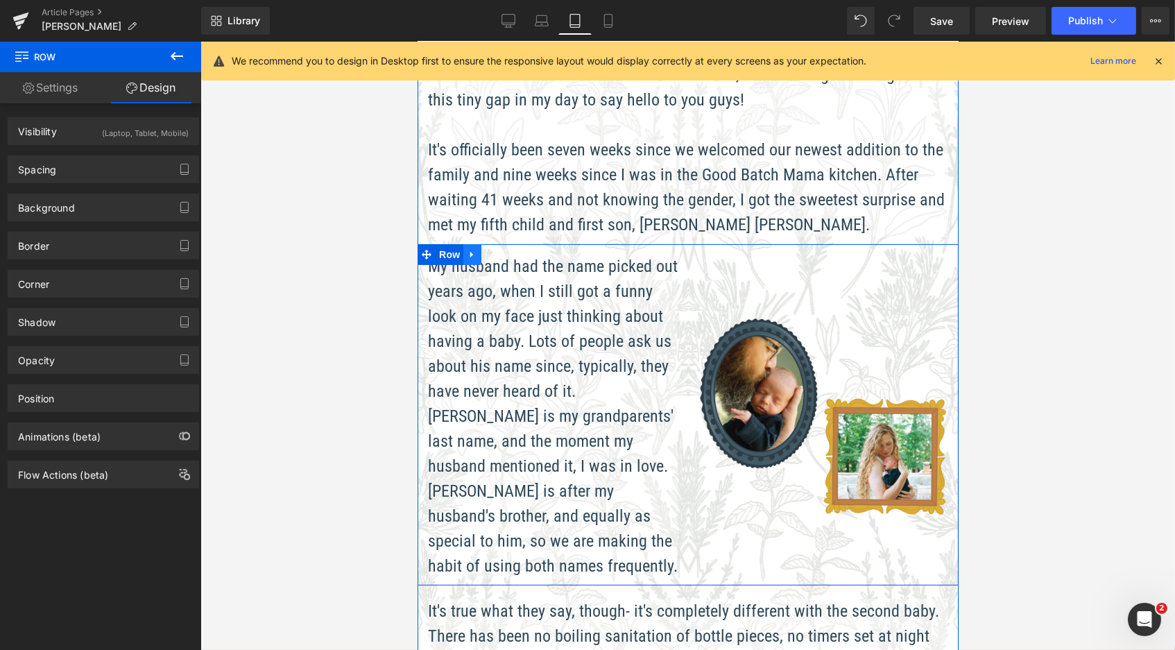
click at [471, 250] on icon at bounding box center [472, 255] width 10 height 10
click at [488, 250] on icon at bounding box center [490, 255] width 10 height 10
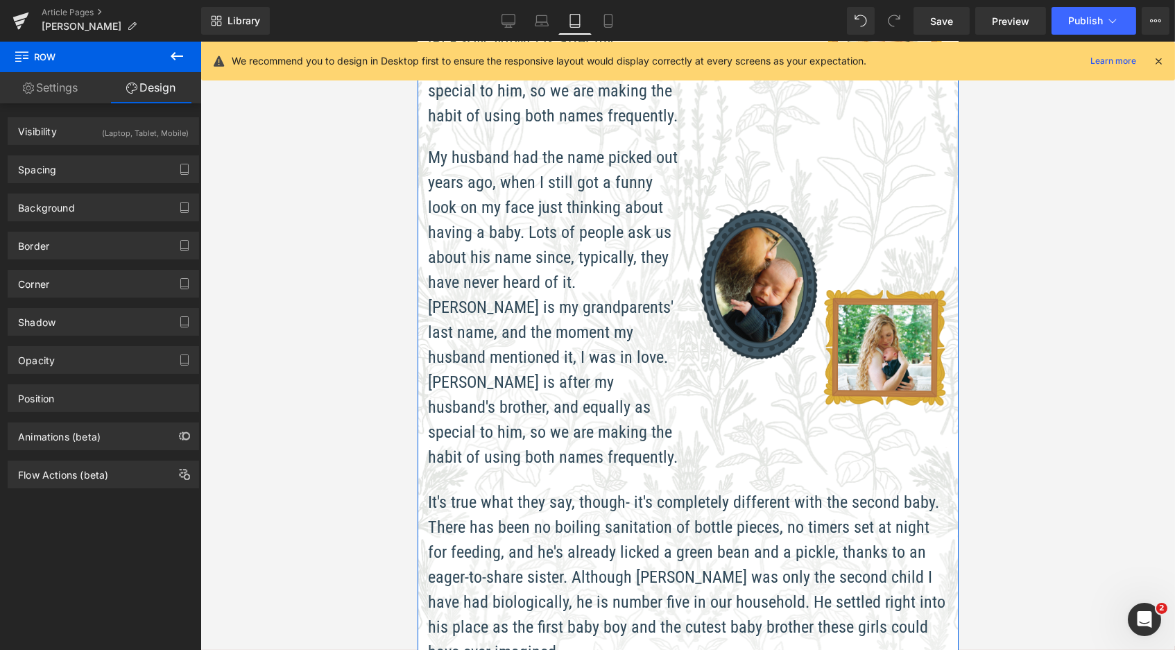
scroll to position [862, 0]
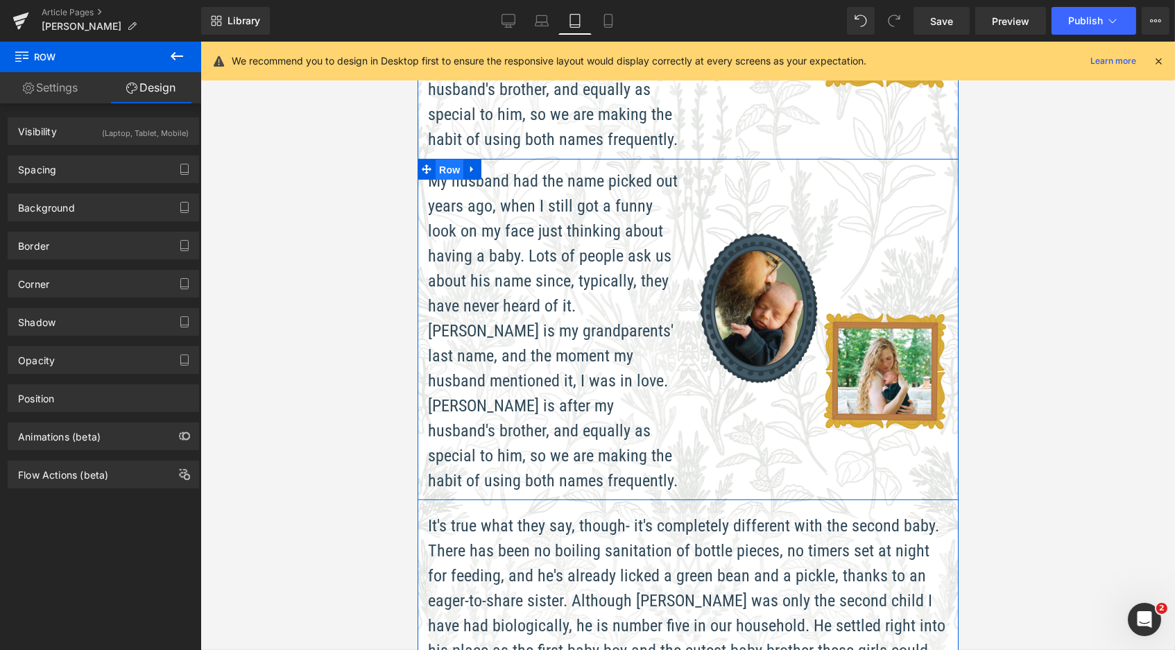
click at [452, 160] on span "Row" at bounding box center [449, 170] width 28 height 21
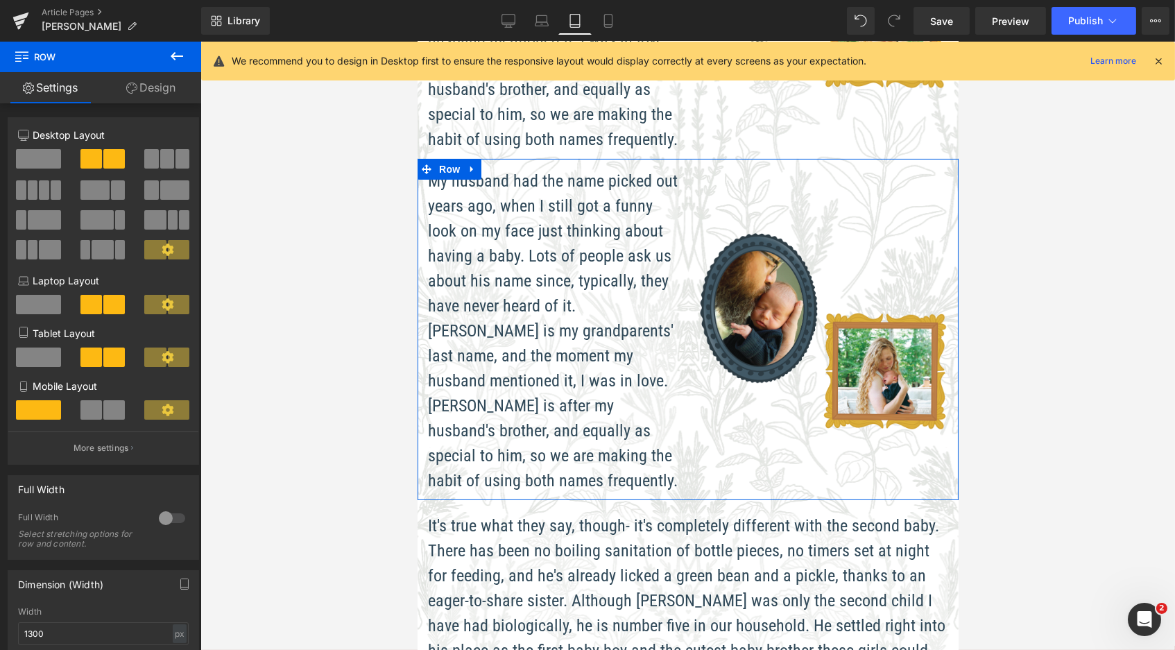
click at [154, 83] on link "Design" at bounding box center [151, 87] width 101 height 31
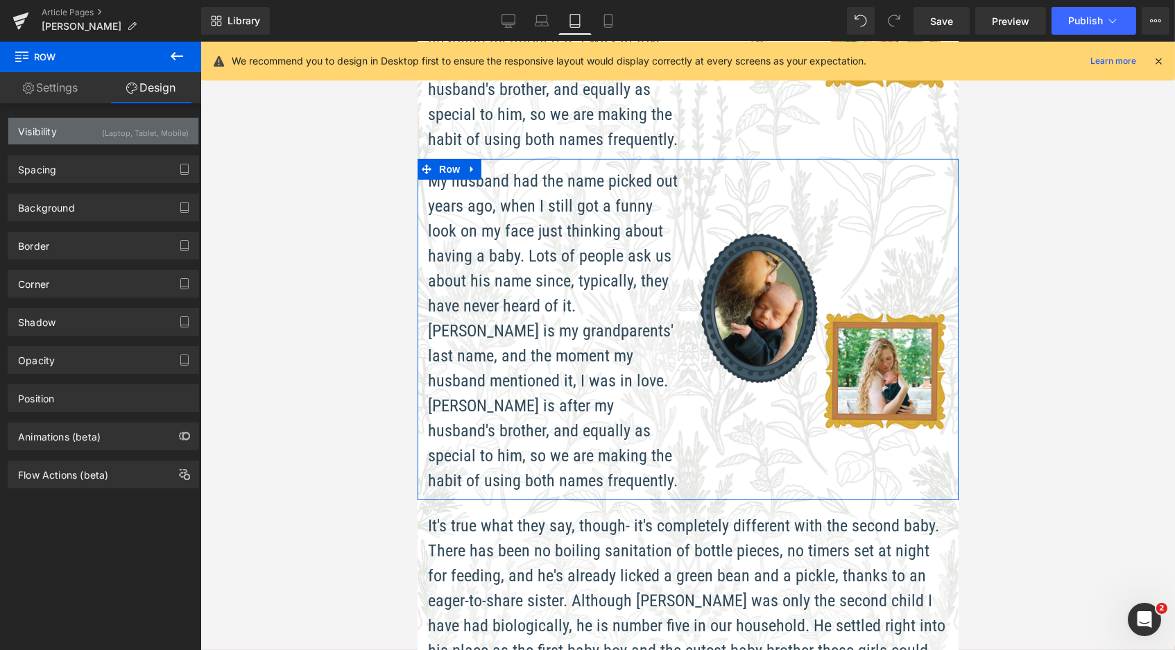
click at [155, 126] on div "(Laptop, Tablet, Mobile)" at bounding box center [145, 129] width 87 height 23
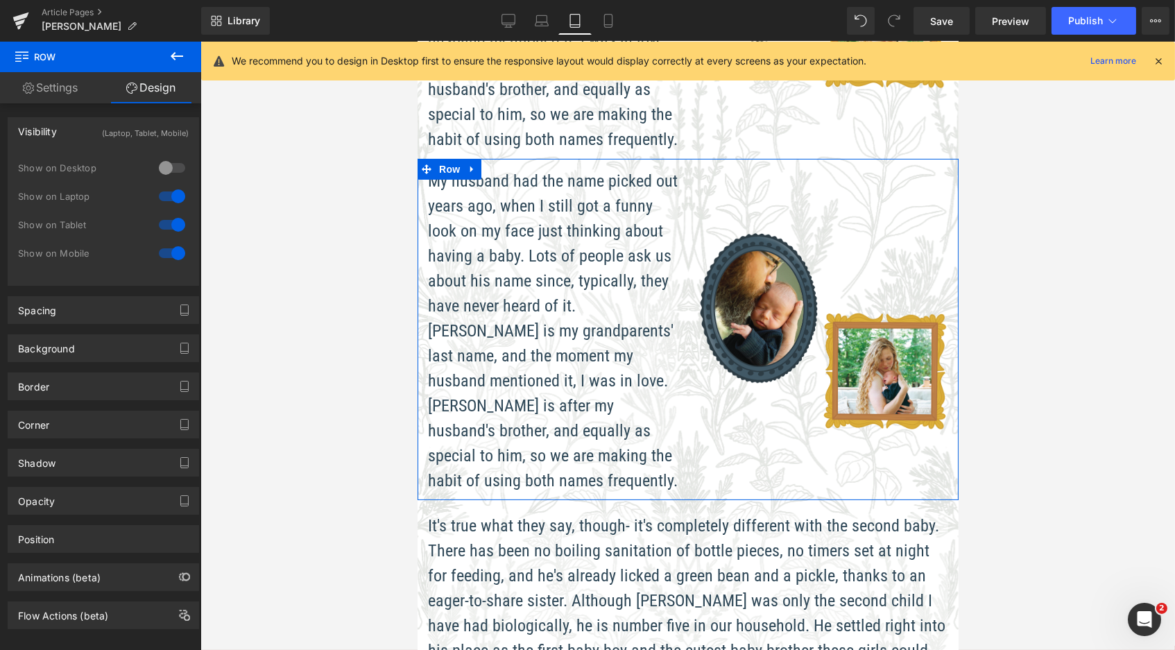
click at [173, 227] on div at bounding box center [171, 225] width 33 height 22
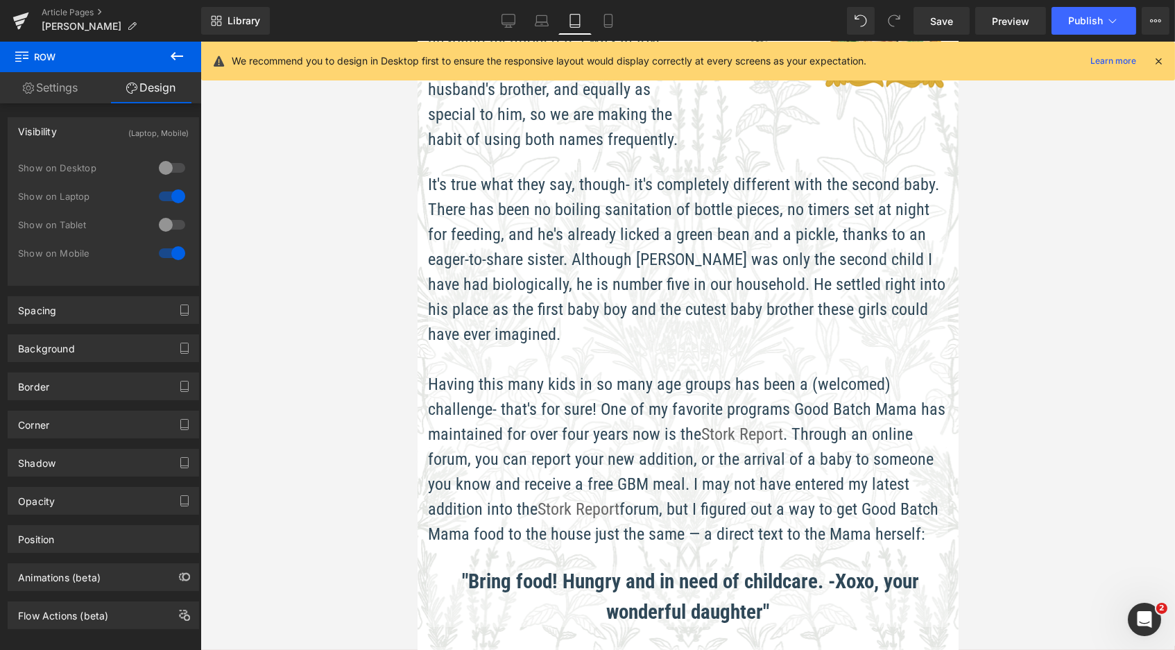
scroll to position [2811, 536]
click at [173, 250] on div at bounding box center [171, 253] width 33 height 22
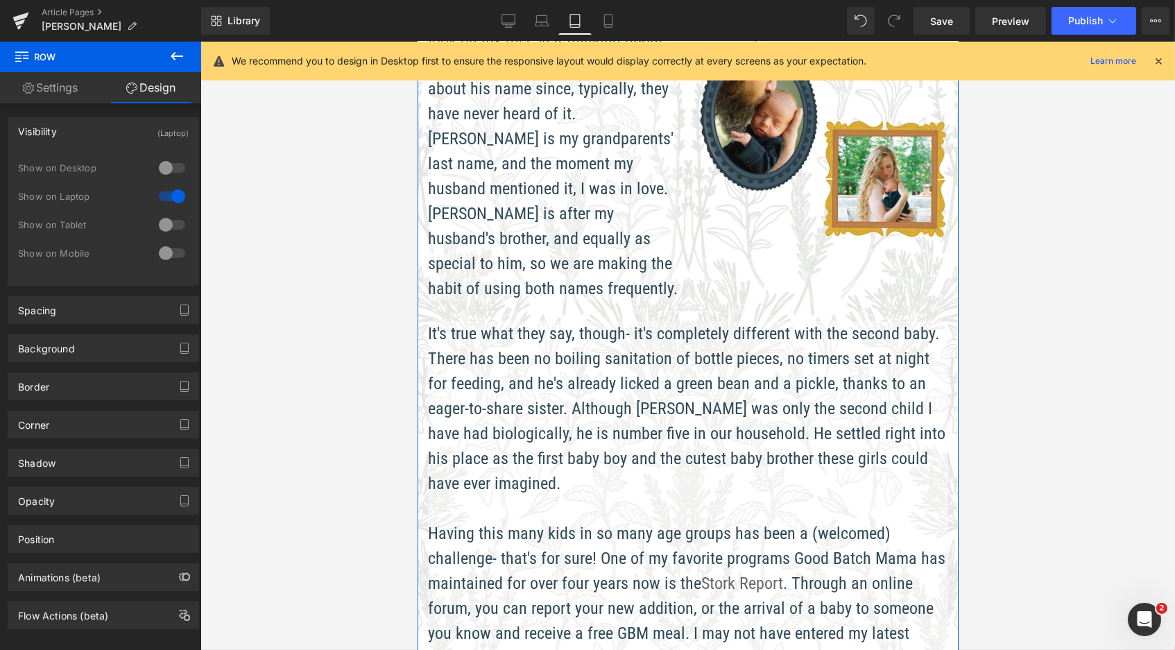
scroll to position [382, 0]
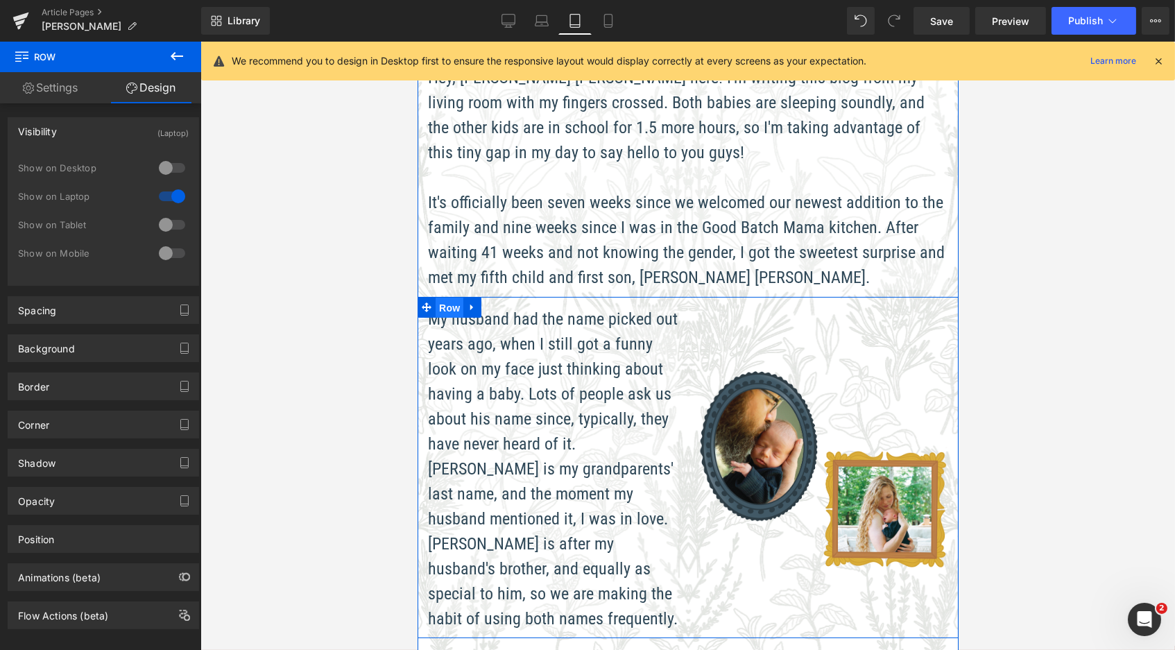
click at [443, 298] on span "Row" at bounding box center [449, 308] width 28 height 21
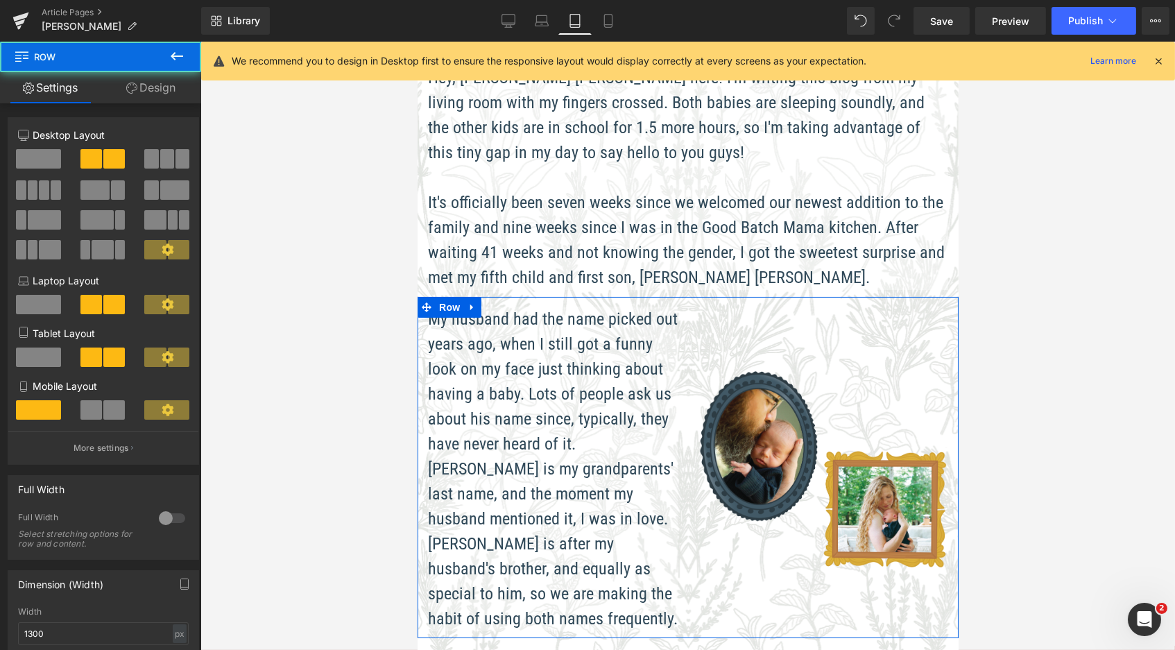
click at [156, 80] on link "Design" at bounding box center [151, 87] width 101 height 31
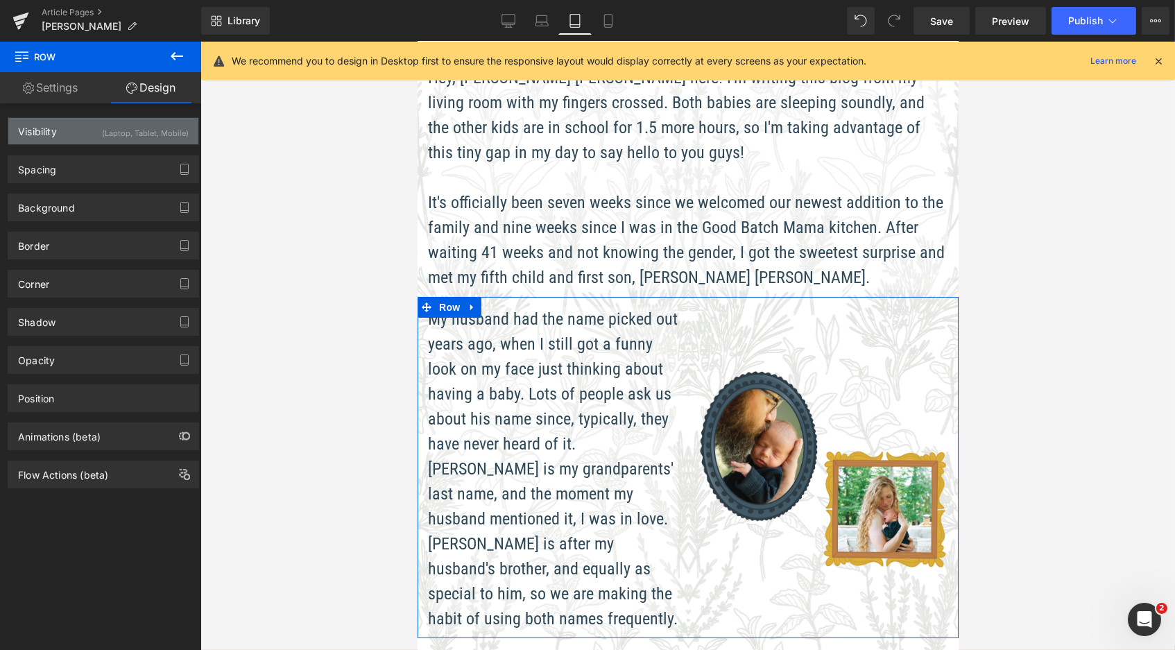
click at [155, 127] on div "(Laptop, Tablet, Mobile)" at bounding box center [145, 129] width 87 height 23
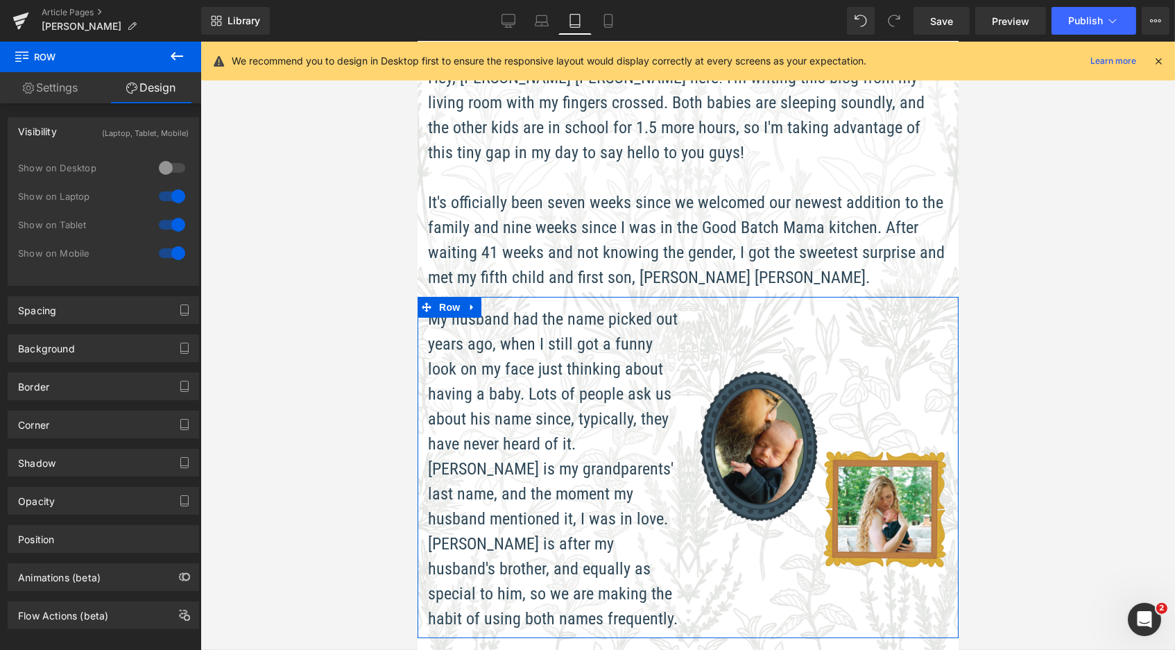
click at [175, 193] on div at bounding box center [171, 196] width 33 height 22
click at [55, 92] on link "Settings" at bounding box center [50, 87] width 101 height 31
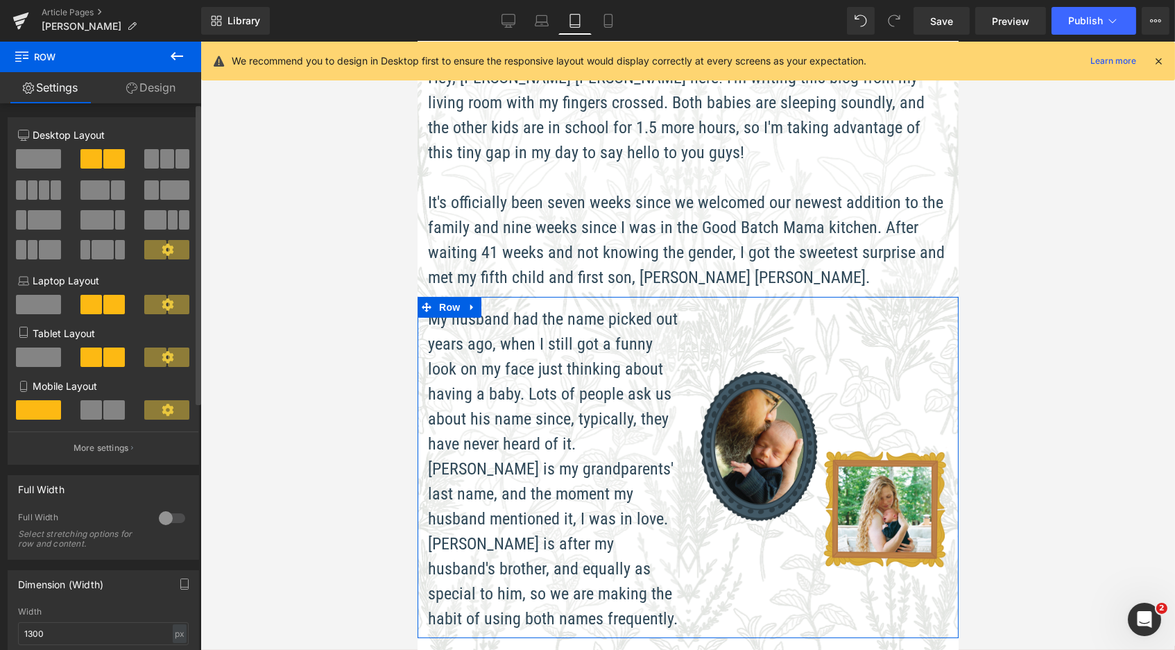
click at [35, 359] on span at bounding box center [38, 357] width 45 height 19
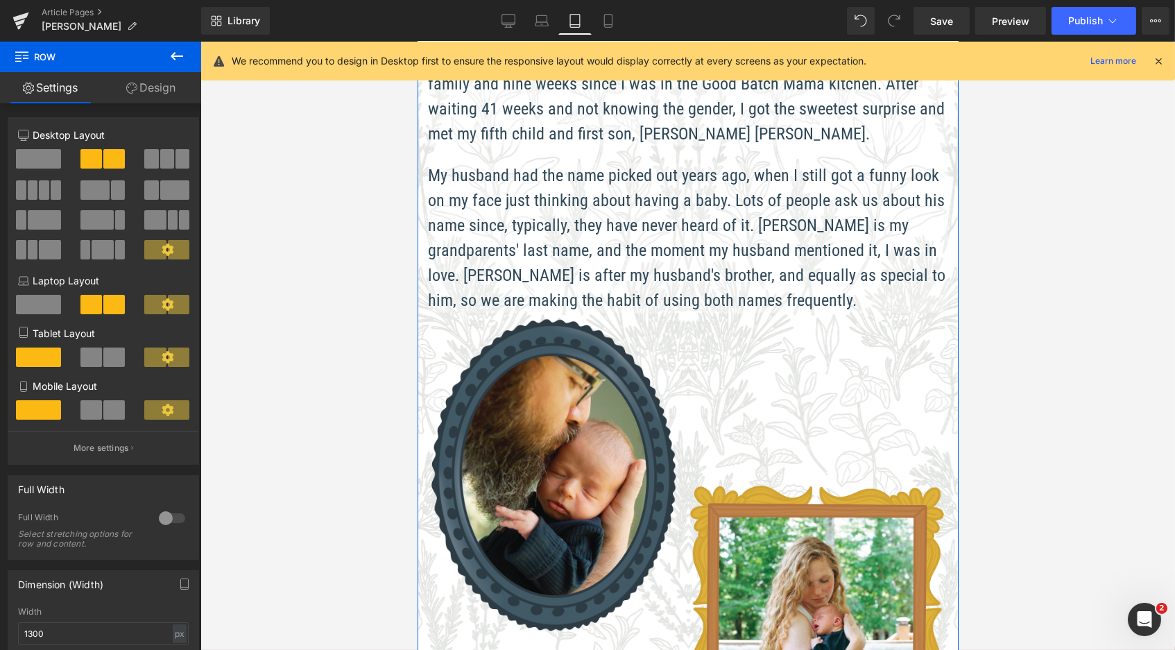
scroll to position [834, 0]
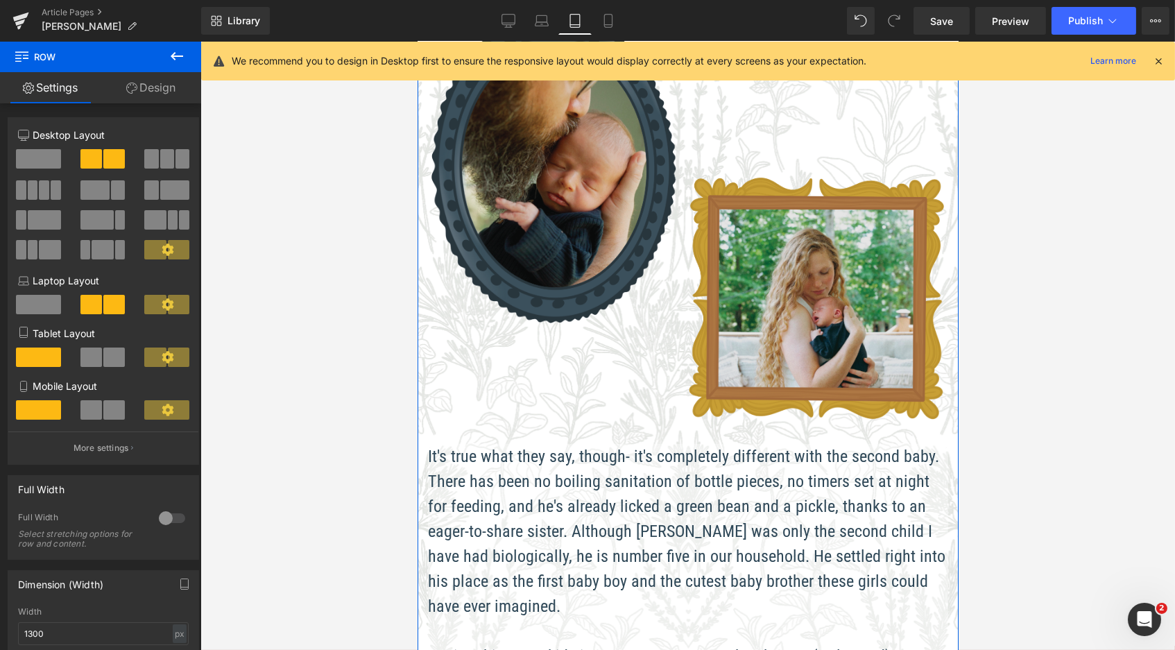
click at [776, 262] on img at bounding box center [687, 214] width 520 height 419
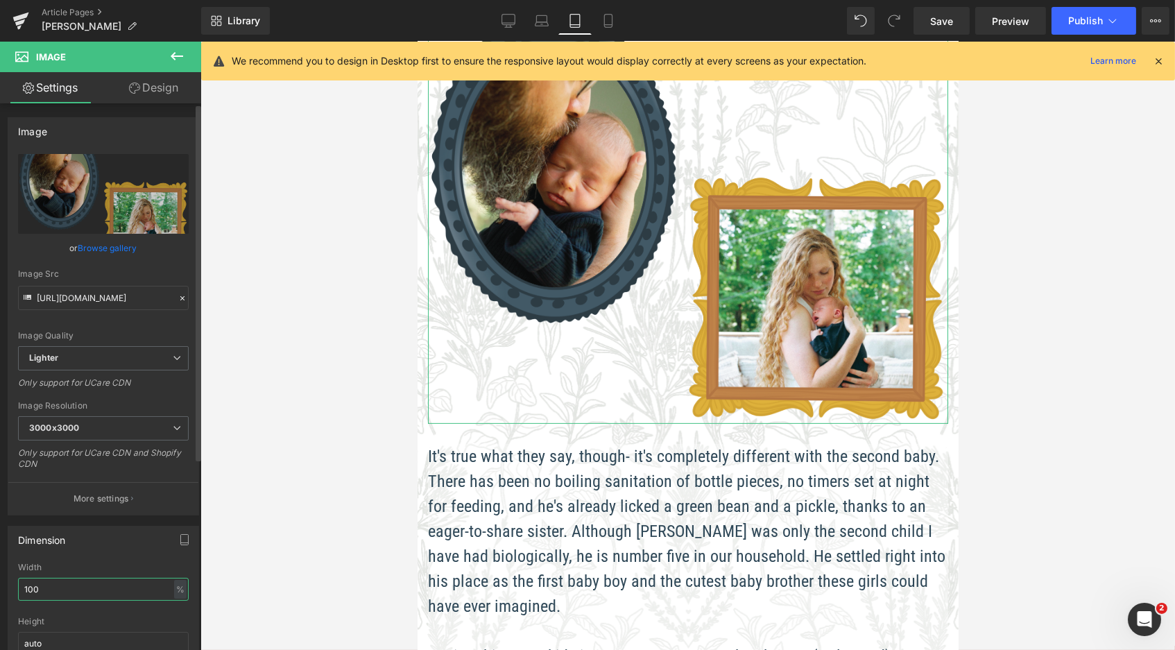
drag, startPoint x: 44, startPoint y: 577, endPoint x: 10, endPoint y: 562, distance: 37.6
click at [10, 563] on div "100% Width 100 % % px auto Height auto 0 Circle Image" at bounding box center [103, 632] width 190 height 139
type input "1"
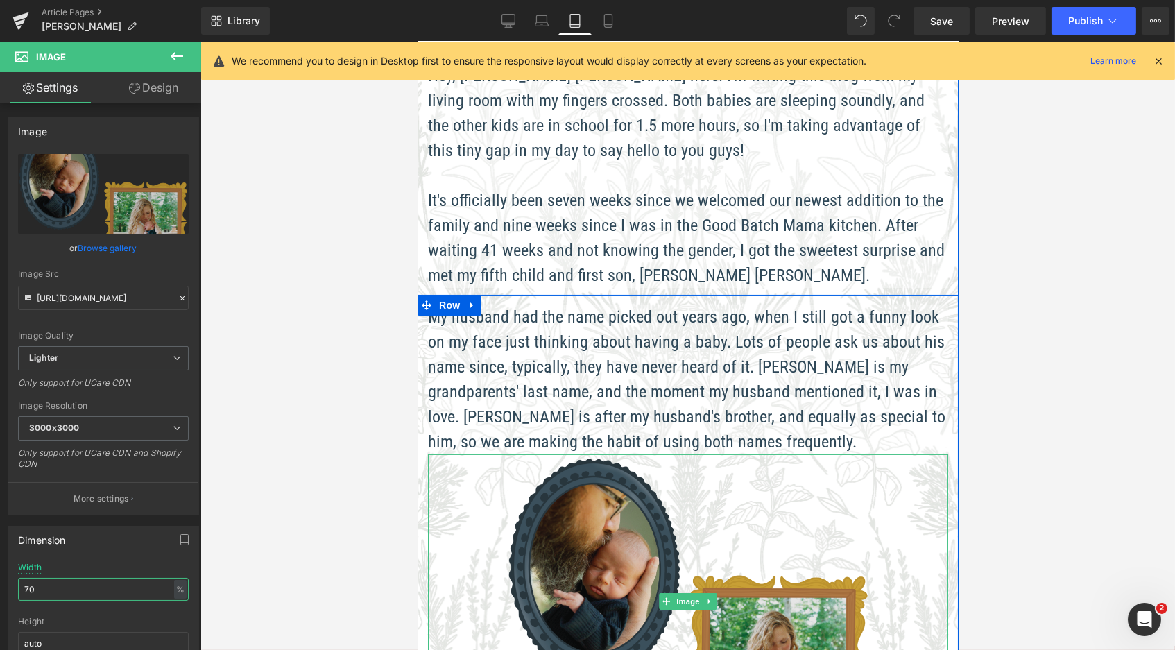
scroll to position [389, 0]
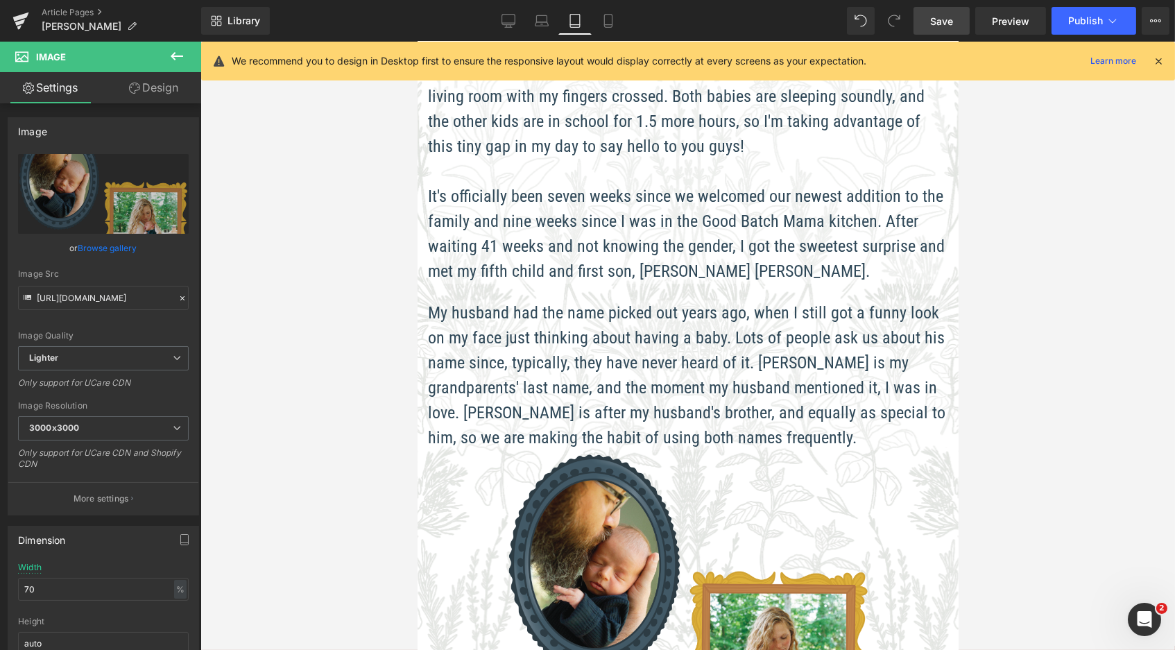
click at [931, 14] on span "Save" at bounding box center [941, 21] width 23 height 15
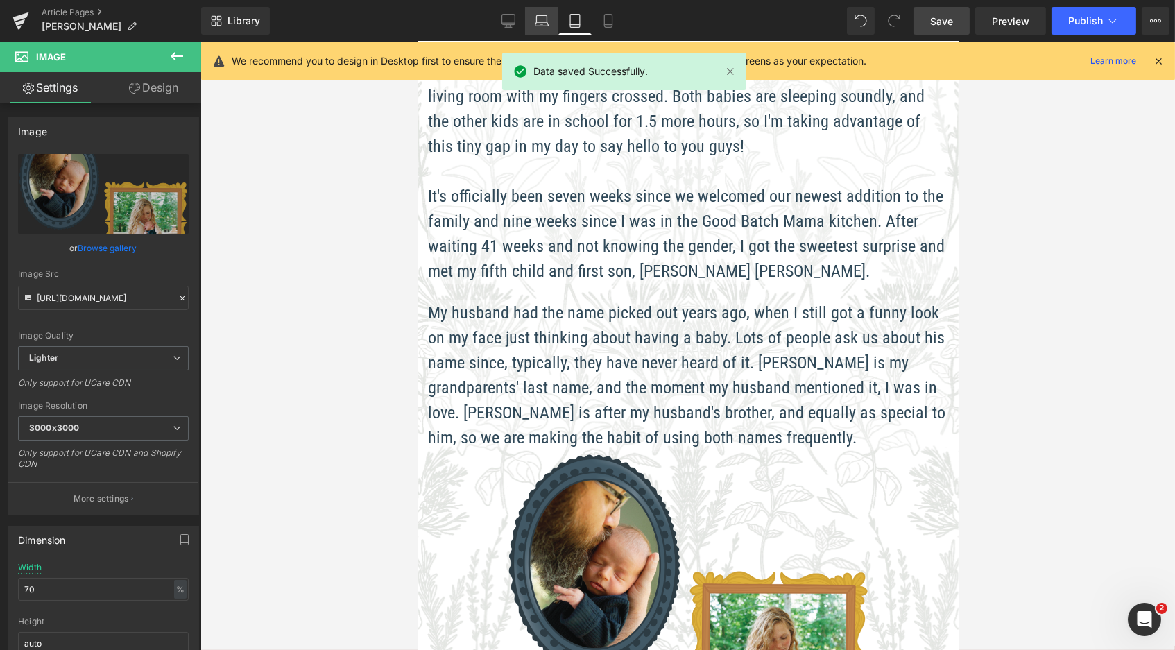
click at [536, 17] on icon at bounding box center [542, 21] width 14 height 14
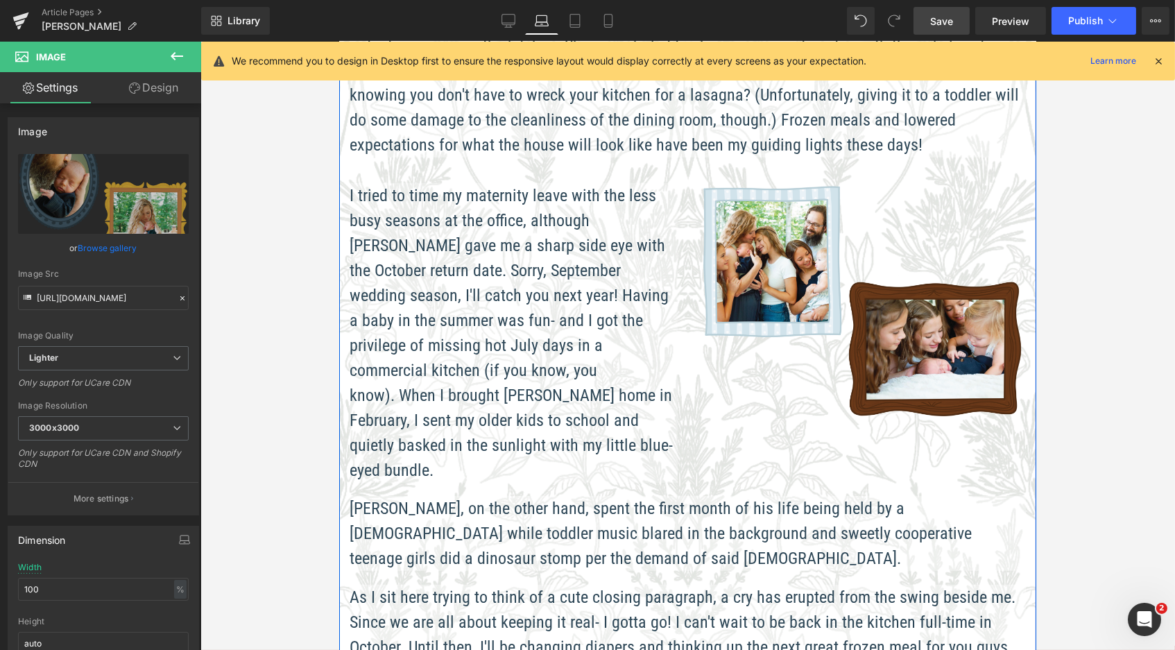
scroll to position [1496, 0]
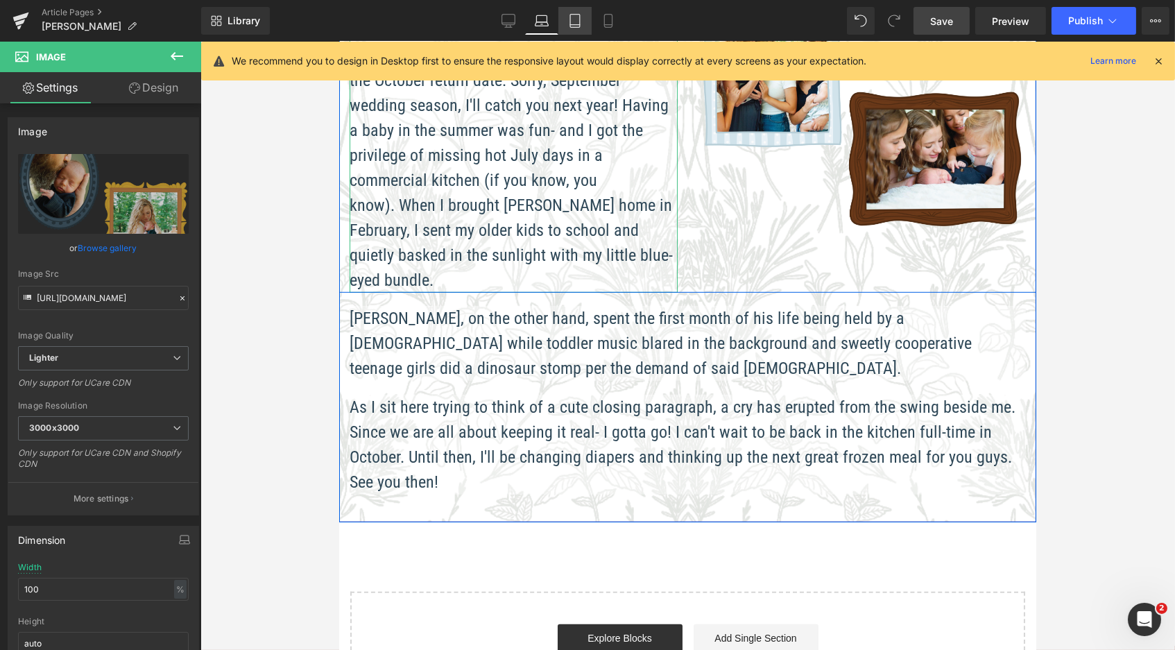
click at [571, 15] on icon at bounding box center [575, 21] width 10 height 13
type input "70"
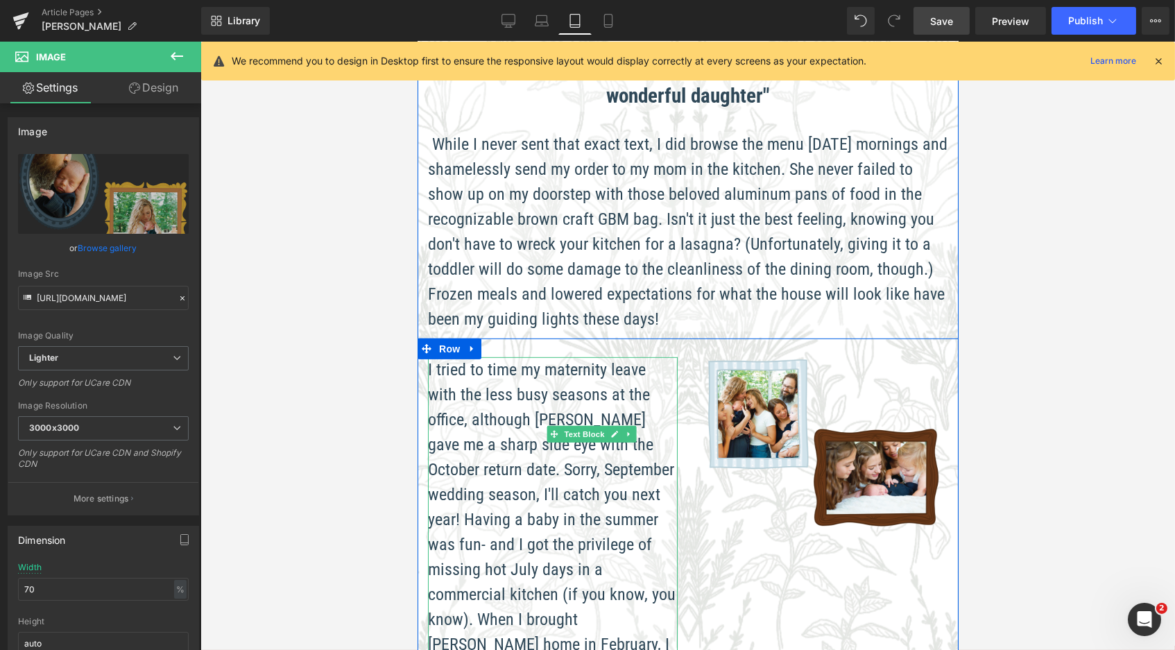
scroll to position [581, 0]
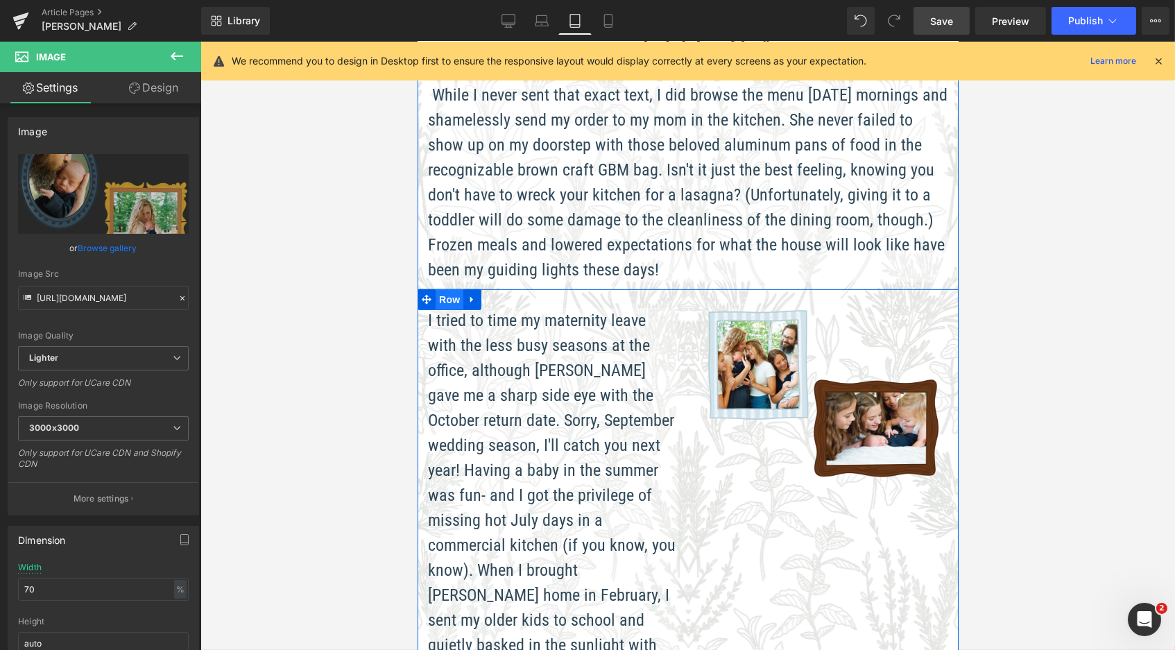
click at [448, 289] on span "Row" at bounding box center [449, 299] width 28 height 21
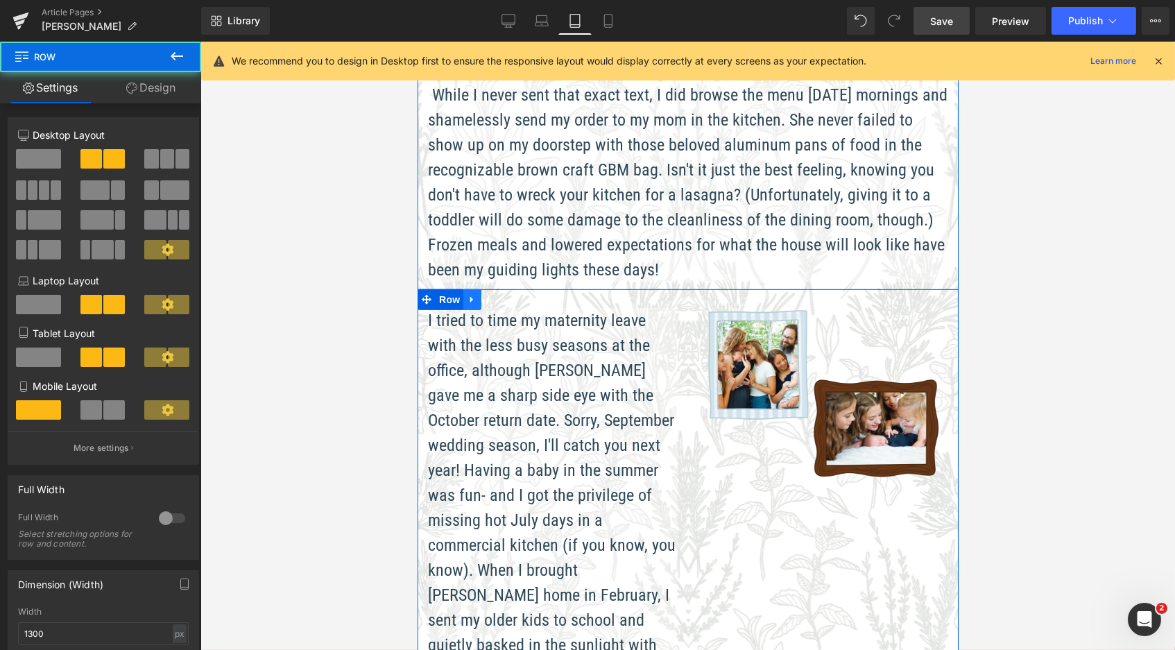
click at [474, 294] on icon at bounding box center [472, 299] width 10 height 10
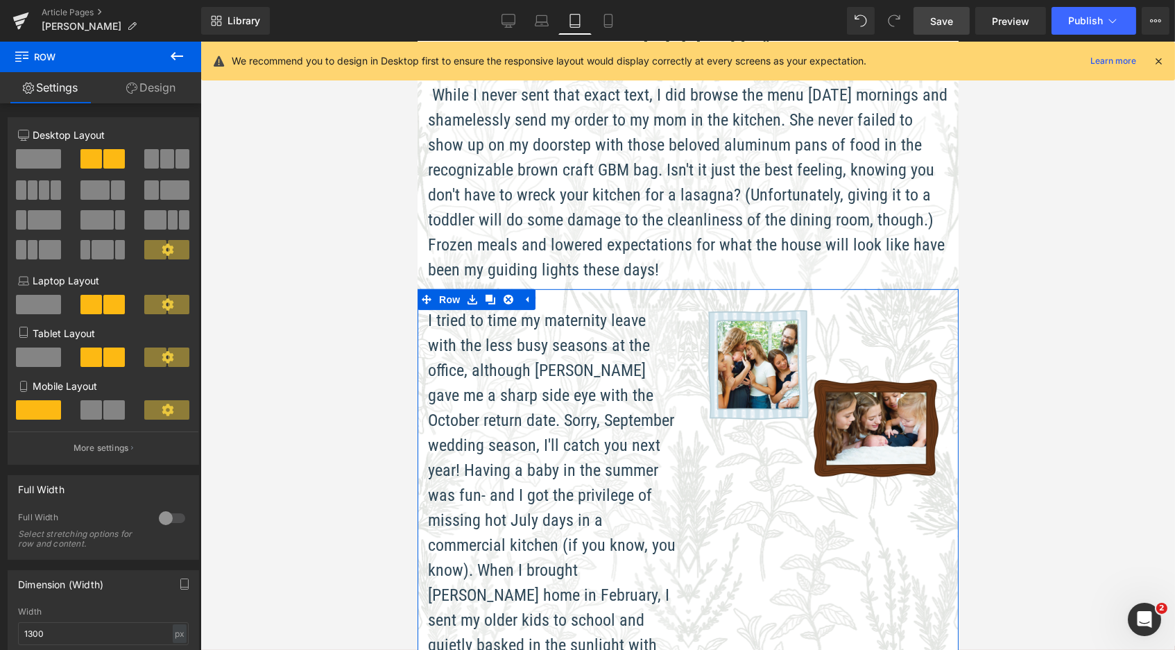
click at [44, 355] on span at bounding box center [38, 357] width 45 height 19
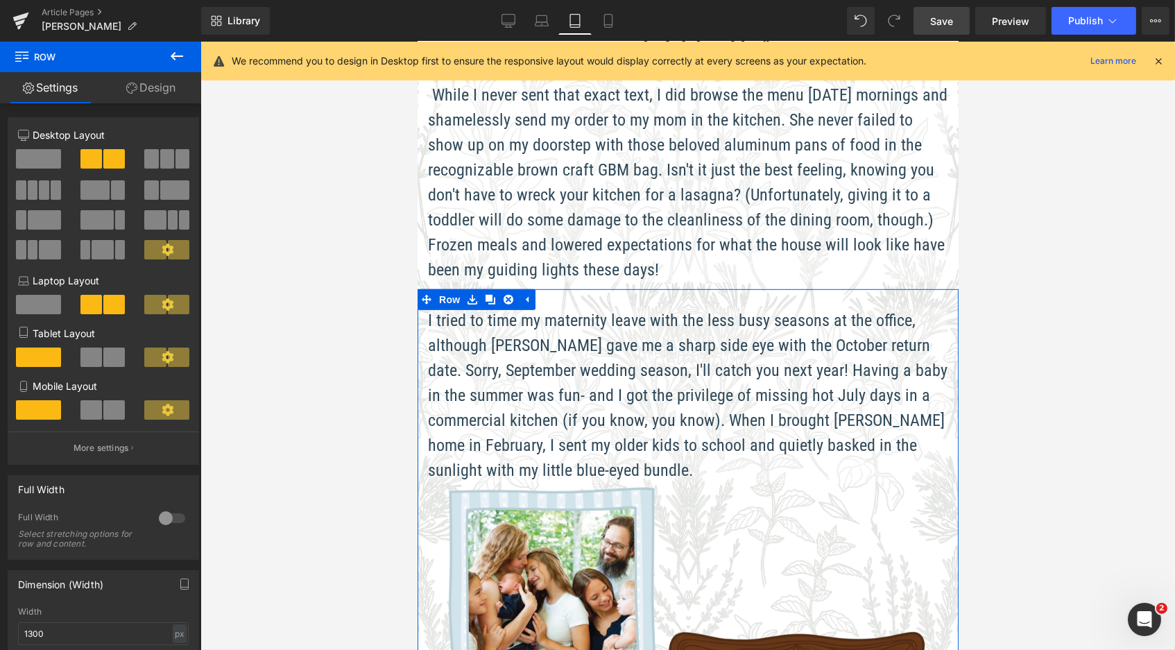
scroll to position [7, 7]
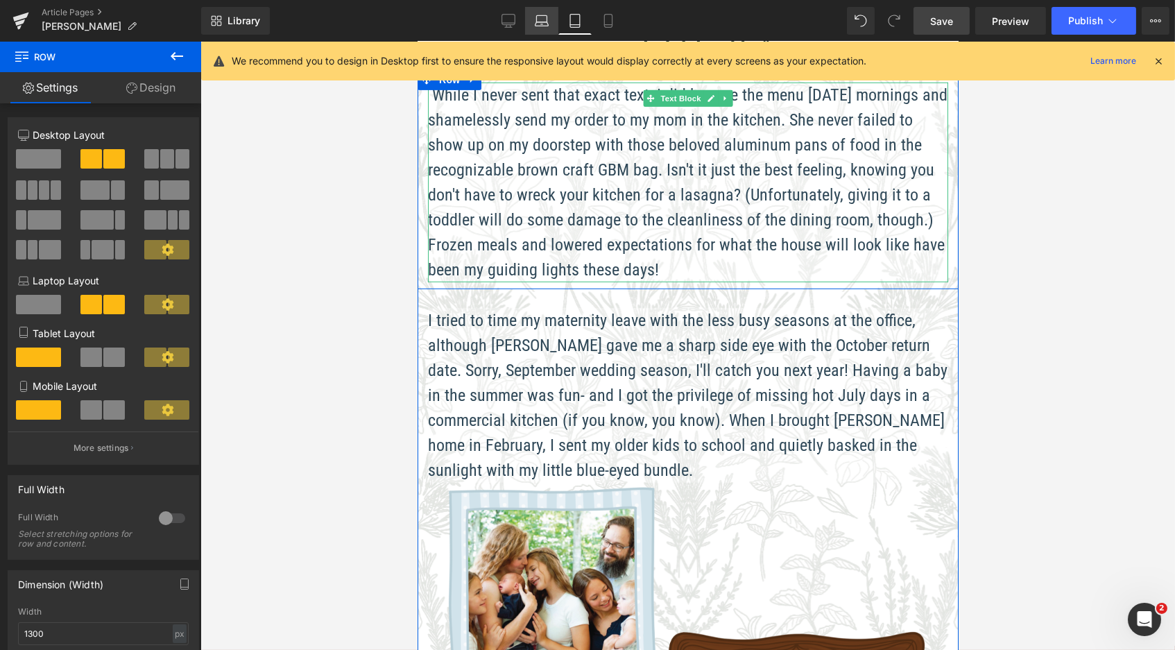
click at [545, 25] on icon at bounding box center [542, 21] width 14 height 14
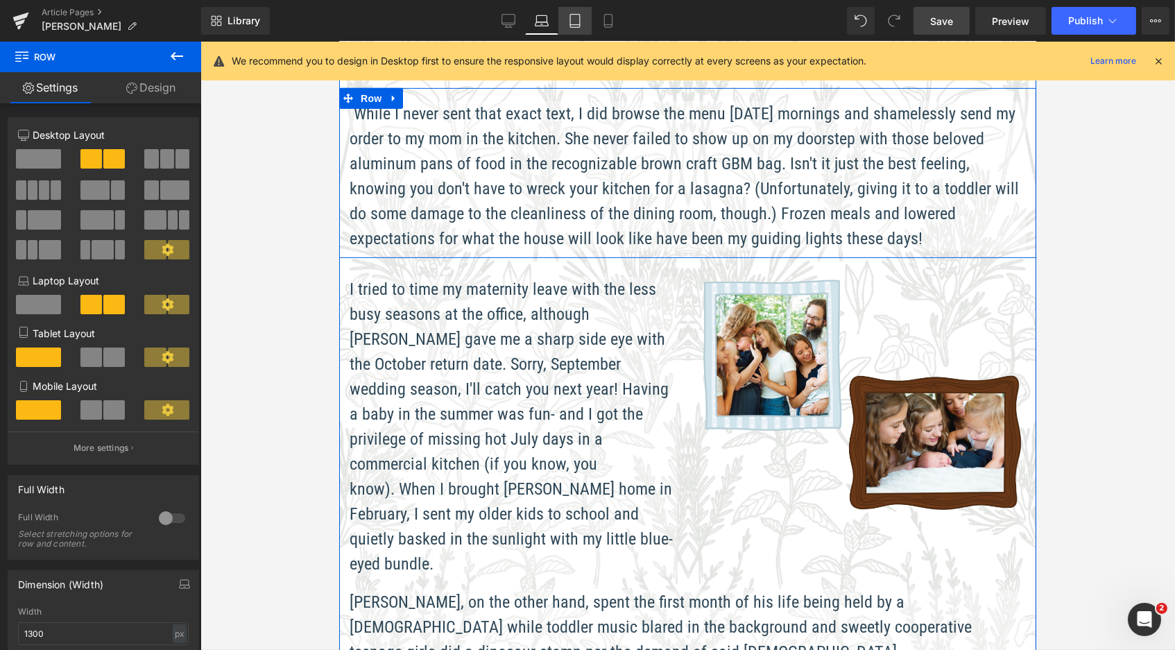
click at [580, 22] on icon at bounding box center [575, 21] width 10 height 13
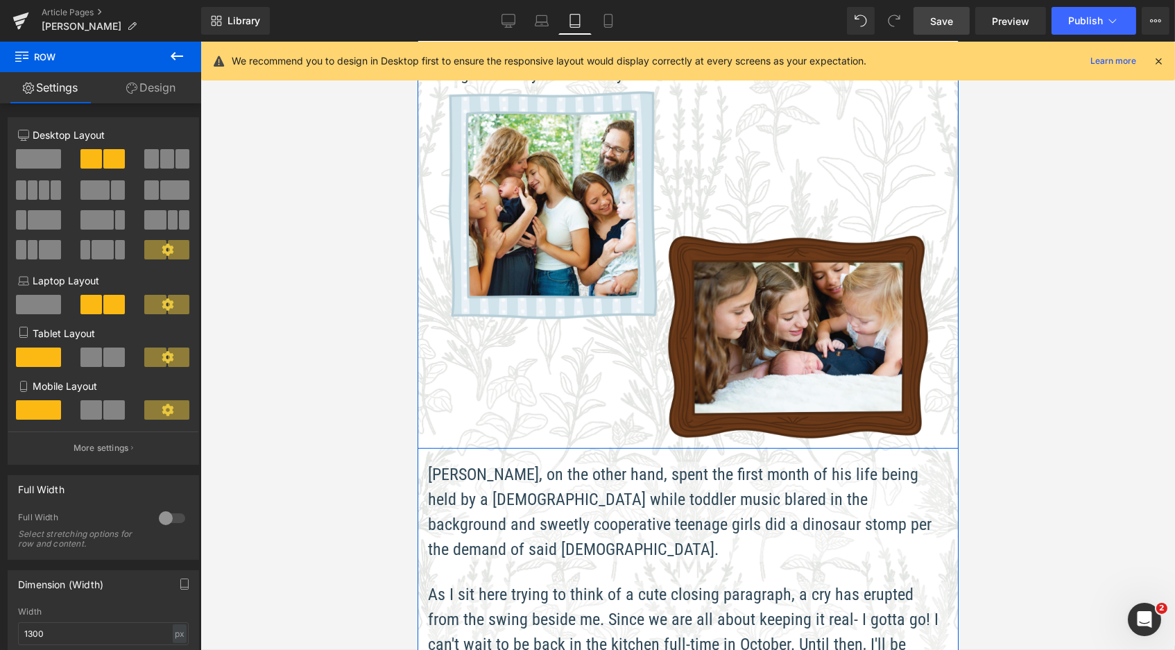
click at [951, 15] on span "Save" at bounding box center [941, 21] width 23 height 15
click at [609, 29] on link "Mobile" at bounding box center [608, 21] width 33 height 28
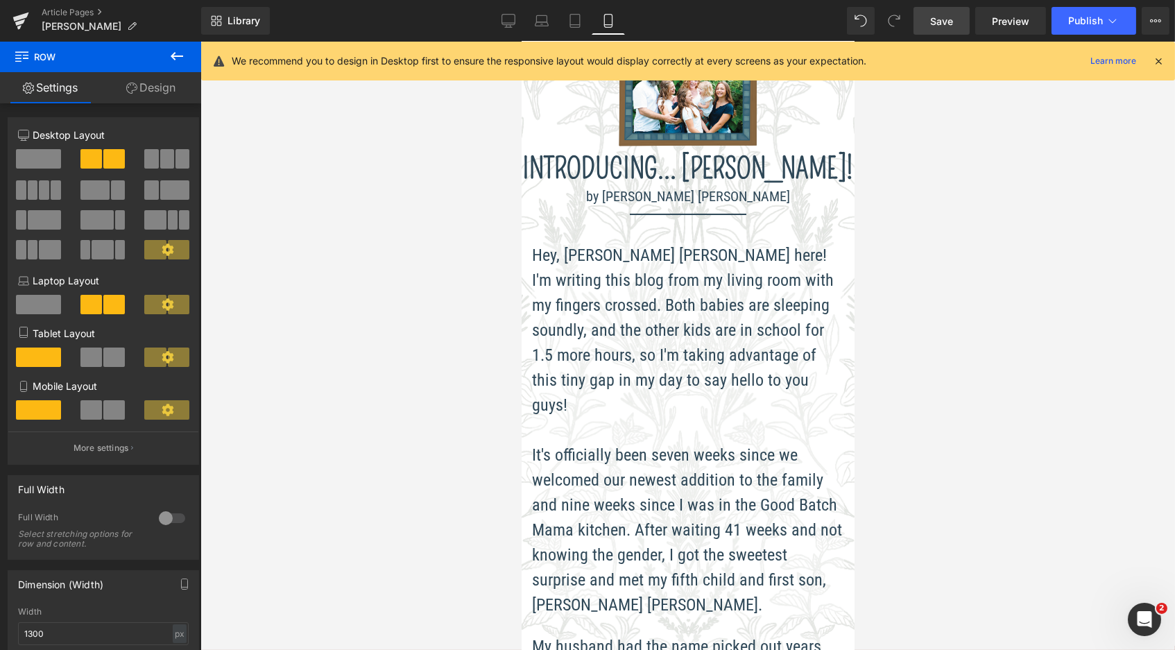
click at [941, 24] on span "Save" at bounding box center [941, 21] width 23 height 15
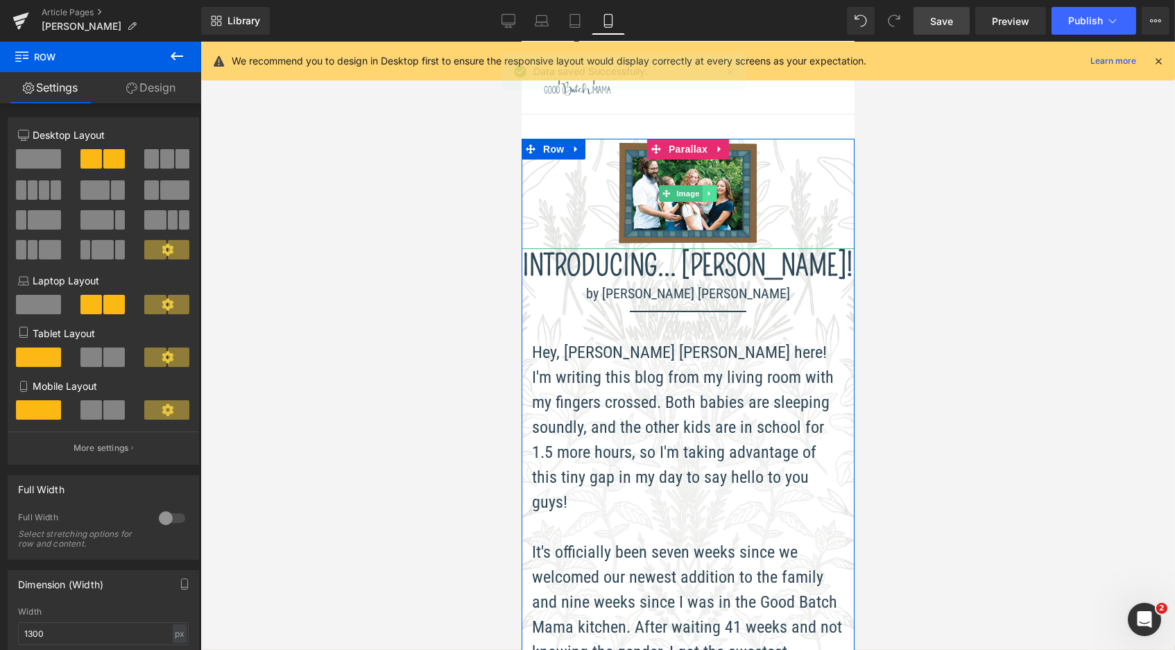
click at [708, 188] on link at bounding box center [709, 193] width 15 height 17
click at [665, 191] on link "Image" at bounding box center [658, 193] width 43 height 17
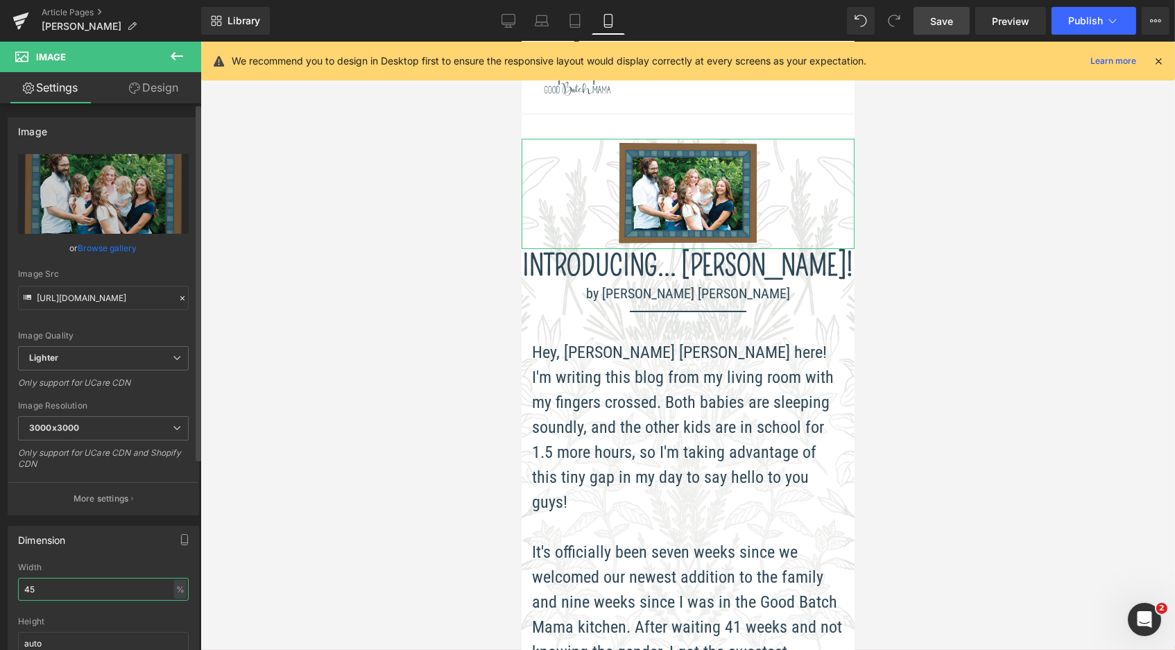
drag, startPoint x: 77, startPoint y: 586, endPoint x: 24, endPoint y: 577, distance: 53.5
click at [24, 578] on input "45" at bounding box center [103, 589] width 171 height 23
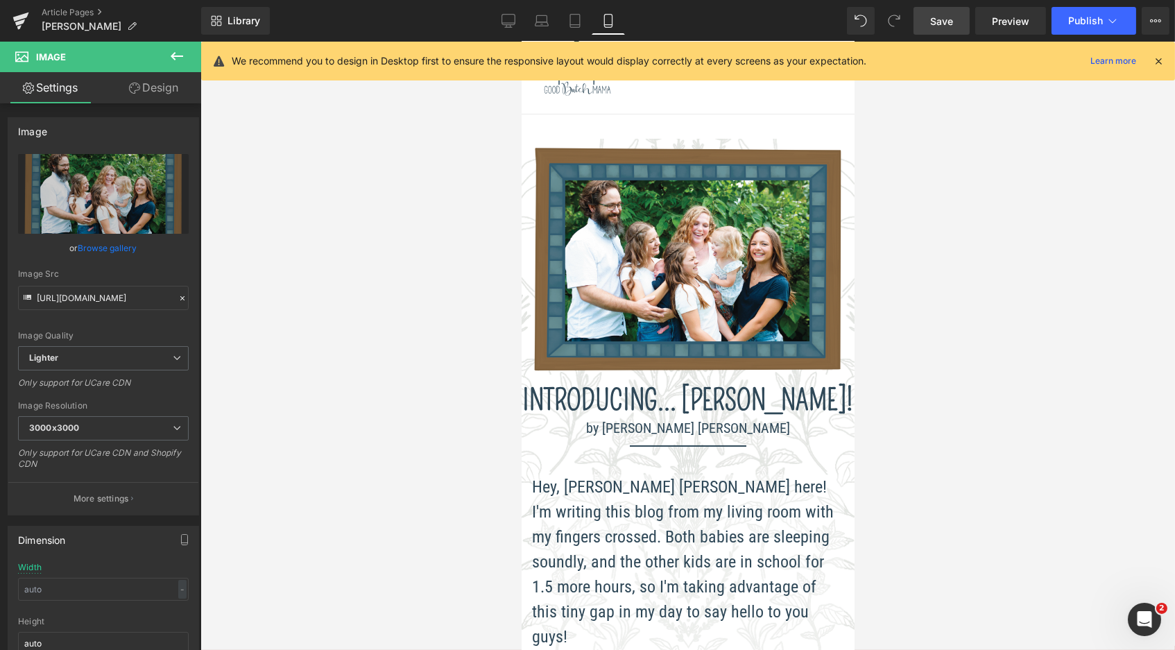
click at [944, 20] on span "Save" at bounding box center [941, 21] width 23 height 15
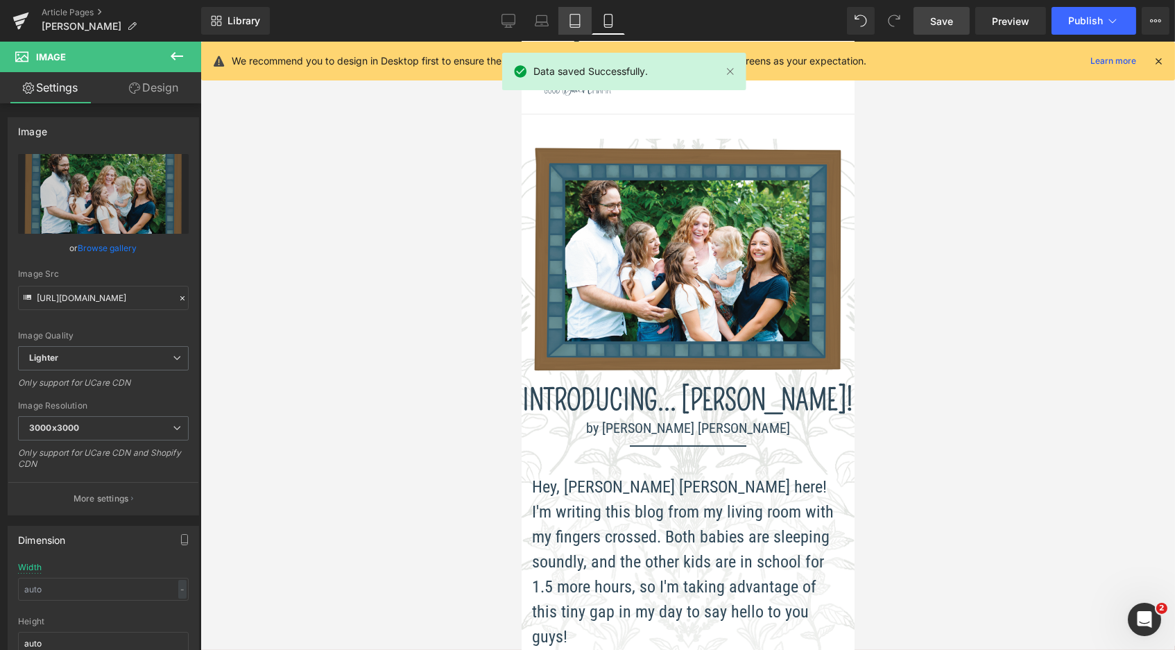
click at [575, 20] on icon at bounding box center [575, 21] width 14 height 14
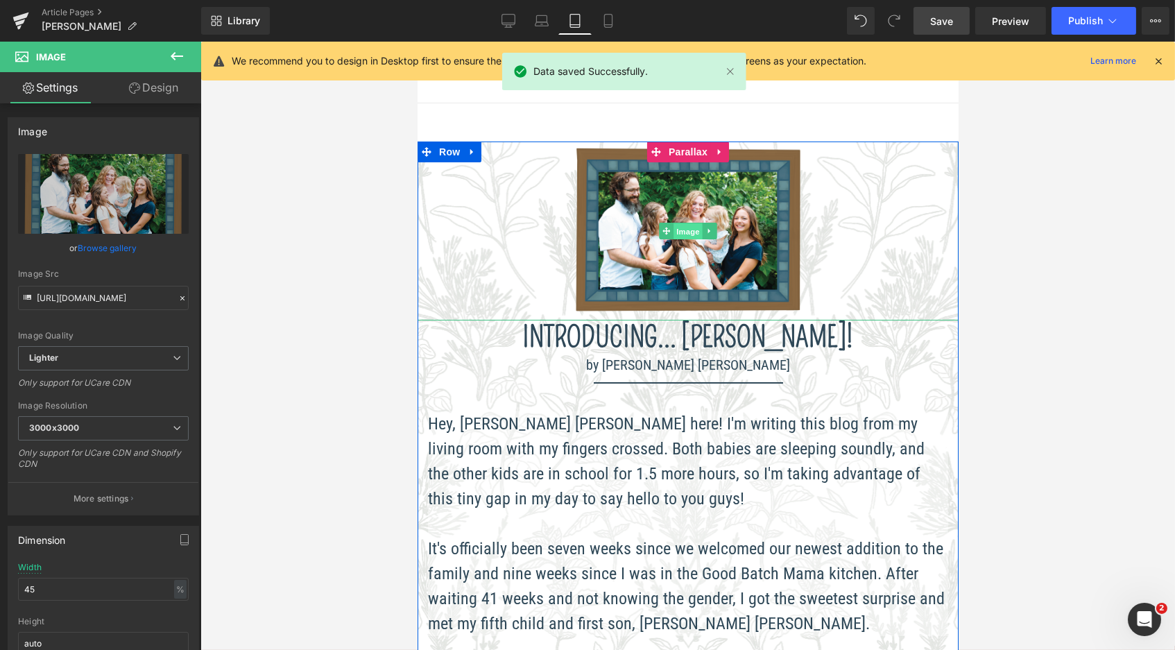
click at [683, 235] on span "Image" at bounding box center [687, 231] width 29 height 17
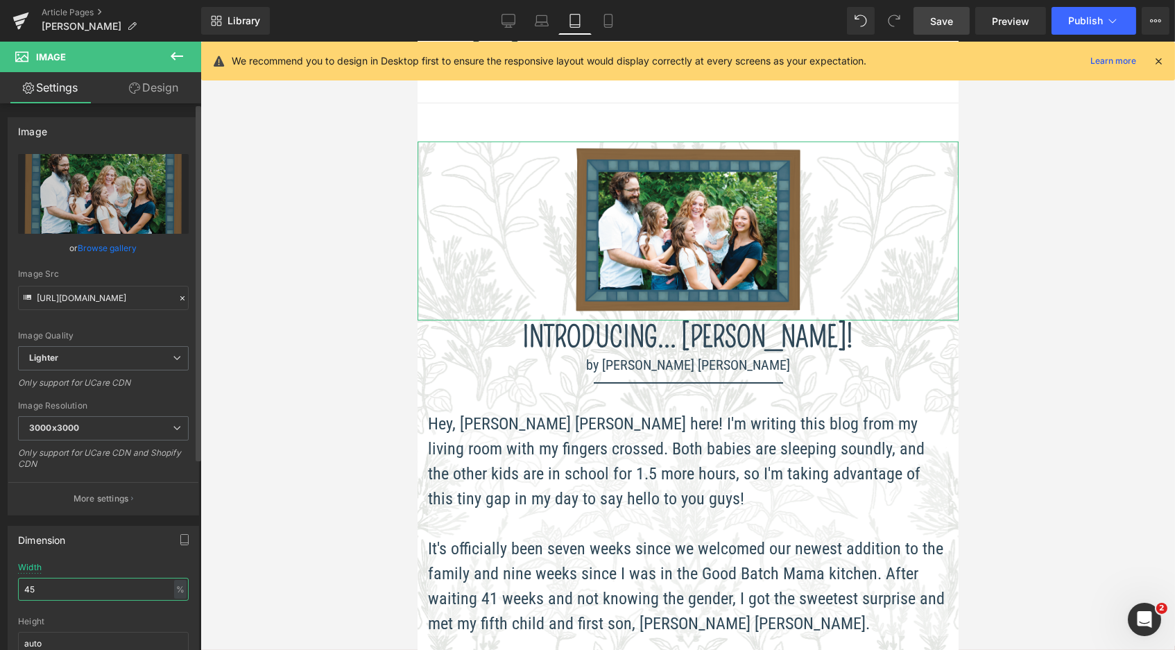
drag, startPoint x: 69, startPoint y: 576, endPoint x: 49, endPoint y: 589, distance: 24.1
click at [49, 589] on input "45" at bounding box center [103, 589] width 171 height 23
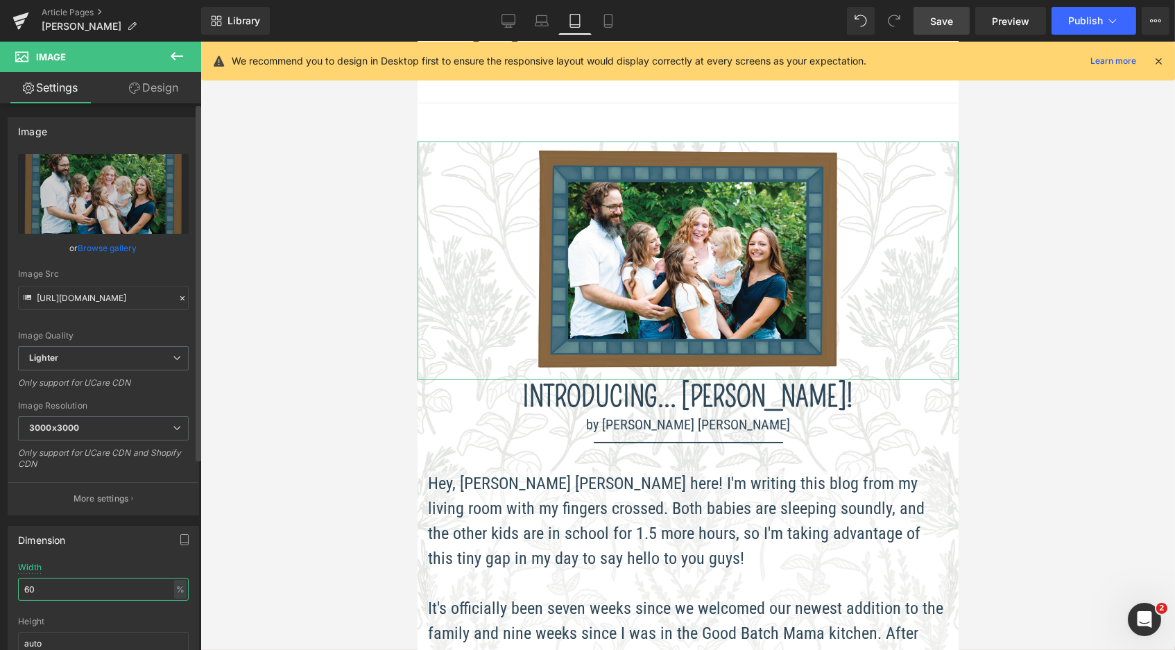
type input "6"
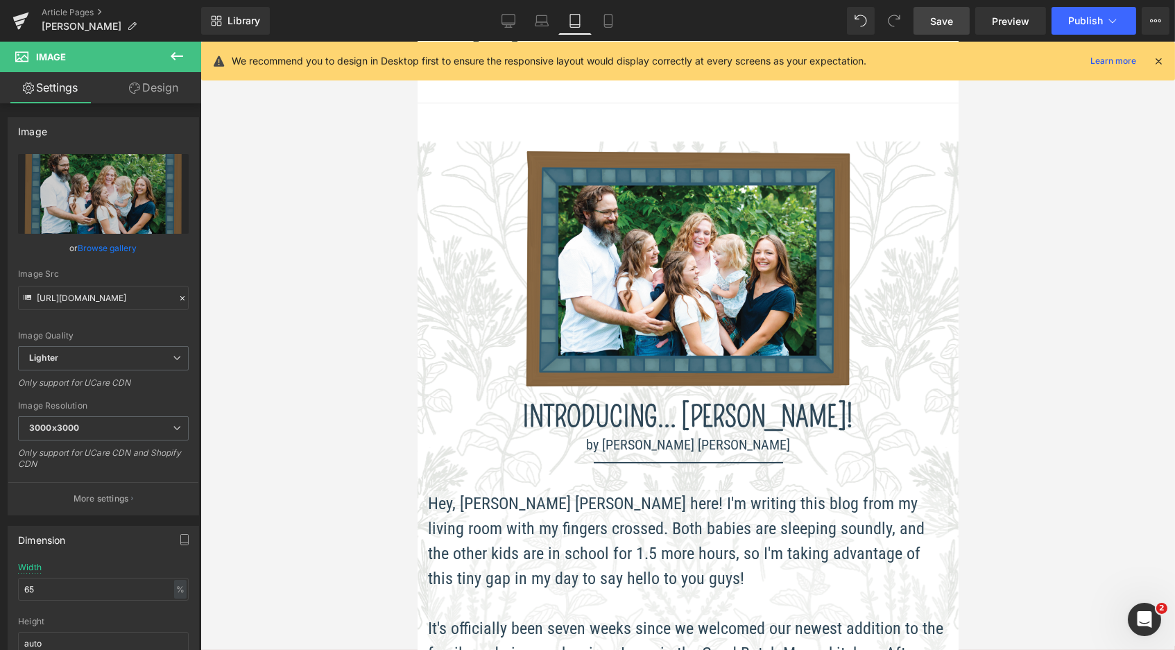
click at [963, 30] on link "Save" at bounding box center [942, 21] width 56 height 28
click at [548, 24] on icon at bounding box center [542, 21] width 14 height 14
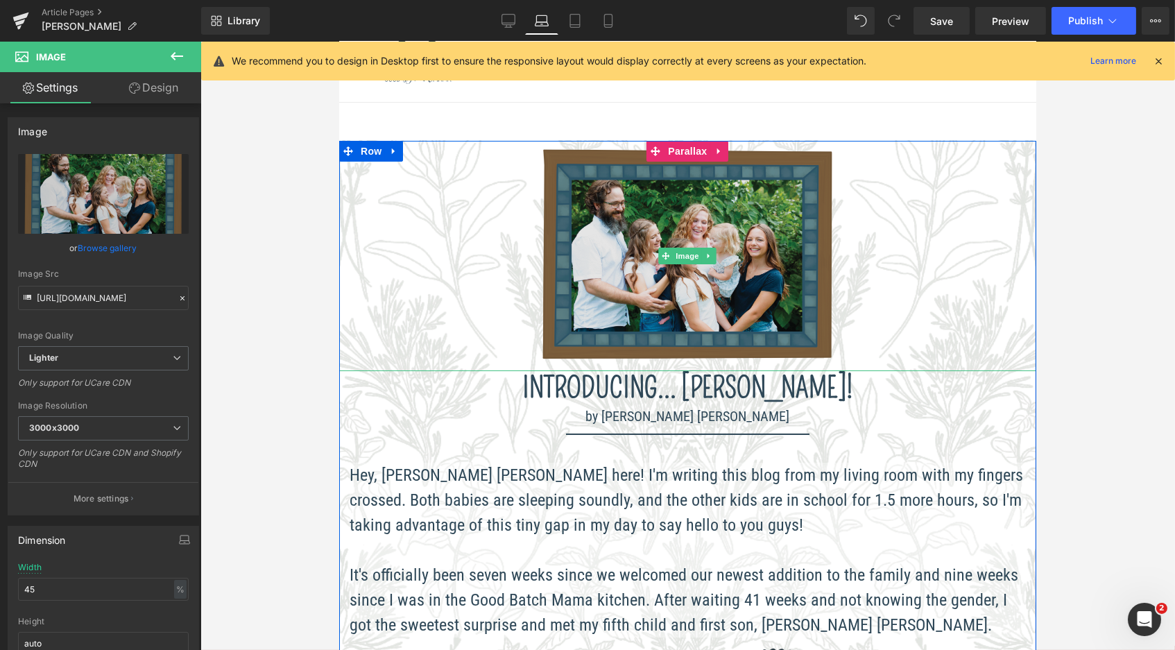
click at [642, 251] on img at bounding box center [687, 256] width 314 height 230
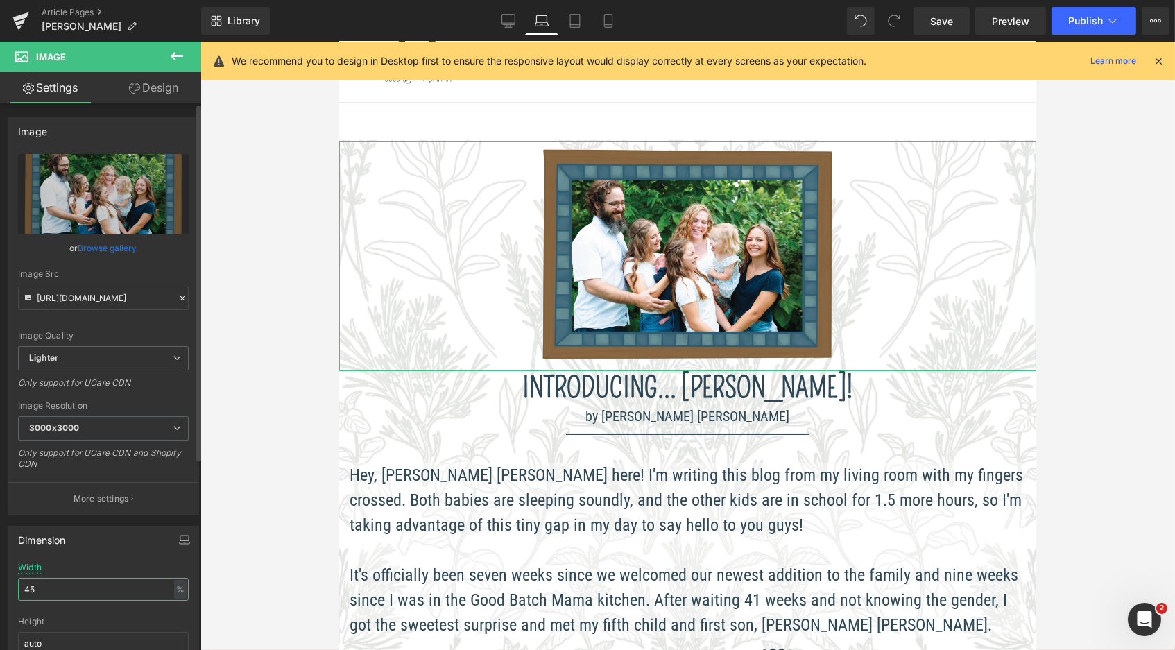
drag, startPoint x: 71, startPoint y: 582, endPoint x: 25, endPoint y: 577, distance: 46.1
click at [25, 578] on input "45" at bounding box center [103, 589] width 171 height 23
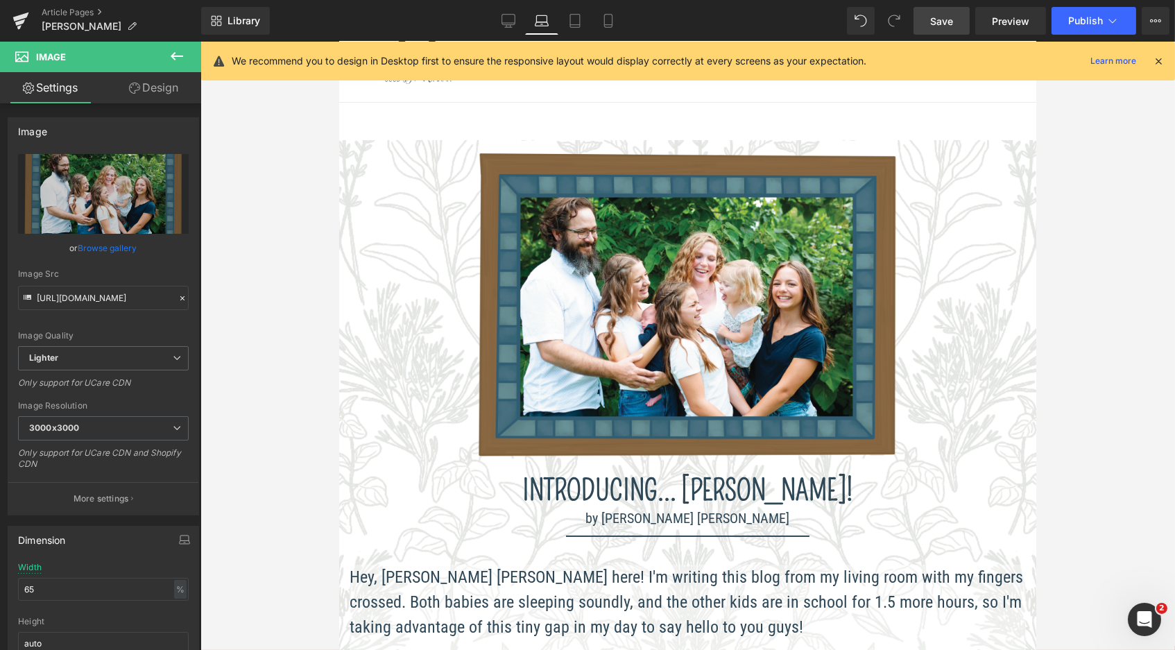
click at [933, 24] on span "Save" at bounding box center [941, 21] width 23 height 15
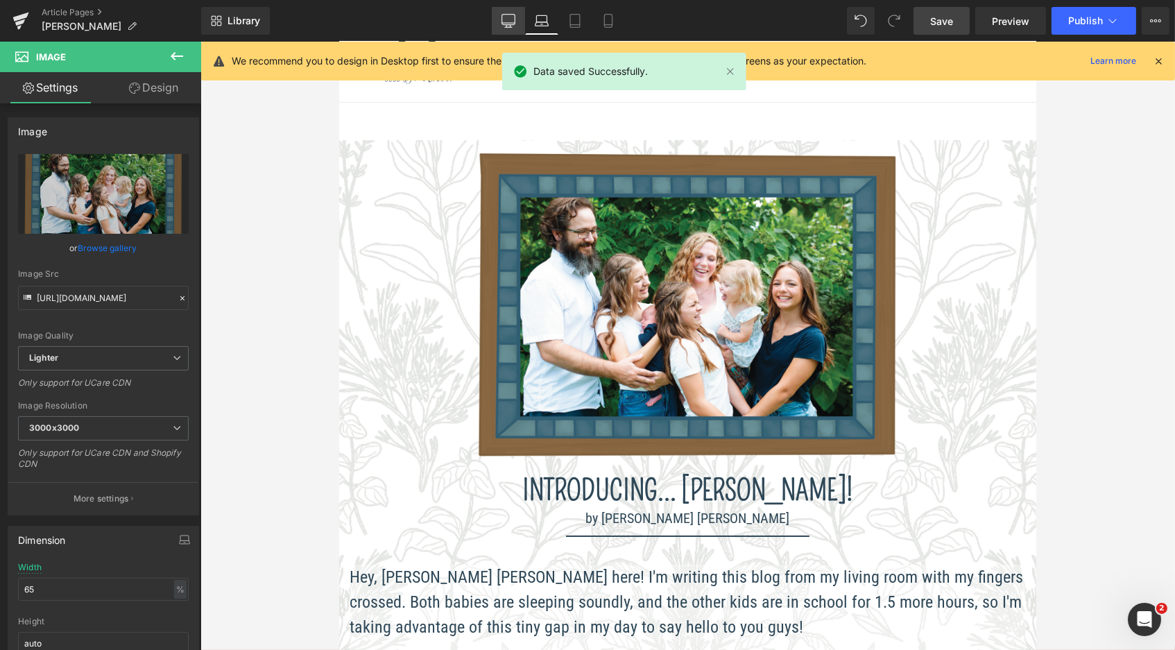
click at [516, 21] on icon at bounding box center [508, 20] width 13 height 10
type input "45"
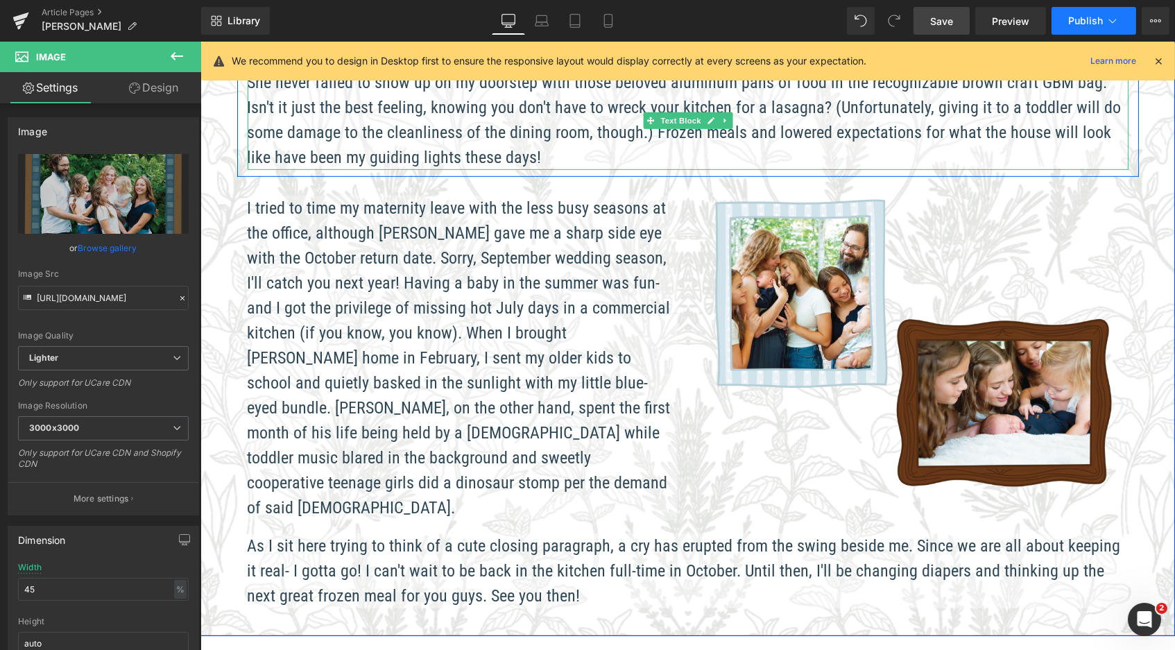
click at [1078, 15] on span "Publish" at bounding box center [1086, 20] width 35 height 11
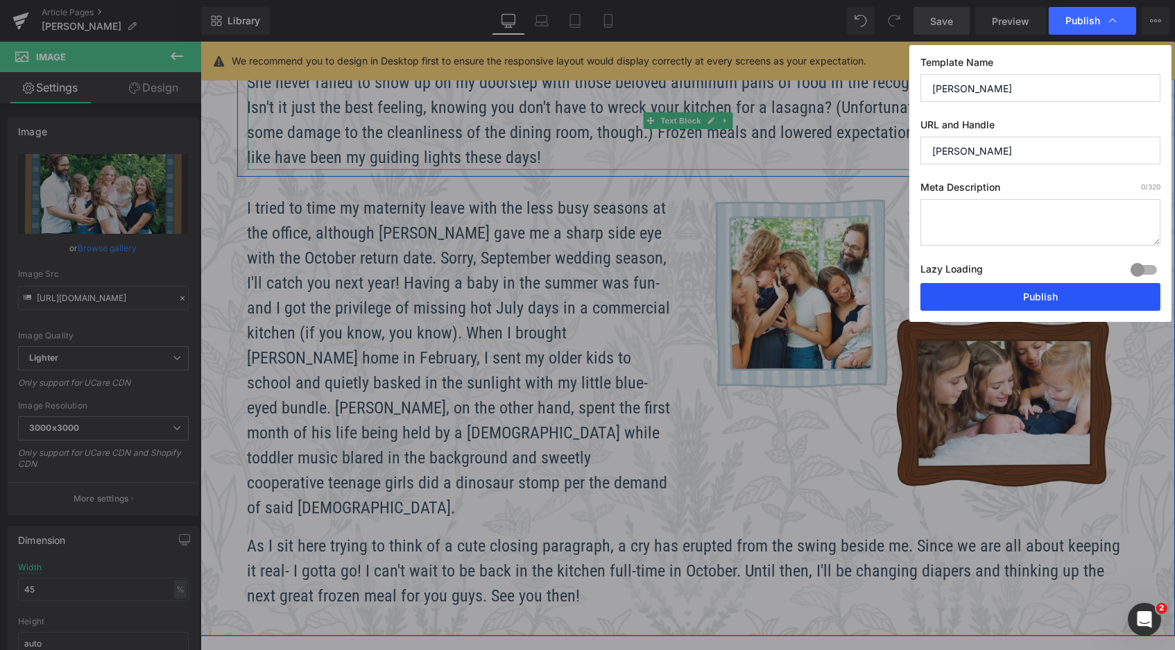
click at [998, 297] on button "Publish" at bounding box center [1041, 297] width 240 height 28
